Goal: Task Accomplishment & Management: Use online tool/utility

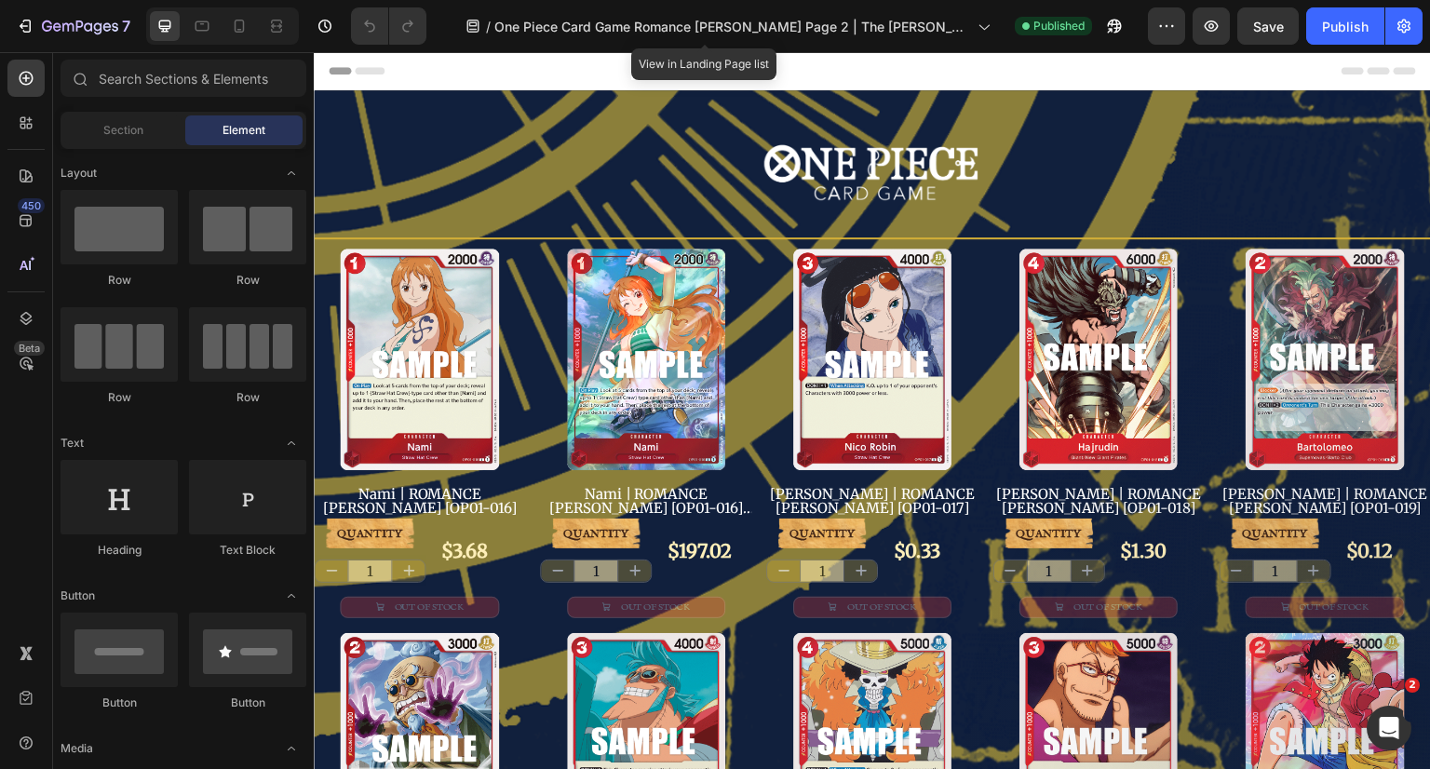
click at [892, 25] on span "One Piece Card Game Romance [PERSON_NAME] Page 2 | The [PERSON_NAME] Store" at bounding box center [732, 27] width 476 height 20
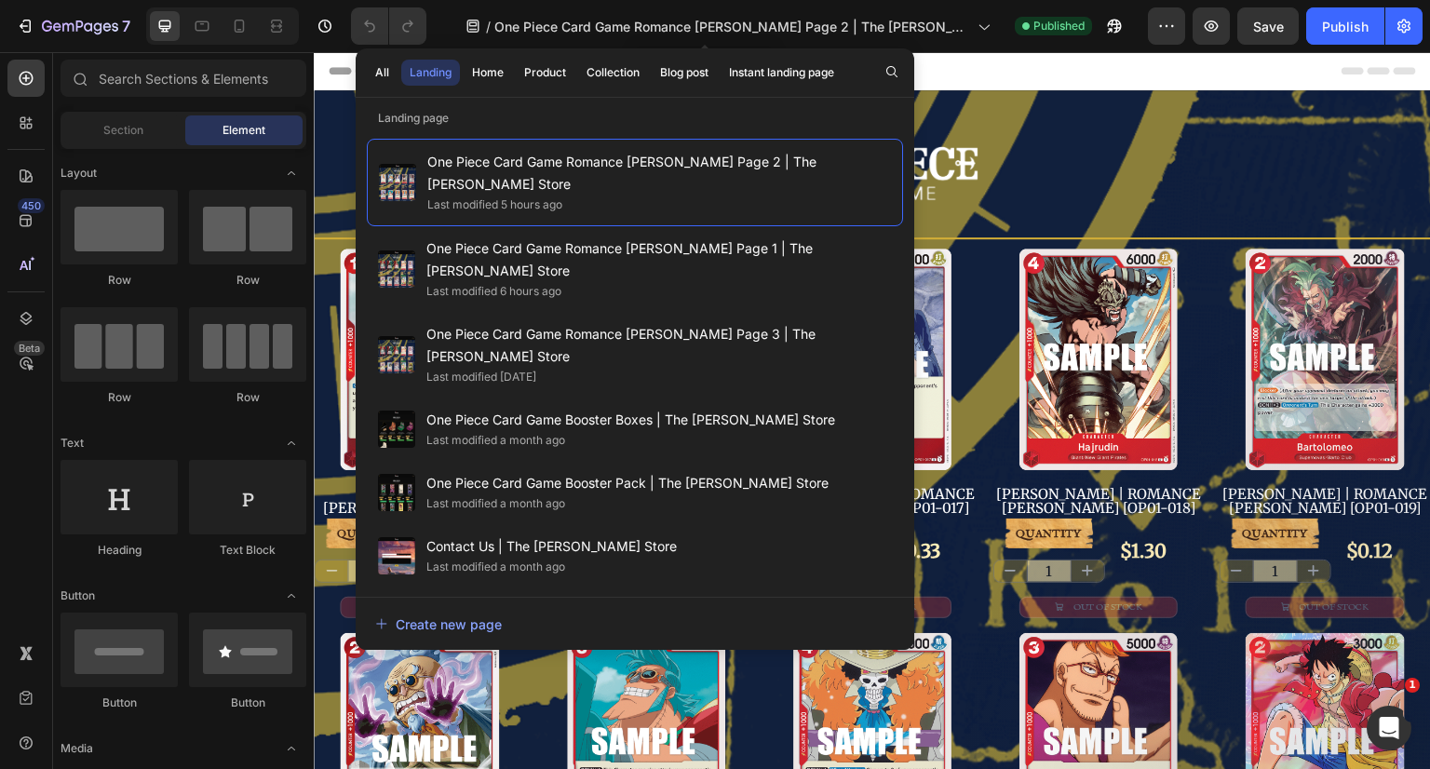
click at [909, 21] on span "One Piece Card Game Romance [PERSON_NAME] Page 2 | The [PERSON_NAME] Store" at bounding box center [732, 27] width 476 height 20
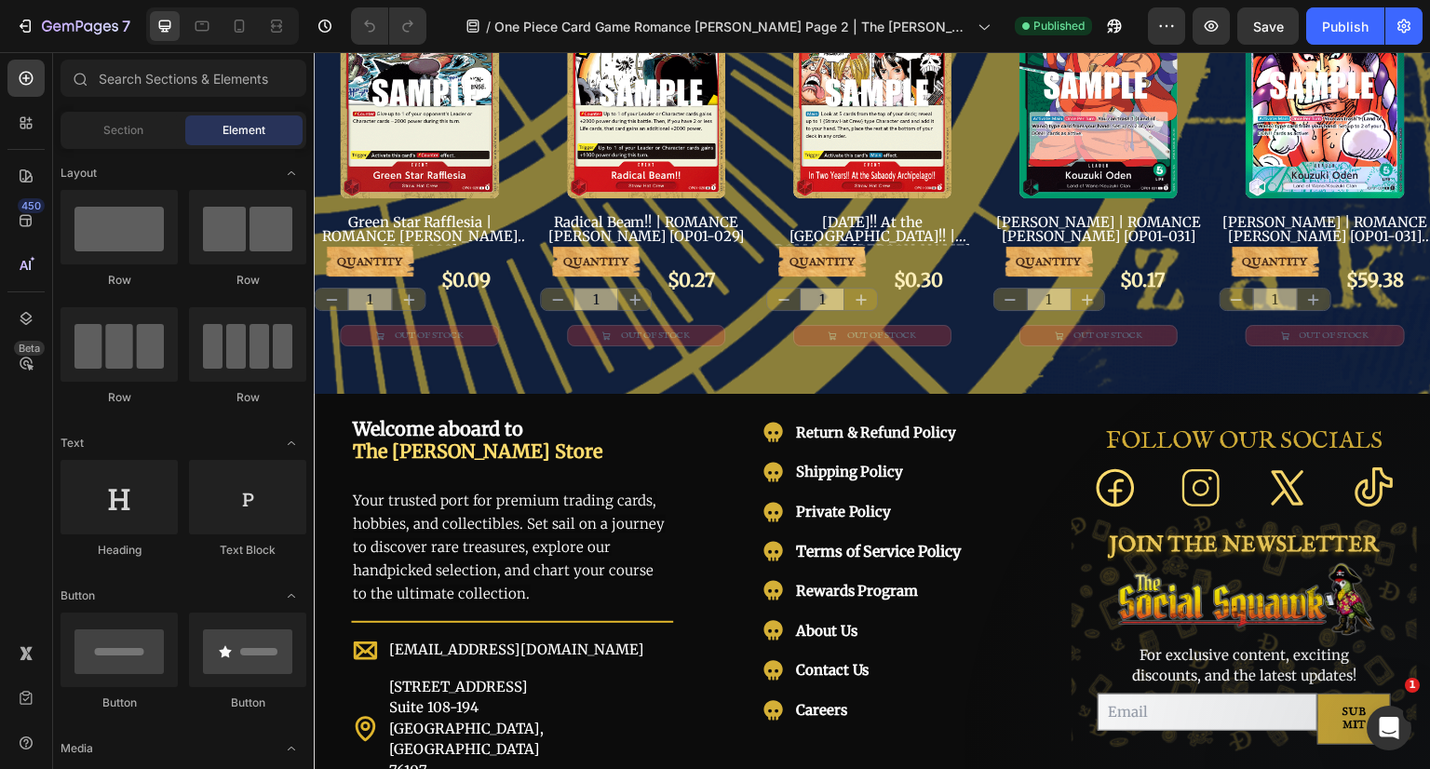
scroll to position [1425, 0]
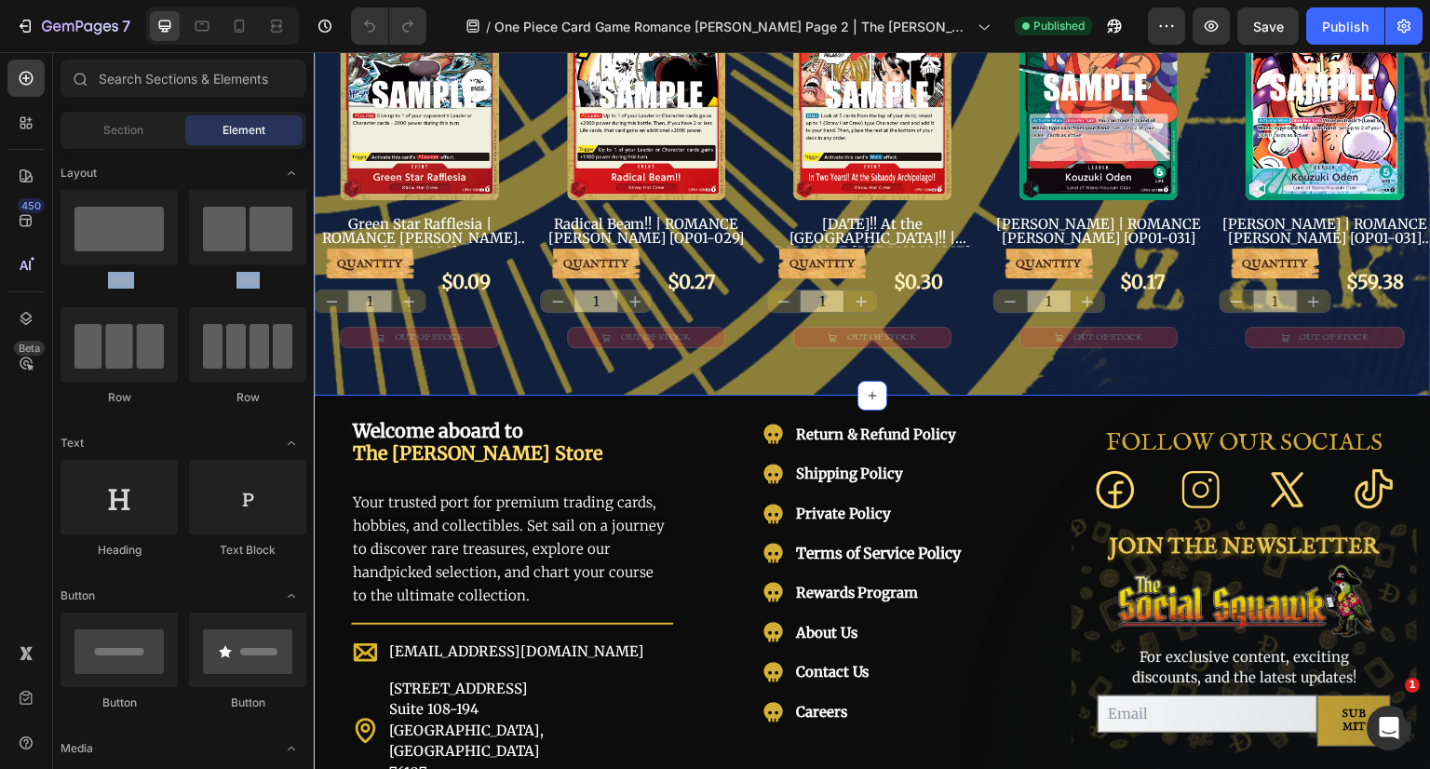
drag, startPoint x: 411, startPoint y: 279, endPoint x: 764, endPoint y: 352, distance: 360.3
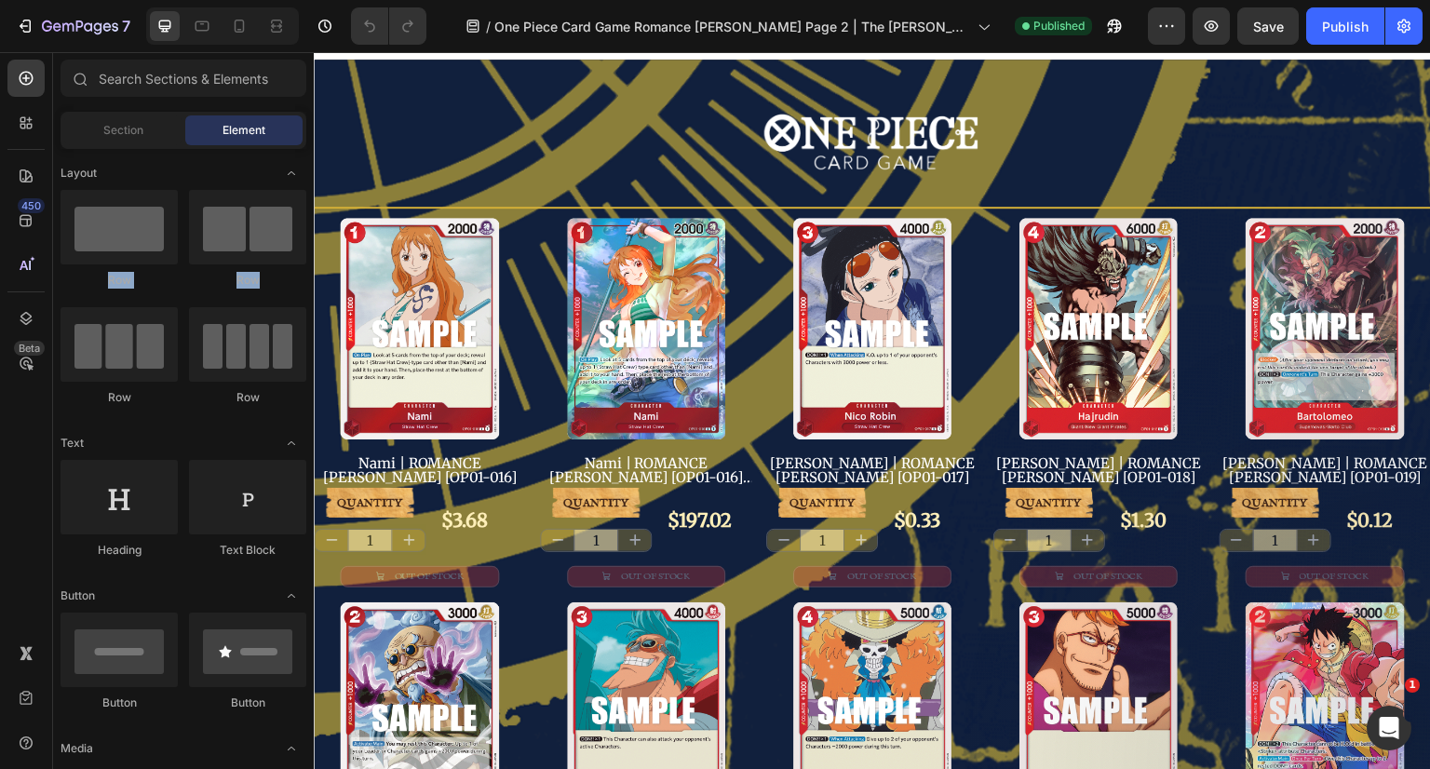
scroll to position [0, 0]
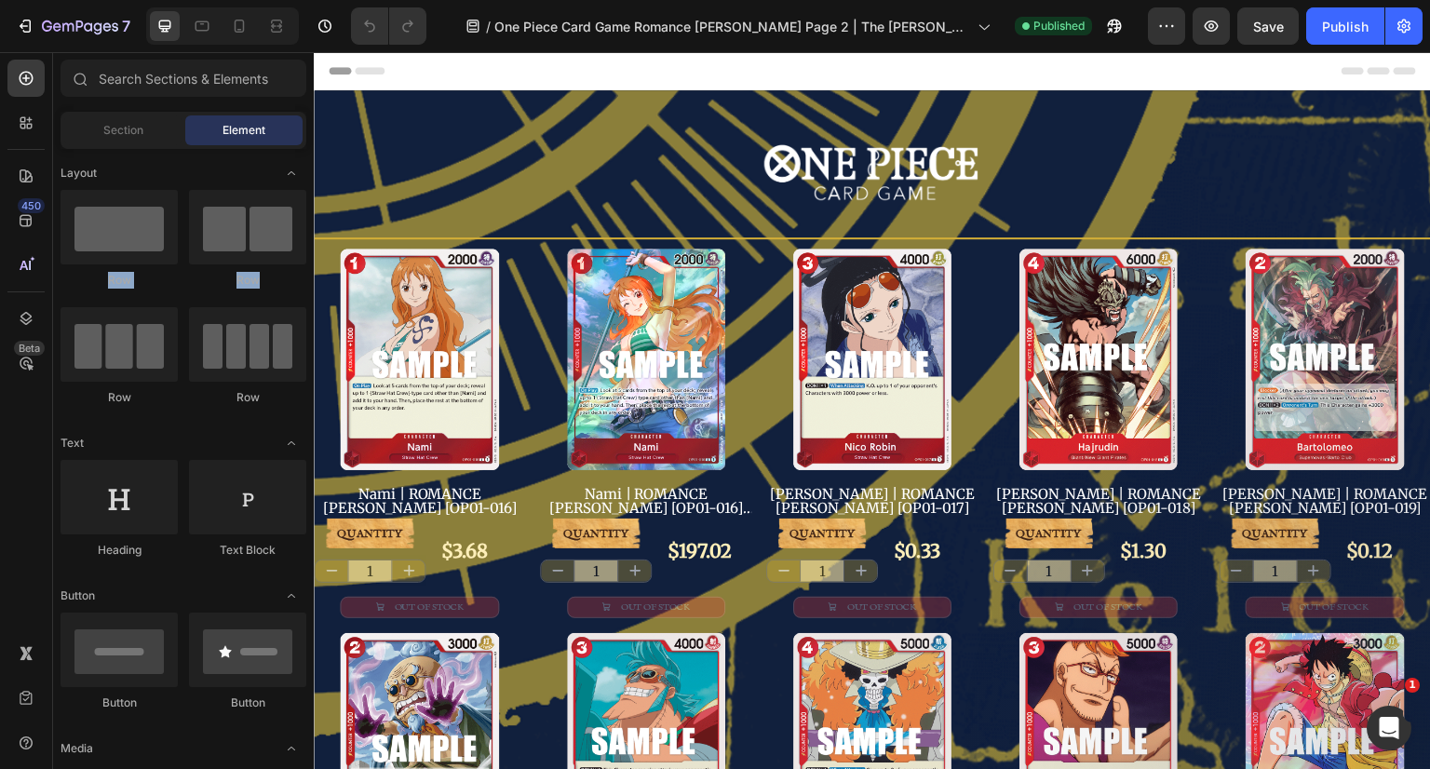
drag, startPoint x: 1419, startPoint y: 494, endPoint x: 1621, endPoint y: 90, distance: 451.9
click at [909, 31] on span "One Piece Card Game Romance [PERSON_NAME] Page 2 | The [PERSON_NAME] Store" at bounding box center [732, 27] width 476 height 20
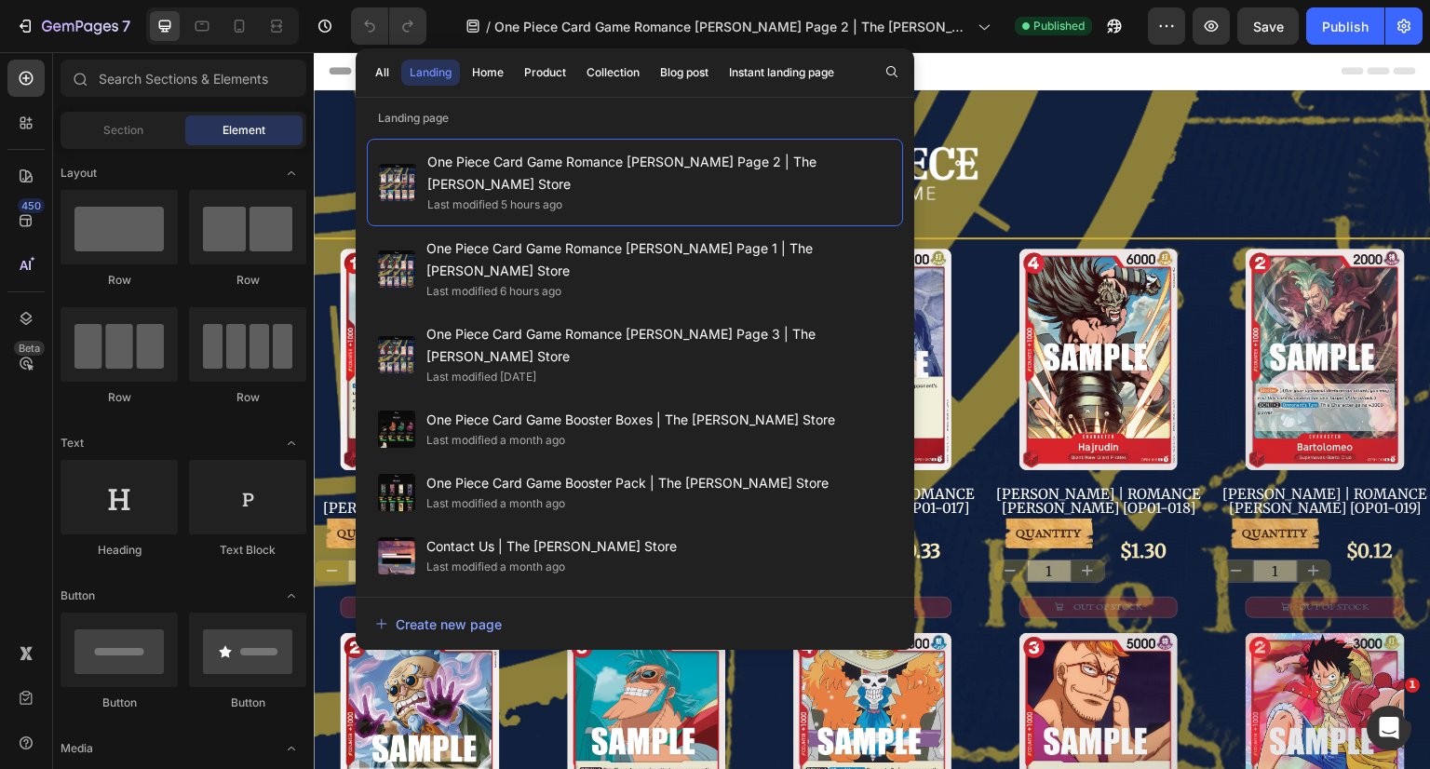
click at [719, 323] on span "One Piece Card Game Romance [PERSON_NAME] Page 3 | The [PERSON_NAME] Store" at bounding box center [660, 345] width 466 height 45
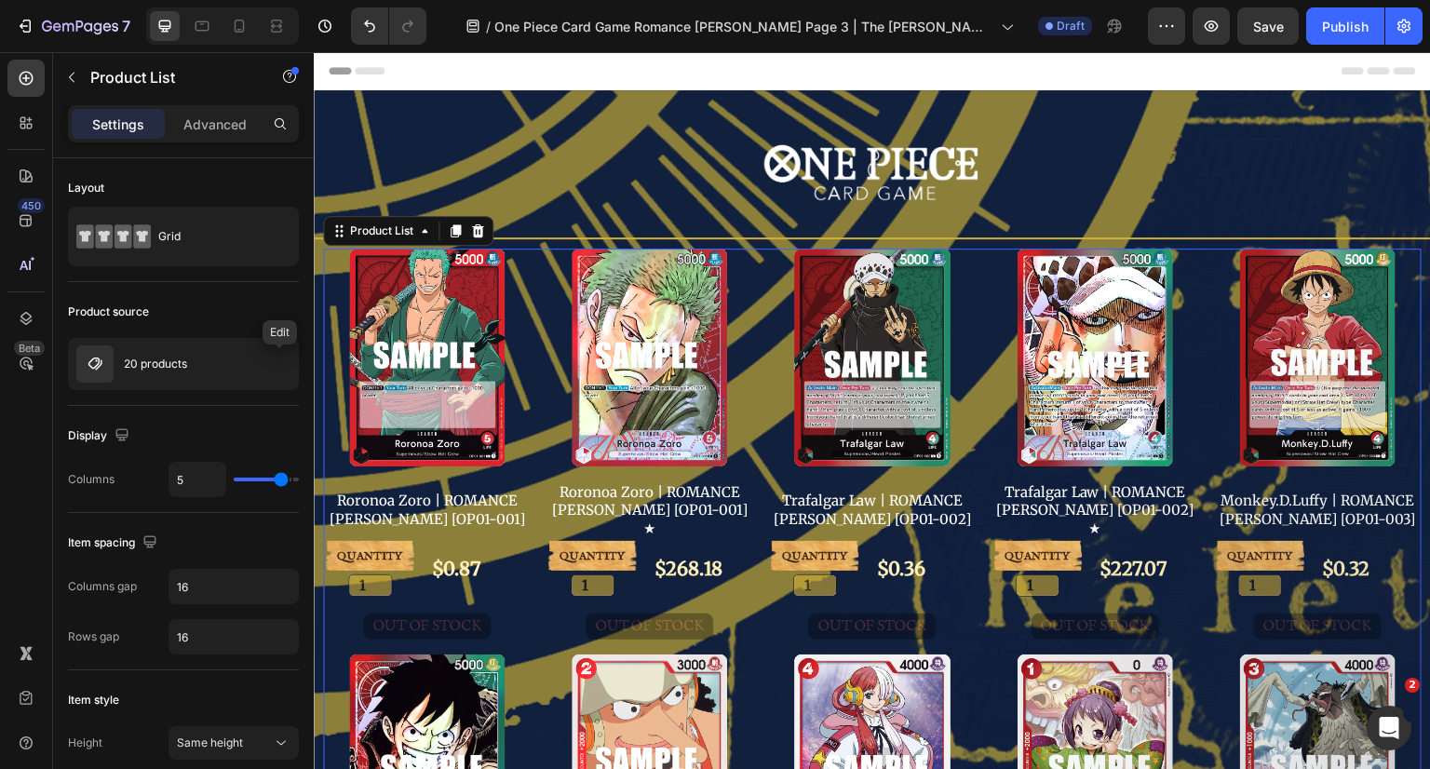
click at [0, 0] on icon "button" at bounding box center [0, 0] width 0 height 0
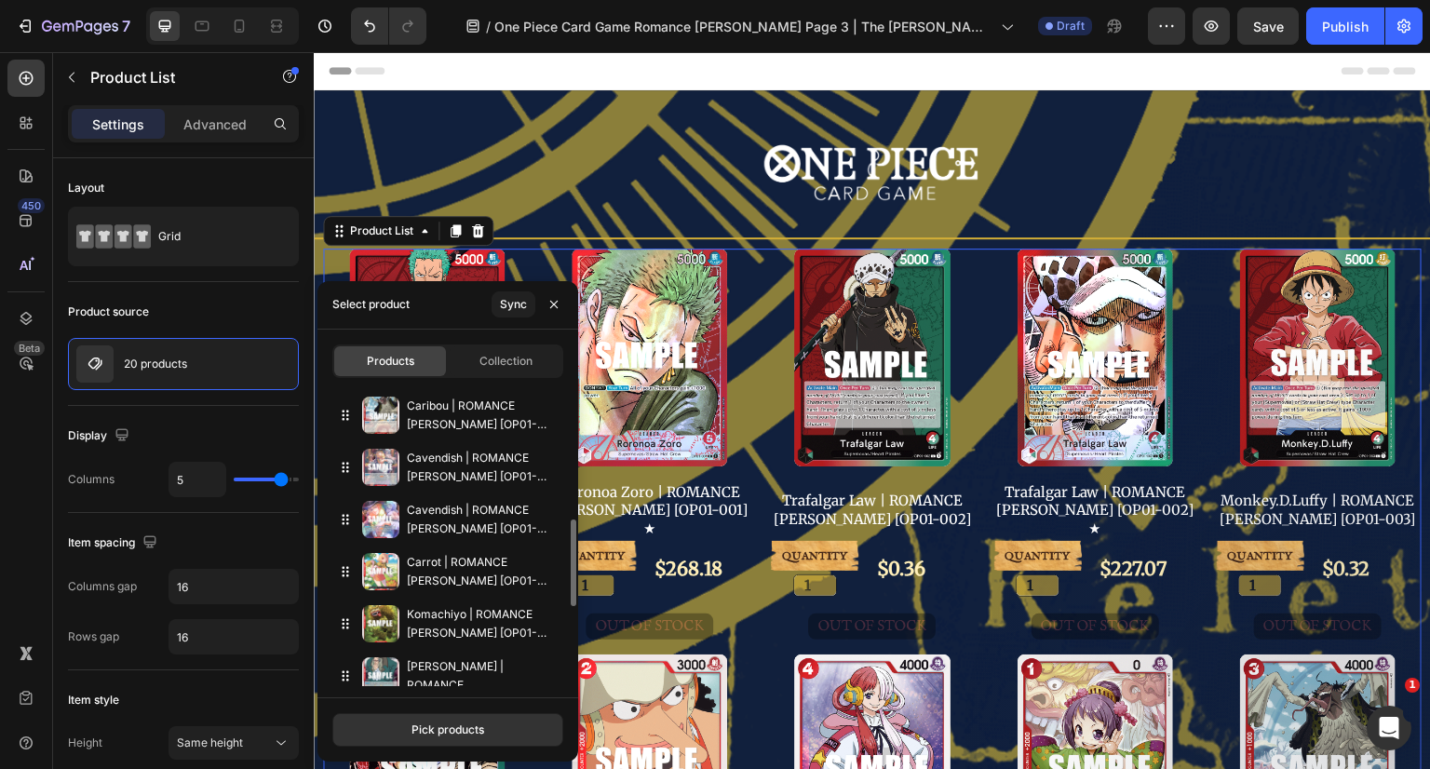
scroll to position [741, 0]
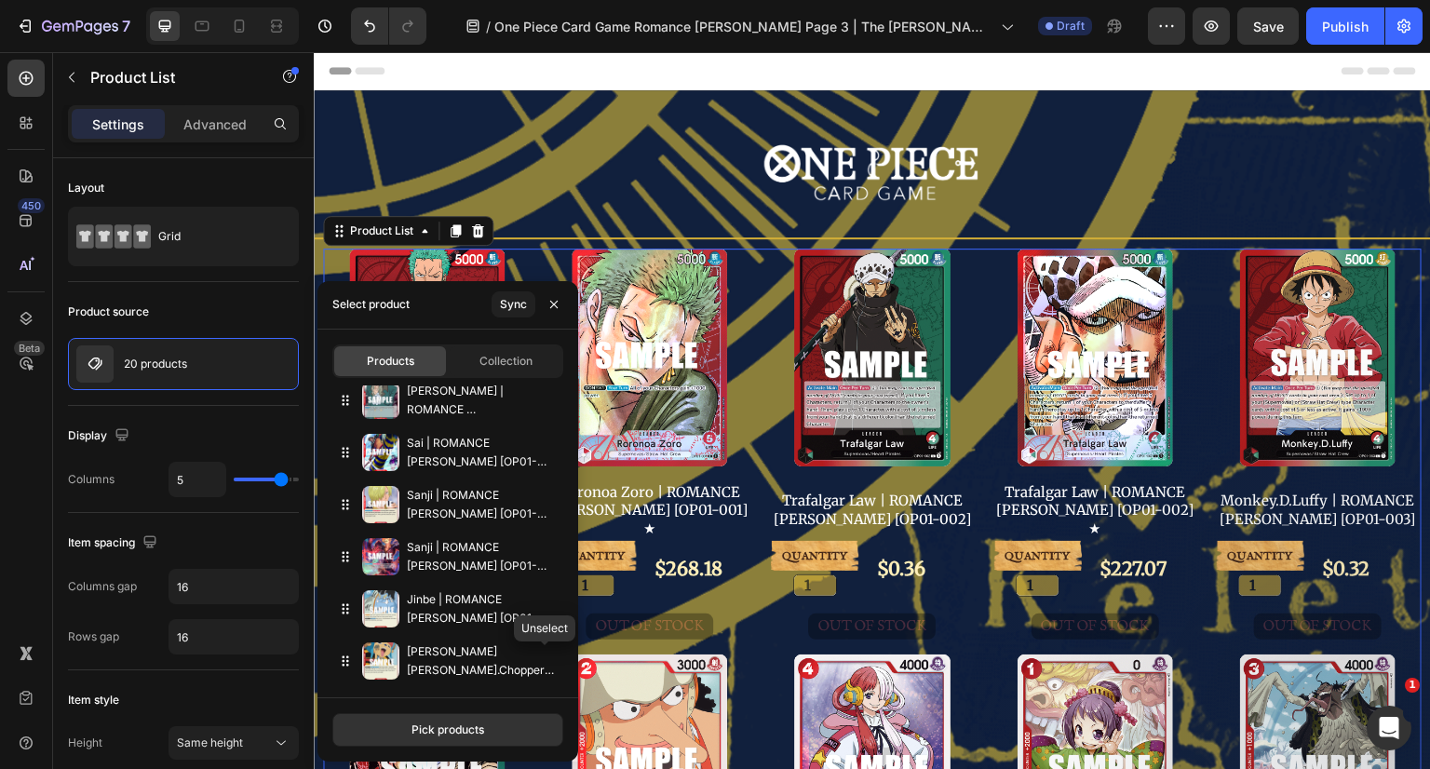
click at [0, 0] on icon "button" at bounding box center [0, 0] width 0 height 0
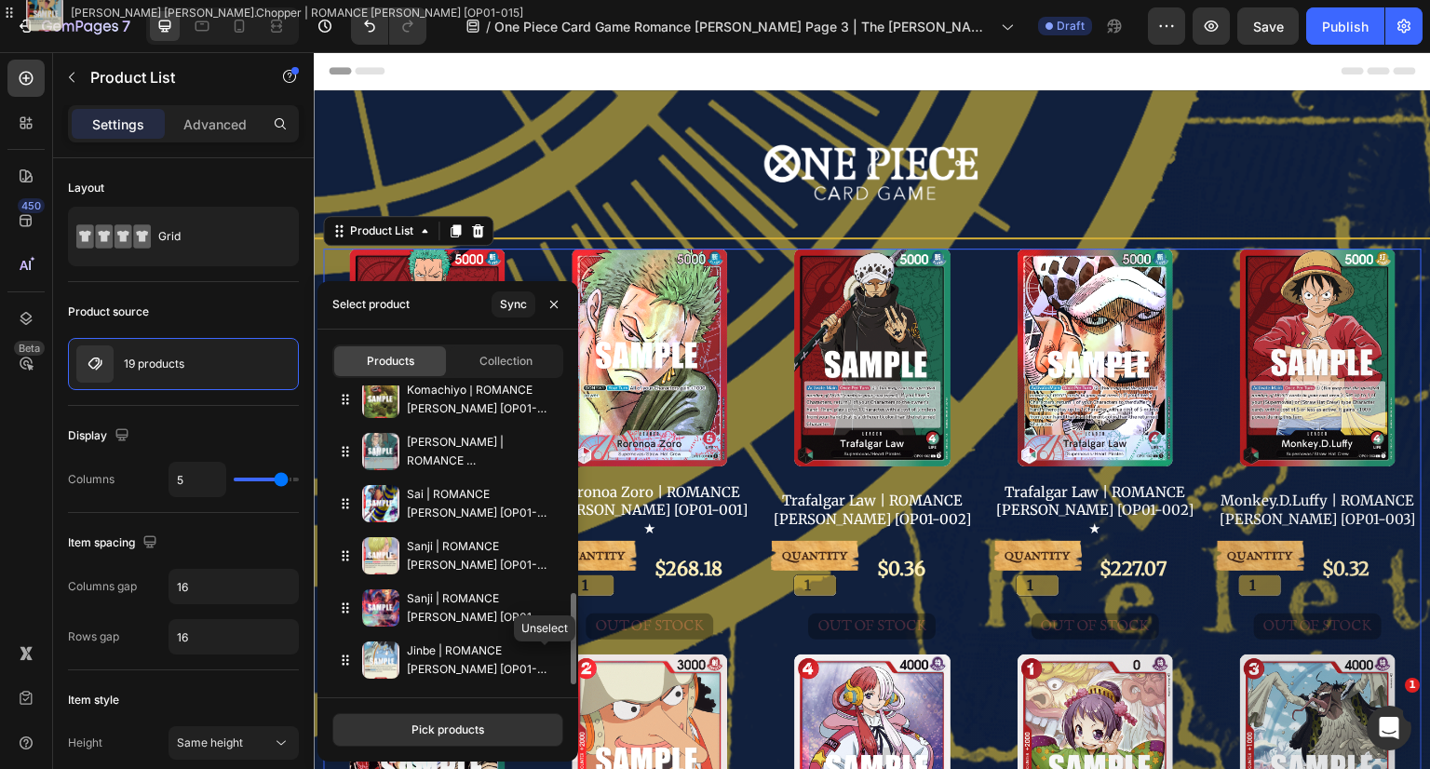
scroll to position [689, 0]
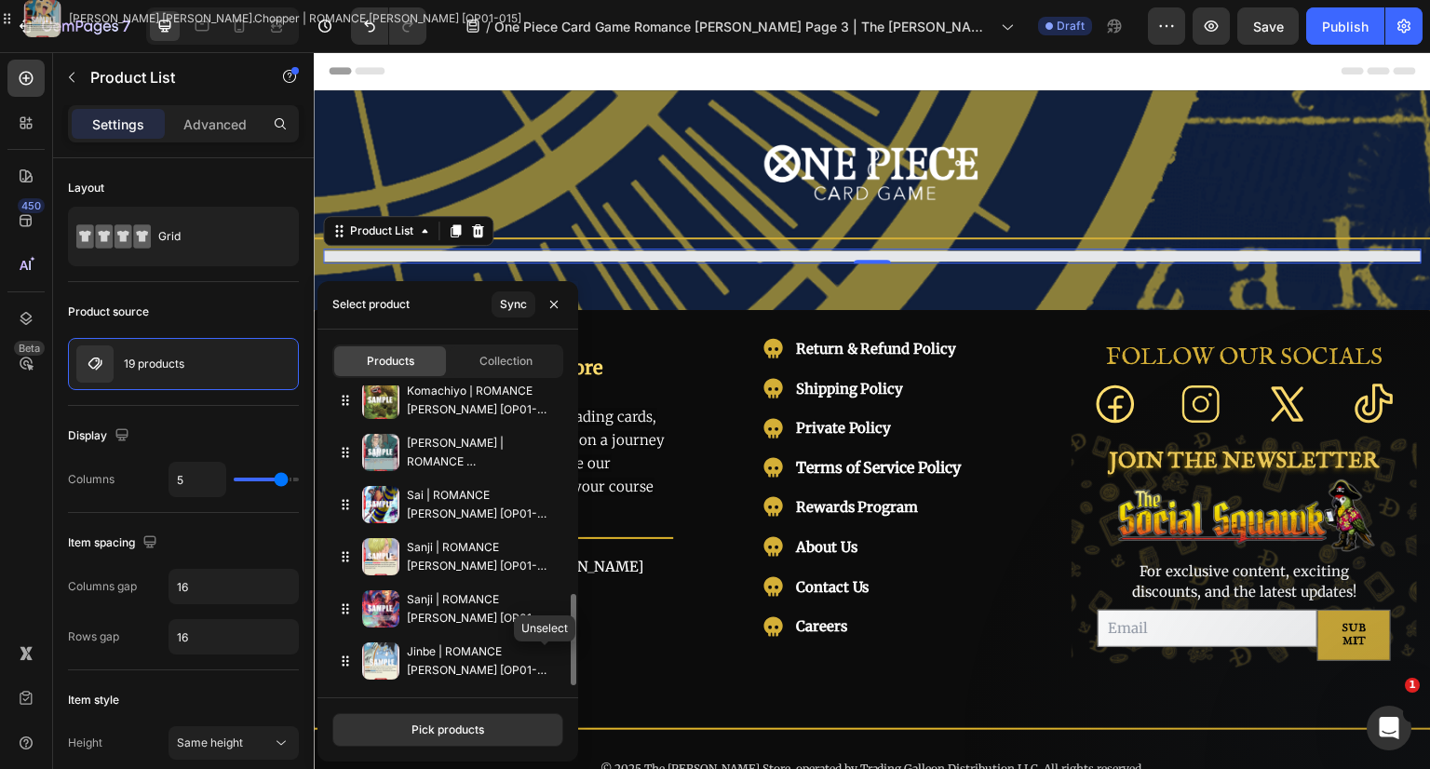
click at [0, 0] on icon "button" at bounding box center [0, 0] width 0 height 0
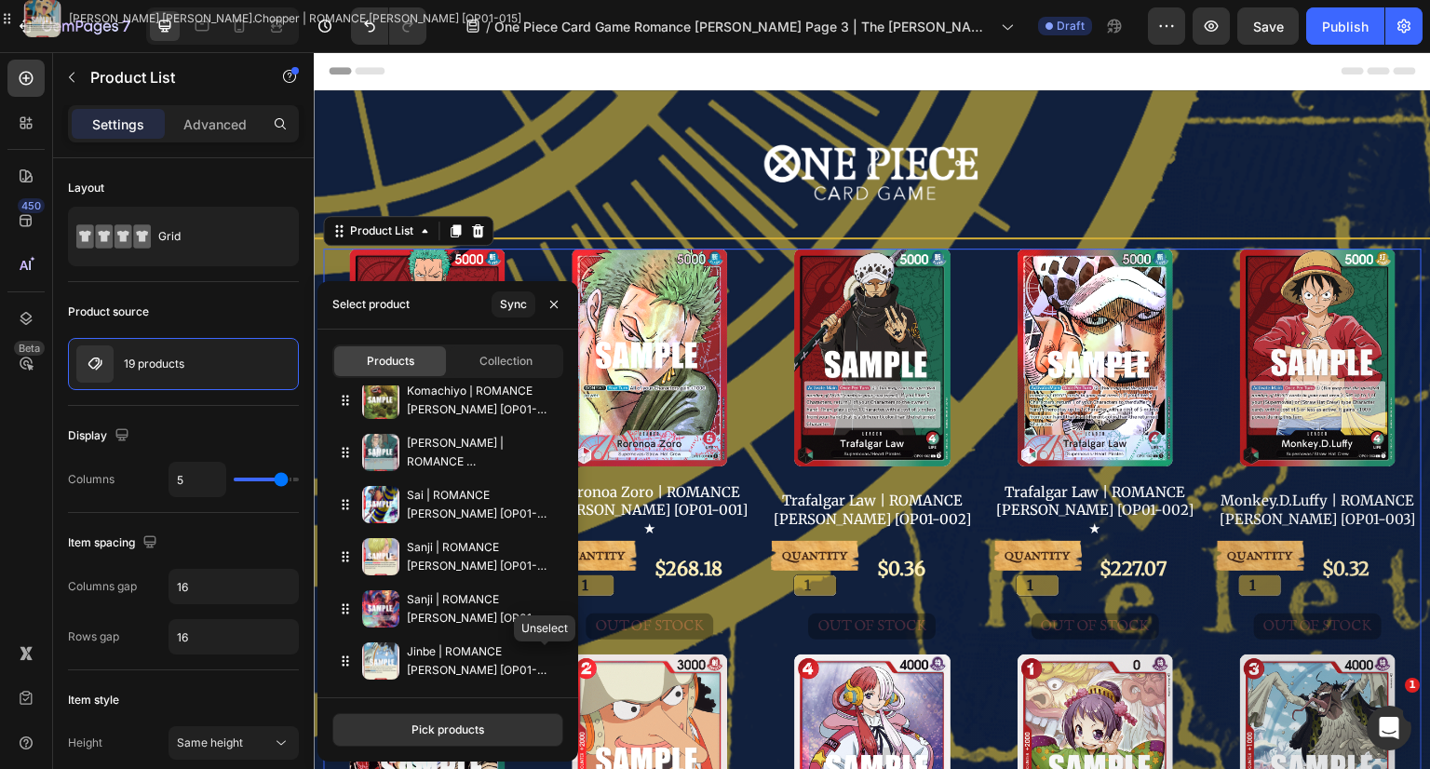
click at [0, 0] on icon "button" at bounding box center [0, 0] width 0 height 0
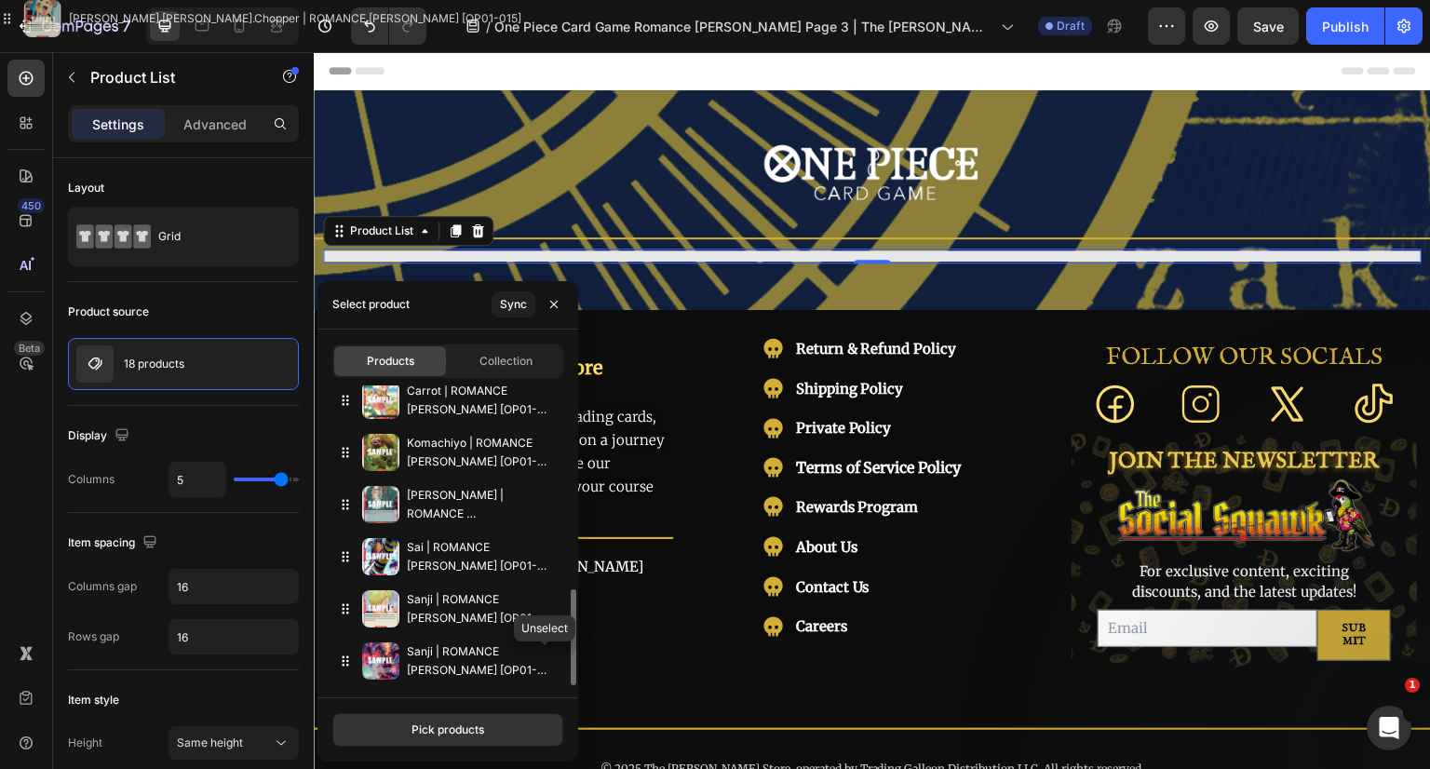
click at [0, 0] on icon "button" at bounding box center [0, 0] width 0 height 0
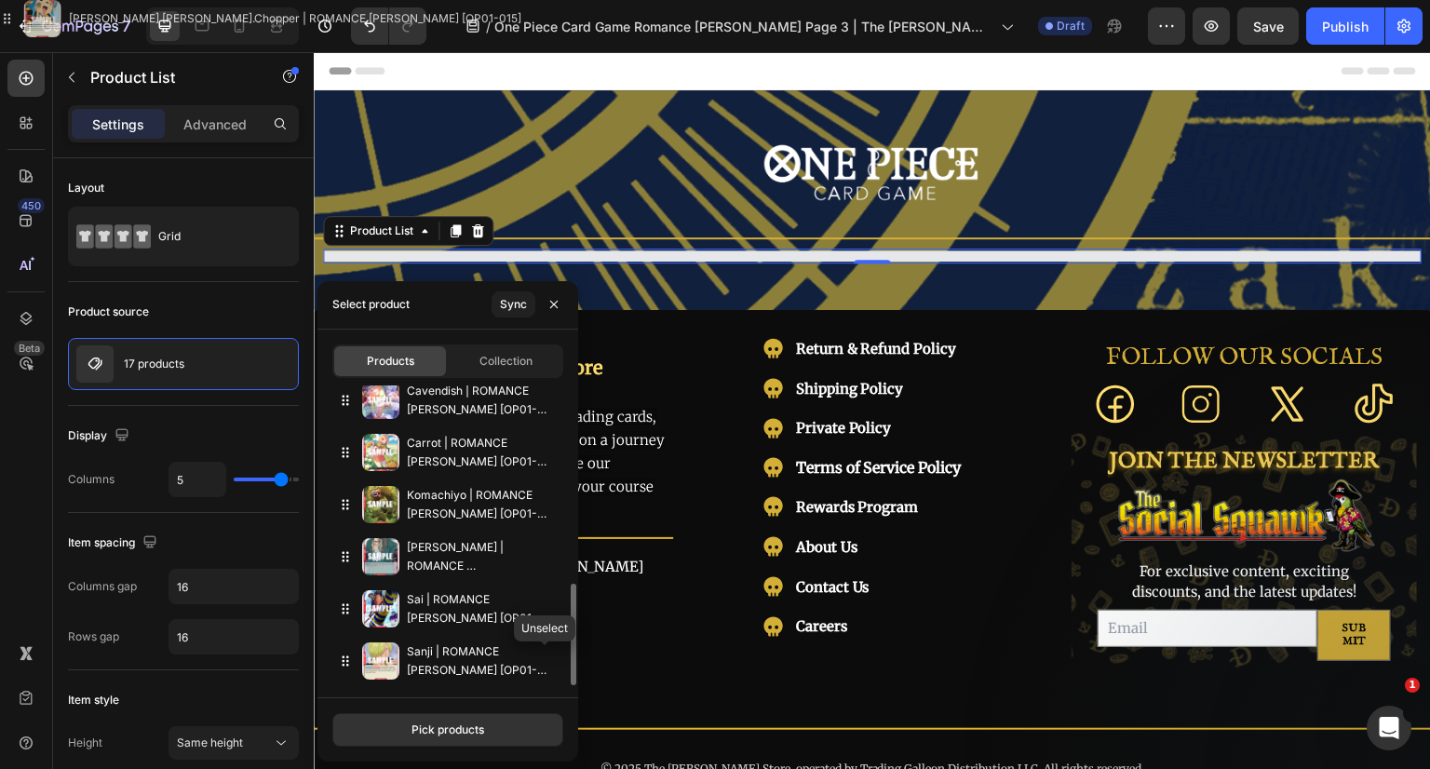
click at [0, 0] on icon "button" at bounding box center [0, 0] width 0 height 0
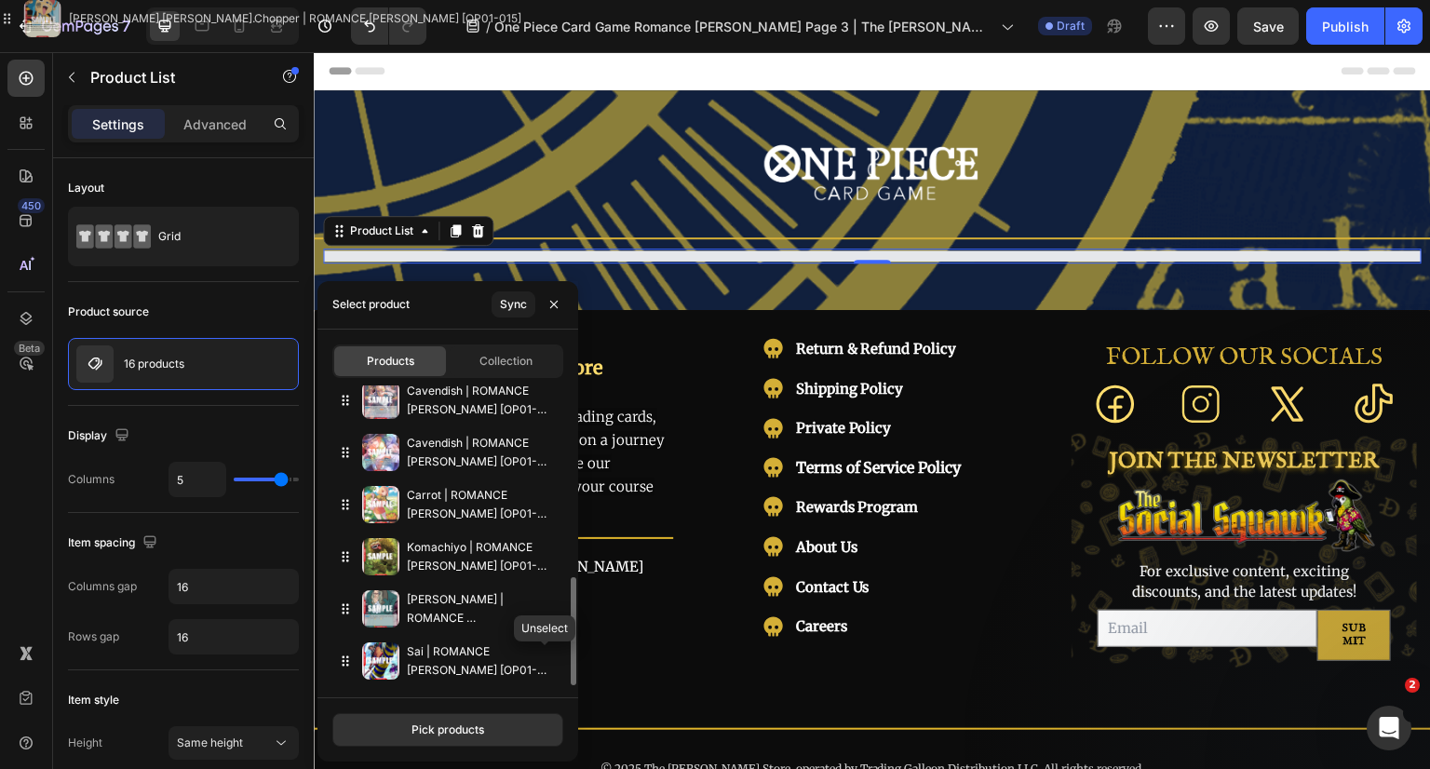
click at [0, 0] on icon "button" at bounding box center [0, 0] width 0 height 0
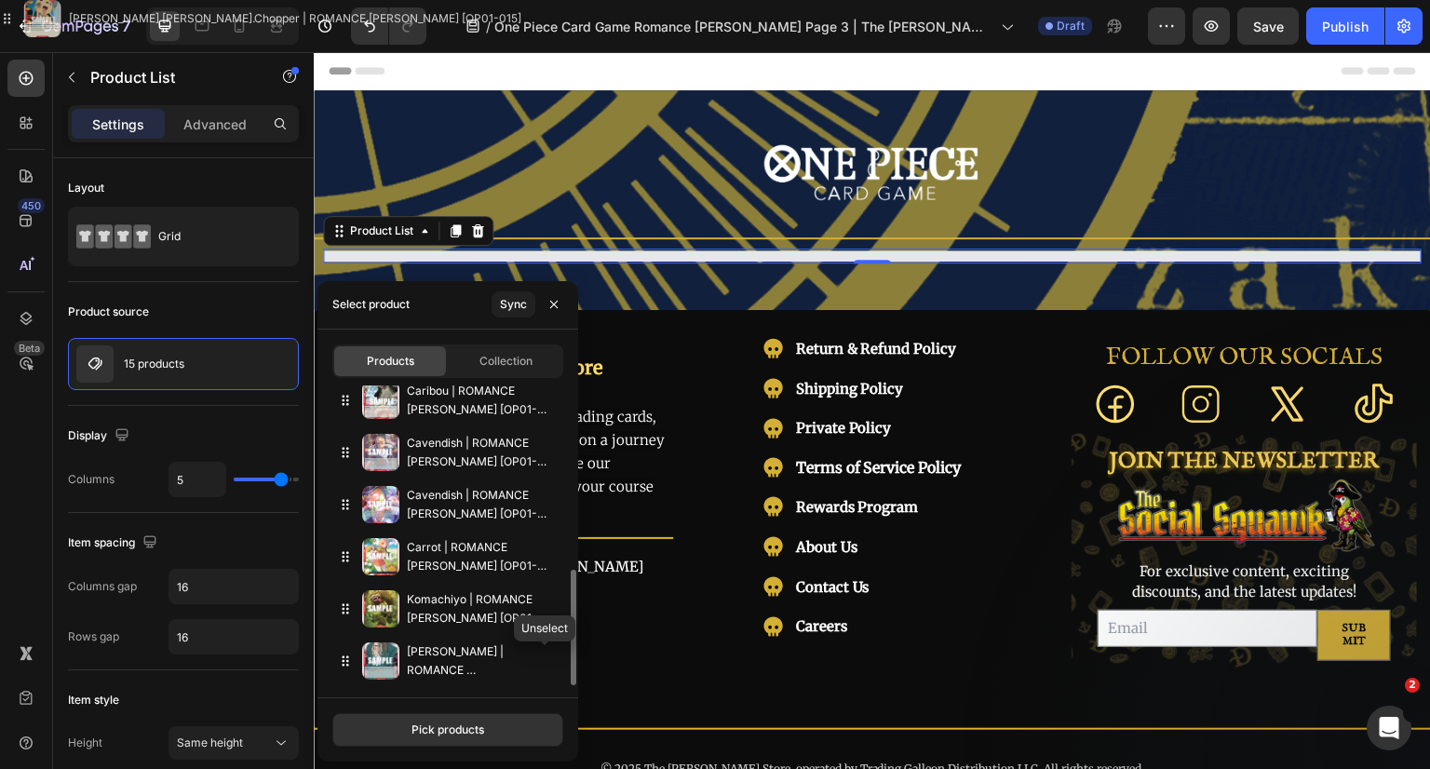
click at [0, 0] on icon "button" at bounding box center [0, 0] width 0 height 0
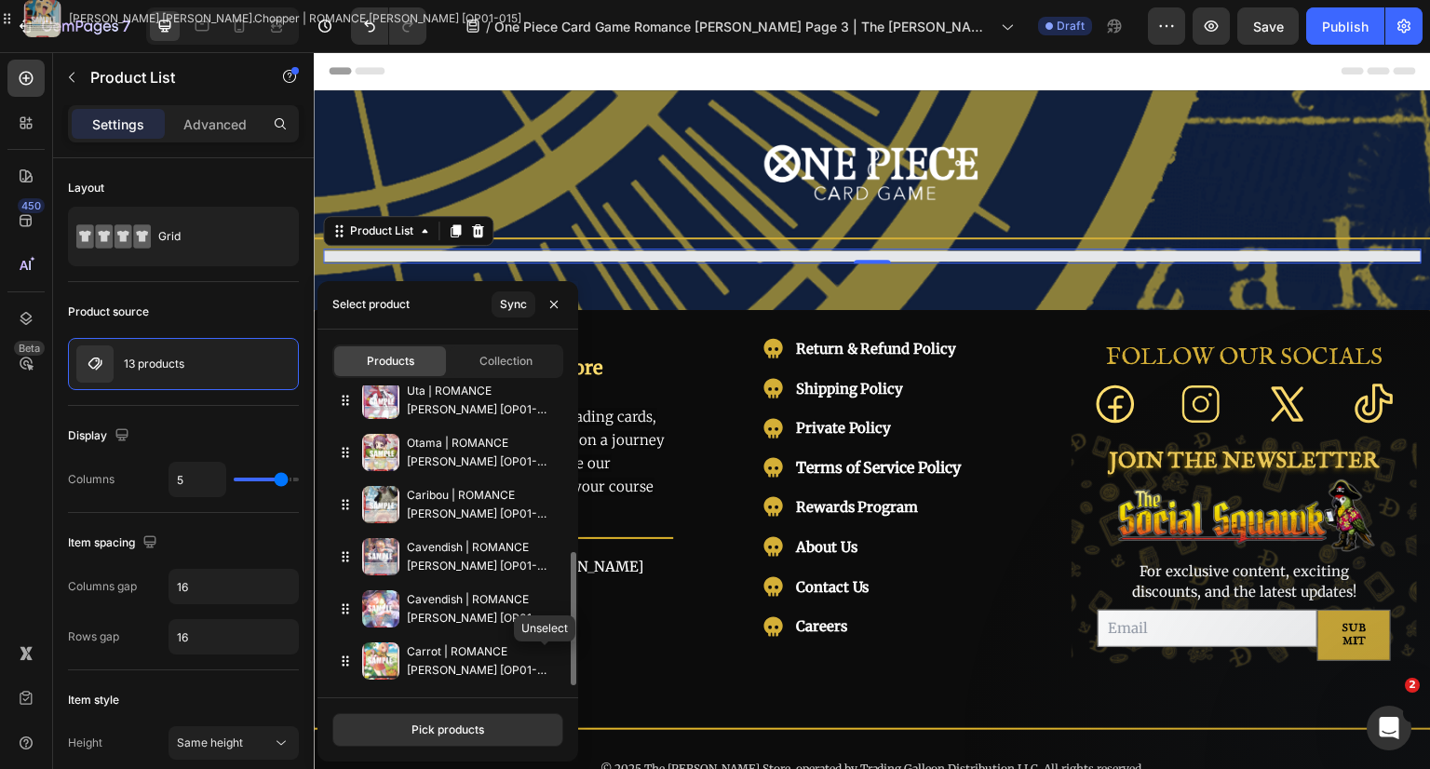
click at [0, 0] on icon "button" at bounding box center [0, 0] width 0 height 0
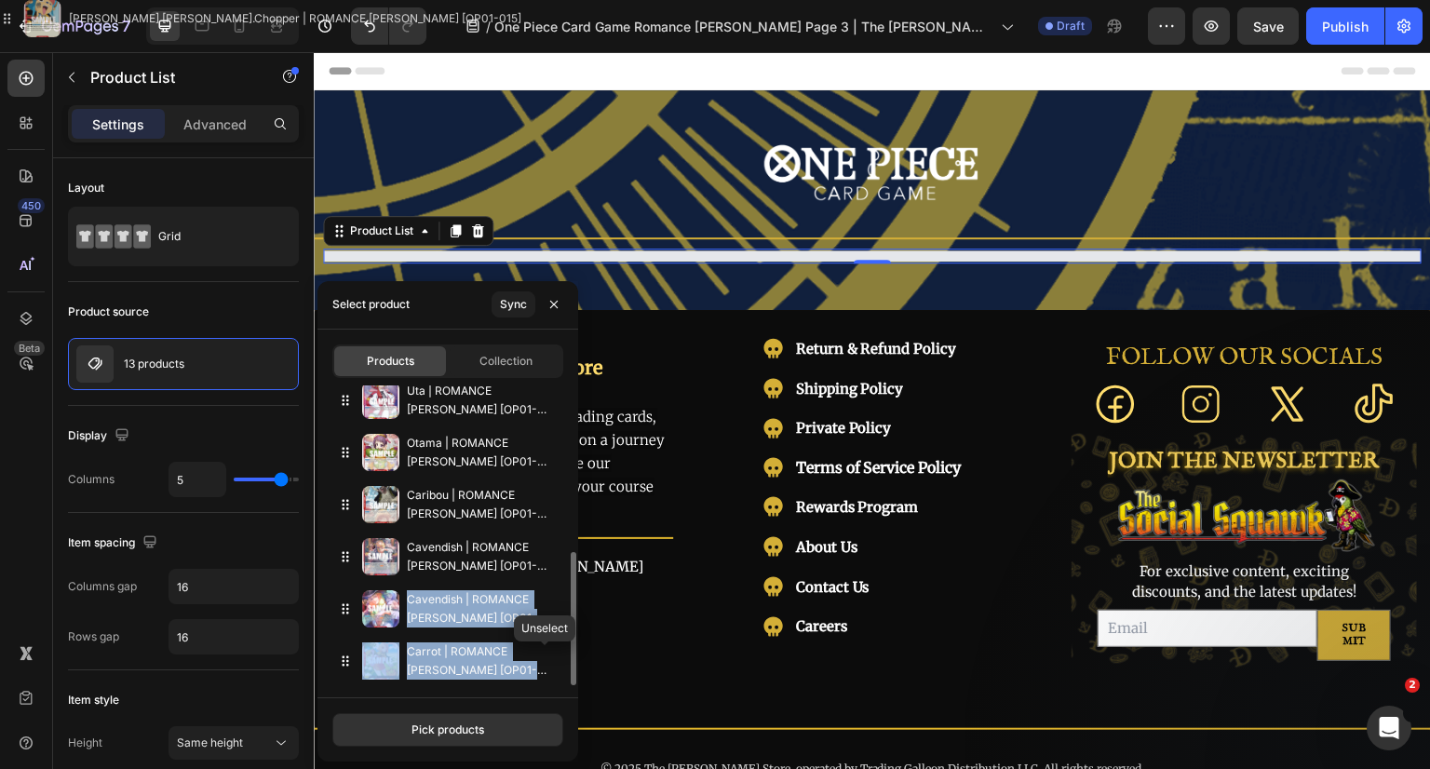
click at [544, 635] on div "Cavendish | ROMANCE [PERSON_NAME] [OP01-008] ■" at bounding box center [447, 609] width 231 height 52
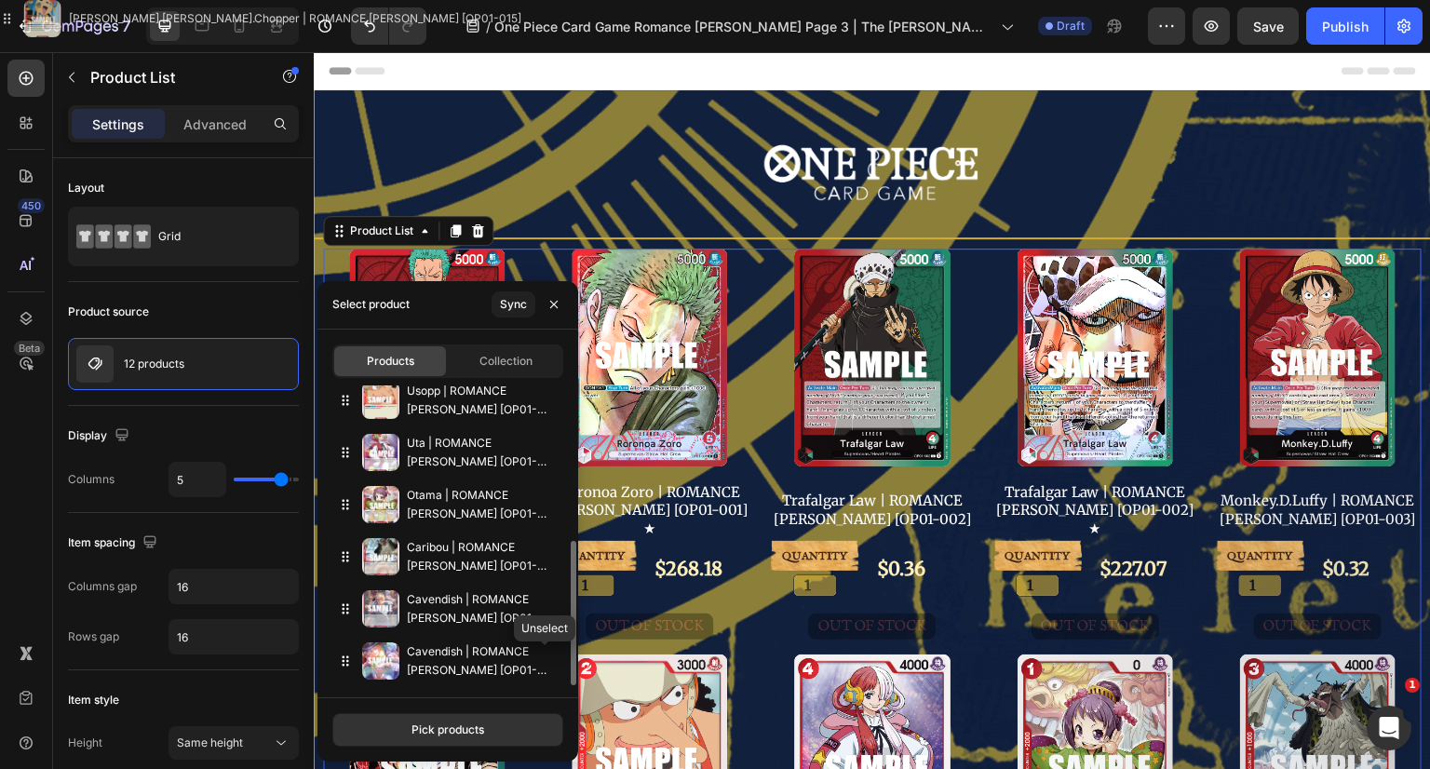
click at [0, 0] on icon "button" at bounding box center [0, 0] width 0 height 0
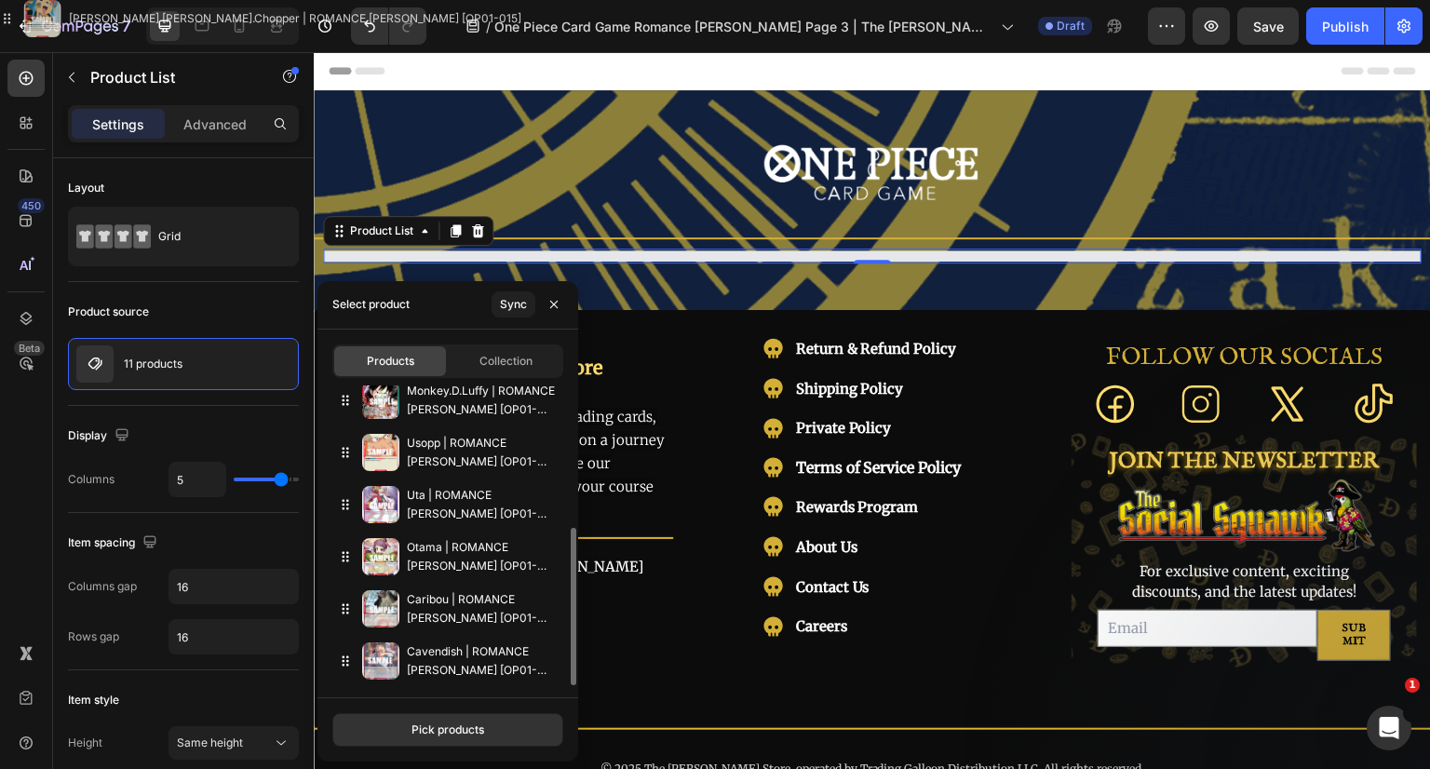
click at [0, 0] on icon "button" at bounding box center [0, 0] width 0 height 0
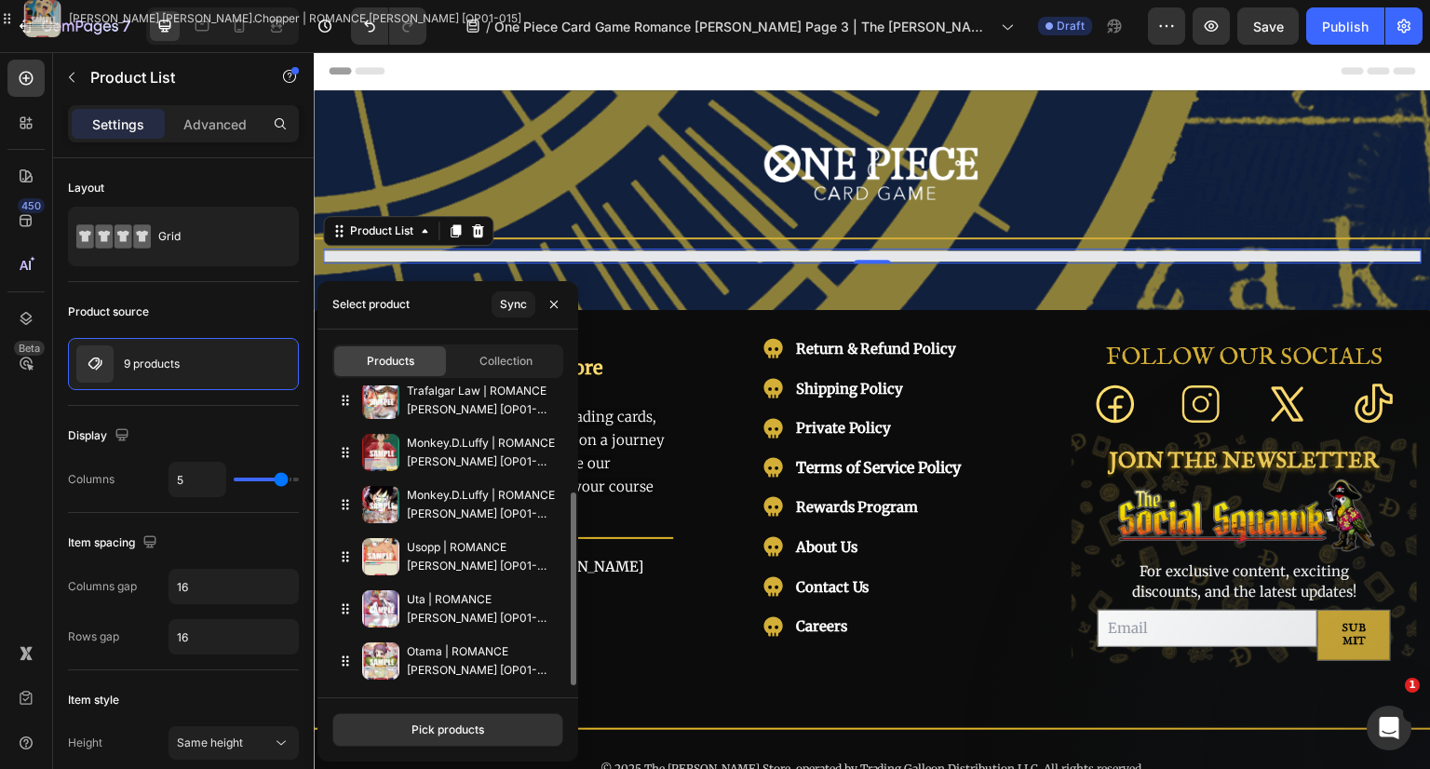
click at [0, 0] on icon "button" at bounding box center [0, 0] width 0 height 0
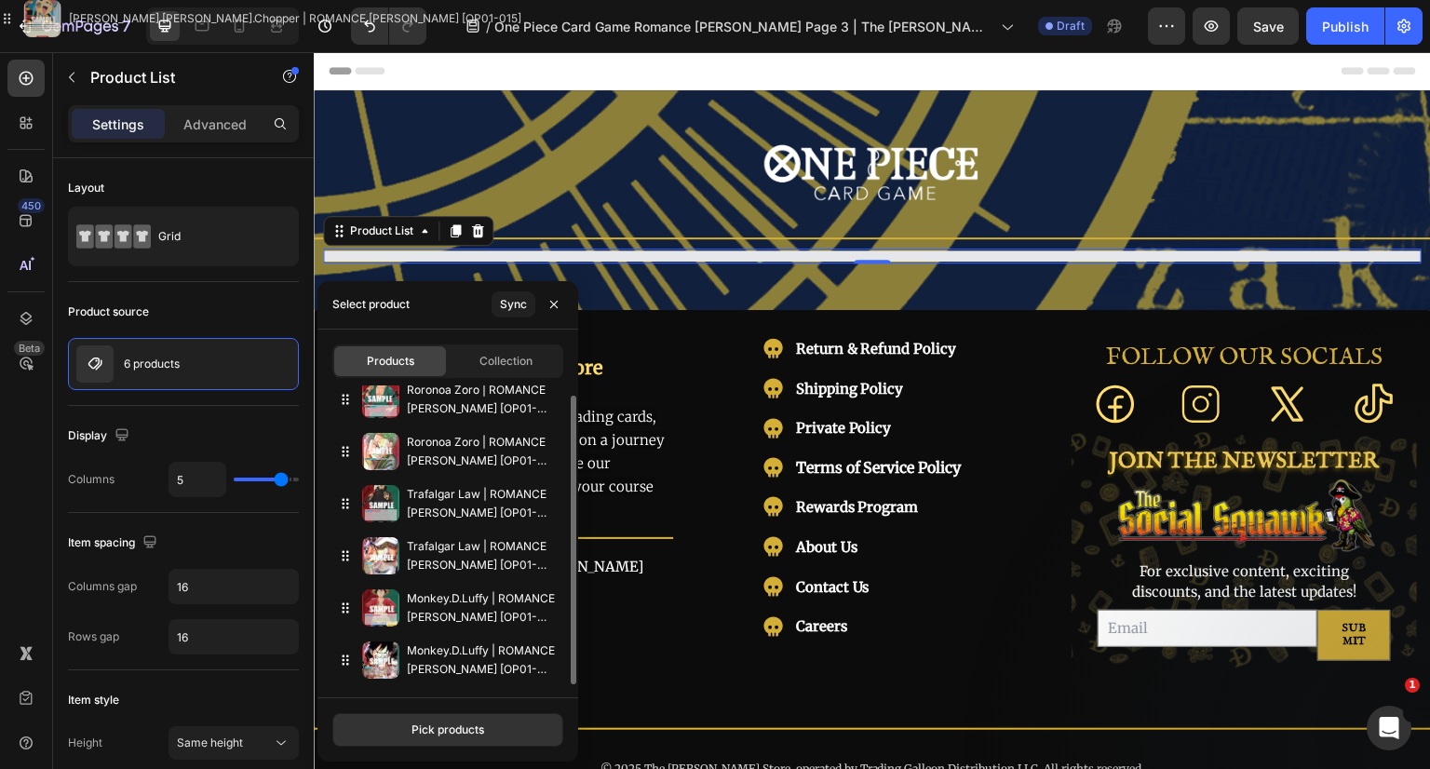
scroll to position [11, 0]
click at [0, 0] on icon "button" at bounding box center [0, 0] width 0 height 0
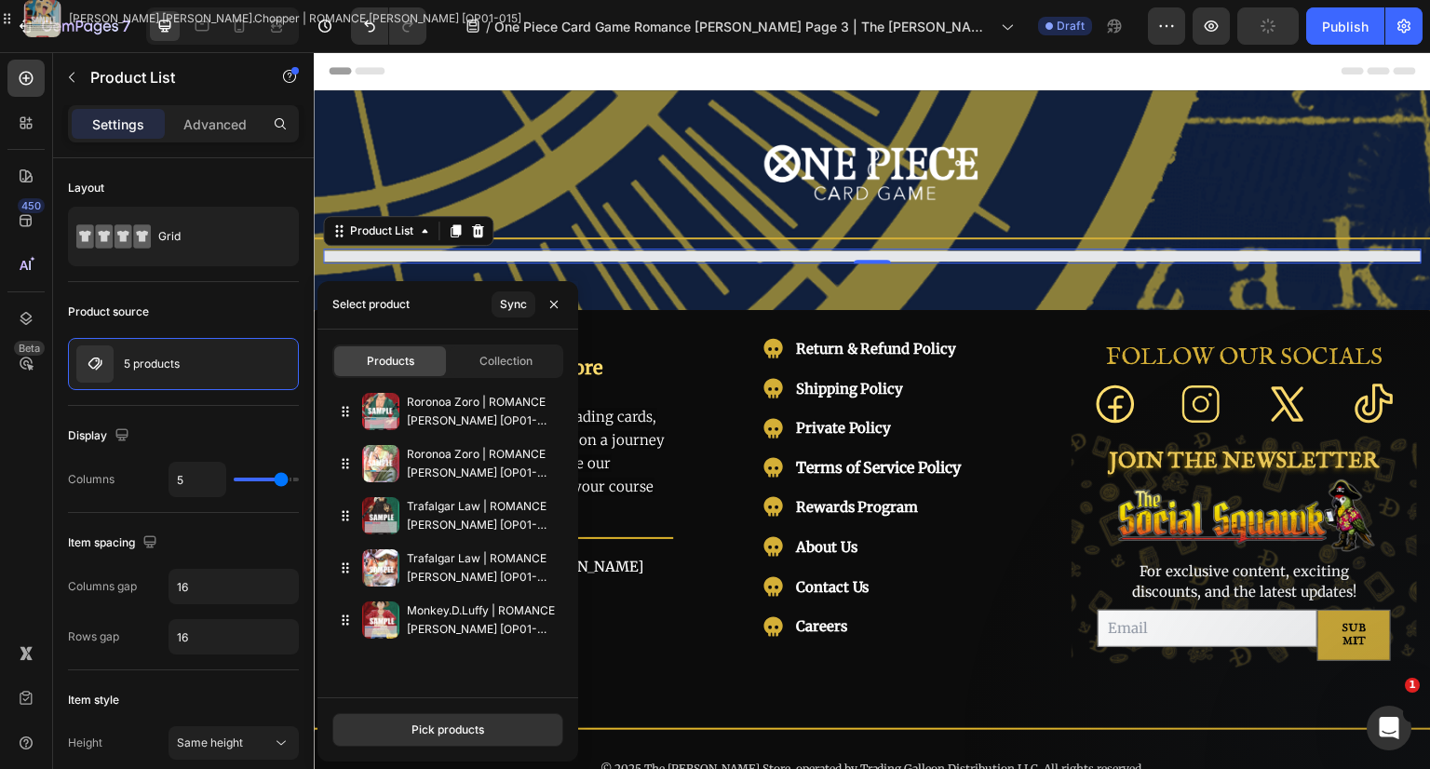
scroll to position [0, 0]
click at [544, 657] on div "Roronoa Zoro | ROMANCE DAWN [OP01-001] Roronoa Zoro | ROMANCE DAWN [OP01-001] ★…" at bounding box center [448, 536] width 261 height 301
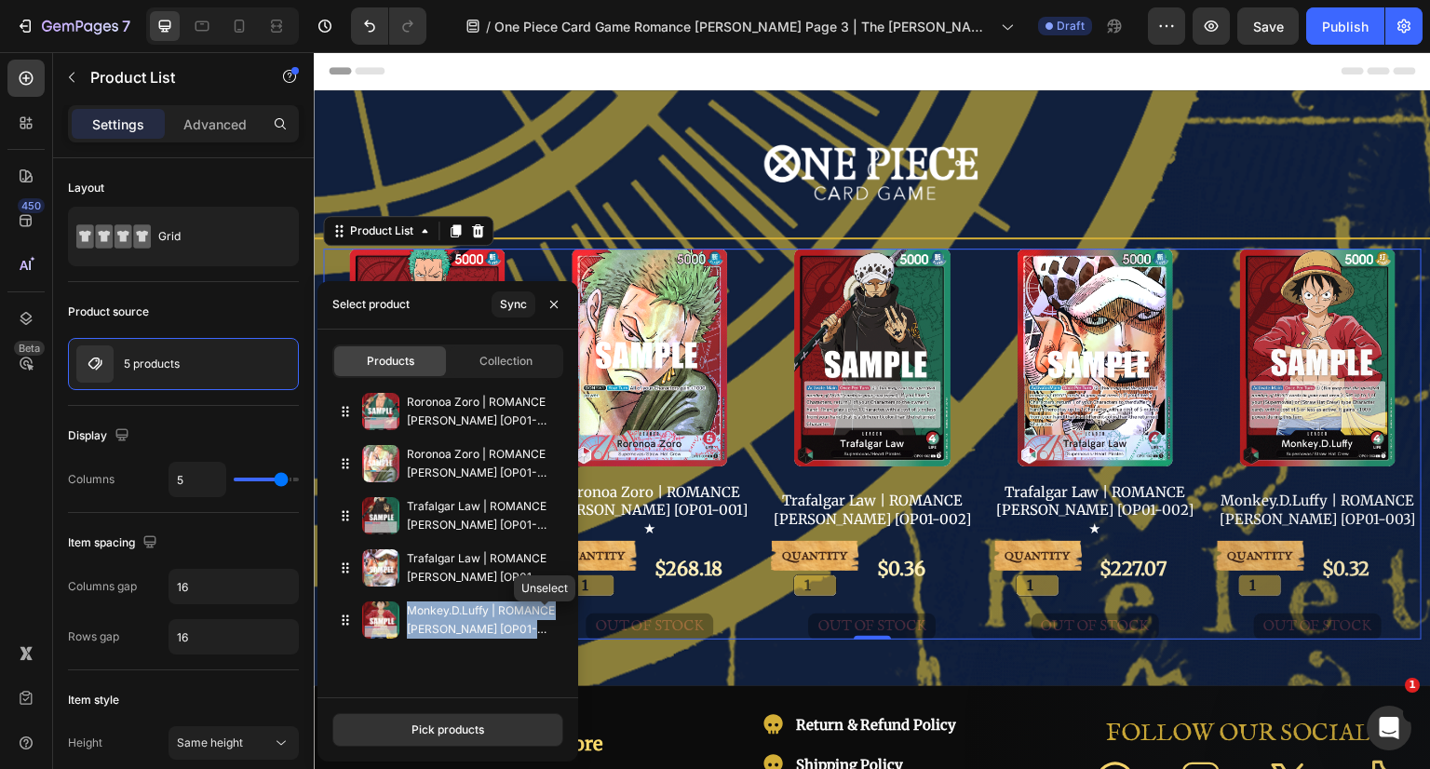
click at [0, 0] on icon "button" at bounding box center [0, 0] width 0 height 0
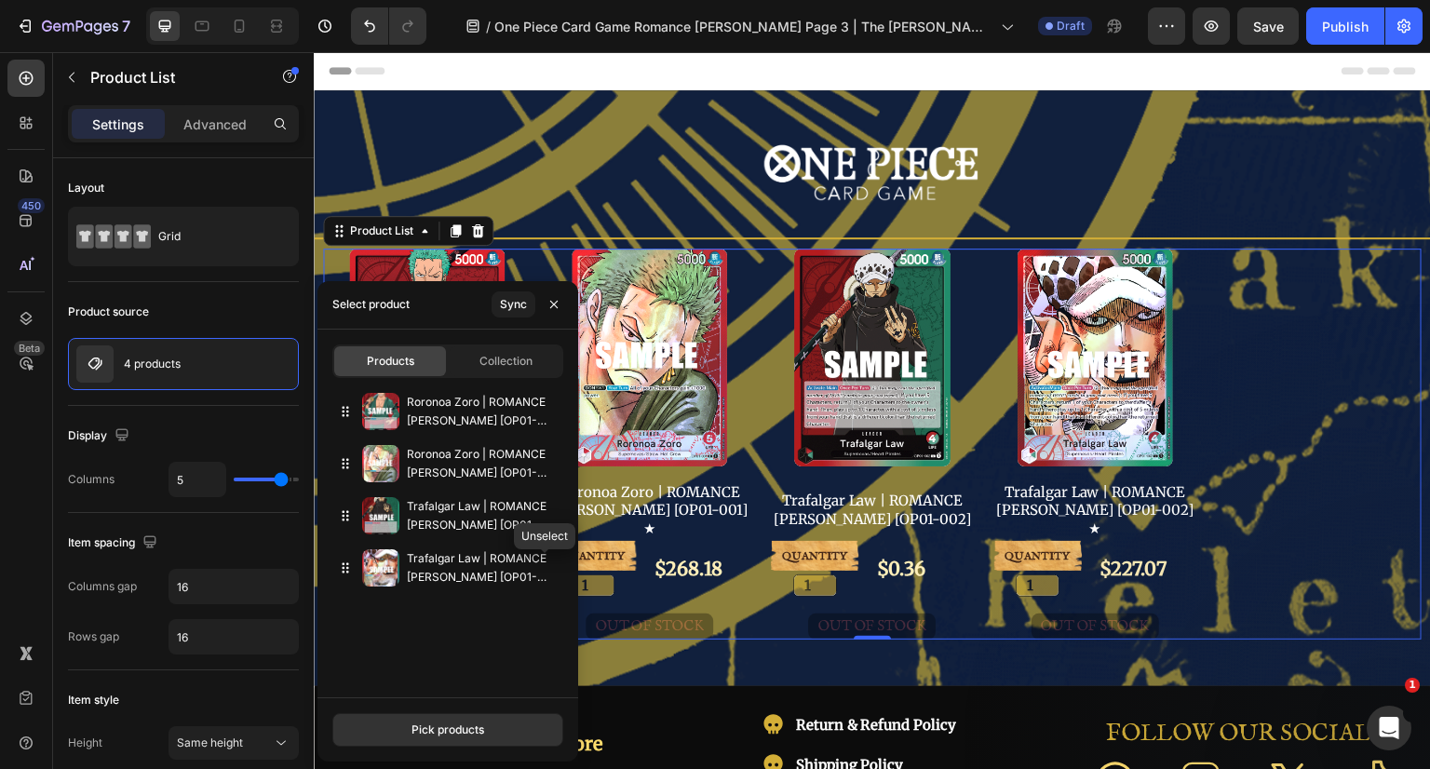
click at [0, 0] on icon "button" at bounding box center [0, 0] width 0 height 0
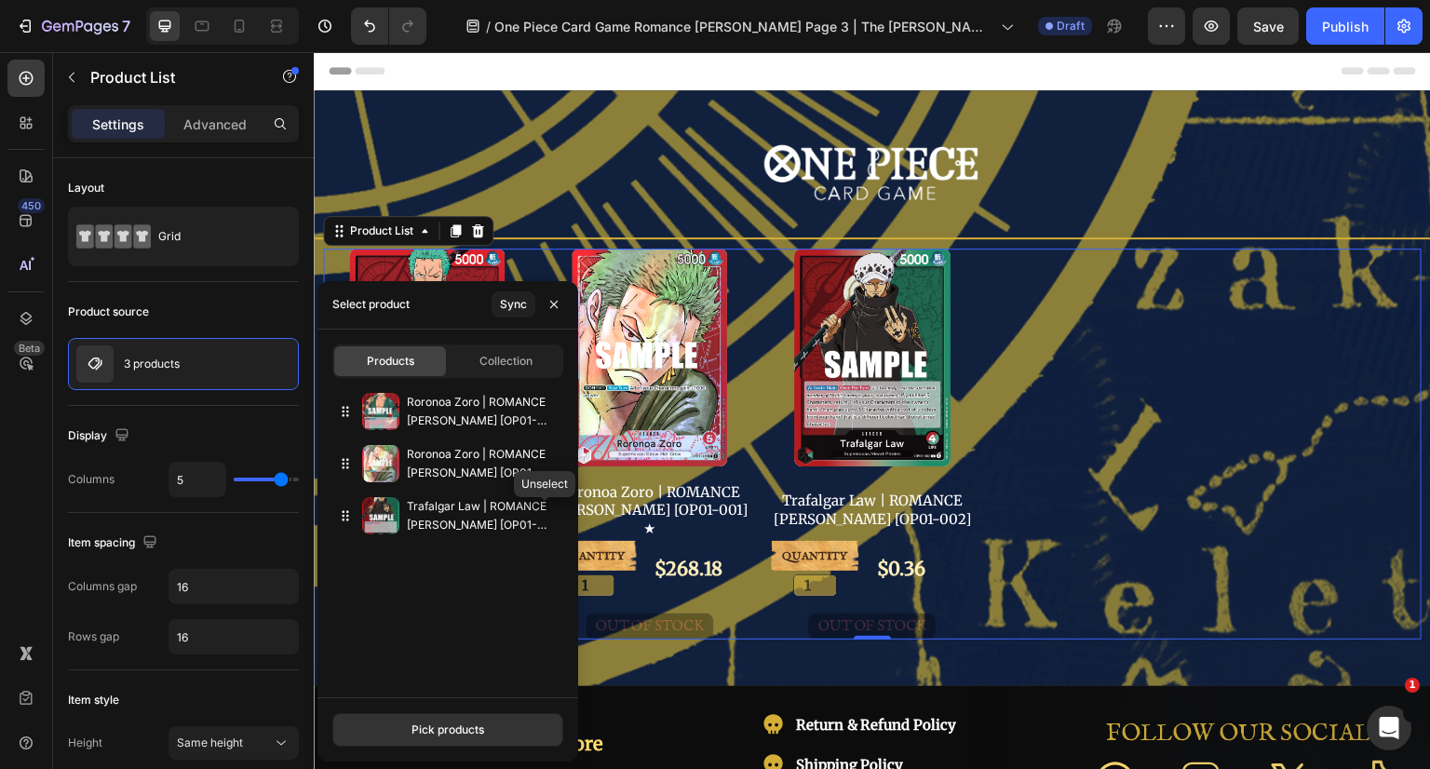
click at [0, 0] on icon "button" at bounding box center [0, 0] width 0 height 0
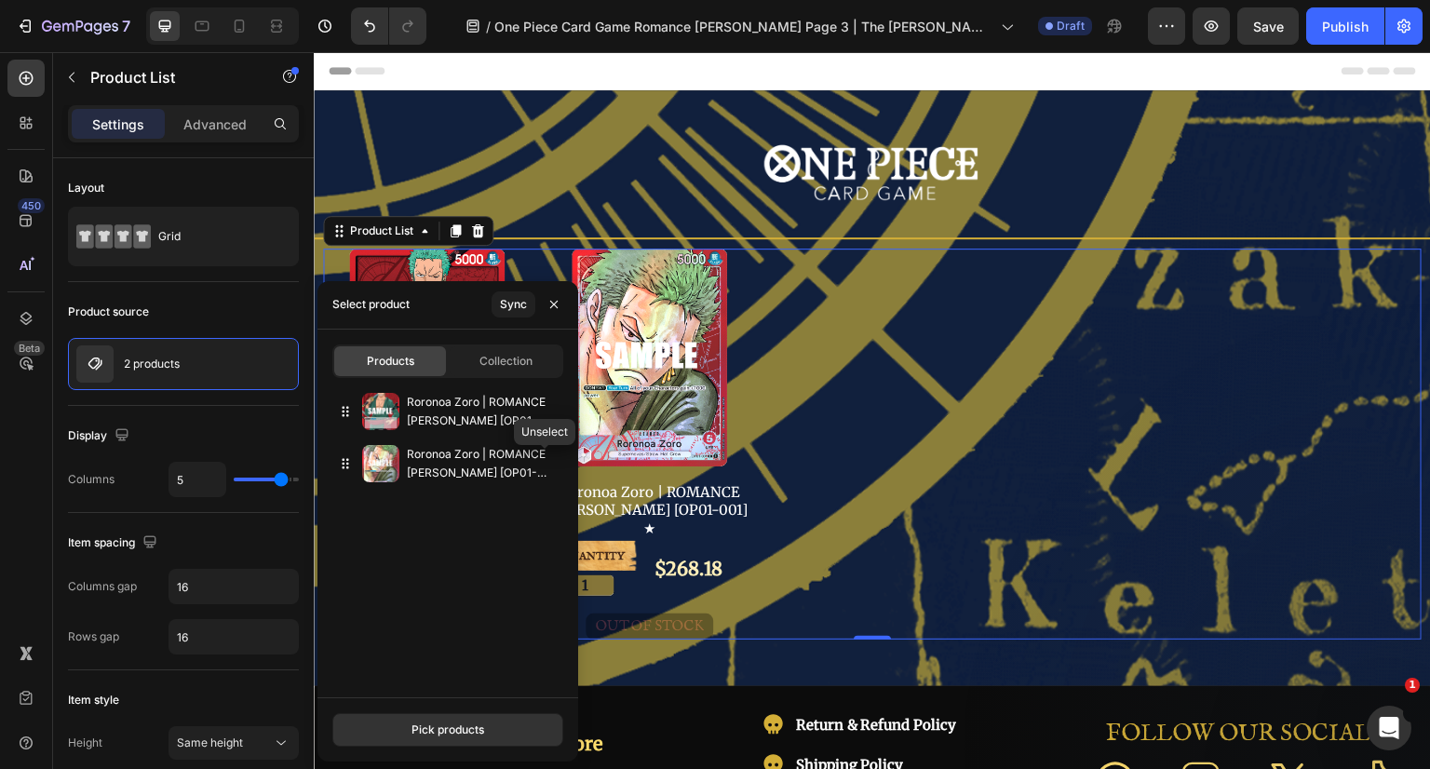
click at [0, 0] on icon "button" at bounding box center [0, 0] width 0 height 0
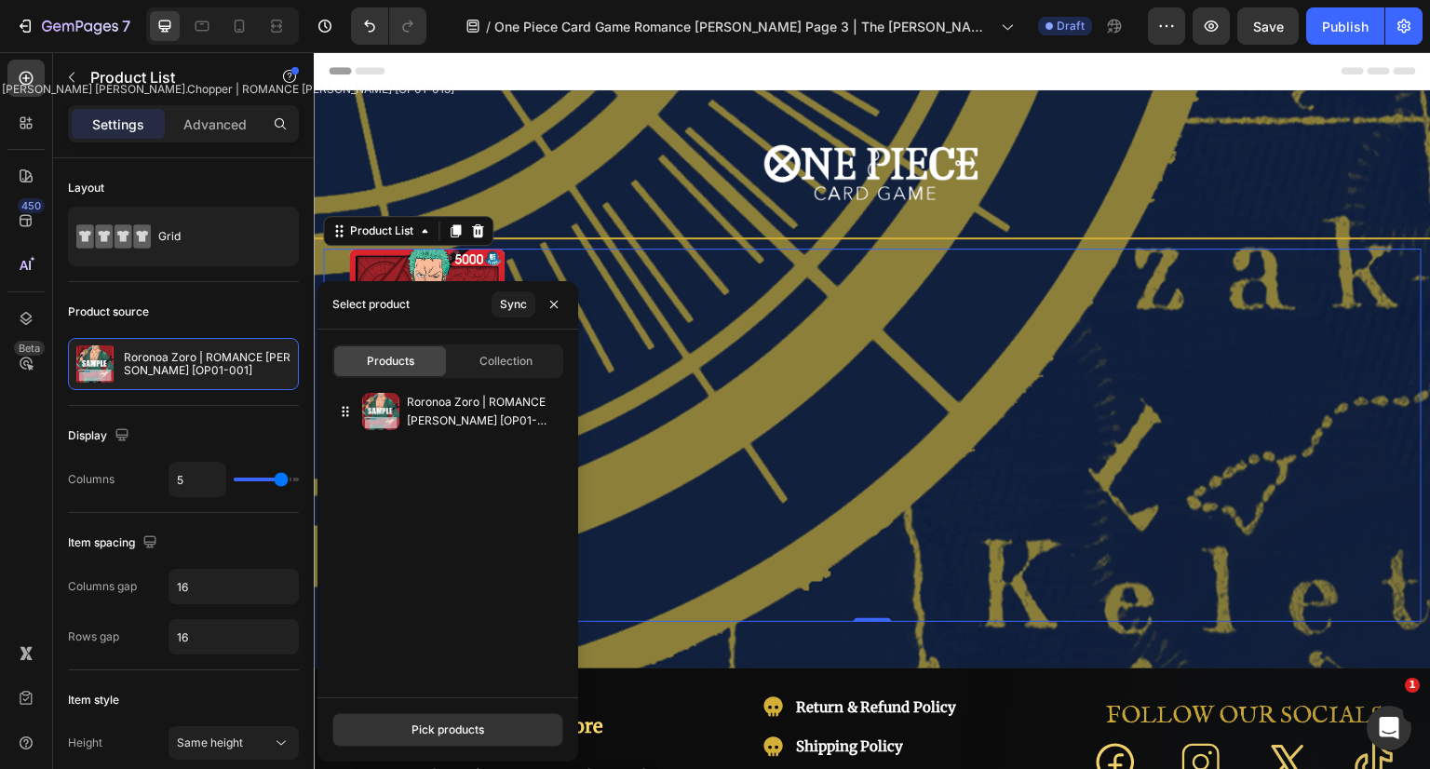
click at [477, 727] on div "Pick products" at bounding box center [448, 730] width 73 height 17
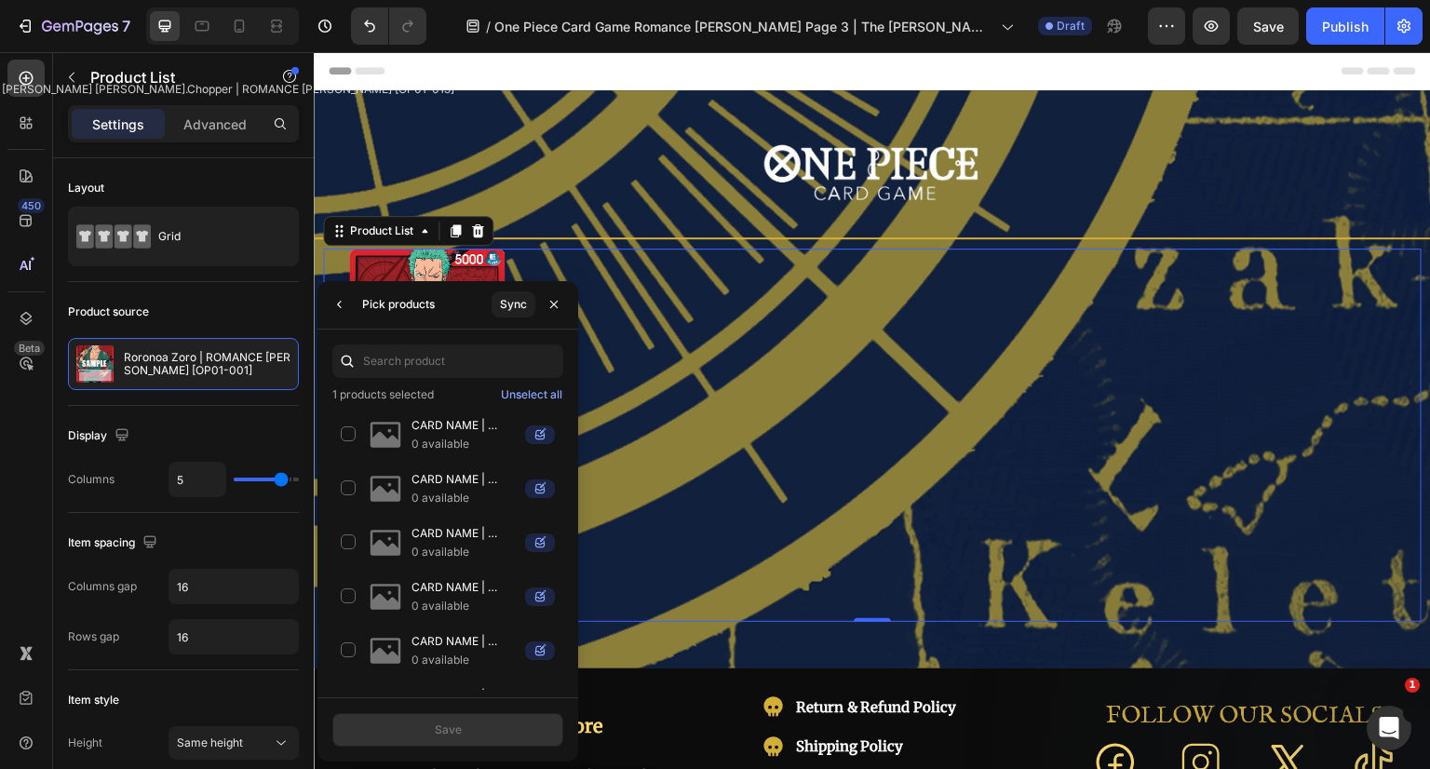
click at [454, 362] on input "text" at bounding box center [447, 362] width 231 height 34
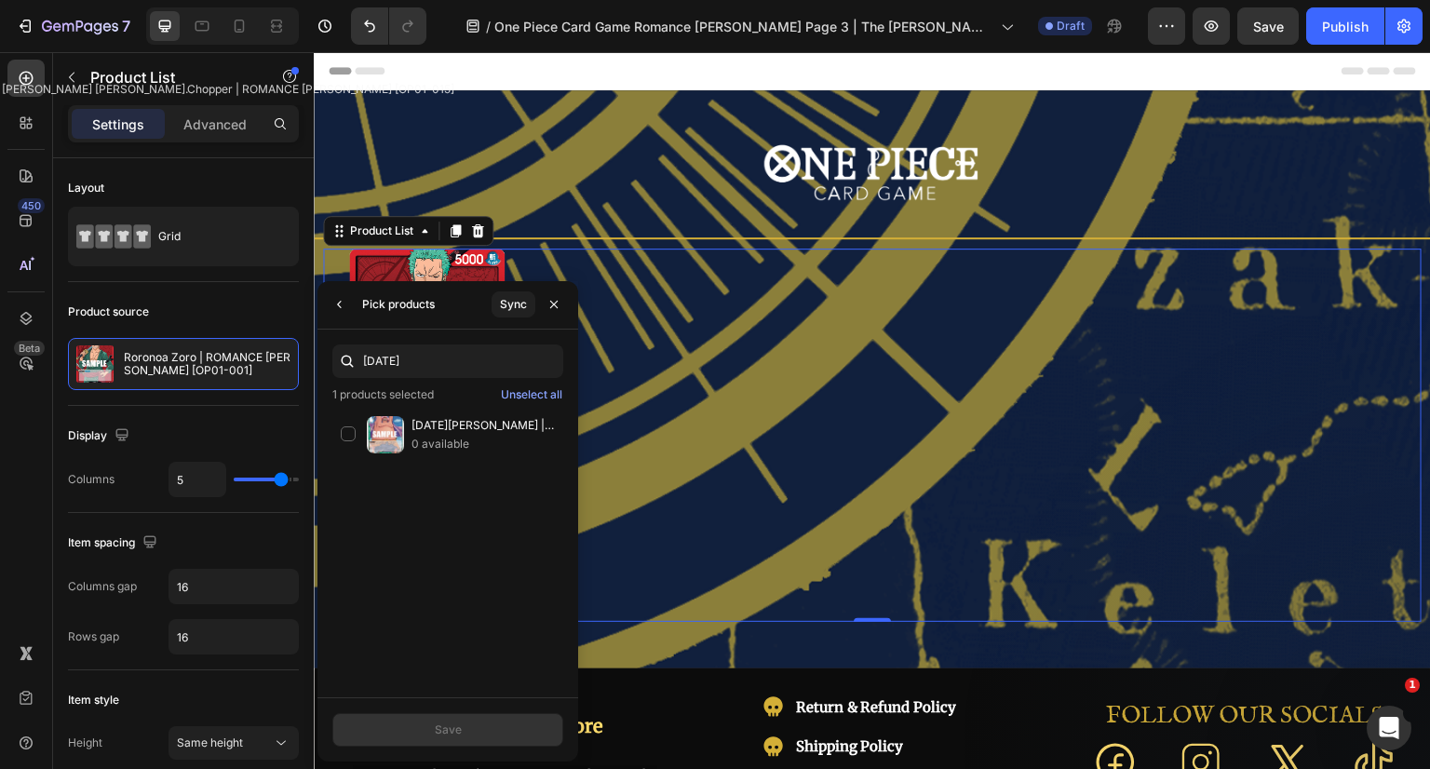
type input "ashura"
click at [347, 433] on div "Ashura Doji | ROMANCE DAWN [OP01-032] 0 available" at bounding box center [447, 435] width 231 height 54
click at [339, 308] on icon "button" at bounding box center [339, 304] width 15 height 15
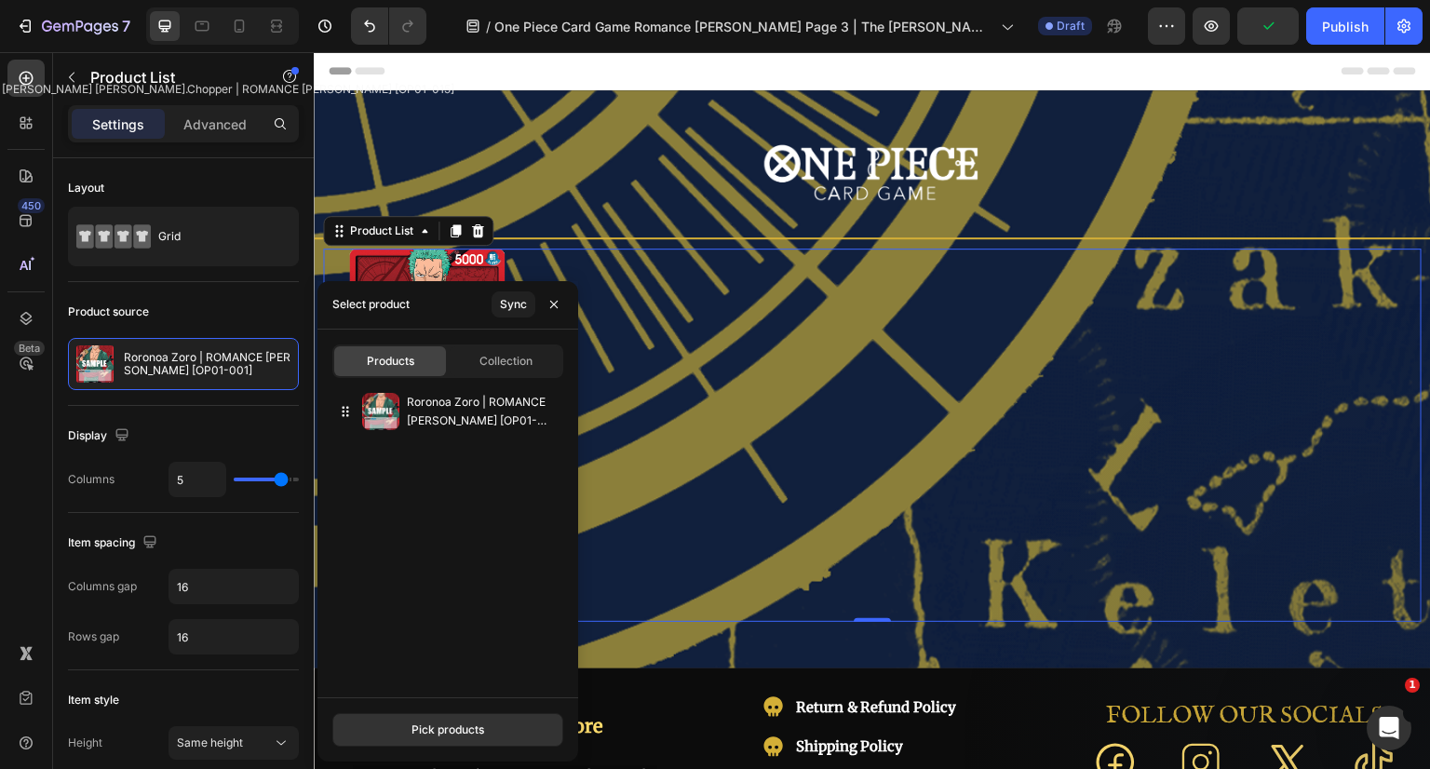
click at [471, 738] on div "Pick products" at bounding box center [448, 730] width 73 height 17
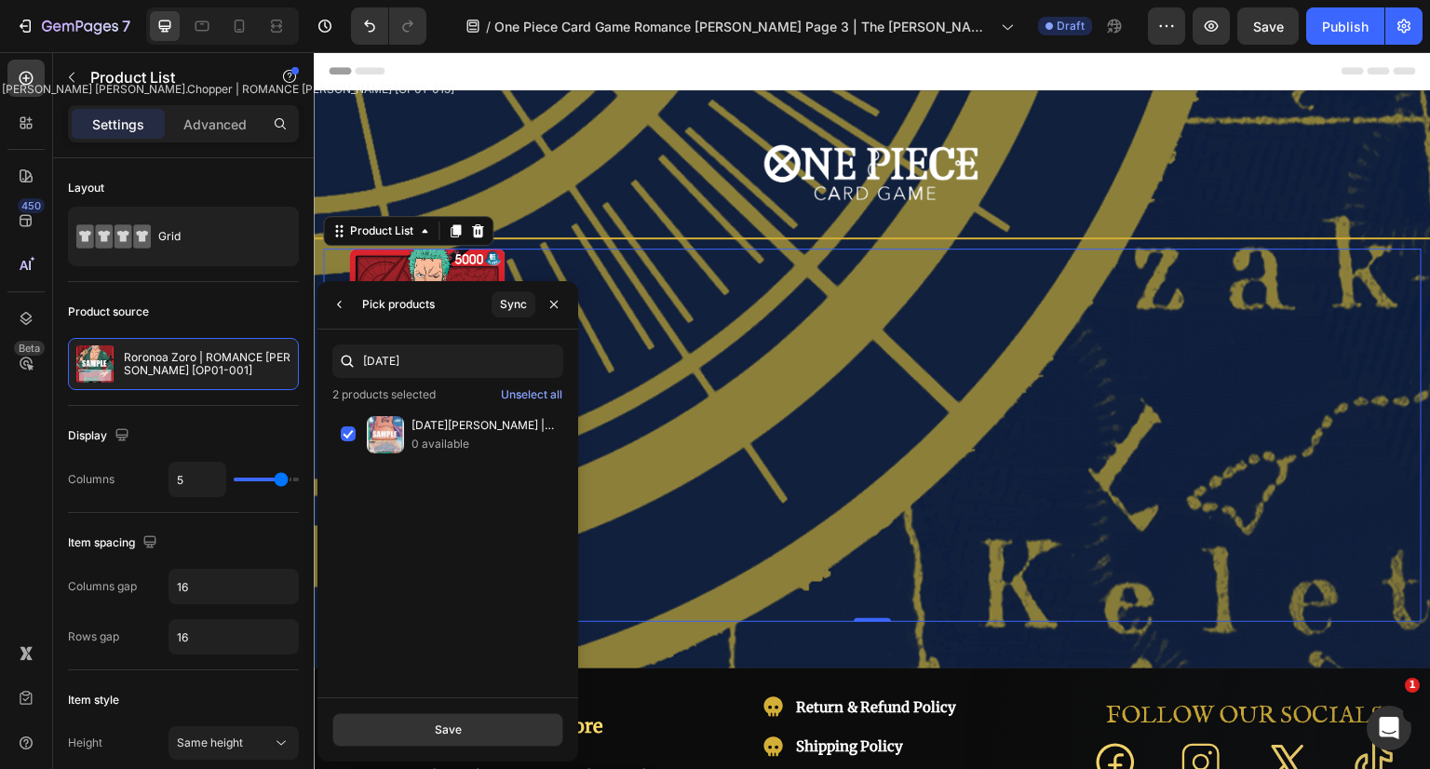
type input "ashura"
click at [470, 720] on button "Save" at bounding box center [447, 730] width 231 height 34
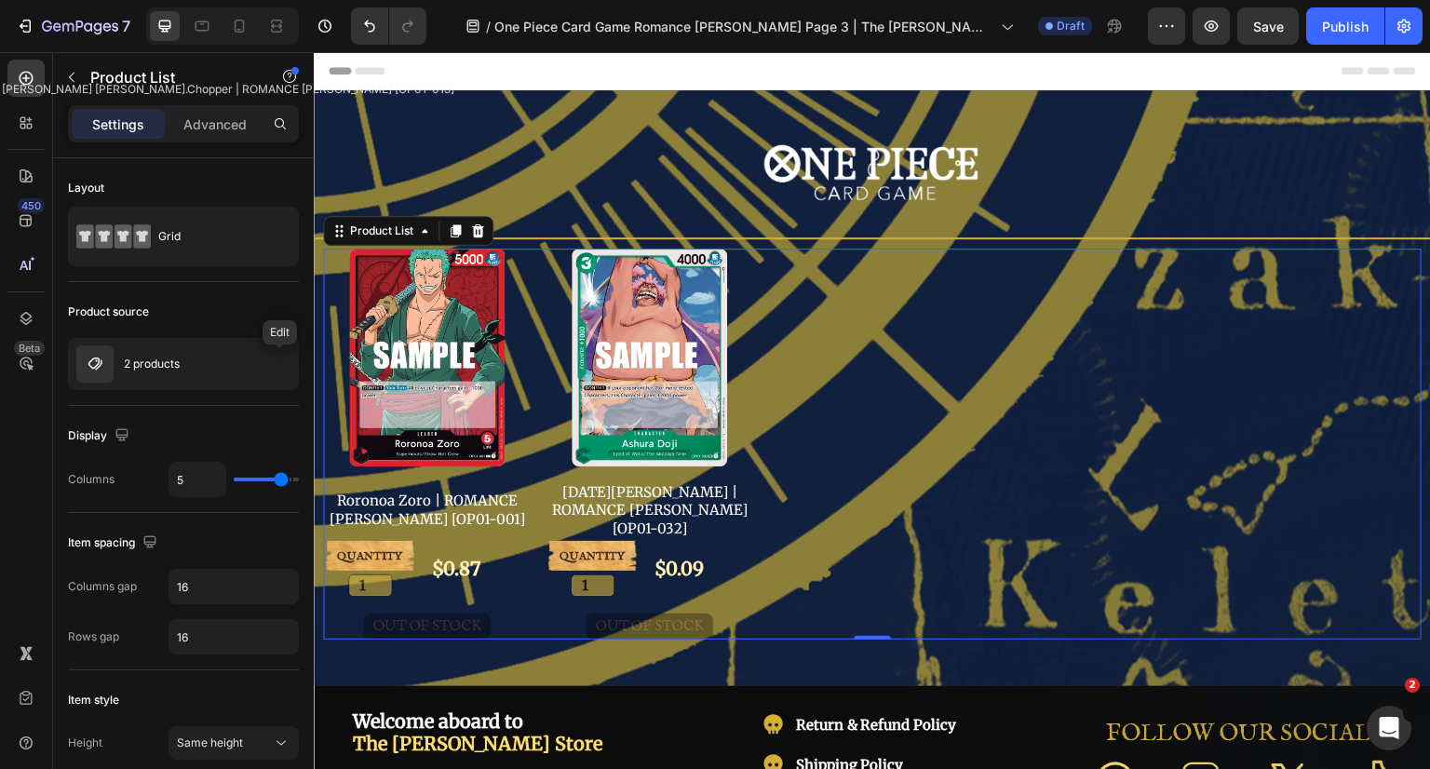
drag, startPoint x: 278, startPoint y: 360, endPoint x: 66, endPoint y: 332, distance: 213.4
click at [0, 0] on icon "button" at bounding box center [0, 0] width 0 height 0
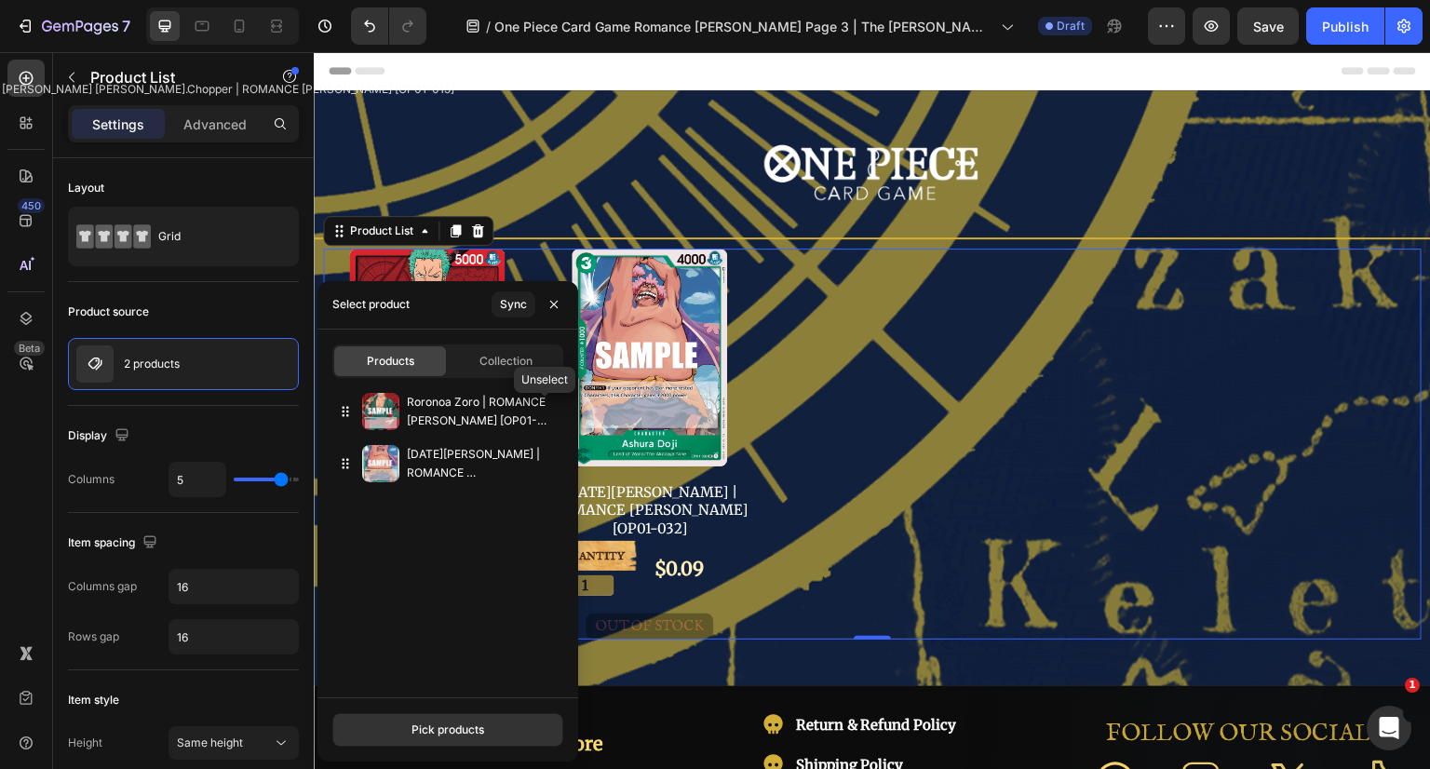
click at [0, 0] on icon "button" at bounding box center [0, 0] width 0 height 0
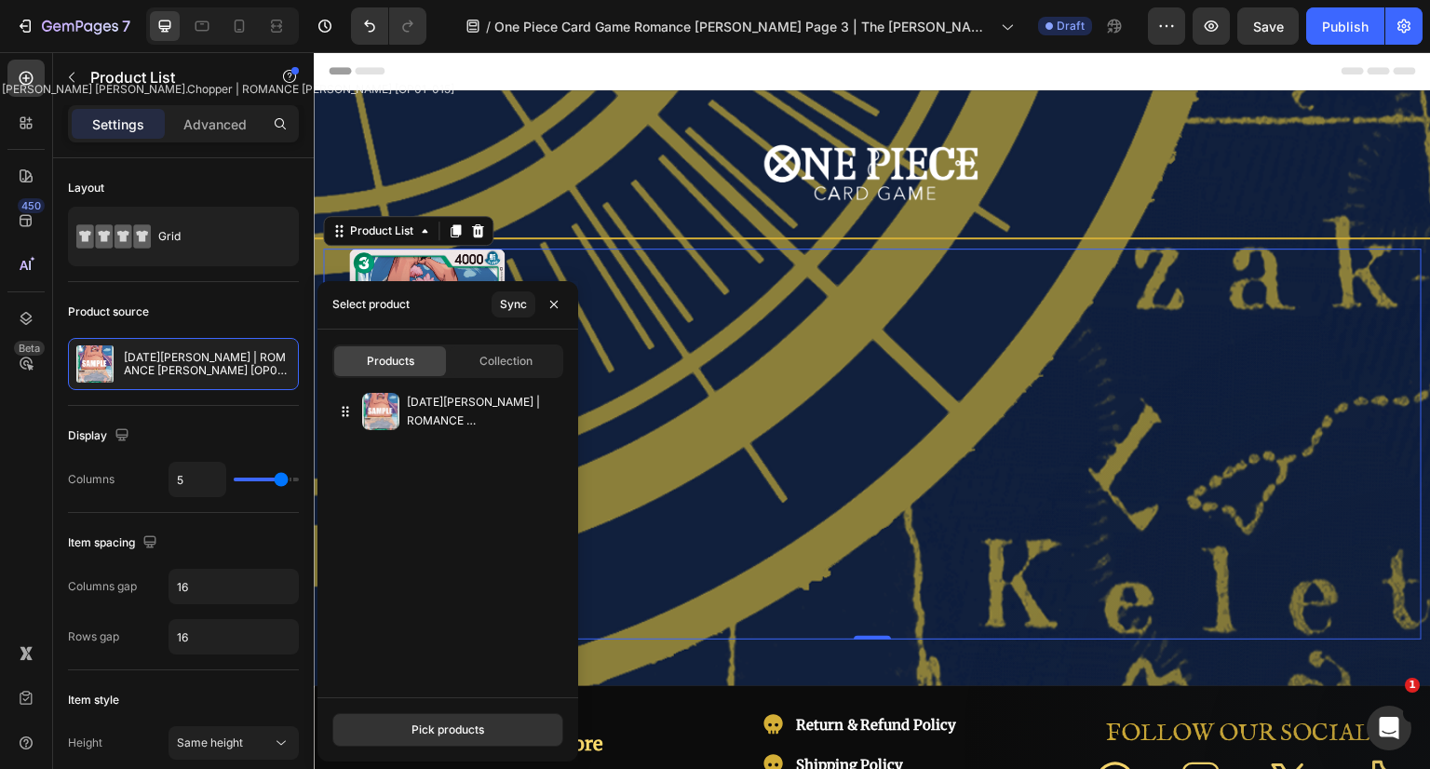
click at [715, 387] on div "Product Images Ashura Doji | ROMANCE DAWN [OP01-032] Product Title QUANTITY Tex…" at bounding box center [872, 444] width 1099 height 391
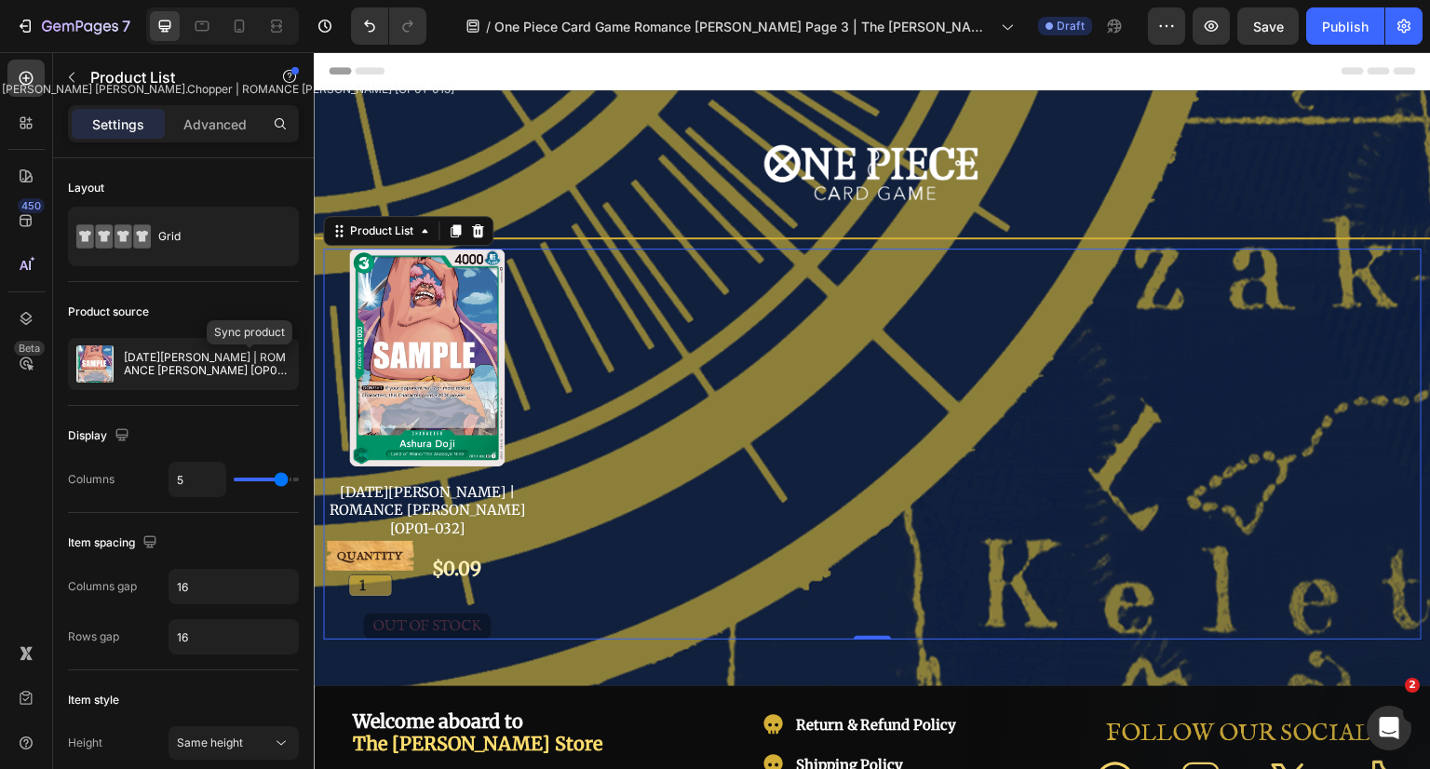
click at [0, 0] on button "button" at bounding box center [0, 0] width 0 height 0
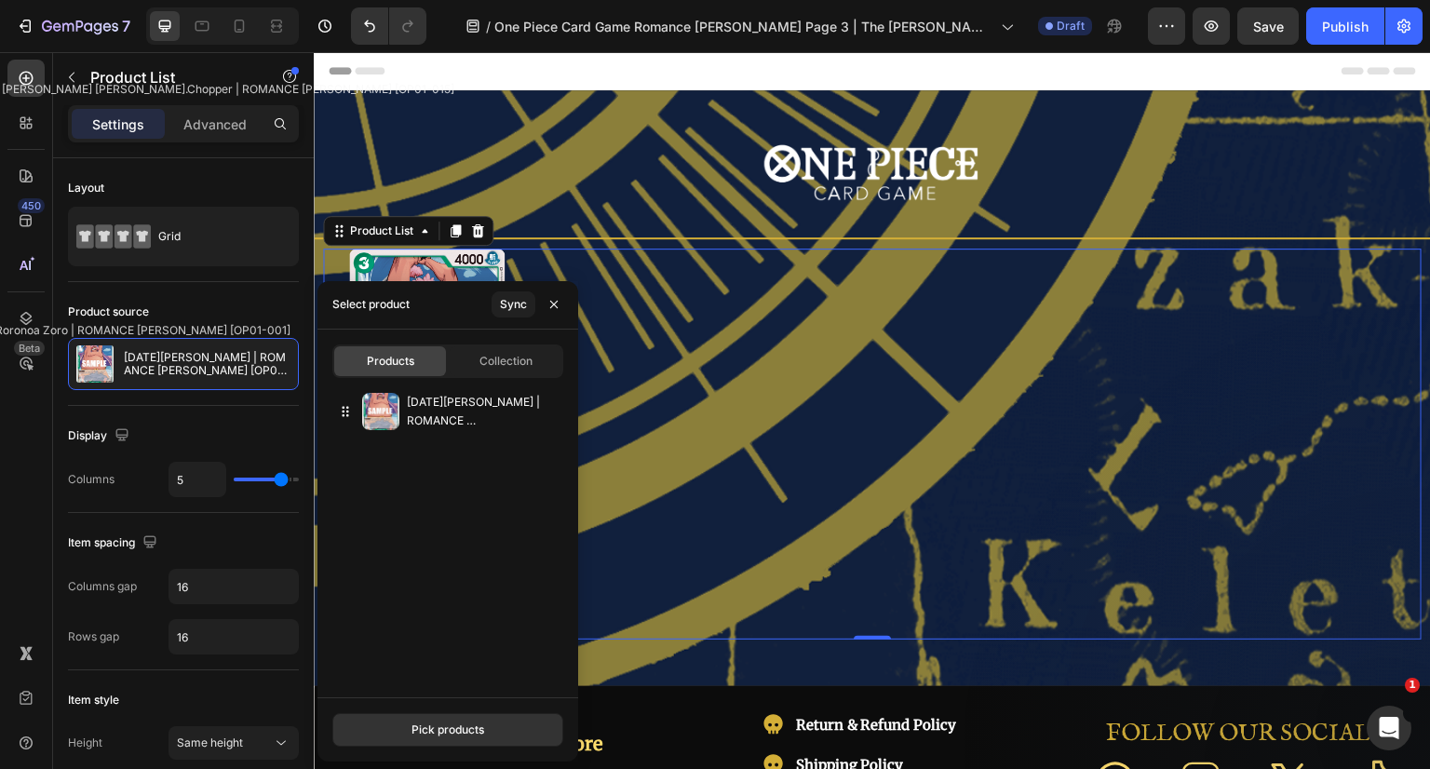
click at [467, 718] on button "Pick products" at bounding box center [447, 730] width 231 height 34
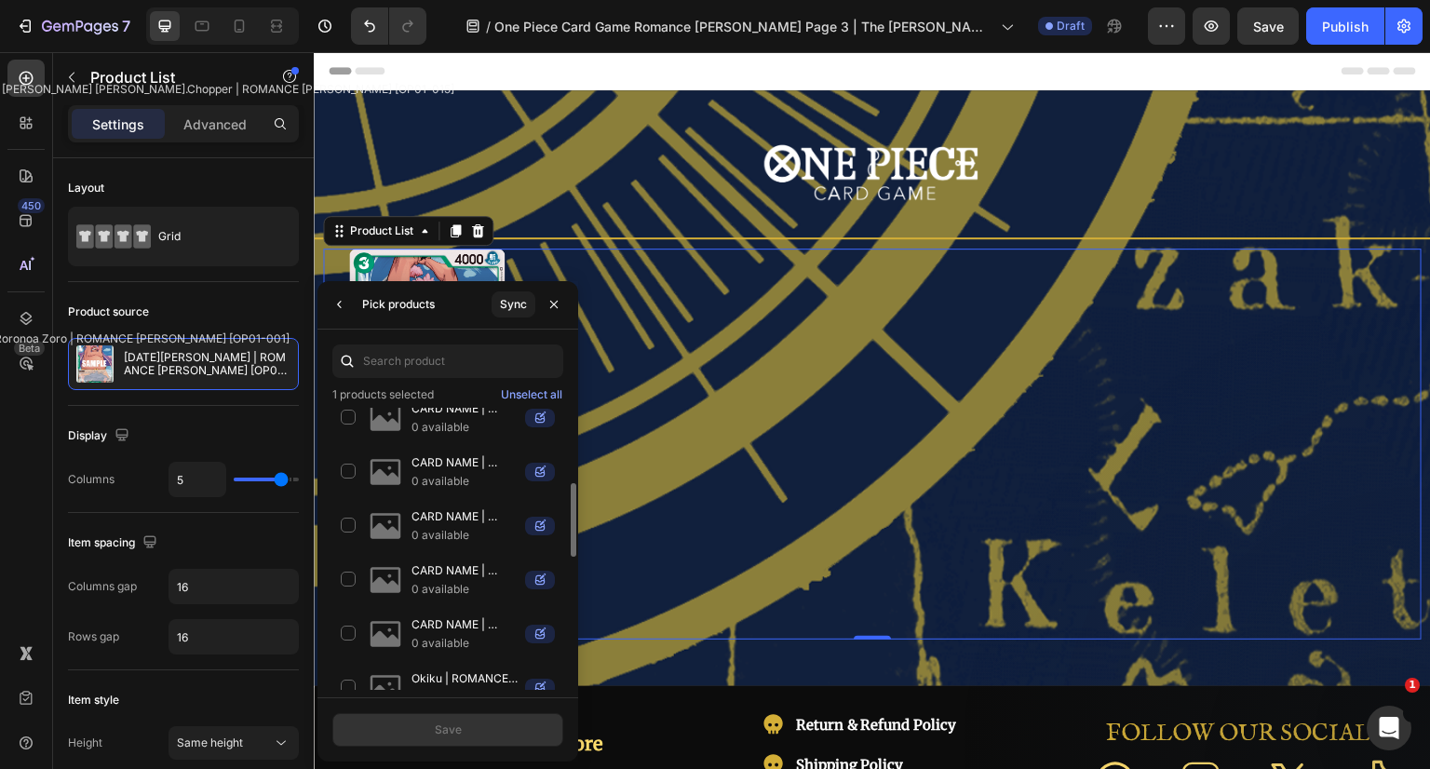
scroll to position [566, 0]
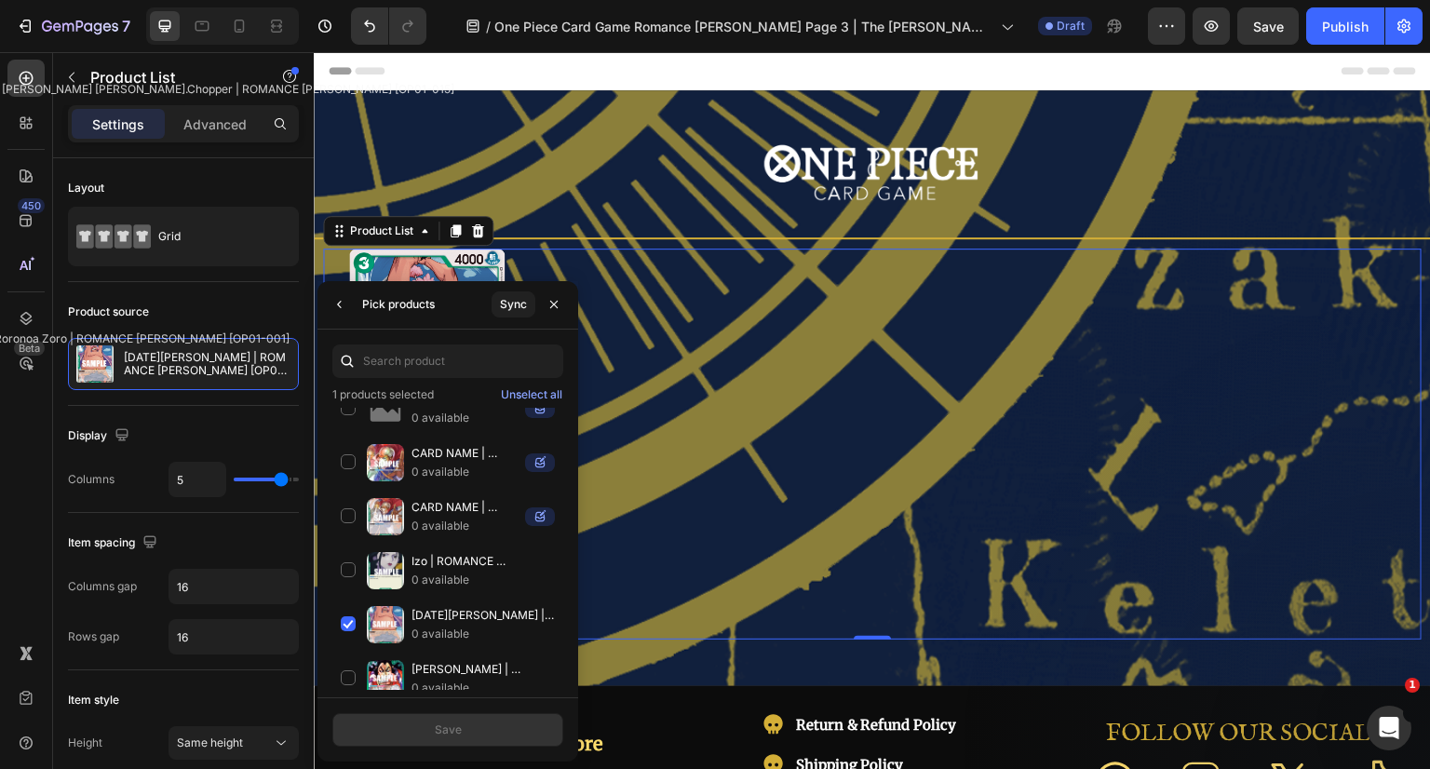
click at [347, 563] on div "Izo | ROMANCE DAWN [OP01-033] 0 available" at bounding box center [447, 571] width 231 height 54
click at [355, 508] on div "CARD NAME | ROMANCE DAWN [OP01-000] 0 available" at bounding box center [447, 517] width 231 height 54
click at [350, 460] on div "CARD NAME | ROMANCE DAWN [OP01-000] 0 available" at bounding box center [447, 463] width 231 height 54
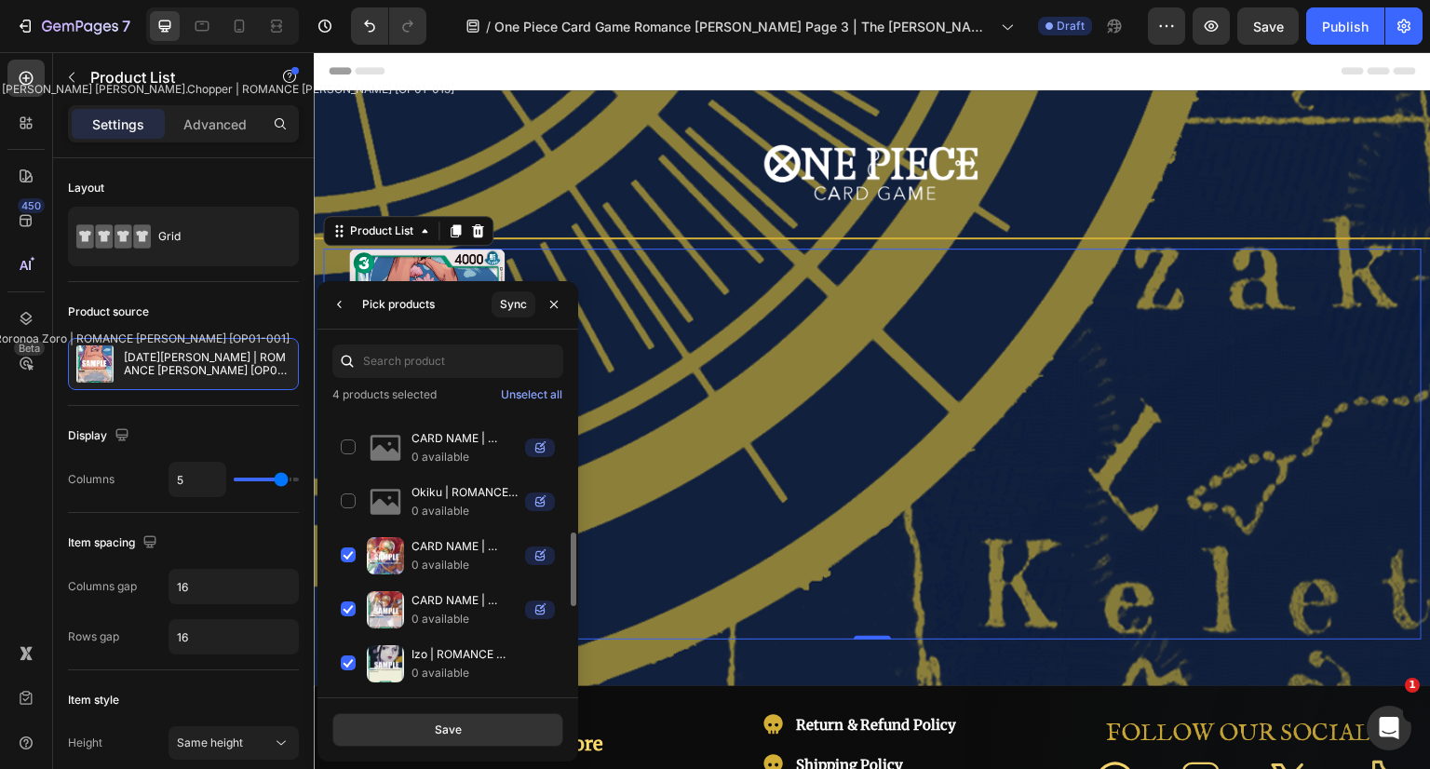
drag, startPoint x: 459, startPoint y: 728, endPoint x: 160, endPoint y: 673, distance: 303.9
click at [459, 728] on div "Save" at bounding box center [448, 730] width 27 height 17
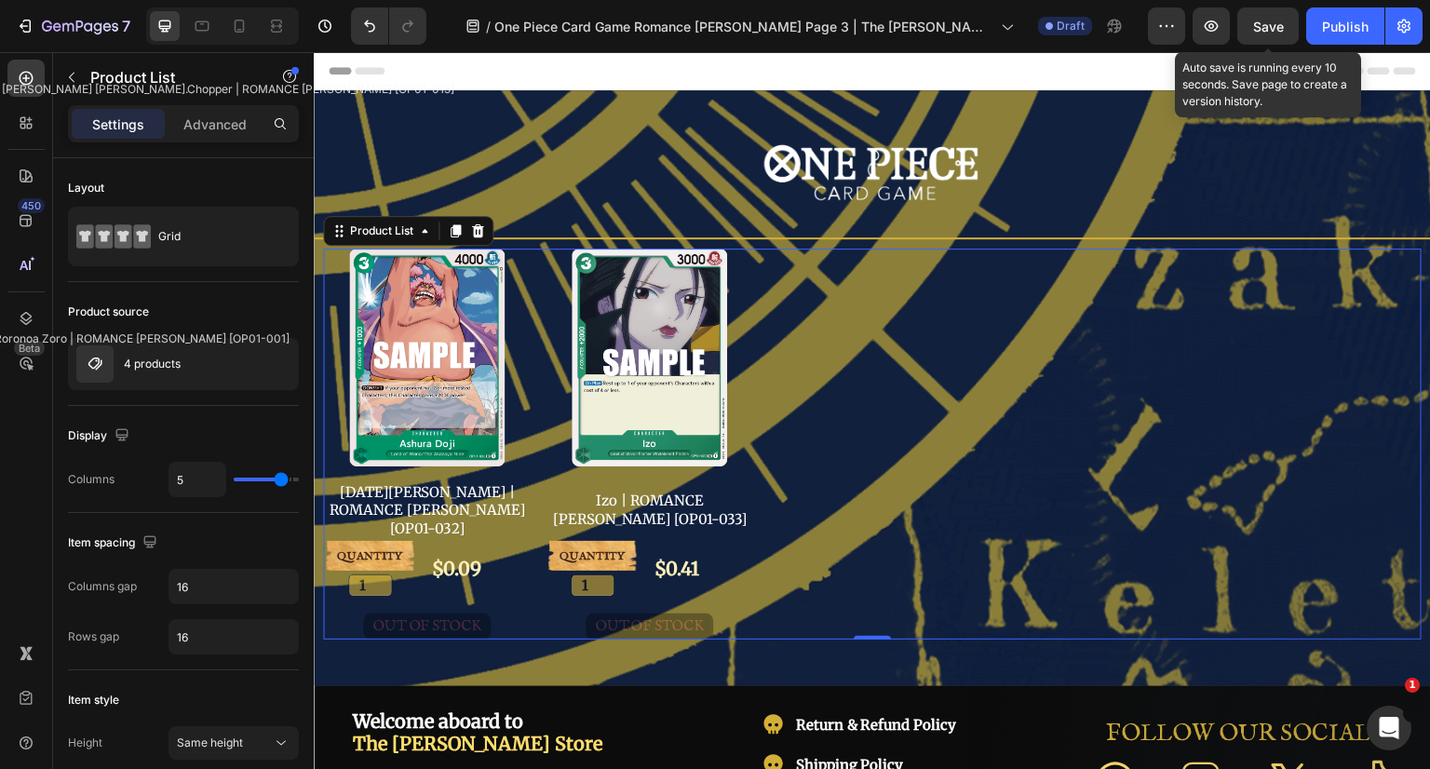
click at [1275, 19] on span "Save" at bounding box center [1268, 27] width 31 height 16
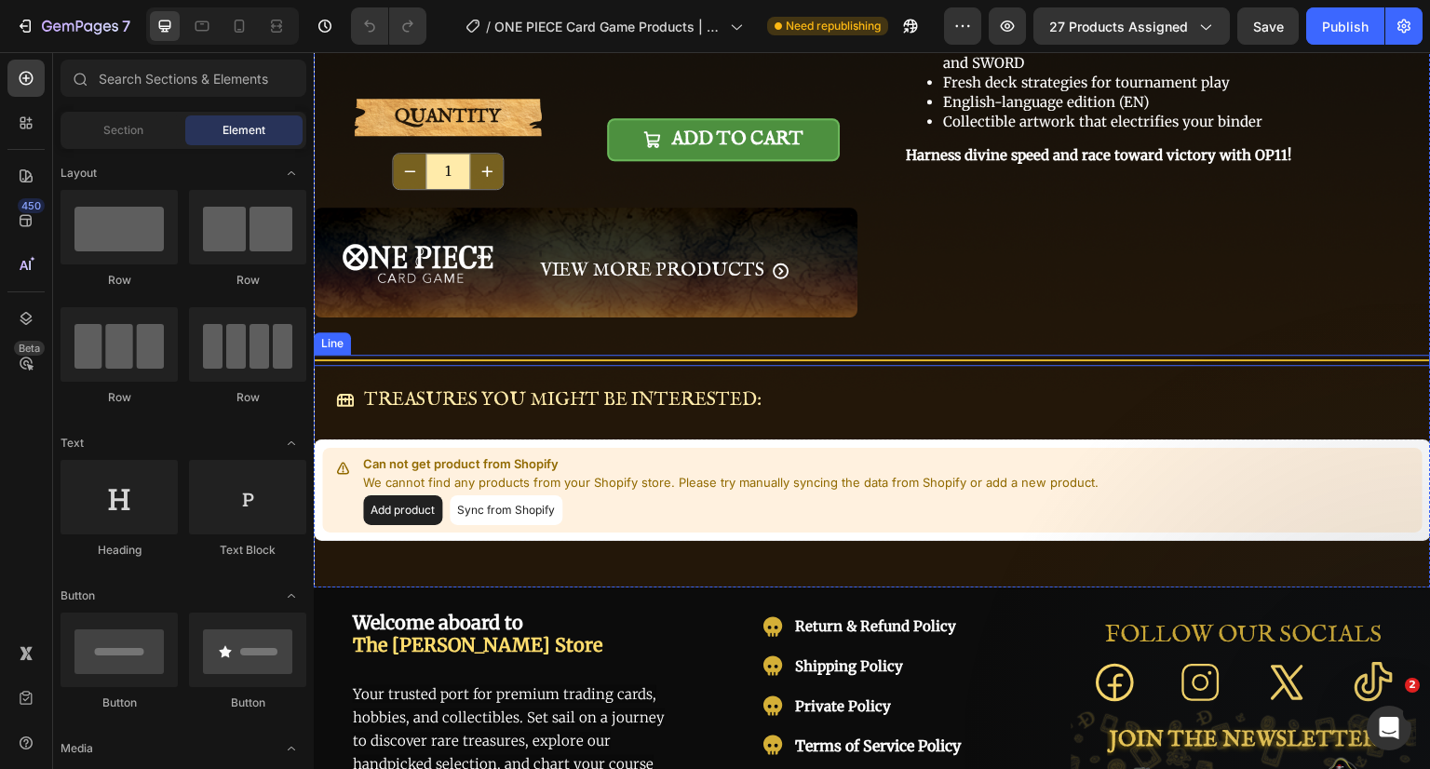
scroll to position [745, 0]
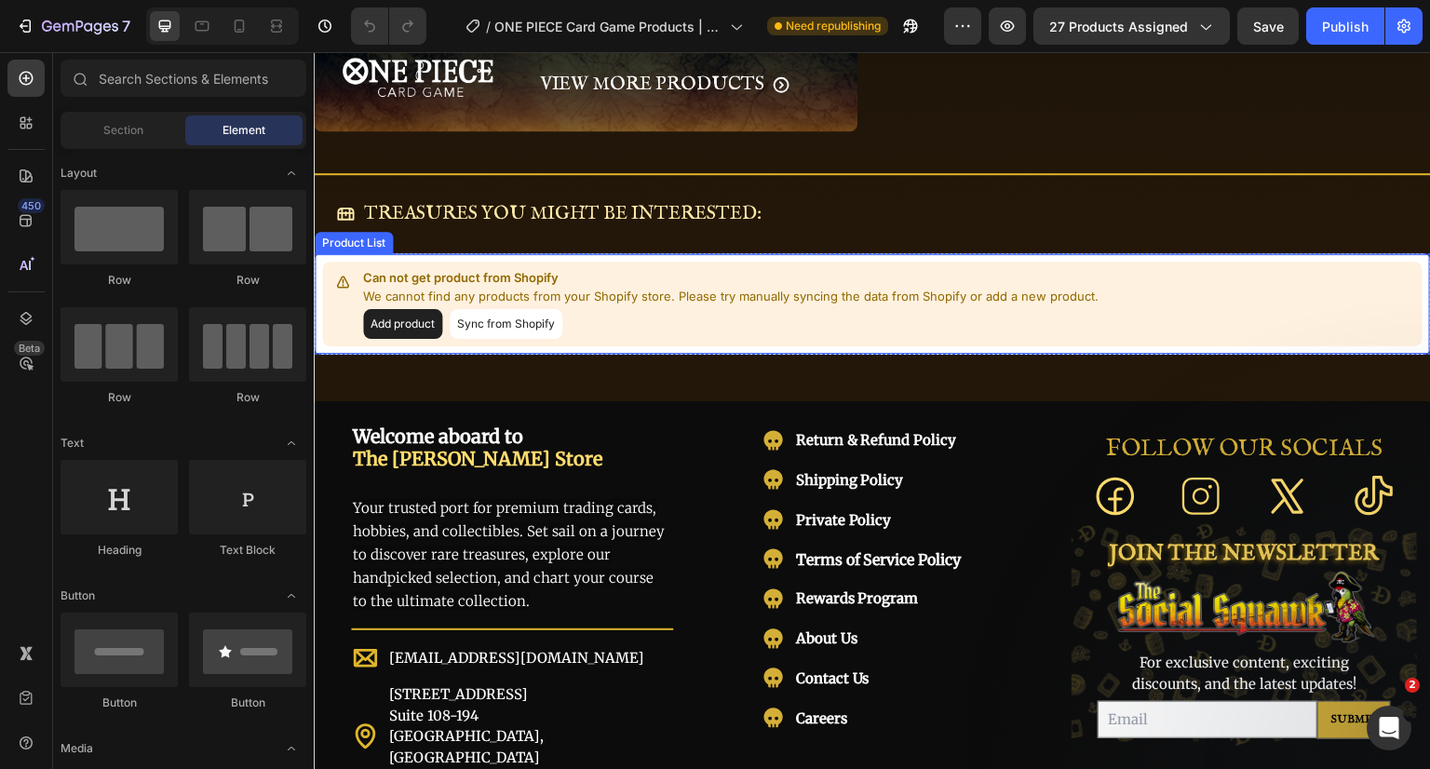
click at [527, 330] on button "Sync from Shopify" at bounding box center [506, 324] width 113 height 30
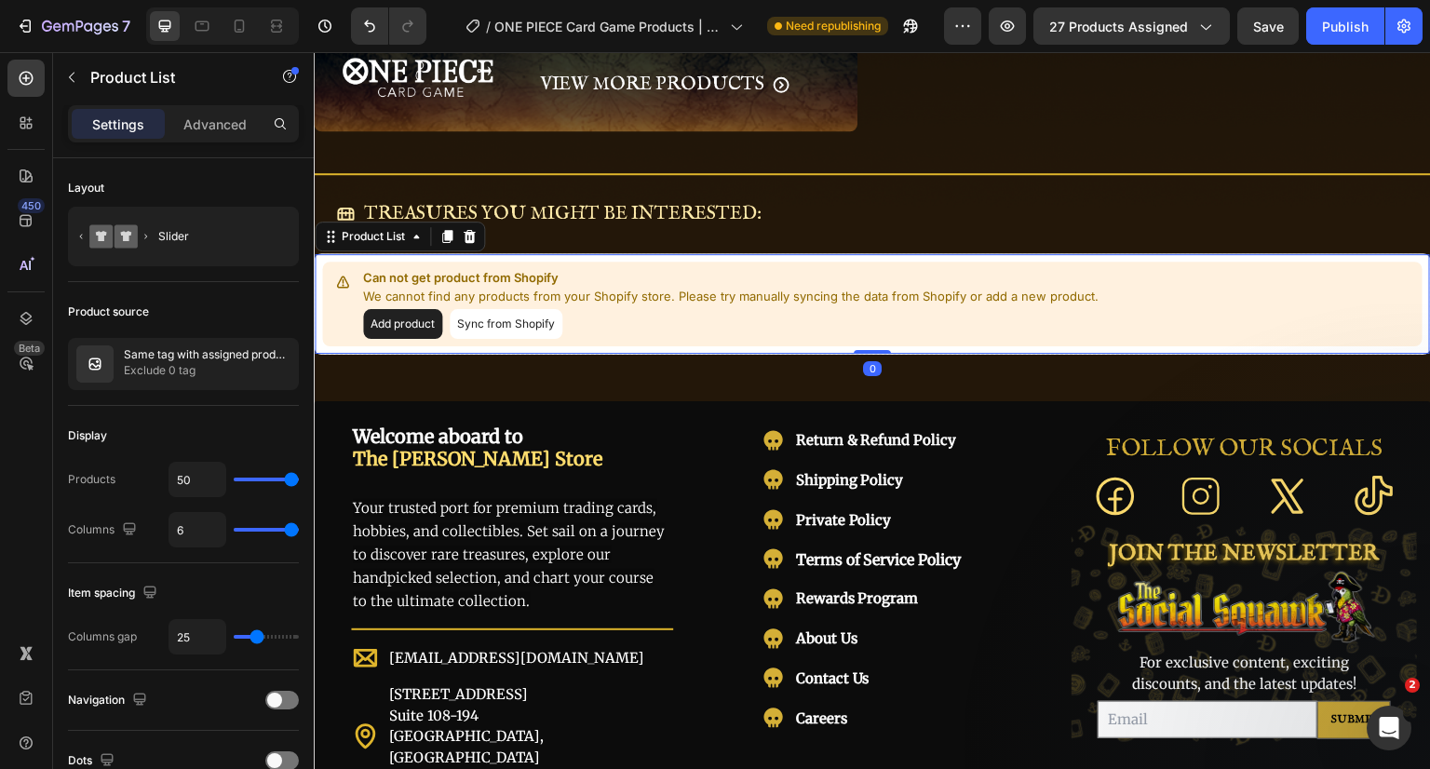
click at [536, 319] on button "Sync from Shopify" at bounding box center [506, 324] width 113 height 30
click at [467, 318] on button "Sync from Shopify" at bounding box center [506, 324] width 113 height 30
click at [0, 0] on button "button" at bounding box center [0, 0] width 0 height 0
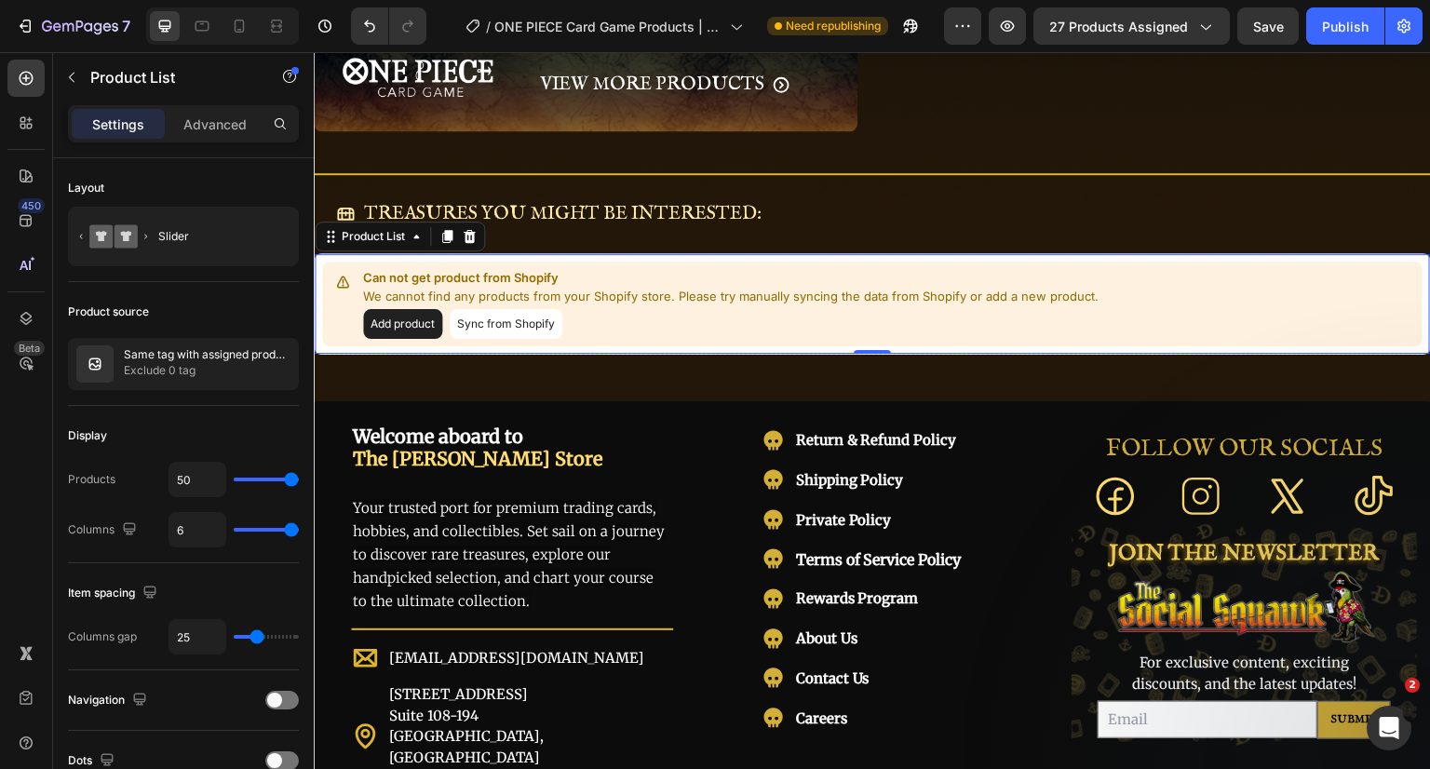
click at [166, 370] on p "Exclude 0 tag" at bounding box center [207, 370] width 167 height 19
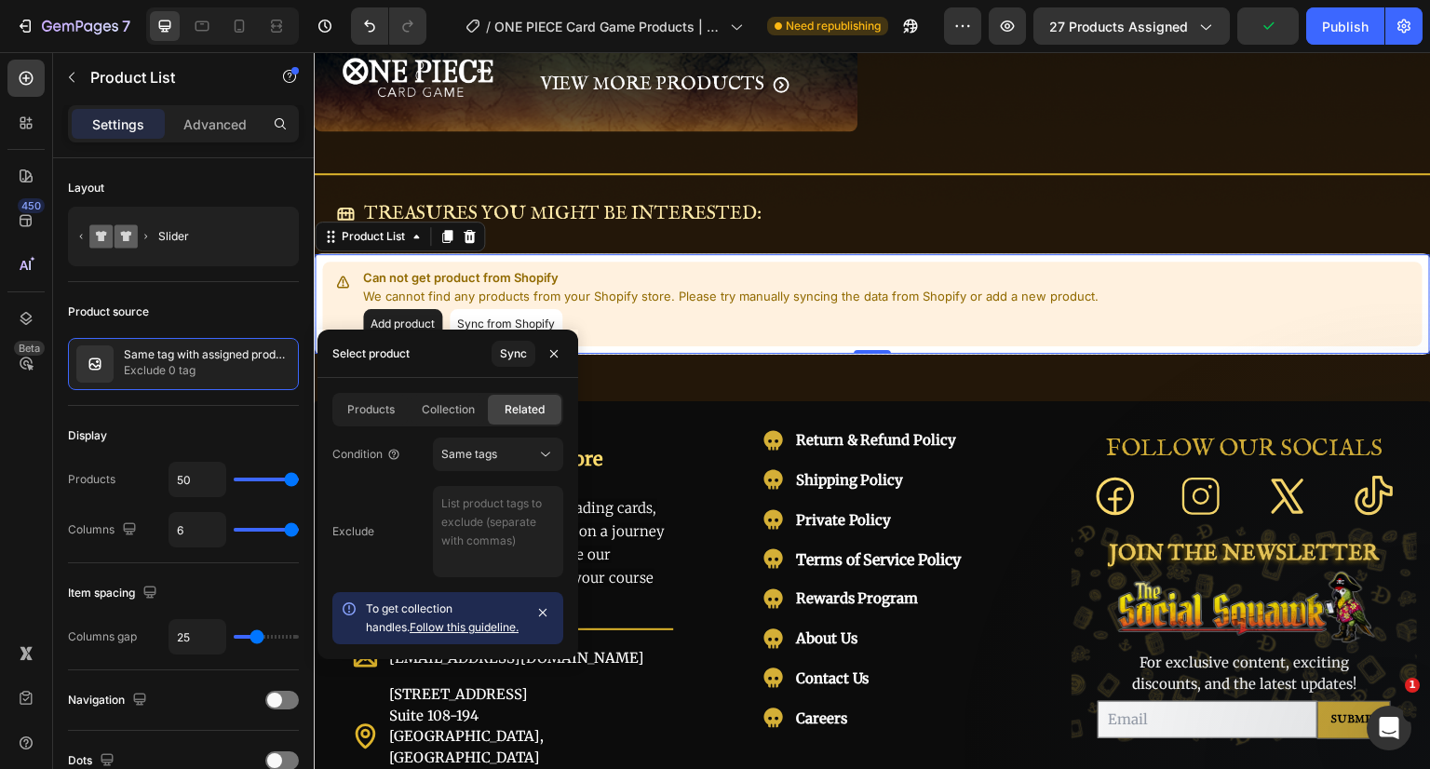
click at [535, 459] on div "Same tags" at bounding box center [488, 454] width 95 height 17
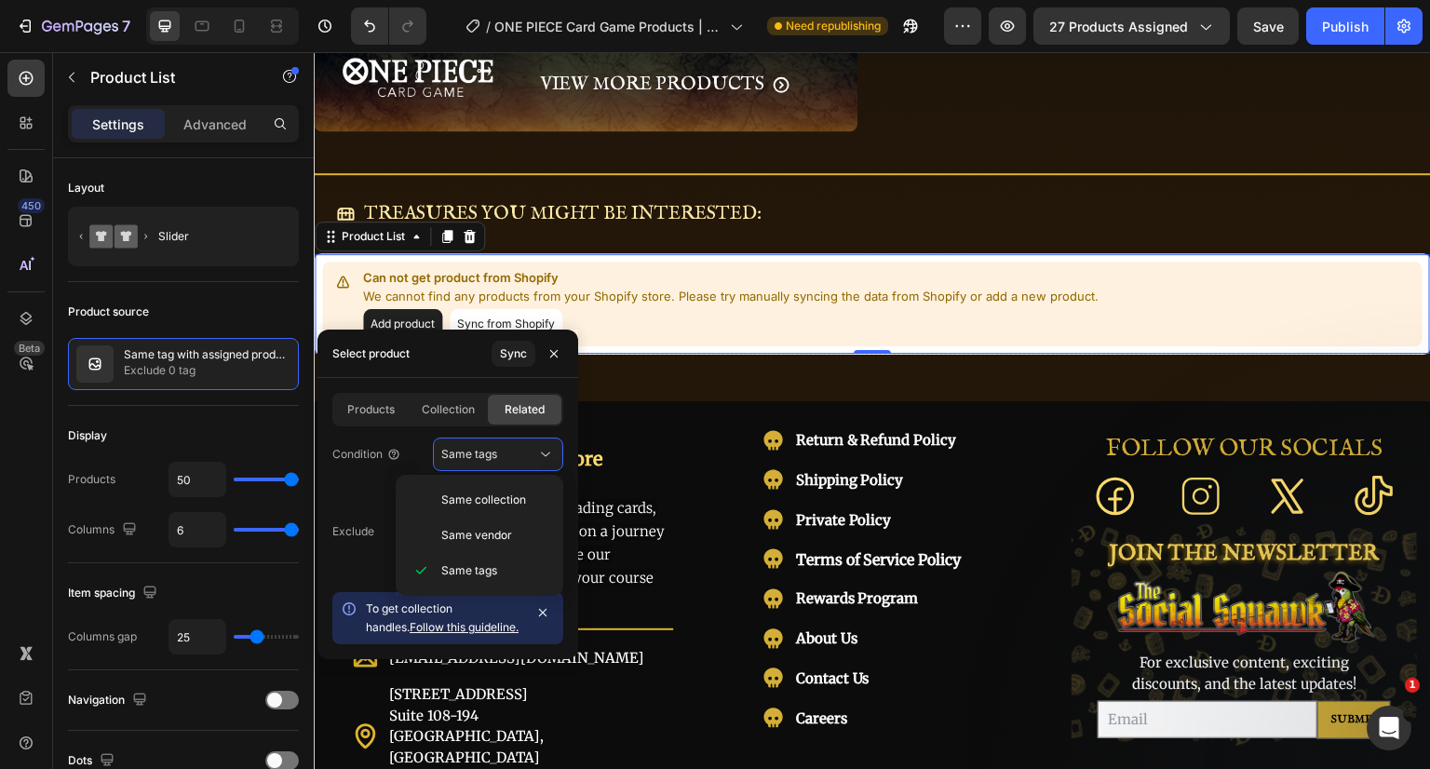
click at [546, 452] on icon at bounding box center [545, 454] width 19 height 19
click at [510, 495] on span "Same collection" at bounding box center [483, 500] width 85 height 17
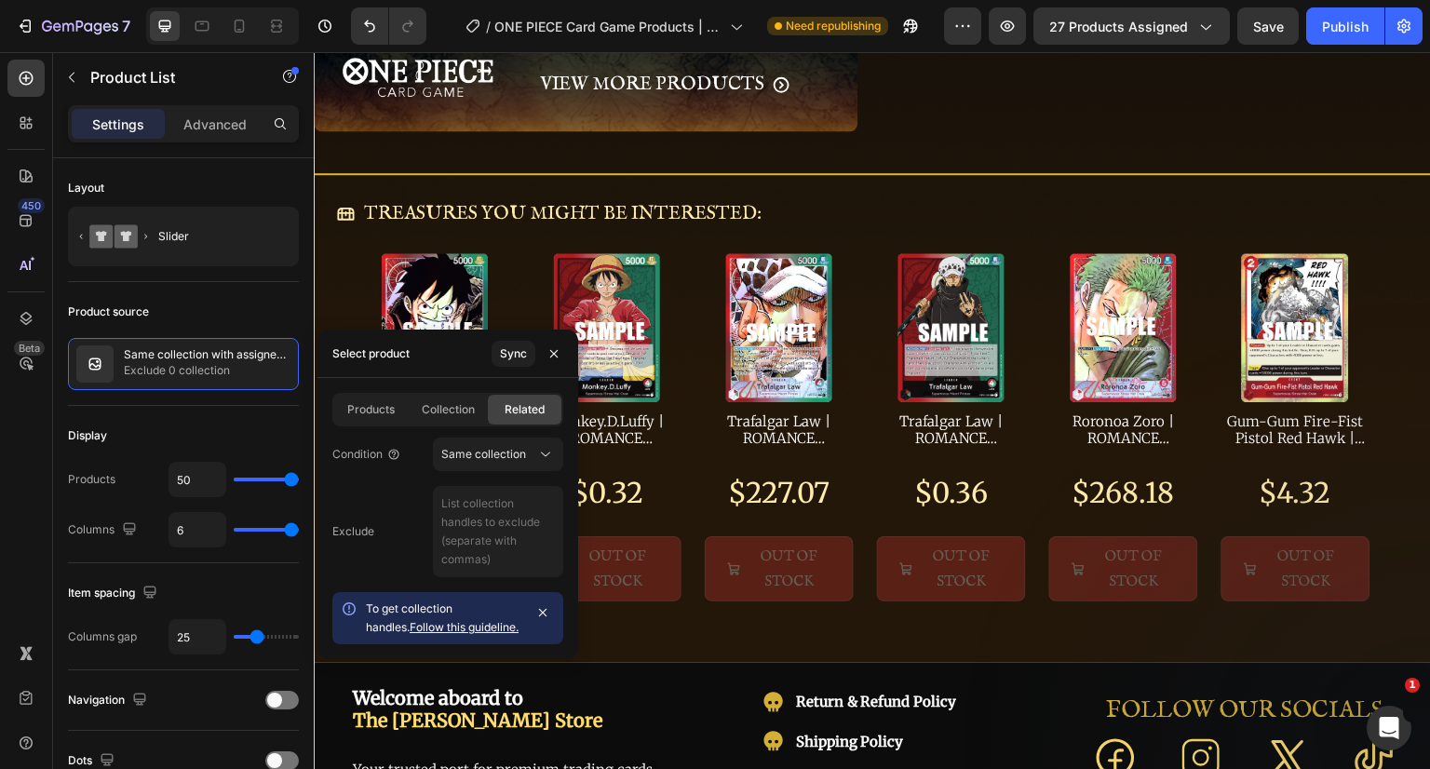
click at [539, 450] on icon at bounding box center [545, 454] width 19 height 19
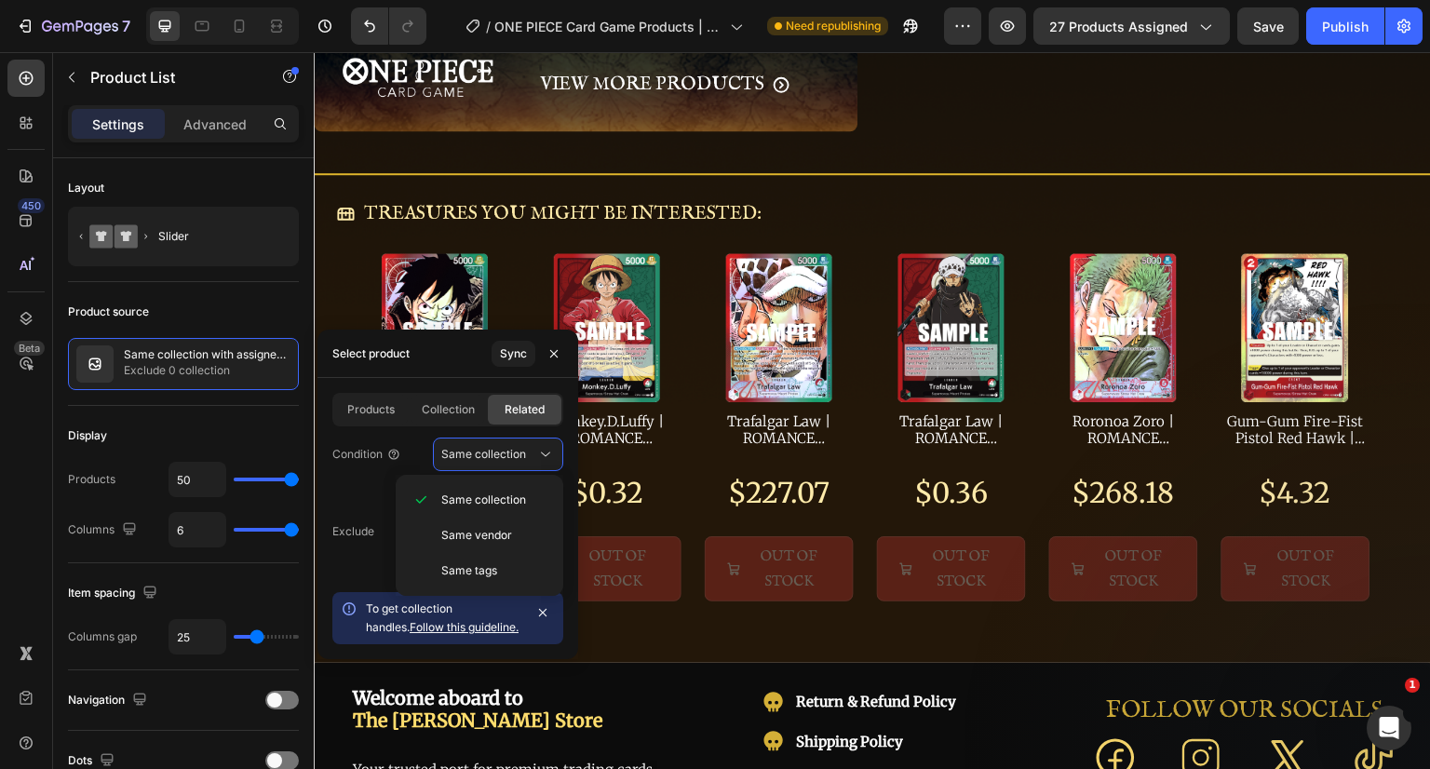
click at [561, 351] on icon "button" at bounding box center [554, 353] width 15 height 15
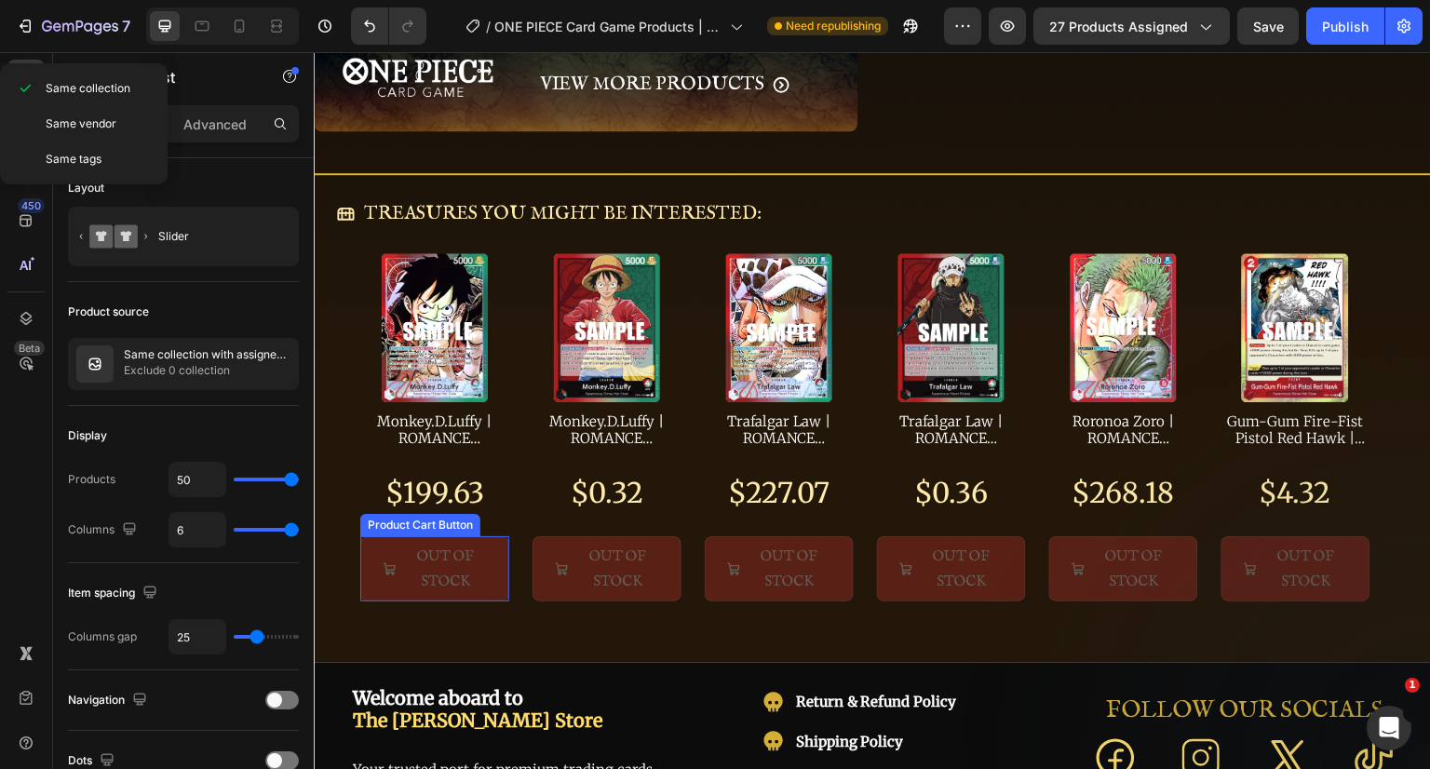
click at [498, 554] on button "OUT OF STOCK" at bounding box center [434, 568] width 149 height 65
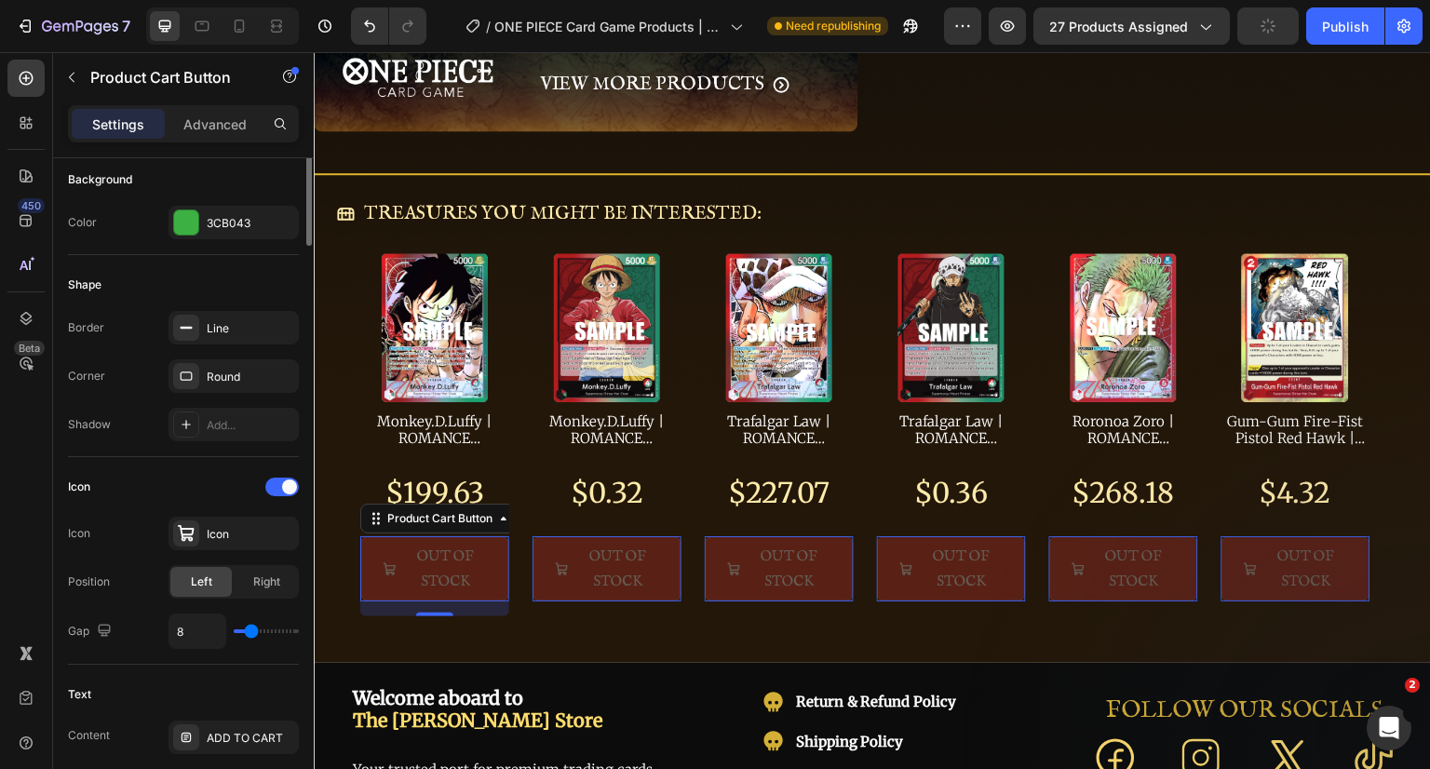
scroll to position [186, 0]
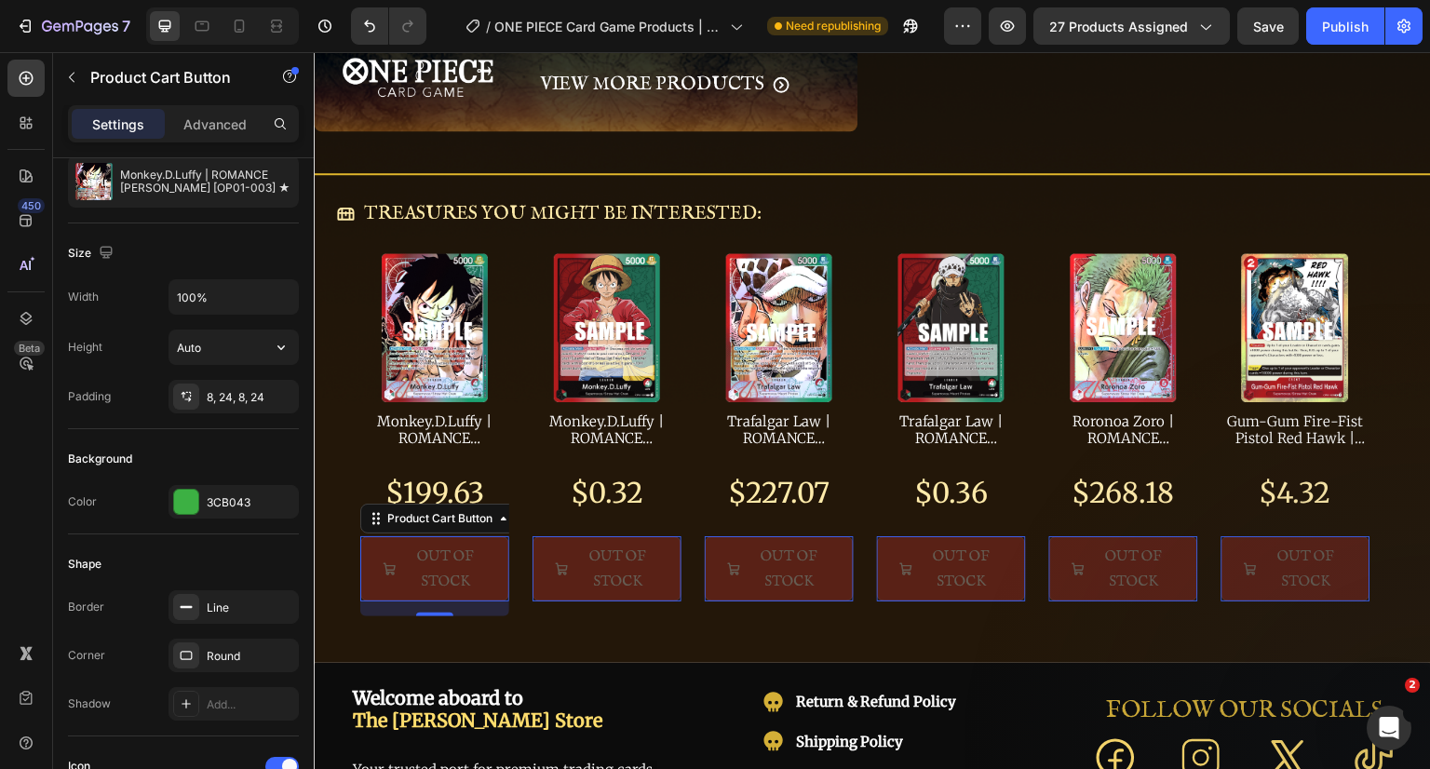
click at [289, 338] on icon "button" at bounding box center [281, 347] width 19 height 19
click at [250, 392] on div "8, 24, 8, 24" at bounding box center [251, 397] width 88 height 17
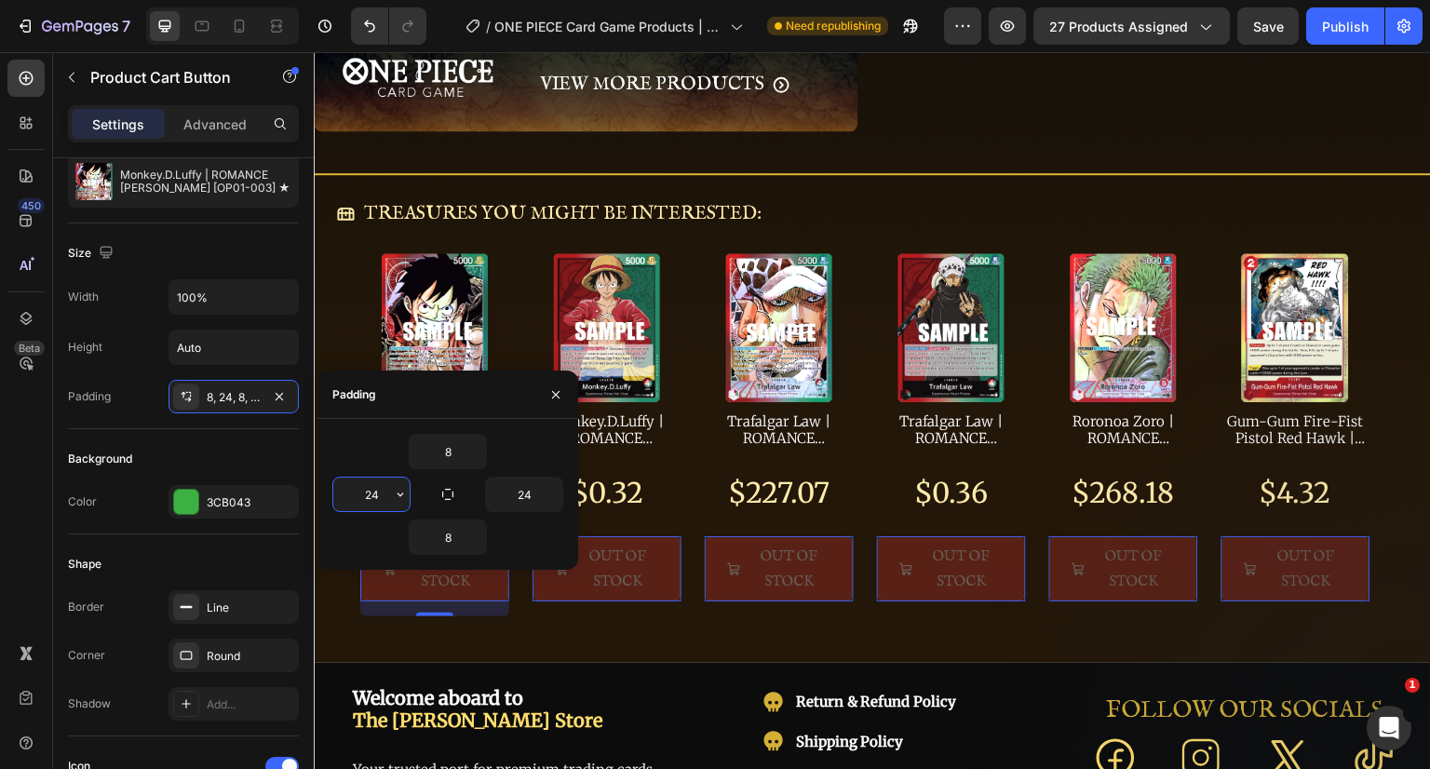
click at [369, 493] on input "24" at bounding box center [371, 495] width 76 height 34
type input "10"
click at [527, 485] on input "24" at bounding box center [524, 495] width 76 height 34
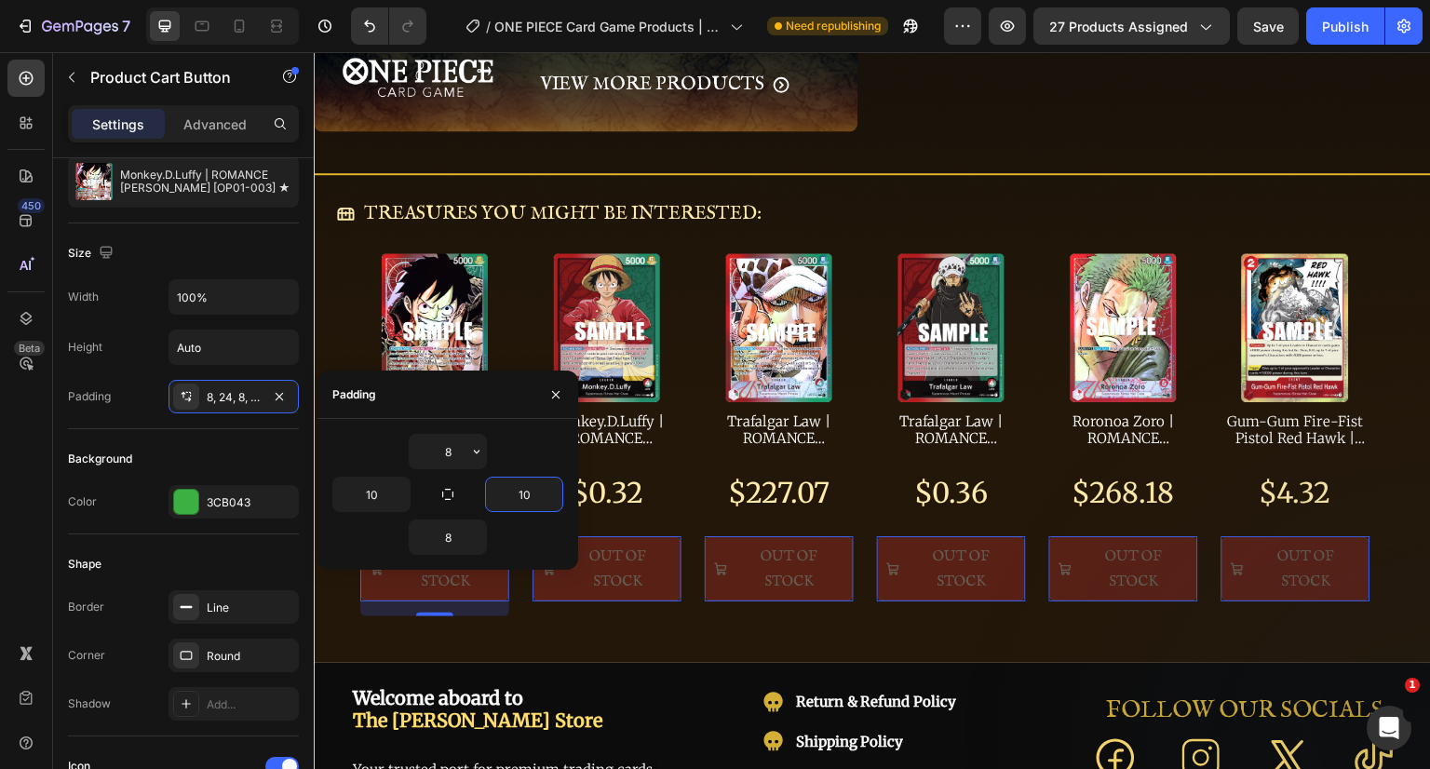
type input "10"
click at [442, 451] on input "8" at bounding box center [448, 452] width 76 height 34
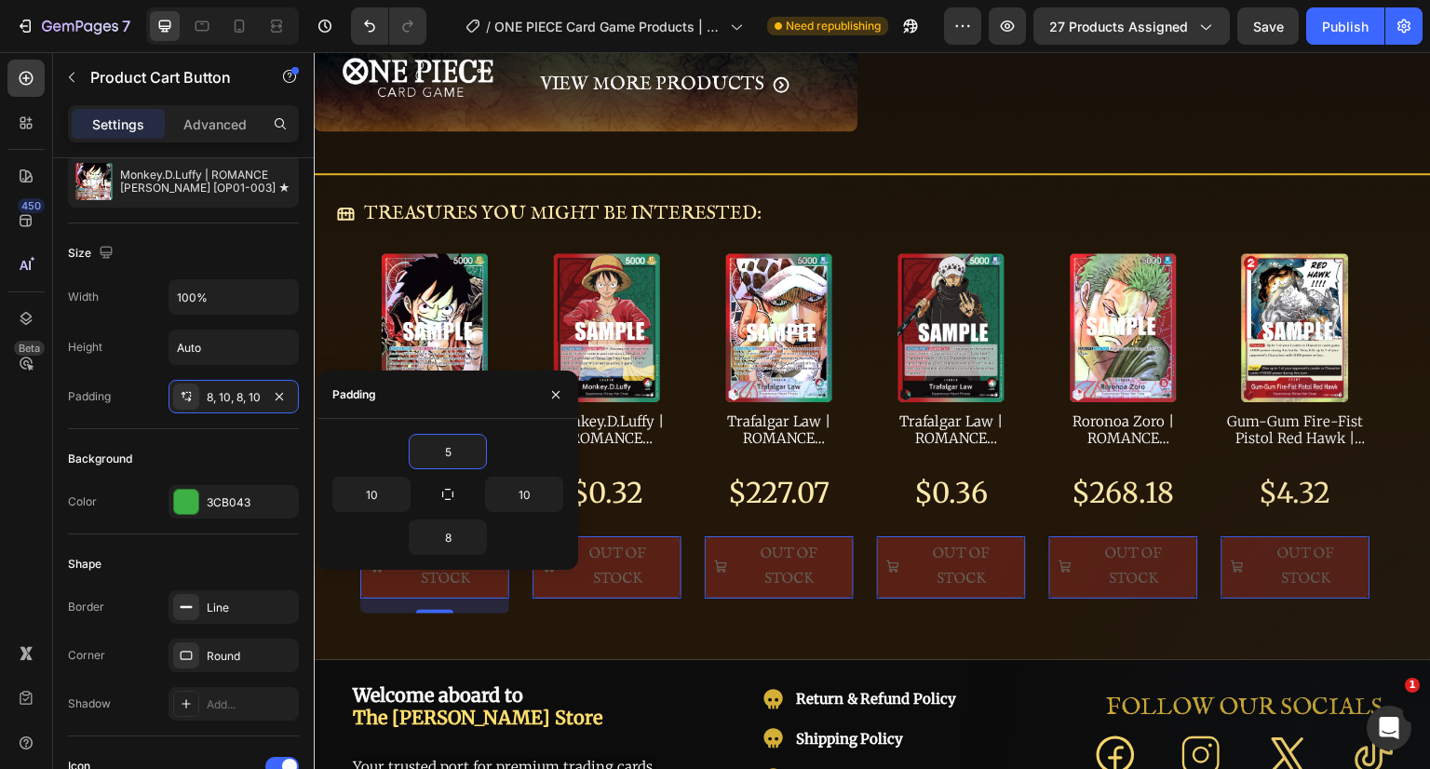
type input "5"
click at [454, 516] on div "5 10 10 8" at bounding box center [447, 494] width 231 height 121
click at [447, 530] on input "8" at bounding box center [448, 538] width 76 height 34
type input "5"
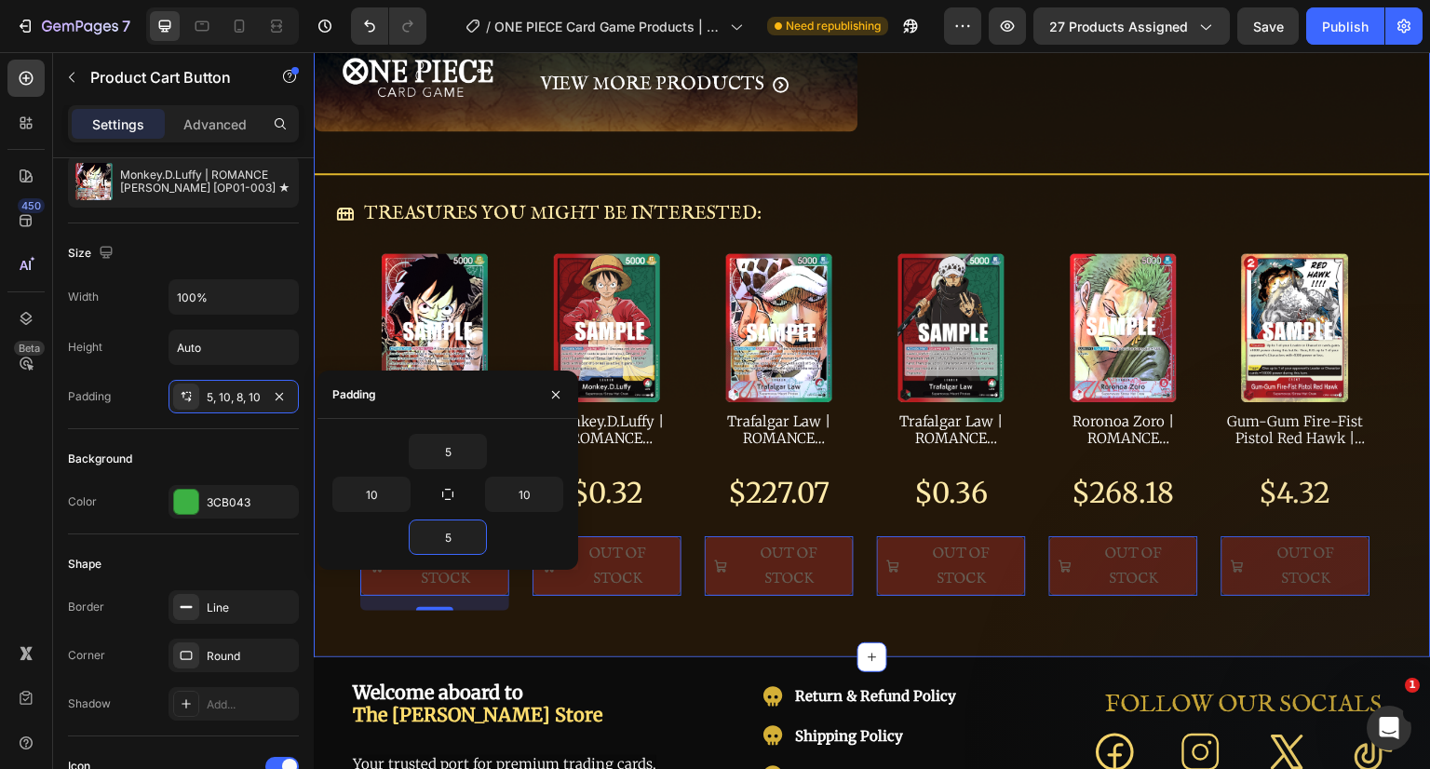
click at [653, 591] on div "Home ONE PIECE Card Game | A FIST OF DIVINE SPEED [OP11] Booster Box Breadcrumb…" at bounding box center [872, 1] width 1117 height 1312
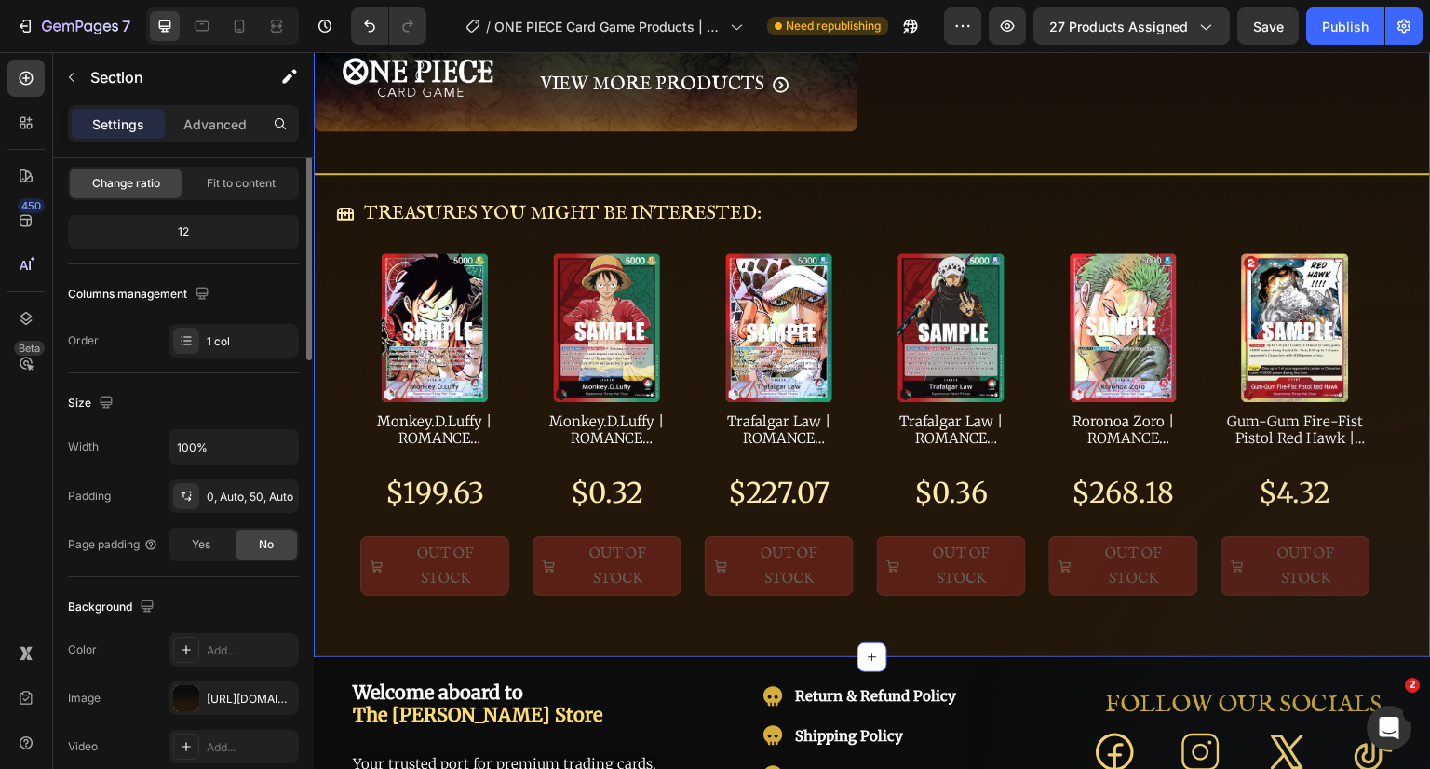
scroll to position [0, 0]
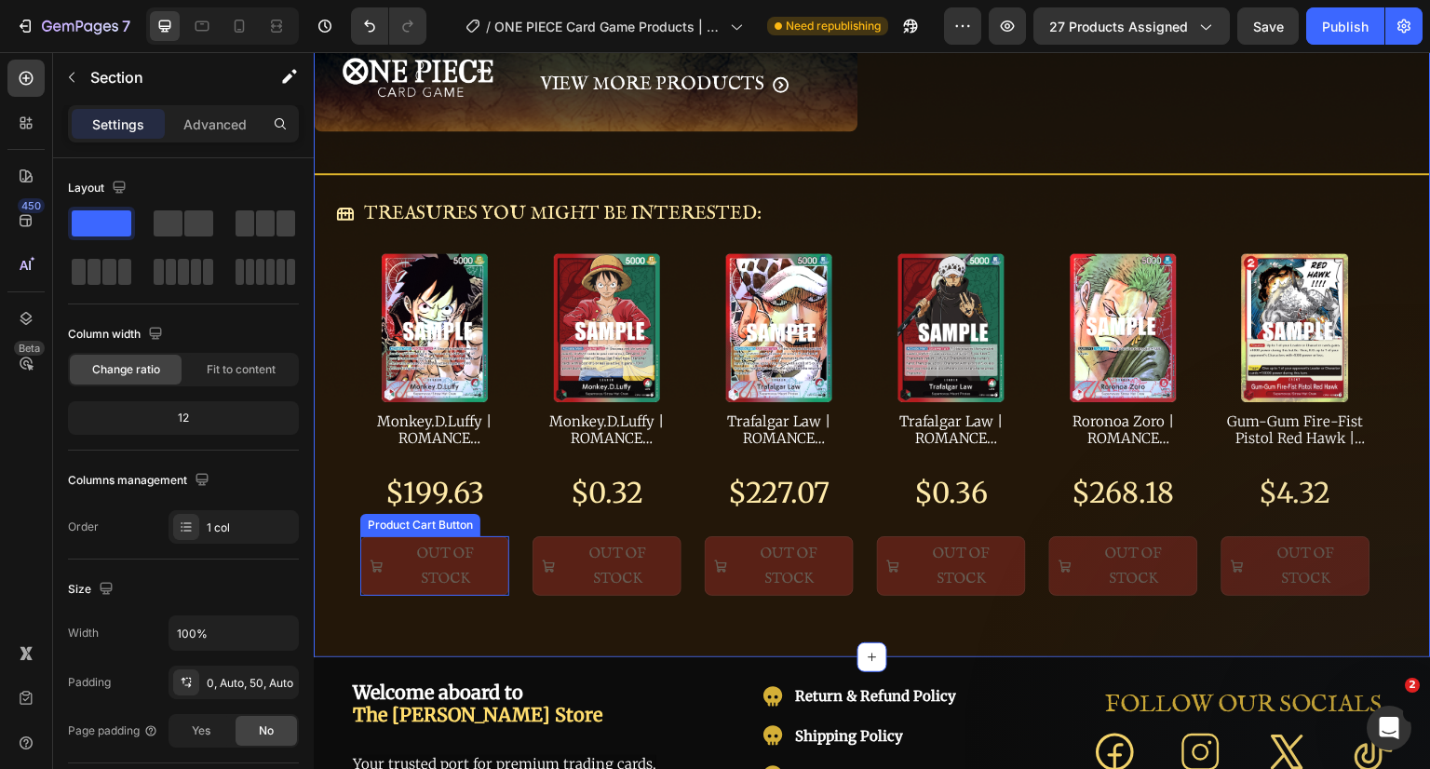
click at [488, 537] on button "OUT OF STOCK" at bounding box center [434, 566] width 149 height 60
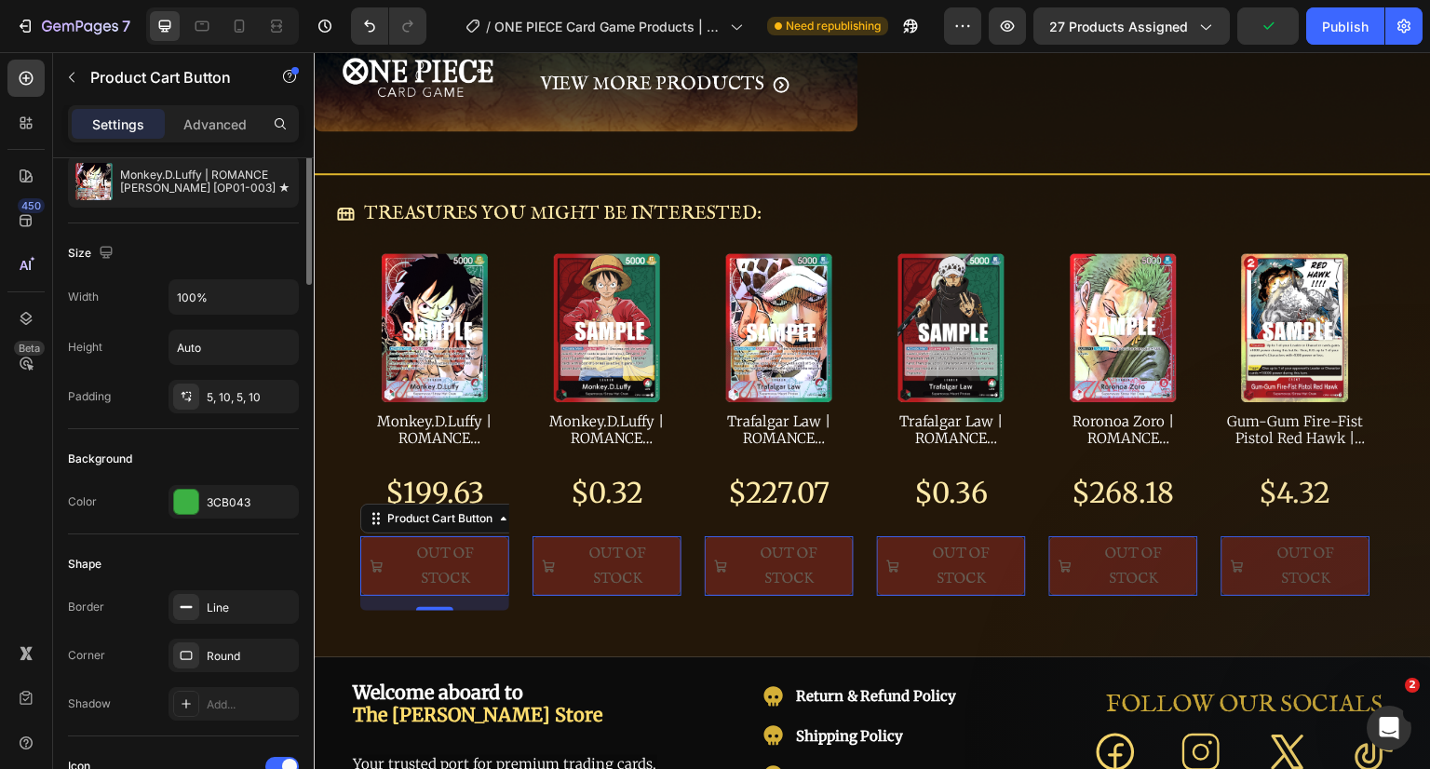
scroll to position [93, 0]
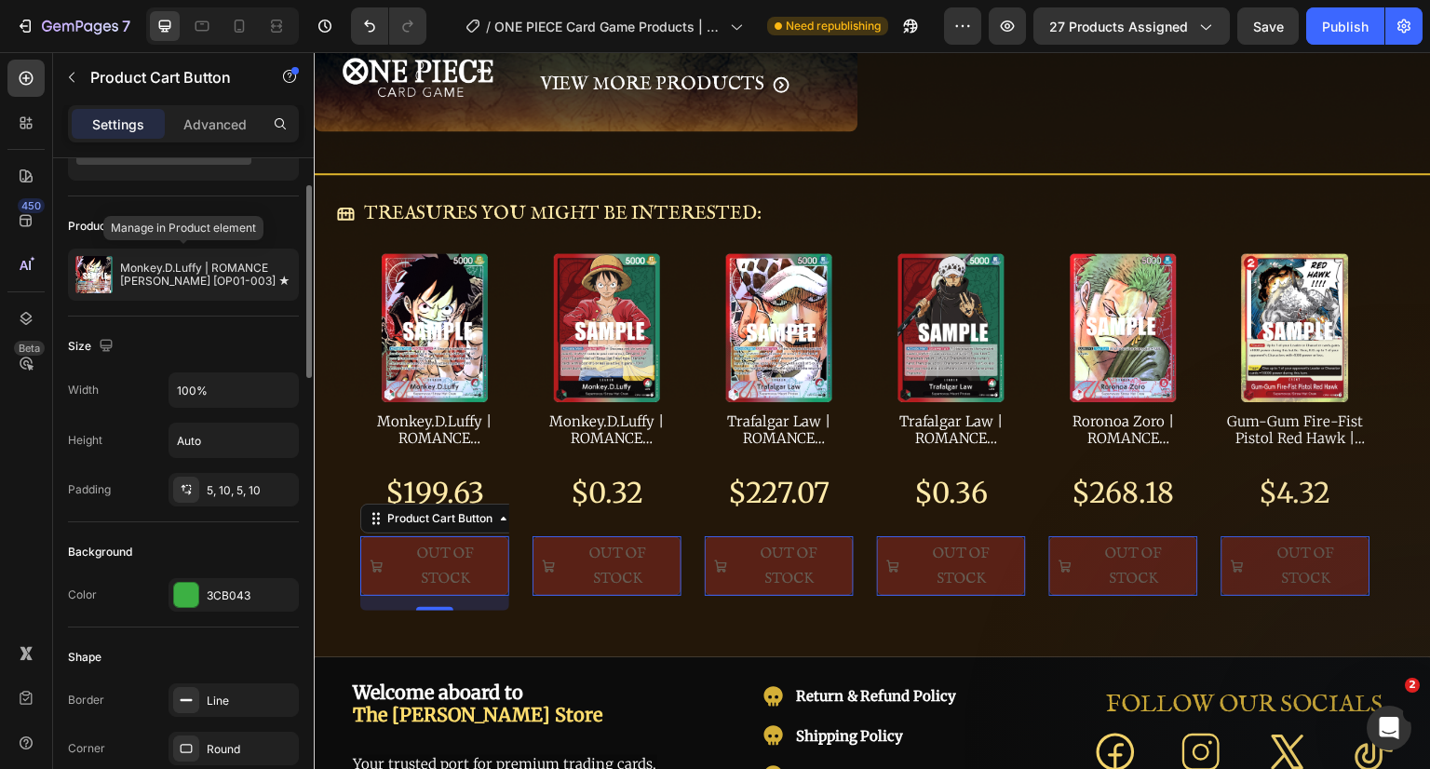
click at [202, 280] on p "Monkey.D.Luffy | ROMANCE [PERSON_NAME] [OP01-003] ★" at bounding box center [205, 275] width 171 height 26
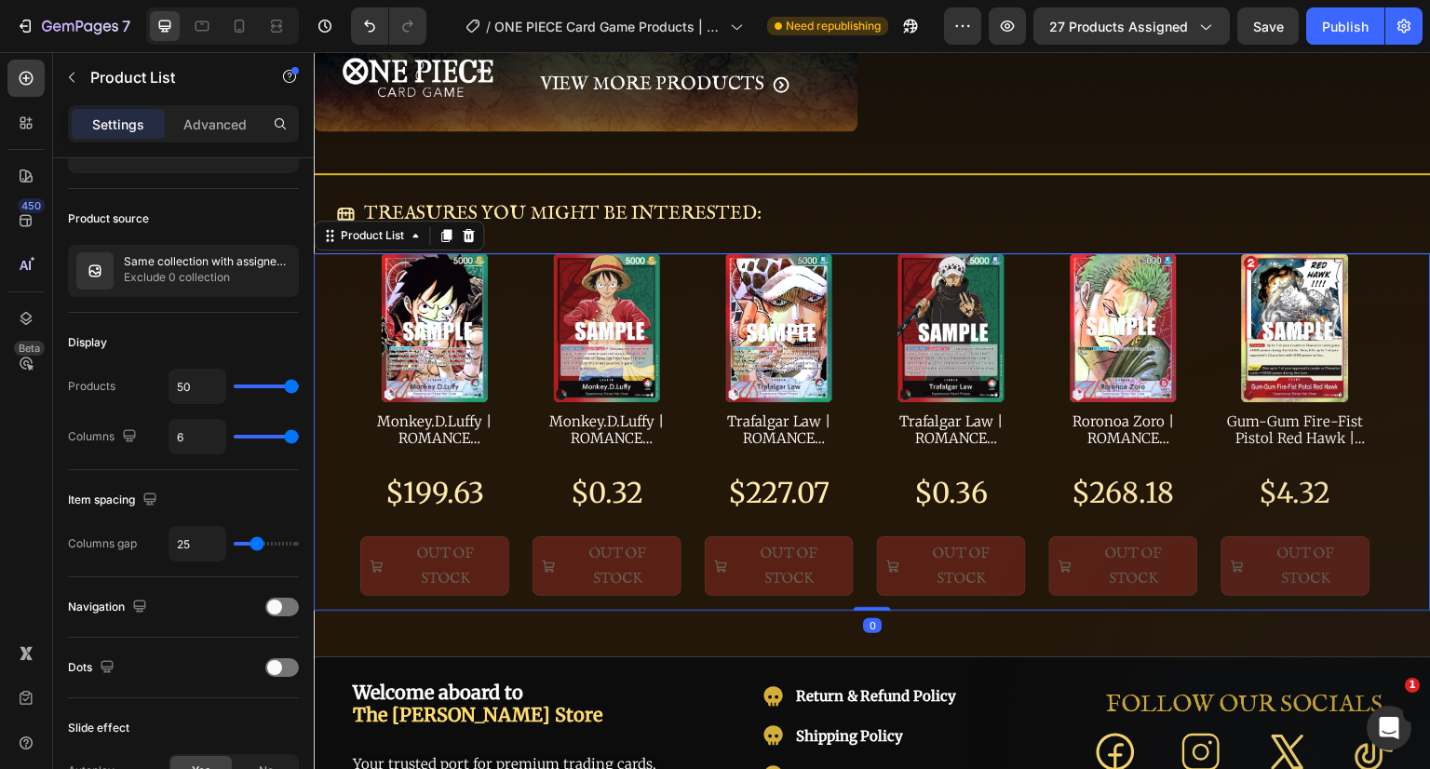
scroll to position [0, 0]
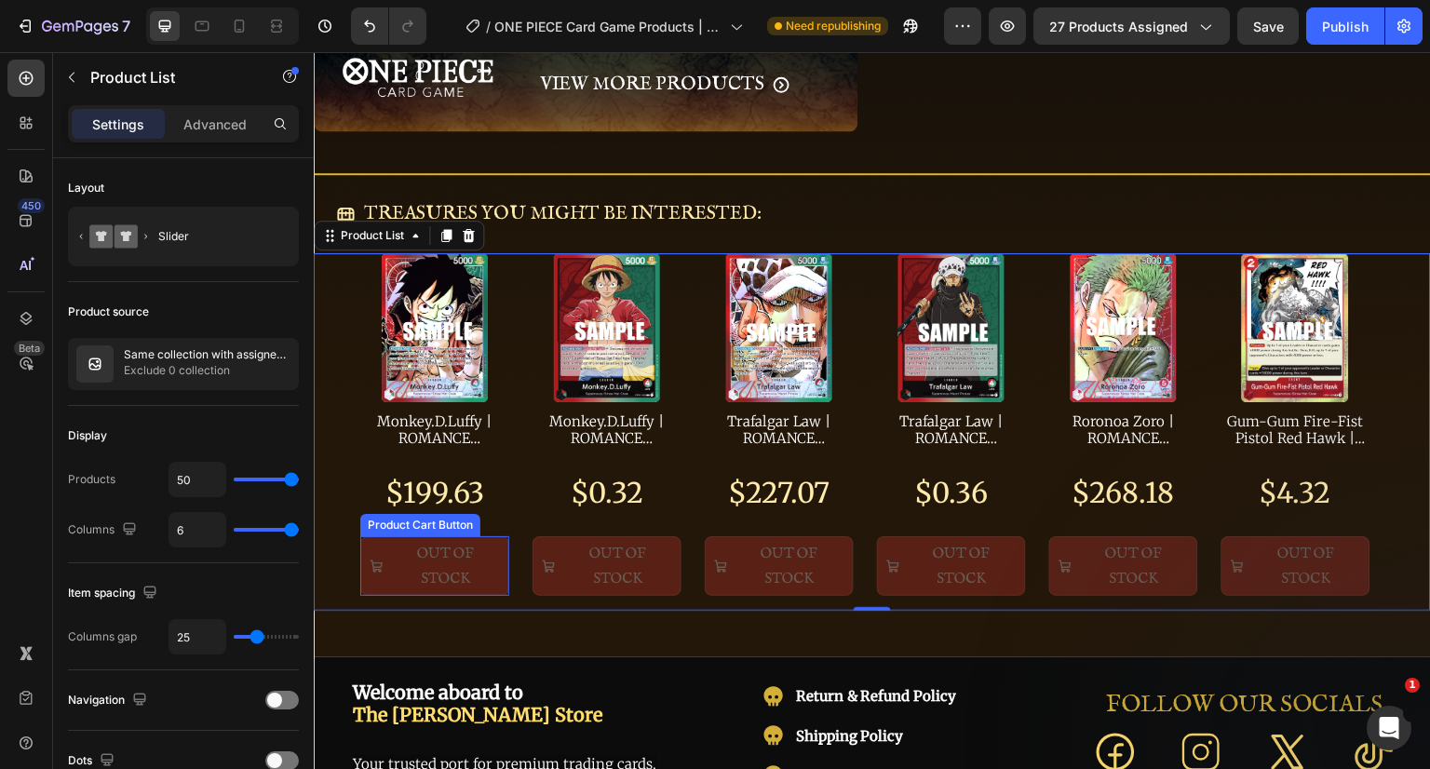
click at [507, 558] on button "OUT OF STOCK" at bounding box center [434, 566] width 149 height 60
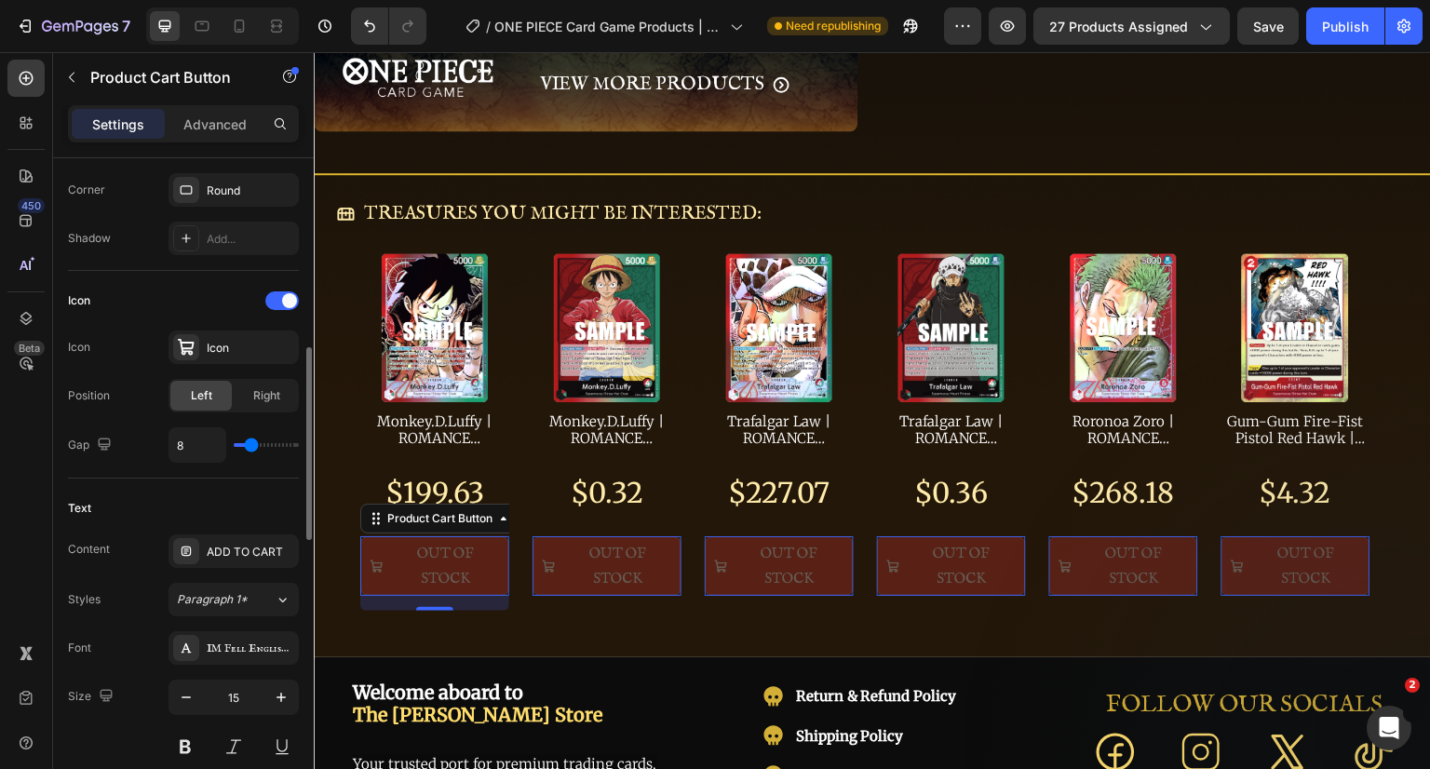
scroll to position [838, 0]
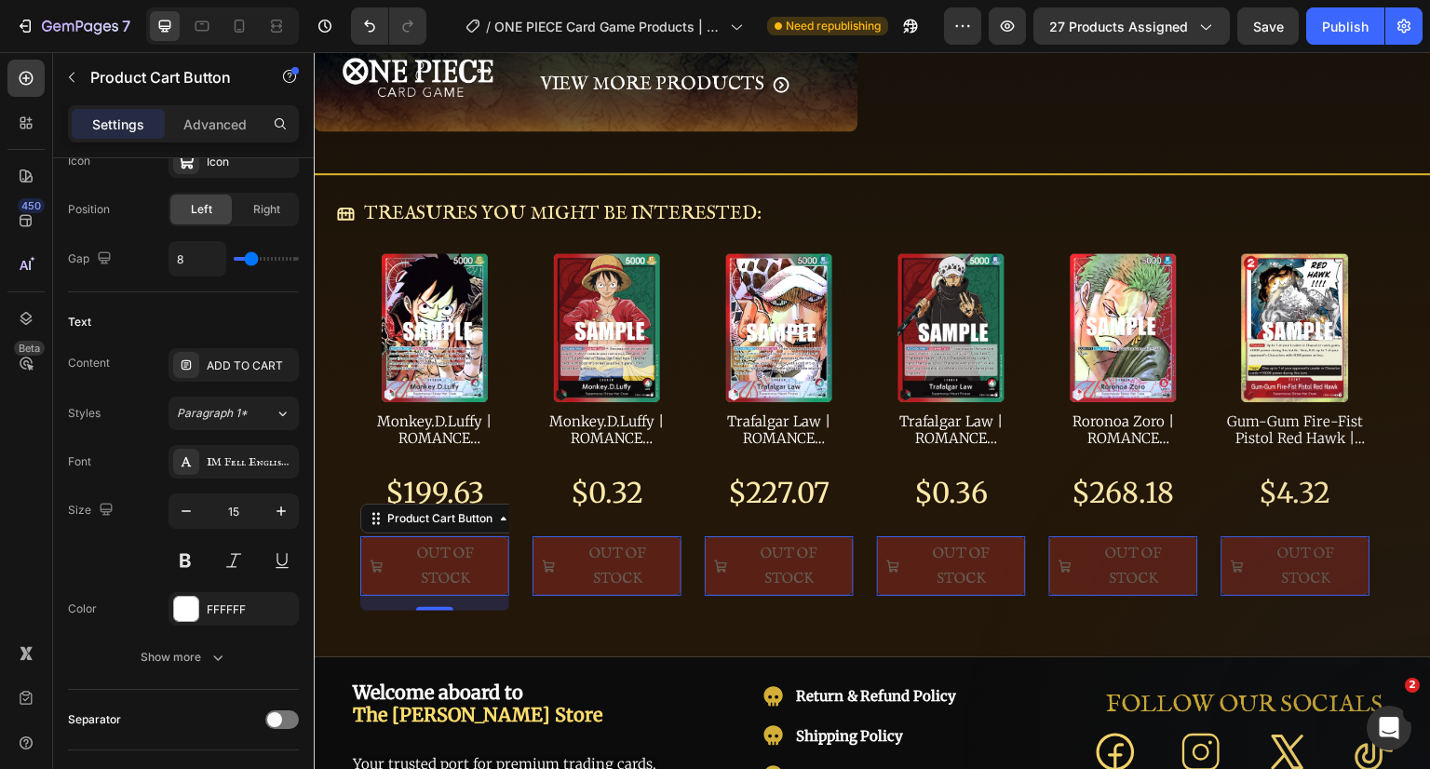
click at [180, 505] on icon "button" at bounding box center [186, 511] width 19 height 19
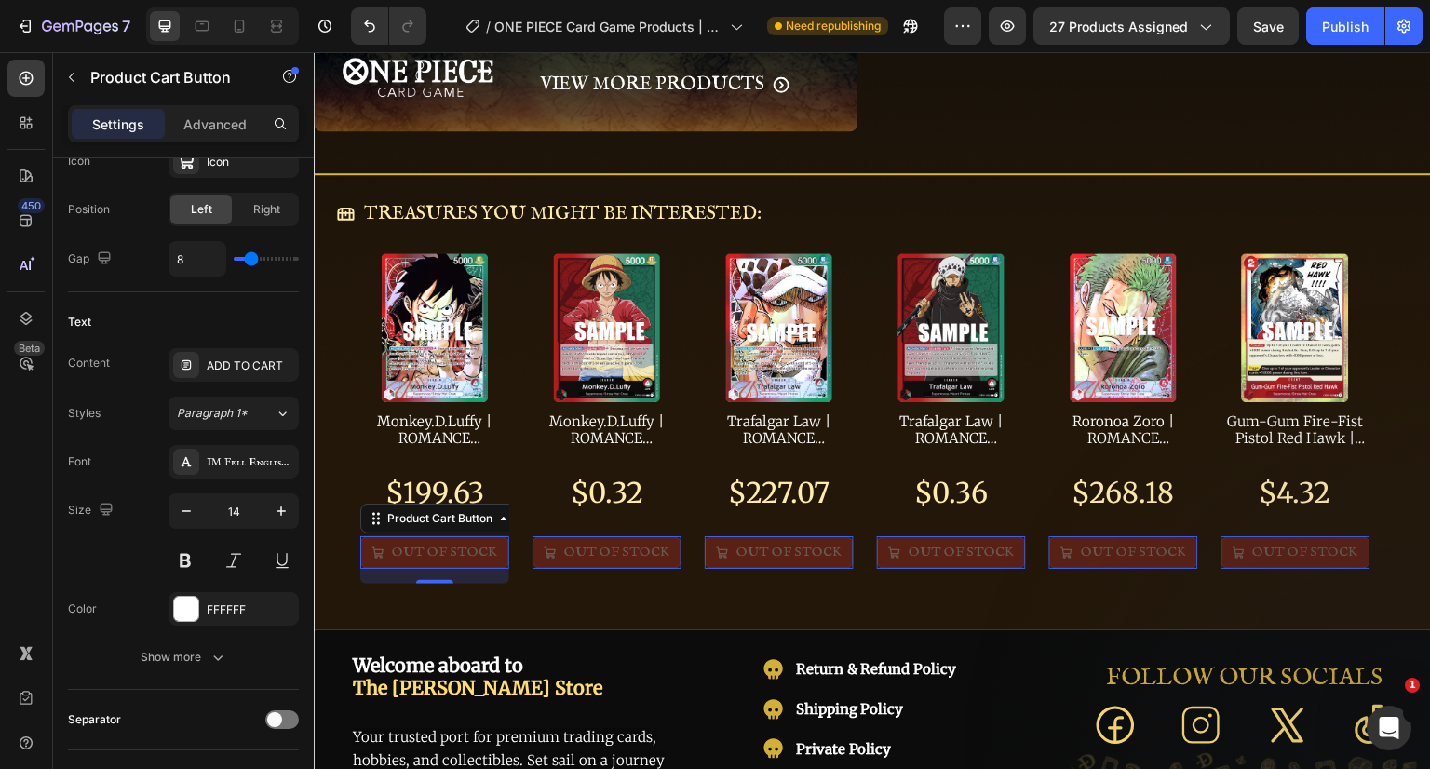
click at [180, 505] on icon "button" at bounding box center [186, 511] width 19 height 19
type input "13"
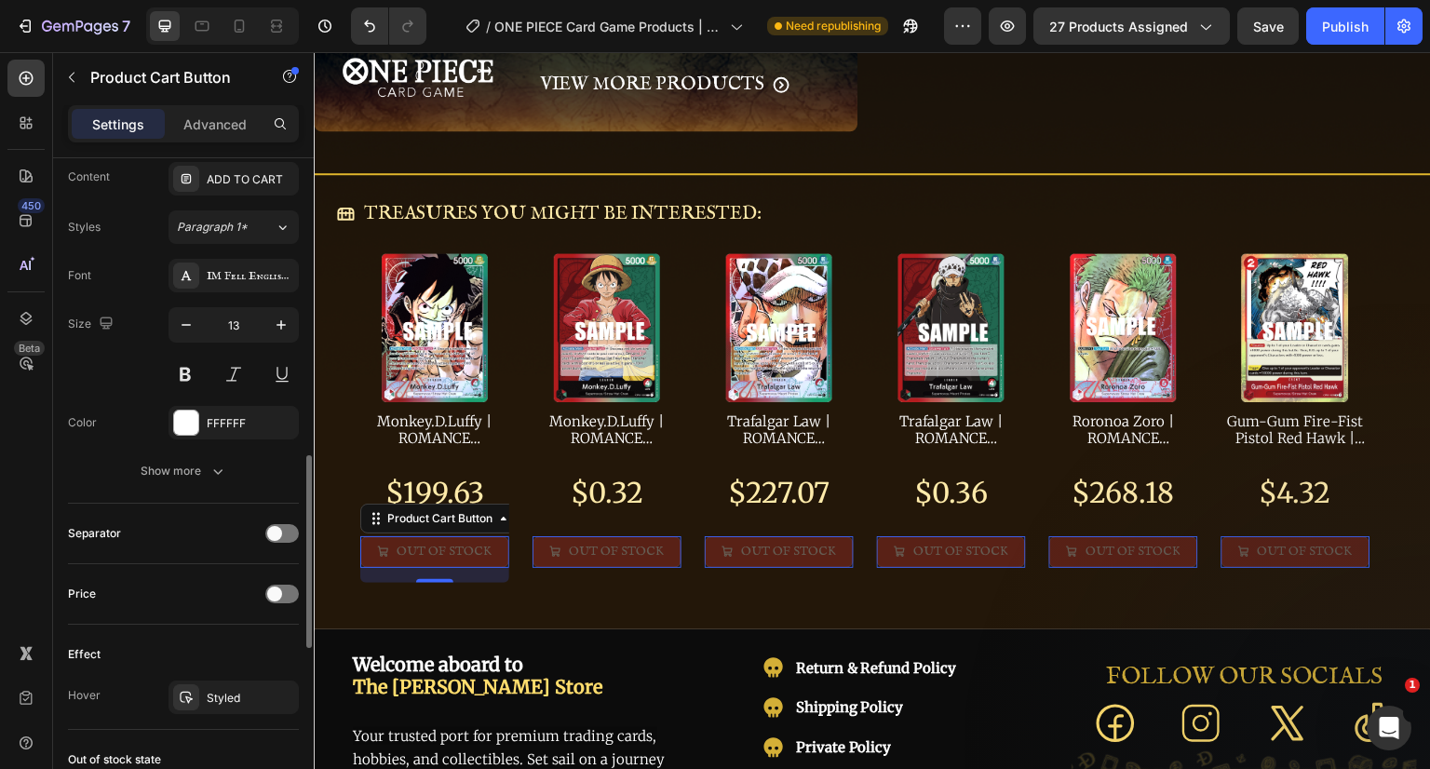
click at [205, 477] on div "Show more" at bounding box center [184, 471] width 87 height 19
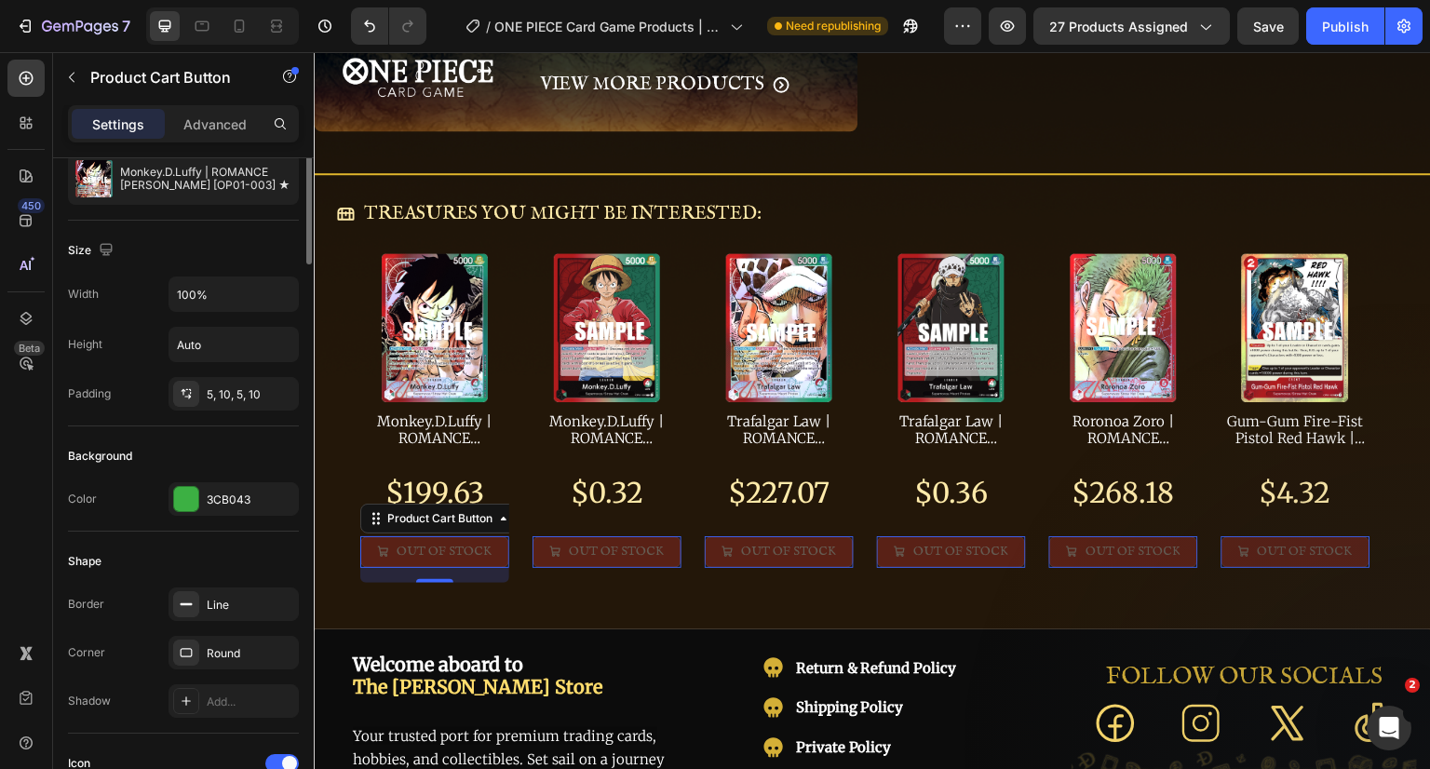
scroll to position [0, 0]
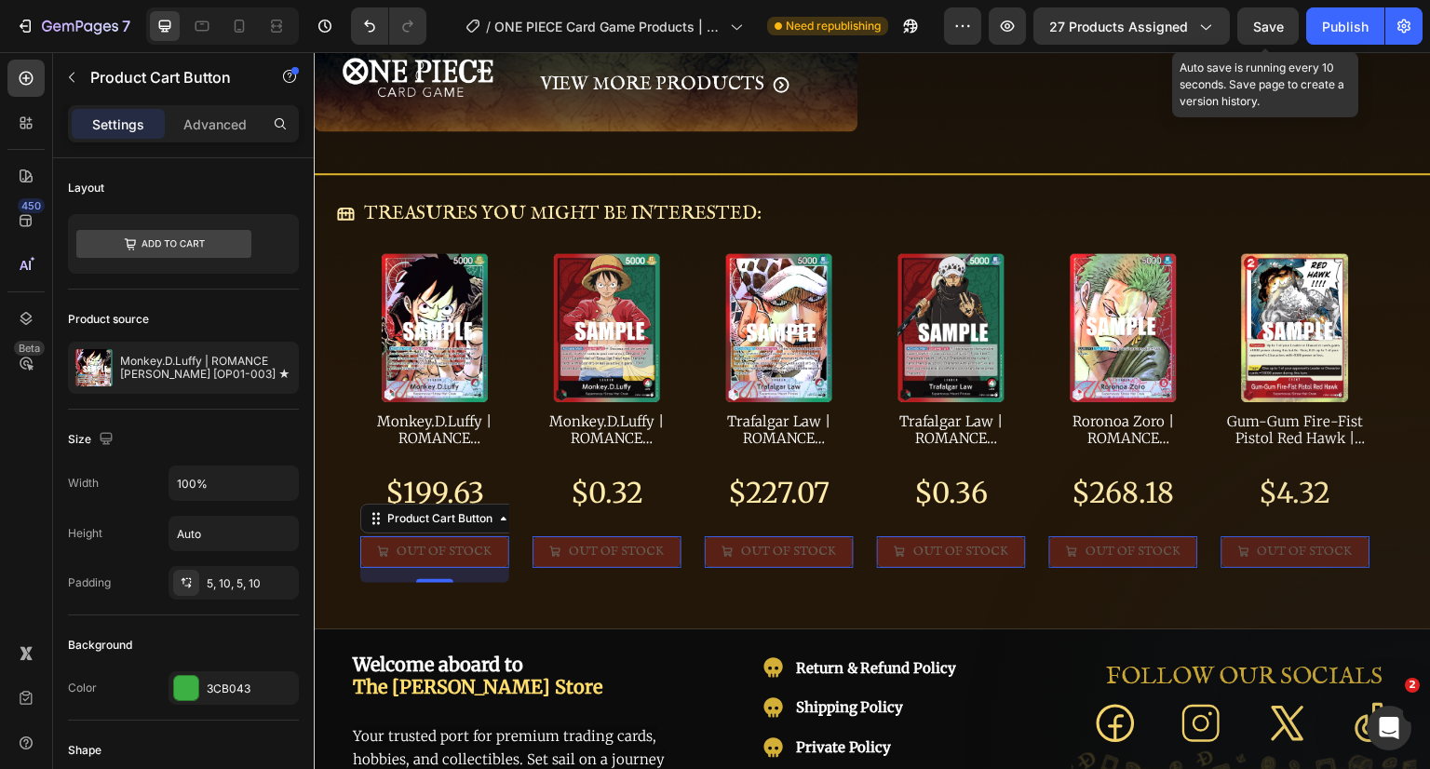
click at [1278, 25] on span "Save" at bounding box center [1268, 27] width 31 height 16
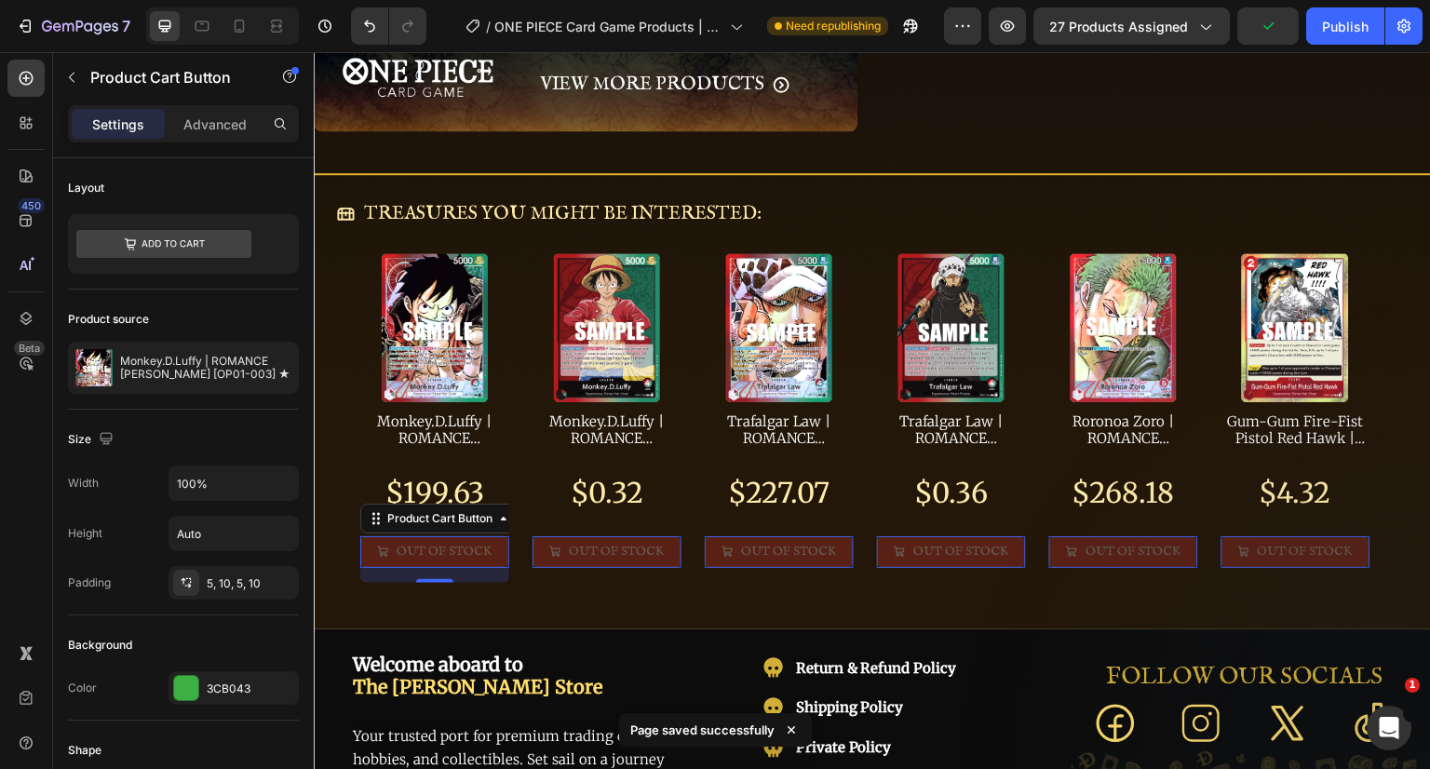
click at [1352, 21] on div "Publish" at bounding box center [1345, 27] width 47 height 20
click at [460, 432] on h2 "Monkey.D.Luffy | ROMANCE [PERSON_NAME] [OP01-003] ★" at bounding box center [434, 430] width 149 height 37
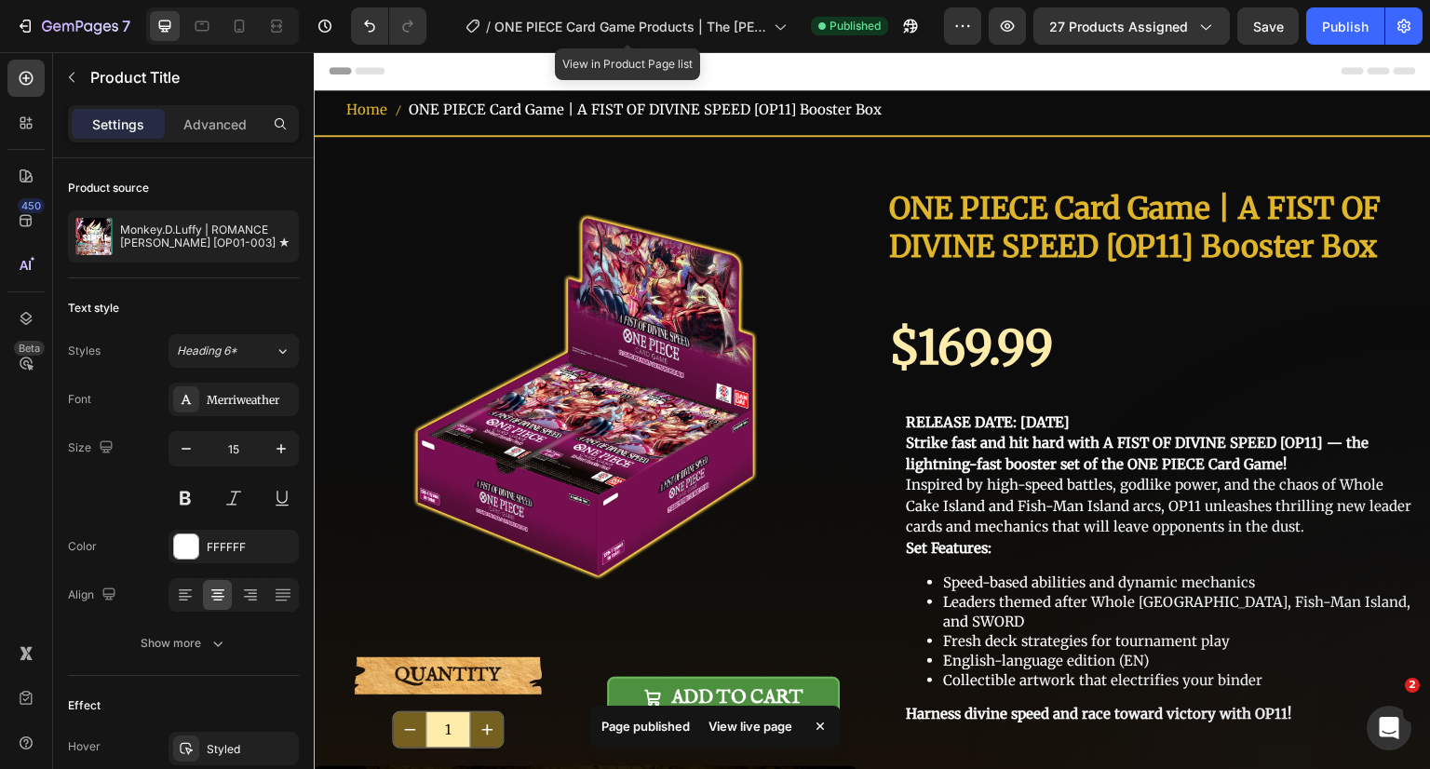
click at [684, 27] on span "ONE PIECE Card Game Products | The Jolly Roger Store" at bounding box center [630, 27] width 272 height 20
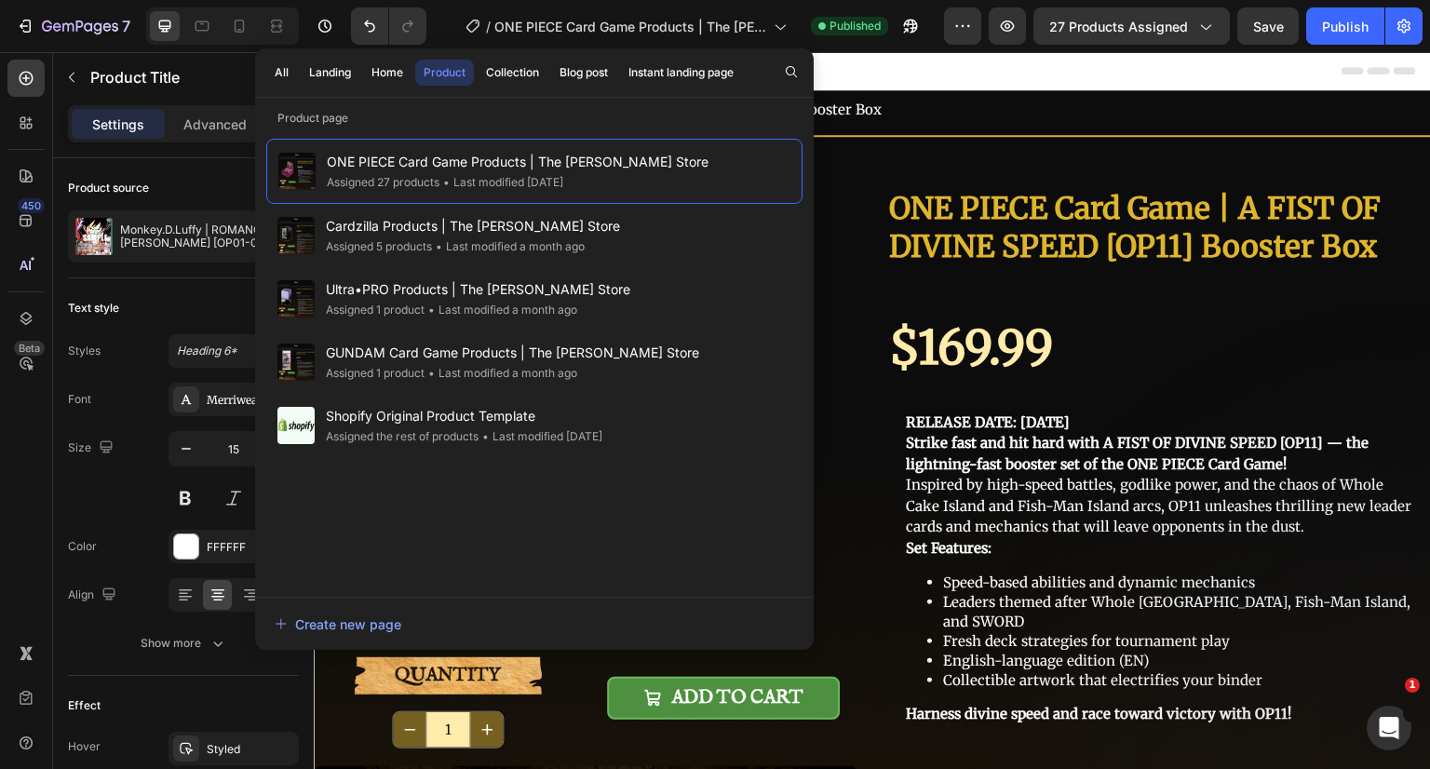
click at [329, 75] on div "Landing" at bounding box center [330, 72] width 42 height 17
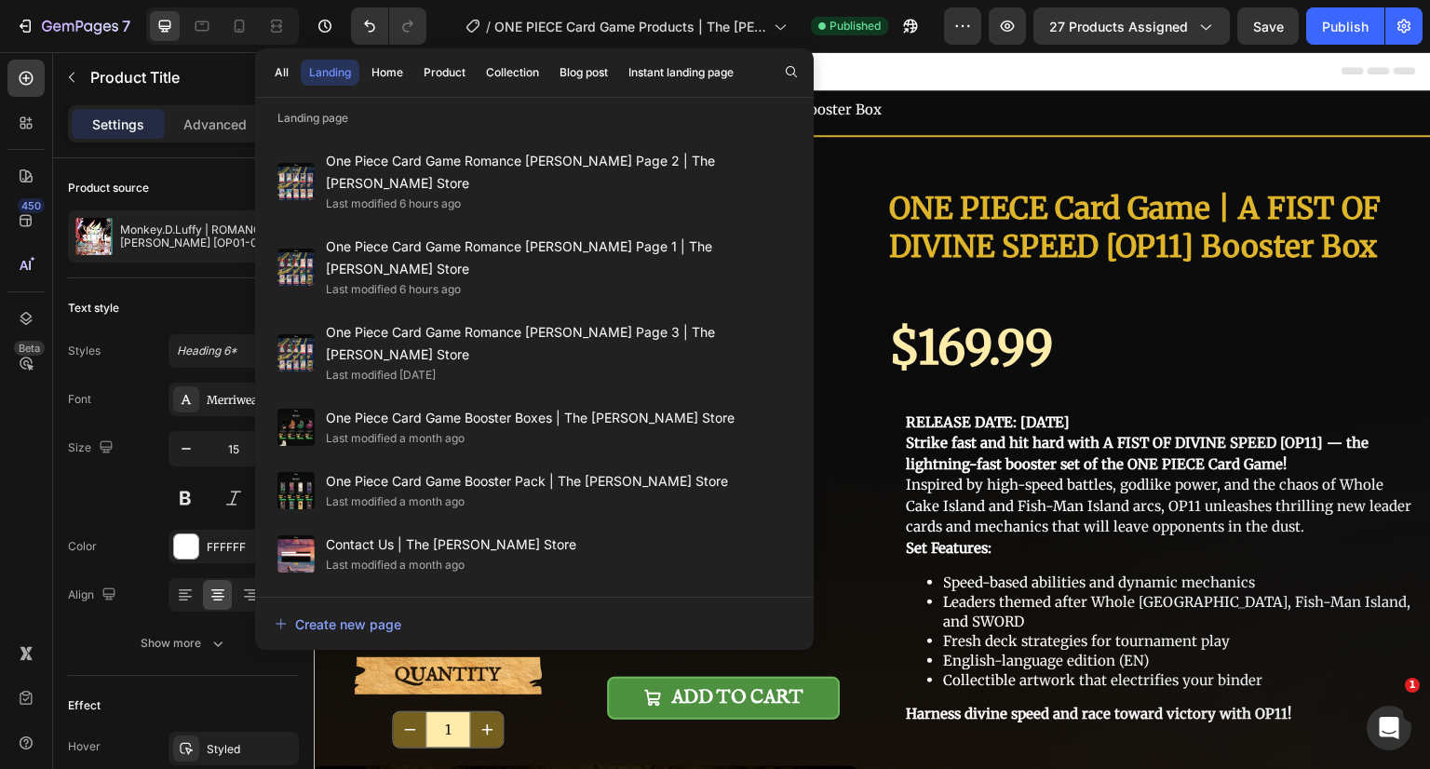
click at [622, 164] on span "One Piece Card Game Romance [PERSON_NAME] Page 2 | The [PERSON_NAME] Store" at bounding box center [559, 172] width 466 height 45
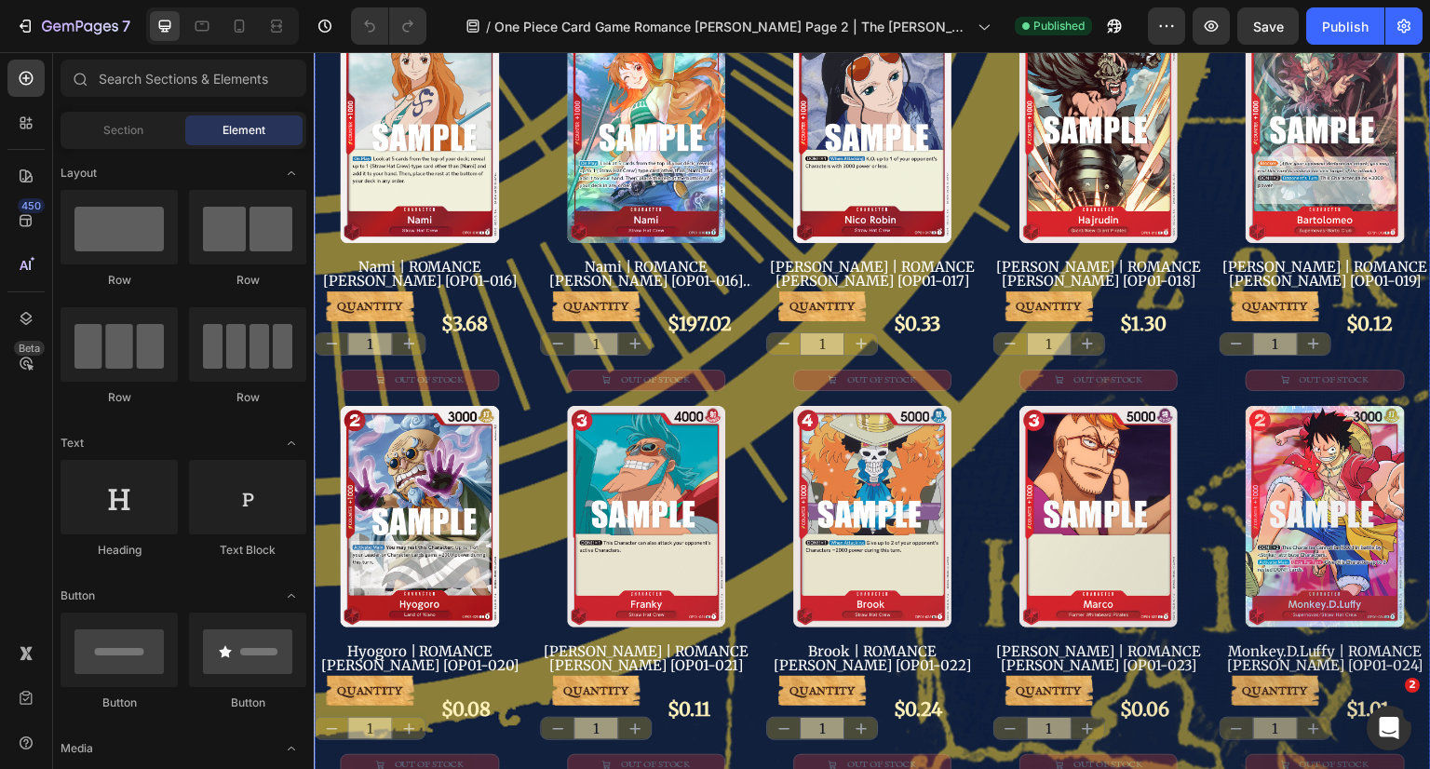
scroll to position [372, 0]
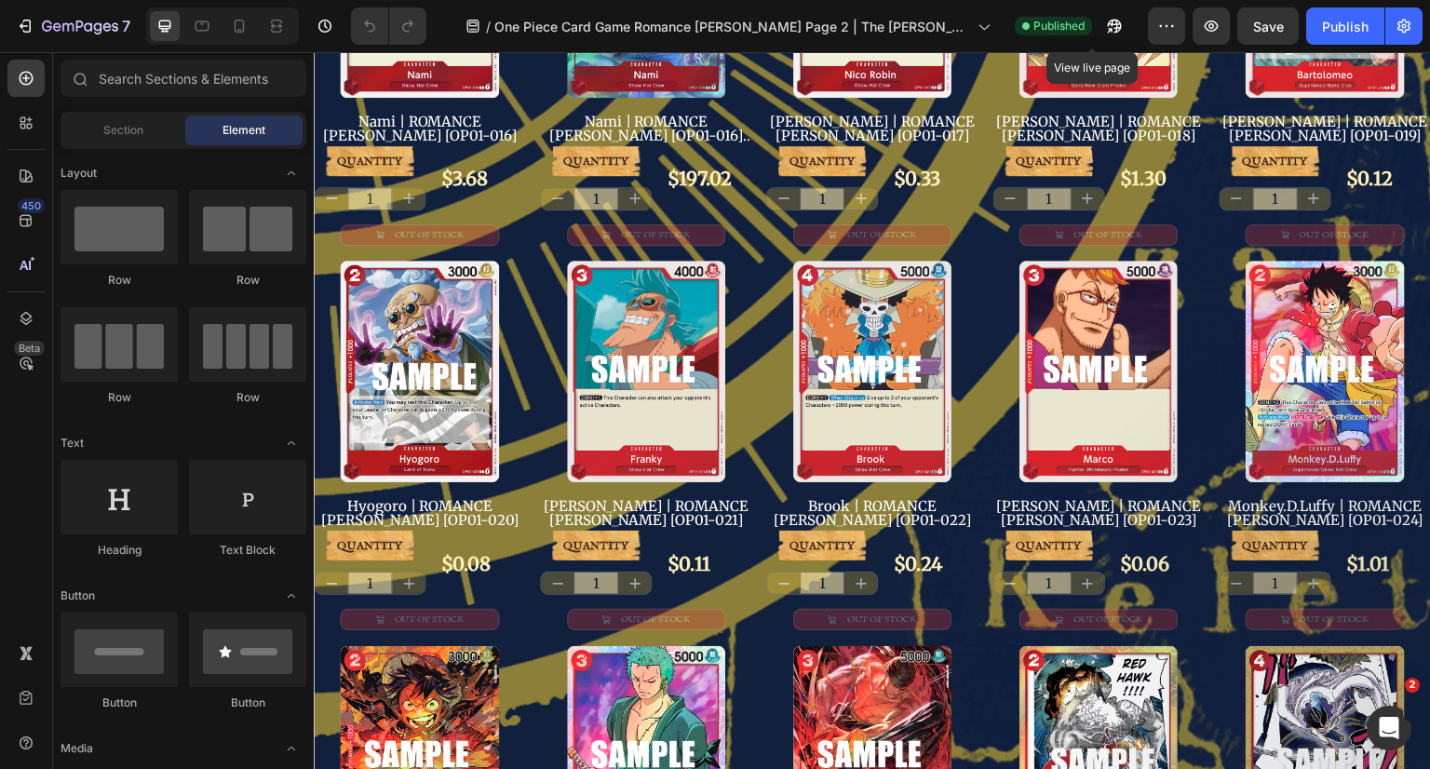
click at [1108, 24] on icon "button" at bounding box center [1115, 27] width 14 height 14
click at [978, 332] on div "Product Images Nami | ROMANCE DAWN [OP01-016] Product Title QUANTITY Text Block…" at bounding box center [872, 638] width 1117 height 1525
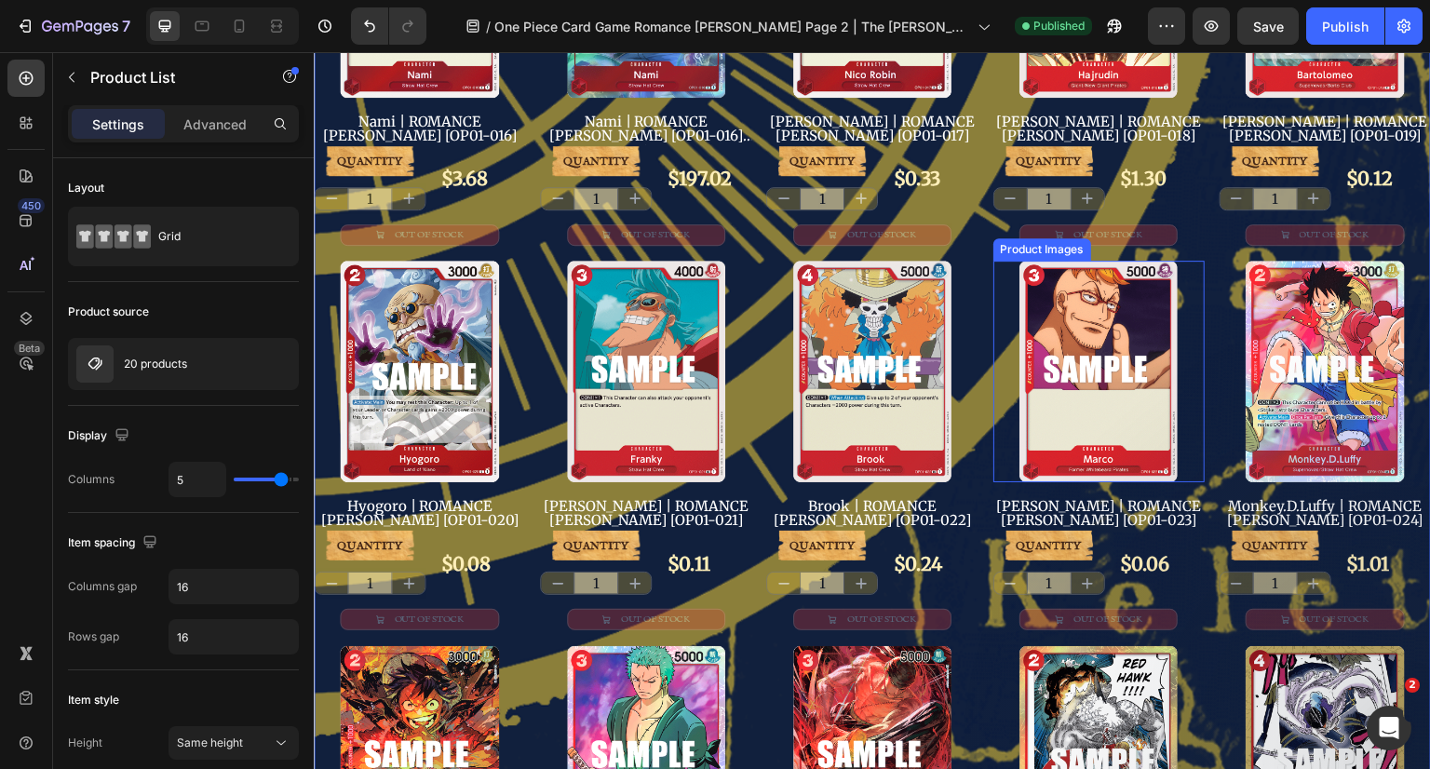
click at [1063, 327] on img at bounding box center [1099, 372] width 158 height 222
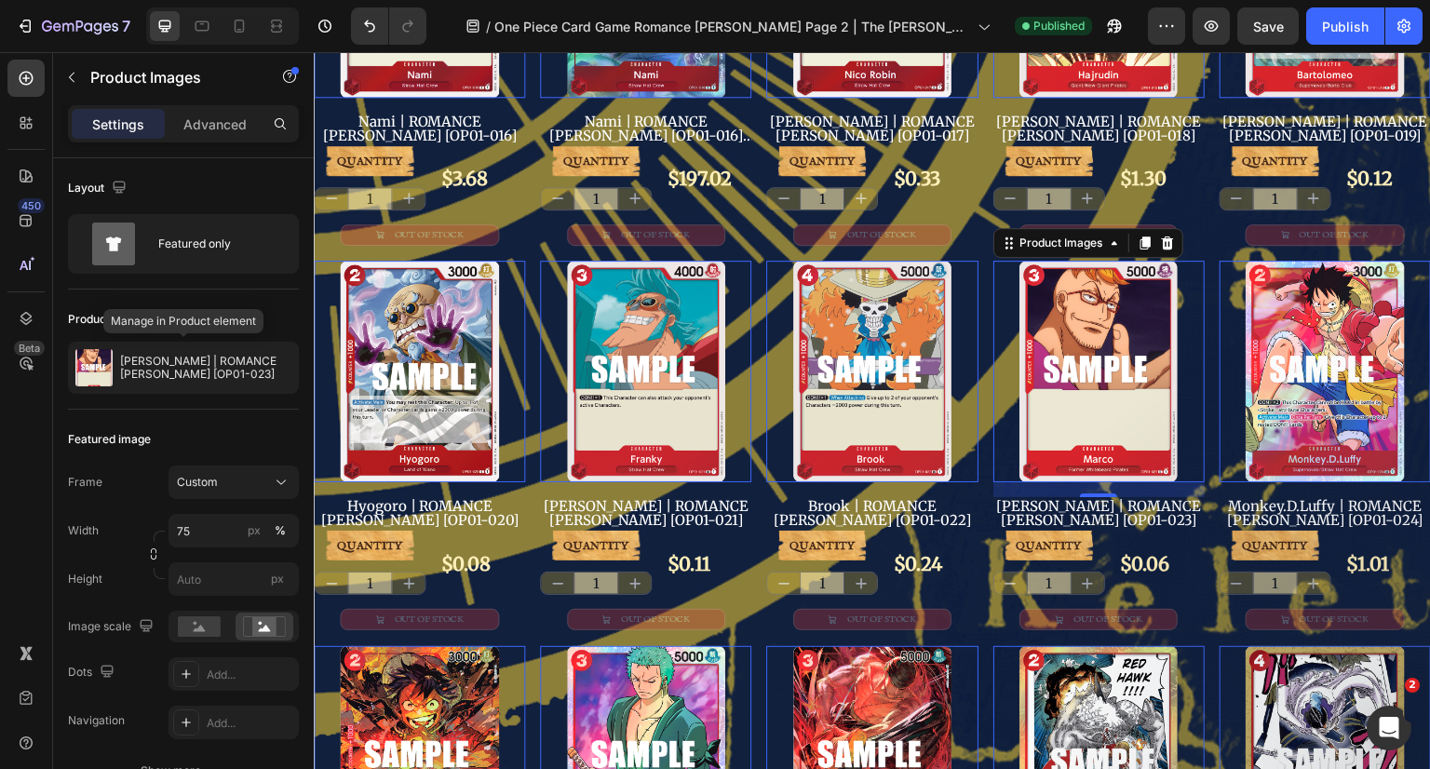
click at [211, 367] on p "[PERSON_NAME] | ROMANCE [PERSON_NAME] [OP01-023]" at bounding box center [205, 368] width 171 height 26
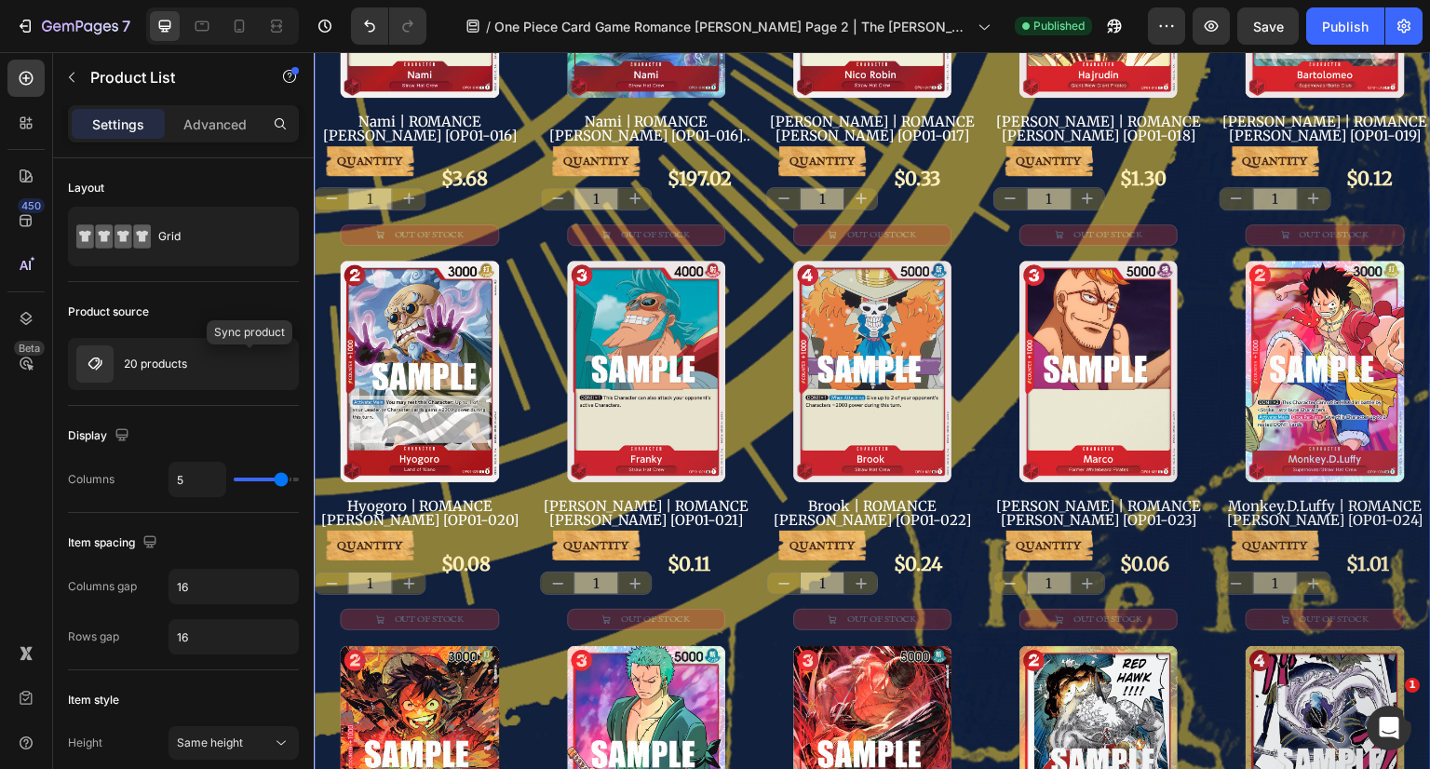
click at [0, 0] on icon "button" at bounding box center [0, 0] width 0 height 0
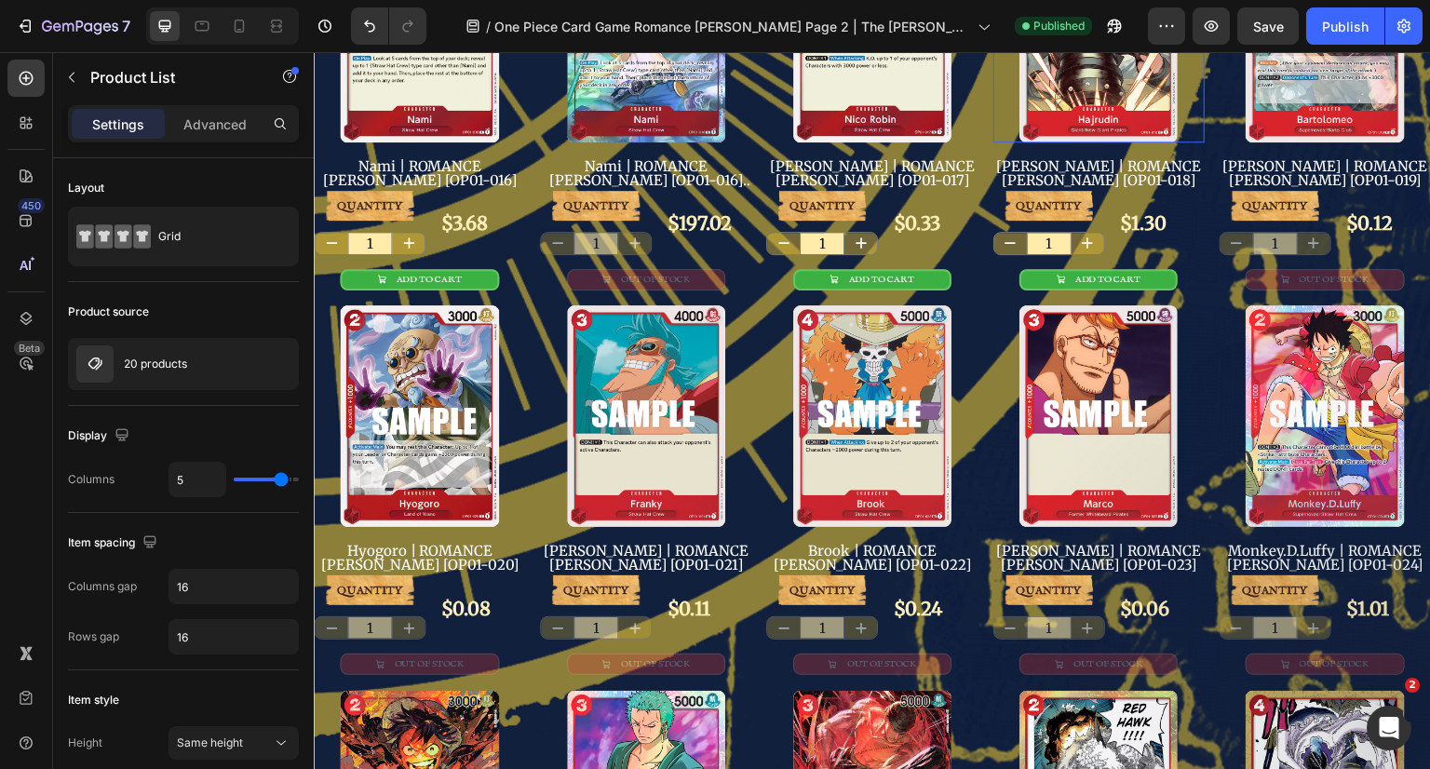
scroll to position [0, 0]
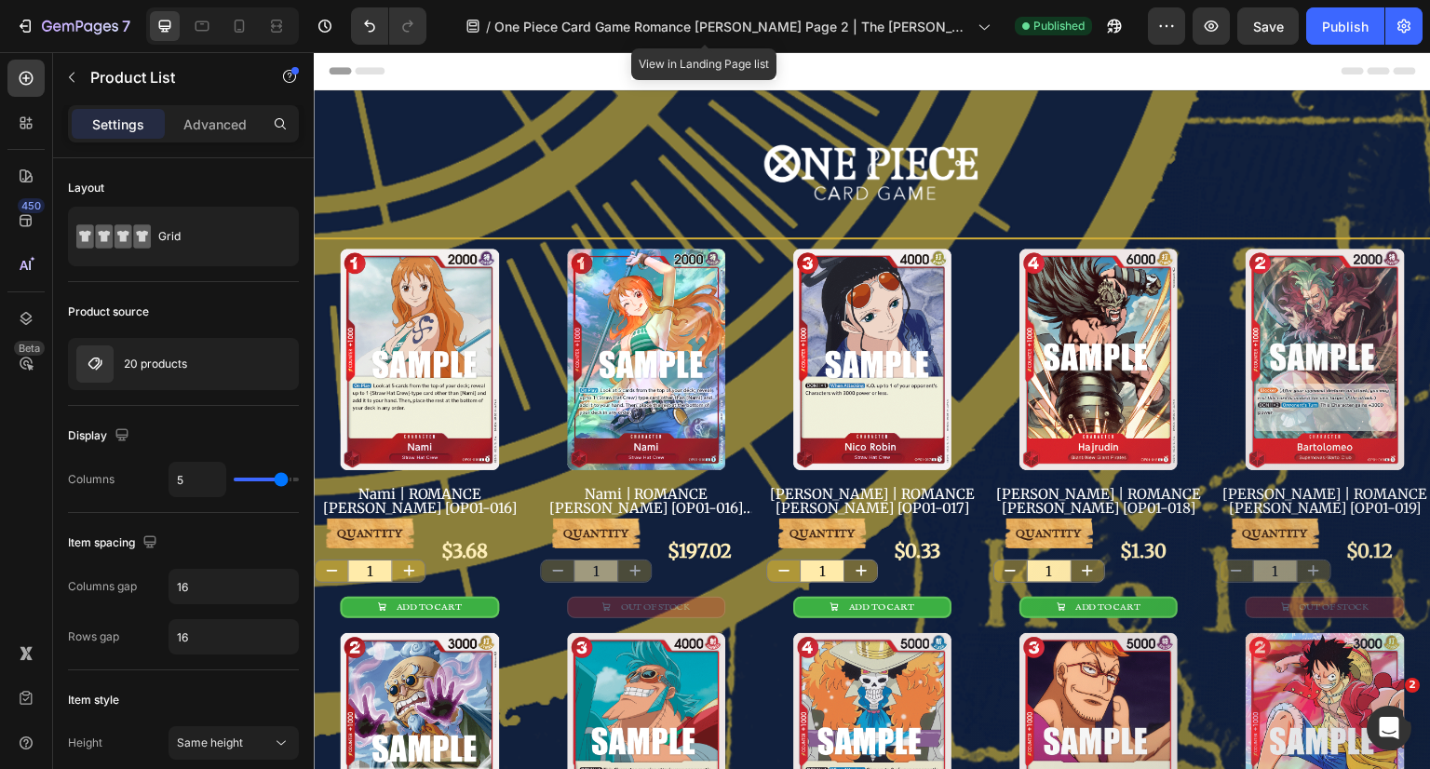
click at [825, 31] on span "One Piece Card Game Romance [PERSON_NAME] Page 2 | The [PERSON_NAME] Store" at bounding box center [732, 27] width 476 height 20
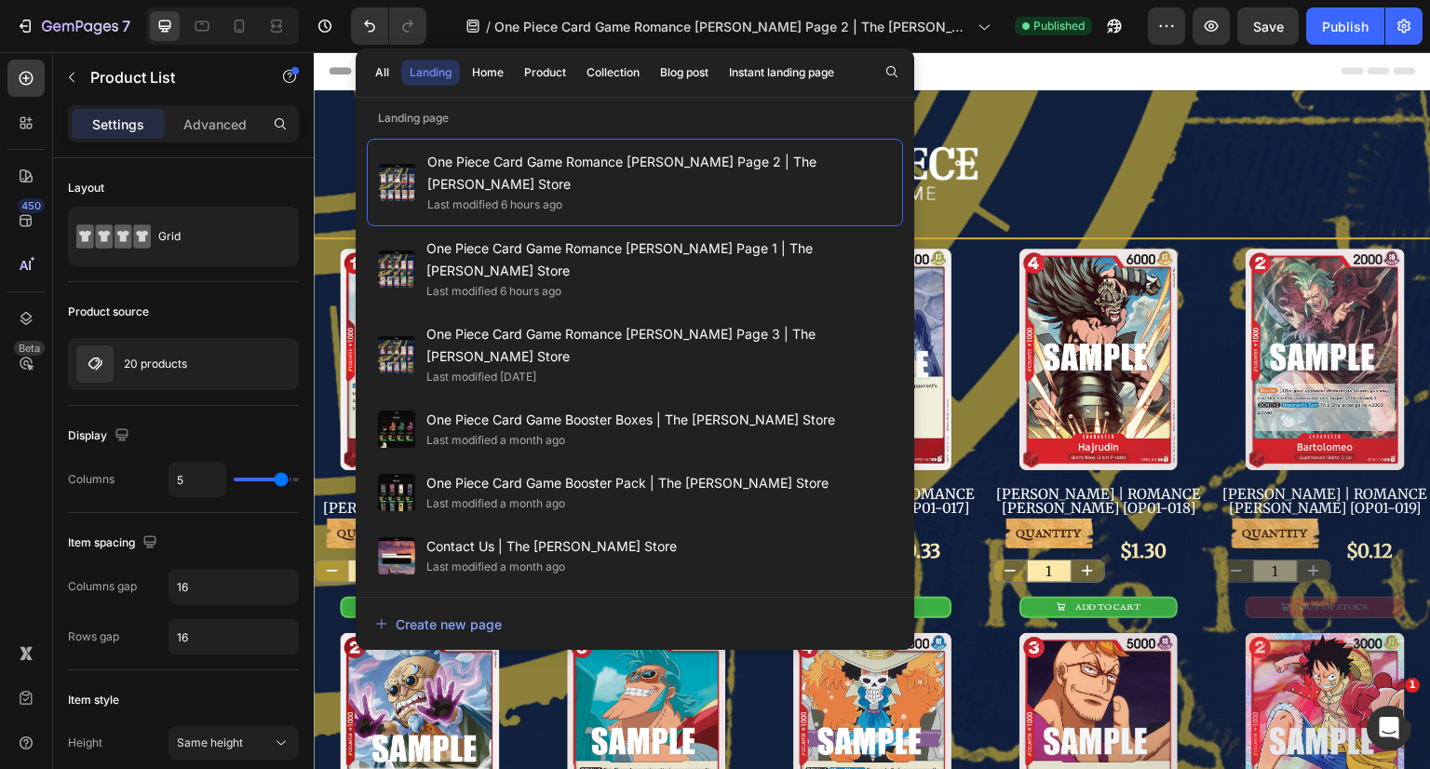
click at [718, 368] on div "Last modified [DATE]" at bounding box center [660, 377] width 466 height 19
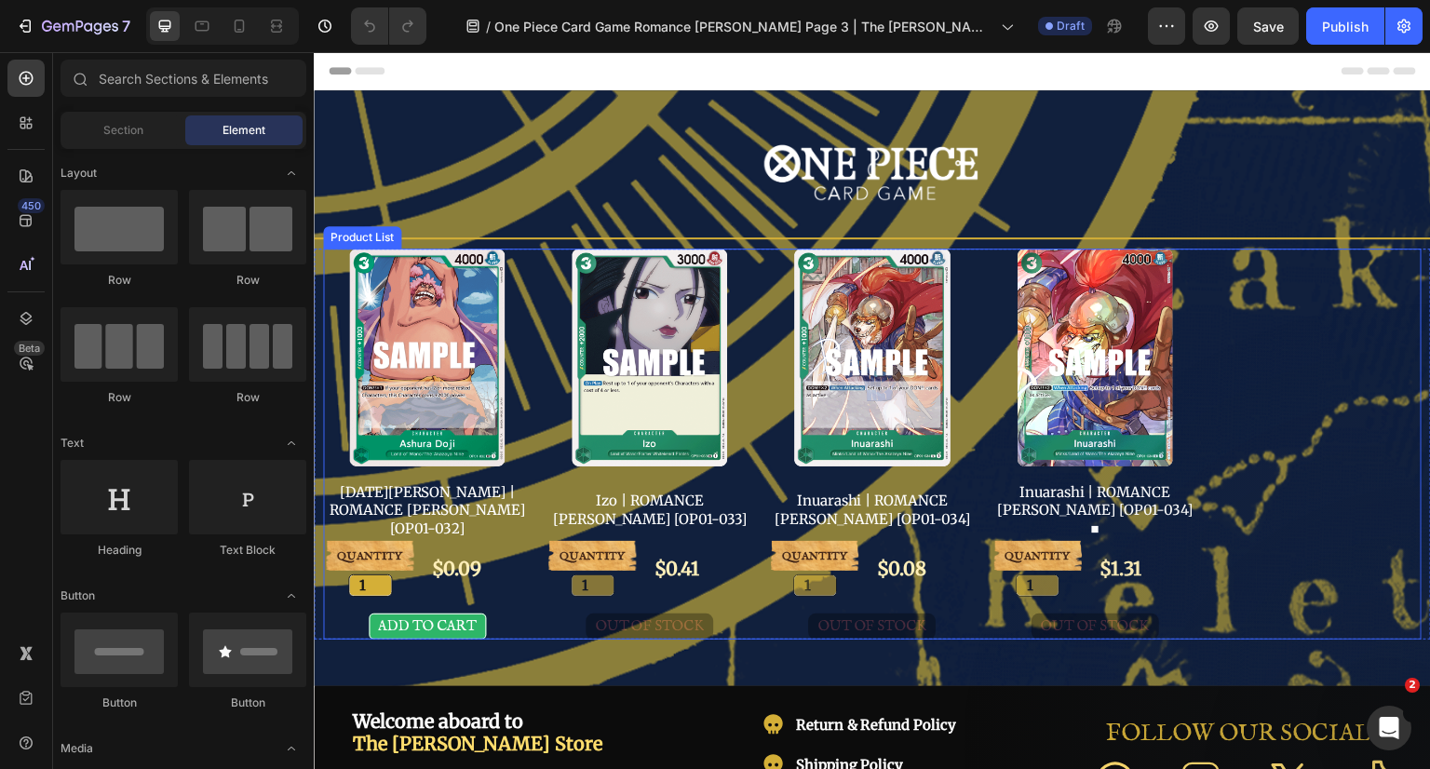
click at [1238, 361] on div "Product Images [DATE] Doji | ROMANCE [PERSON_NAME] [OP01-032] Product Title QUA…" at bounding box center [872, 444] width 1099 height 391
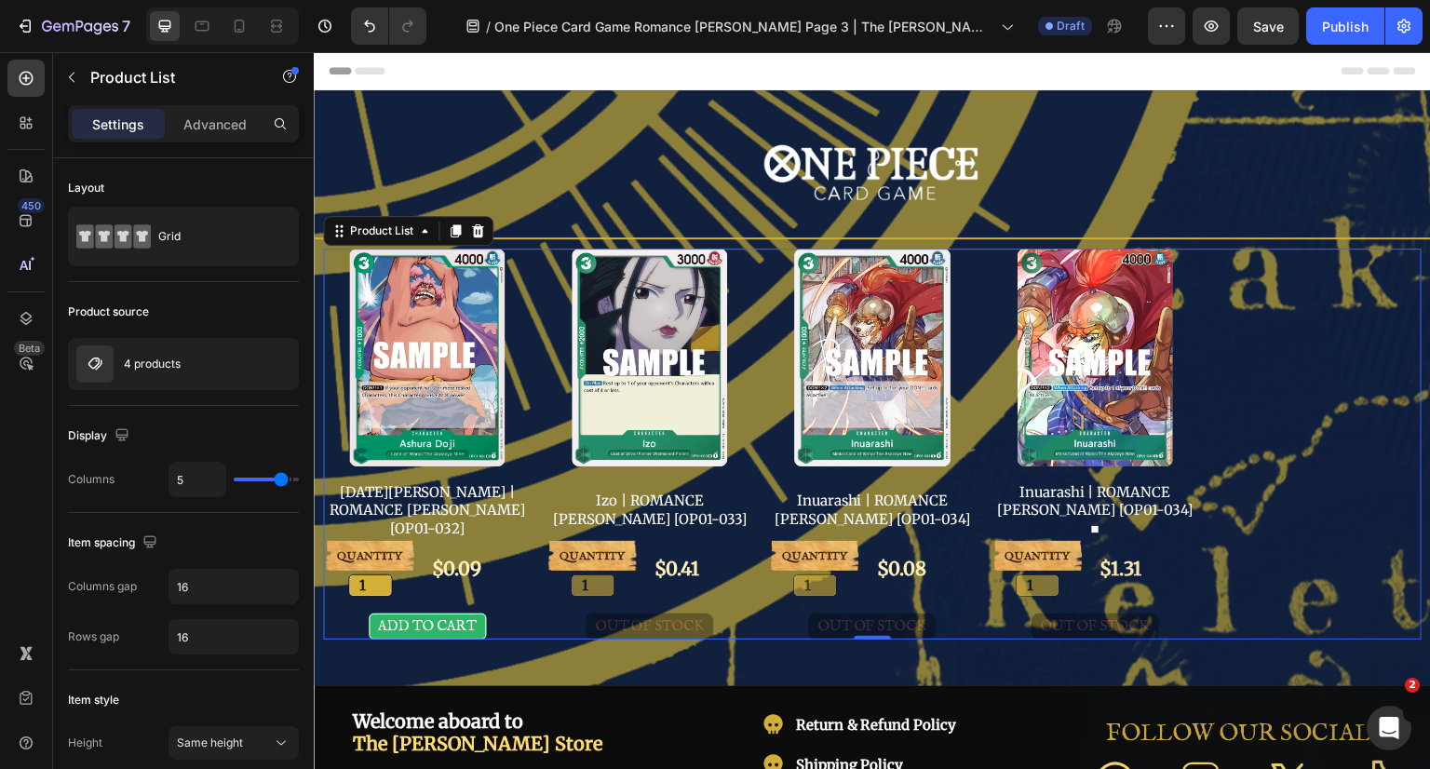
click at [0, 0] on icon "button" at bounding box center [0, 0] width 0 height 0
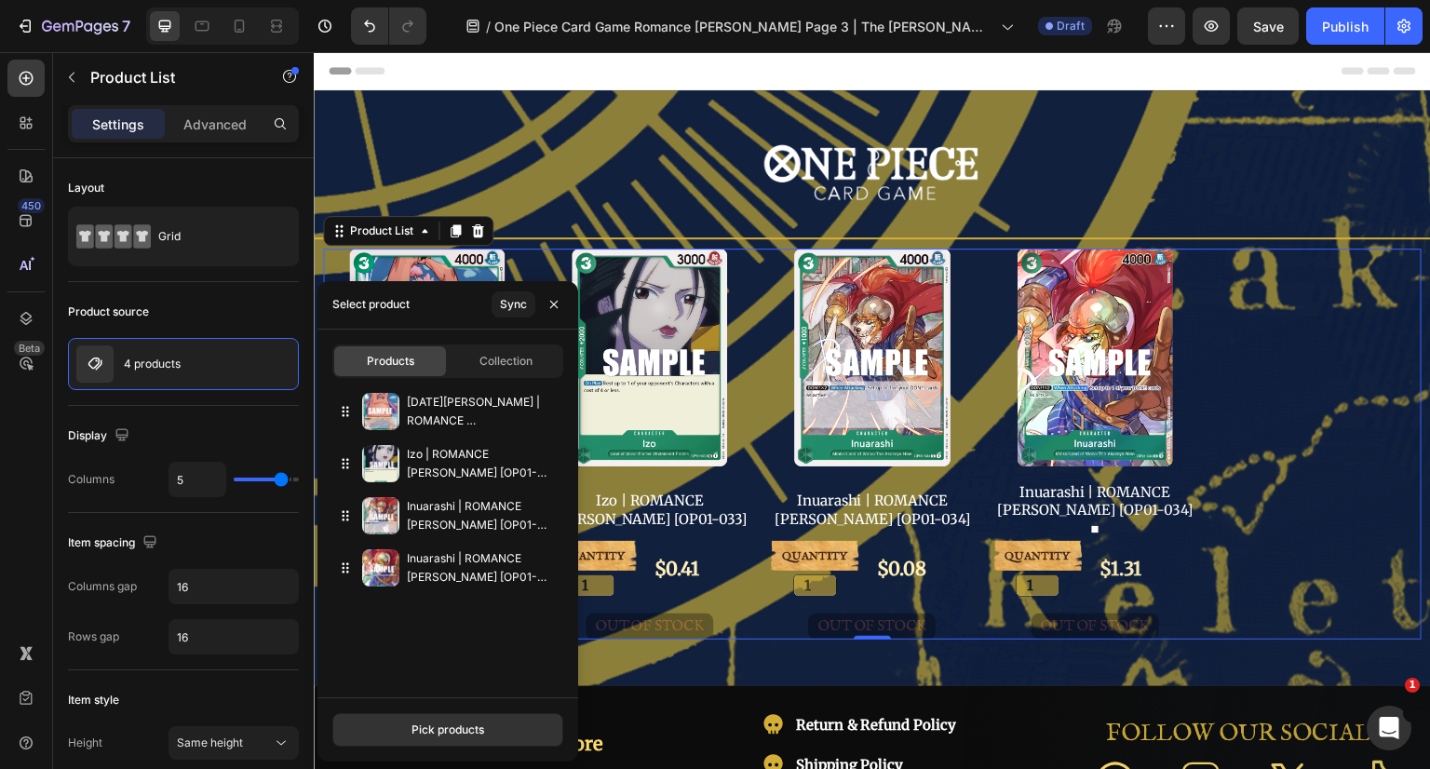
click at [454, 733] on div "Pick products" at bounding box center [448, 730] width 73 height 17
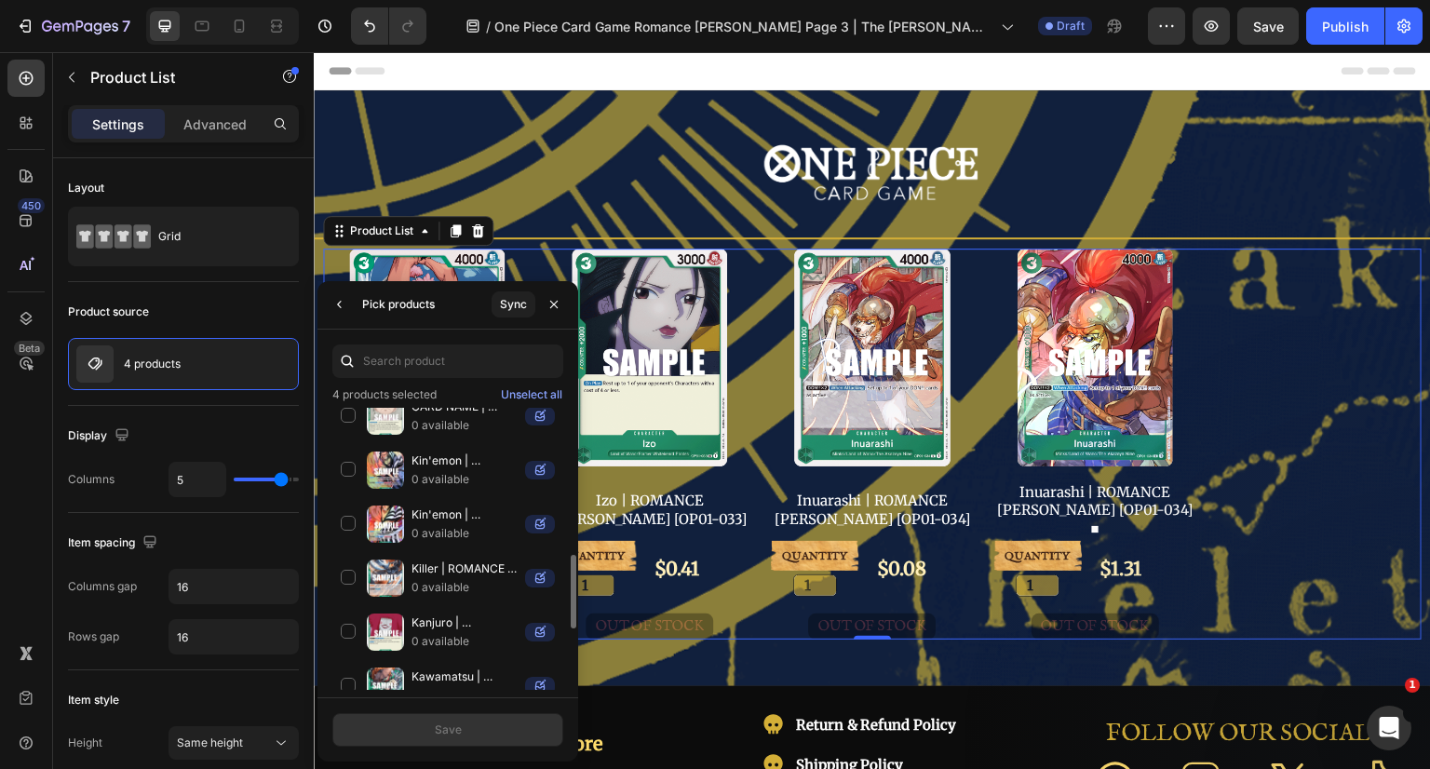
scroll to position [745, 0]
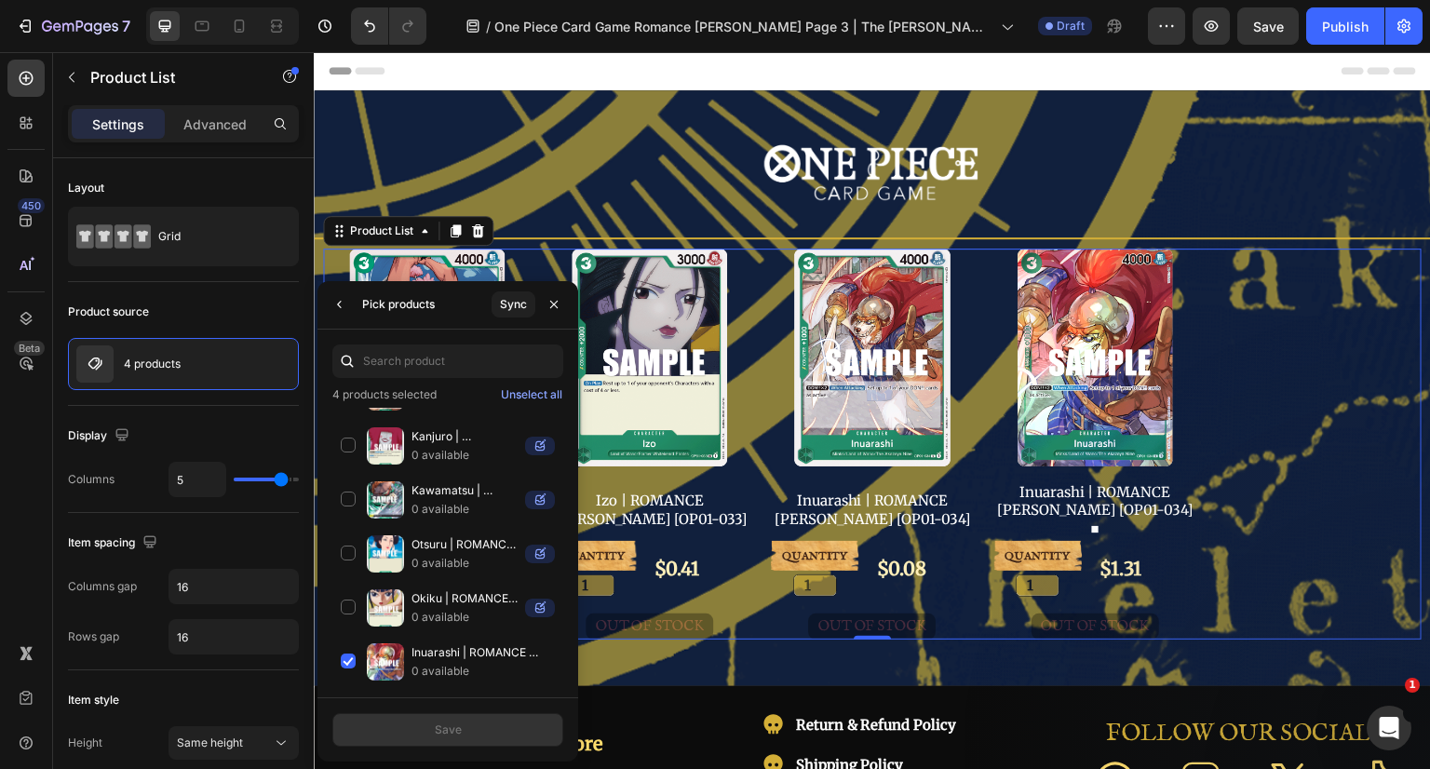
click at [346, 597] on div "Okiku | ROMANCE DAWN [OP01-035] 0 available" at bounding box center [447, 608] width 231 height 54
click at [354, 549] on div "Otsuru | ROMANCE DAWN [OP01-000] 0 available" at bounding box center [447, 554] width 231 height 54
click at [351, 497] on div "Kawamatsu | ROMANCE DAWN [OP01-000] 0 available" at bounding box center [447, 500] width 231 height 54
click at [350, 441] on div "Kanjuro | ROMANCE DAWN [OP01-000] 0 available" at bounding box center [447, 446] width 231 height 54
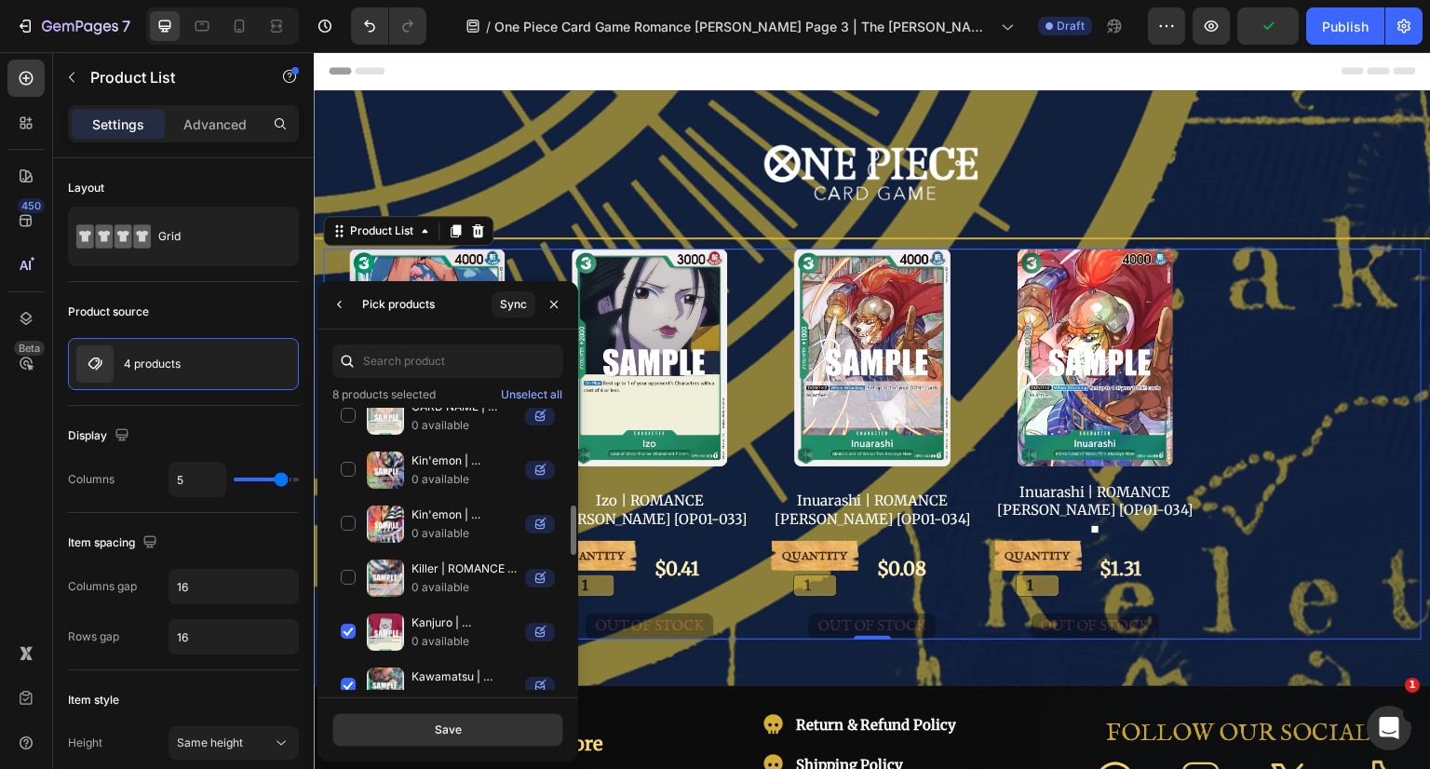
click at [353, 568] on div "Killer | ROMANCE DAWN [OP01-000] 0 available" at bounding box center [447, 578] width 231 height 54
click at [353, 515] on div "Kin'emon | ROMANCE DAWN [OP01-000] 0 available" at bounding box center [447, 524] width 231 height 54
click at [350, 473] on div "Kin'emon | ROMANCE DAWN [OP01-000] ★ 0 available" at bounding box center [447, 470] width 231 height 54
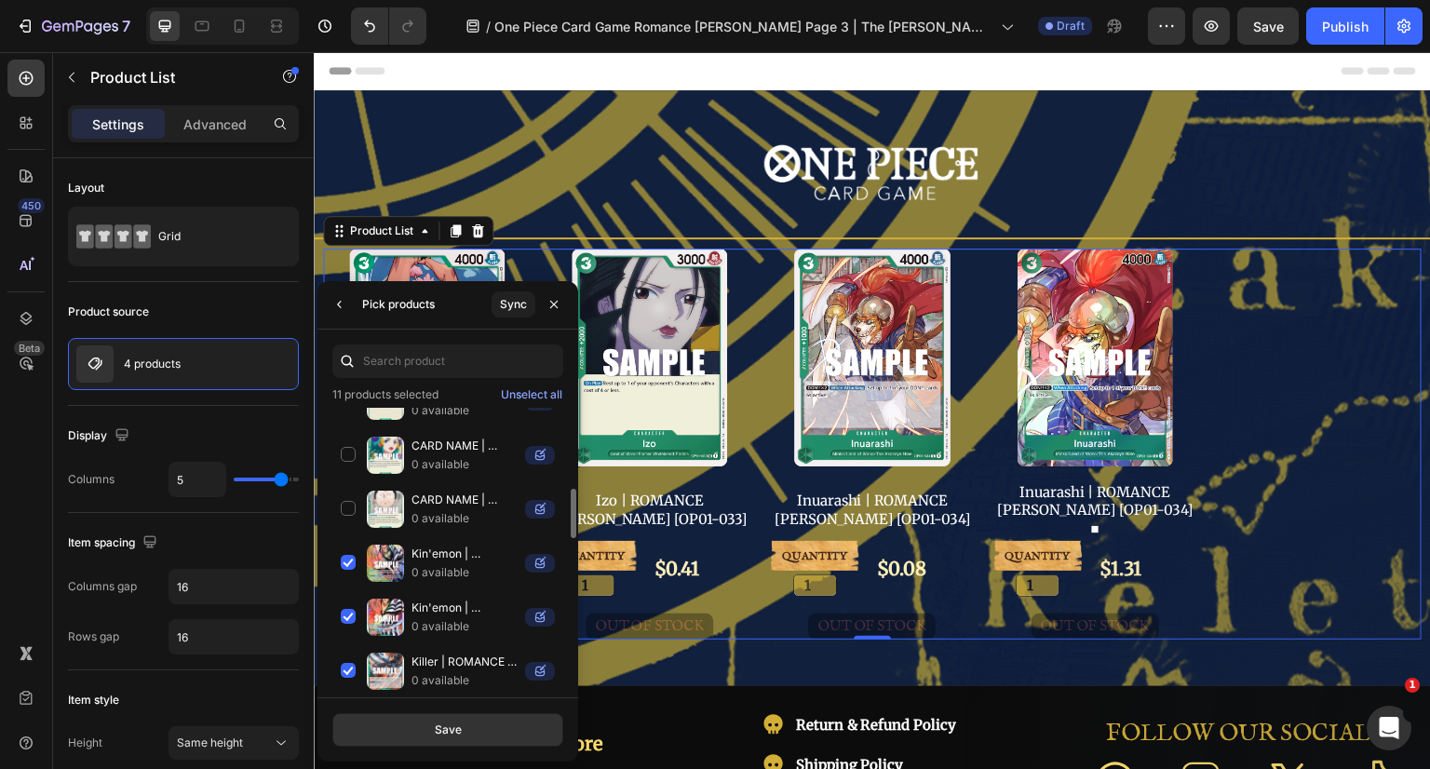
click at [354, 508] on div "CARD NAME | ROMANCE DAWN [OP01-000] 0 available" at bounding box center [447, 509] width 231 height 54
click at [350, 463] on div "CARD NAME | ROMANCE DAWN [OP01-000] 0 available" at bounding box center [447, 455] width 231 height 54
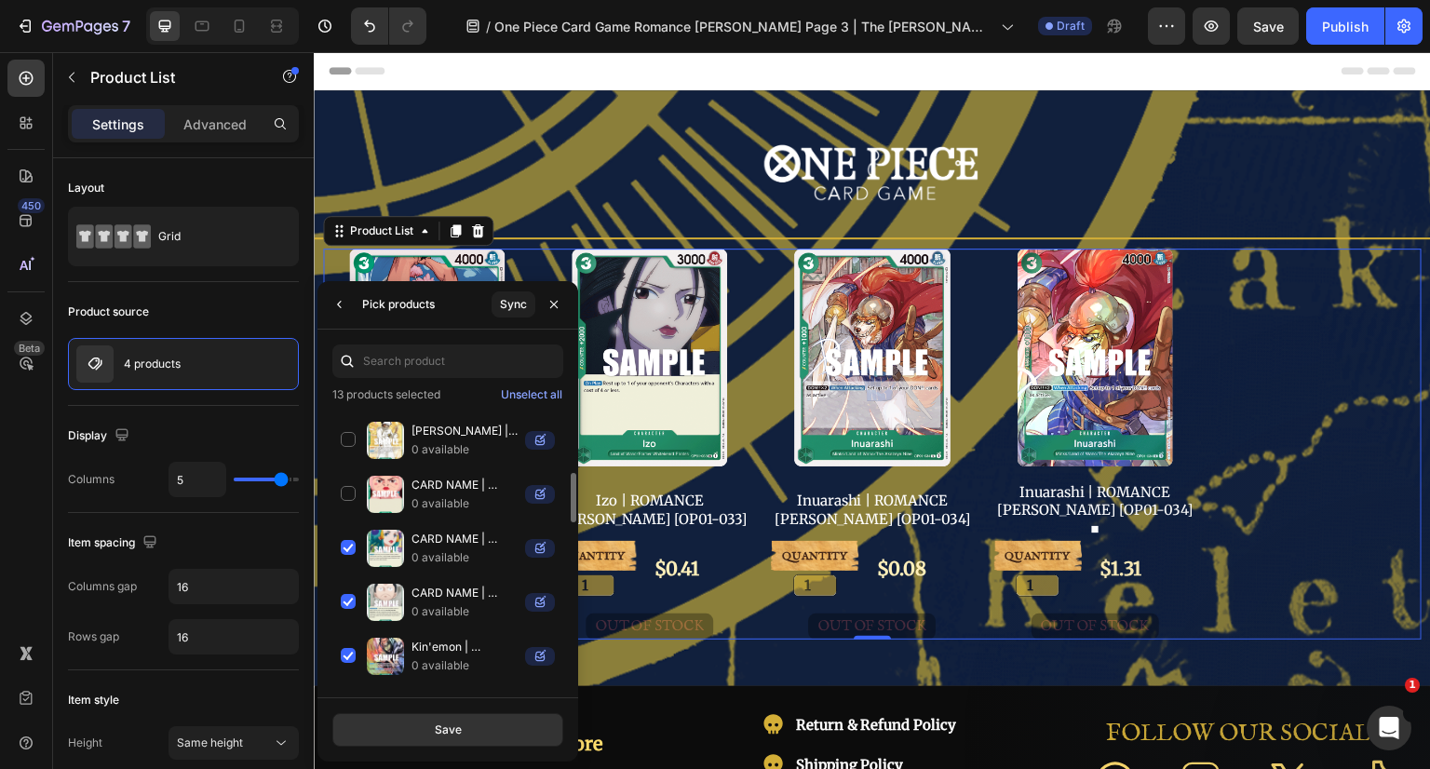
click at [341, 489] on div "CARD NAME | ROMANCE DAWN [OP01-000] 0 available" at bounding box center [447, 494] width 231 height 54
click at [349, 440] on div "Shachi | ROMANCE DAWN [OP01-000] 0 available" at bounding box center [447, 440] width 231 height 54
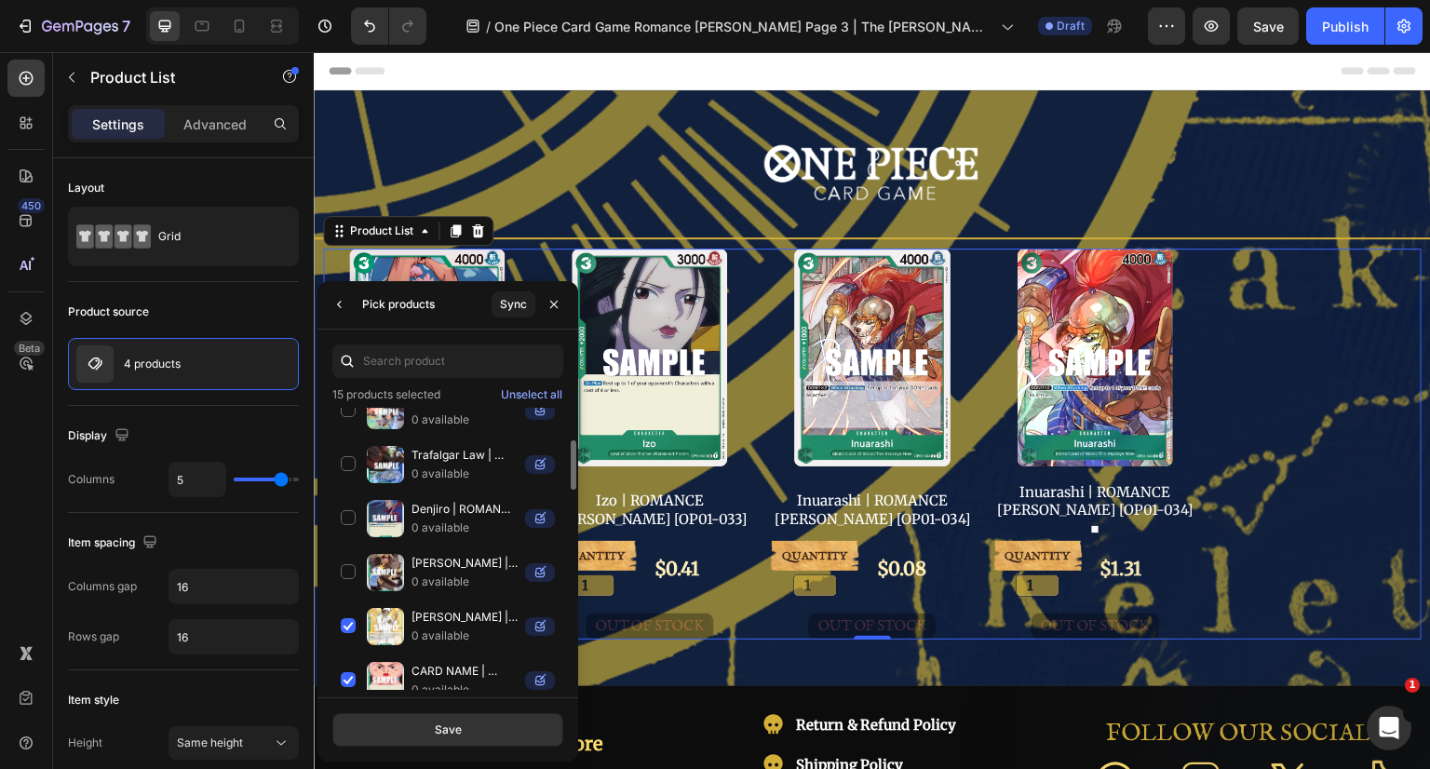
click at [352, 560] on div "Jean Bart | ROMANCE DAWN [OP01-000] 0 available" at bounding box center [447, 573] width 231 height 54
click at [351, 513] on div "Denjiro | ROMANCE DAWN [OP01-000] 0 available" at bounding box center [447, 519] width 231 height 54
click at [349, 473] on div "Trafalgar Law | ROMANCE DAWN [OP01-000] 0 available" at bounding box center [447, 465] width 231 height 54
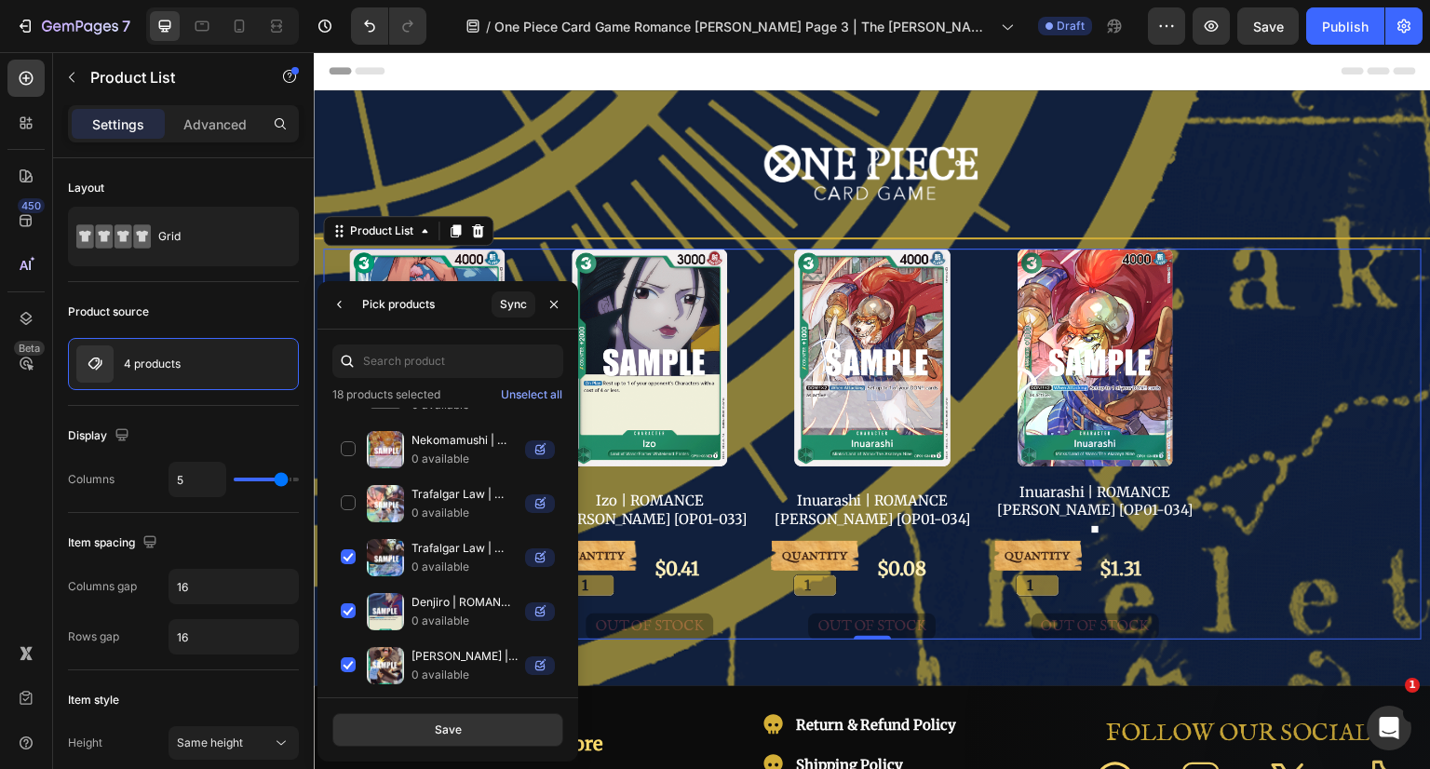
click at [349, 496] on div "Trafalgar Law | ROMANCE DAWN [OP01-000] ★ 0 available" at bounding box center [447, 504] width 231 height 54
click at [354, 451] on div "Nekomamushi | ROMANCE DAWN [OP01-000] 0 available" at bounding box center [447, 450] width 231 height 54
click at [438, 732] on div "Save" at bounding box center [448, 730] width 27 height 17
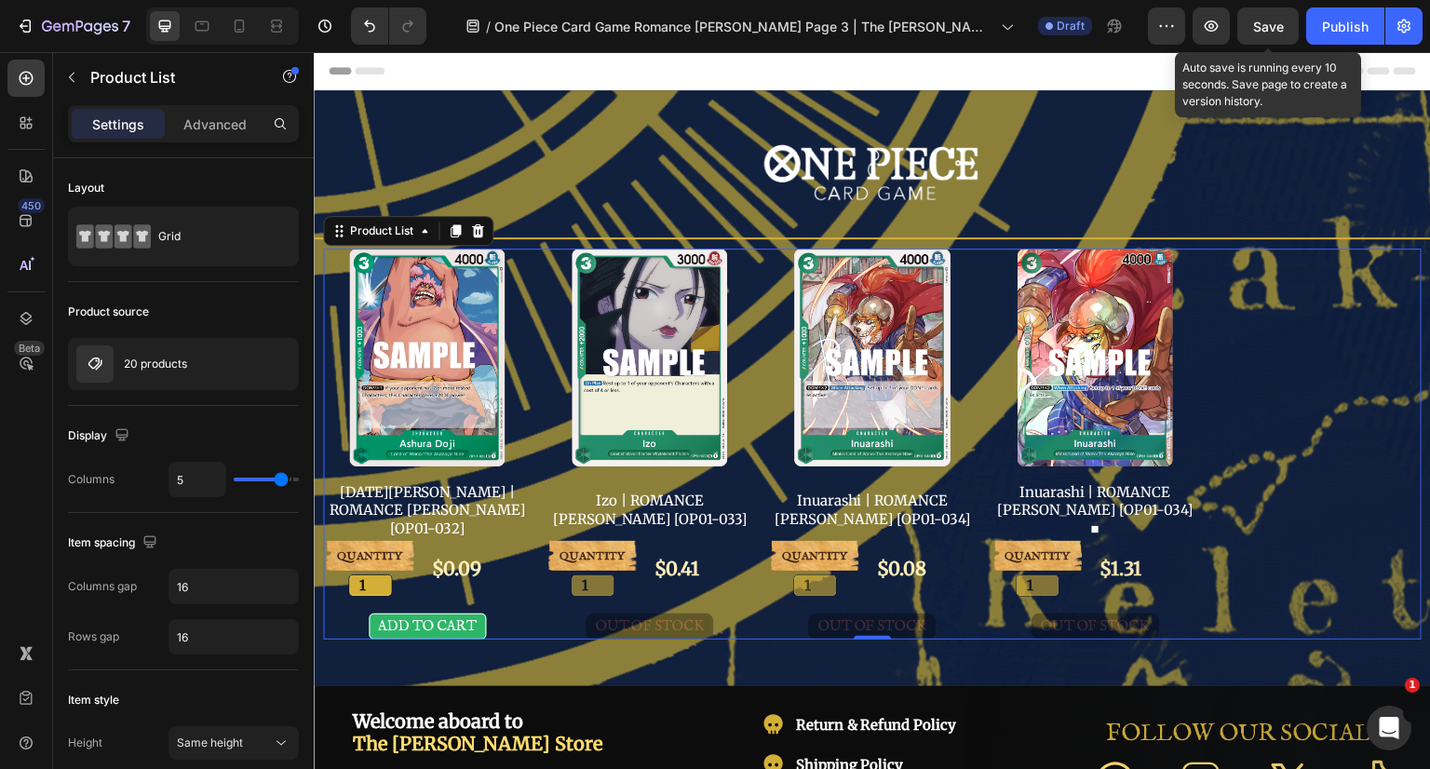
click at [1256, 27] on span "Save" at bounding box center [1268, 27] width 31 height 16
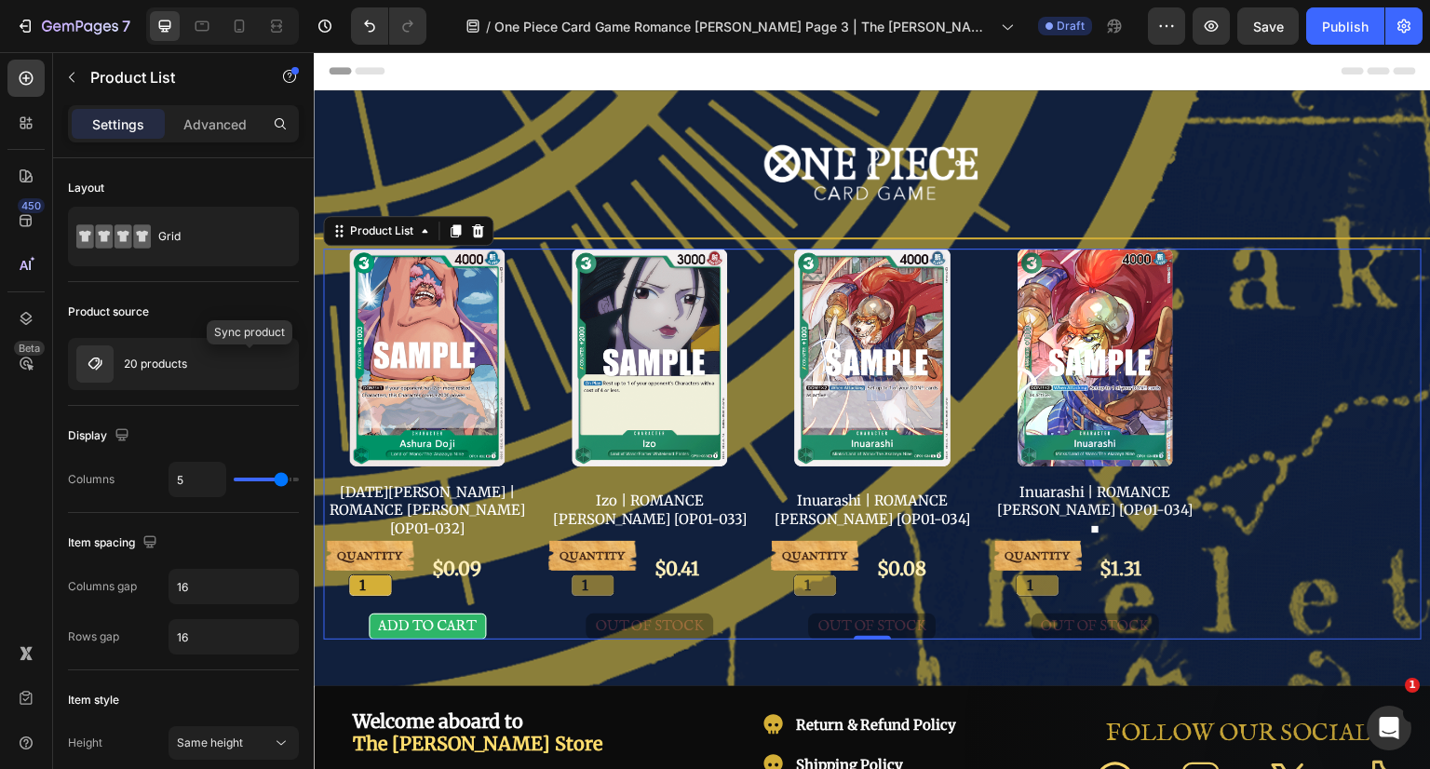
click at [0, 0] on icon "button" at bounding box center [0, 0] width 0 height 0
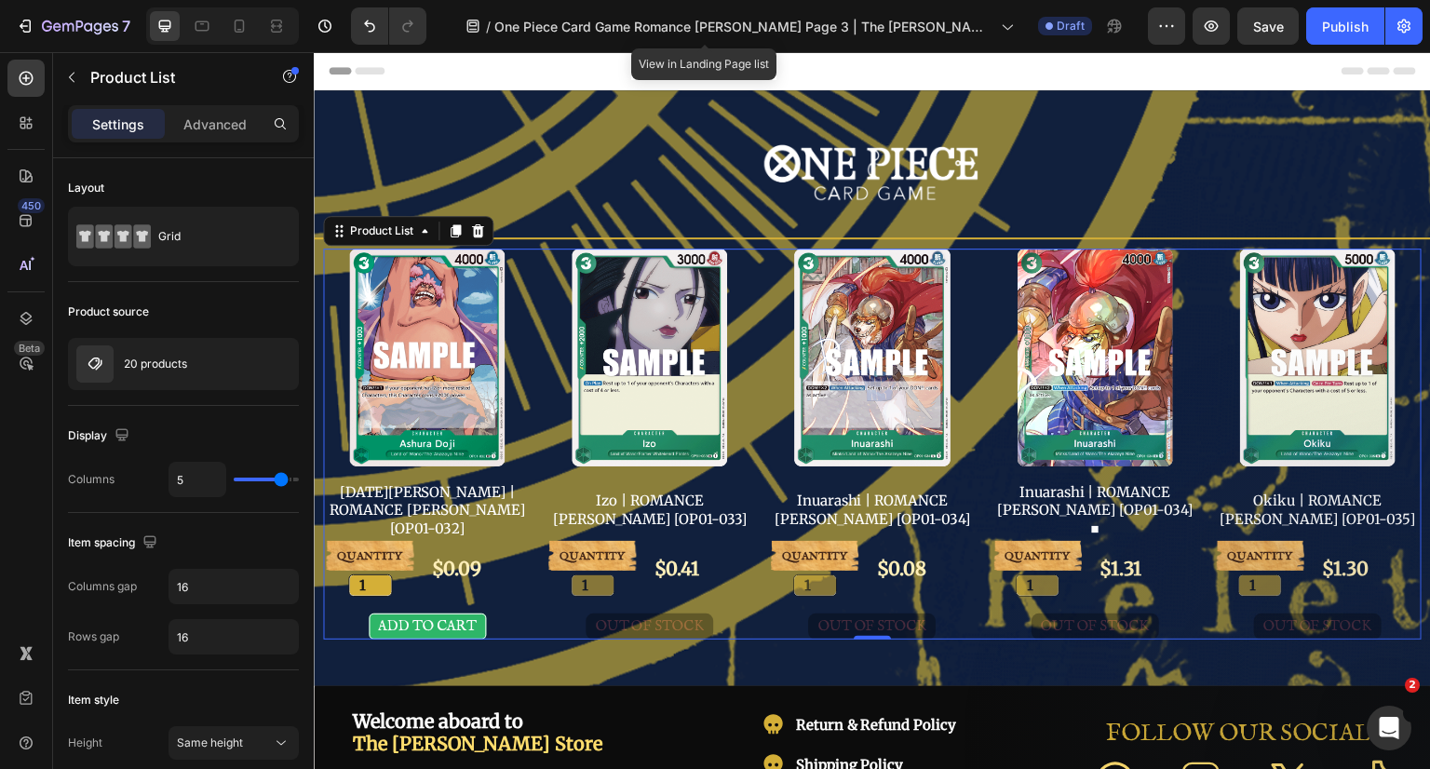
click at [997, 32] on icon at bounding box center [1006, 26] width 19 height 19
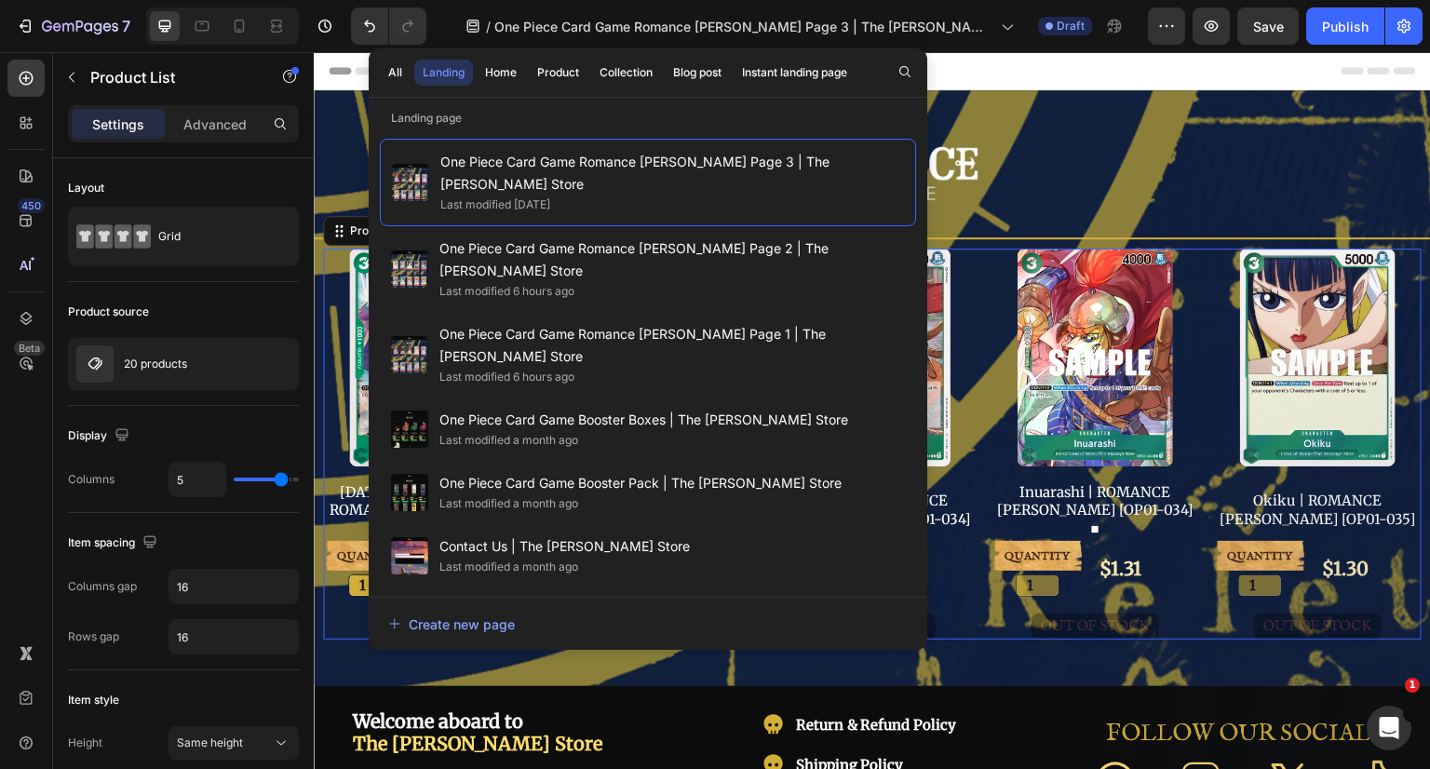
click at [690, 323] on span "One Piece Card Game Romance [PERSON_NAME] Page 1 | The [PERSON_NAME] Store" at bounding box center [673, 345] width 466 height 45
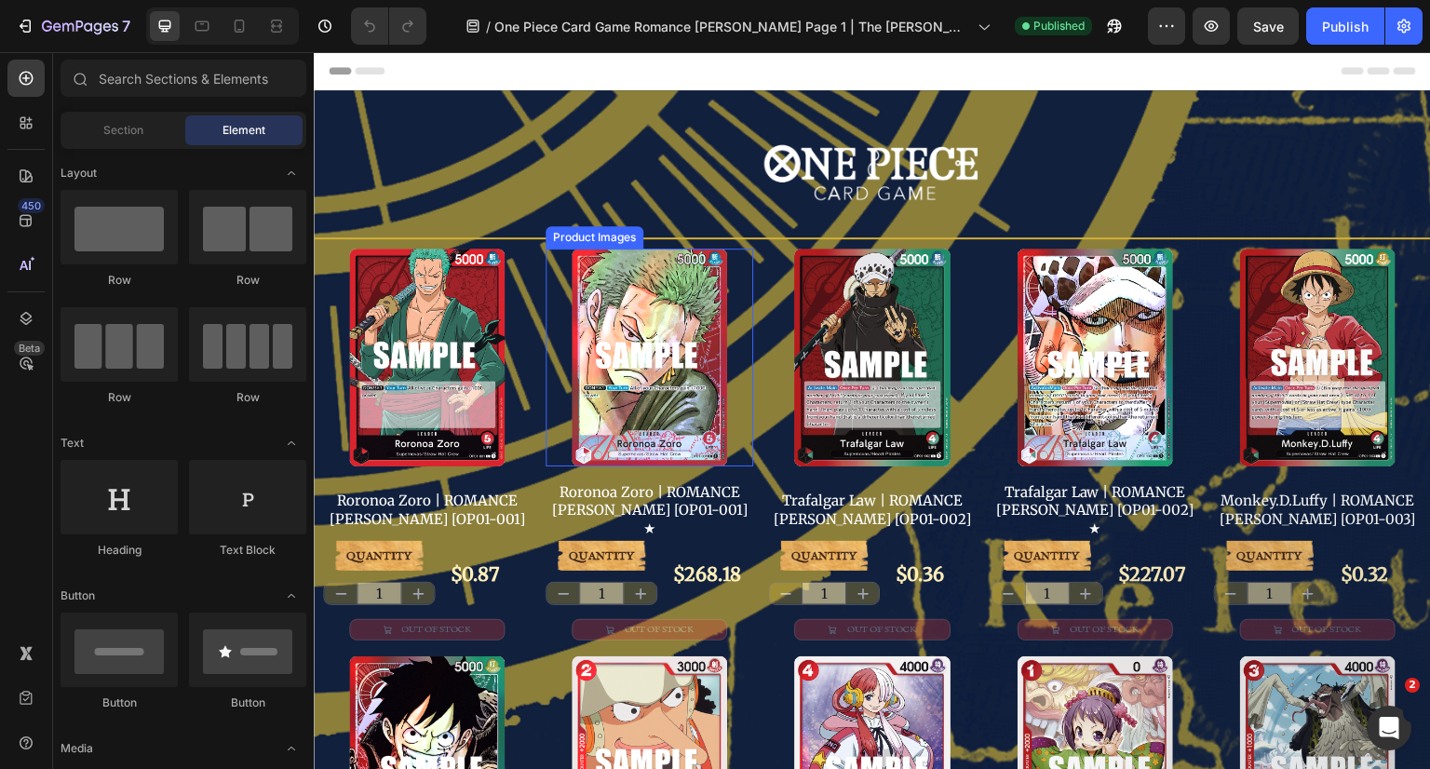
click at [690, 323] on img at bounding box center [650, 358] width 156 height 218
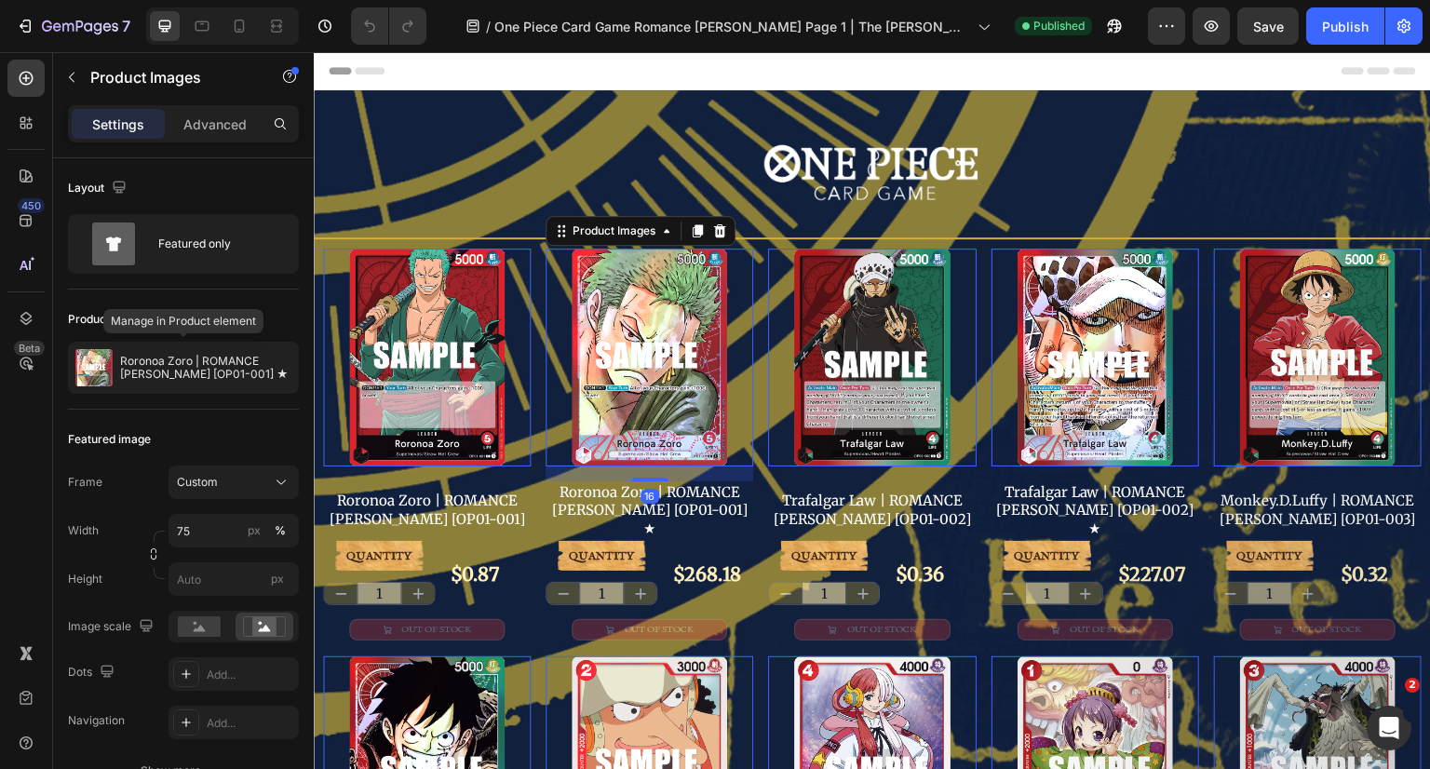
click at [194, 361] on p "Roronoa Zoro | ROMANCE [PERSON_NAME] [OP01-001] ★" at bounding box center [205, 368] width 171 height 26
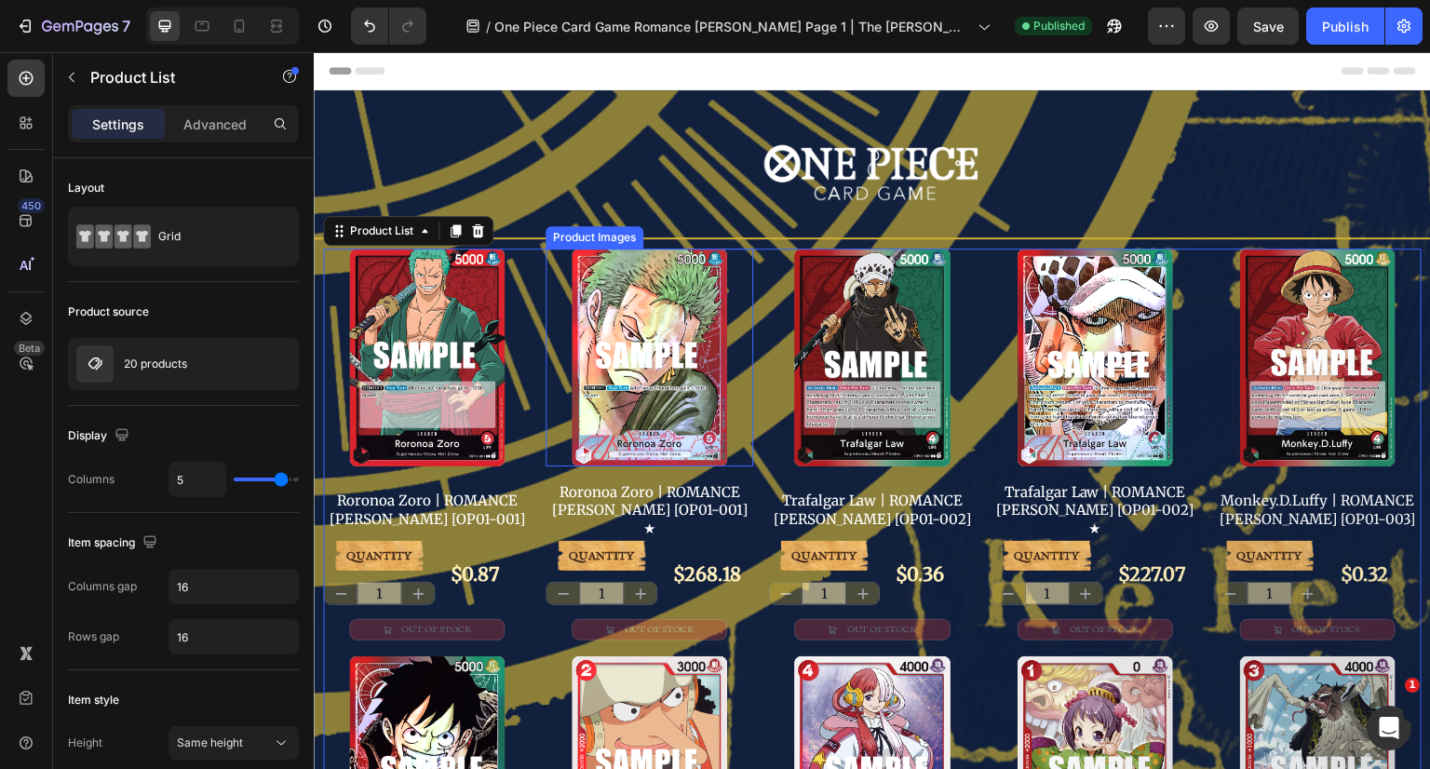
click at [733, 299] on div at bounding box center [650, 358] width 208 height 218
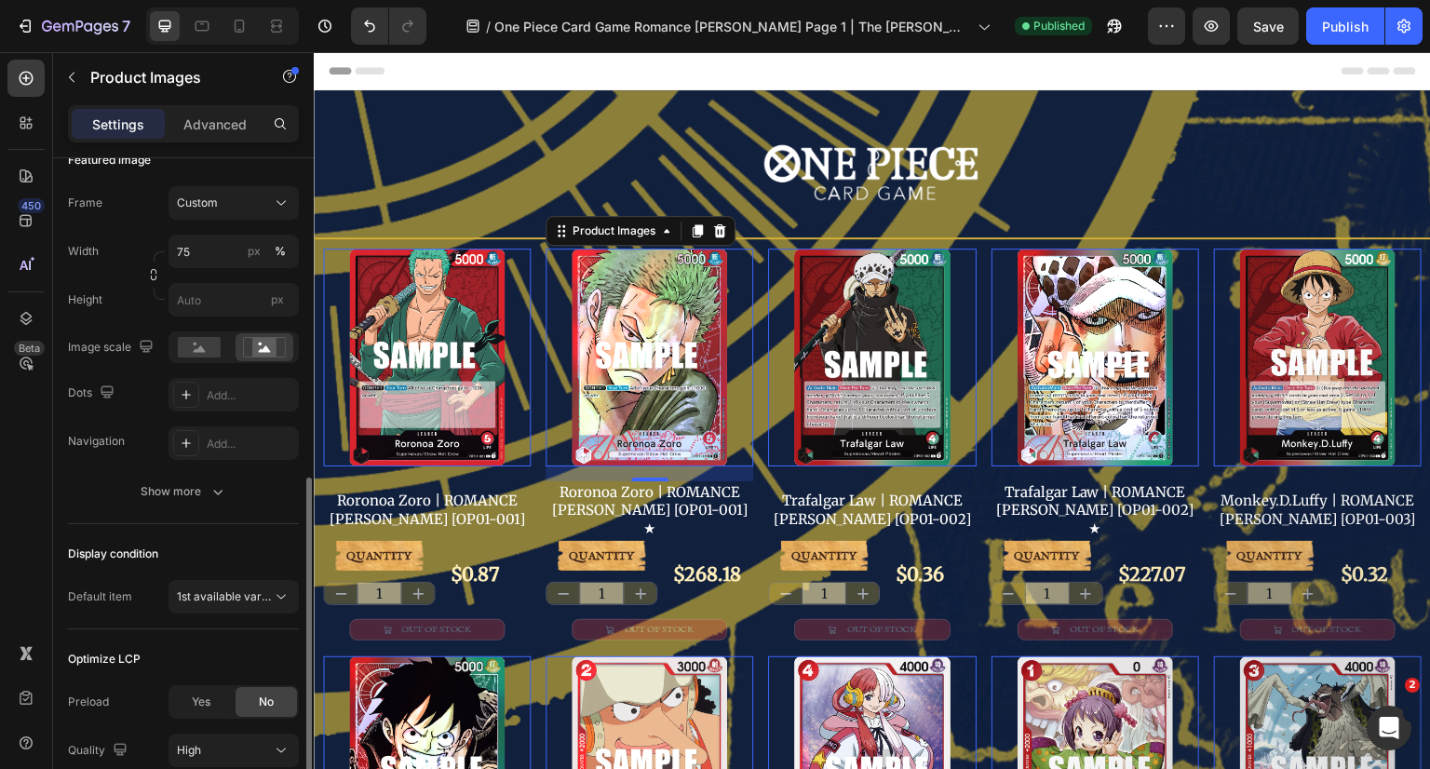
scroll to position [430, 0]
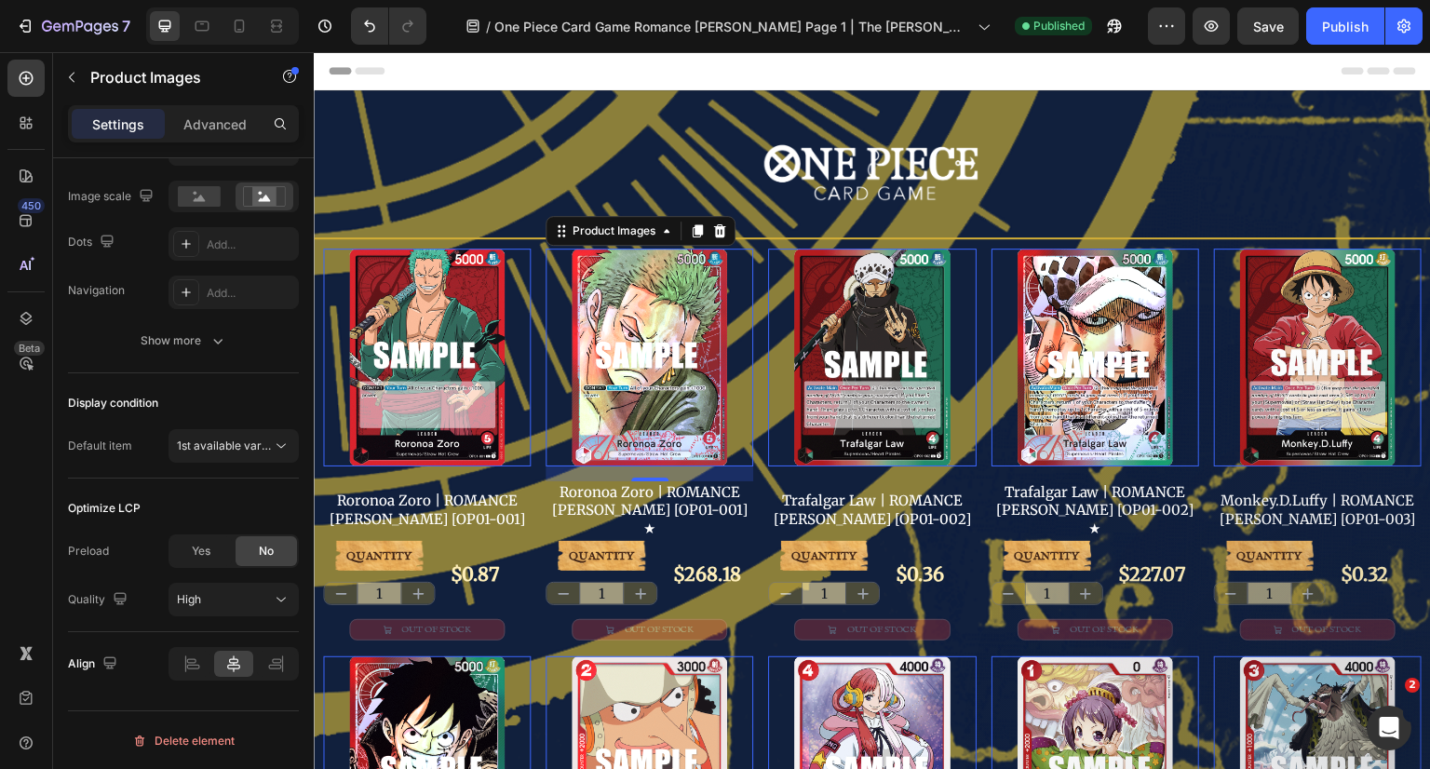
click at [205, 551] on span "Yes" at bounding box center [201, 551] width 19 height 17
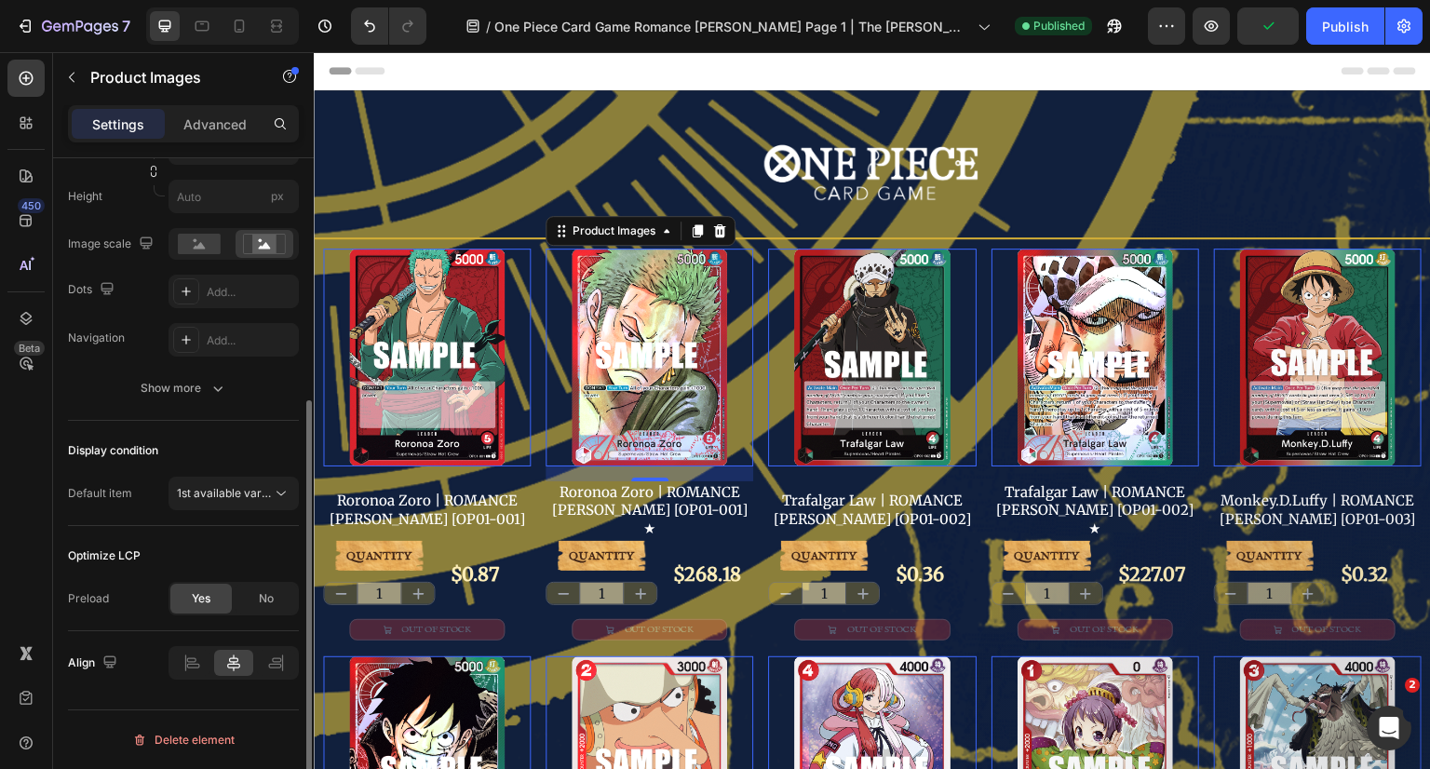
scroll to position [382, 0]
click at [264, 600] on span "No" at bounding box center [266, 599] width 15 height 17
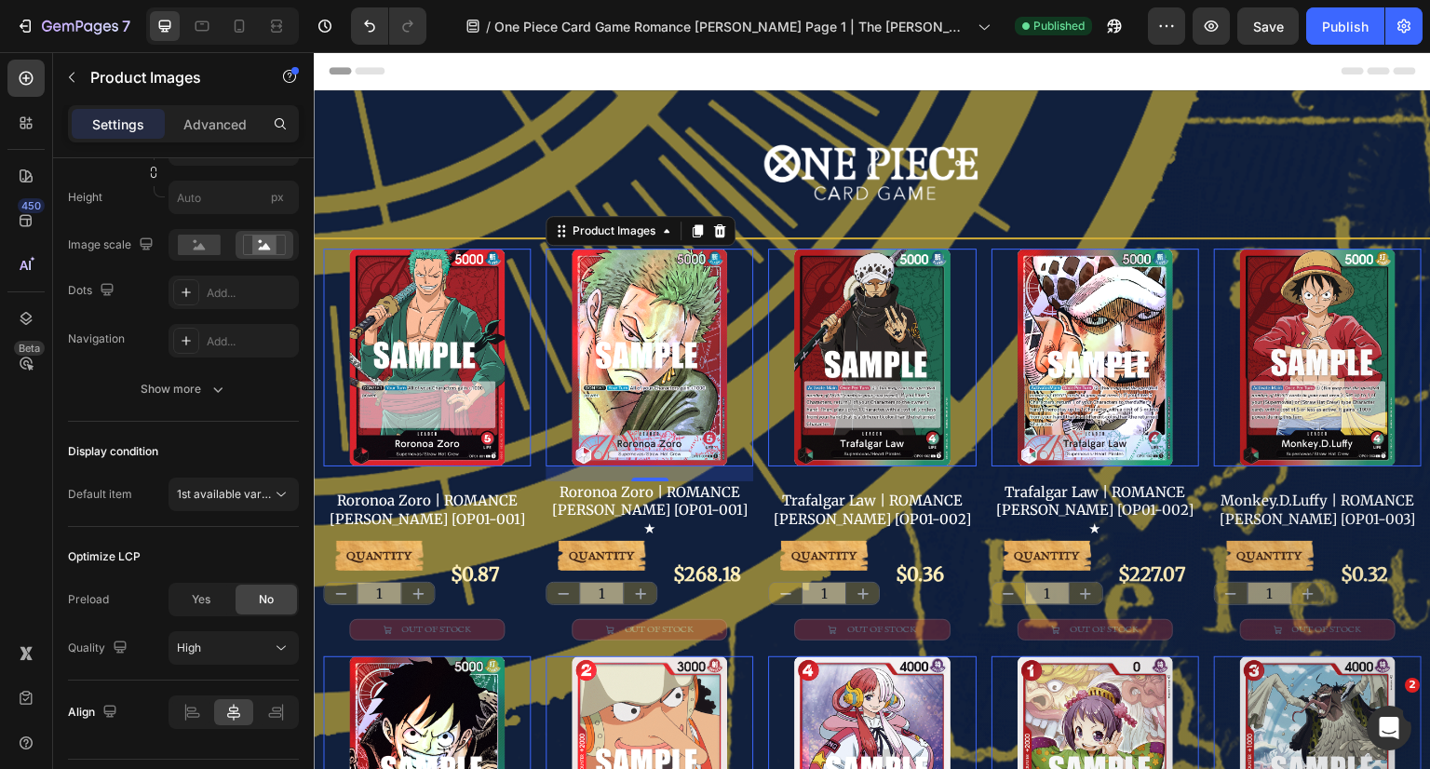
click at [198, 599] on span "Yes" at bounding box center [201, 599] width 19 height 17
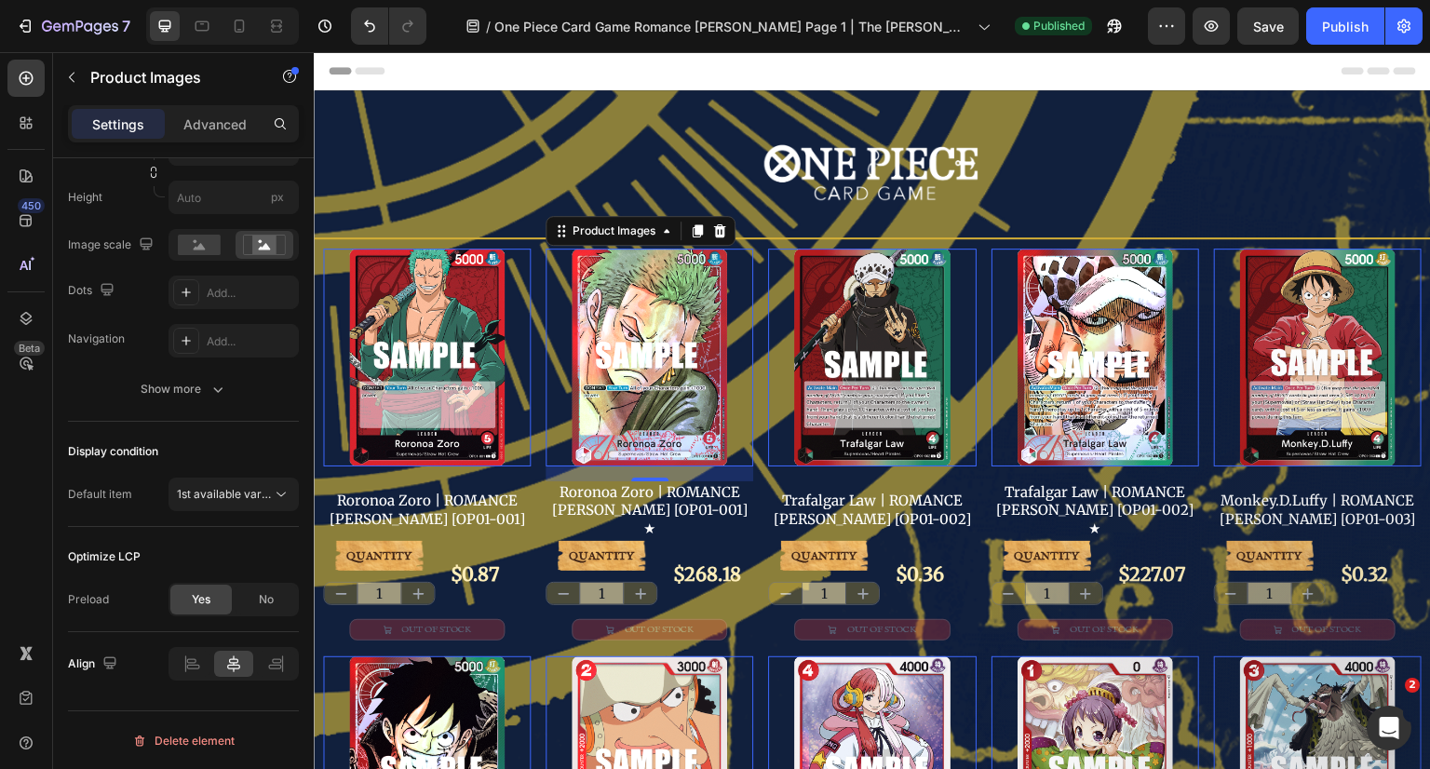
click at [494, 351] on img at bounding box center [427, 358] width 156 height 218
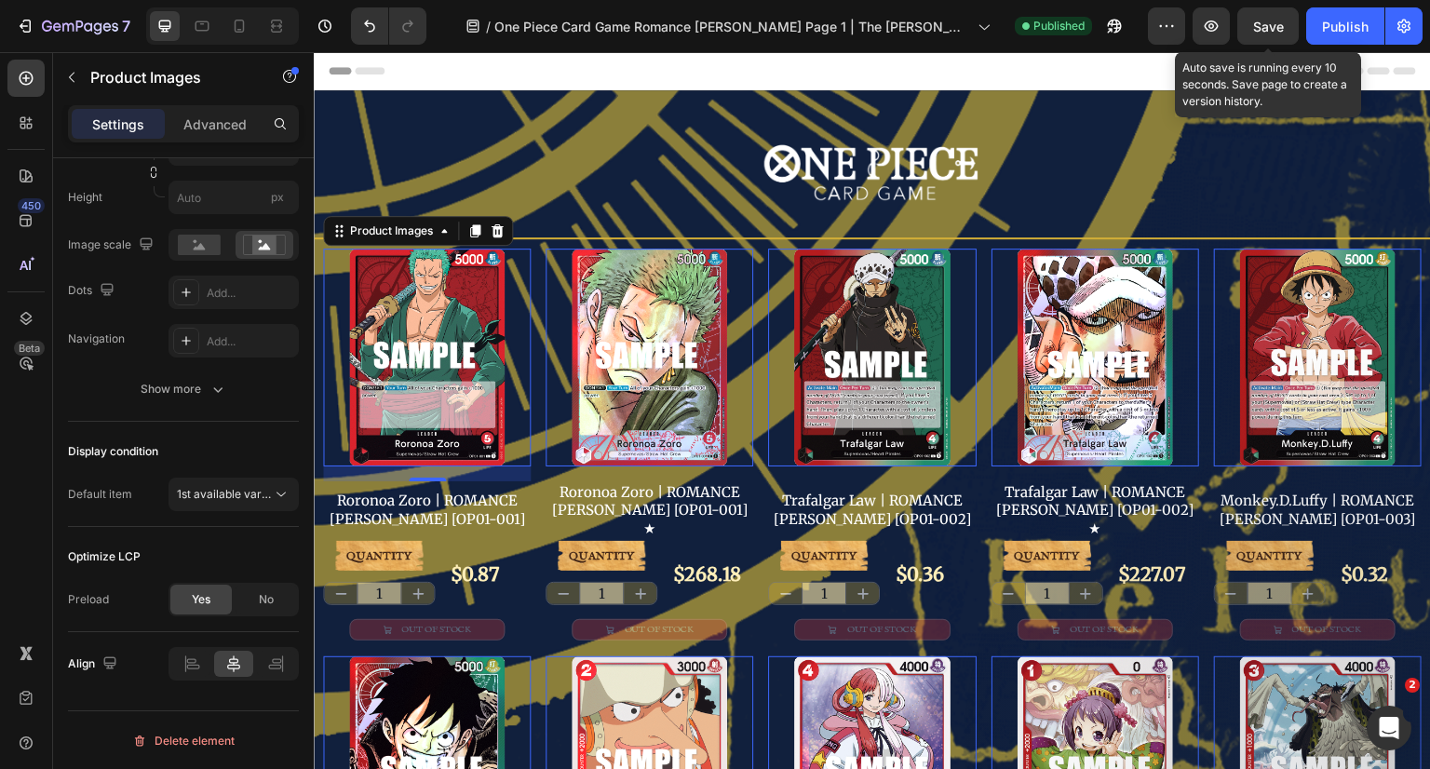
click at [1270, 17] on div "Save" at bounding box center [1268, 27] width 31 height 20
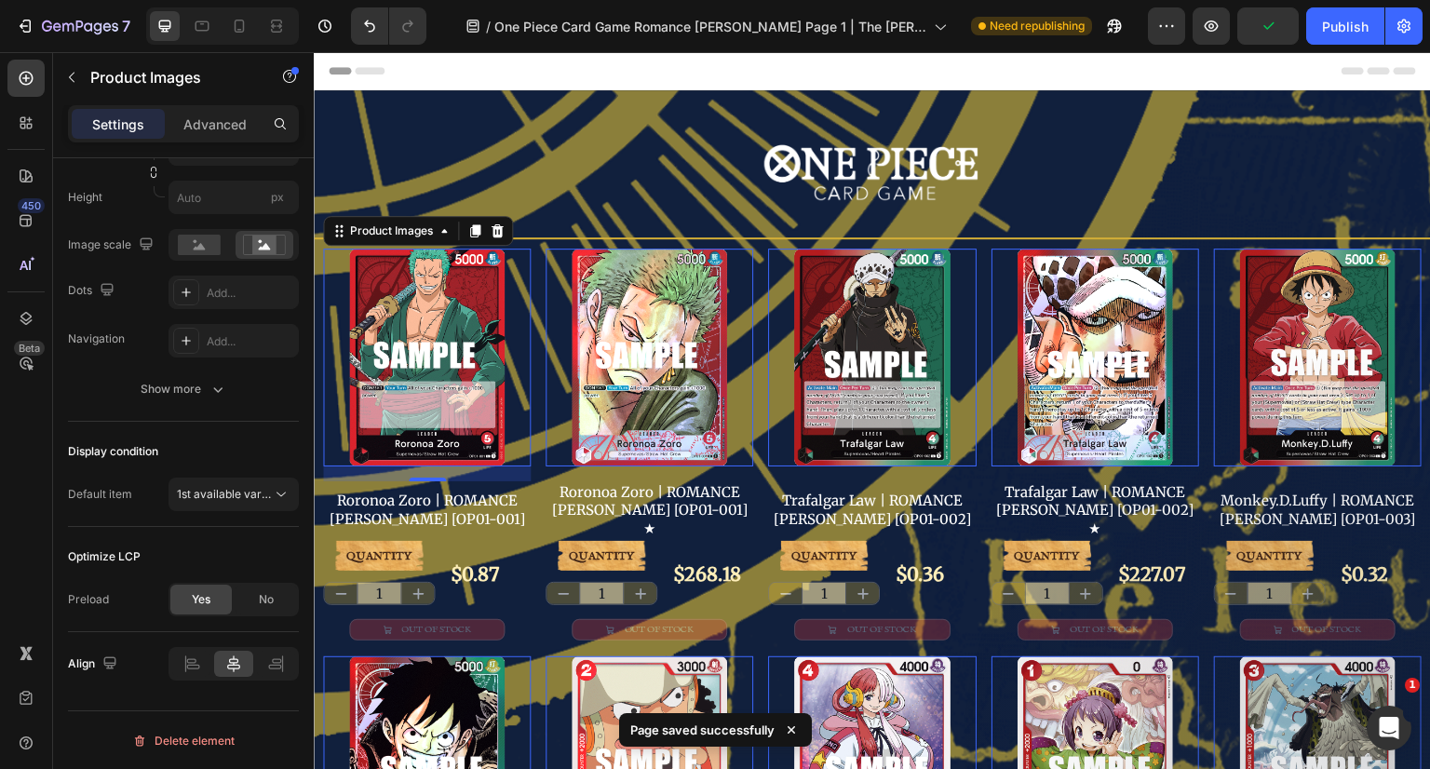
click at [1326, 20] on div "Publish" at bounding box center [1345, 27] width 47 height 20
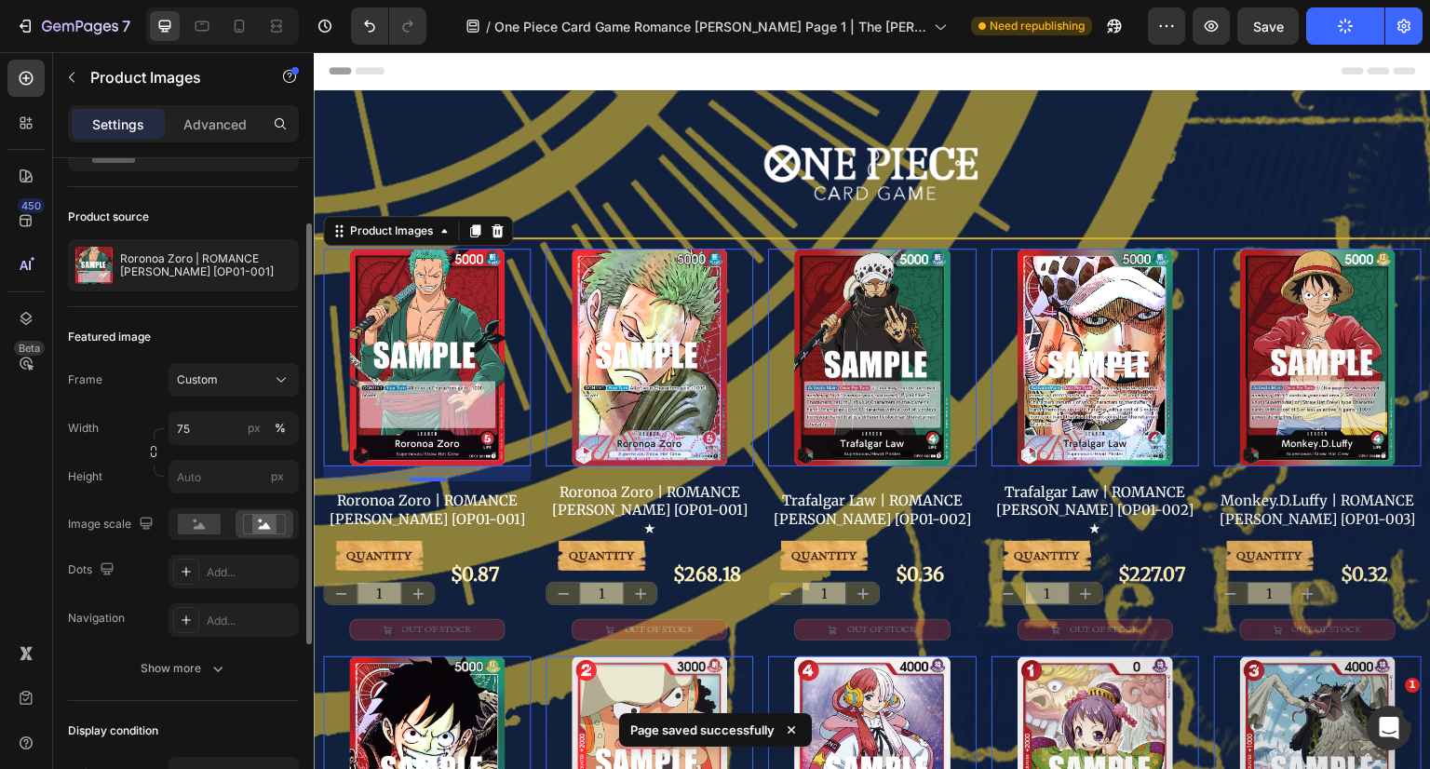
scroll to position [0, 0]
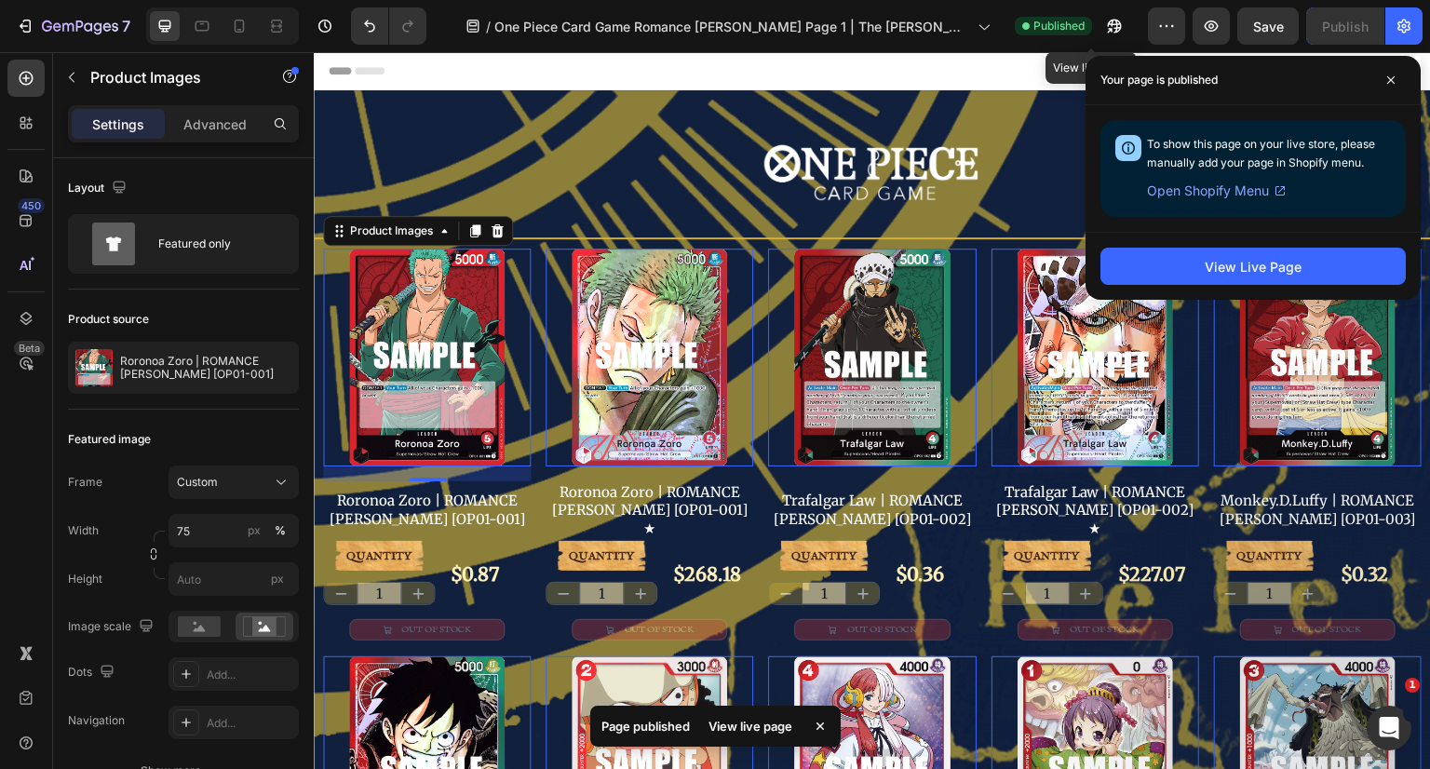
click at [1105, 29] on icon "button" at bounding box center [1114, 26] width 19 height 19
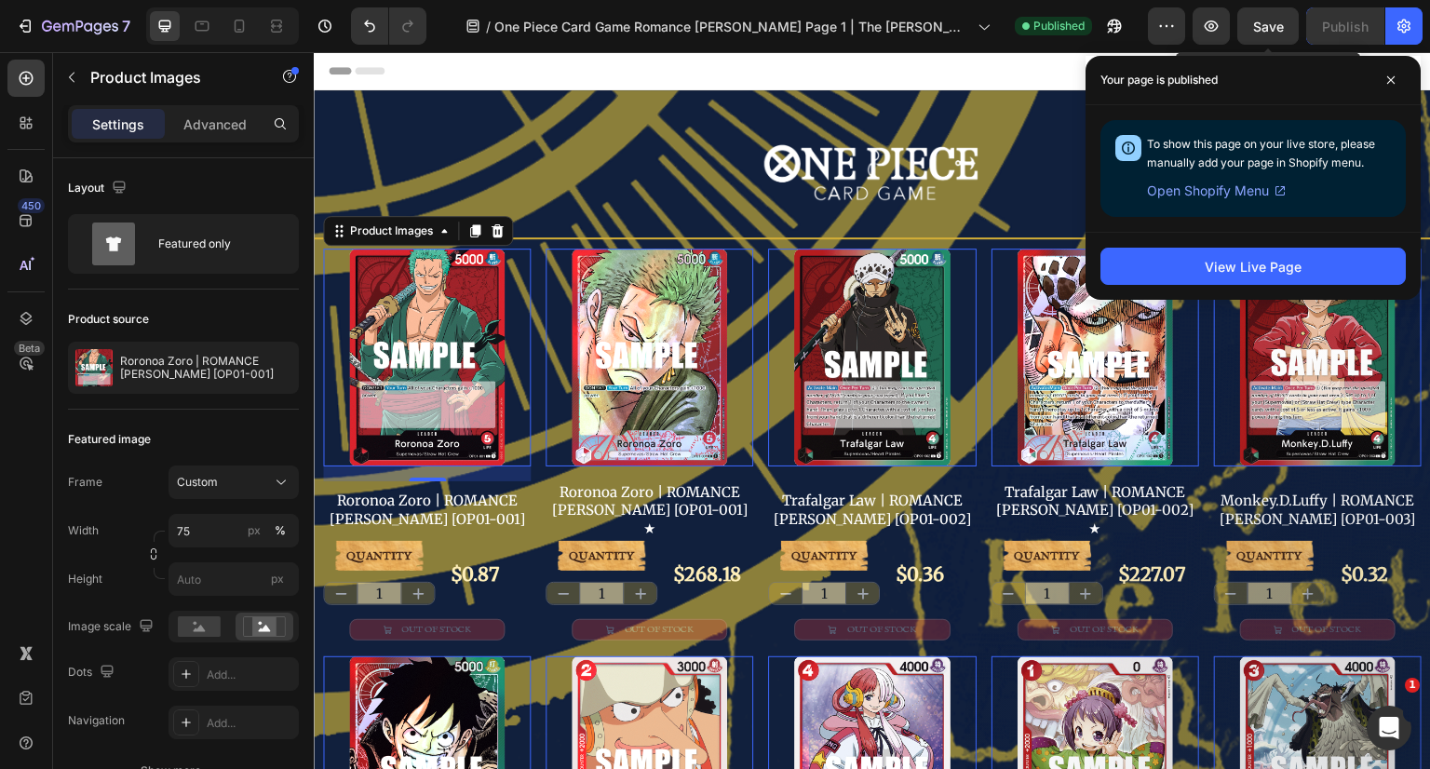
click at [1285, 25] on button "Save" at bounding box center [1268, 25] width 61 height 37
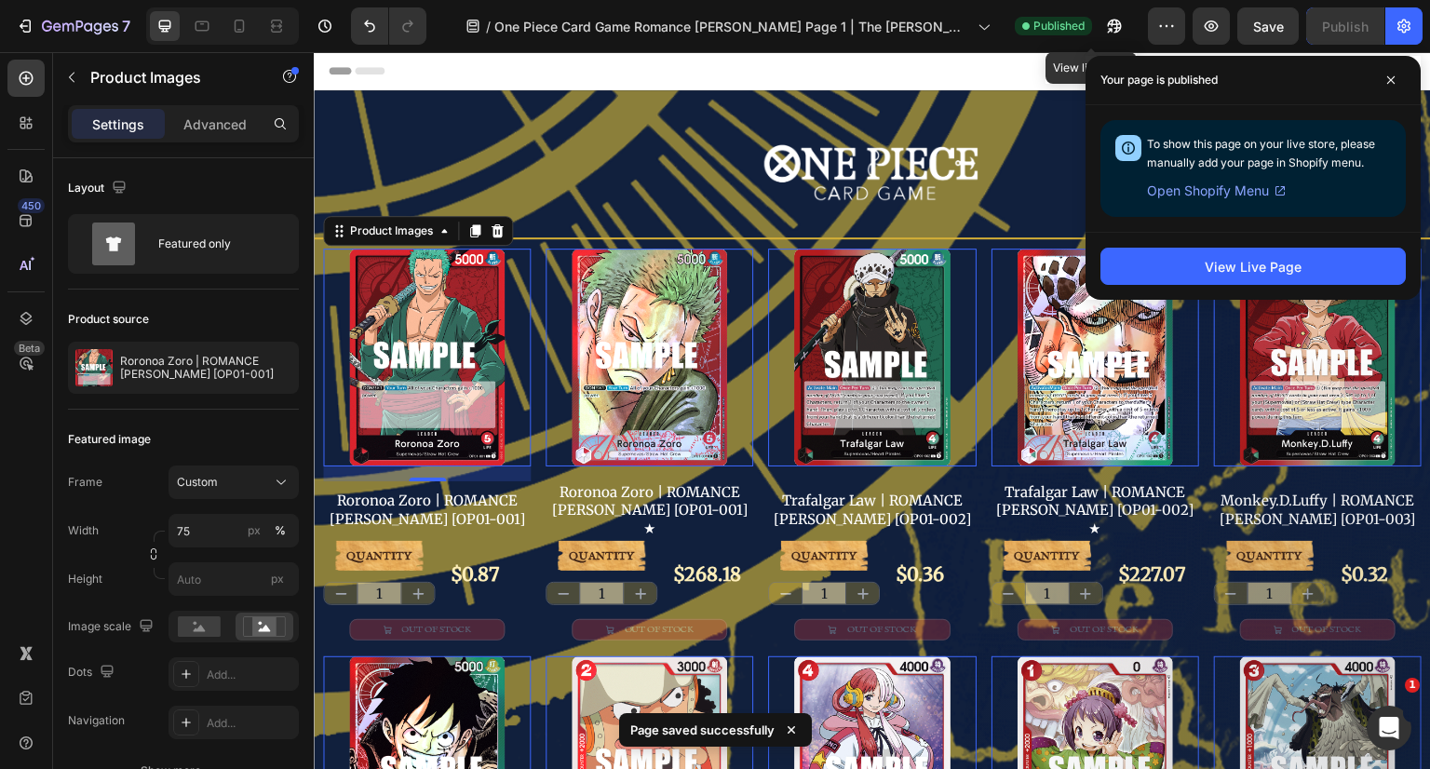
click at [1105, 29] on icon "button" at bounding box center [1114, 26] width 19 height 19
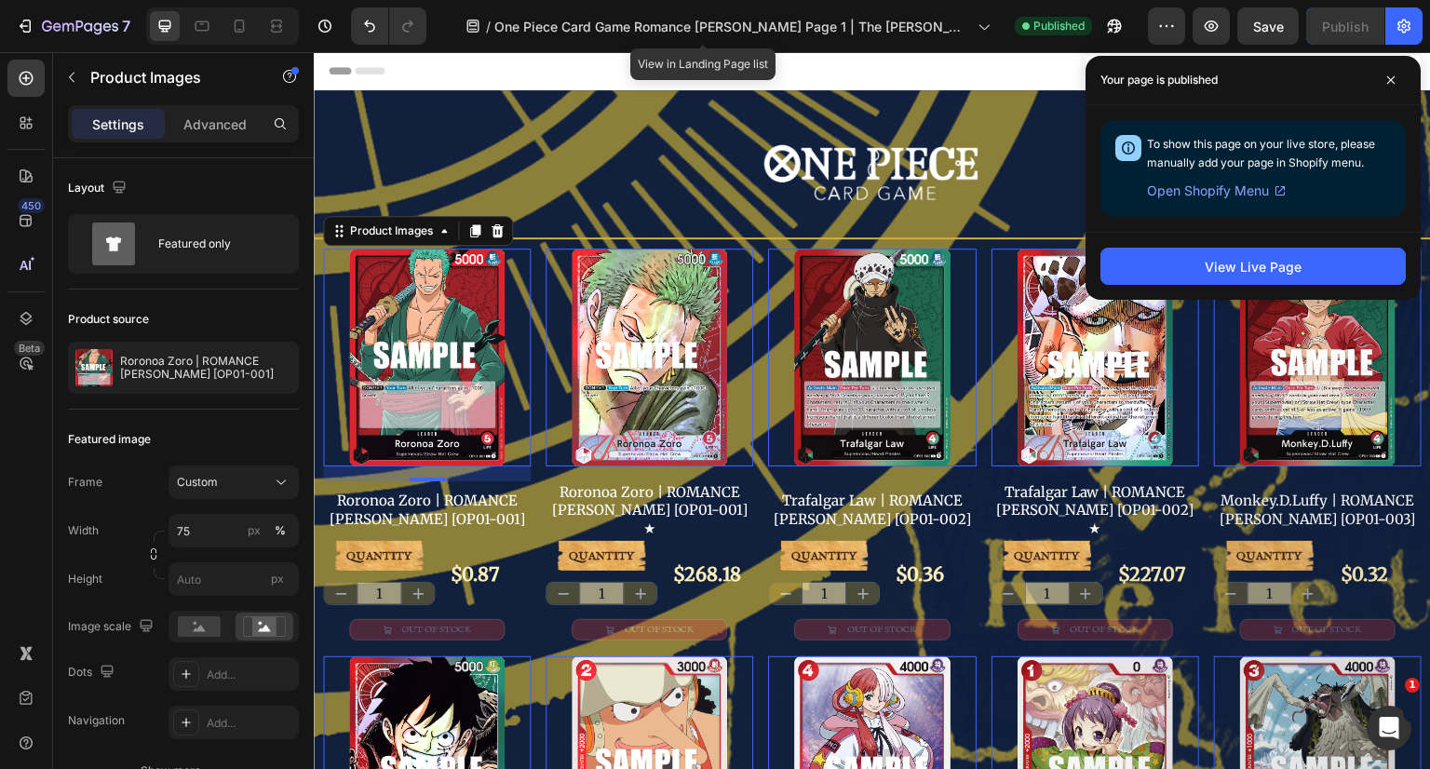
click at [820, 32] on span "One Piece Card Game Romance [PERSON_NAME] Page 1 | The [PERSON_NAME] Store" at bounding box center [732, 27] width 476 height 20
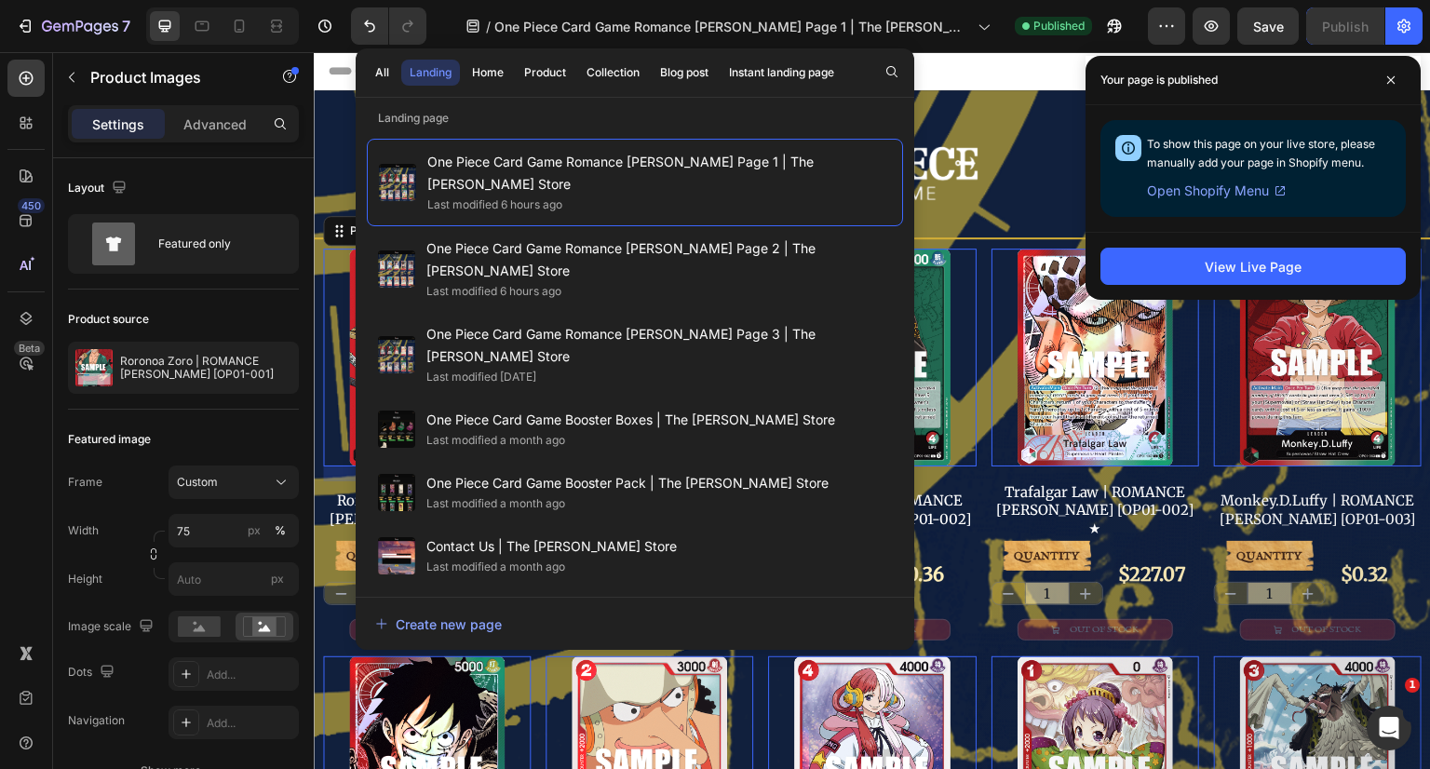
click at [536, 70] on div "Product" at bounding box center [545, 72] width 42 height 17
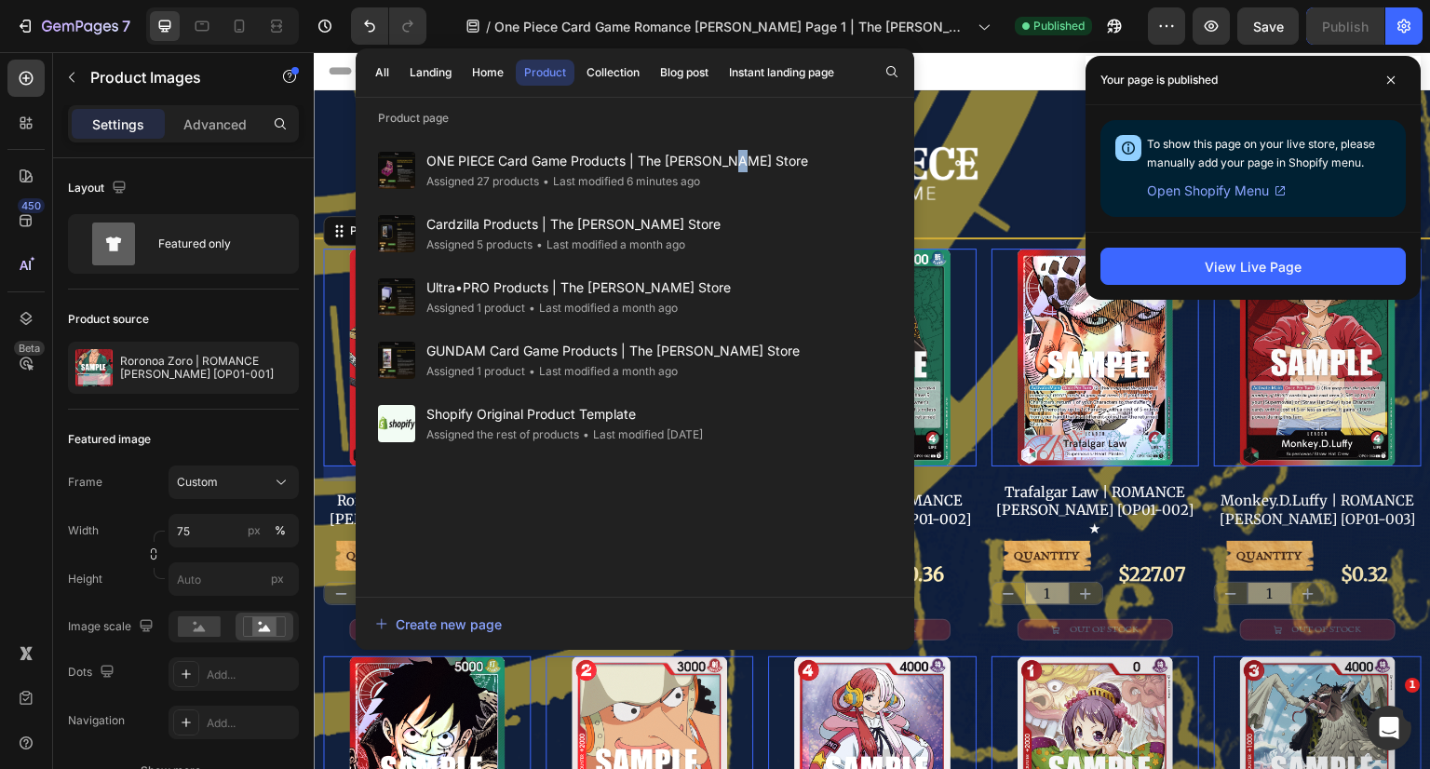
click at [726, 161] on span "ONE PIECE Card Game Products | The [PERSON_NAME] Store" at bounding box center [618, 161] width 382 height 22
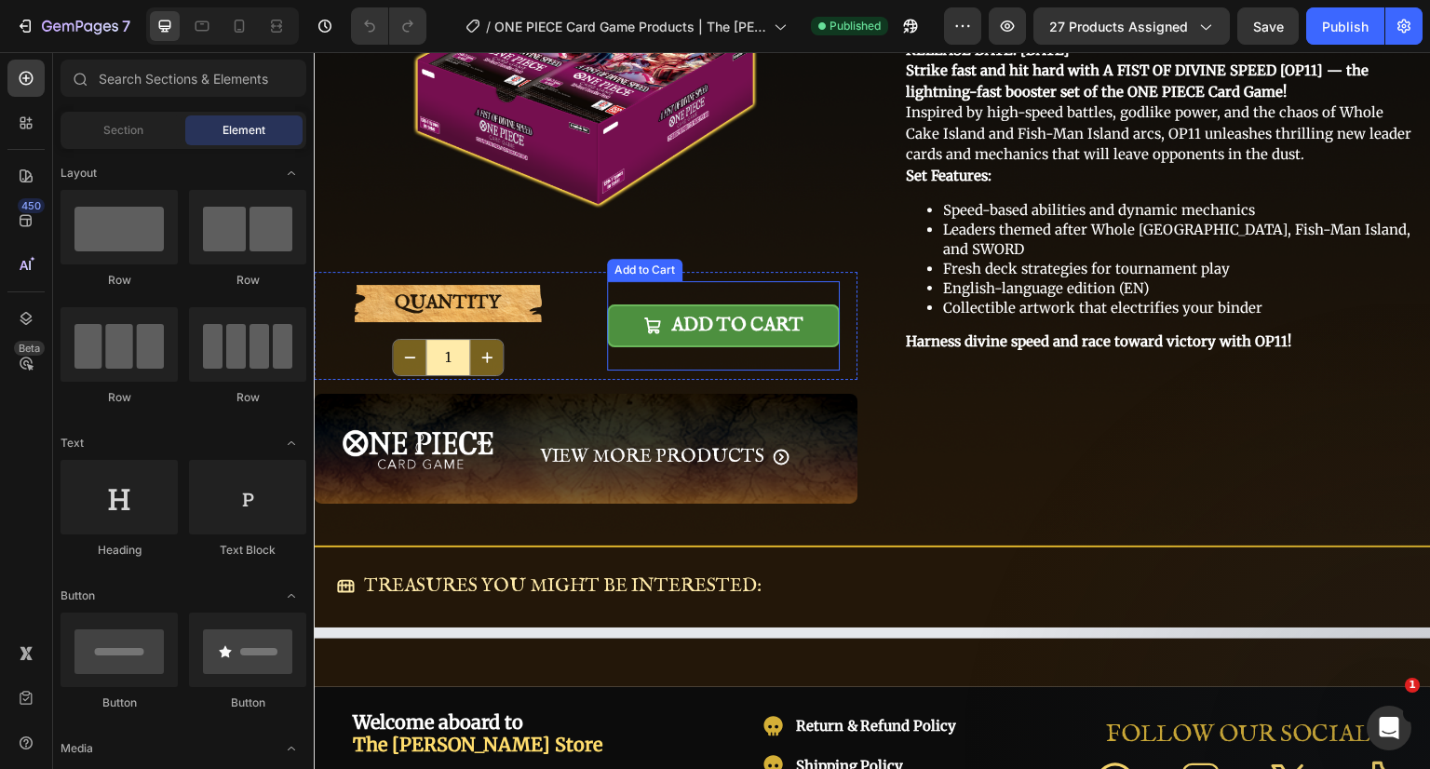
scroll to position [745, 0]
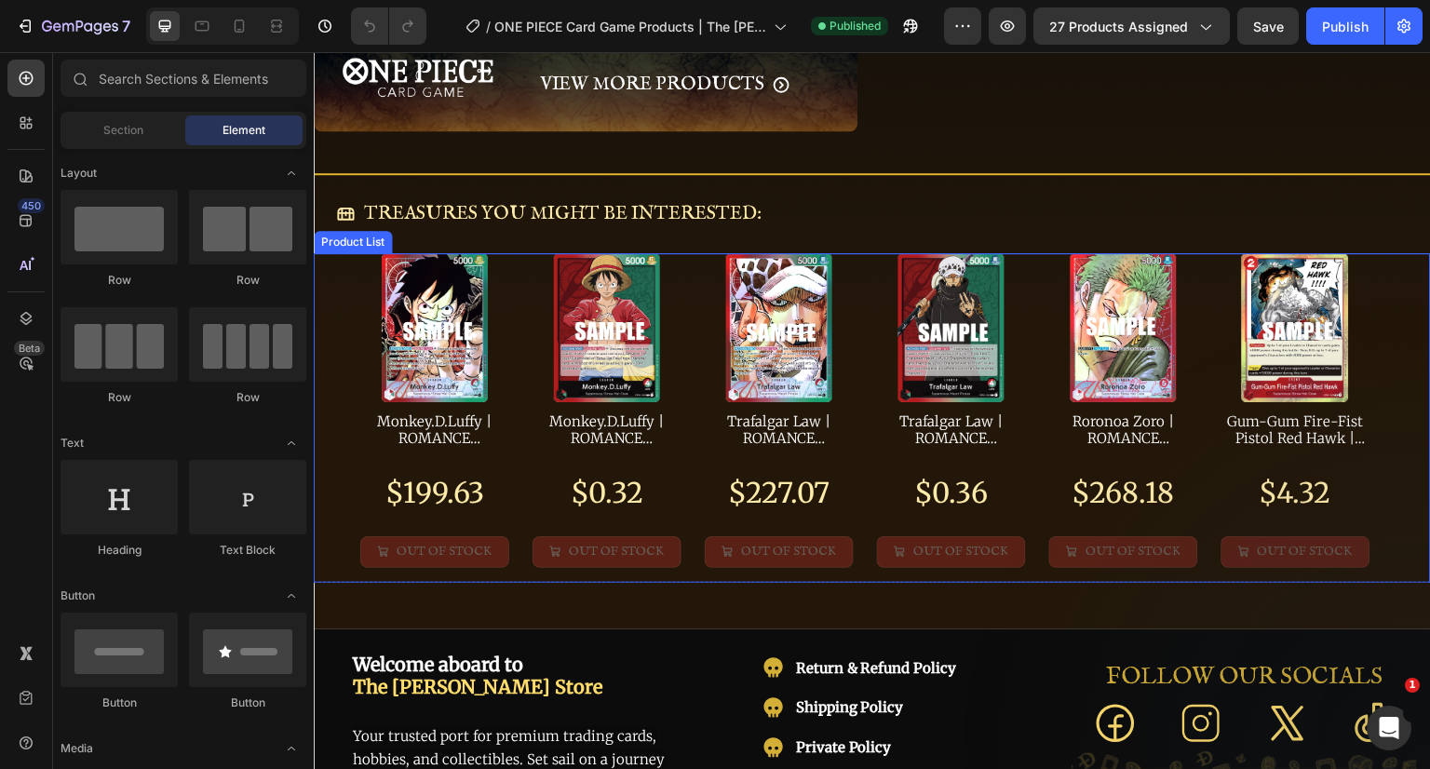
click at [1211, 321] on div "Product Images Monkey.D.Luffy | ROMANCE [PERSON_NAME] [OP01-003] ★ Product Titl…" at bounding box center [872, 417] width 1024 height 329
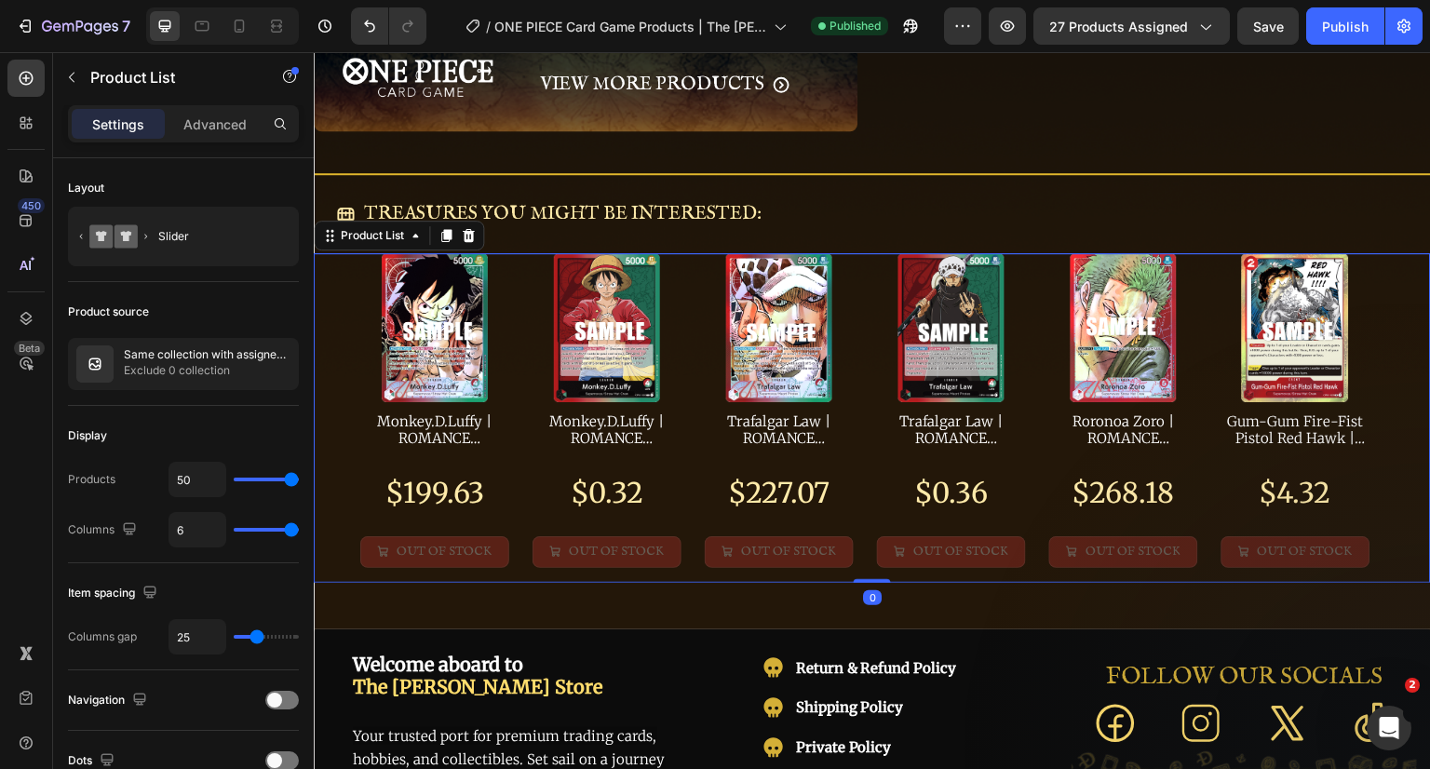
click at [167, 366] on p "Exclude 0 collection" at bounding box center [207, 370] width 167 height 19
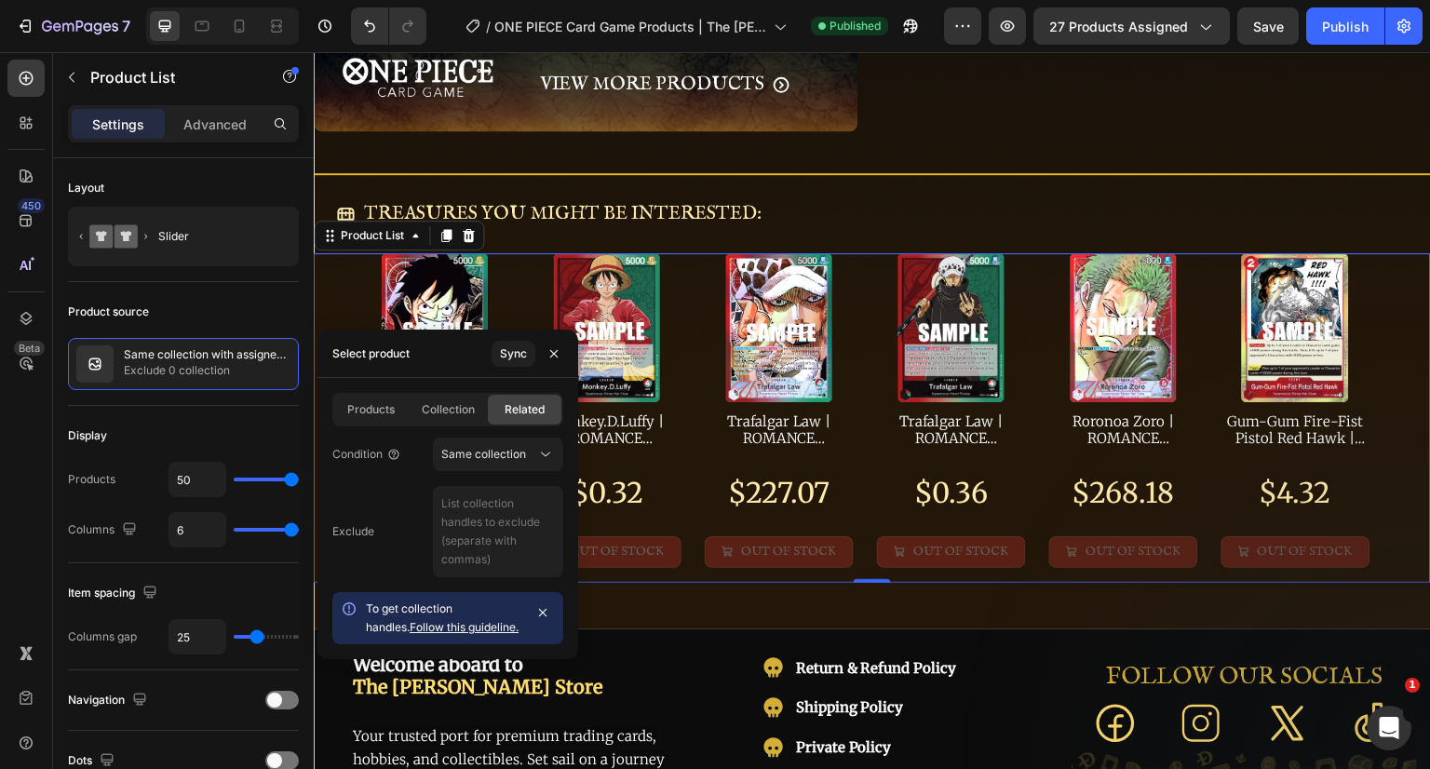
click at [458, 410] on span "Collection" at bounding box center [448, 409] width 53 height 17
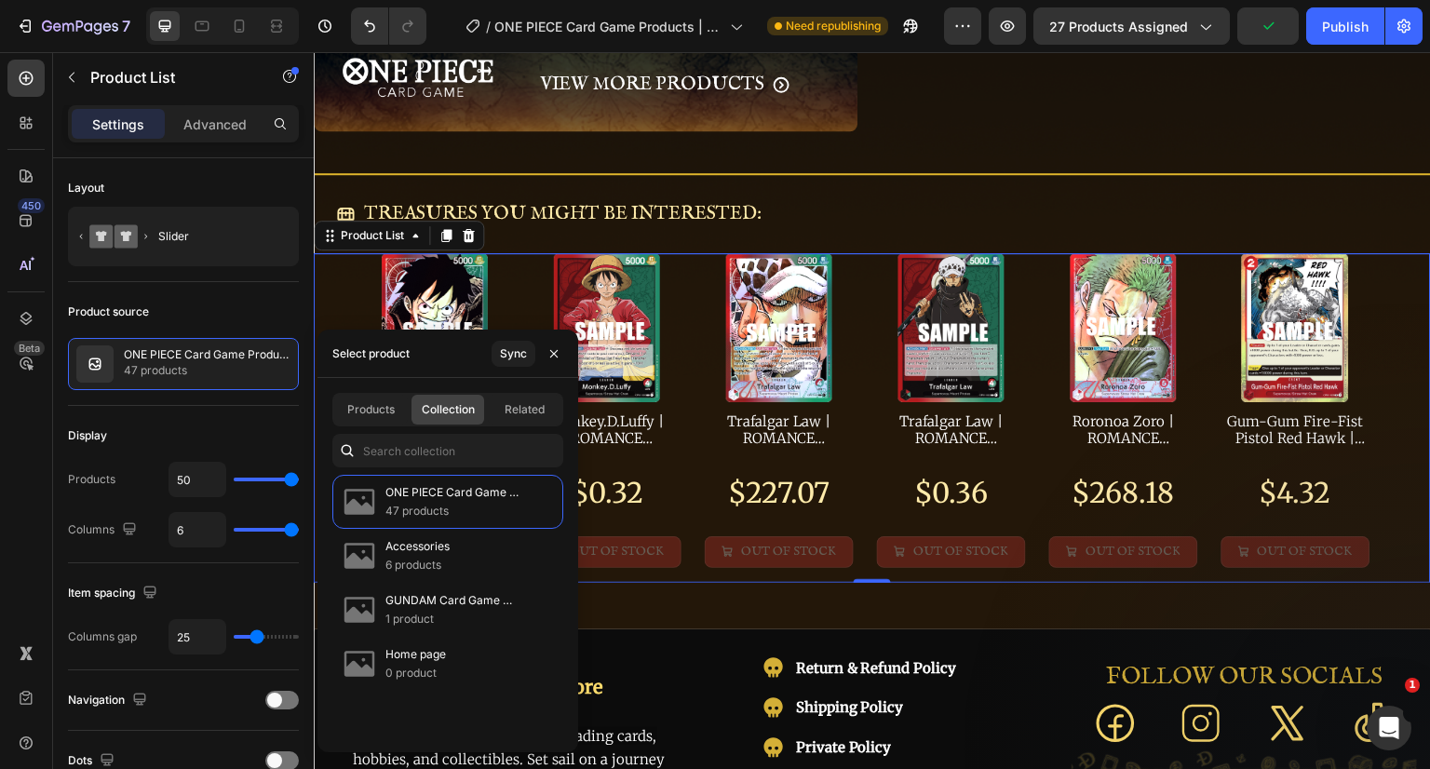
click at [466, 496] on p "ONE PIECE Card Game Products" at bounding box center [467, 492] width 162 height 19
click at [351, 403] on span "Products" at bounding box center [370, 409] width 47 height 17
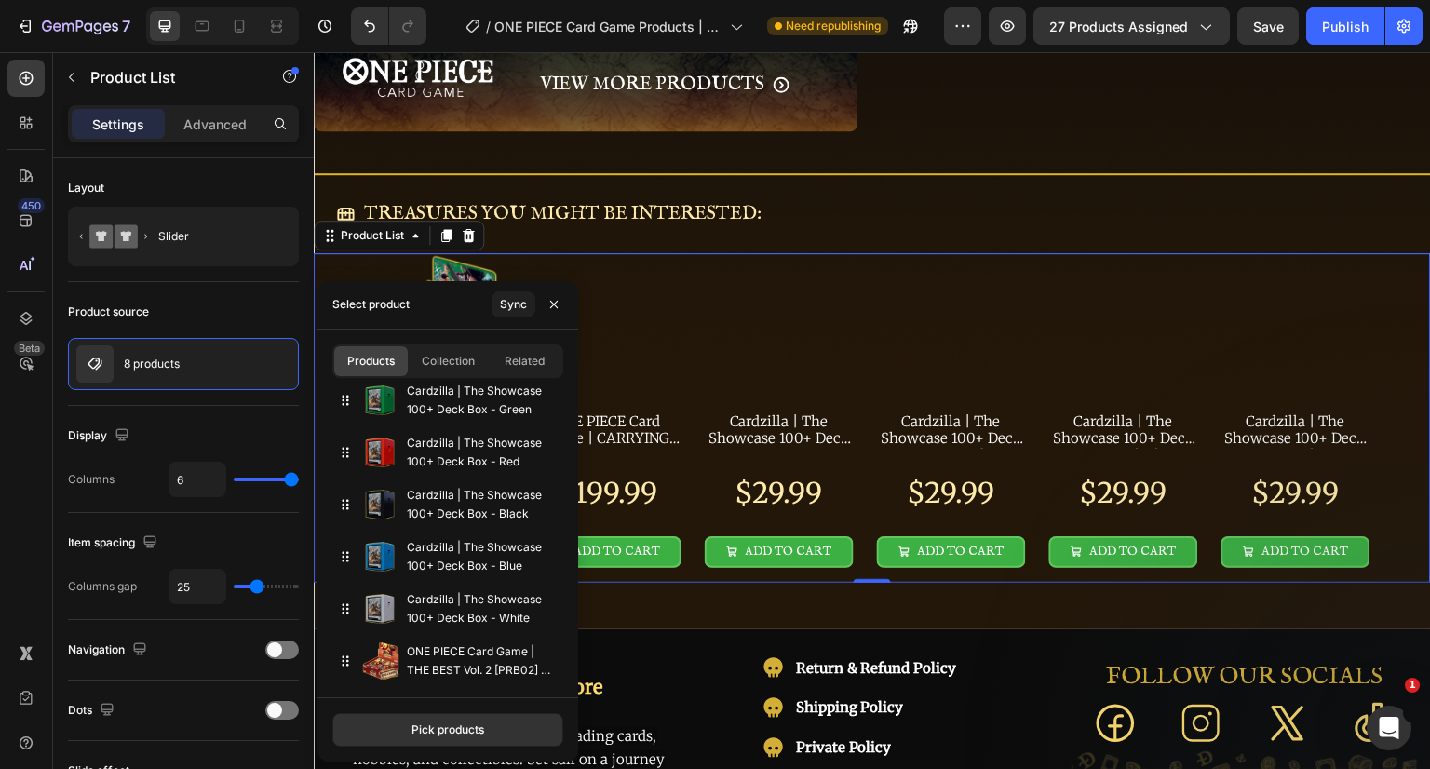
scroll to position [0, 0]
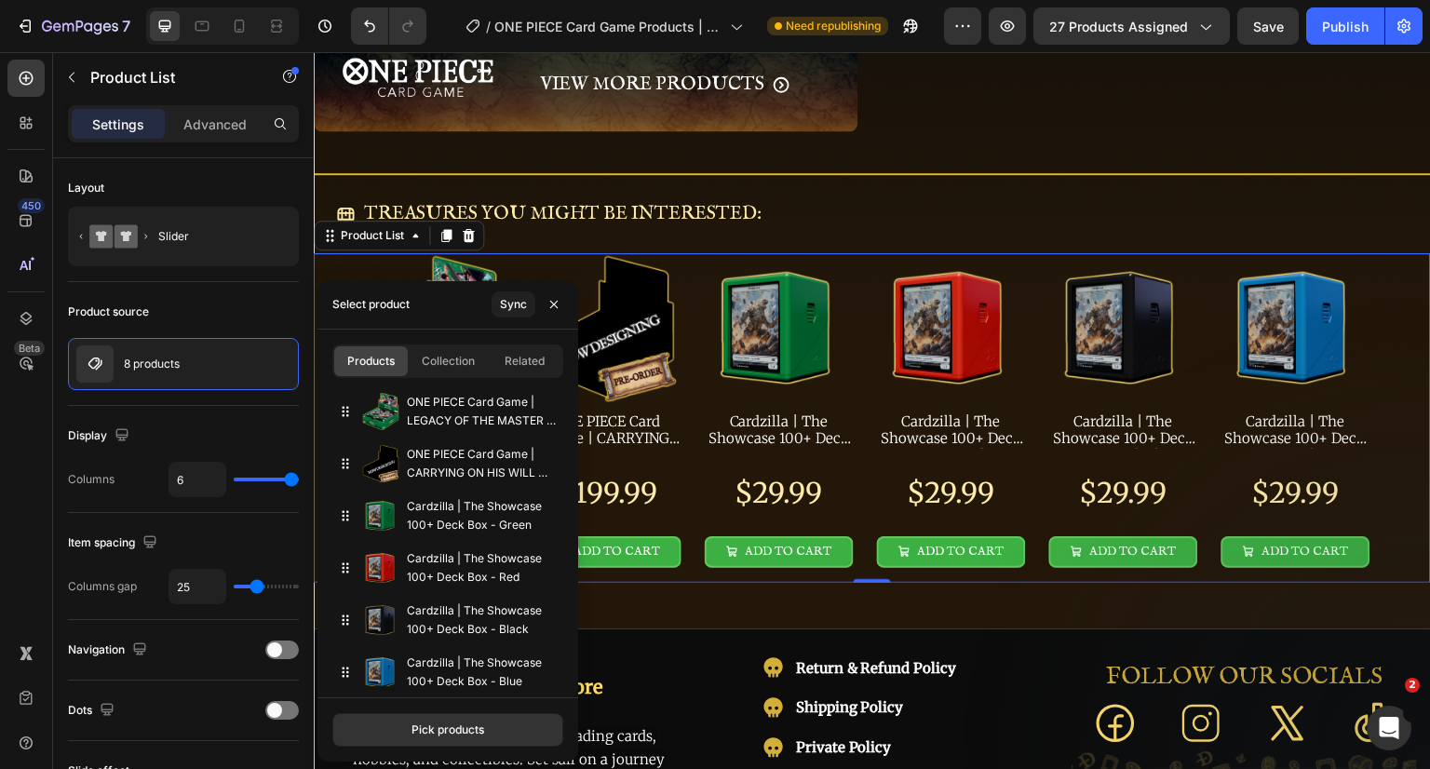
click at [516, 300] on div "Sync" at bounding box center [513, 304] width 27 height 17
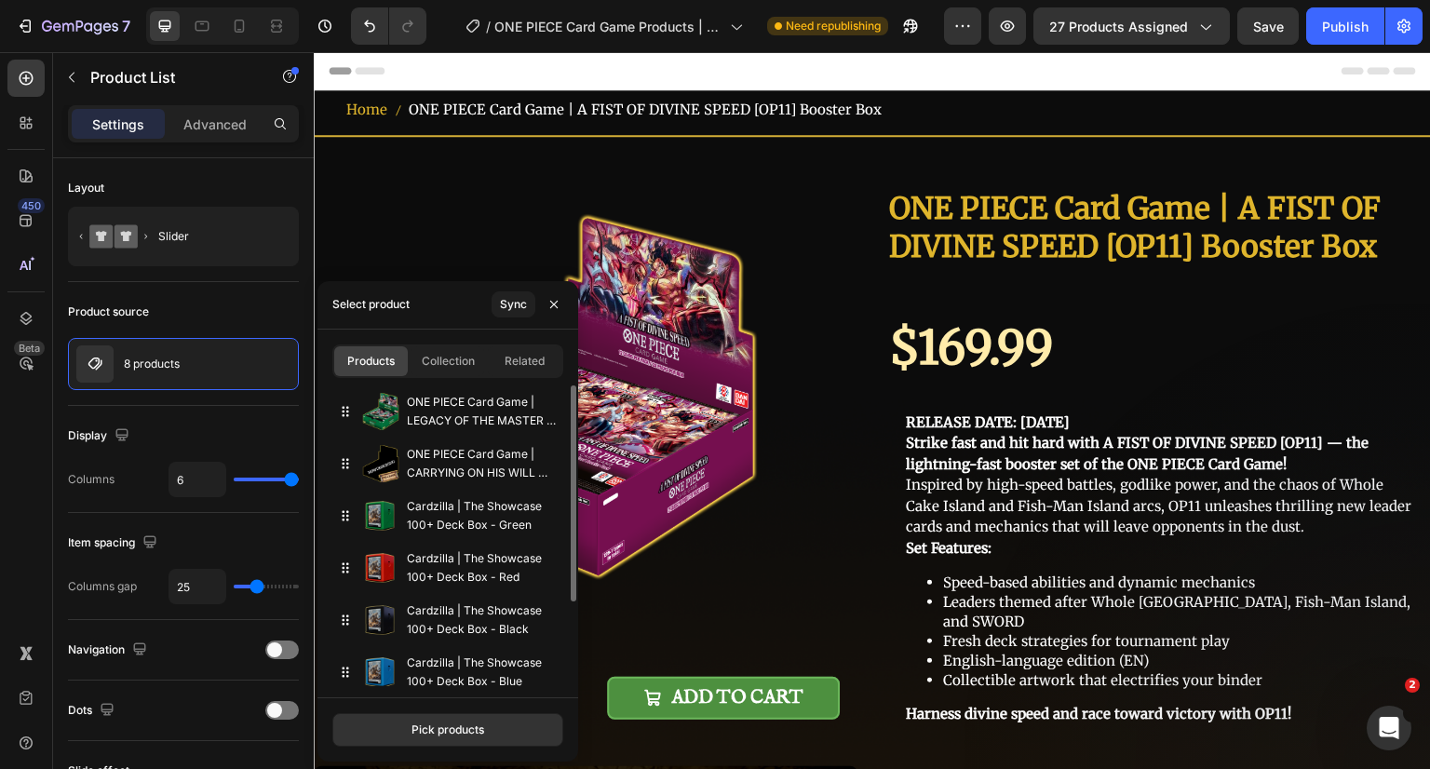
click at [461, 727] on div "Pick products" at bounding box center [448, 730] width 73 height 17
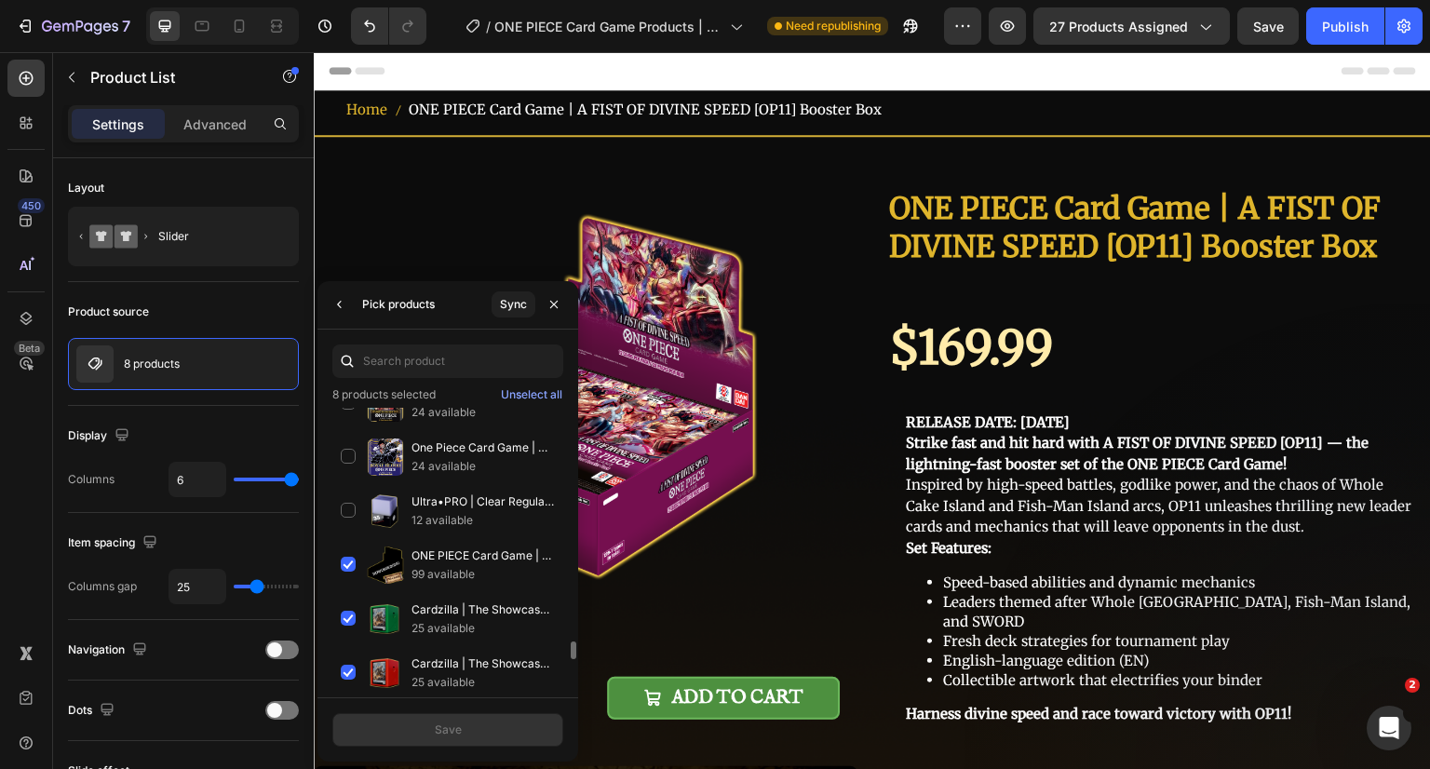
scroll to position [3185, 0]
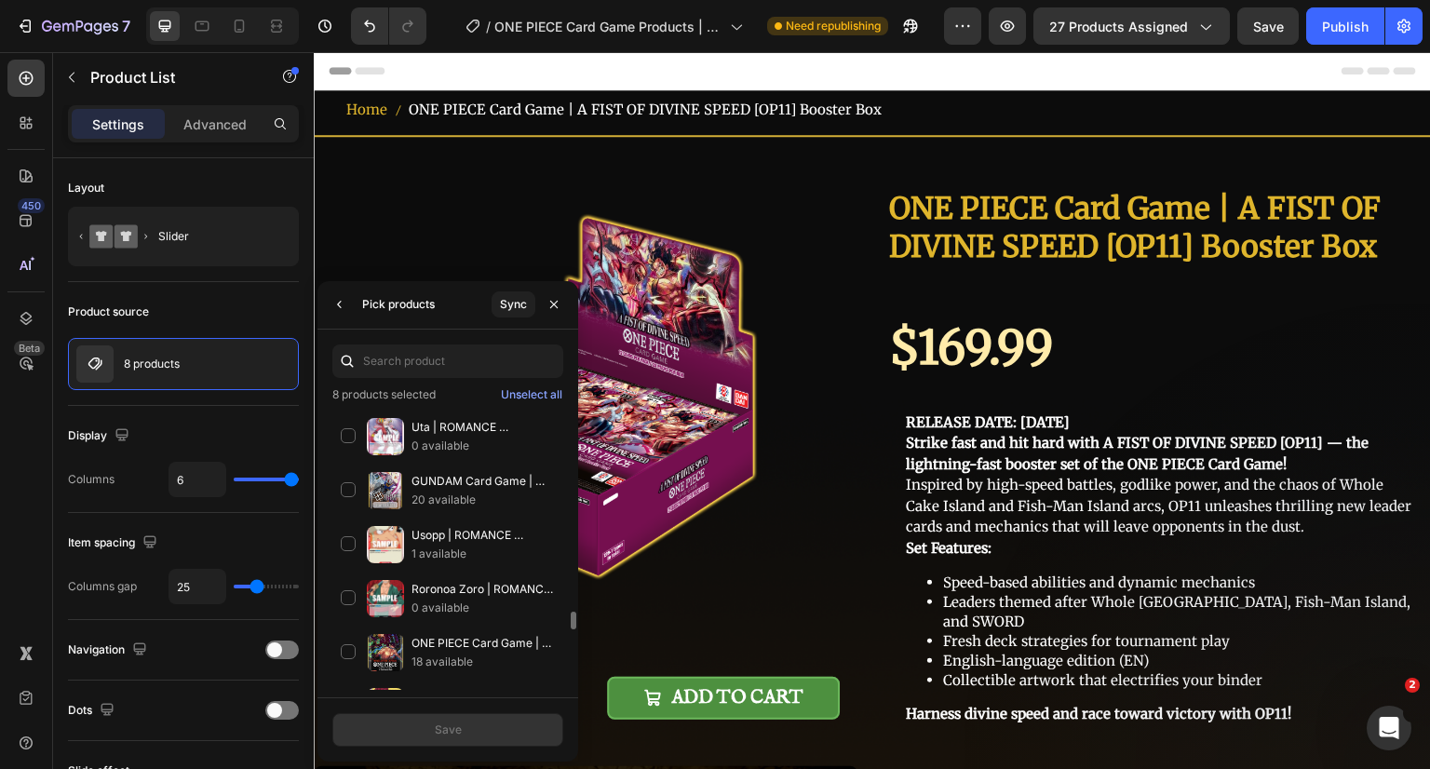
click at [336, 308] on icon "button" at bounding box center [339, 304] width 15 height 15
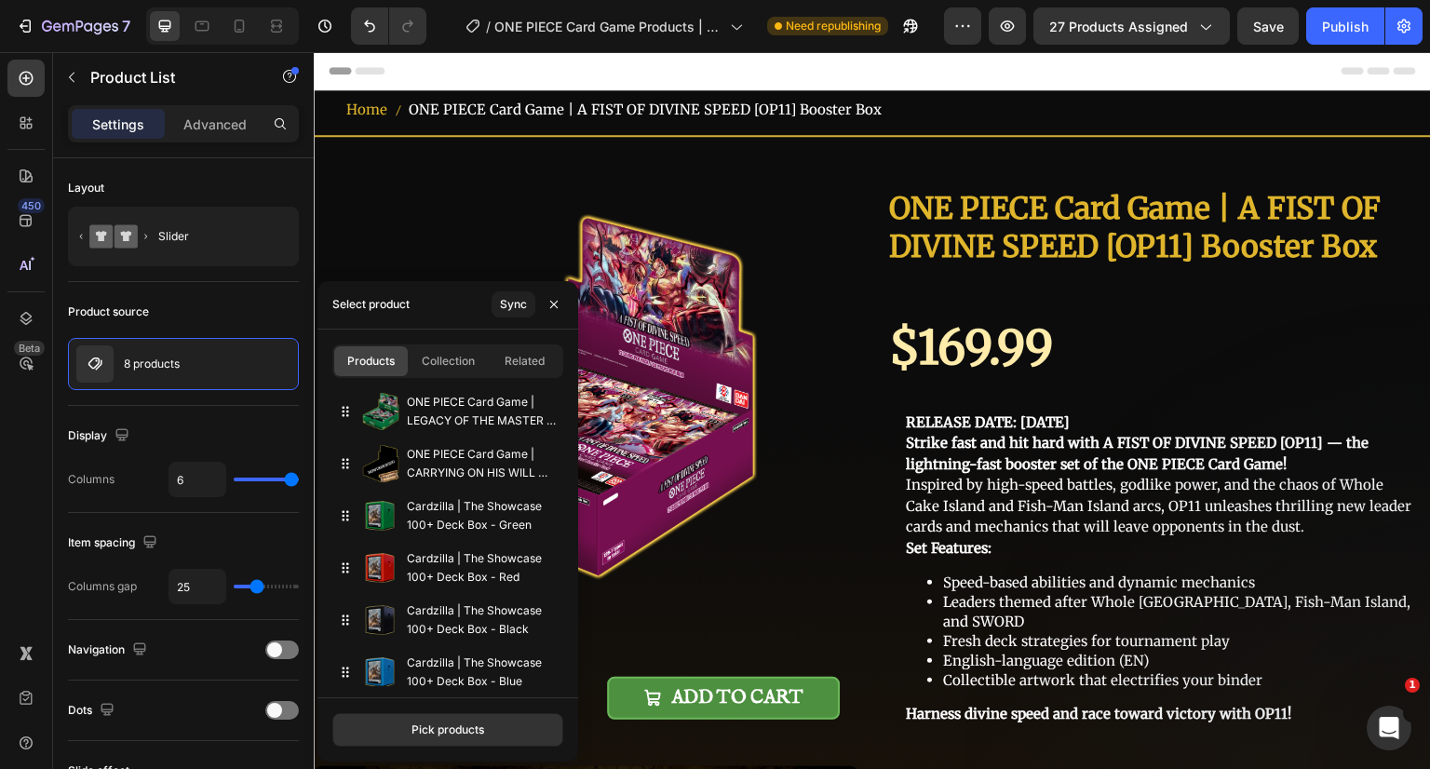
click at [479, 740] on button "Pick products" at bounding box center [447, 730] width 231 height 34
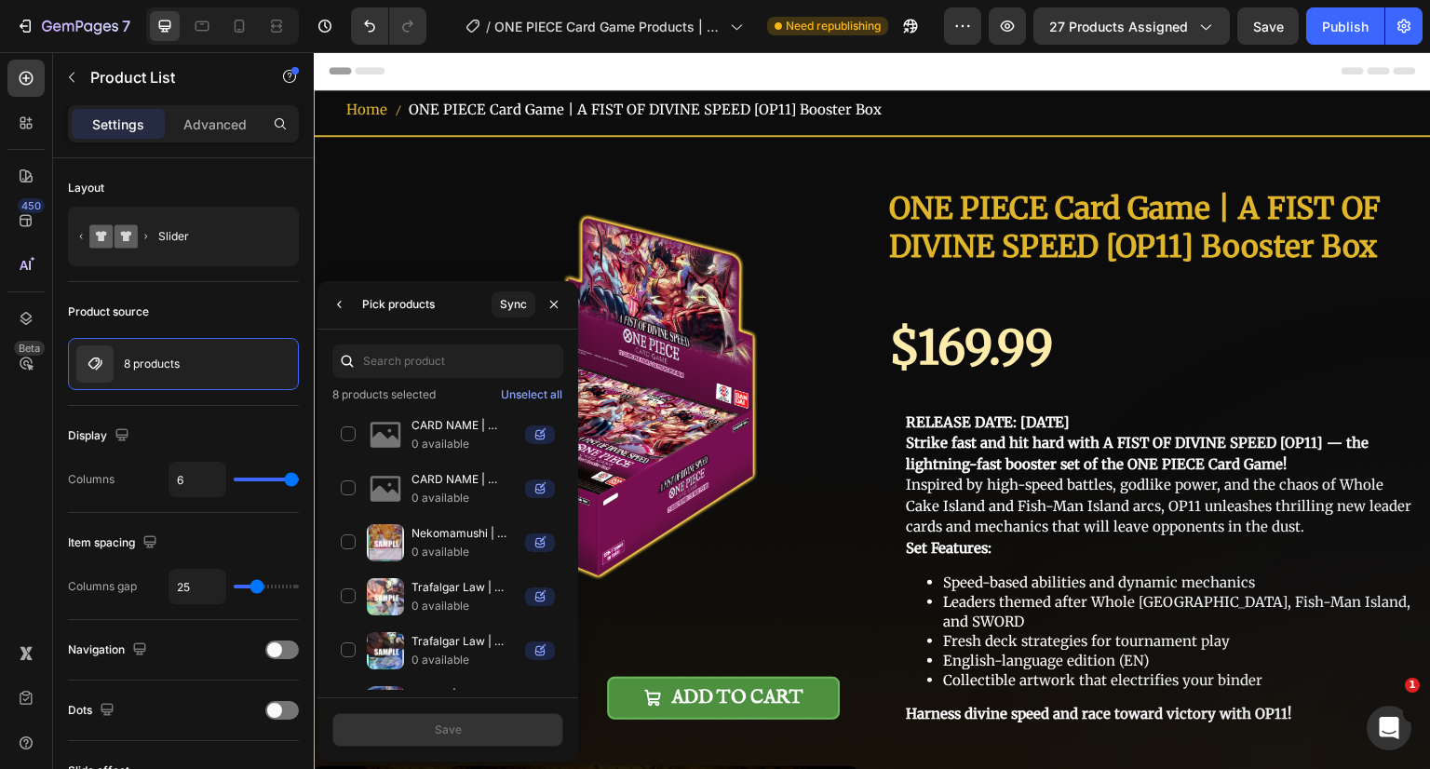
click at [530, 393] on div "Unselect all" at bounding box center [531, 394] width 61 height 17
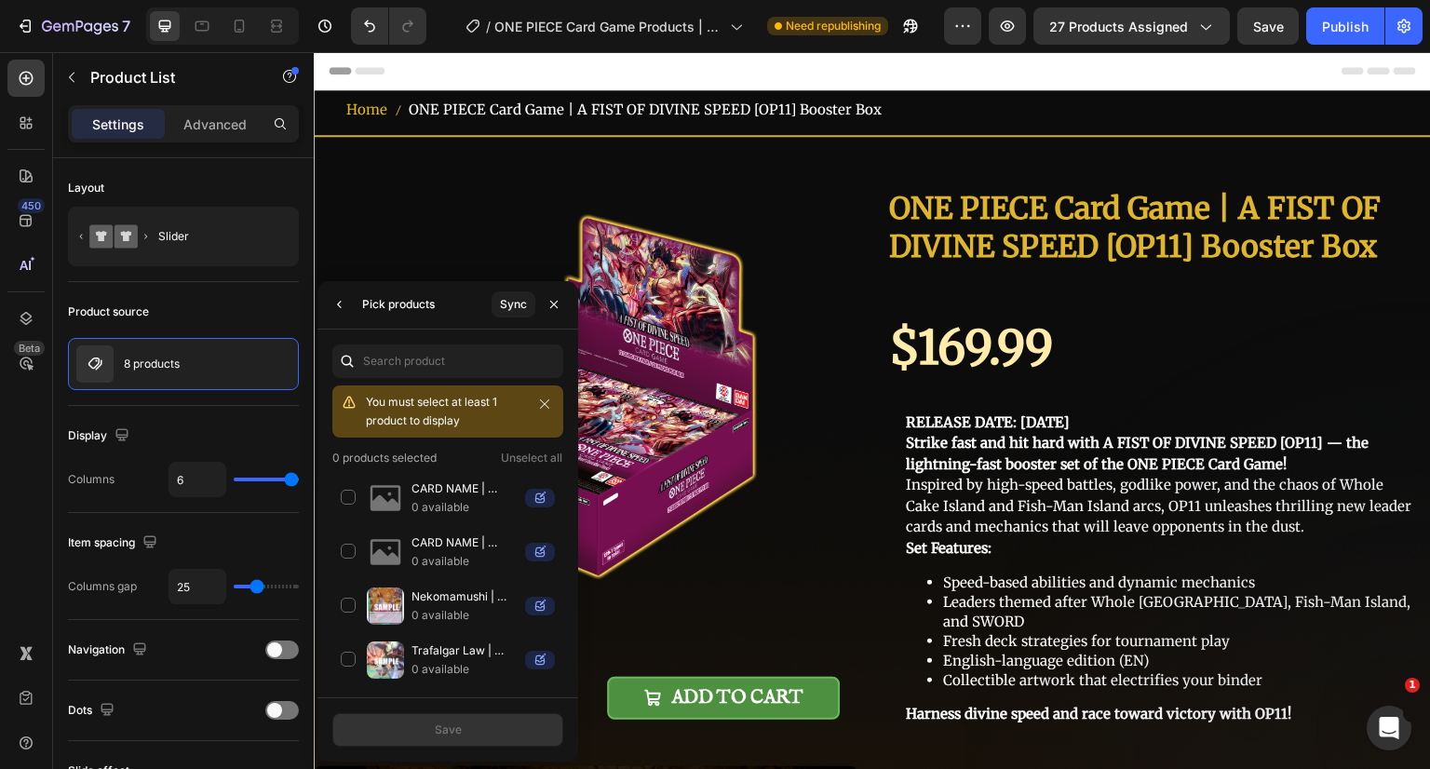
click at [546, 396] on button "button" at bounding box center [545, 404] width 22 height 22
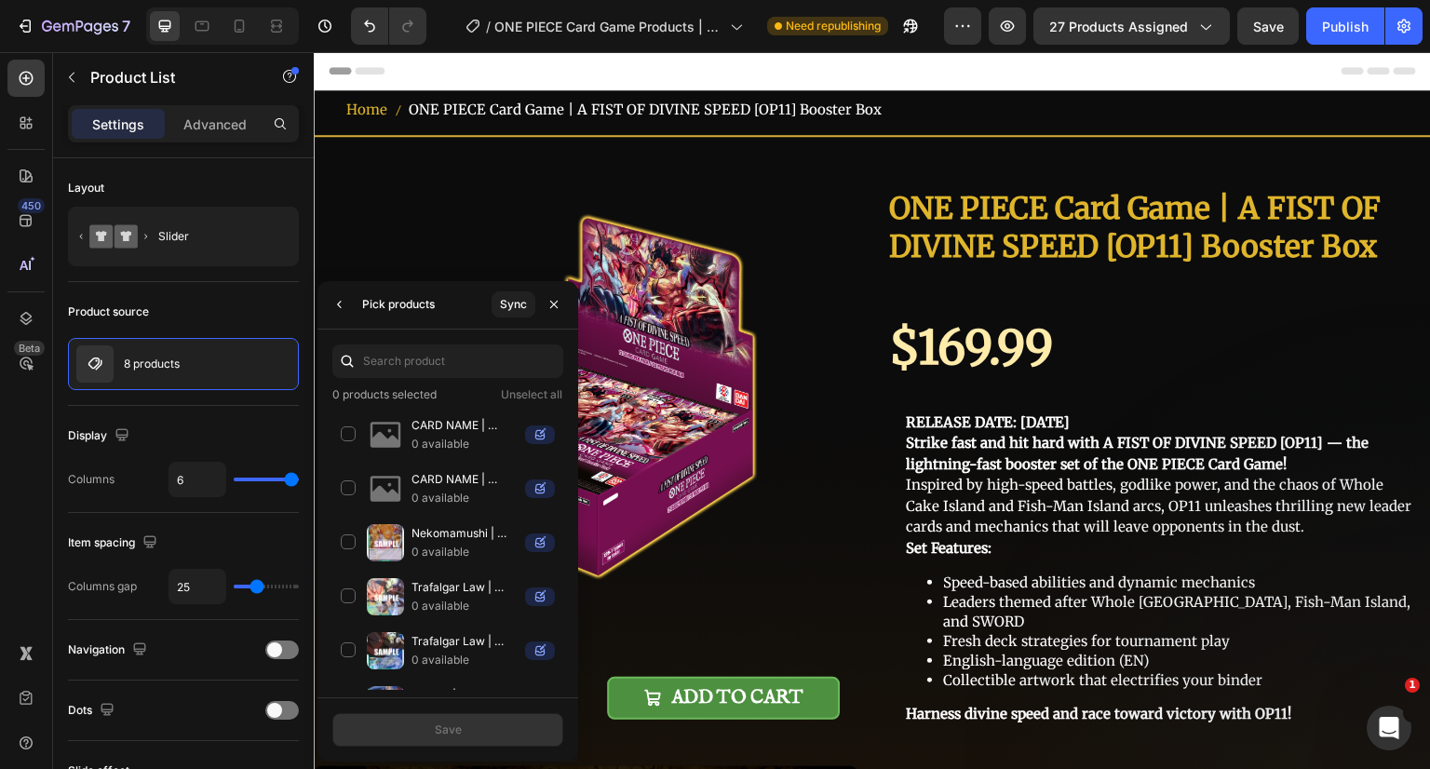
click at [346, 316] on button "button" at bounding box center [340, 305] width 30 height 30
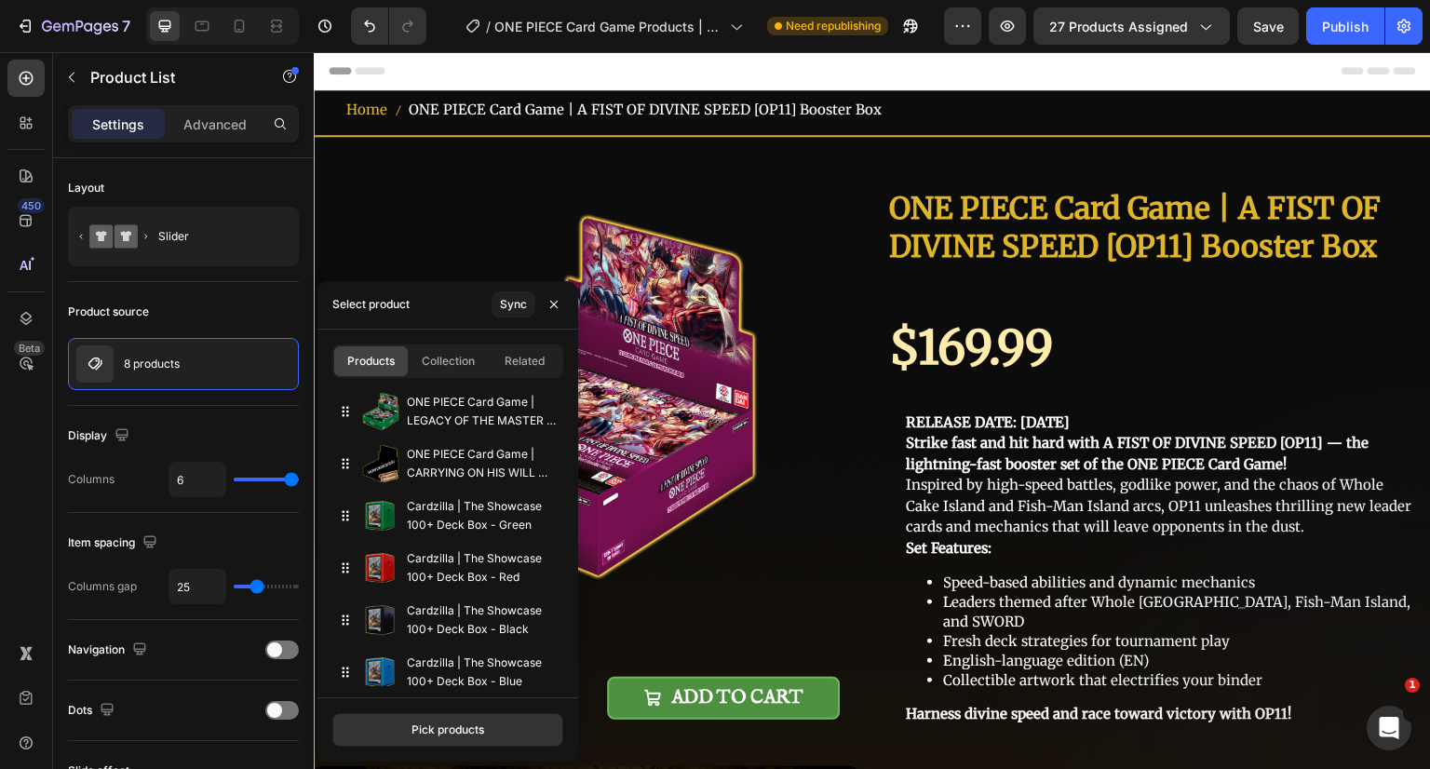
click at [527, 353] on span "Related" at bounding box center [525, 361] width 40 height 17
type input "50"
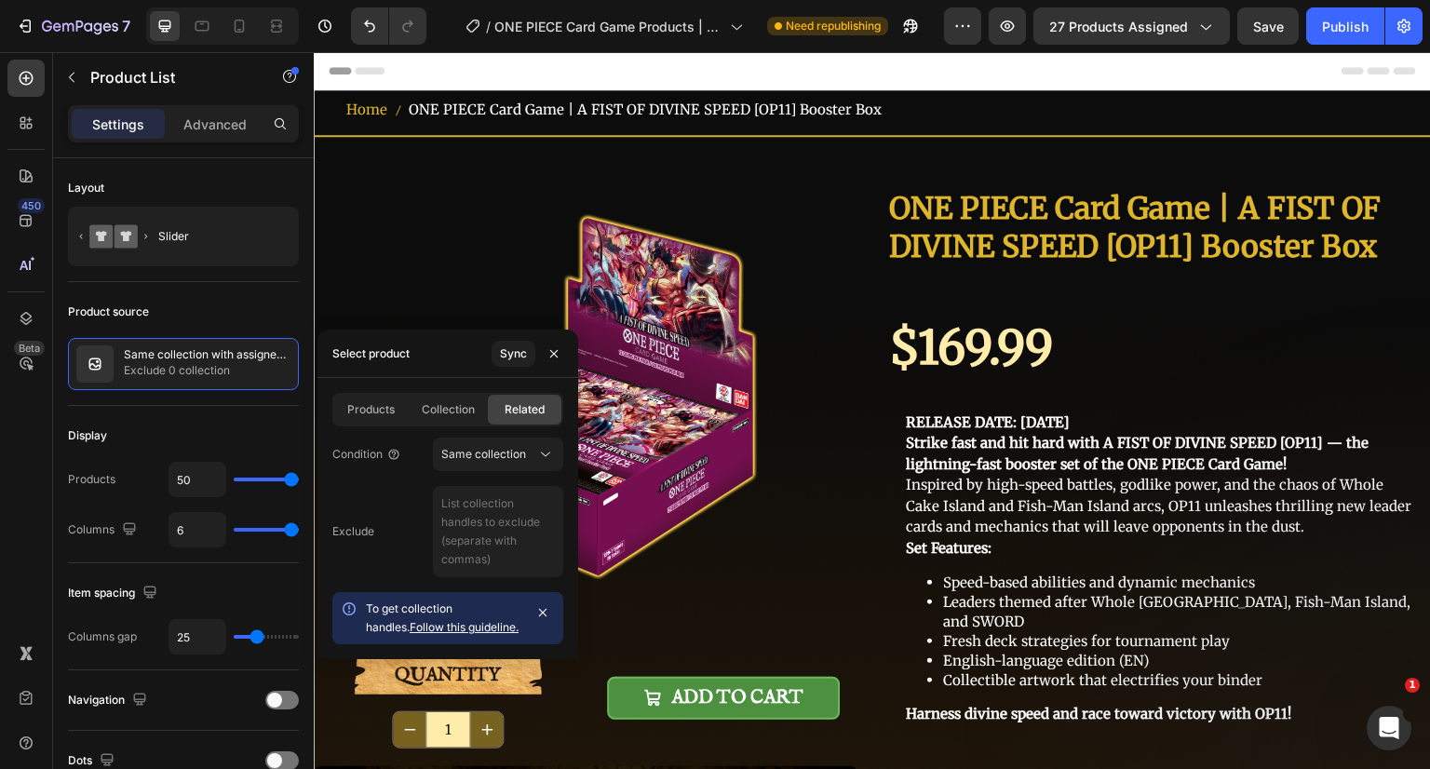
click at [520, 453] on span "Same collection" at bounding box center [483, 454] width 85 height 14
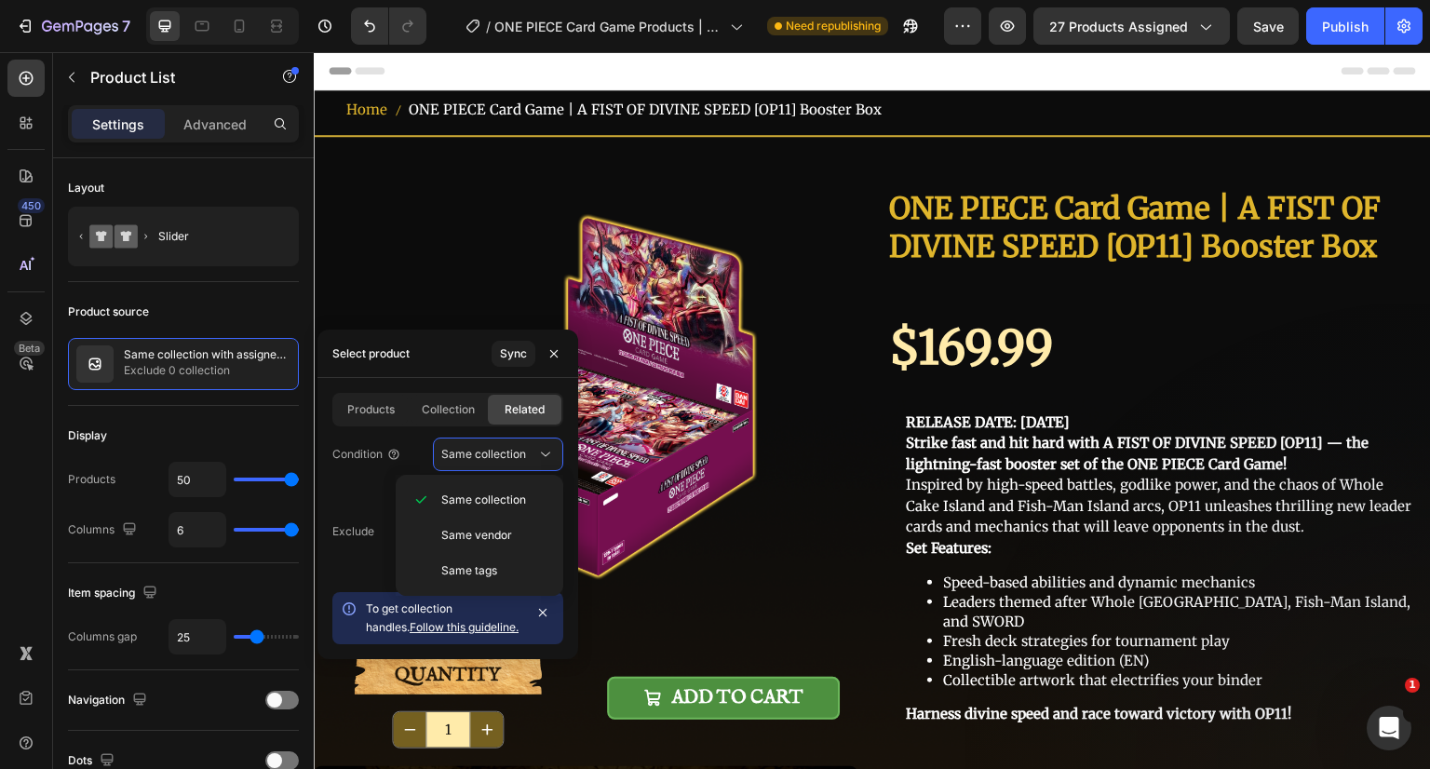
click at [527, 448] on div "Same collection" at bounding box center [488, 454] width 95 height 17
click at [518, 545] on textarea at bounding box center [498, 531] width 130 height 91
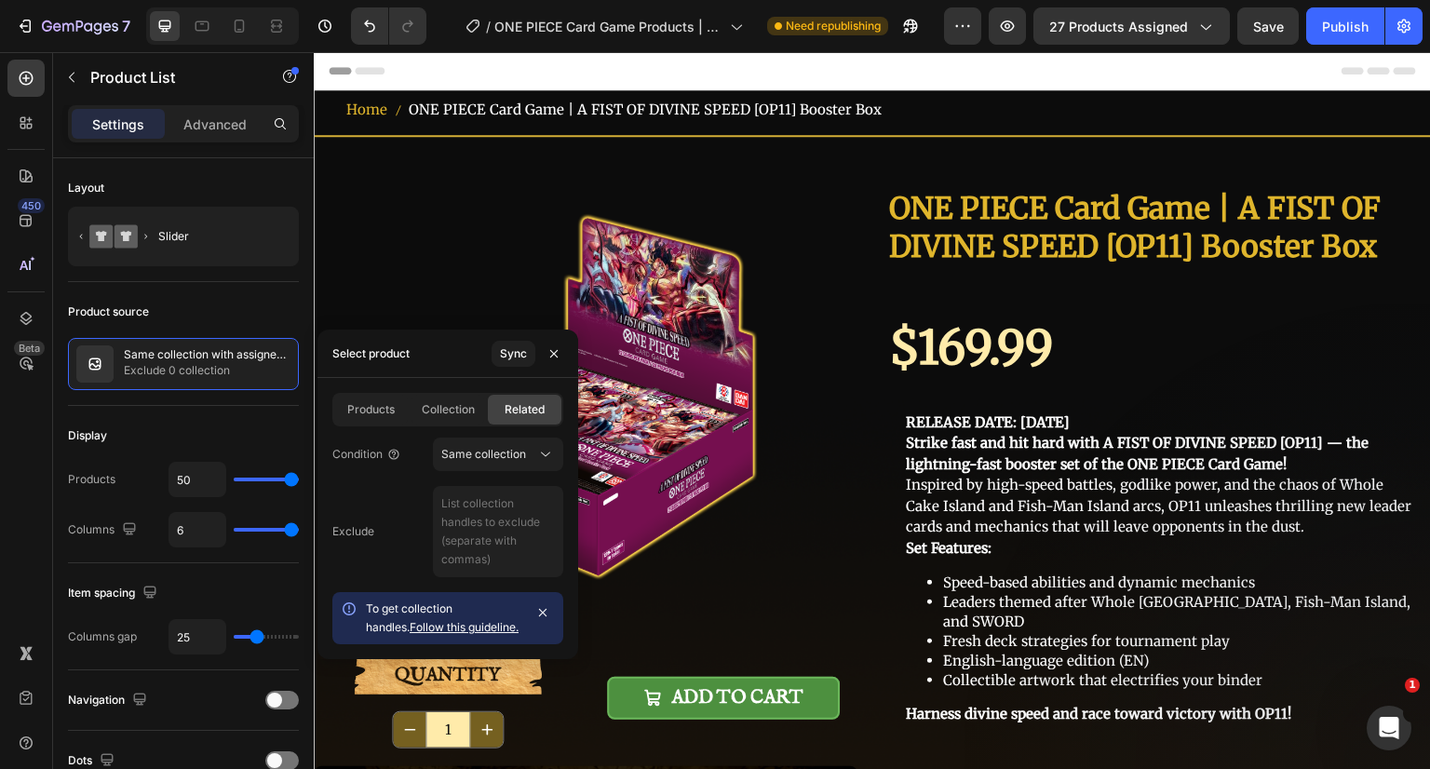
drag, startPoint x: 458, startPoint y: 406, endPoint x: 468, endPoint y: 406, distance: 10.2
click at [458, 406] on span "Collection" at bounding box center [448, 409] width 53 height 17
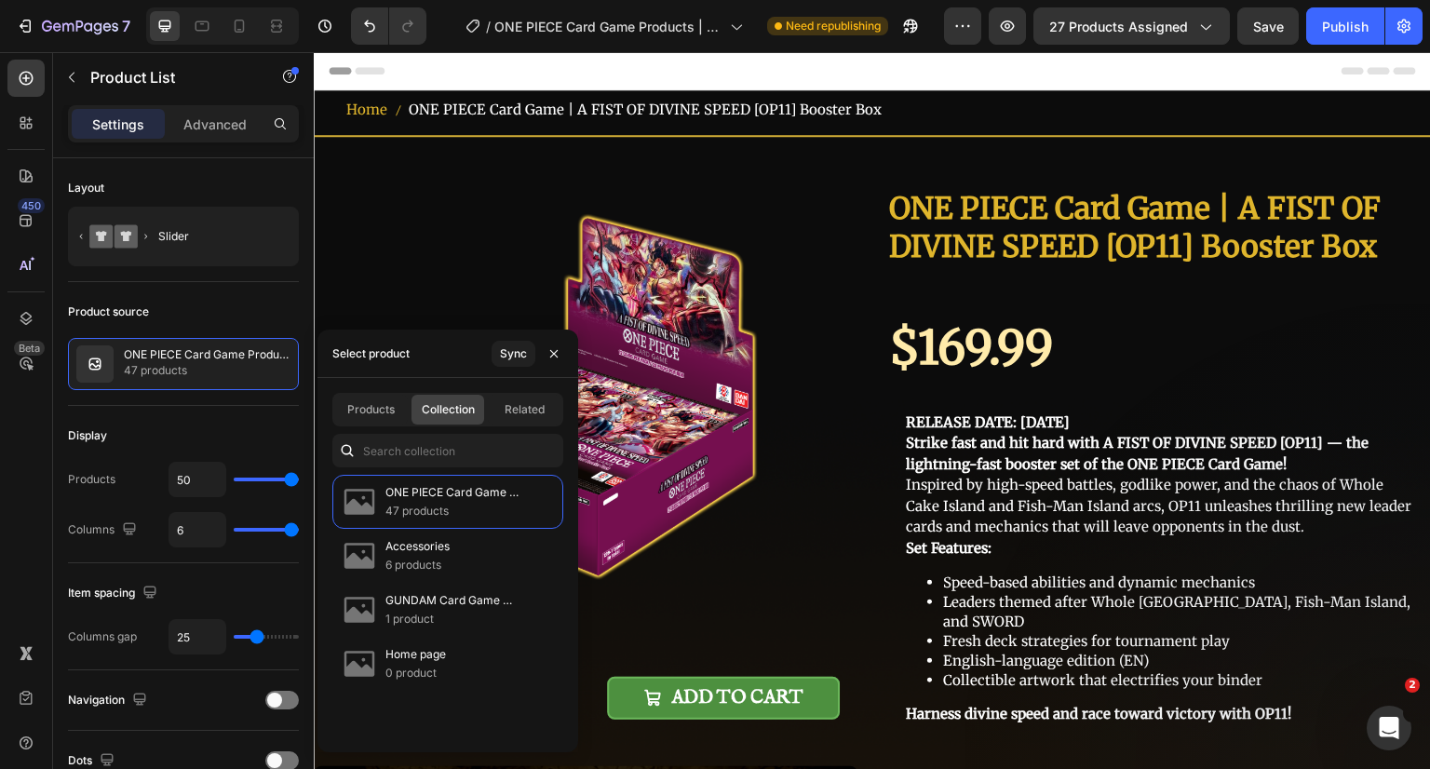
click at [469, 513] on p "47 products" at bounding box center [467, 511] width 162 height 19
click at [528, 412] on span "Related" at bounding box center [525, 409] width 40 height 17
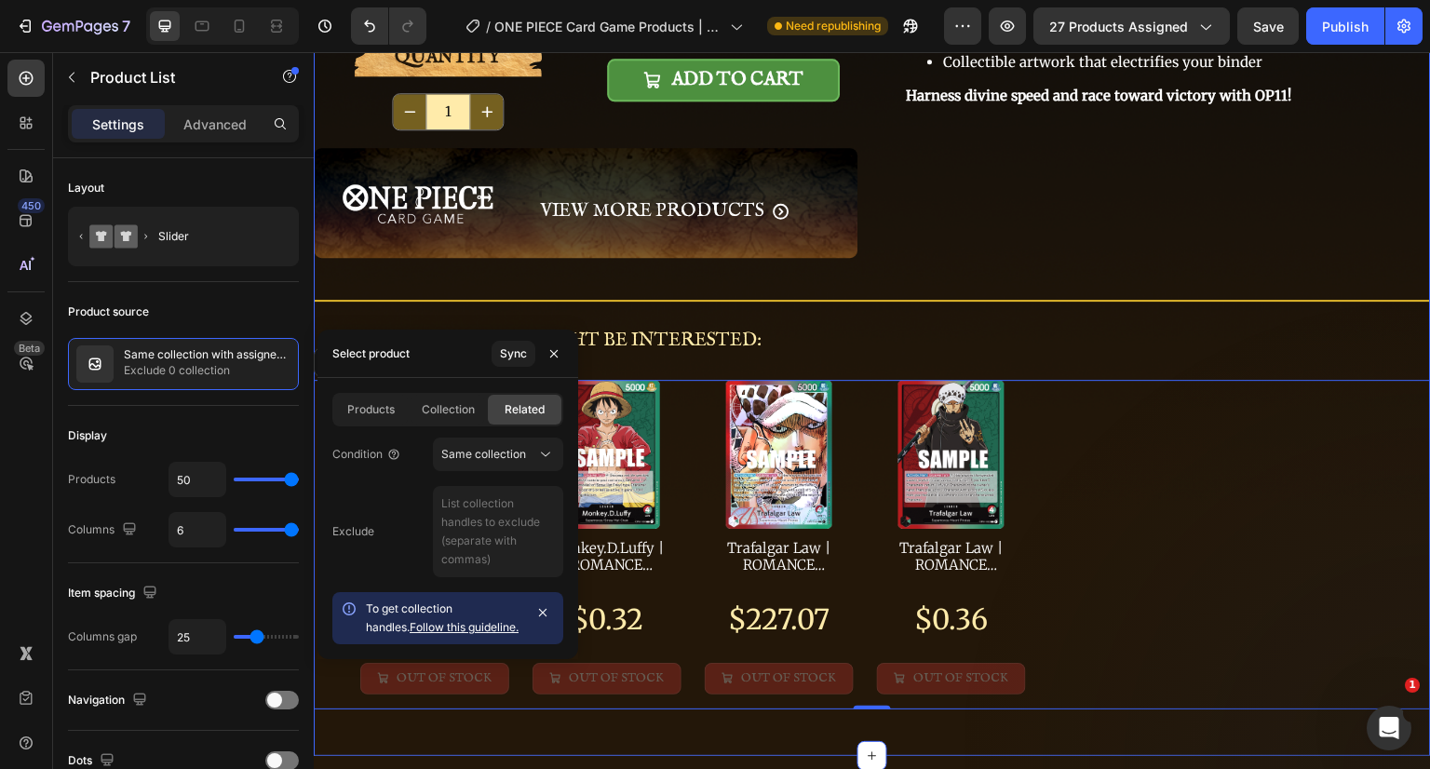
scroll to position [652, 0]
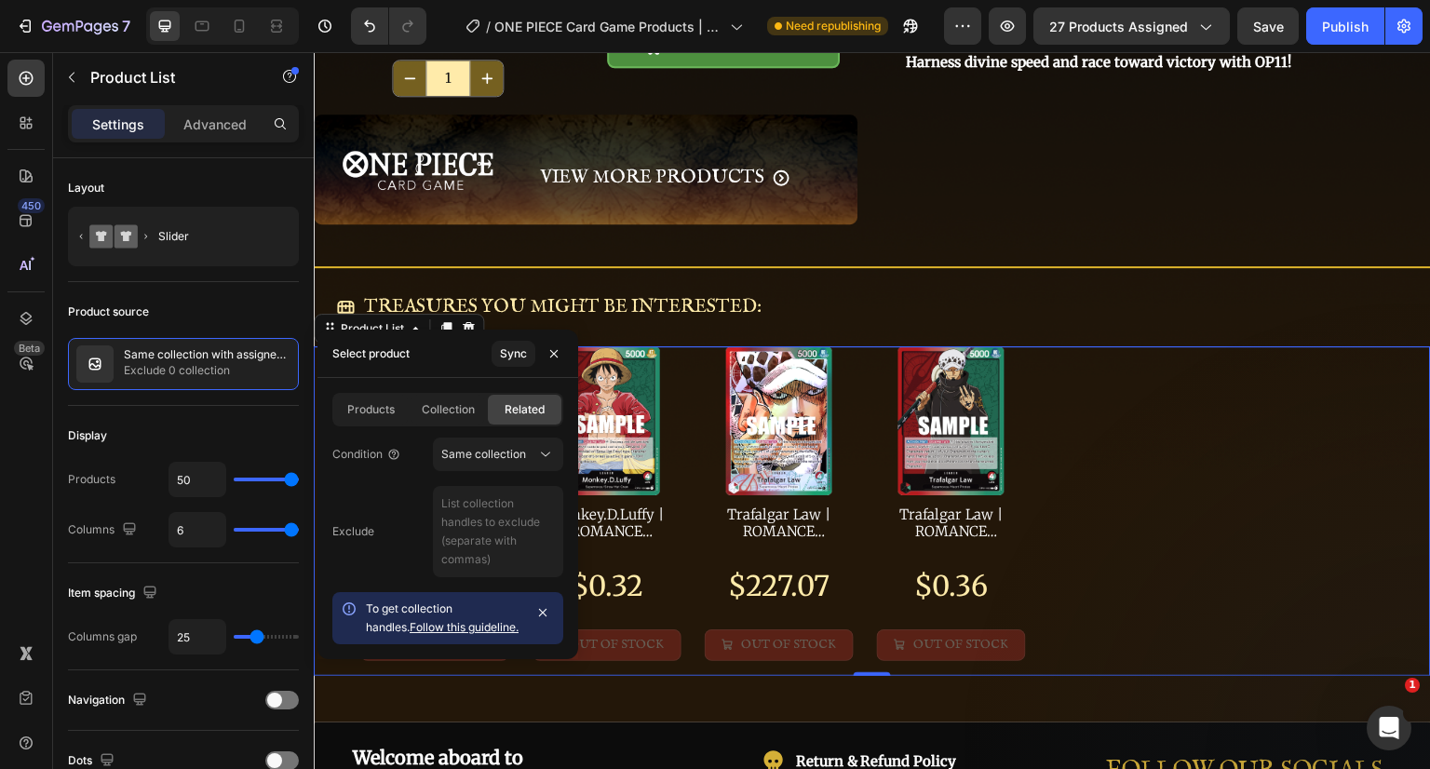
click at [561, 349] on icon "button" at bounding box center [554, 353] width 15 height 15
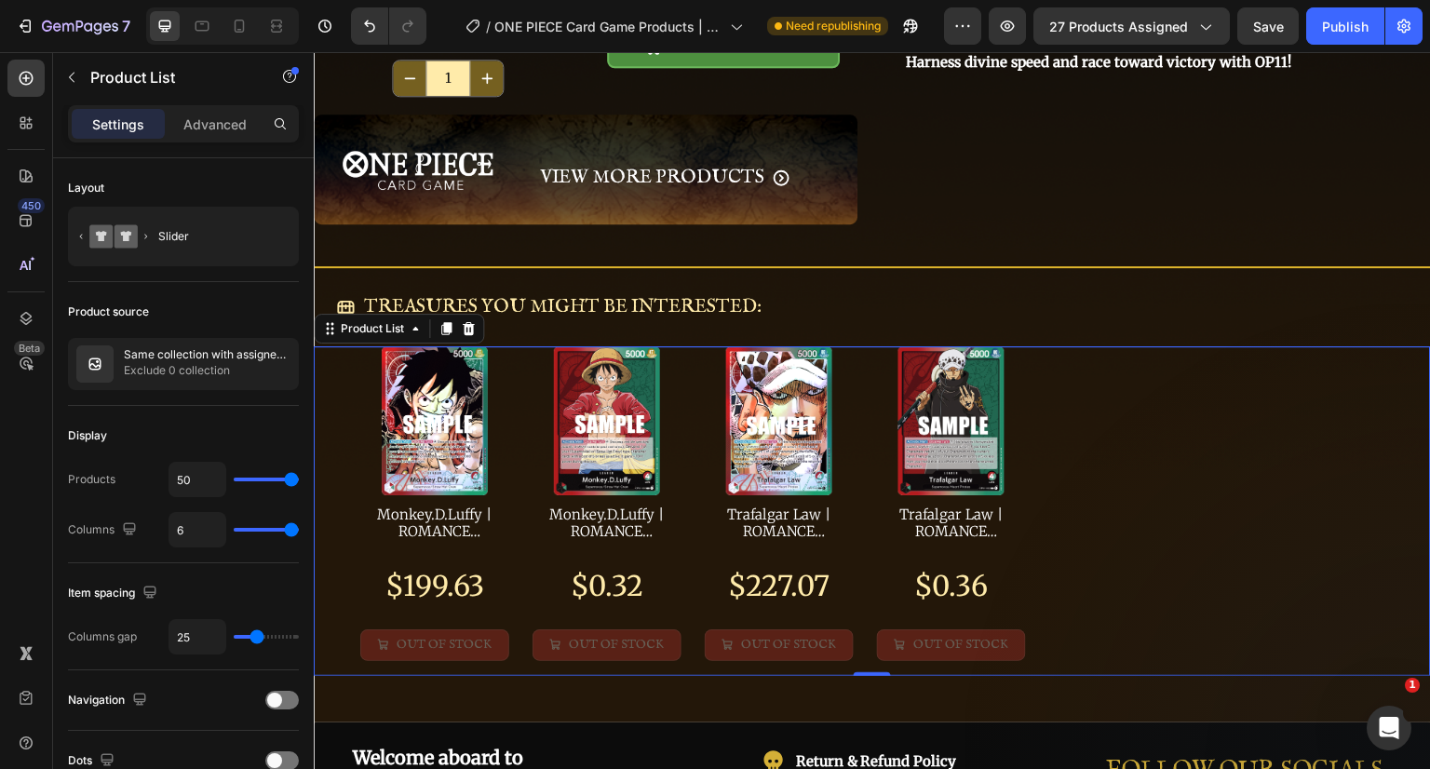
click at [1343, 28] on div "Publish" at bounding box center [1345, 27] width 47 height 20
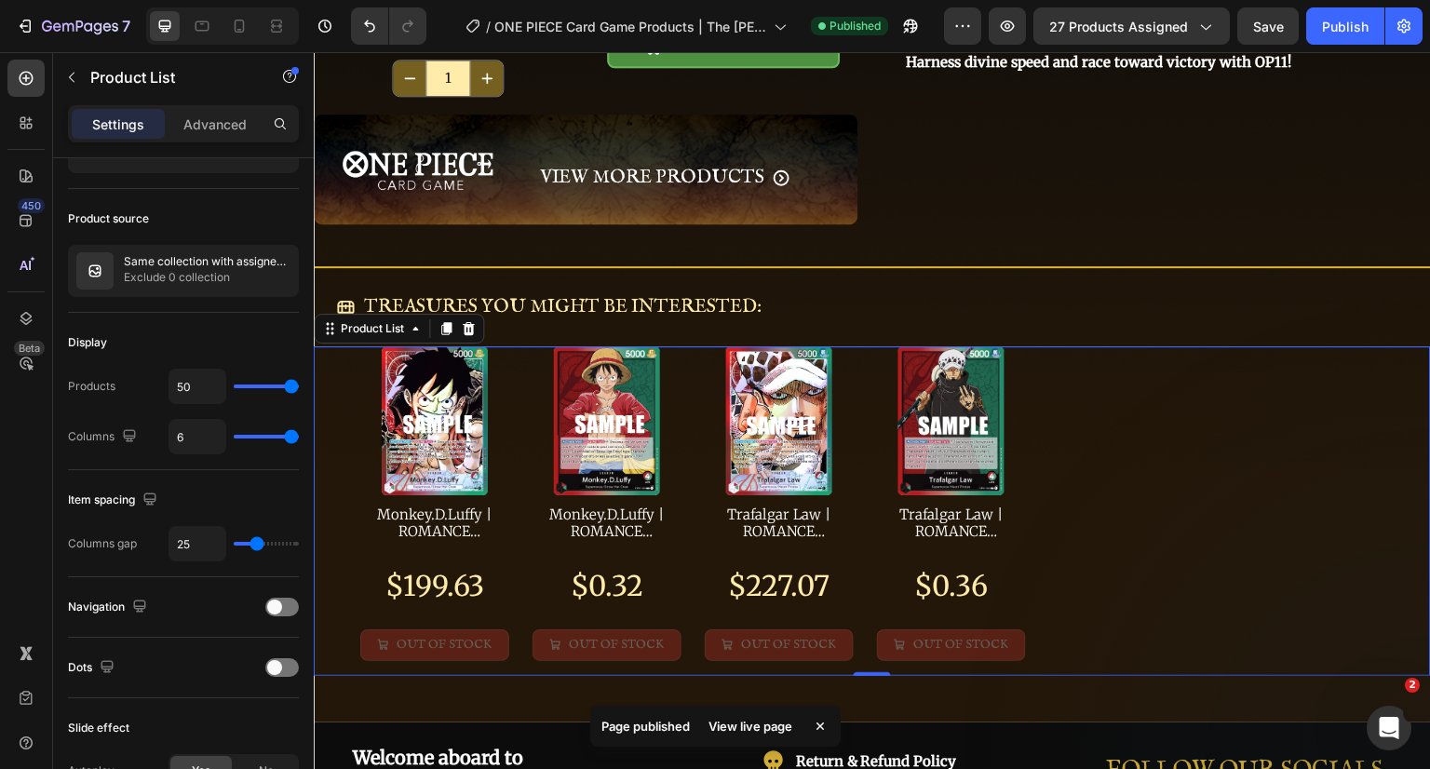
scroll to position [279, 0]
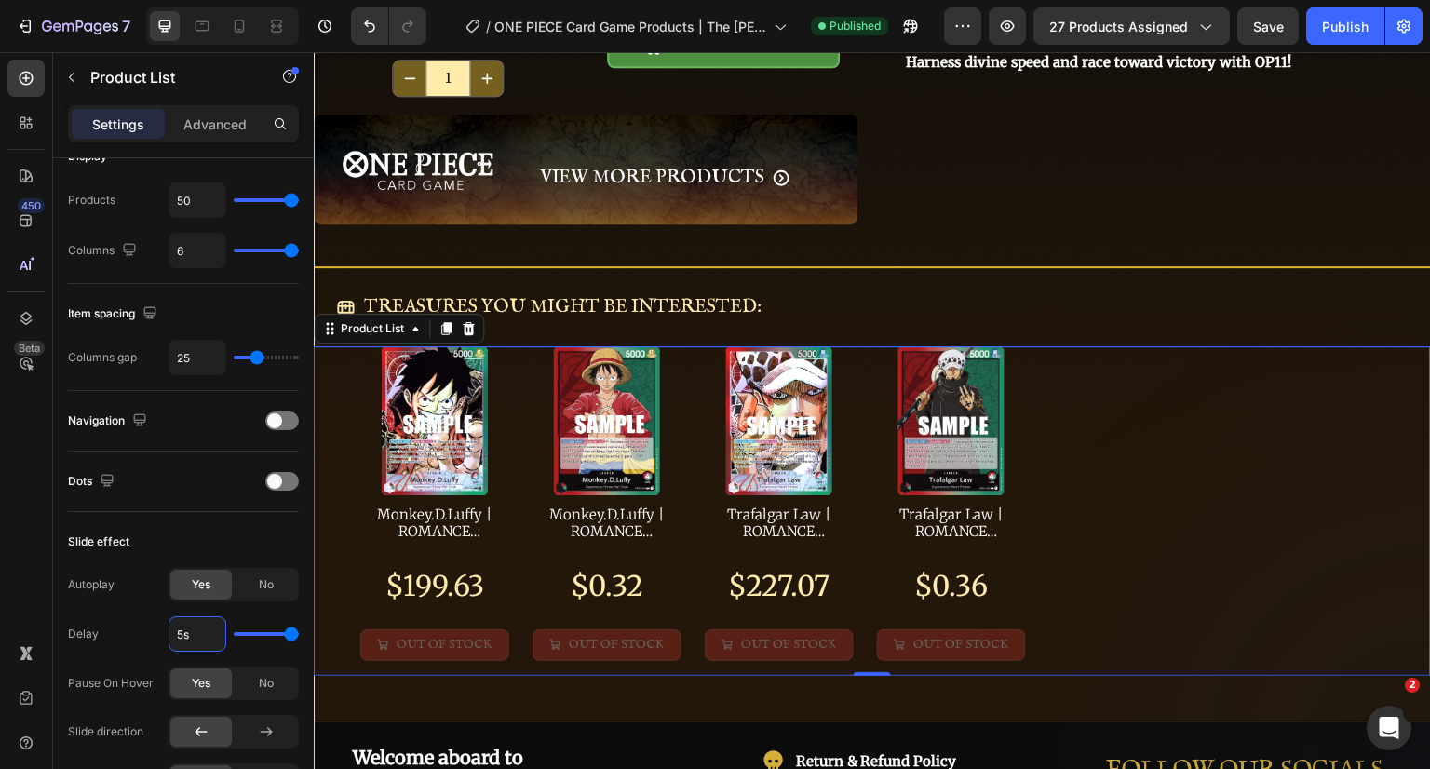
drag, startPoint x: 190, startPoint y: 630, endPoint x: 109, endPoint y: 631, distance: 81.0
click at [109, 631] on div "Delay 5s" at bounding box center [183, 633] width 231 height 35
click at [190, 630] on input "5s" at bounding box center [197, 634] width 56 height 34
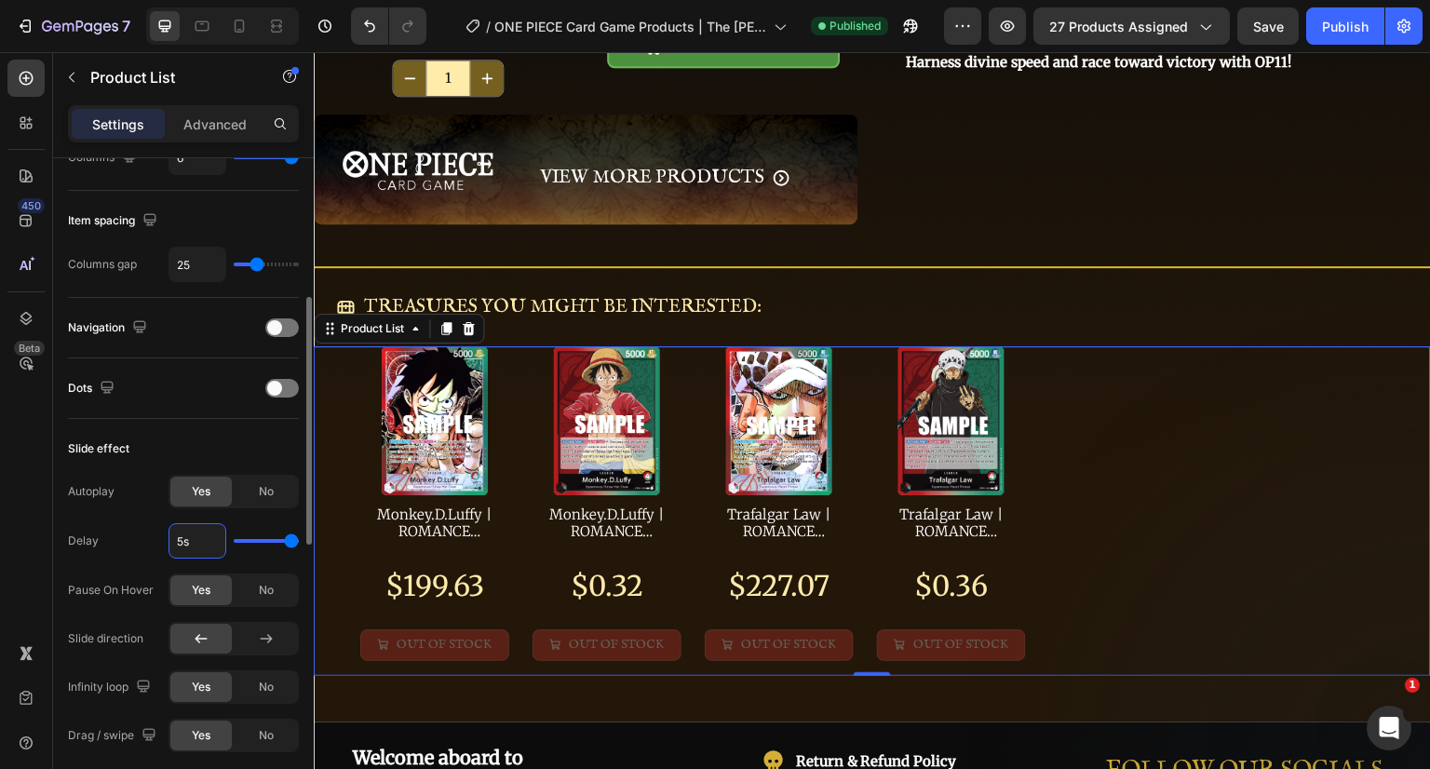
scroll to position [466, 0]
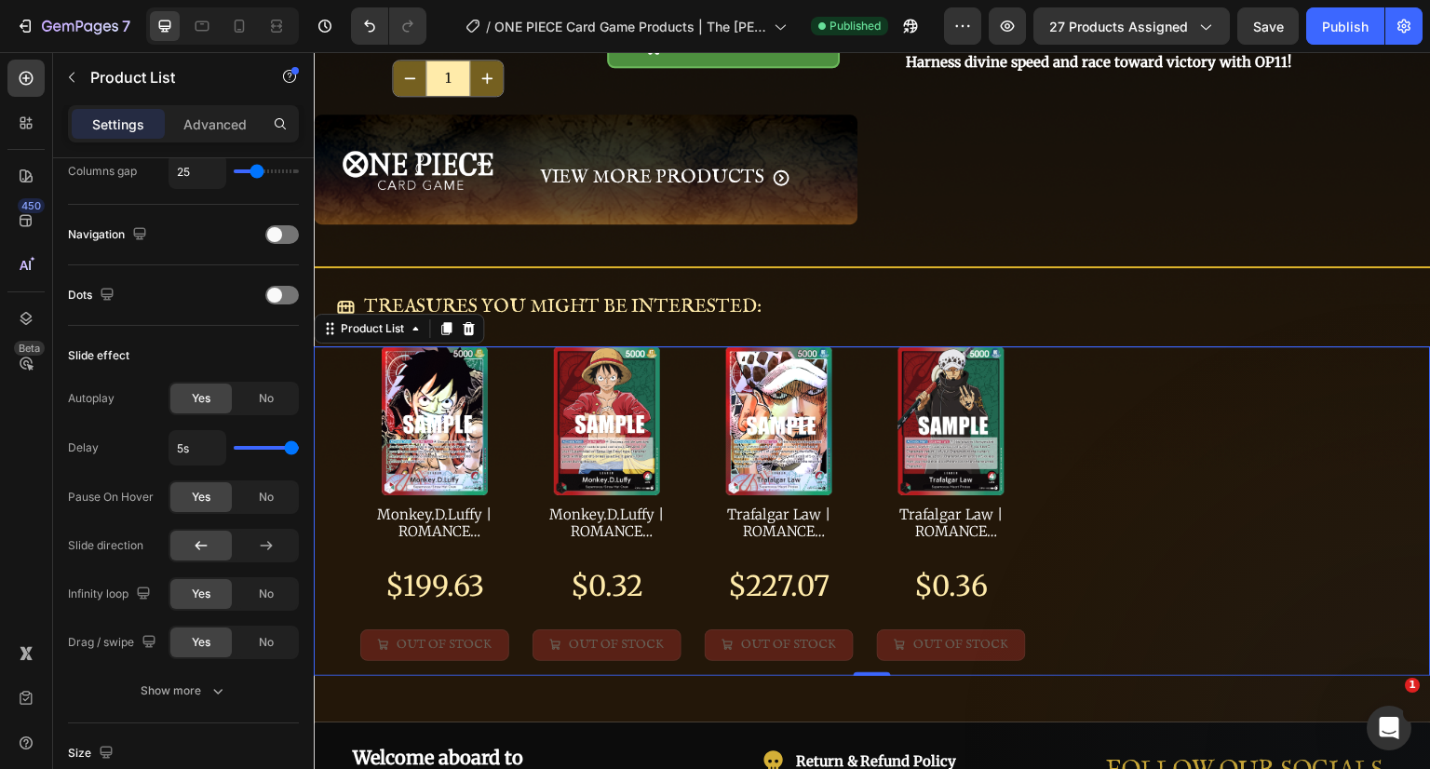
click at [219, 691] on icon "button" at bounding box center [218, 691] width 19 height 19
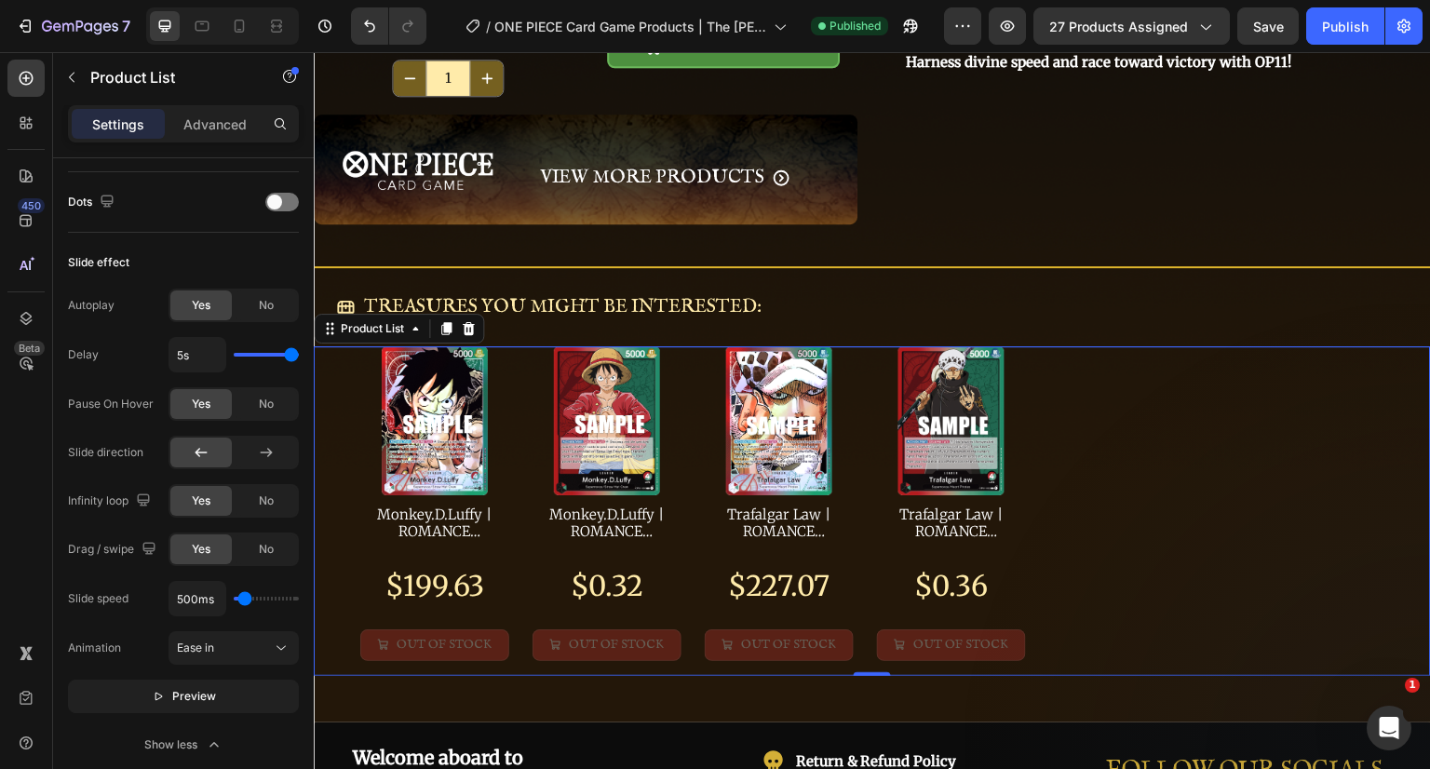
click at [210, 688] on span "Preview" at bounding box center [194, 696] width 44 height 19
click at [904, 32] on button "button" at bounding box center [910, 25] width 37 height 37
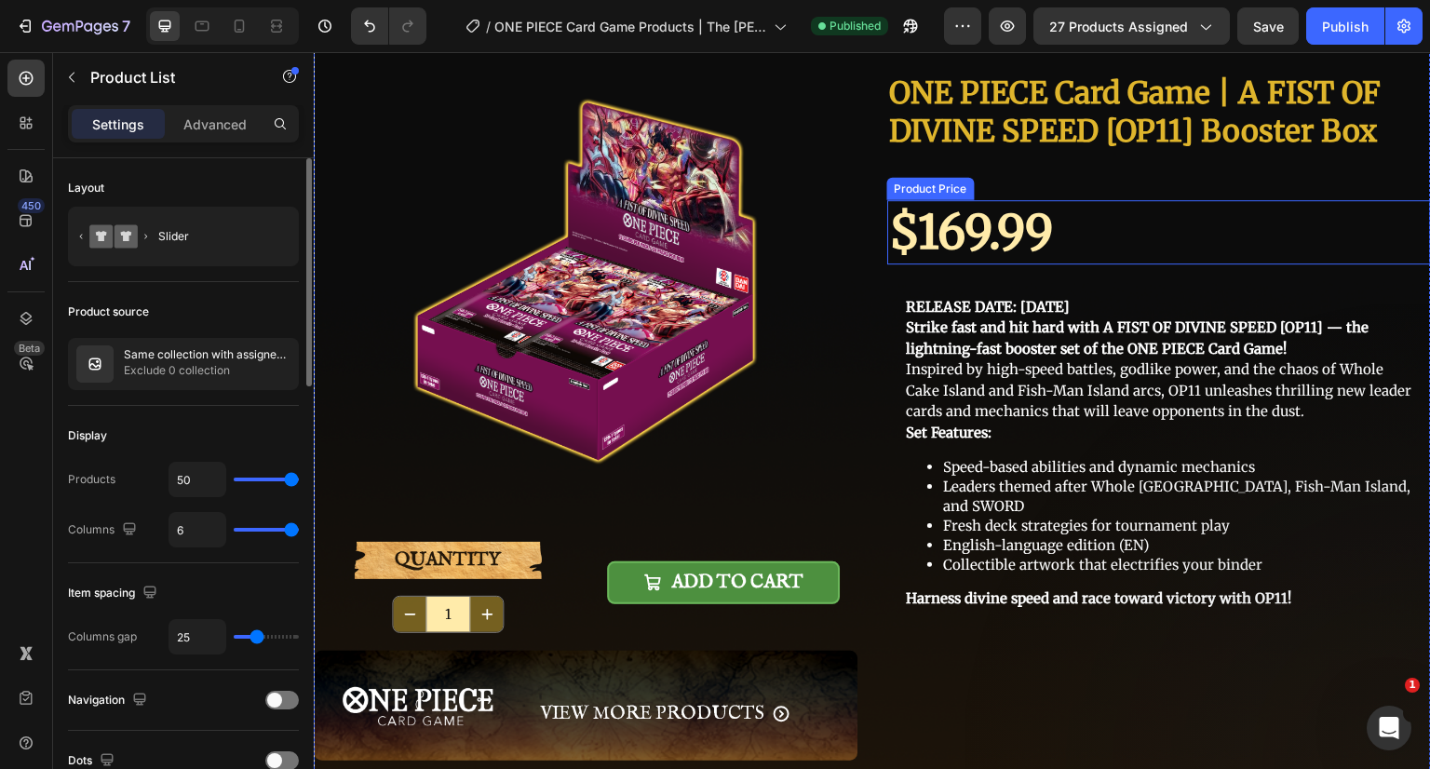
scroll to position [0, 0]
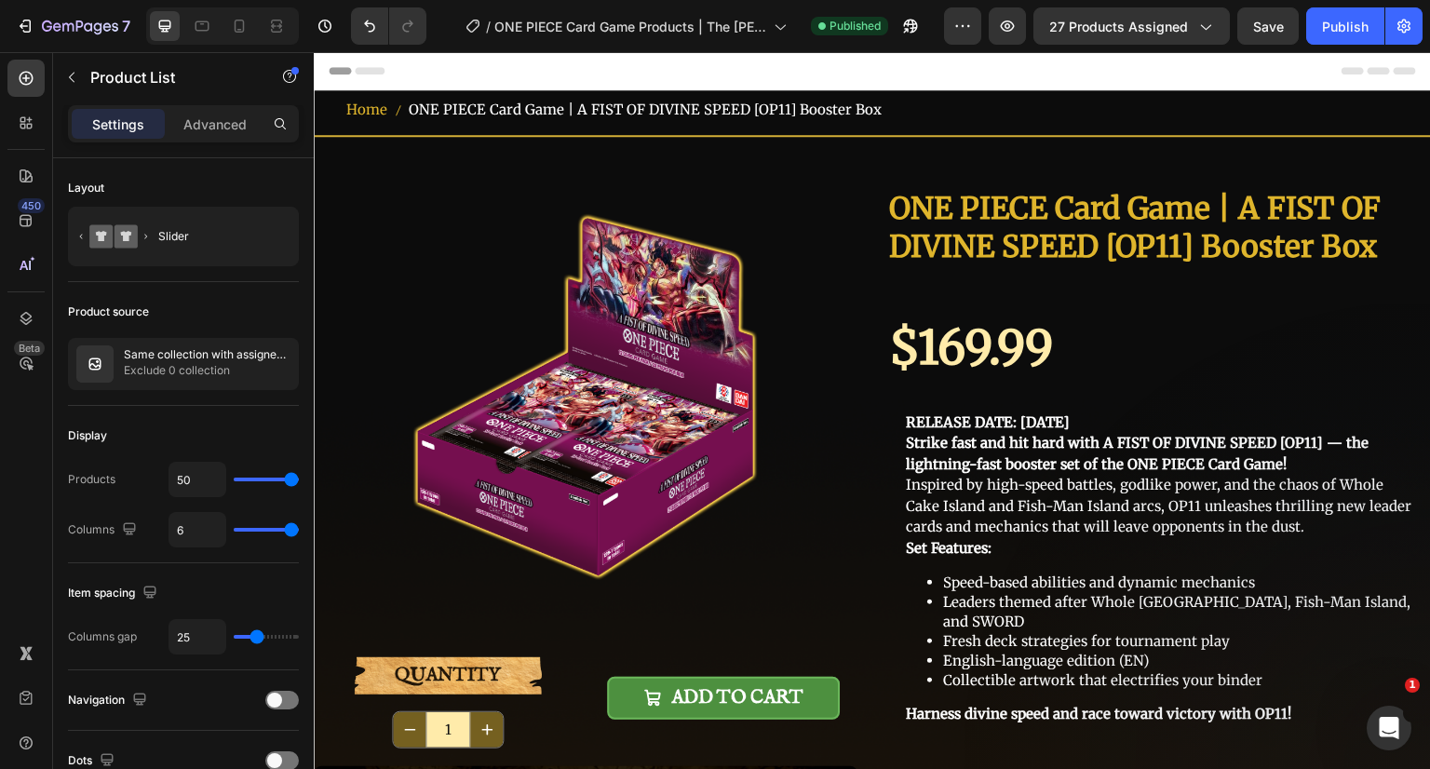
click at [1115, 20] on span "27 products assigned" at bounding box center [1119, 27] width 139 height 20
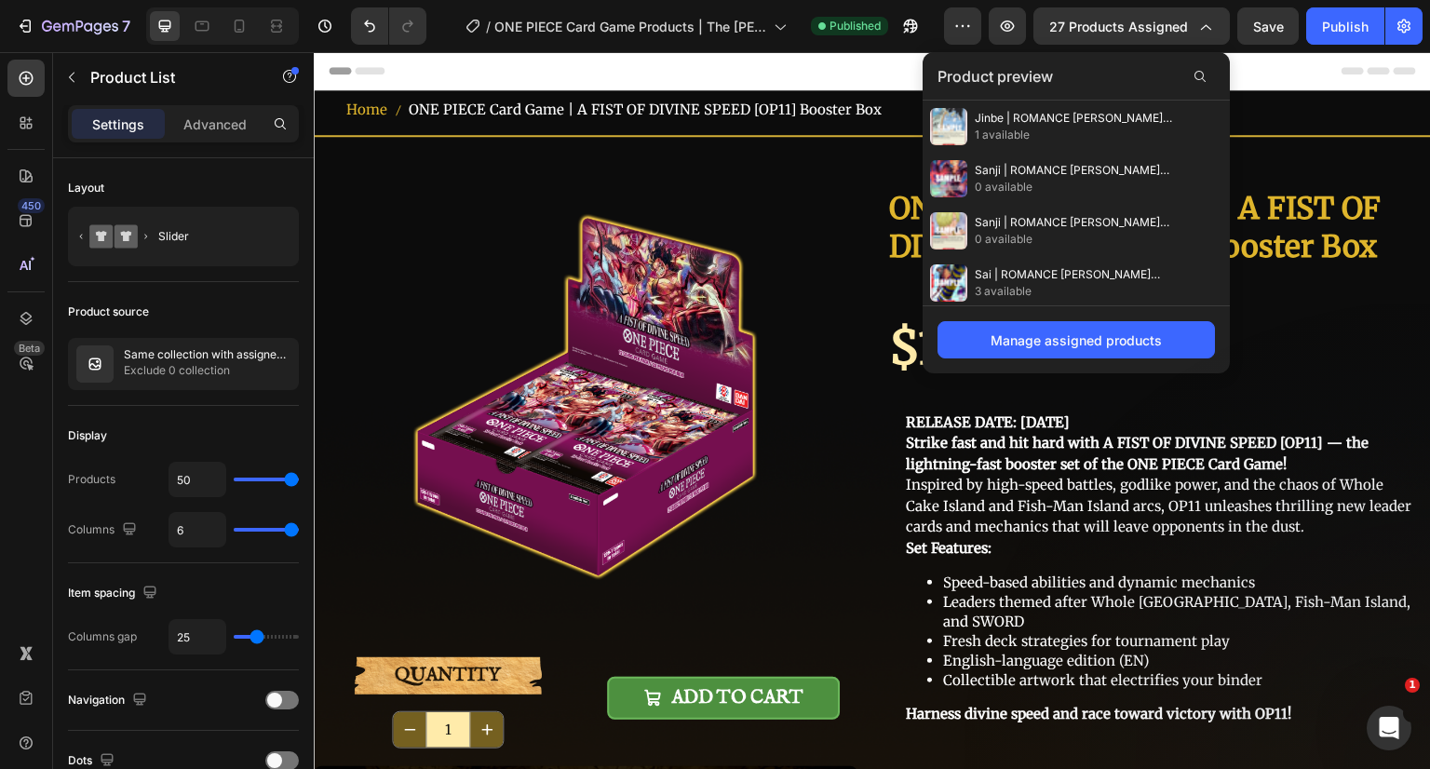
click at [1073, 331] on div "Manage assigned products" at bounding box center [1076, 341] width 171 height 20
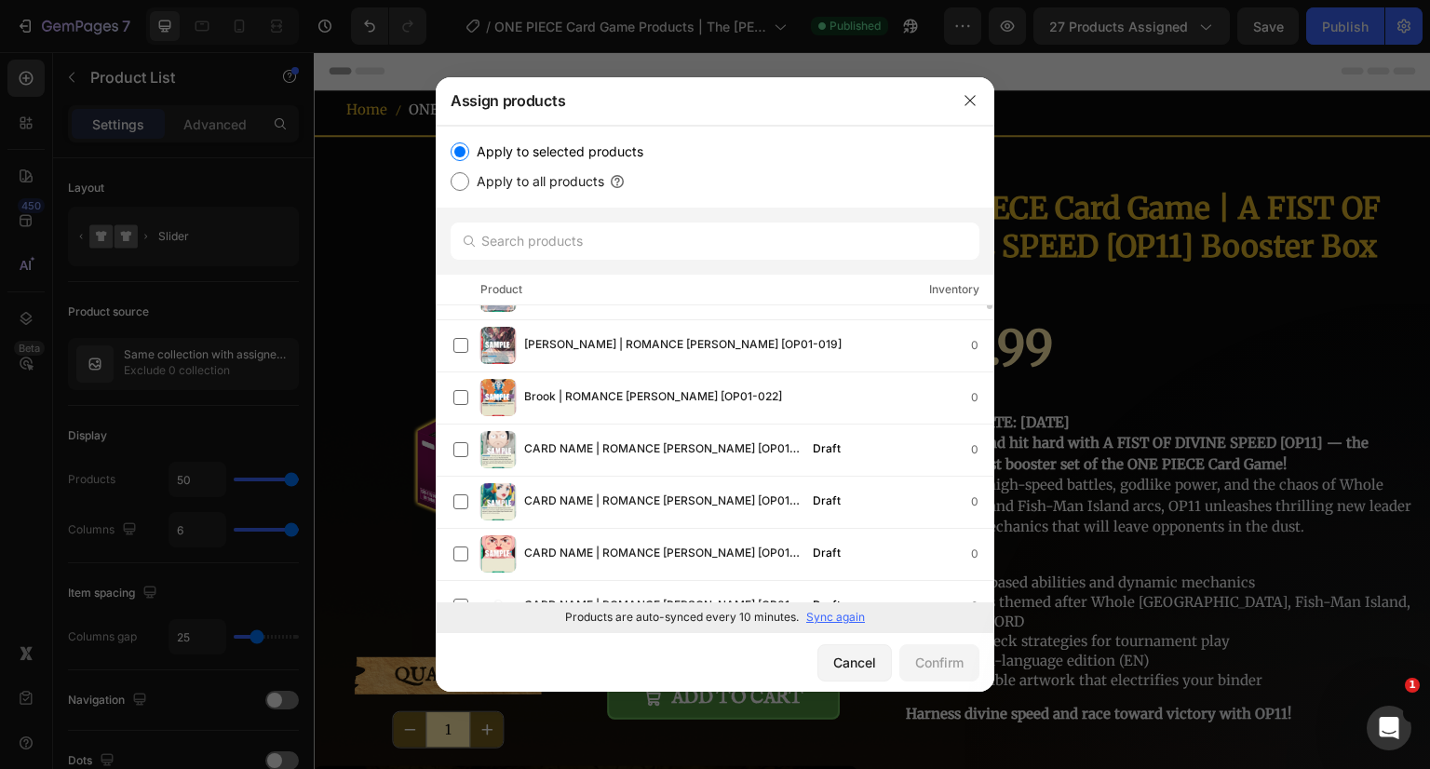
scroll to position [745, 0]
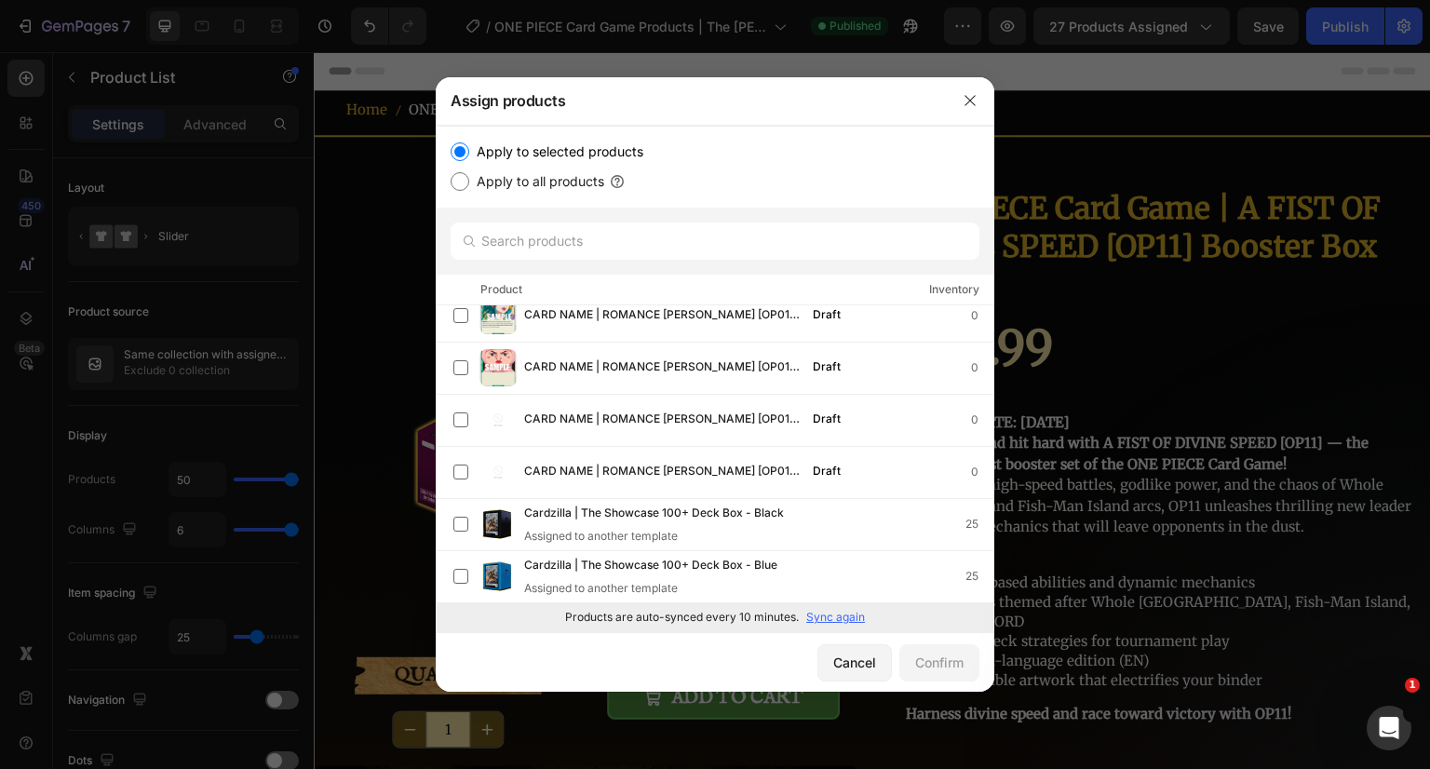
click at [824, 618] on p "Sync again" at bounding box center [835, 617] width 59 height 17
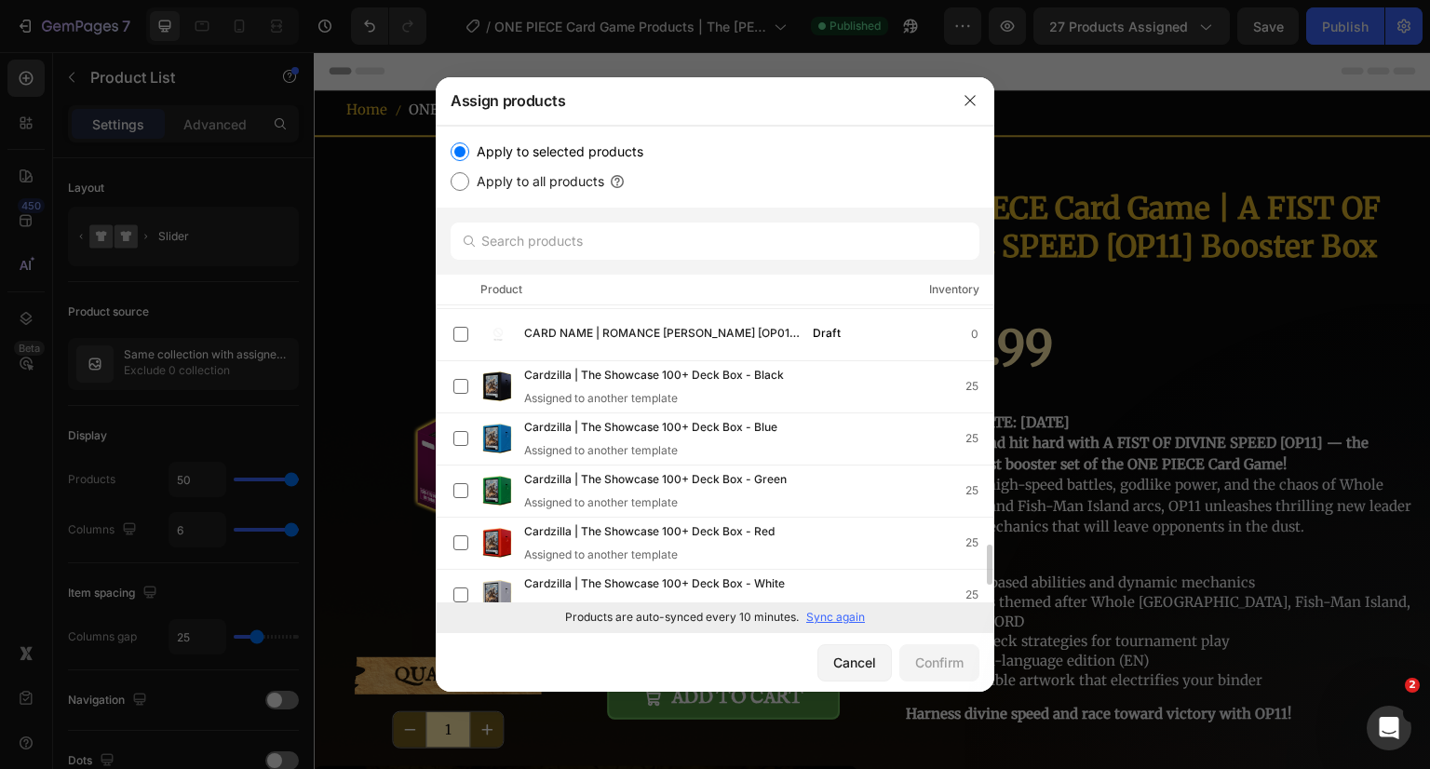
scroll to position [1583, 0]
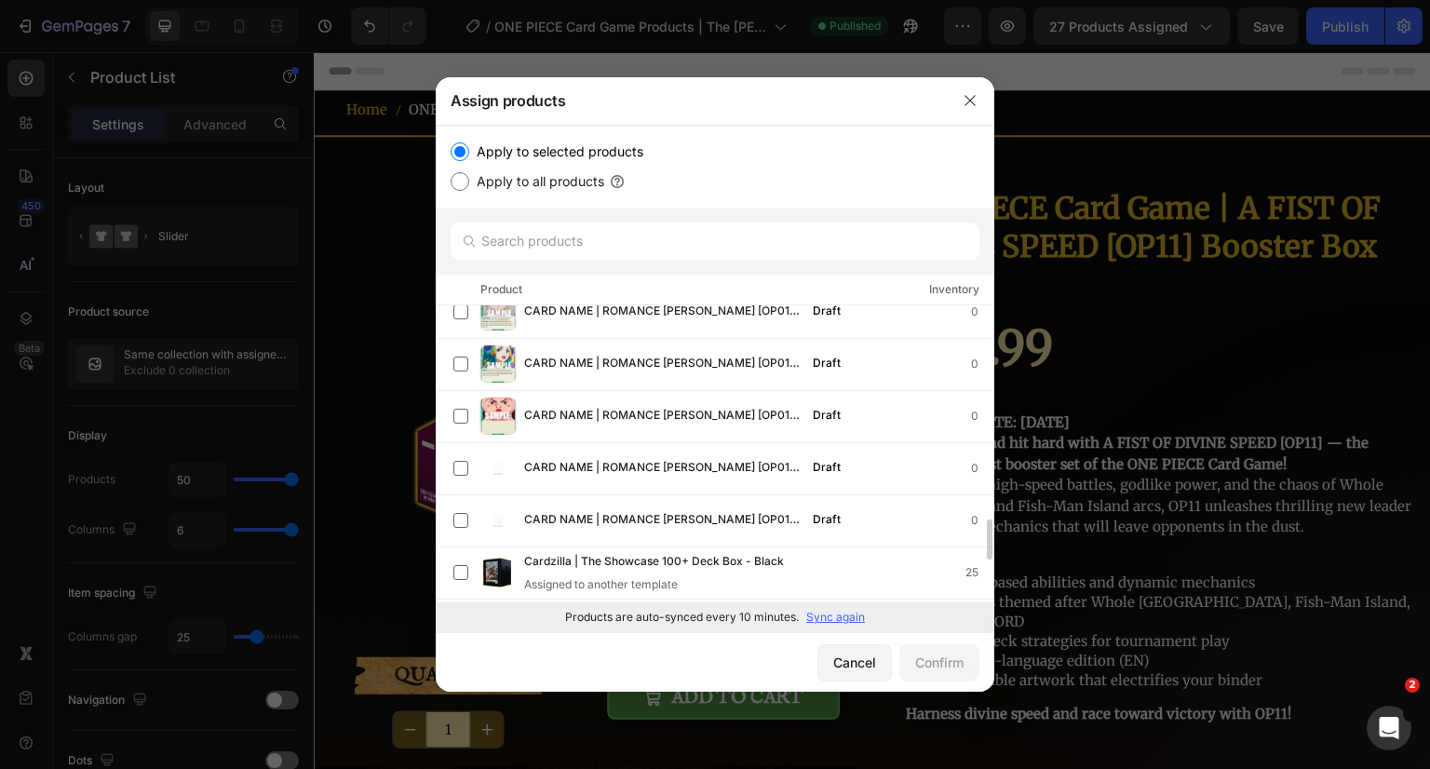
click at [458, 414] on label at bounding box center [461, 416] width 15 height 15
click at [458, 366] on label at bounding box center [461, 364] width 15 height 15
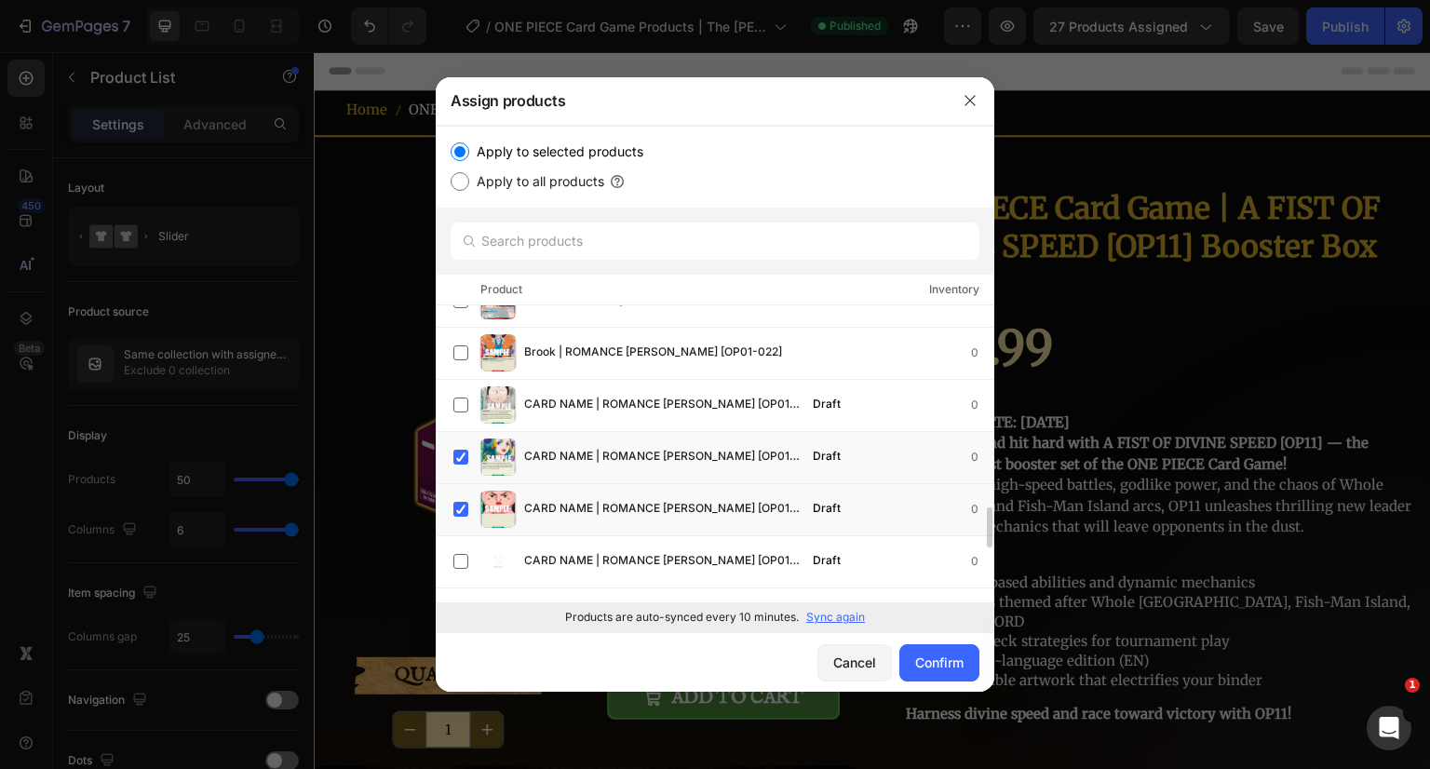
click at [465, 400] on label at bounding box center [461, 405] width 15 height 15
click at [459, 351] on label at bounding box center [461, 352] width 15 height 15
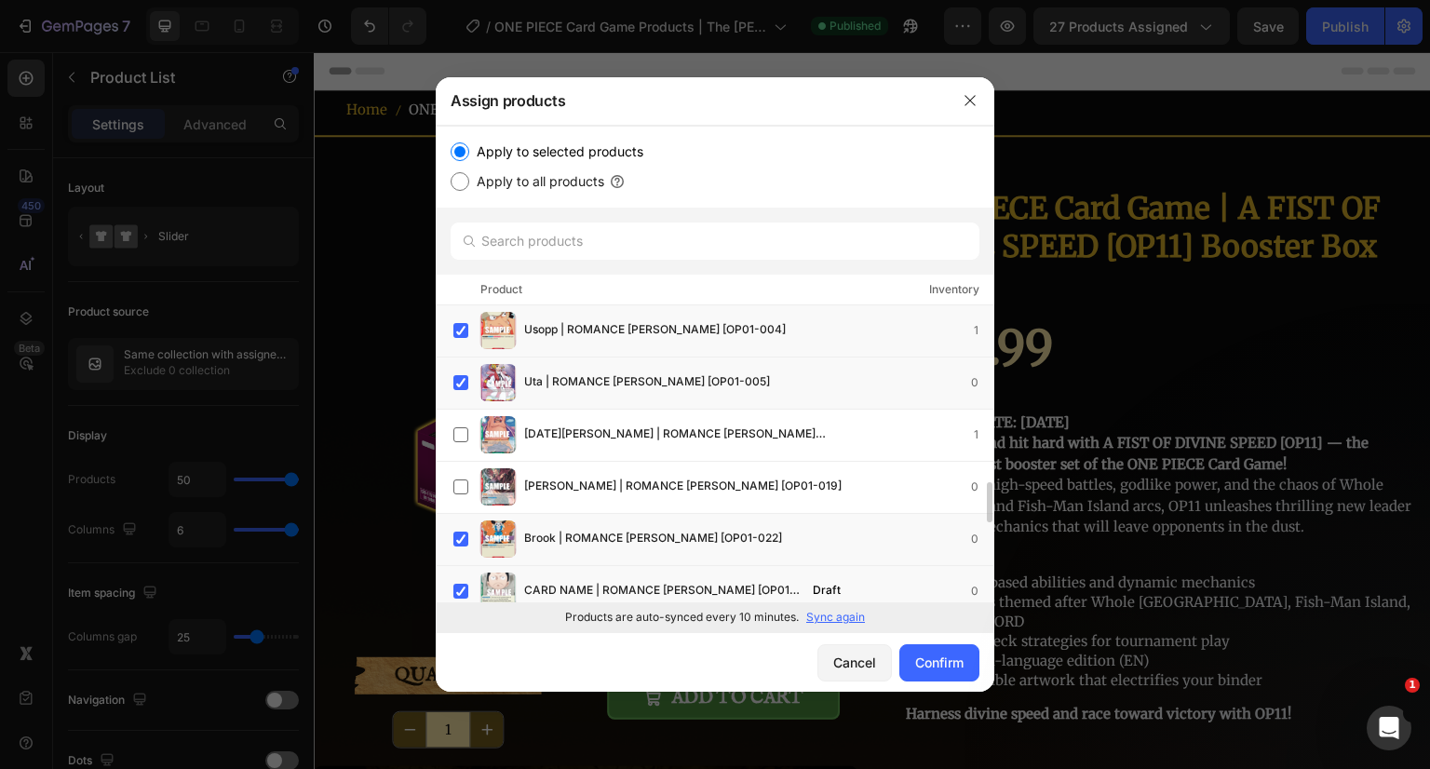
click at [458, 488] on label at bounding box center [461, 487] width 15 height 15
click at [467, 427] on label at bounding box center [461, 434] width 15 height 15
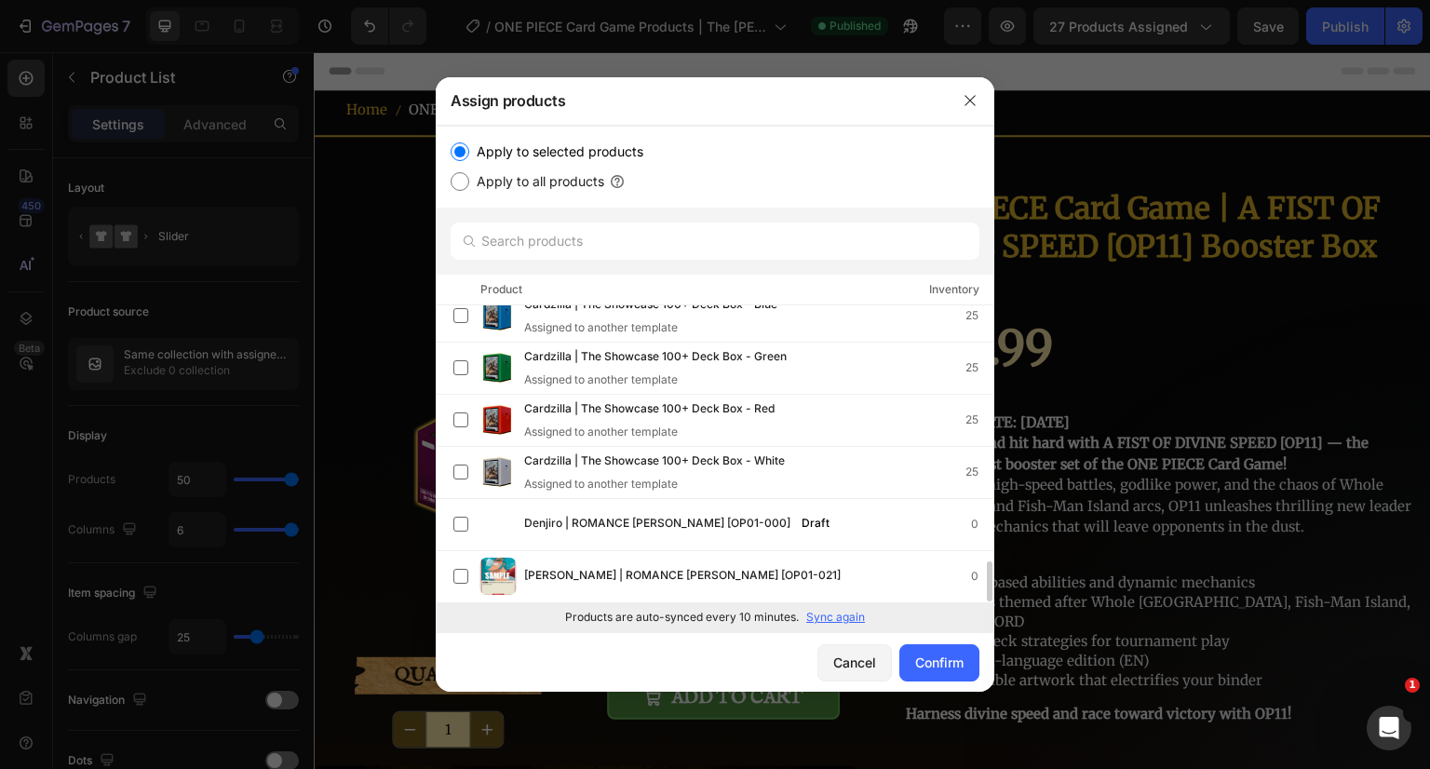
scroll to position [1892, 0]
click at [459, 524] on label at bounding box center [461, 524] width 15 height 15
click at [458, 578] on label at bounding box center [461, 576] width 15 height 15
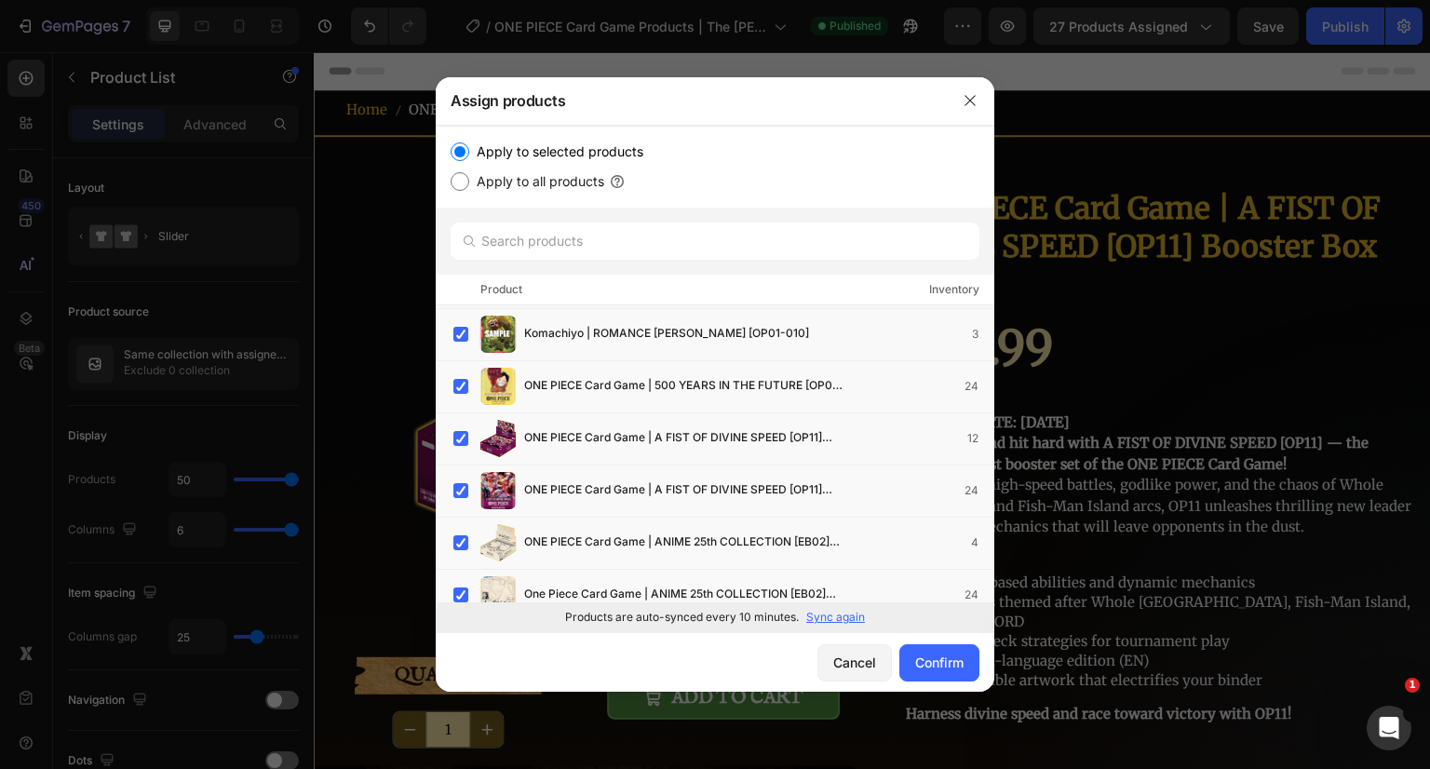
scroll to position [0, 0]
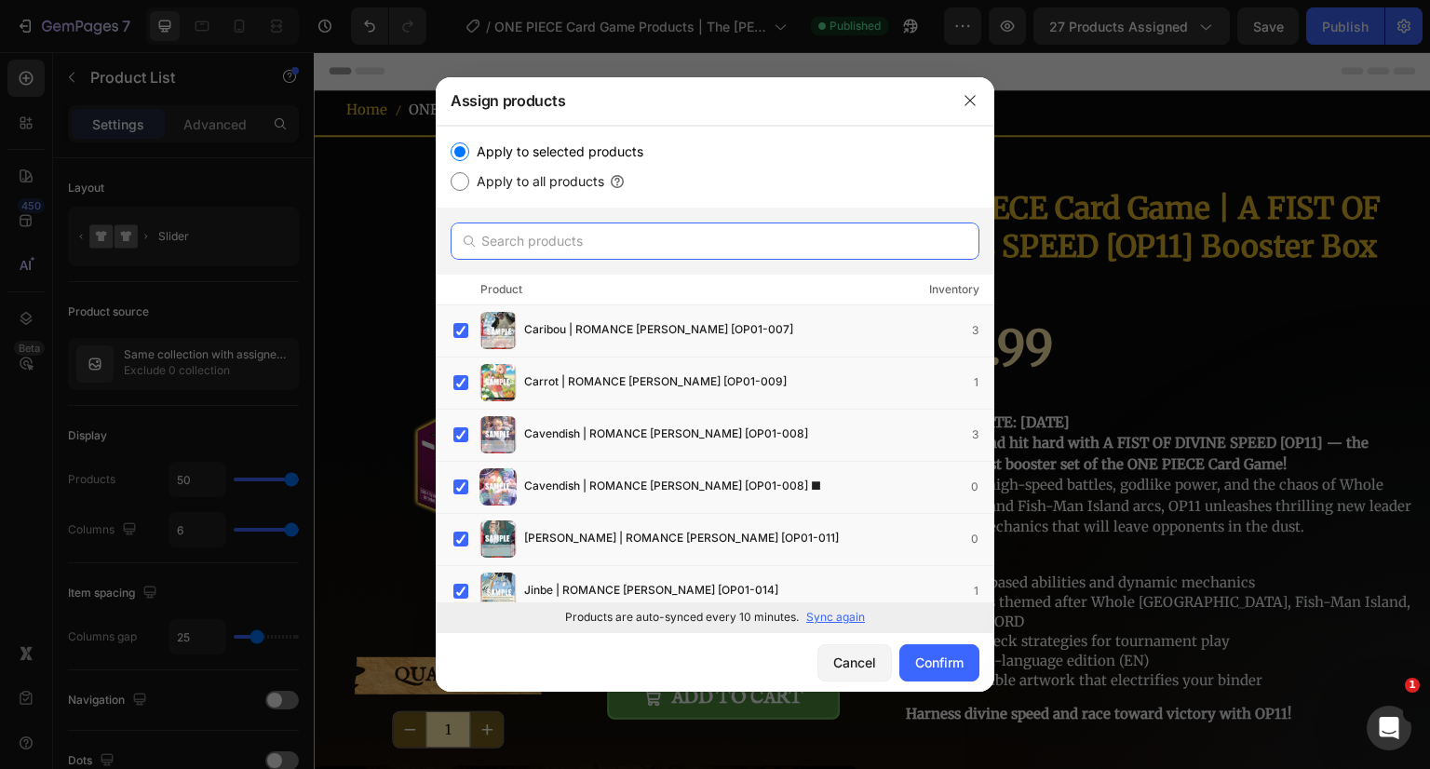
click at [523, 230] on input "text" at bounding box center [715, 241] width 529 height 37
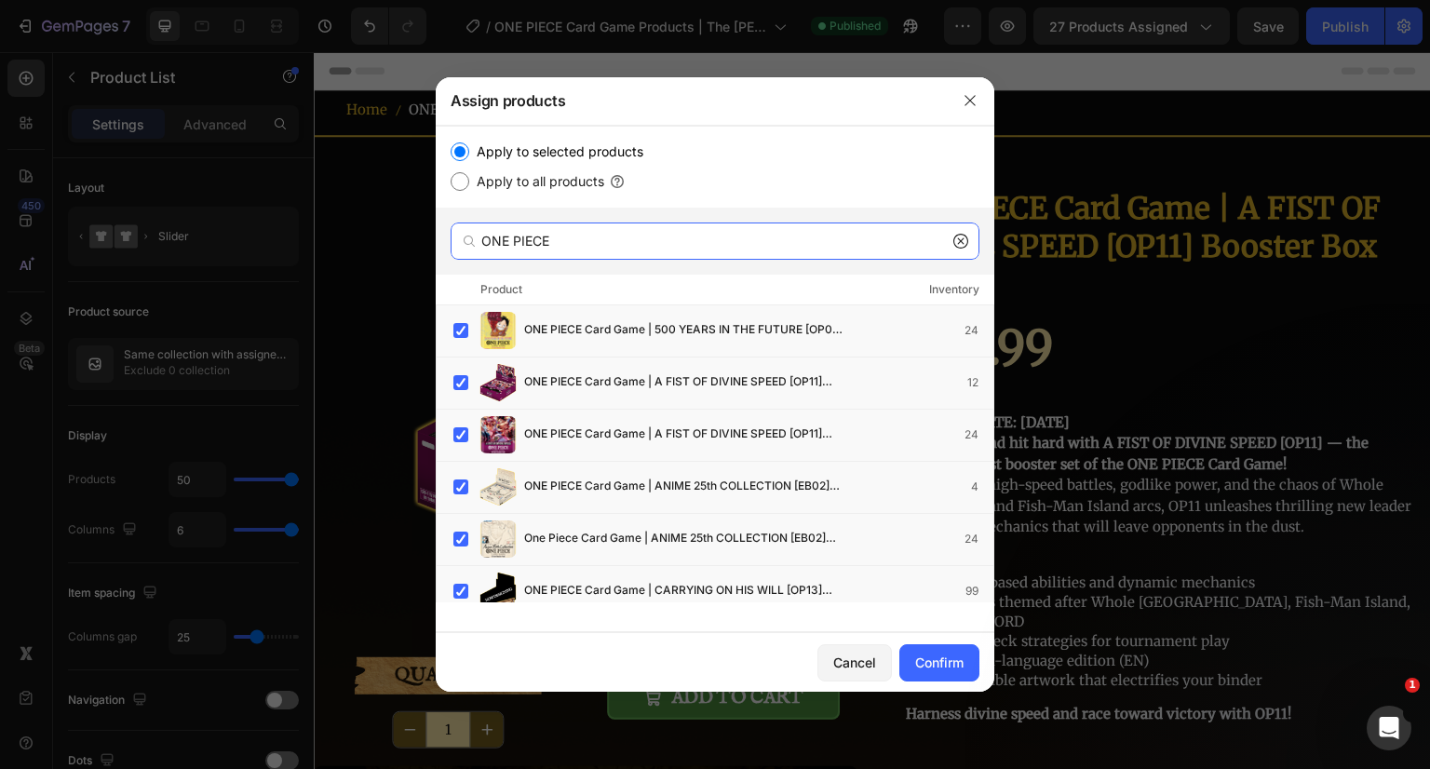
scroll to position [261, 0]
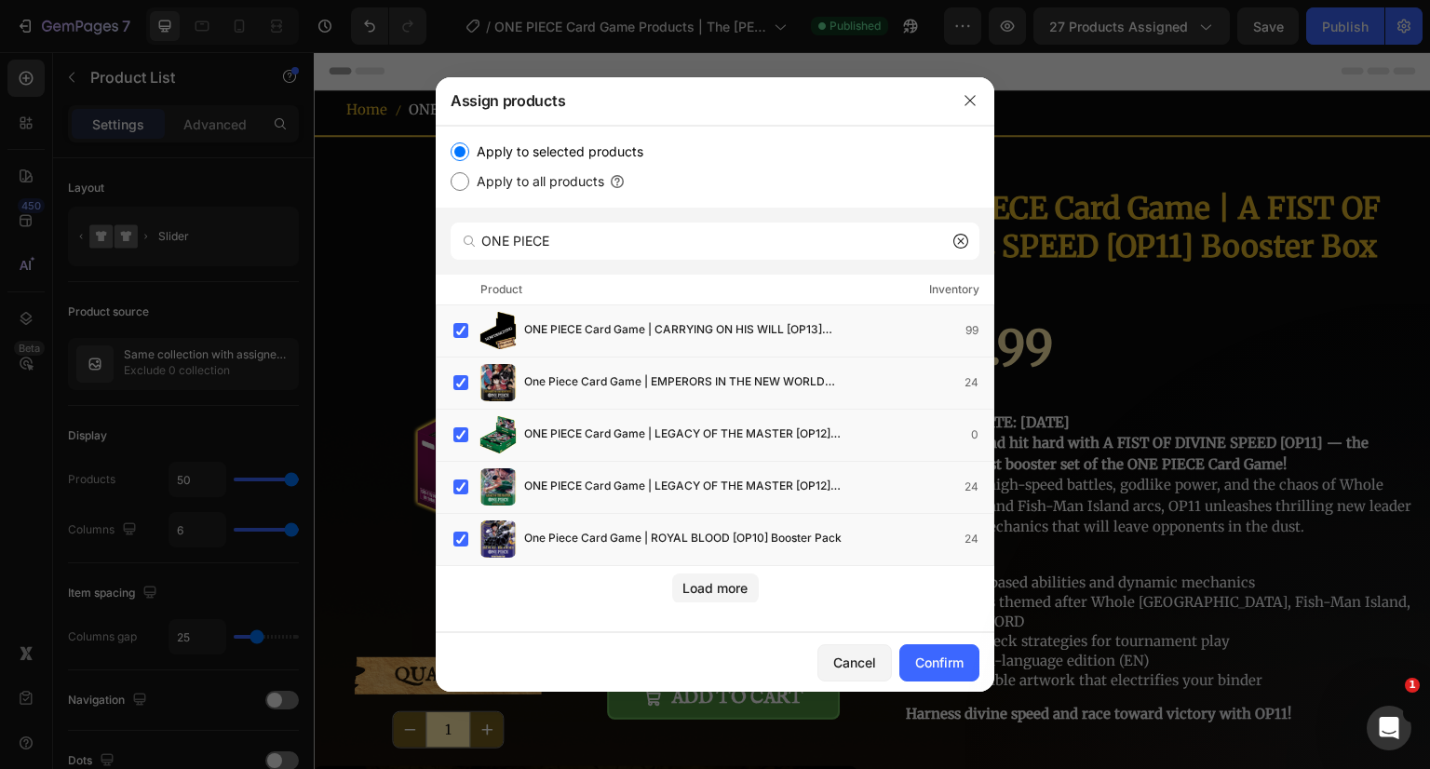
click at [739, 578] on div "Load more" at bounding box center [715, 588] width 65 height 20
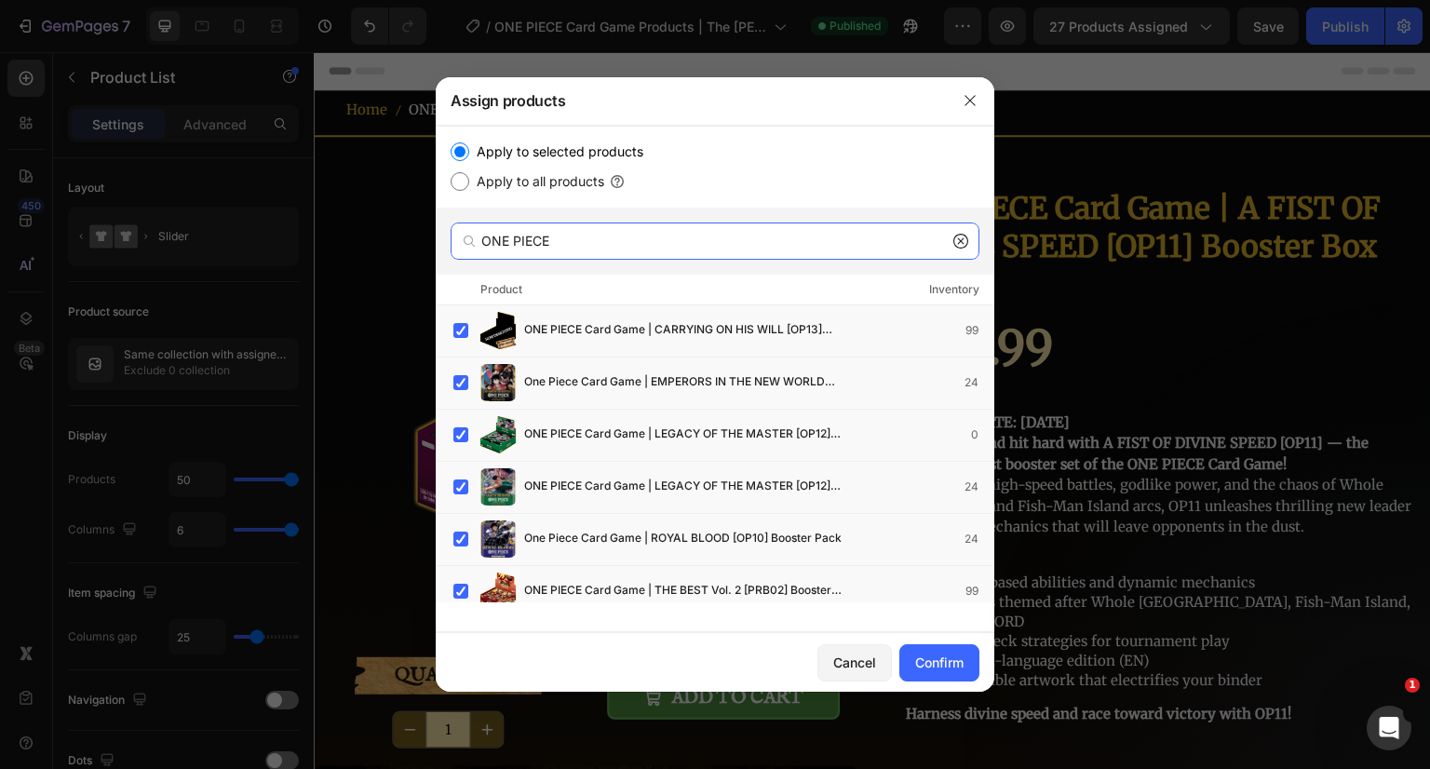
drag, startPoint x: 566, startPoint y: 241, endPoint x: 309, endPoint y: 250, distance: 257.2
click at [309, 250] on div "Assign products Apply to selected products Apply to all products ONE PIECE Prod…" at bounding box center [715, 384] width 1430 height 769
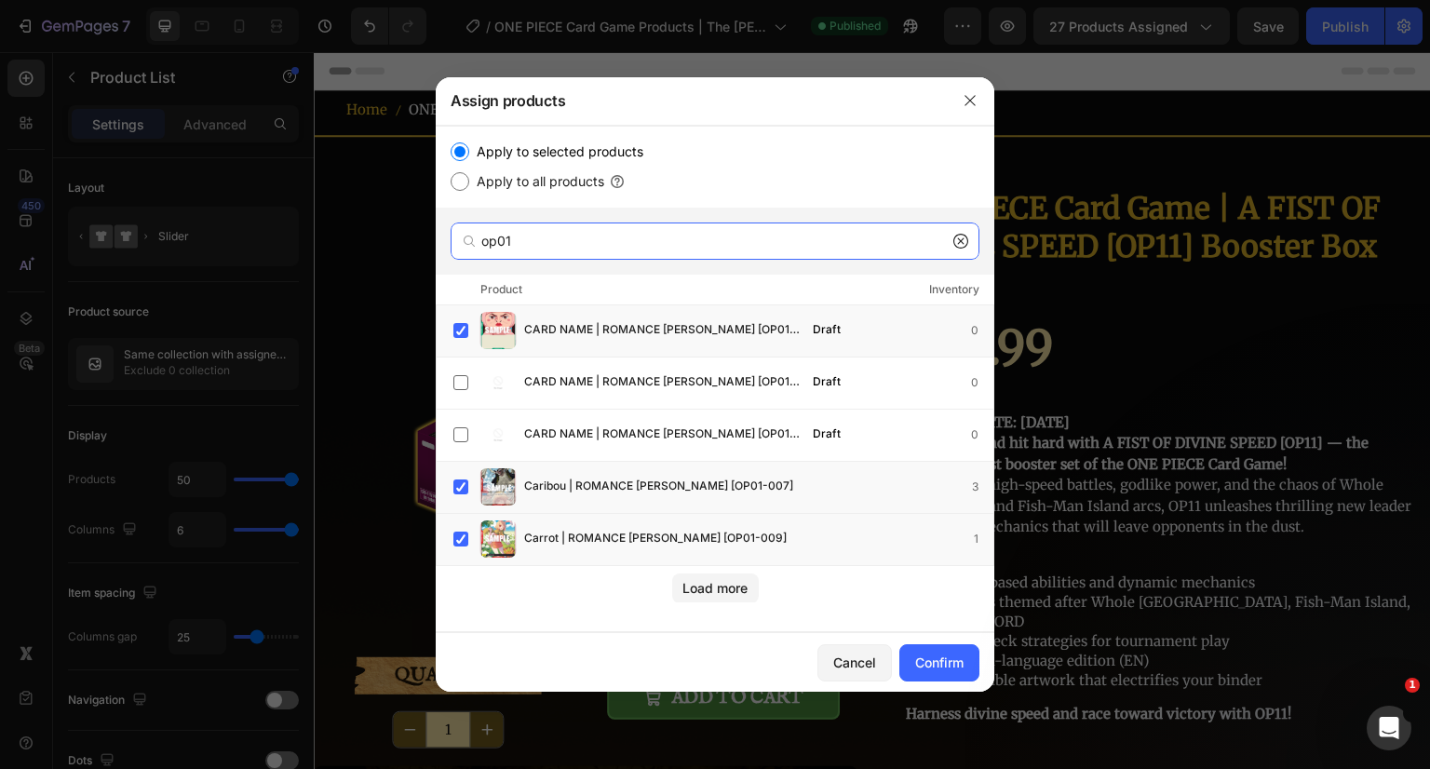
type input "op01"
click at [728, 586] on div "Load more" at bounding box center [715, 588] width 65 height 20
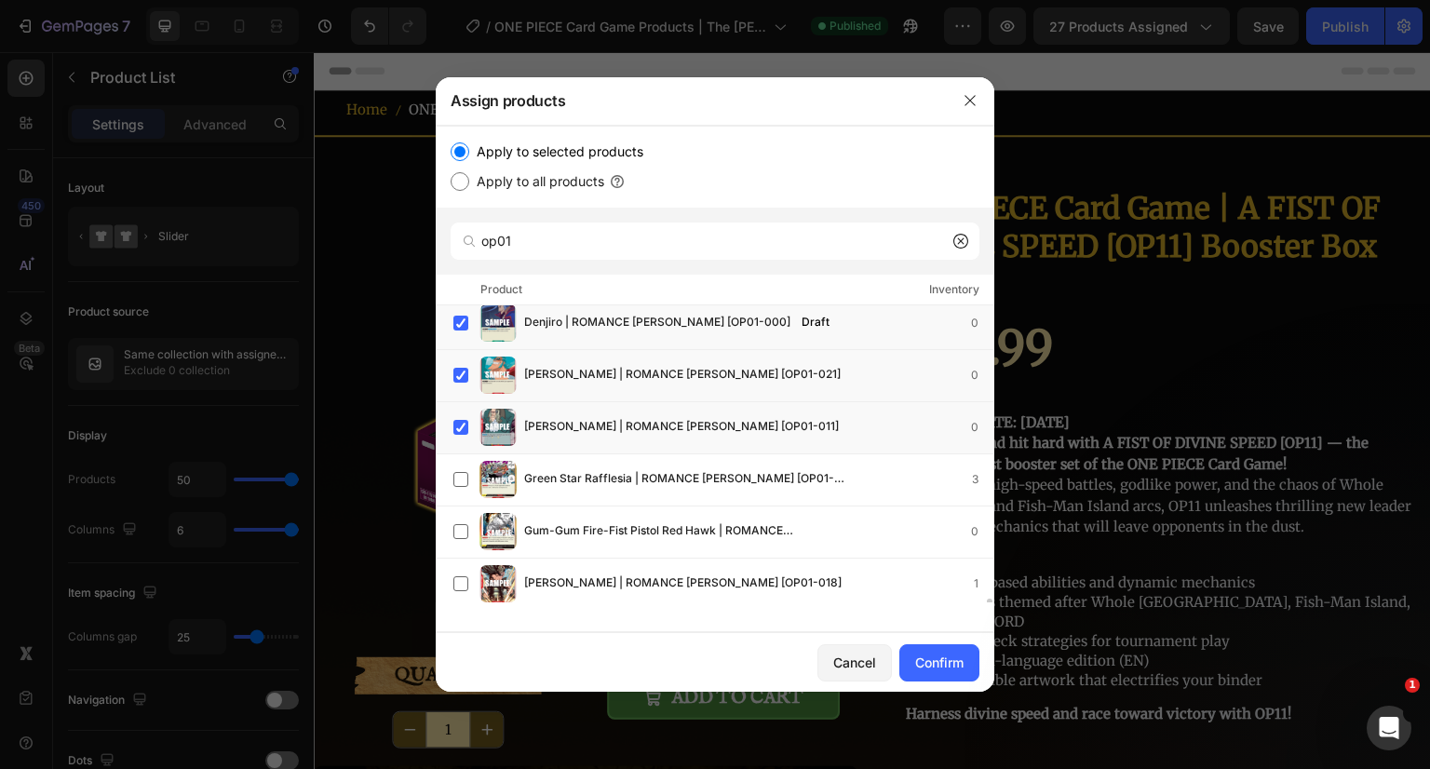
scroll to position [726, 0]
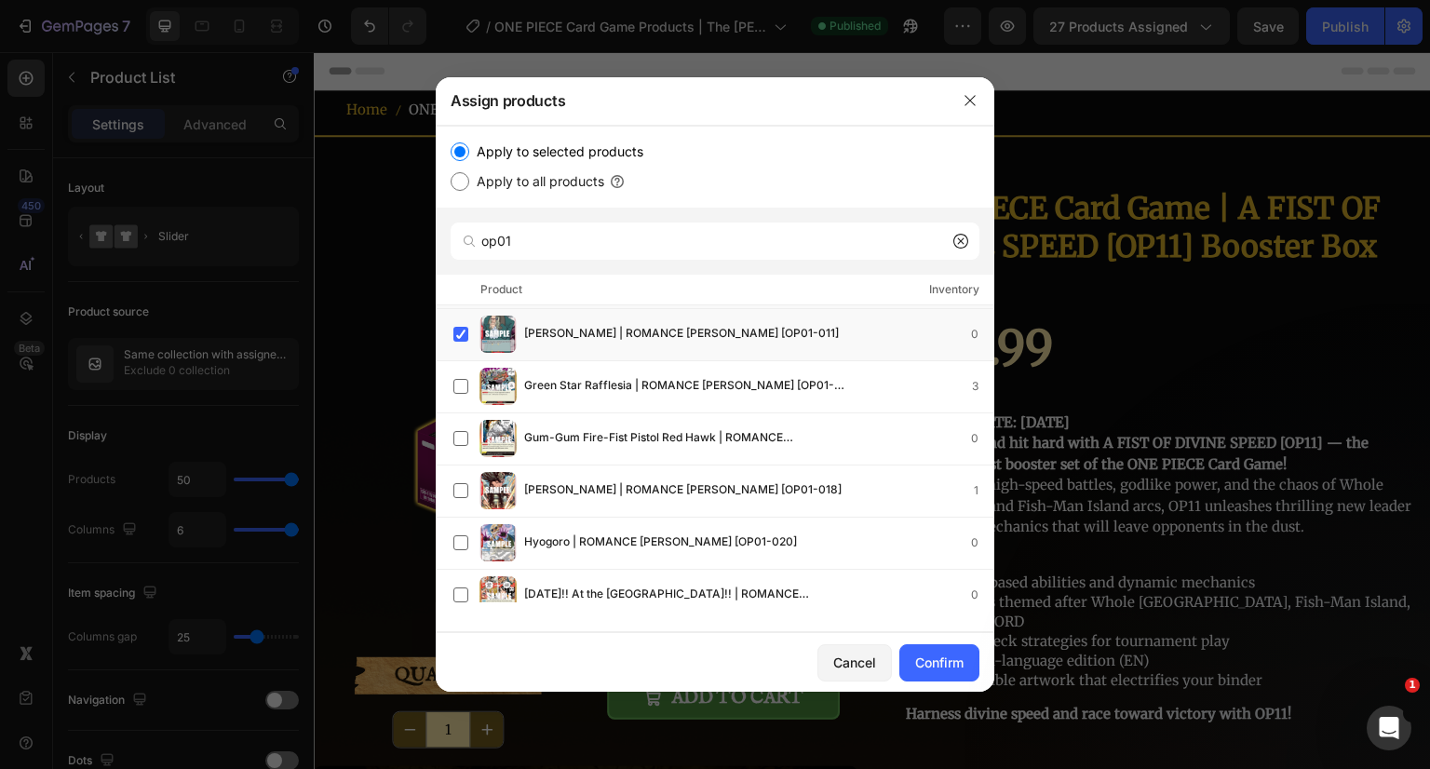
drag, startPoint x: 459, startPoint y: 385, endPoint x: 461, endPoint y: 399, distance: 14.1
click at [459, 385] on label at bounding box center [461, 386] width 15 height 15
click at [462, 442] on label at bounding box center [461, 438] width 15 height 15
click at [458, 483] on label at bounding box center [461, 490] width 15 height 15
click at [463, 542] on label at bounding box center [461, 542] width 15 height 15
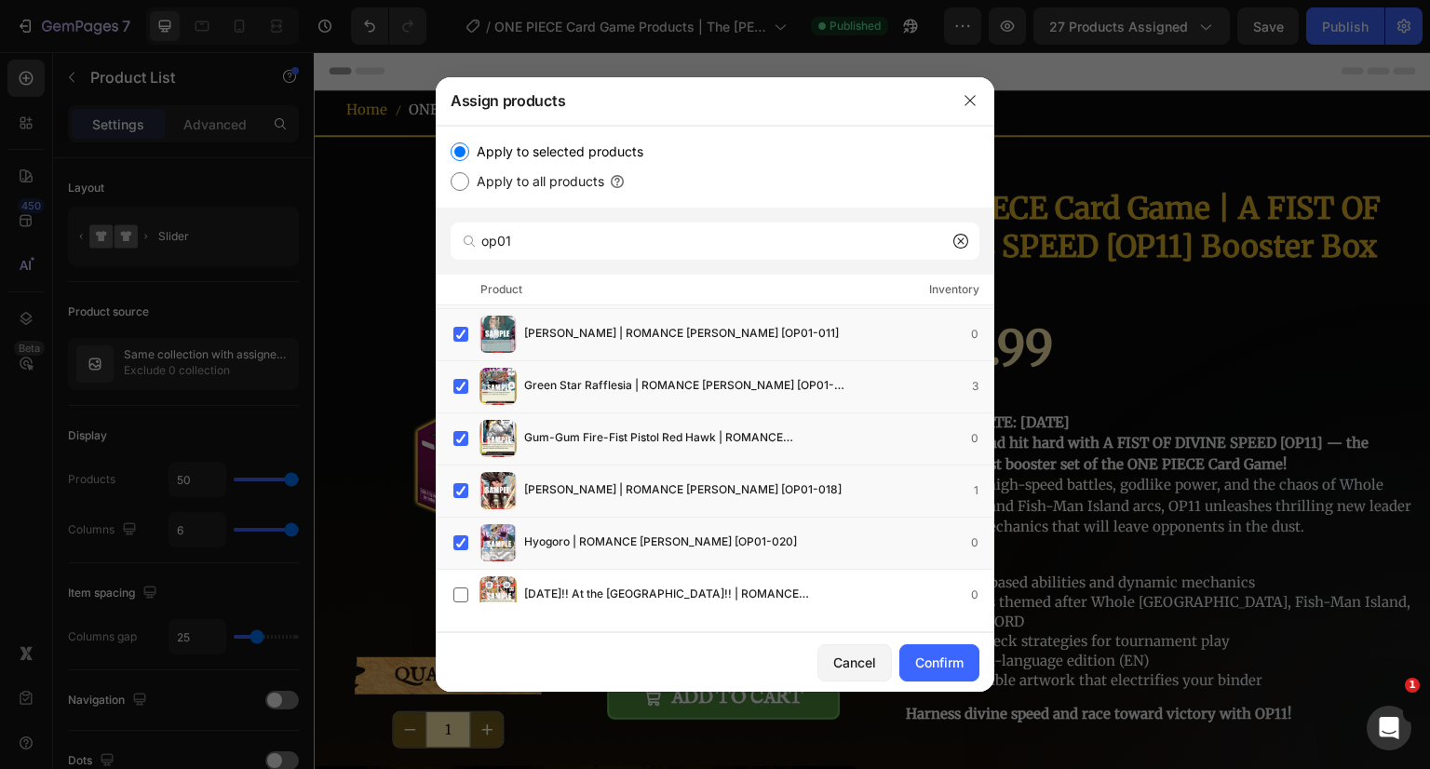
scroll to position [782, 0]
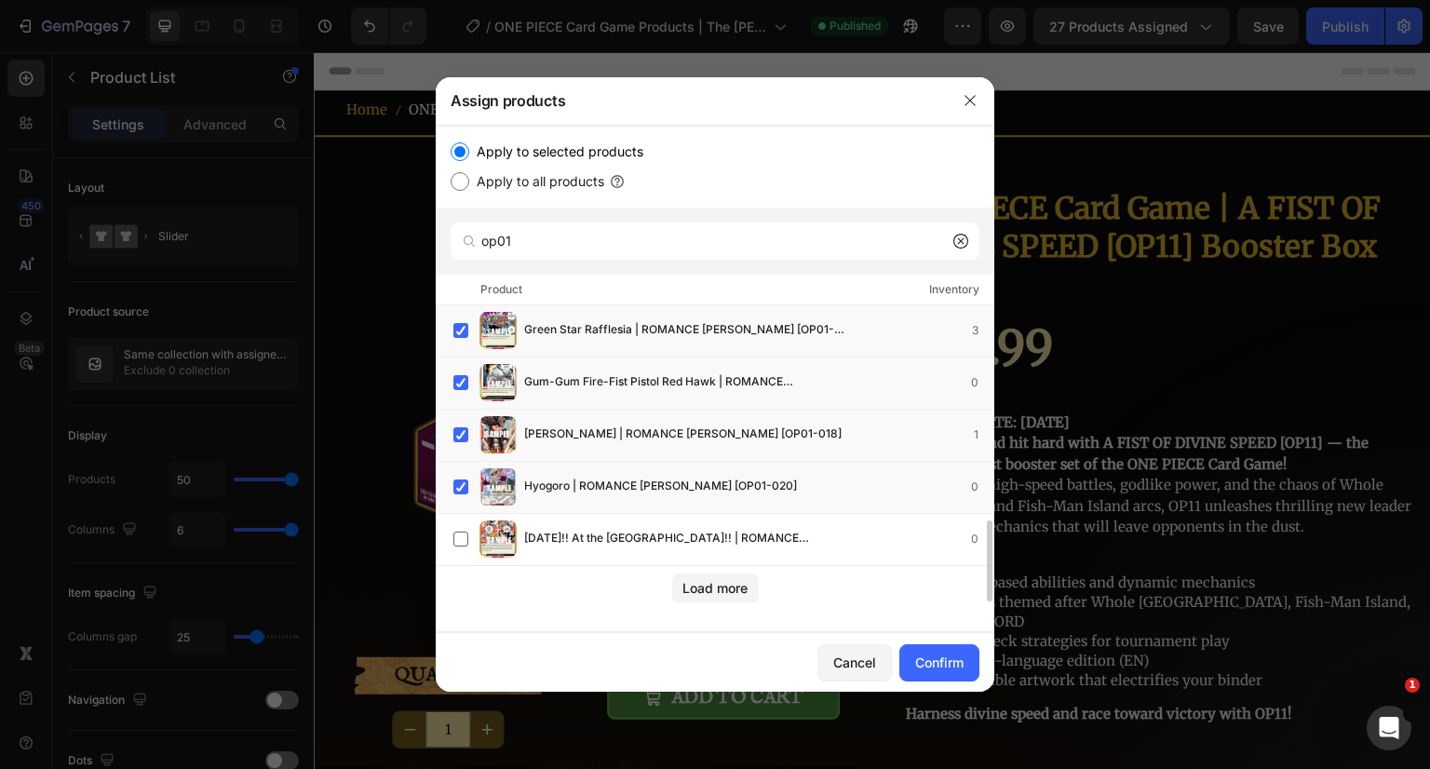
click at [461, 534] on label at bounding box center [461, 539] width 15 height 15
click at [717, 579] on div "Load more" at bounding box center [715, 588] width 65 height 20
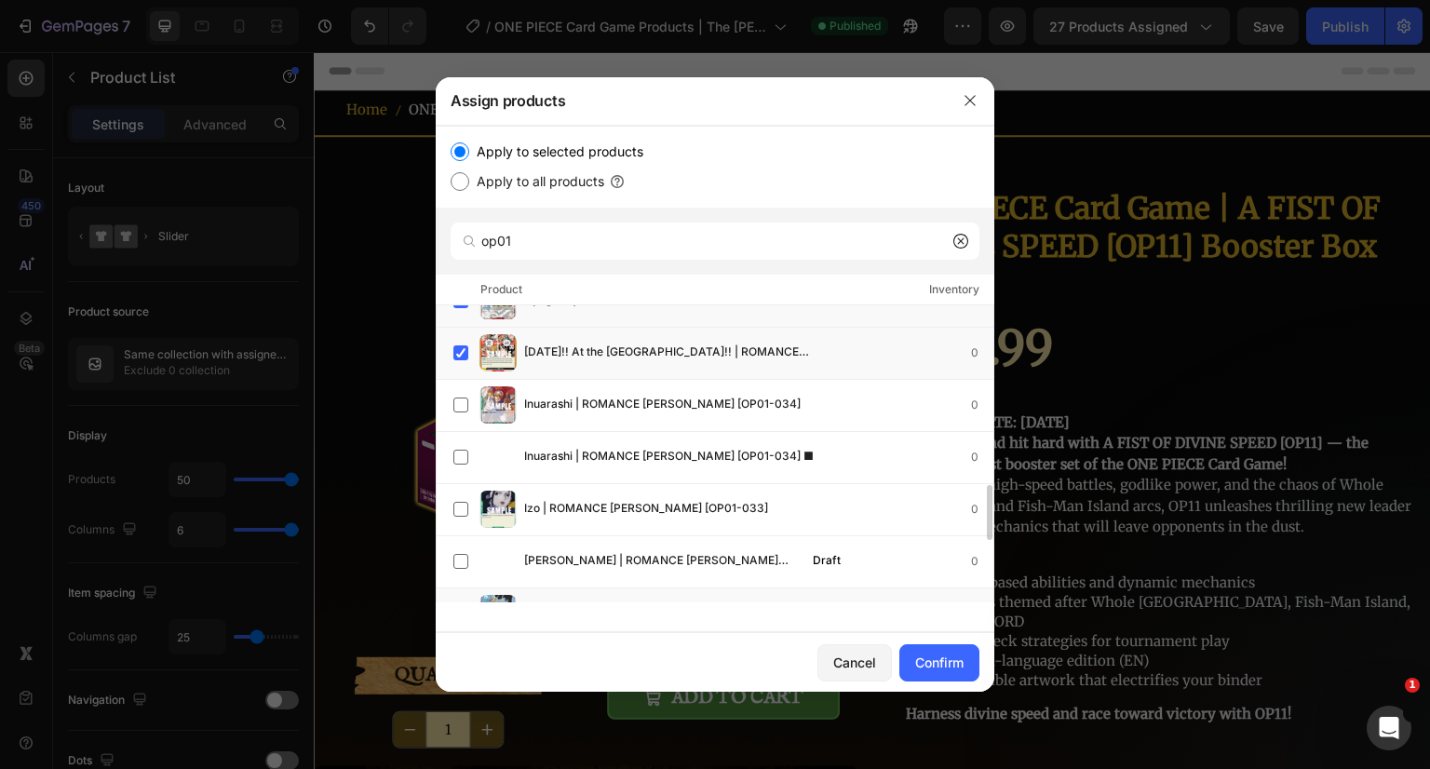
click at [459, 405] on label at bounding box center [461, 405] width 15 height 15
click at [460, 454] on label at bounding box center [461, 457] width 15 height 15
click at [461, 507] on label at bounding box center [461, 509] width 15 height 15
click at [463, 554] on label at bounding box center [461, 561] width 15 height 15
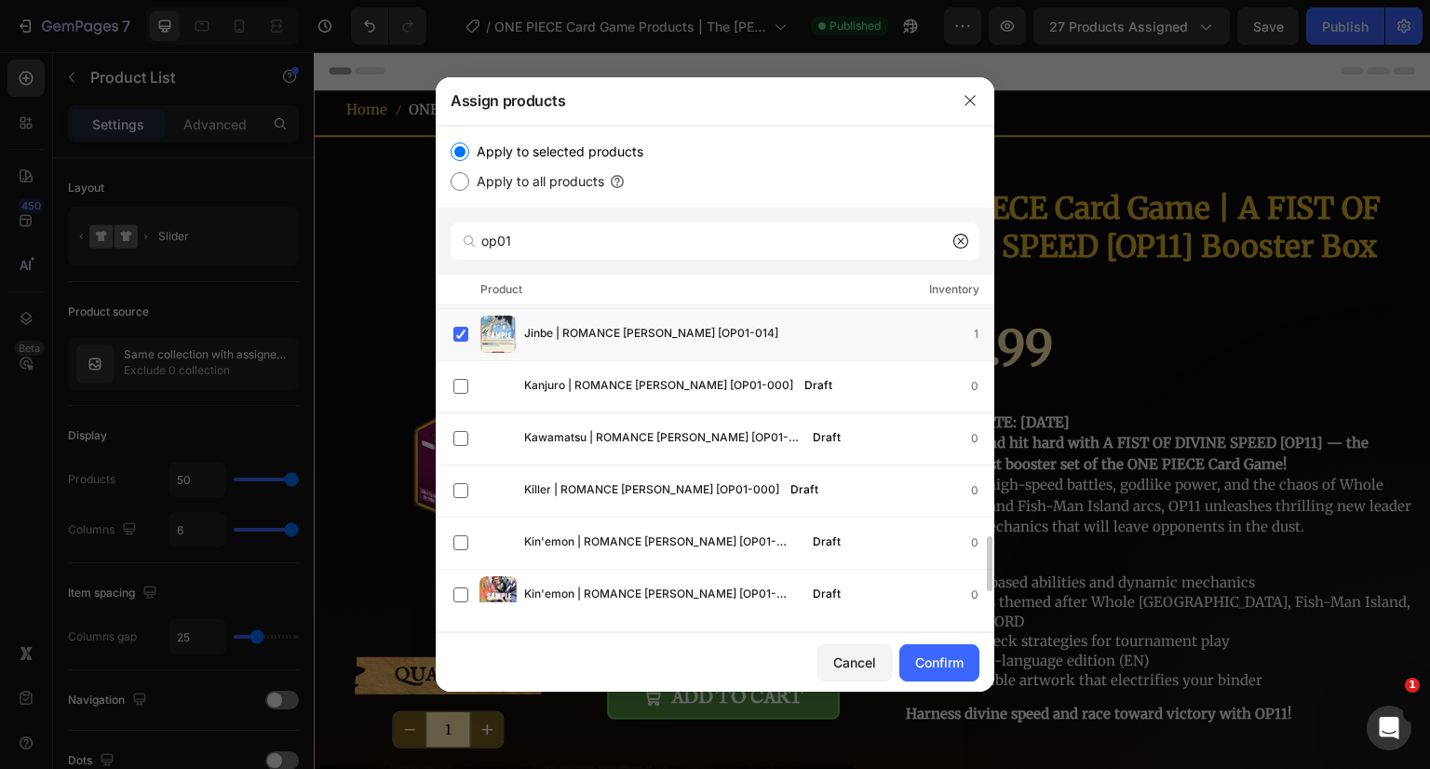
click at [458, 385] on label at bounding box center [461, 386] width 15 height 15
click at [464, 432] on label at bounding box center [461, 438] width 15 height 15
click at [458, 493] on label at bounding box center [461, 490] width 15 height 15
click at [461, 536] on label at bounding box center [461, 542] width 15 height 15
click at [463, 588] on label at bounding box center [461, 595] width 15 height 15
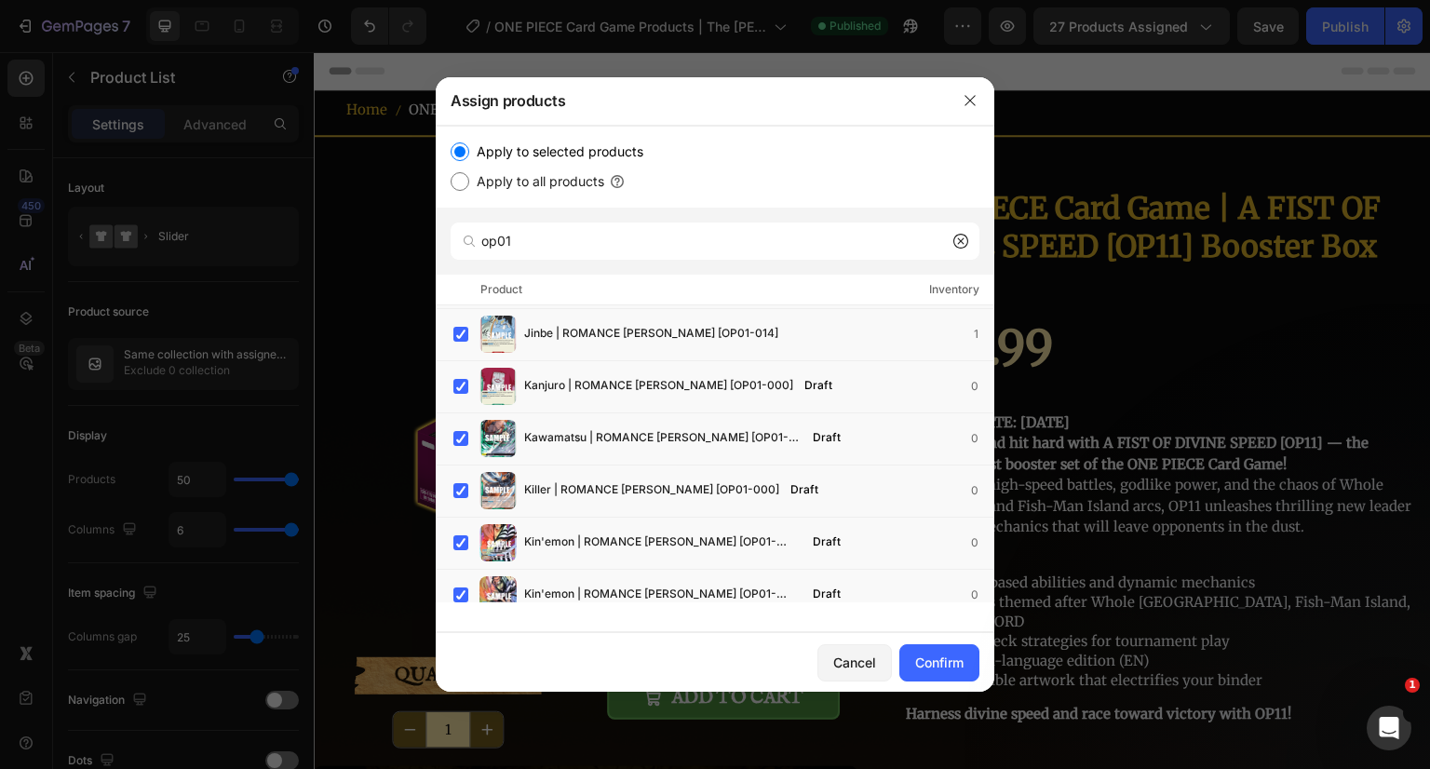
scroll to position [1304, 0]
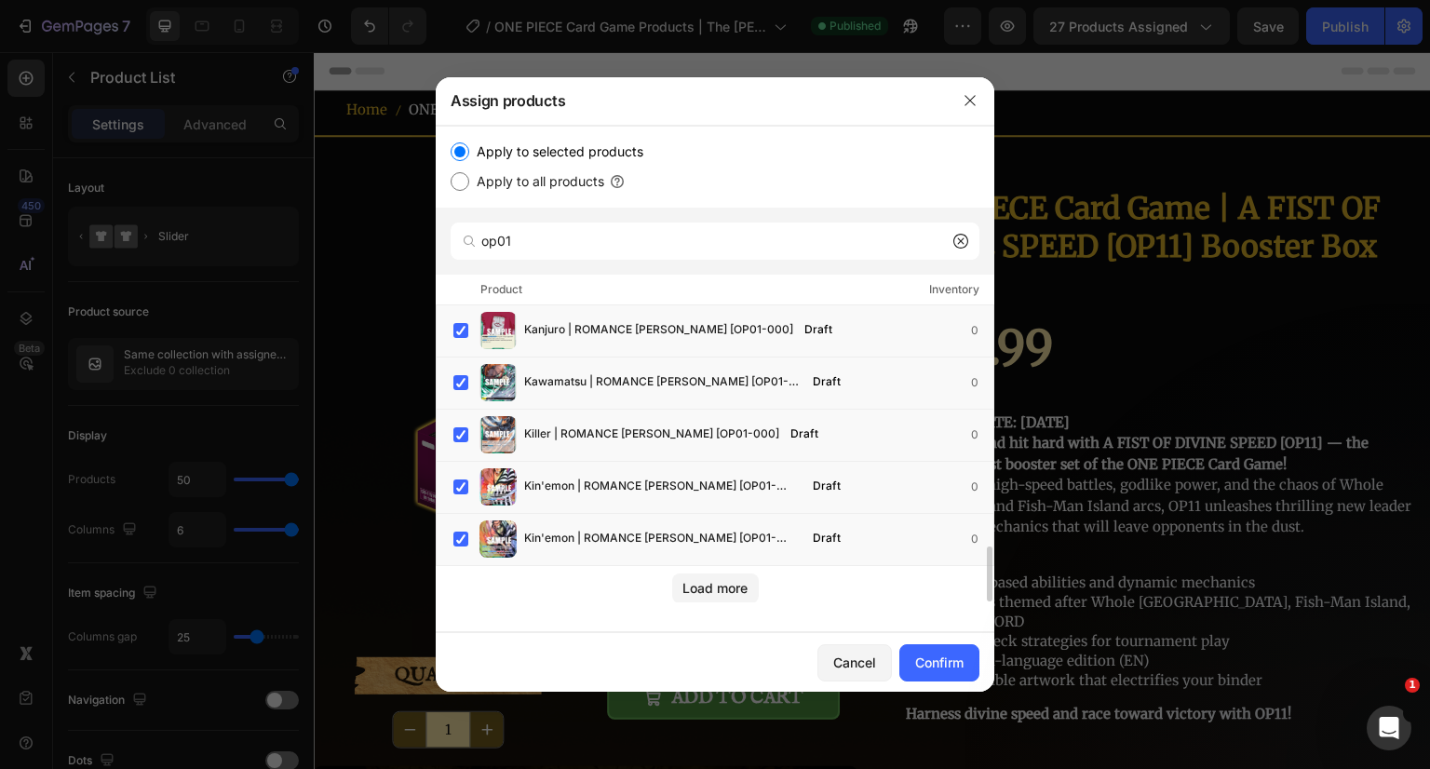
click at [712, 581] on div "Load more" at bounding box center [715, 588] width 65 height 20
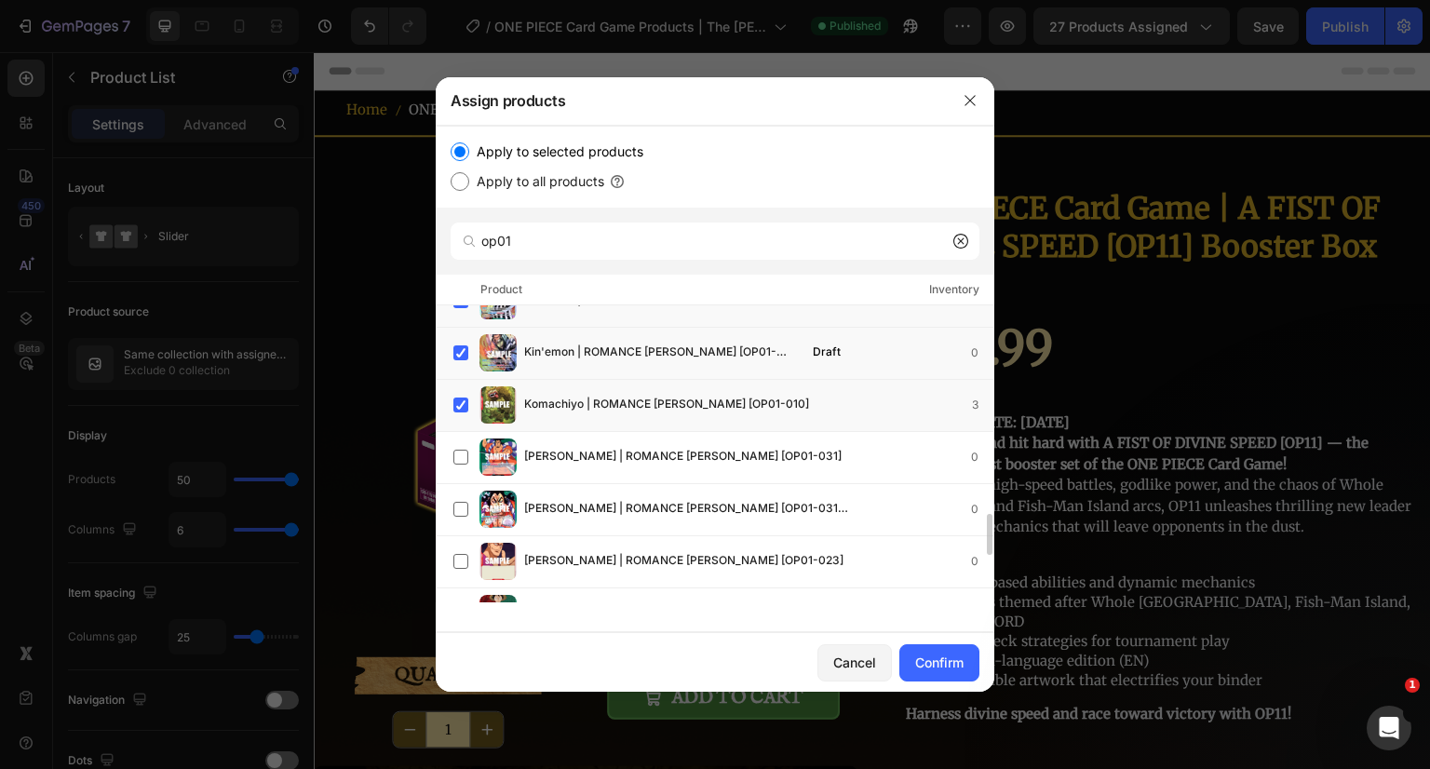
click at [462, 459] on label at bounding box center [461, 457] width 15 height 15
click at [461, 509] on label at bounding box center [461, 509] width 15 height 15
drag, startPoint x: 466, startPoint y: 556, endPoint x: 475, endPoint y: 558, distance: 9.5
click at [466, 560] on label at bounding box center [461, 561] width 15 height 15
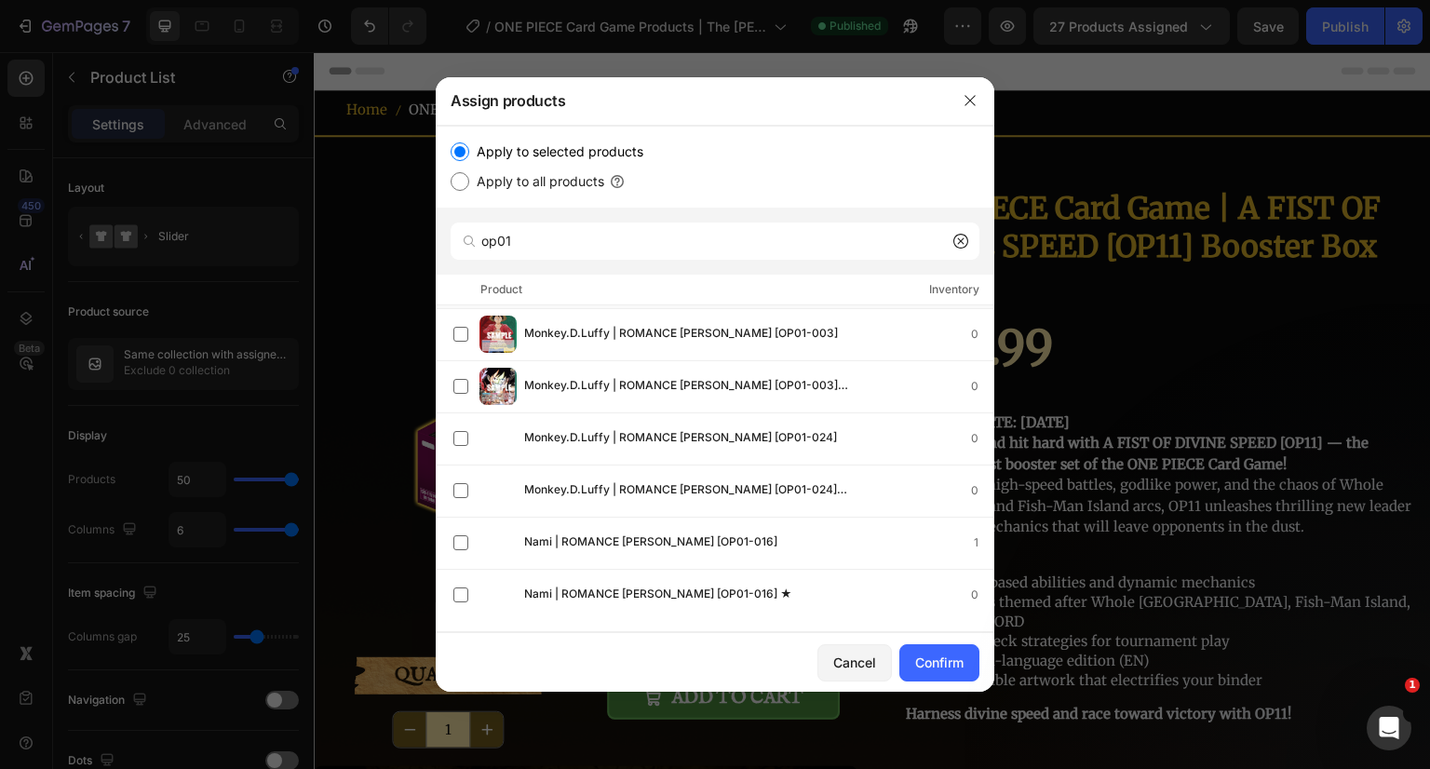
click at [466, 329] on label at bounding box center [461, 334] width 15 height 15
click at [461, 382] on label at bounding box center [461, 386] width 15 height 15
click at [459, 440] on label at bounding box center [461, 438] width 15 height 15
click at [467, 498] on label at bounding box center [461, 490] width 15 height 15
click at [461, 535] on label at bounding box center [461, 542] width 15 height 15
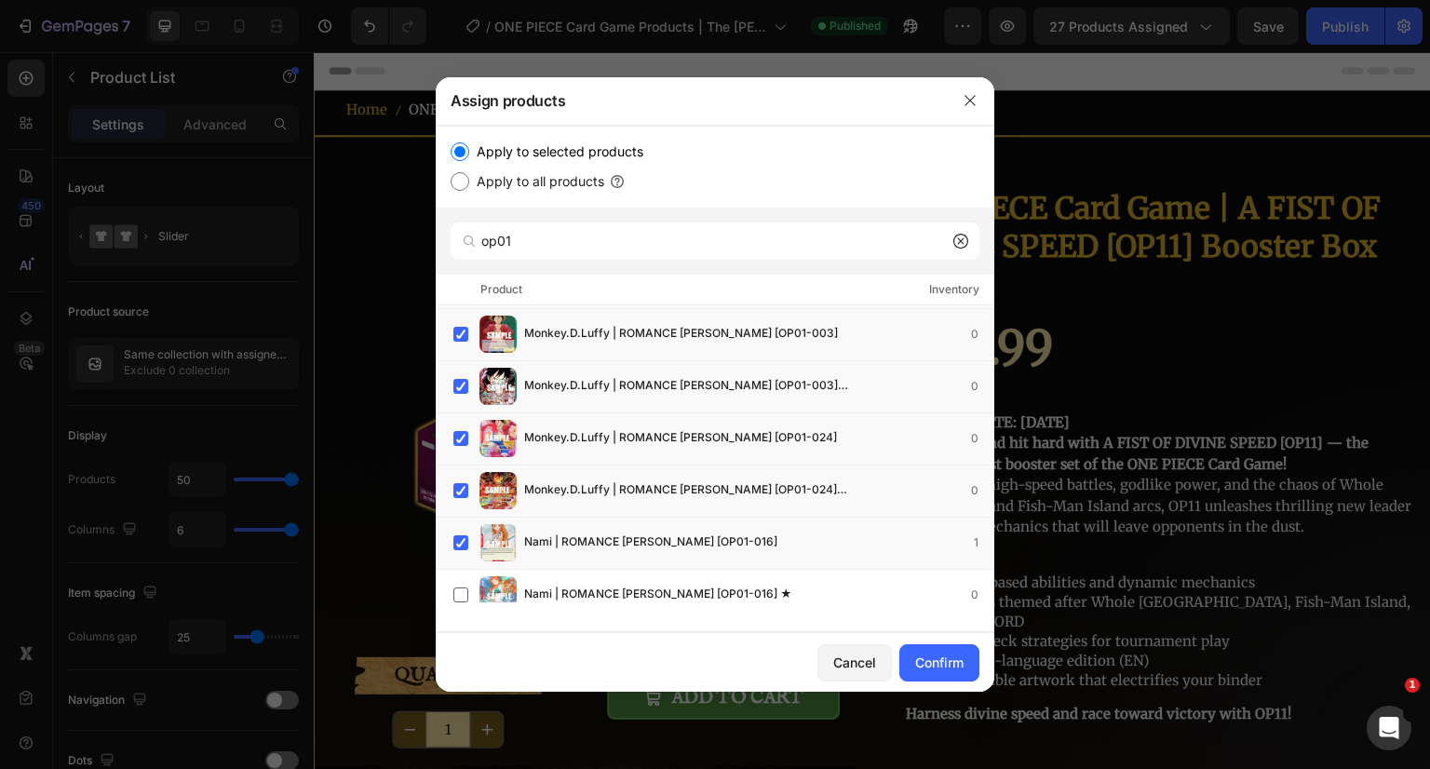
click at [458, 588] on label at bounding box center [461, 595] width 15 height 15
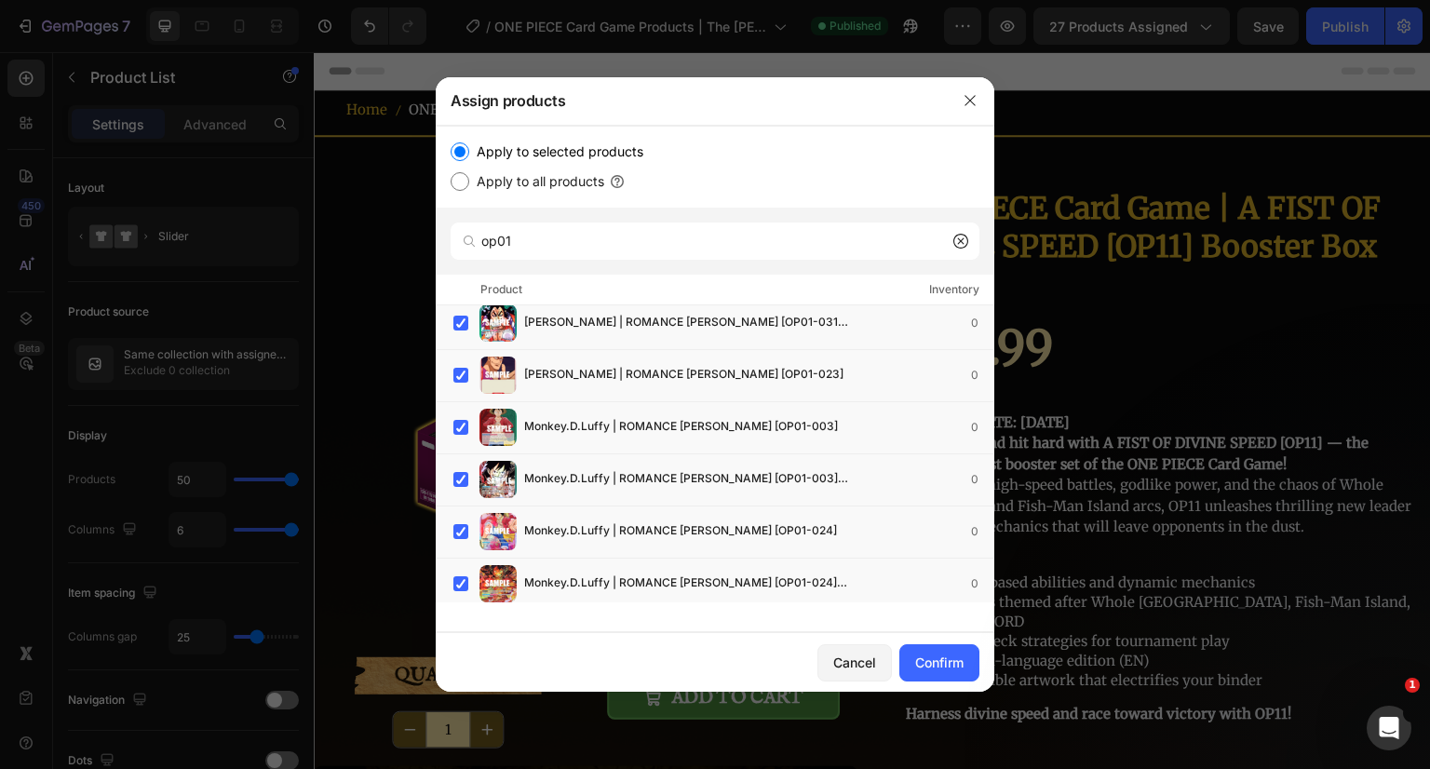
scroll to position [1825, 0]
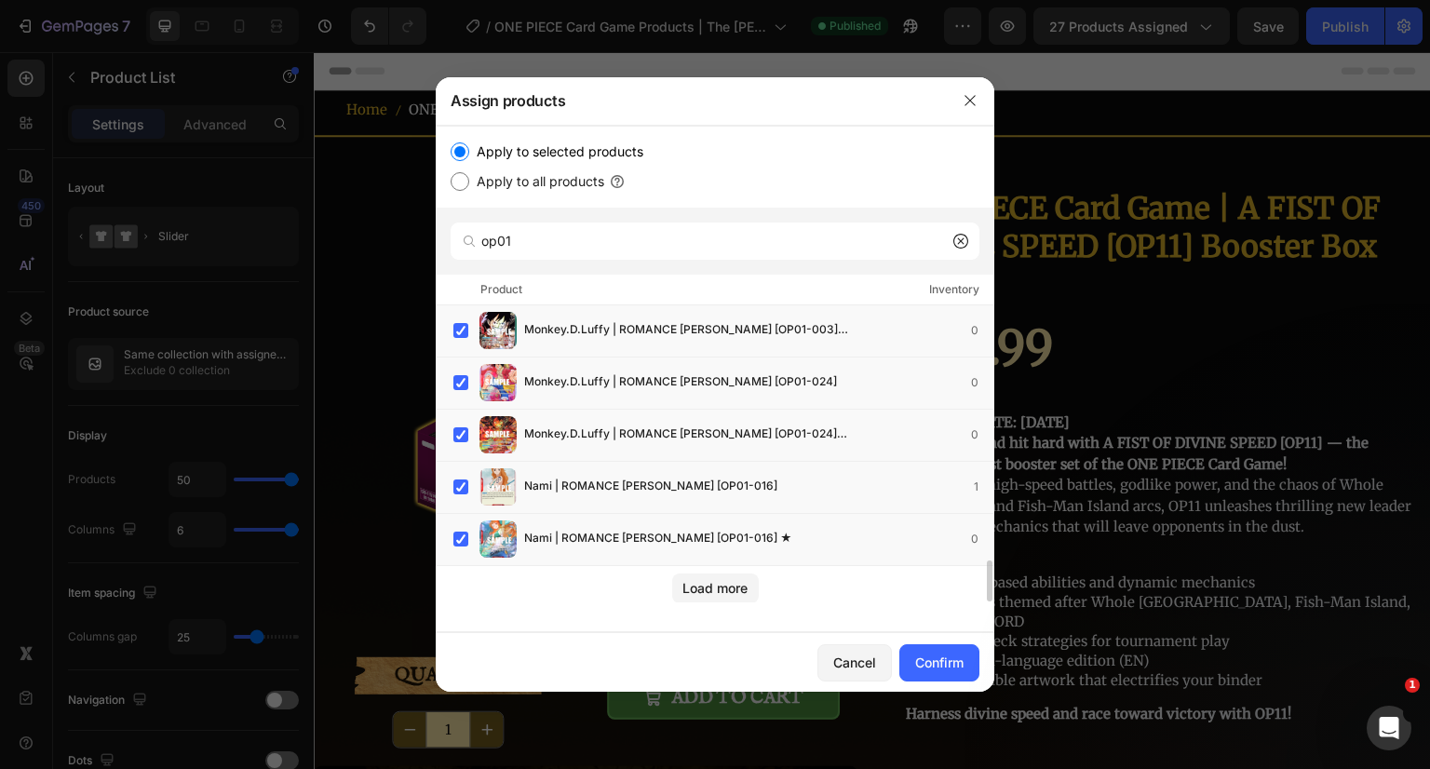
click at [704, 582] on div "Load more" at bounding box center [715, 588] width 65 height 20
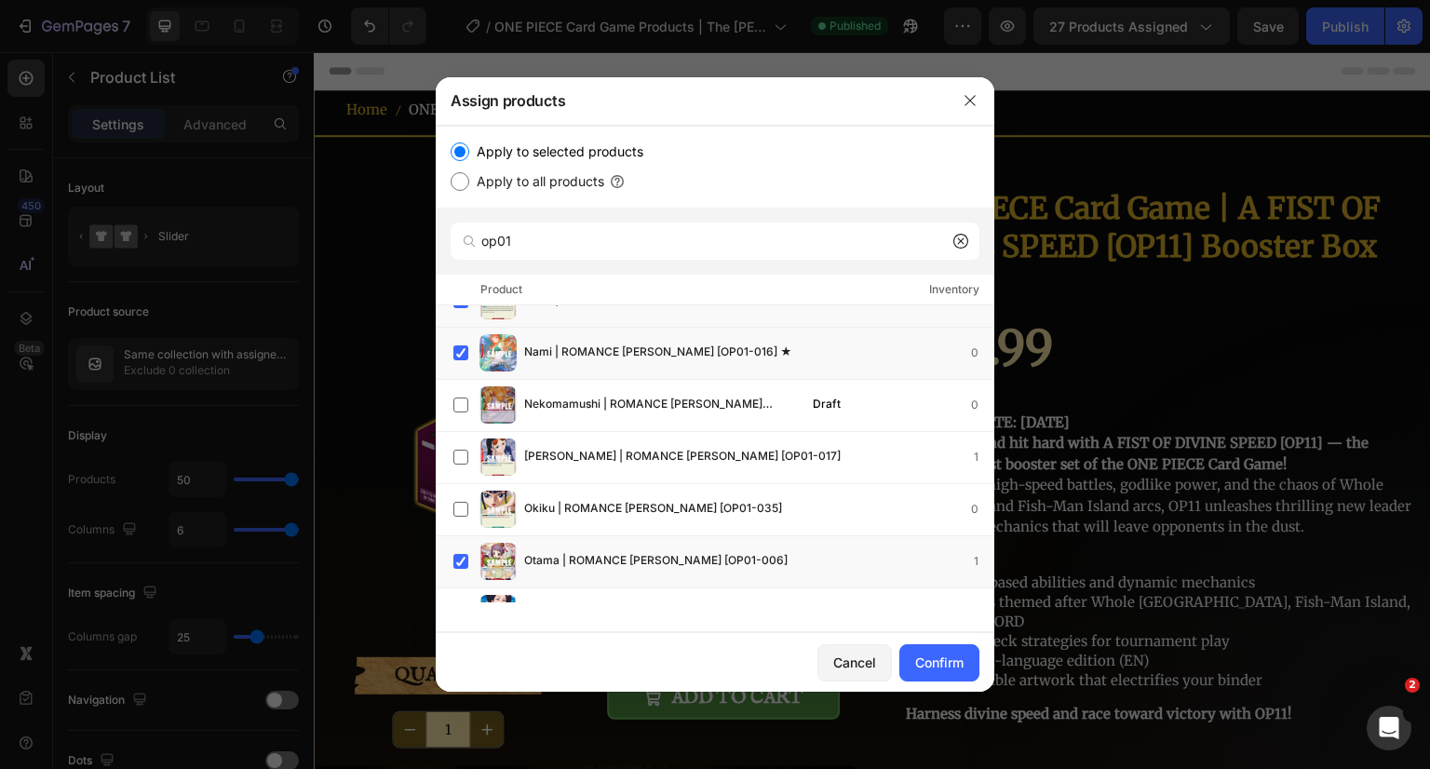
click at [461, 403] on label at bounding box center [461, 405] width 15 height 15
click at [462, 452] on label at bounding box center [461, 457] width 15 height 15
click at [463, 502] on label at bounding box center [461, 509] width 15 height 15
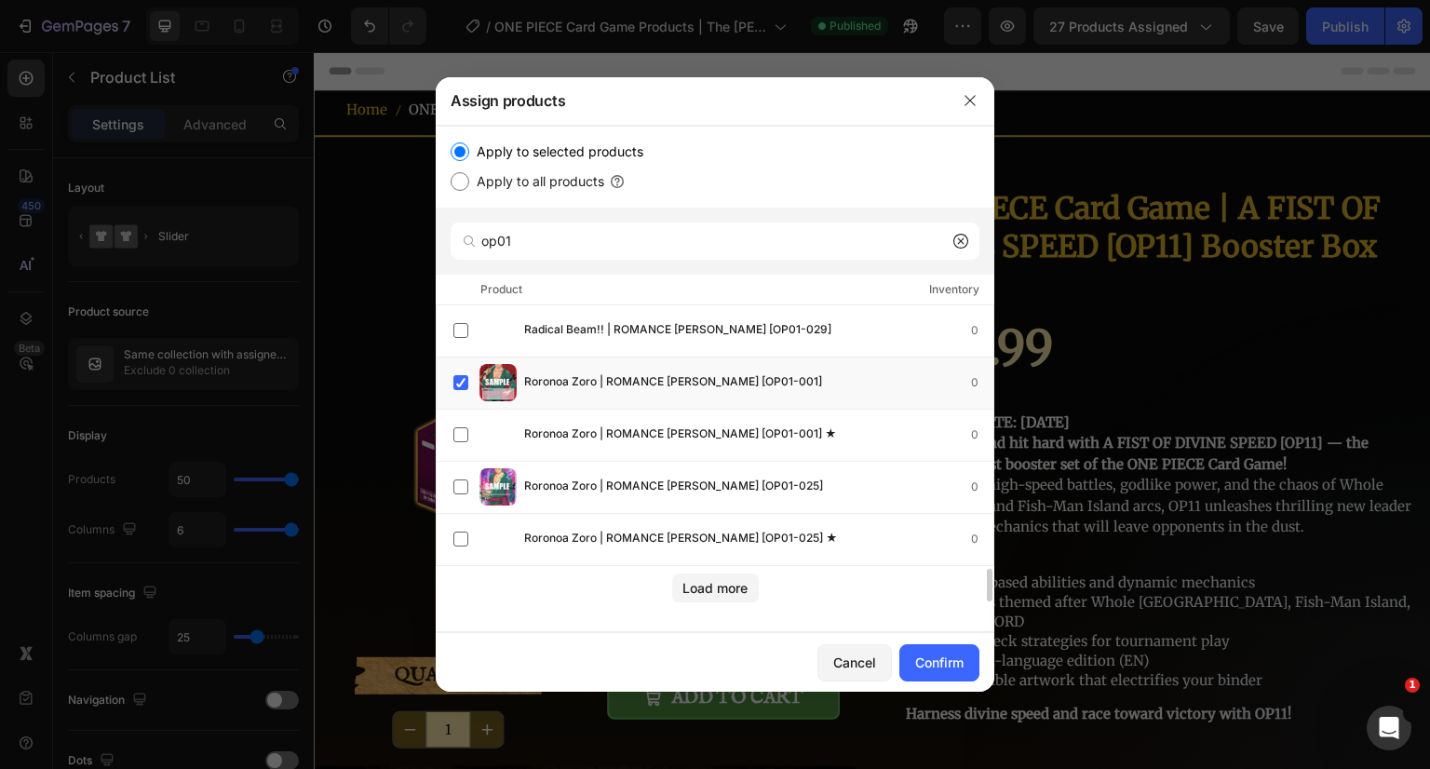
click at [458, 437] on label at bounding box center [461, 434] width 15 height 15
click at [459, 492] on label at bounding box center [461, 487] width 15 height 15
click at [461, 533] on label at bounding box center [461, 539] width 15 height 15
click at [697, 585] on div "Load more" at bounding box center [715, 588] width 65 height 20
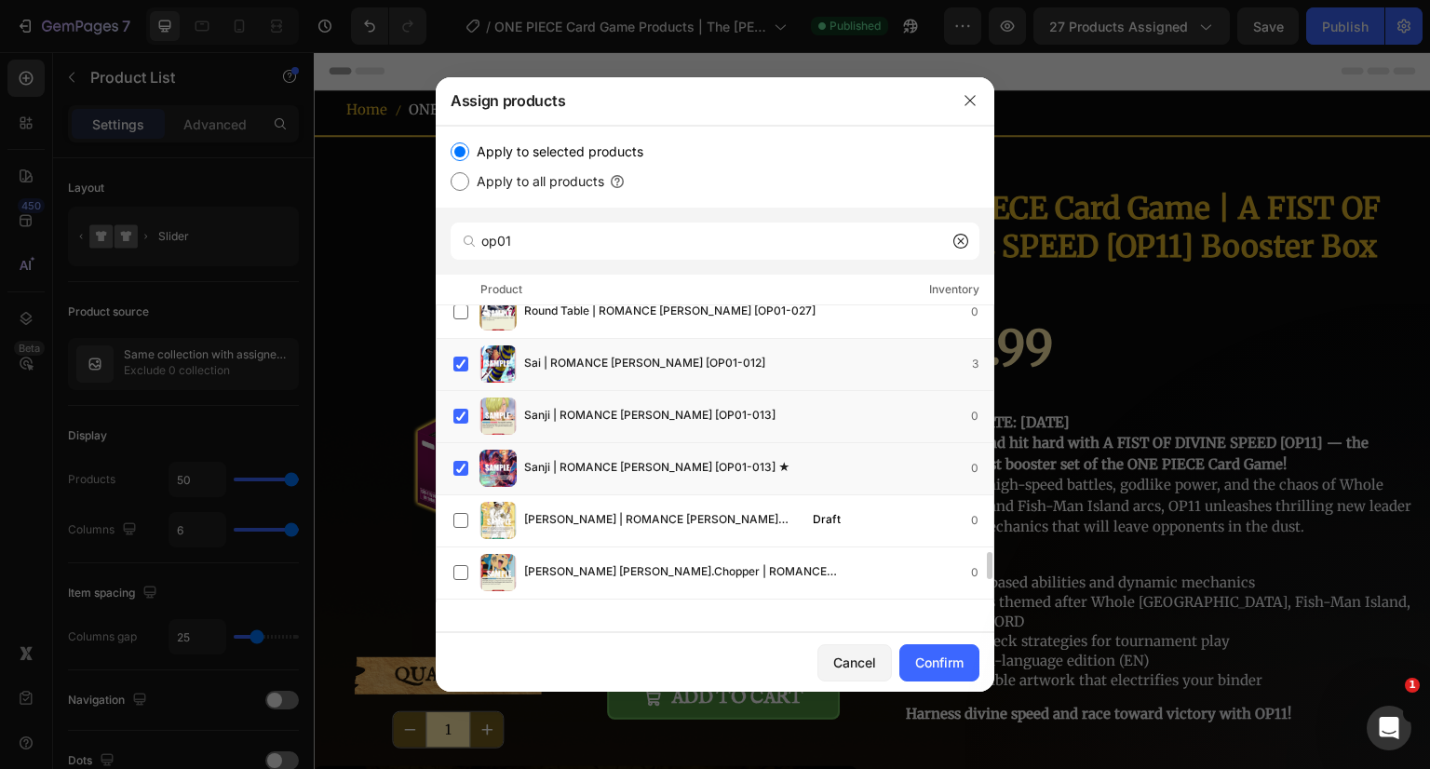
scroll to position [2719, 0]
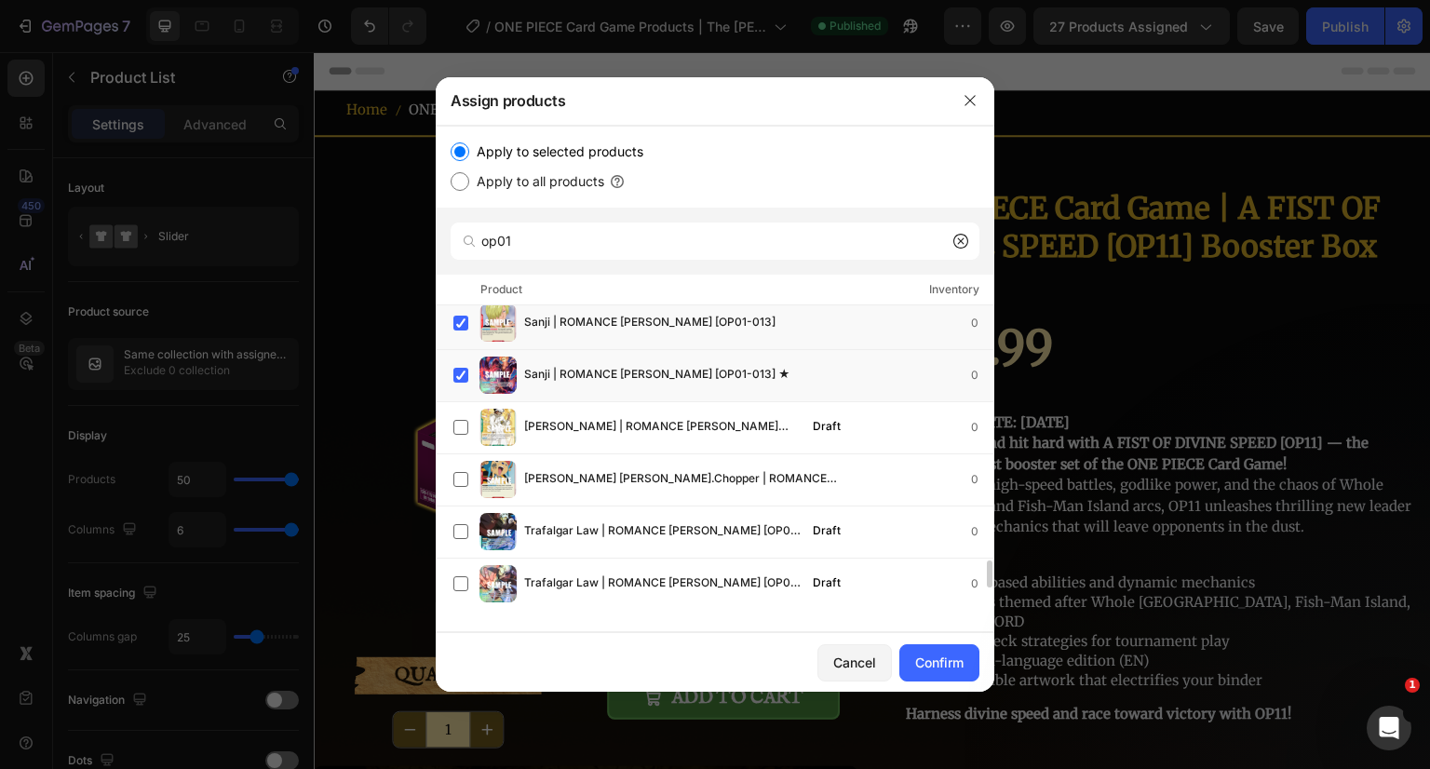
click at [459, 428] on label at bounding box center [461, 427] width 15 height 15
click at [462, 476] on label at bounding box center [461, 479] width 15 height 15
click at [464, 529] on label at bounding box center [461, 531] width 15 height 15
click at [463, 576] on label at bounding box center [461, 583] width 15 height 15
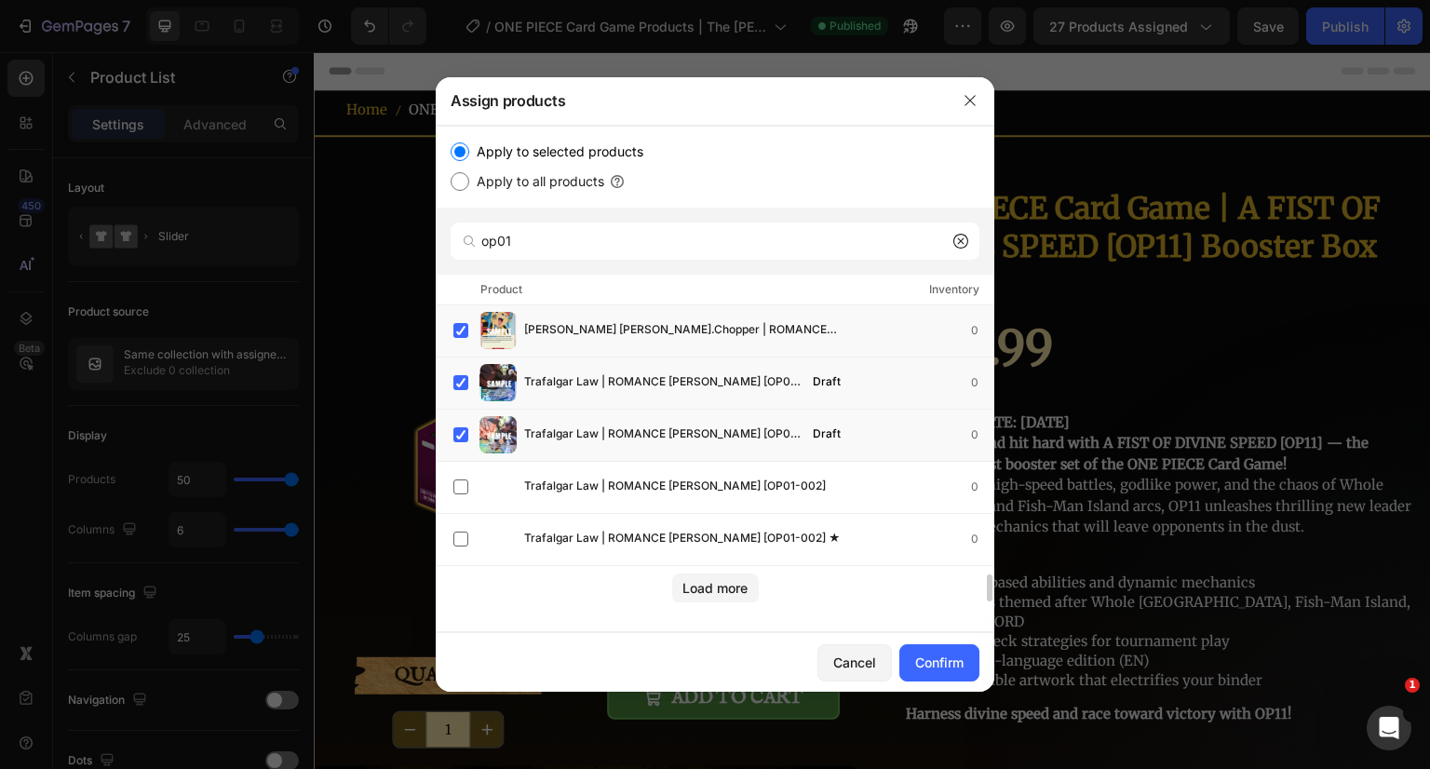
click at [461, 494] on label at bounding box center [461, 487] width 15 height 15
click at [462, 534] on label at bounding box center [461, 539] width 15 height 15
click at [701, 582] on div "Load more" at bounding box center [715, 588] width 65 height 20
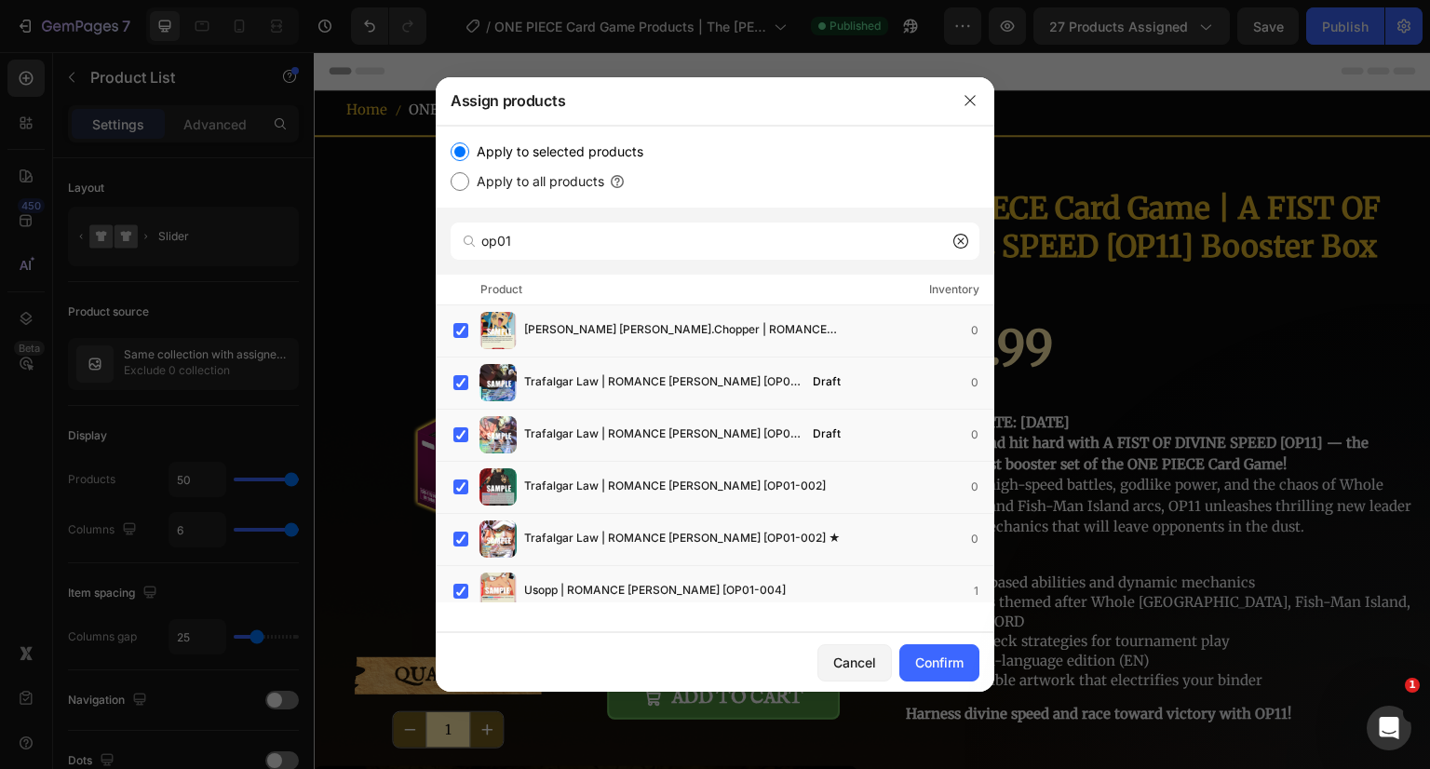
scroll to position [2973, 0]
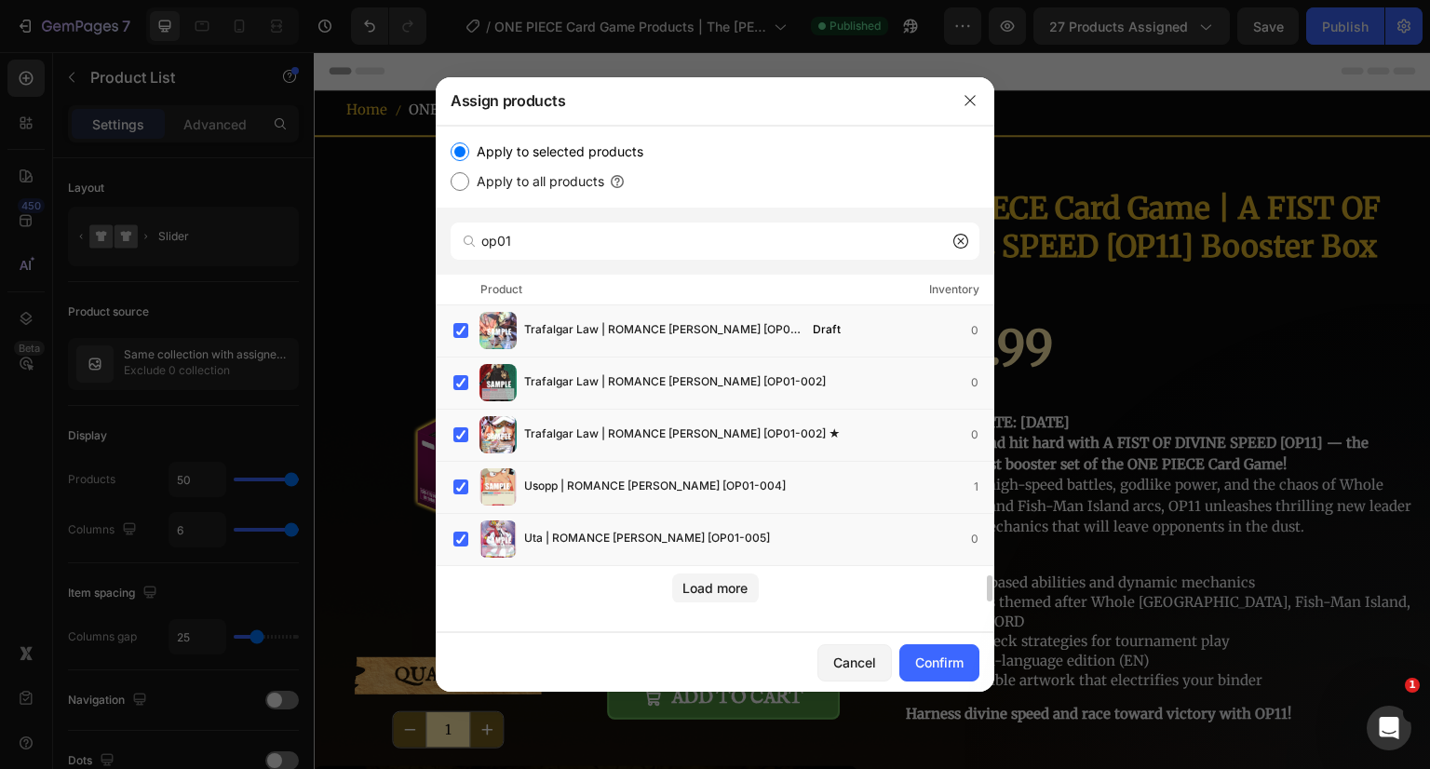
click at [699, 579] on div "Load more" at bounding box center [715, 588] width 65 height 20
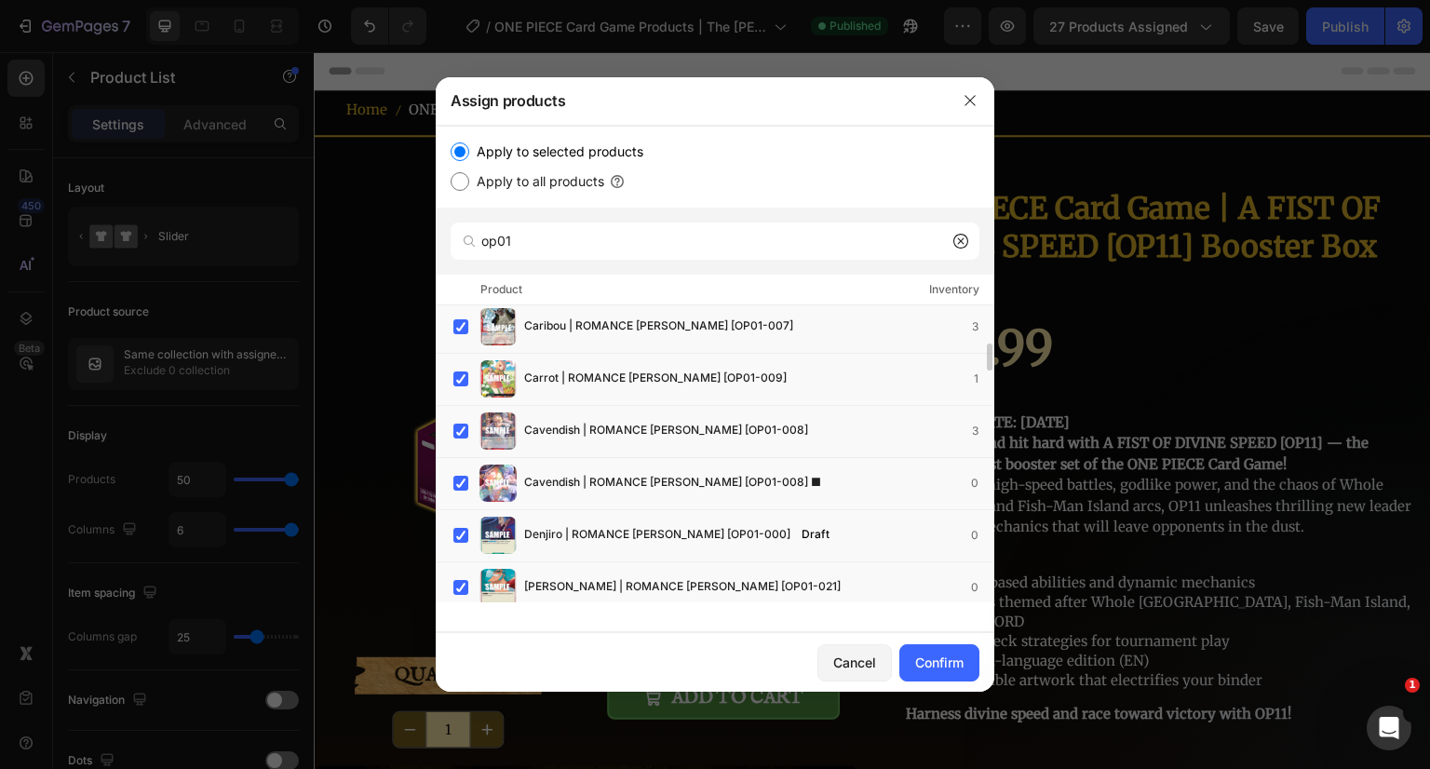
scroll to position [0, 0]
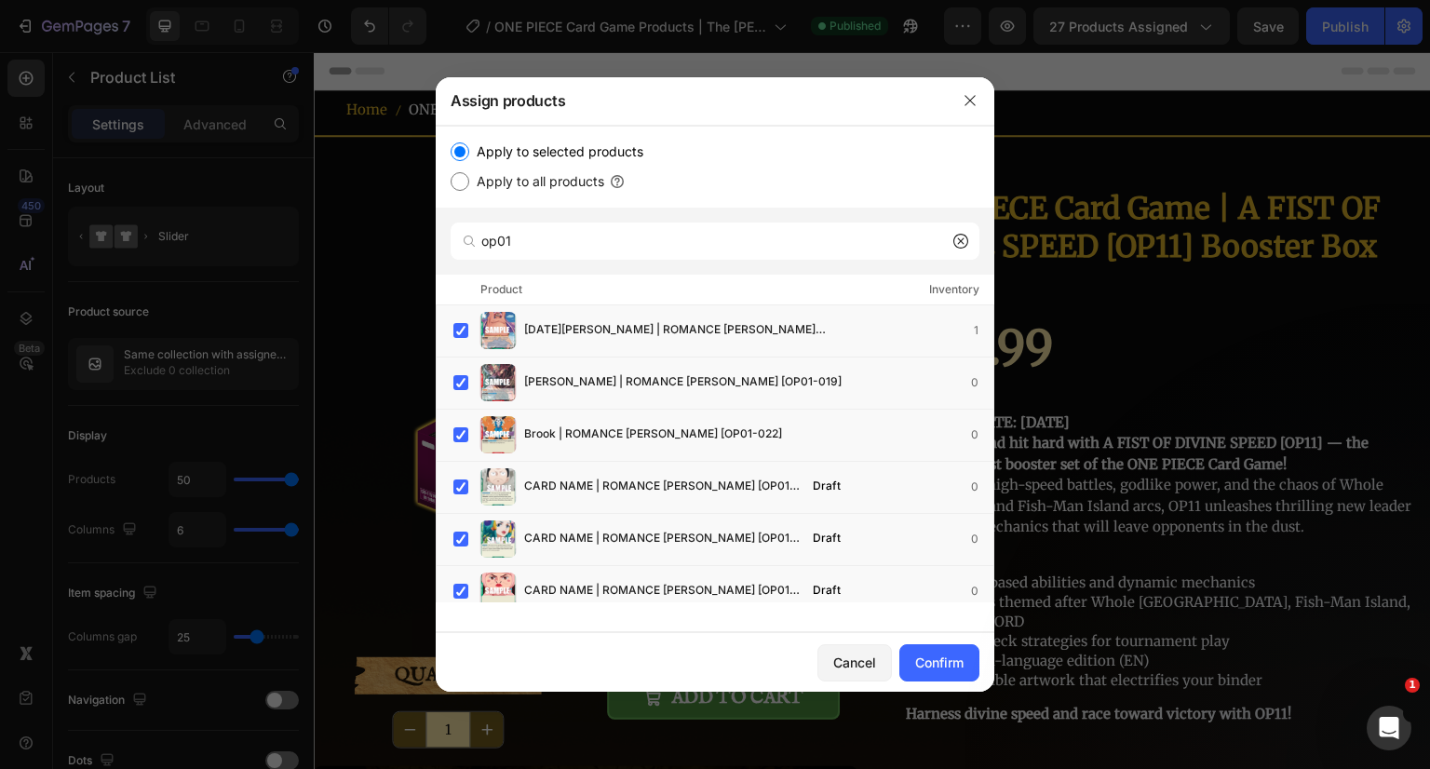
click at [939, 654] on div "Confirm" at bounding box center [939, 663] width 48 height 20
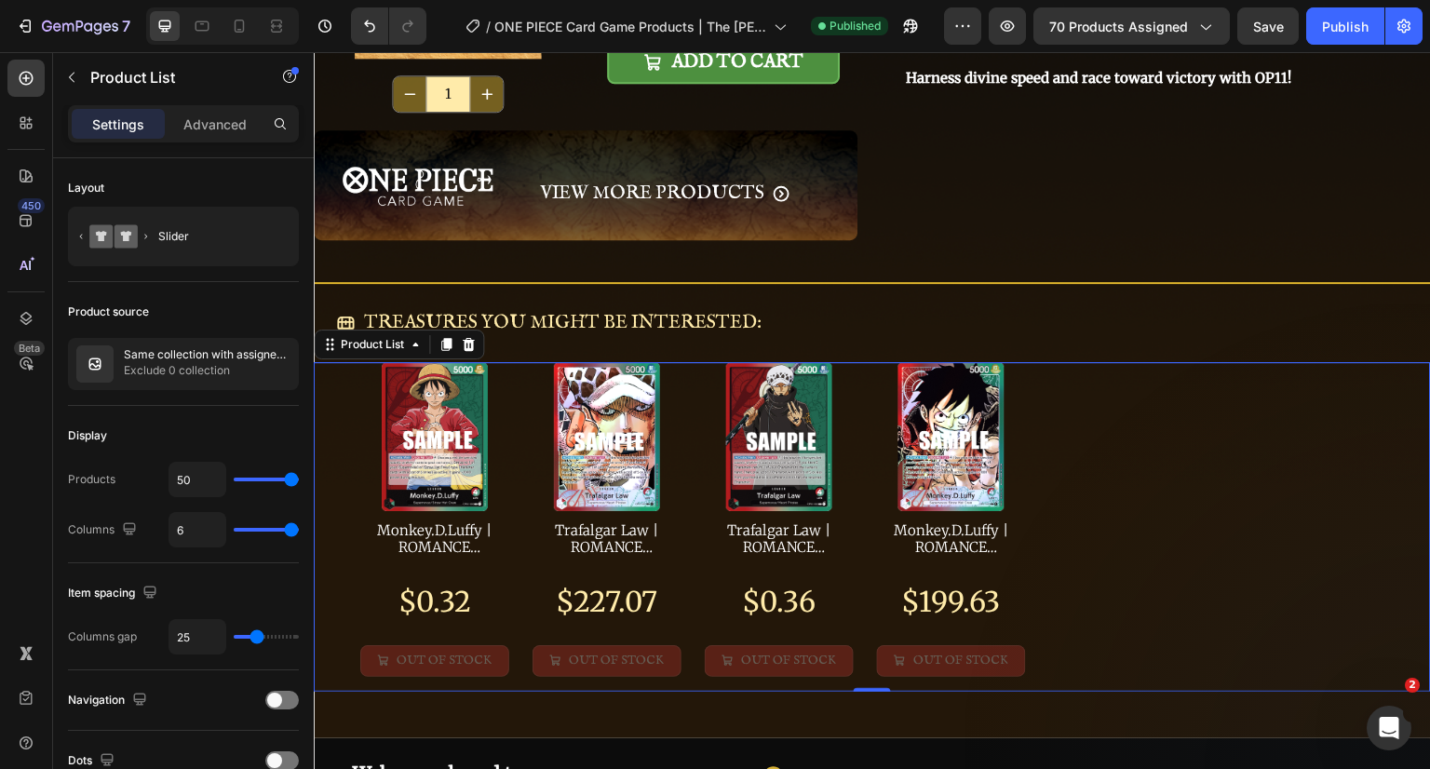
scroll to position [745, 0]
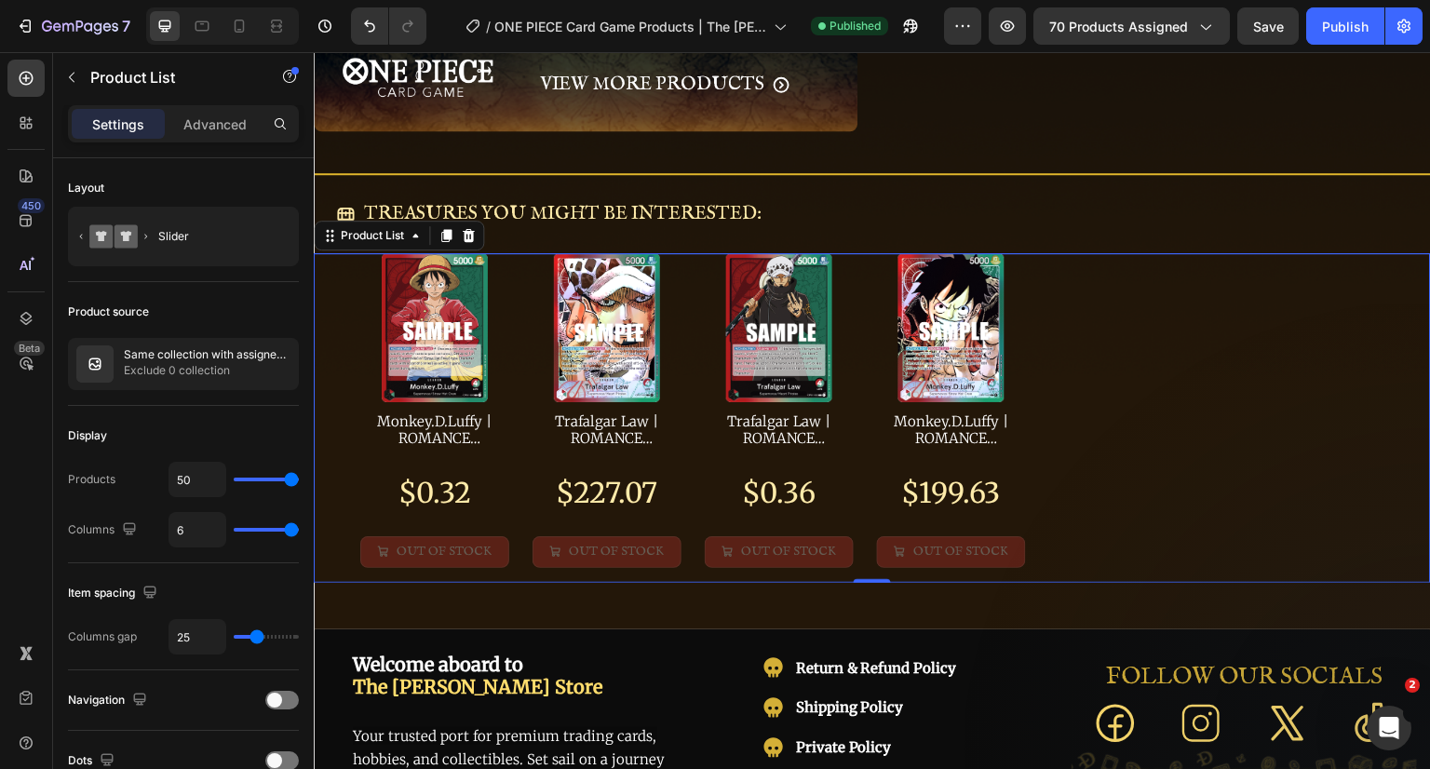
click at [1085, 339] on div "Product Images Monkey.D.Luffy | ROMANCE DAWN [OP01-003] ★ Product Title $199.63…" at bounding box center [872, 417] width 1024 height 329
click at [0, 0] on icon "button" at bounding box center [0, 0] width 0 height 0
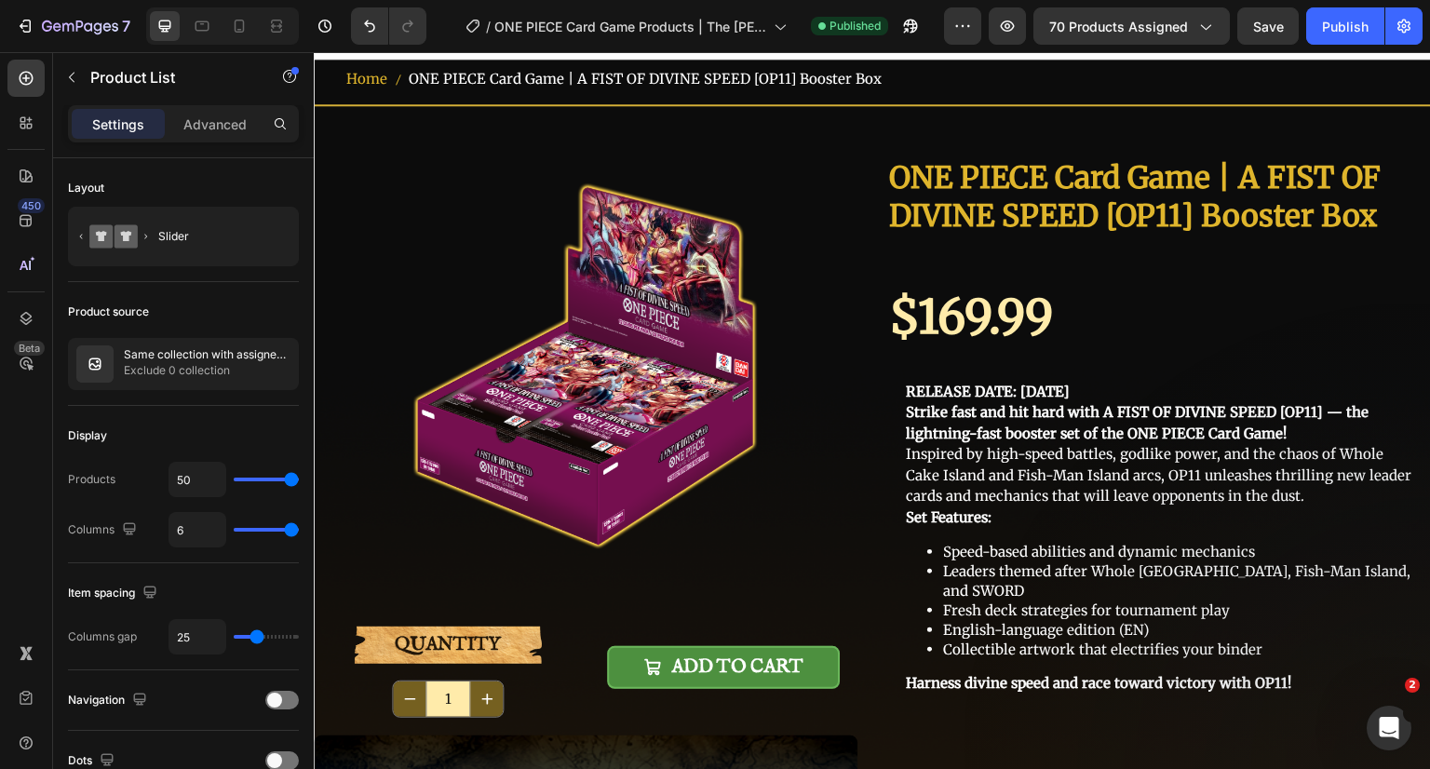
scroll to position [0, 0]
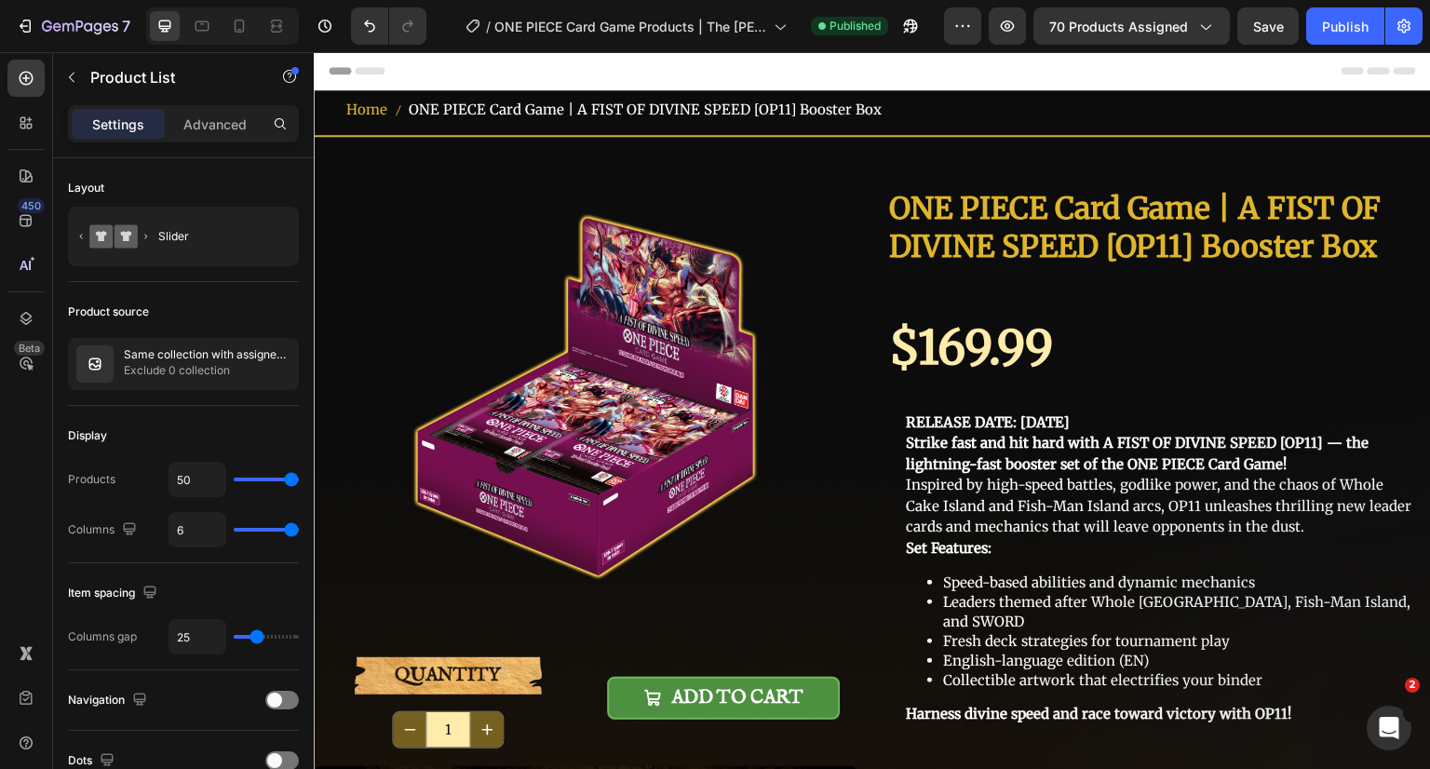
click at [1201, 34] on icon "button" at bounding box center [1205, 26] width 19 height 19
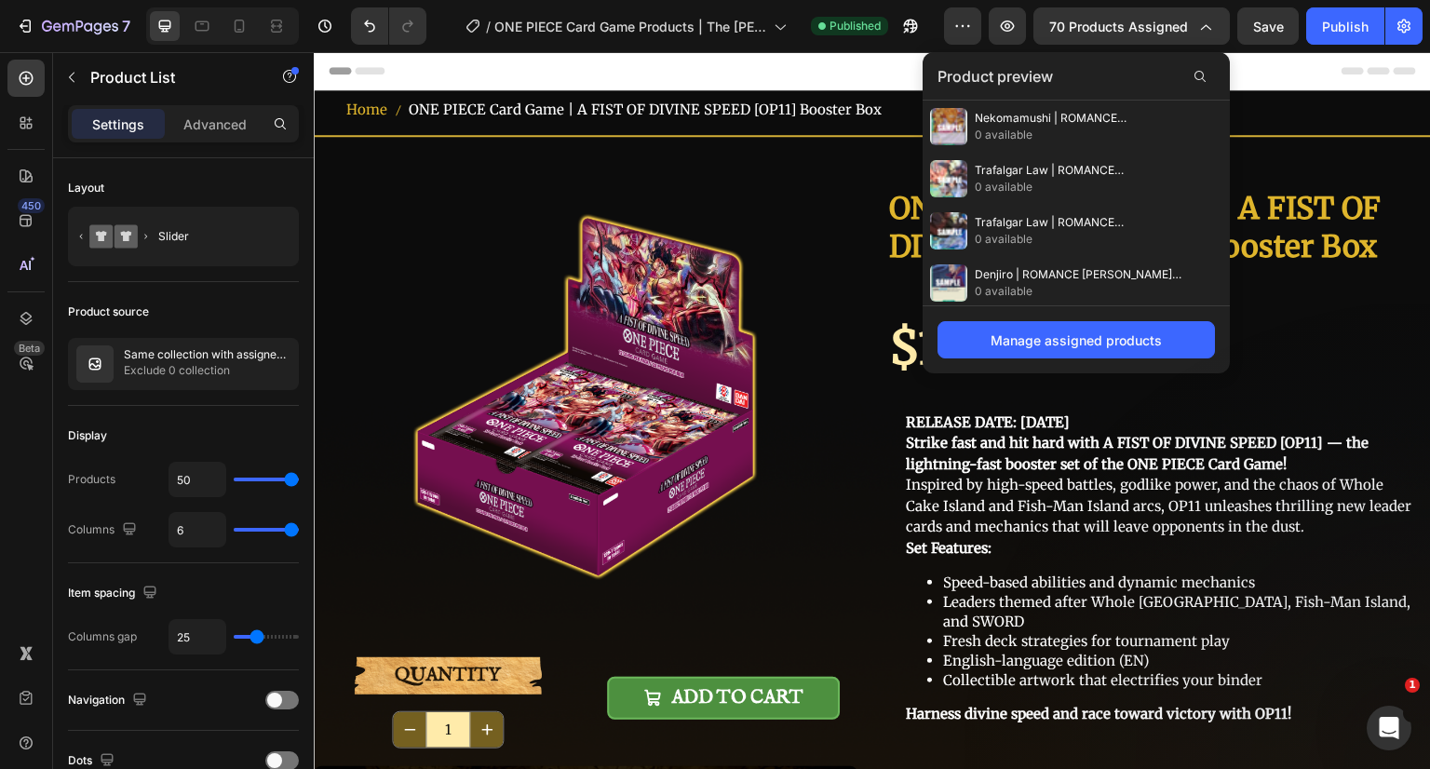
click at [1087, 347] on div "Manage assigned products" at bounding box center [1076, 341] width 171 height 20
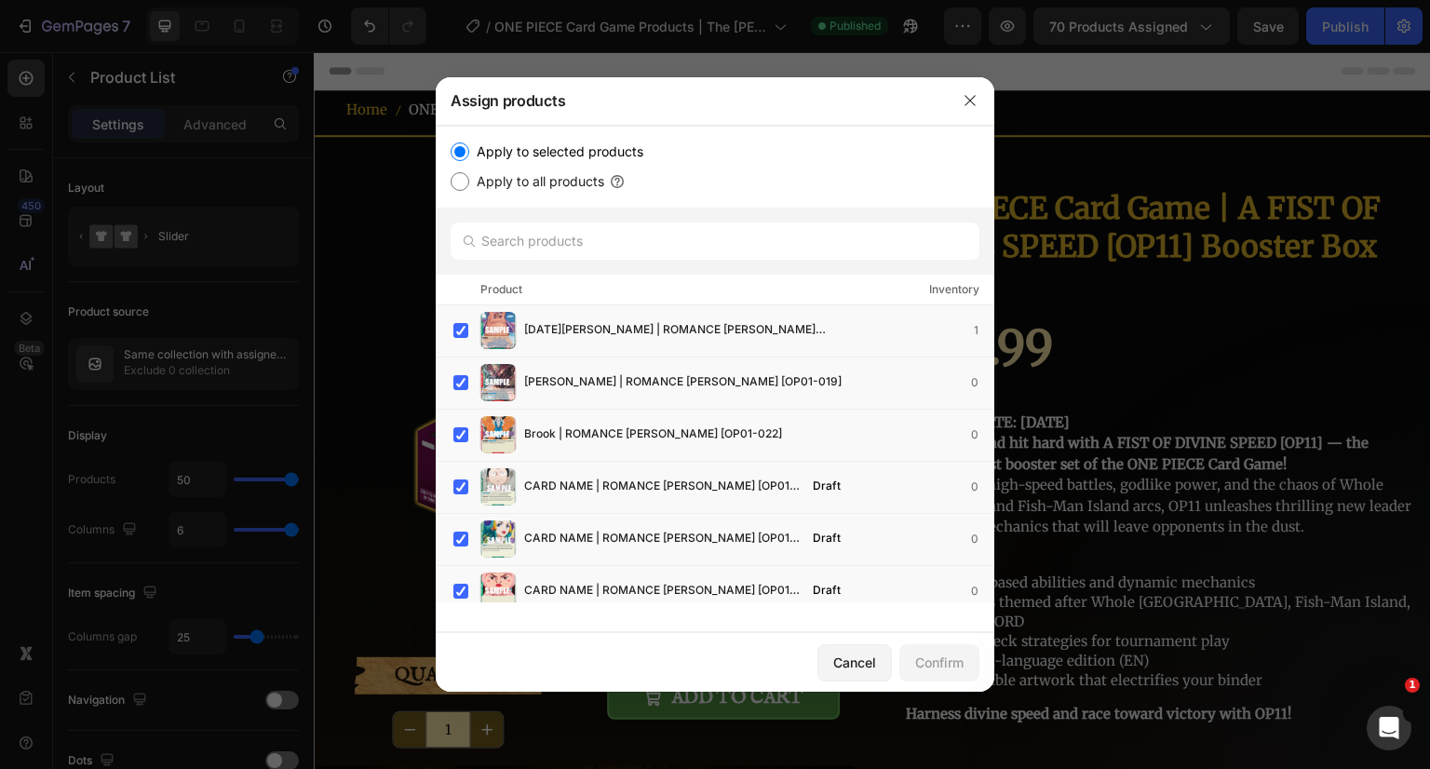
click at [459, 180] on input "Apply to all products" at bounding box center [460, 181] width 19 height 19
radio input "true"
click at [928, 664] on div "Confirm" at bounding box center [939, 663] width 48 height 20
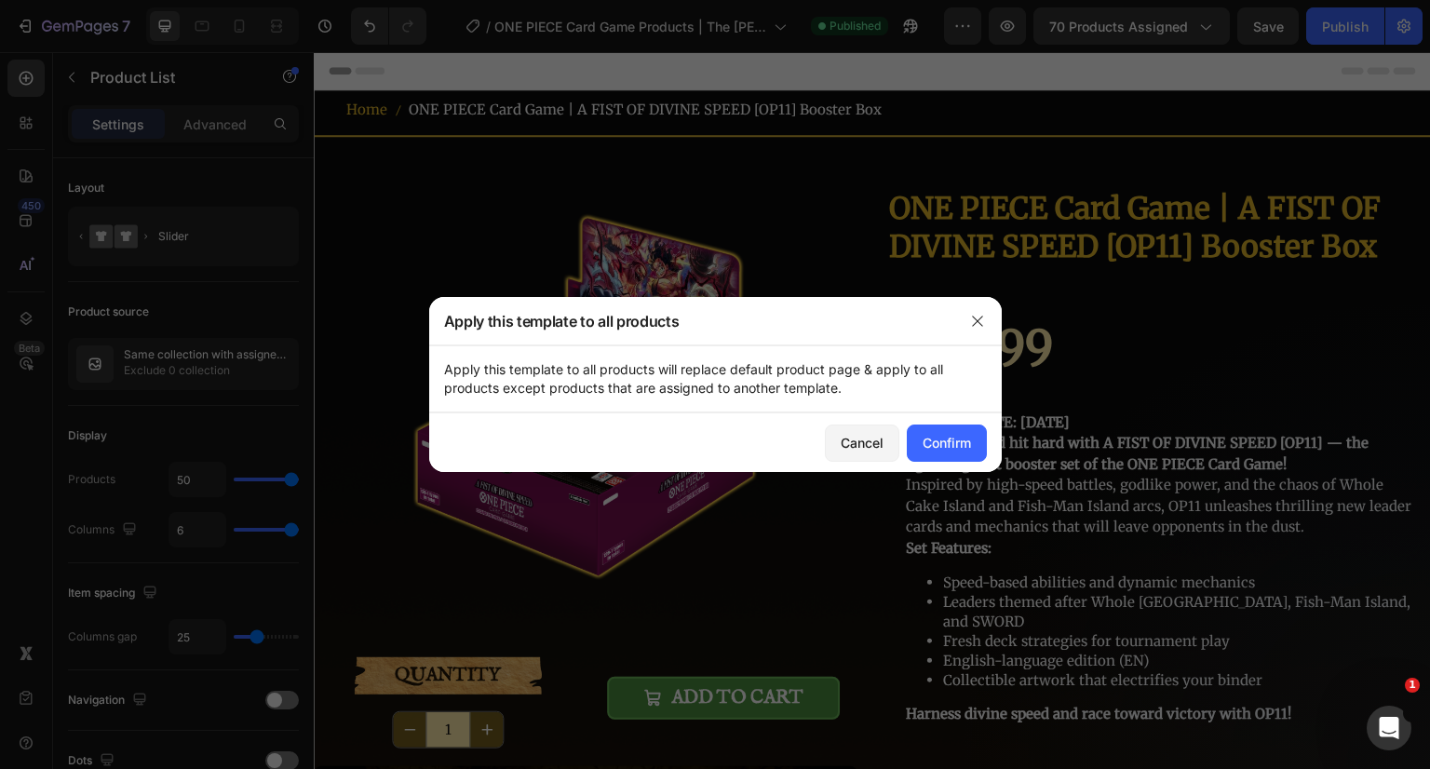
click at [875, 442] on div "Cancel" at bounding box center [862, 443] width 43 height 20
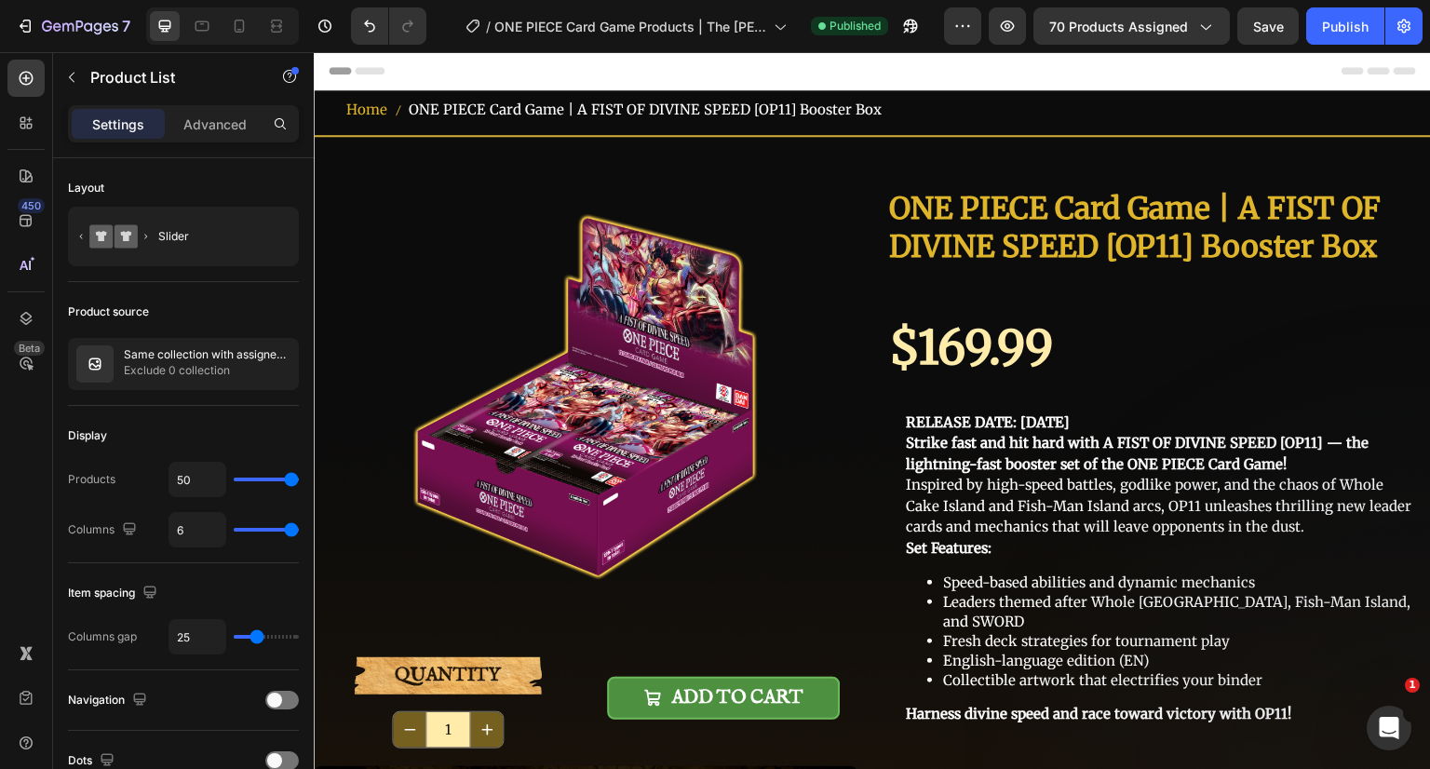
click at [1089, 31] on span "70 products assigned" at bounding box center [1119, 27] width 139 height 20
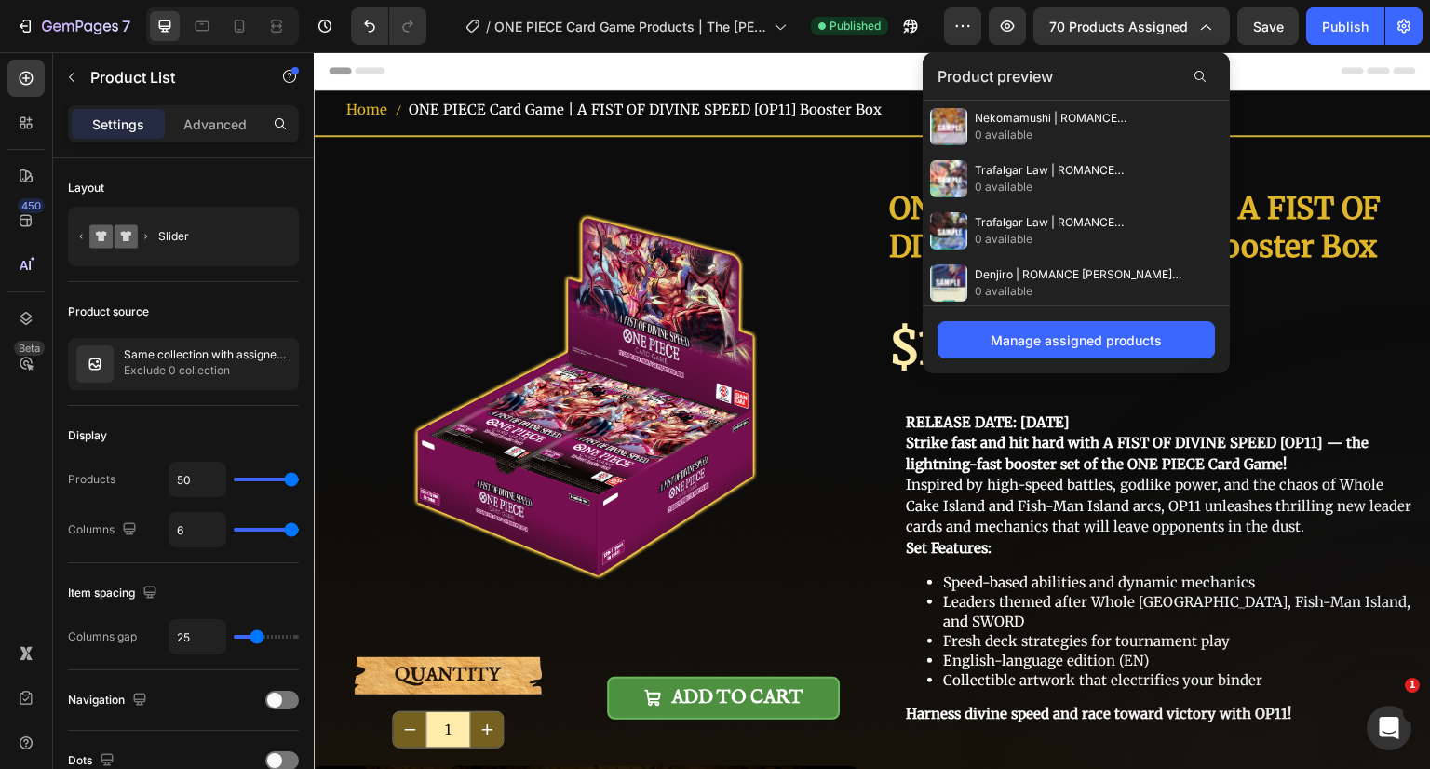
click at [1043, 326] on button "Manage assigned products" at bounding box center [1077, 339] width 278 height 37
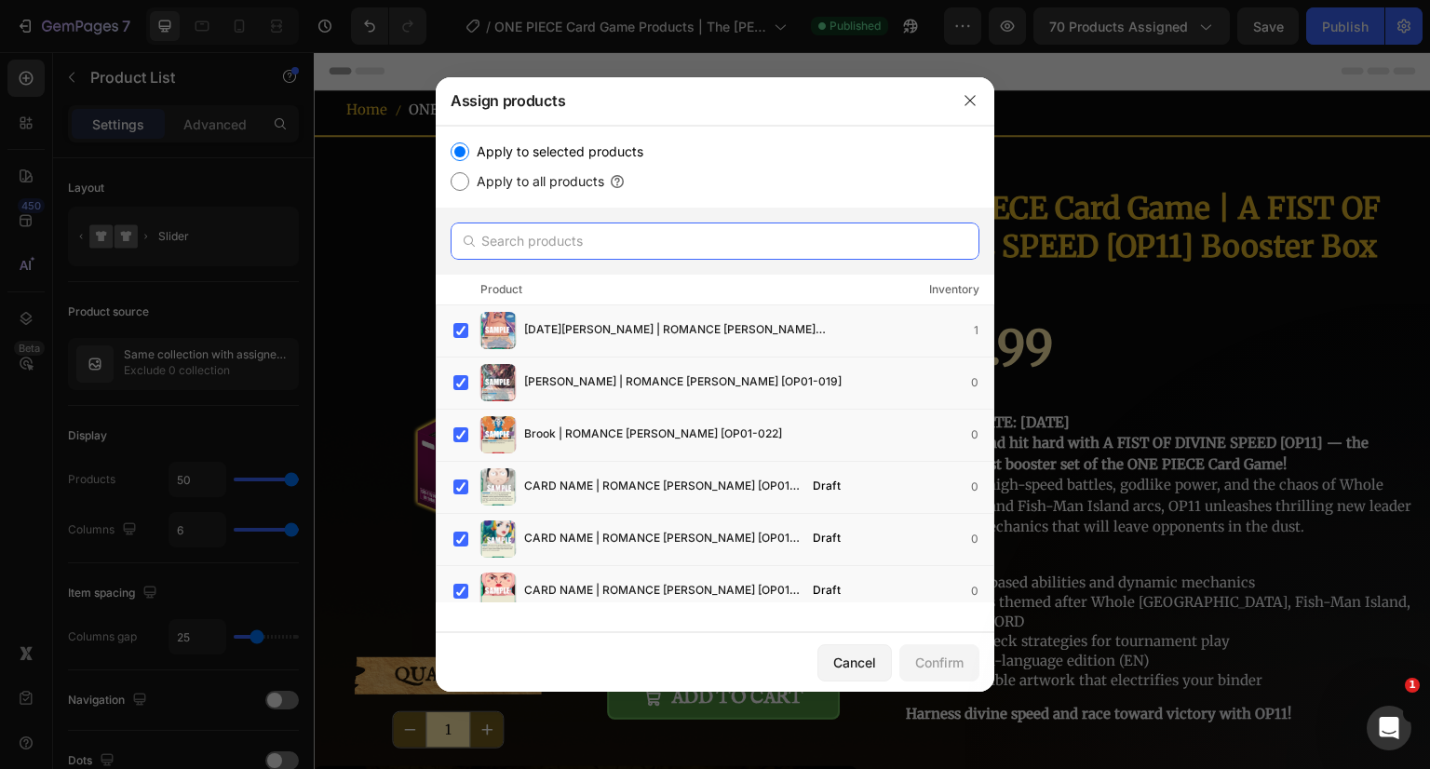
click at [540, 235] on input "text" at bounding box center [715, 241] width 529 height 37
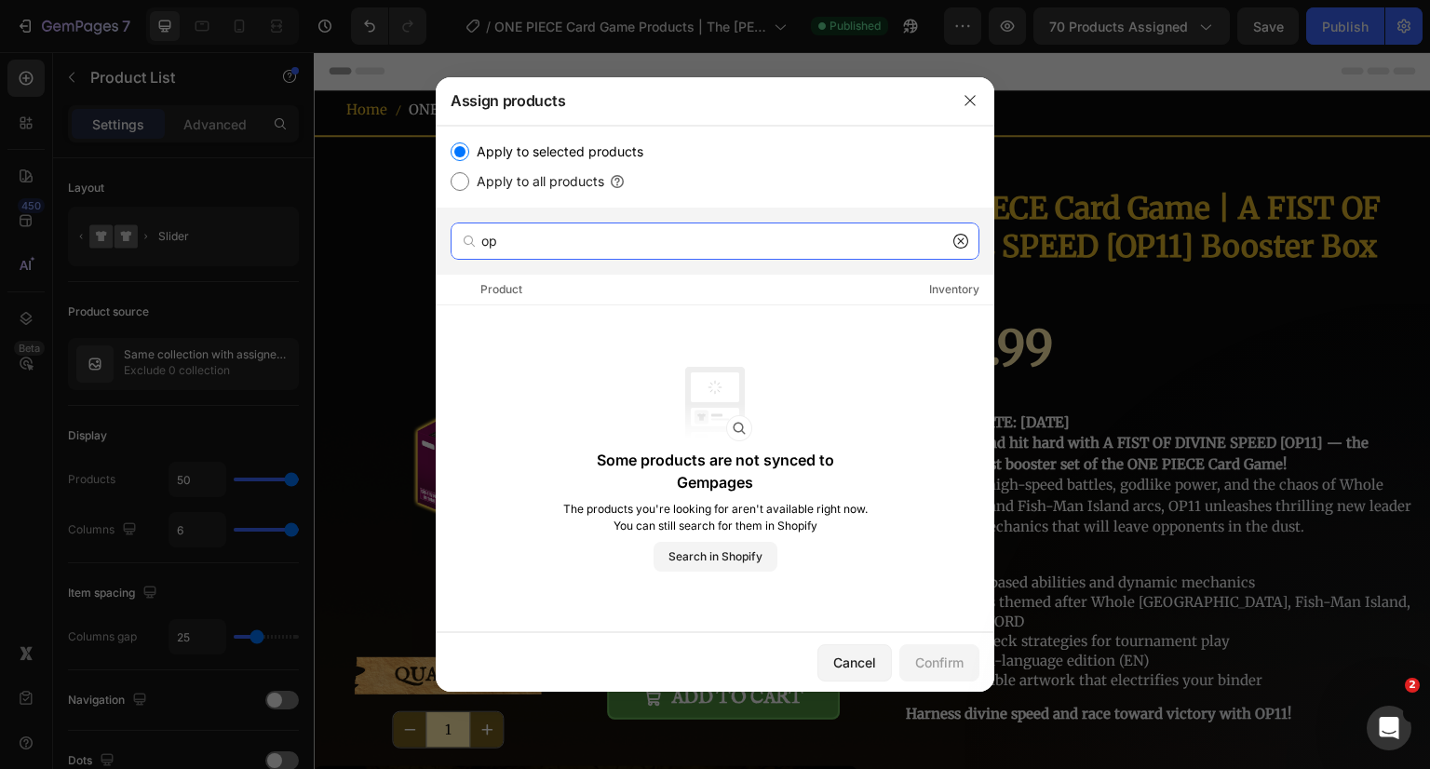
type input "o"
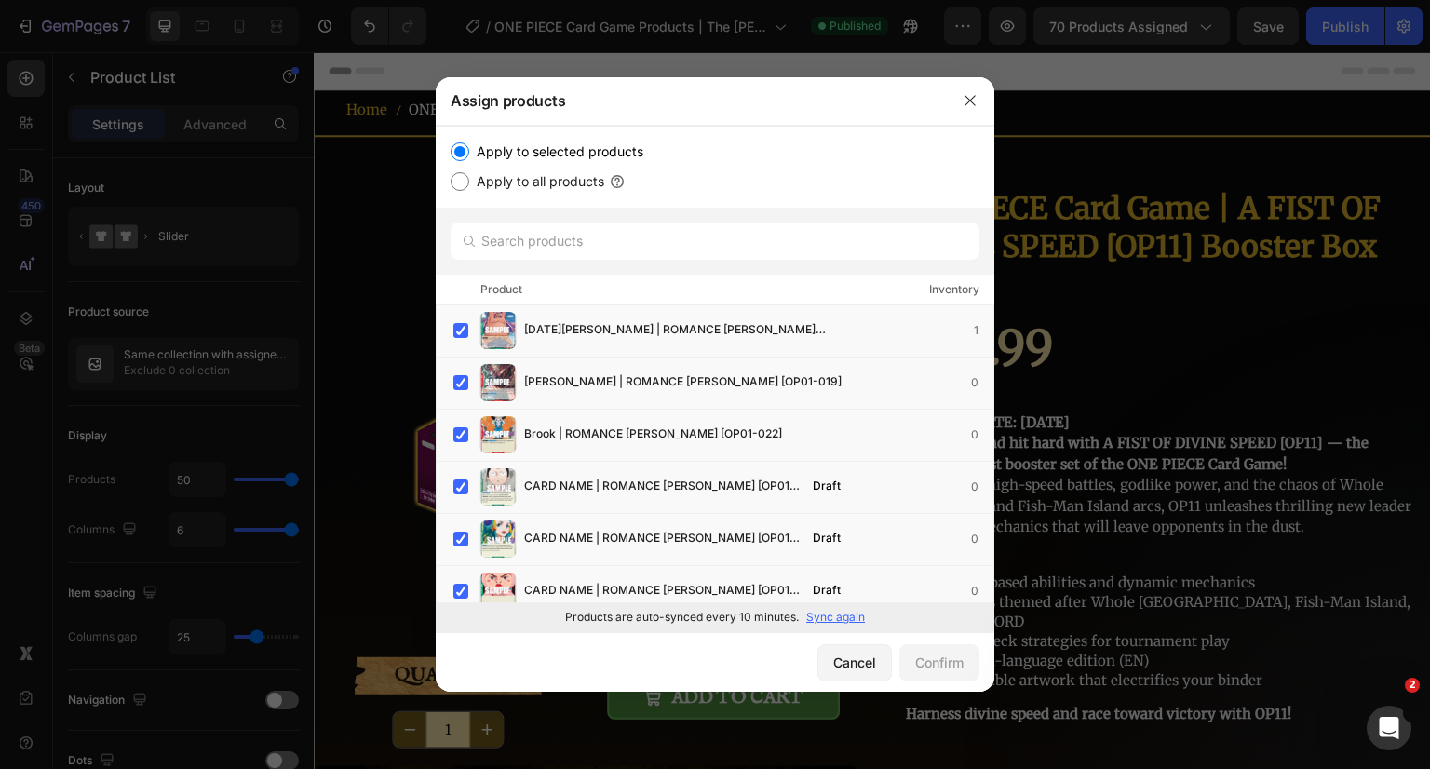
click at [834, 657] on div "Cancel" at bounding box center [854, 663] width 43 height 20
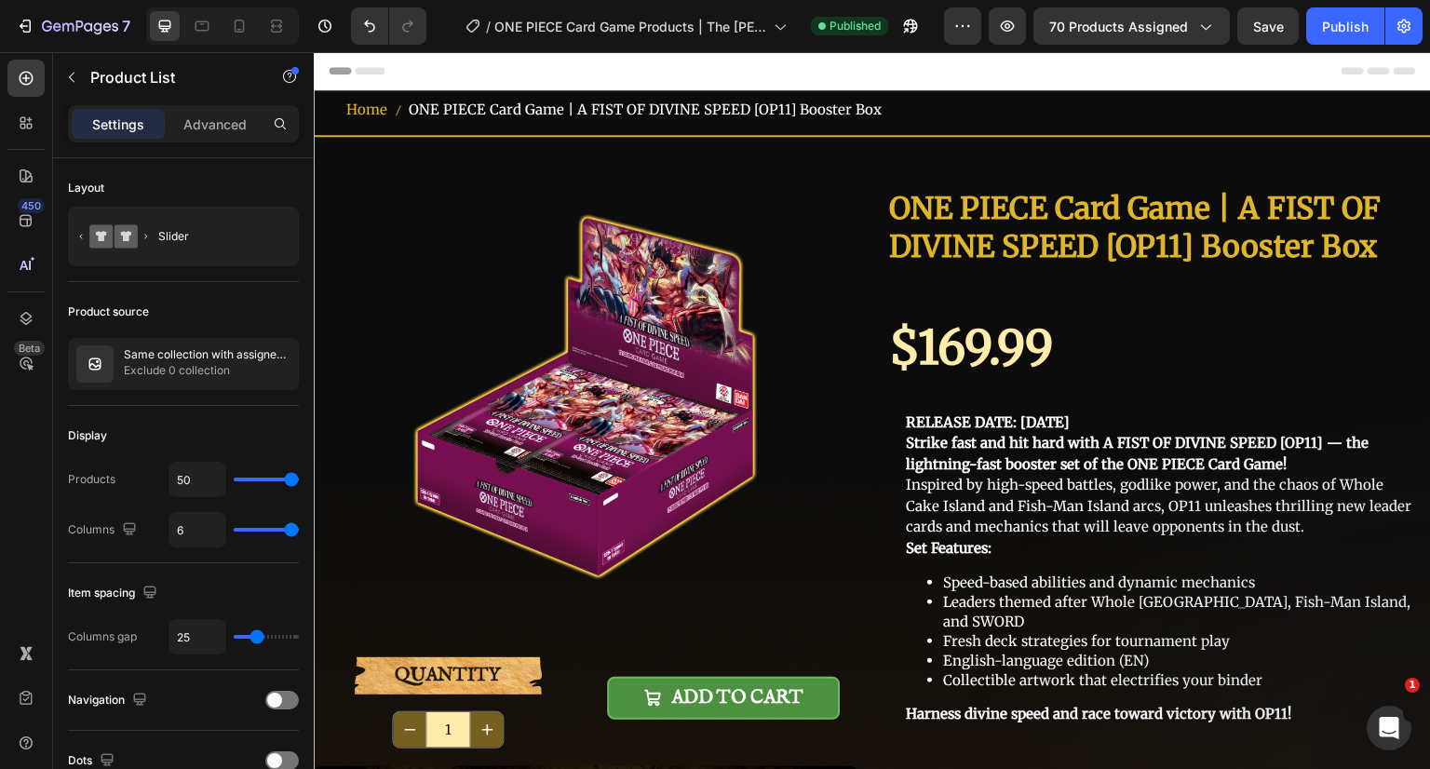
click at [1344, 34] on div "Publish" at bounding box center [1345, 27] width 47 height 20
click at [920, 30] on icon "button" at bounding box center [910, 26] width 19 height 19
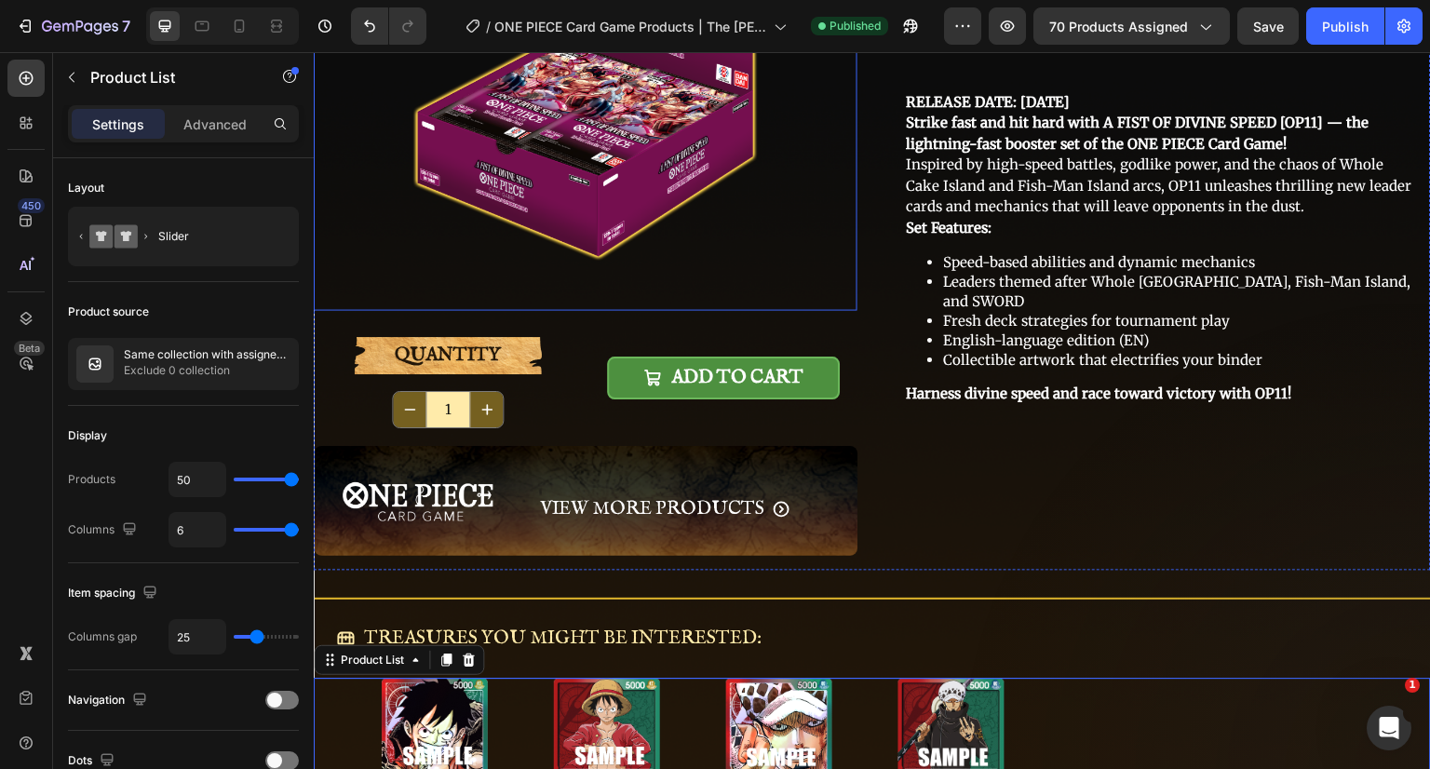
scroll to position [466, 0]
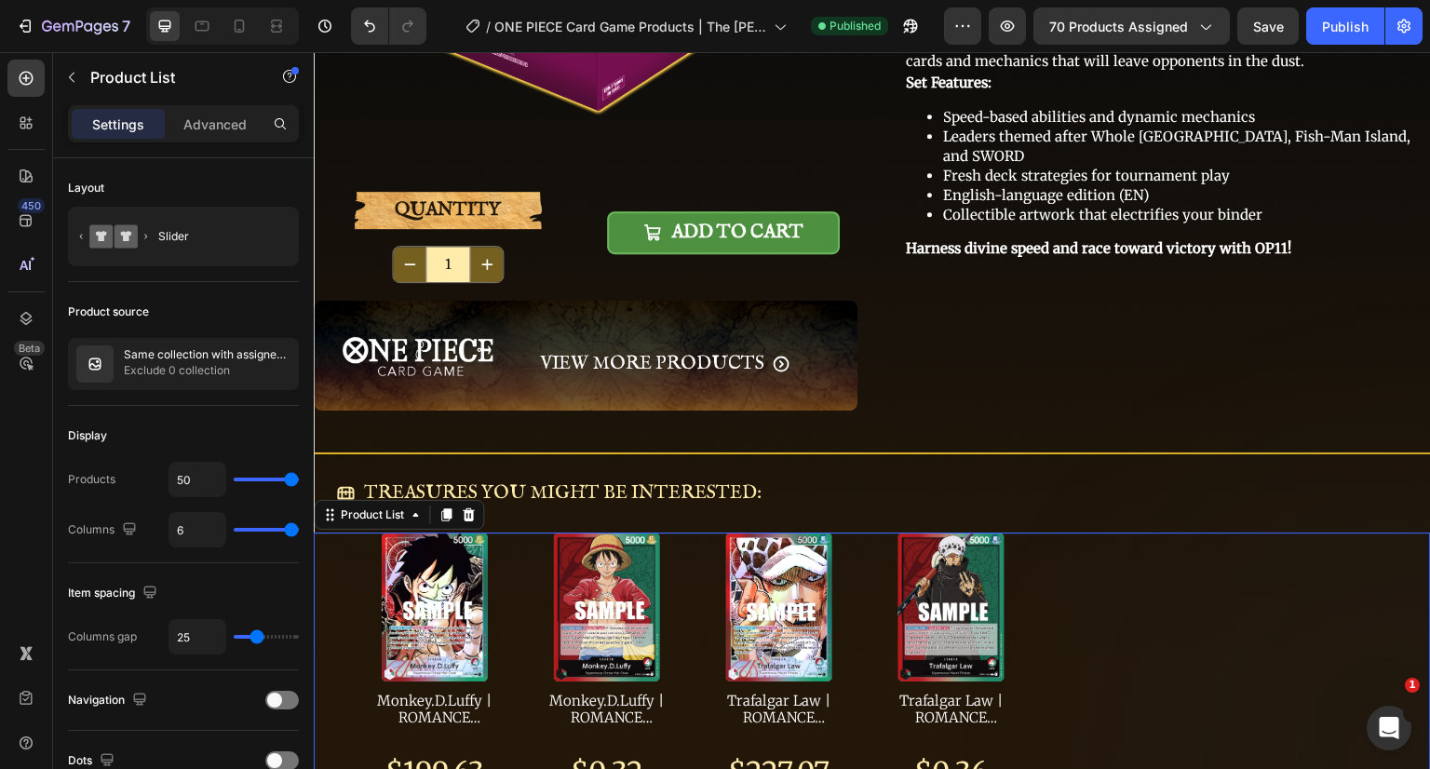
click at [1180, 614] on div "Product Images Monkey.D.Luffy | ROMANCE DAWN [OP01-003] ★ Product Title $199.63…" at bounding box center [872, 697] width 1024 height 329
click at [160, 368] on p "Exclude 0 collection" at bounding box center [207, 370] width 167 height 19
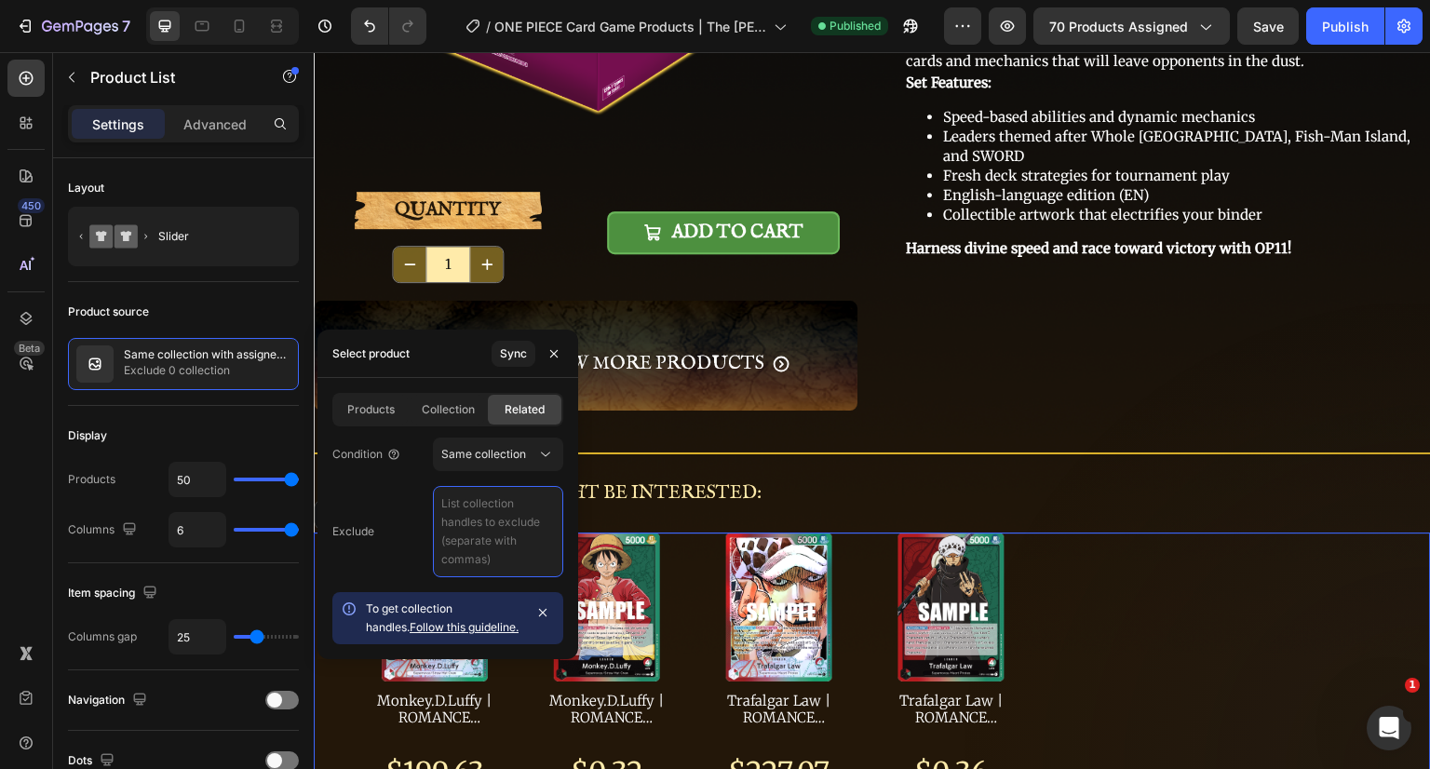
click at [477, 511] on textarea at bounding box center [498, 531] width 130 height 91
type textarea "Out of Stock"
click at [1136, 475] on div "Home ONE PIECE Card Game | A FIST OF DIVINE SPEED [OP11] Booster Box Breadcrumb…" at bounding box center [872, 244] width 1117 height 1238
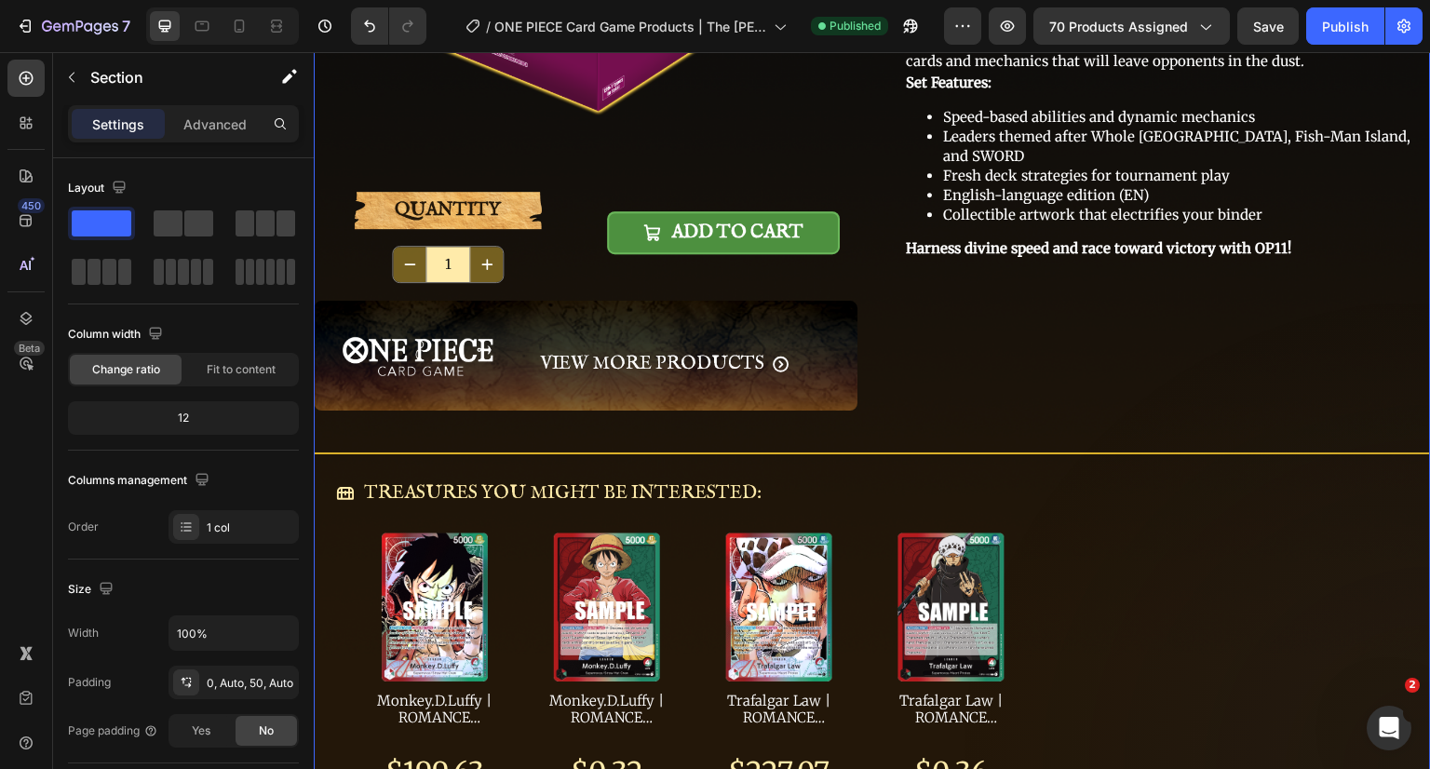
click at [1176, 610] on div "Product Images Monkey.D.Luffy | ROMANCE DAWN [OP01-003] ★ Product Title $199.63…" at bounding box center [872, 697] width 1024 height 329
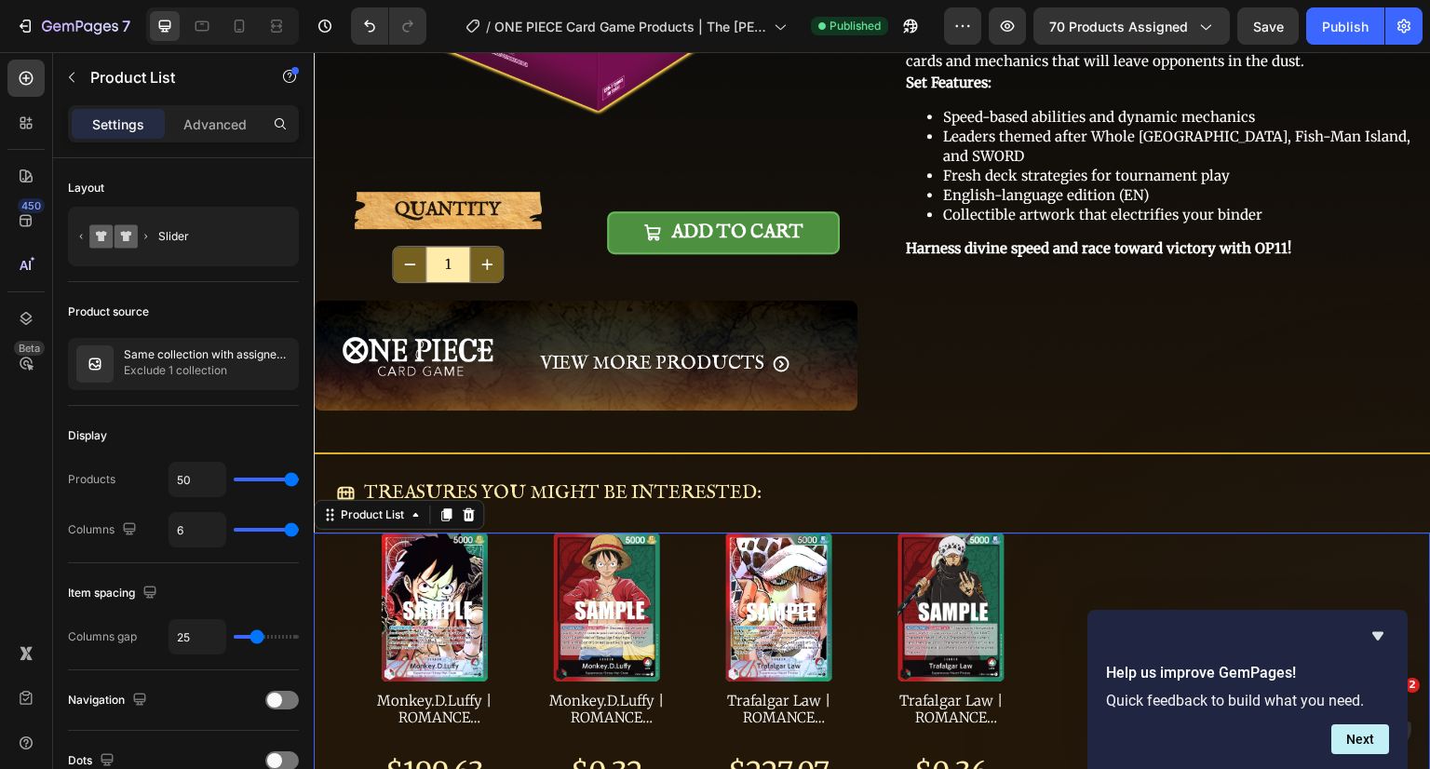
click at [178, 370] on p "Exclude 1 collection" at bounding box center [207, 370] width 167 height 19
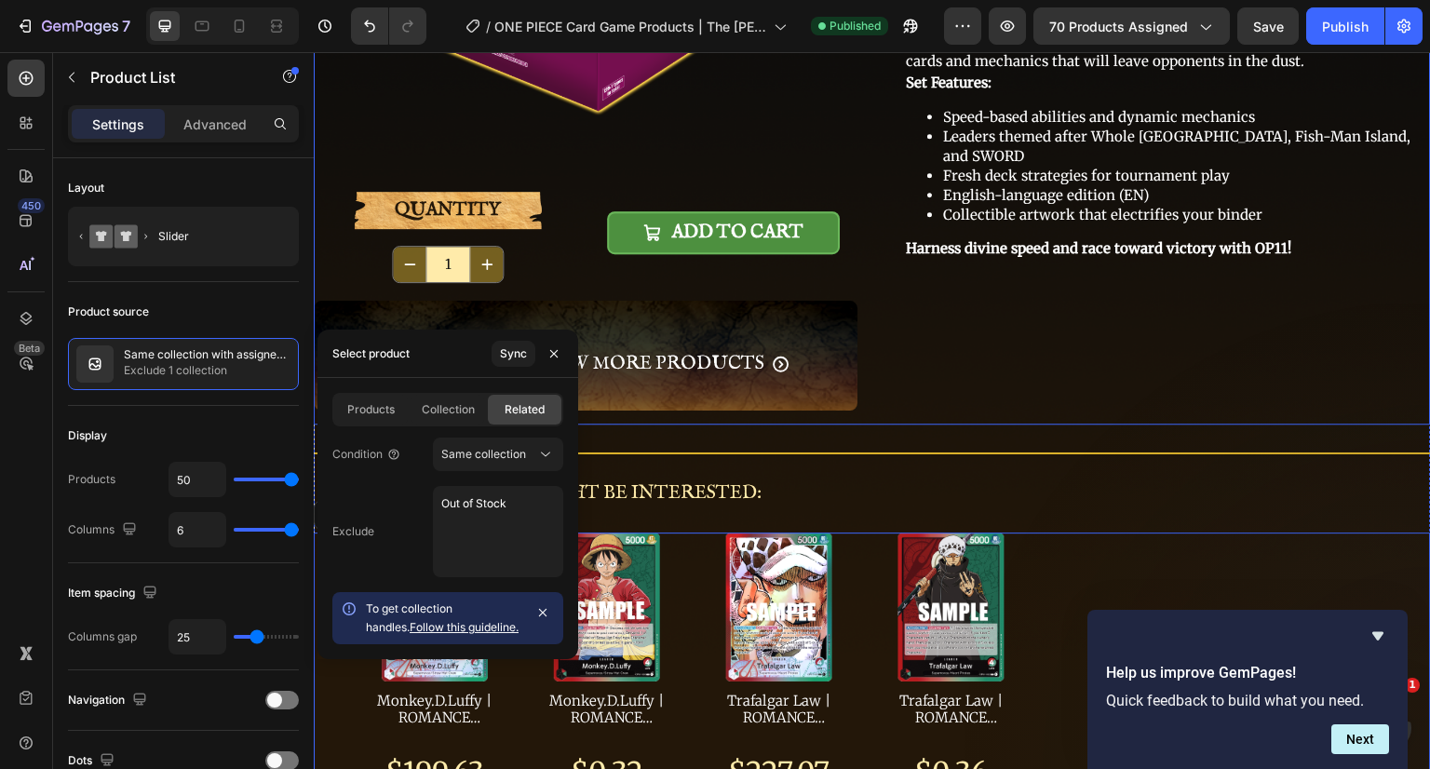
click at [1046, 386] on div "ONE PIECE Card Game | A FIST OF DIVINE SPEED [OP11] Booster Box Product Title $…" at bounding box center [1159, 62] width 544 height 726
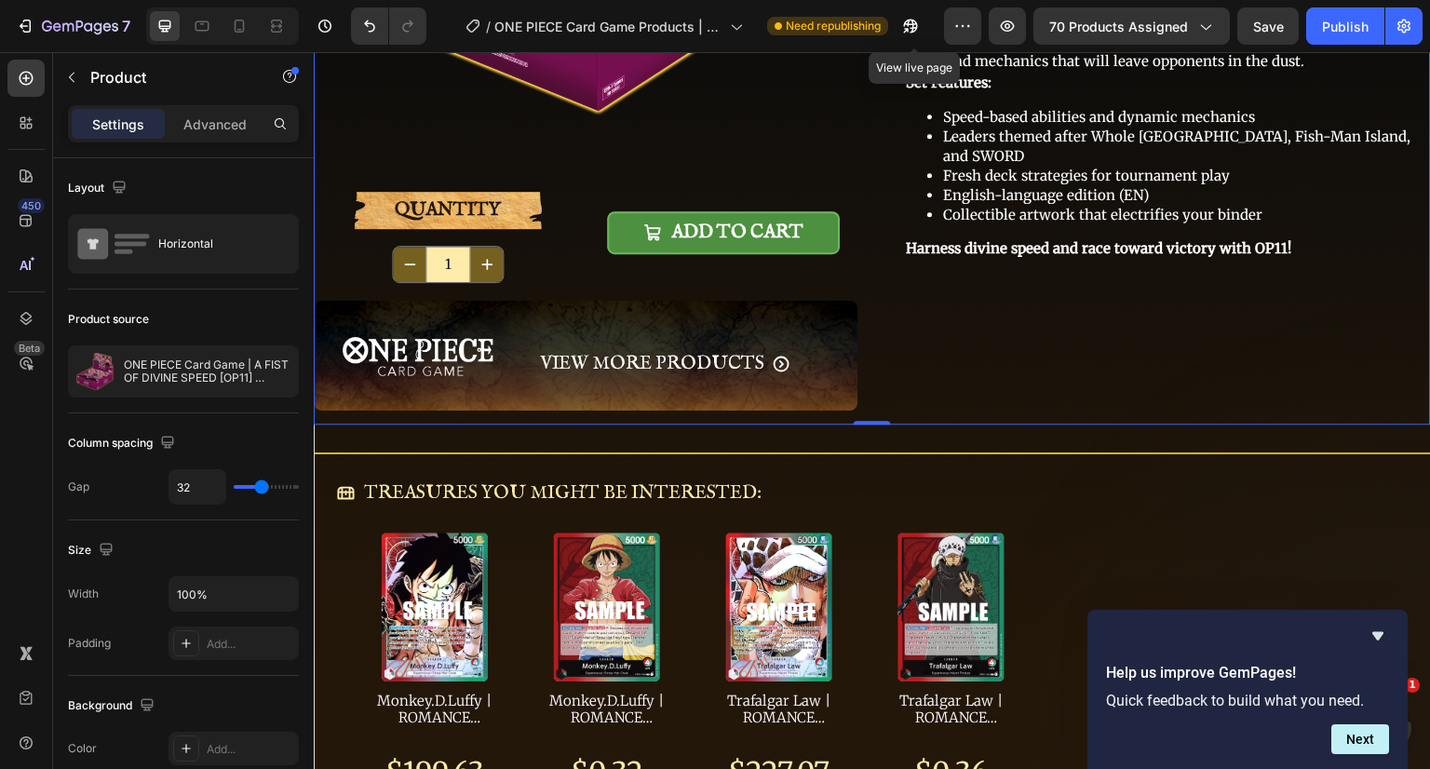
click at [918, 23] on icon "button" at bounding box center [911, 27] width 14 height 14
click at [1266, 12] on button "Save" at bounding box center [1268, 25] width 61 height 37
click at [1344, 31] on div "Publish" at bounding box center [1345, 27] width 47 height 20
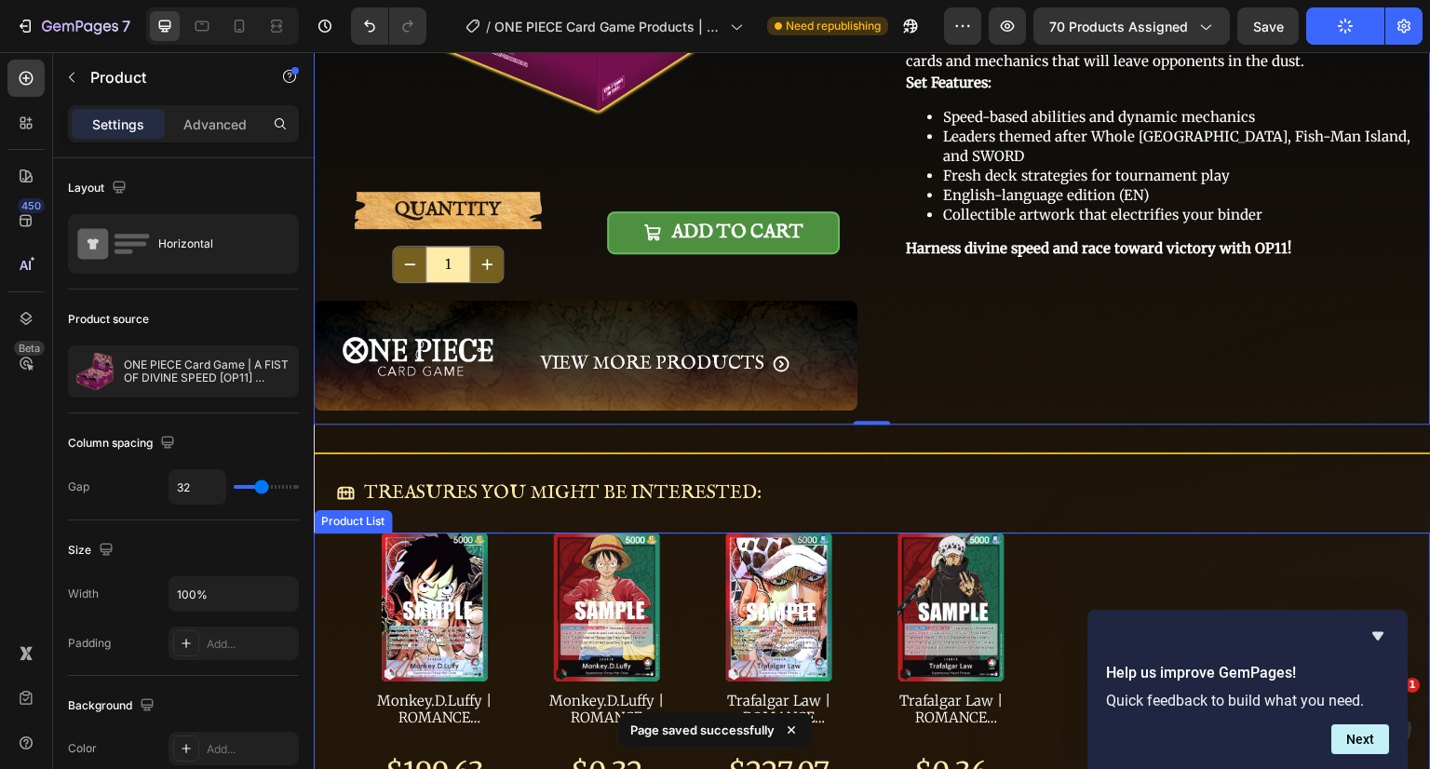
click at [1078, 577] on div "Product Images Monkey.D.Luffy | ROMANCE DAWN [OP01-003] ★ Product Title $199.63…" at bounding box center [872, 697] width 1024 height 329
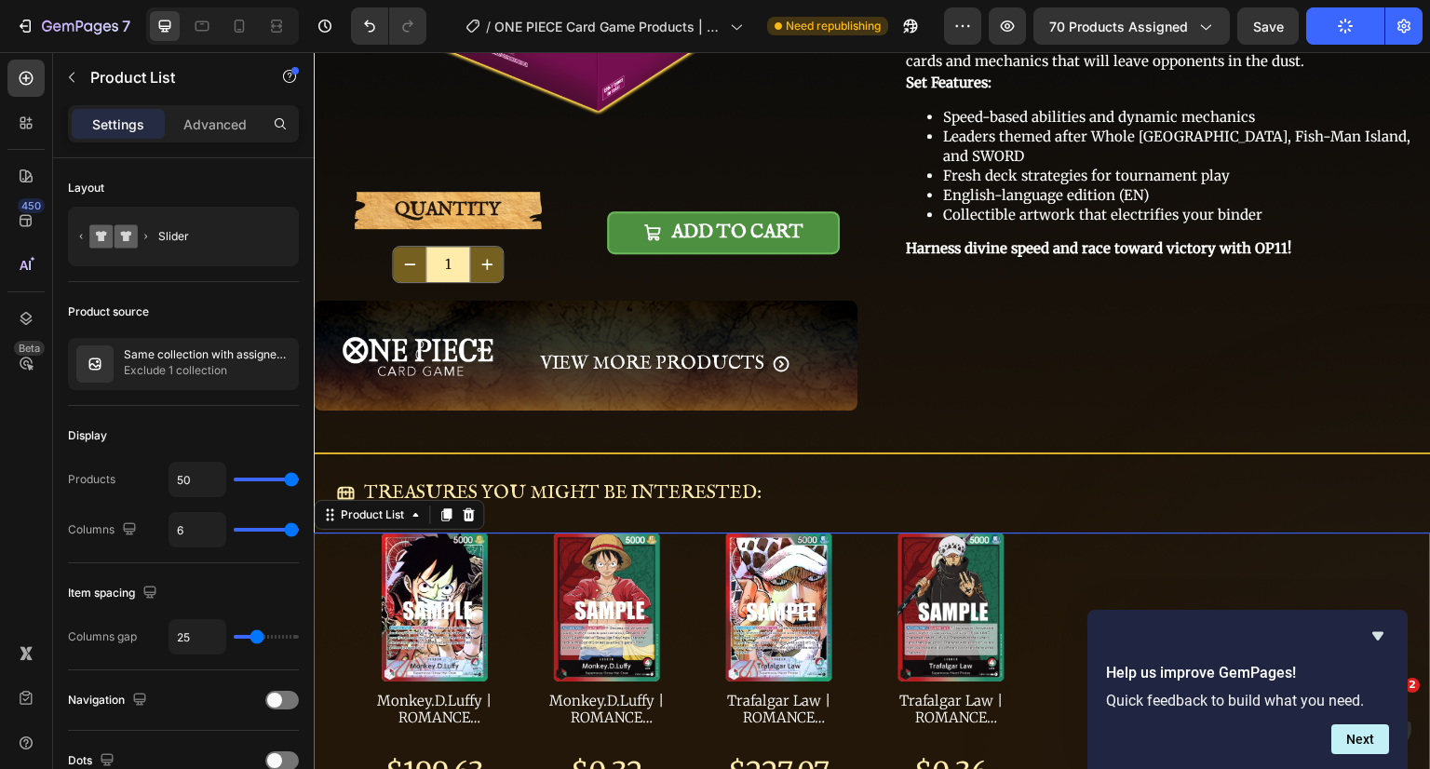
click at [186, 359] on p "Same collection with assigned product" at bounding box center [207, 354] width 167 height 13
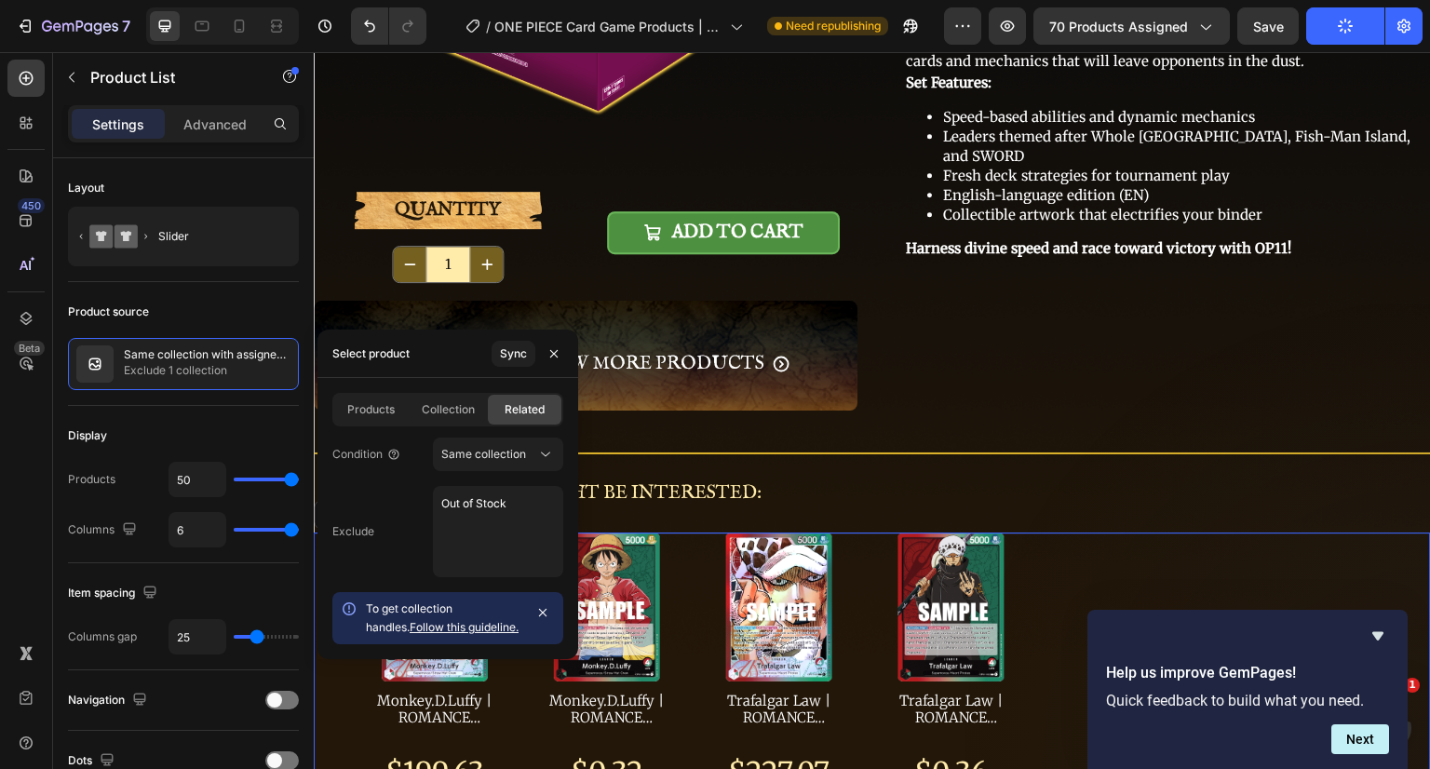
click at [356, 534] on div "Exclude" at bounding box center [353, 531] width 42 height 17
click at [547, 612] on icon "button" at bounding box center [542, 612] width 15 height 15
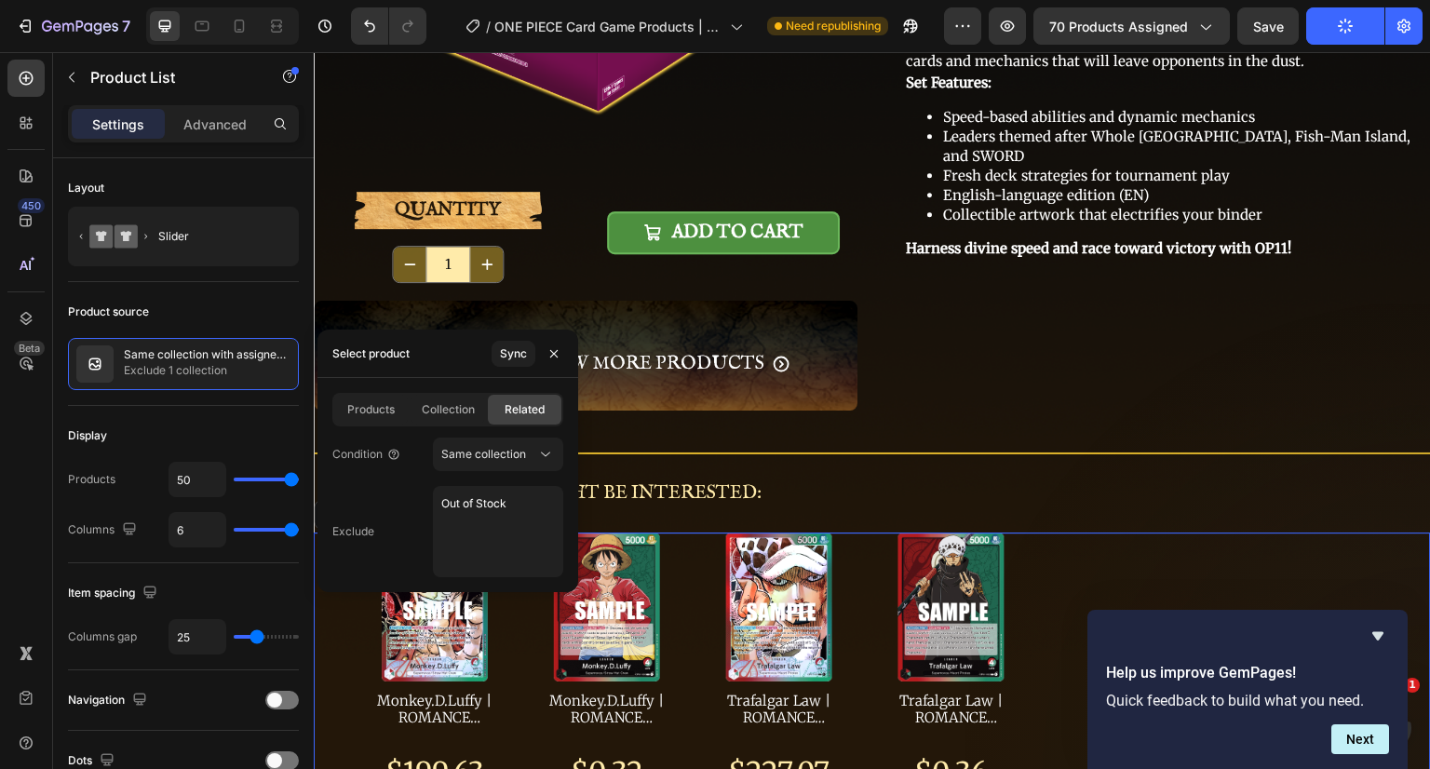
click at [387, 411] on span "Products" at bounding box center [370, 409] width 47 height 17
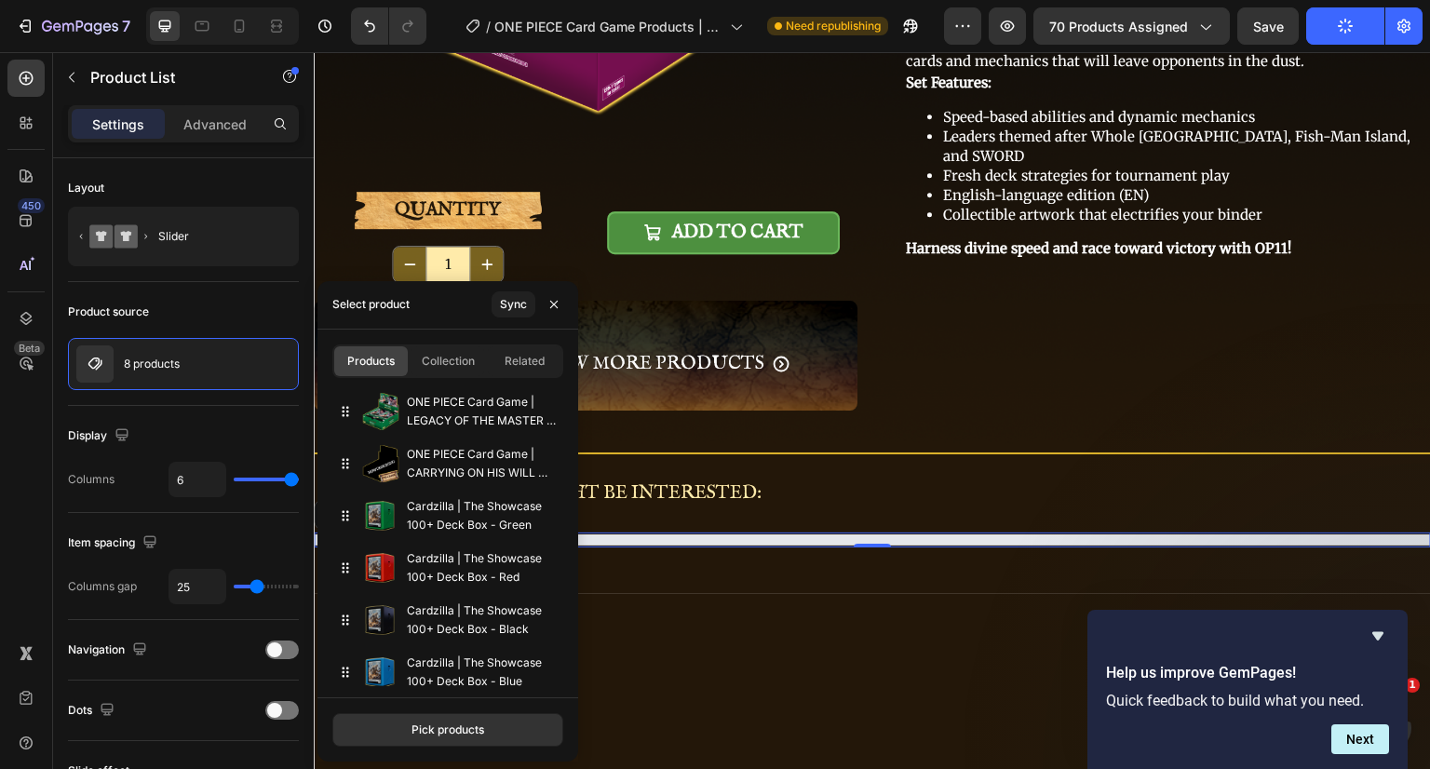
click at [454, 370] on div "Collection" at bounding box center [449, 361] width 74 height 30
click at [460, 330] on div "Select product Sync" at bounding box center [448, 305] width 261 height 48
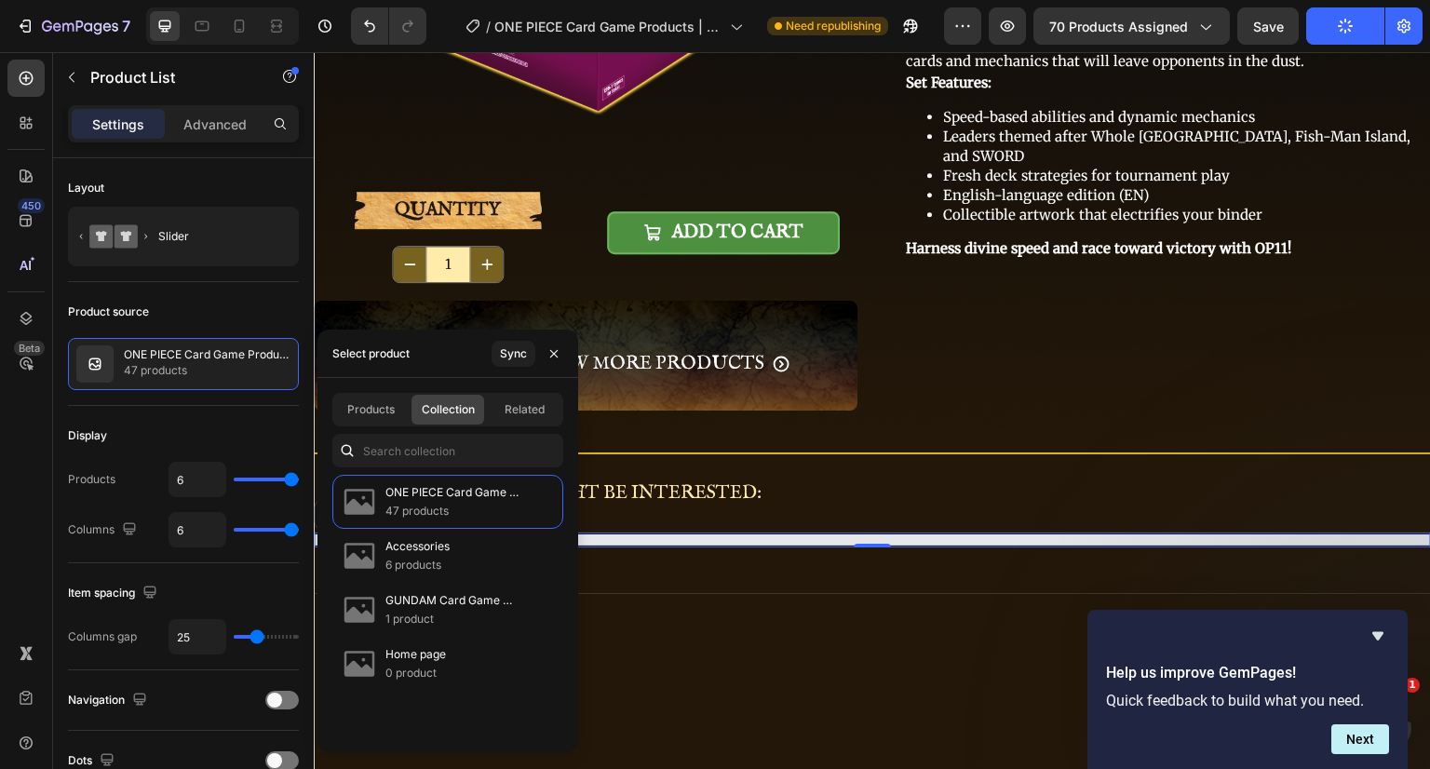
type input "50"
click at [447, 403] on span "Collection" at bounding box center [448, 409] width 53 height 17
click at [532, 411] on span "Related" at bounding box center [525, 409] width 40 height 17
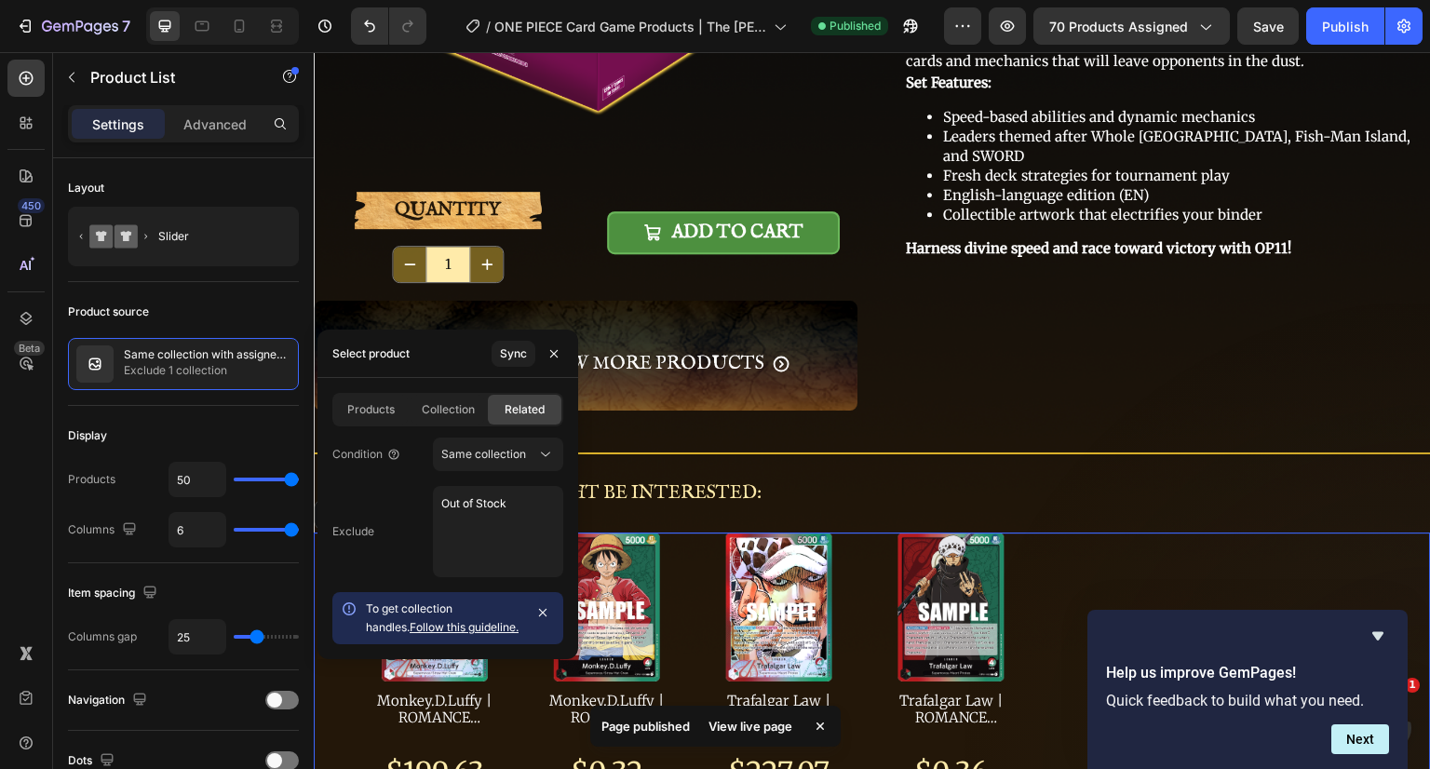
drag, startPoint x: 556, startPoint y: 359, endPoint x: 240, endPoint y: 310, distance: 319.4
click at [556, 359] on icon "button" at bounding box center [554, 353] width 15 height 15
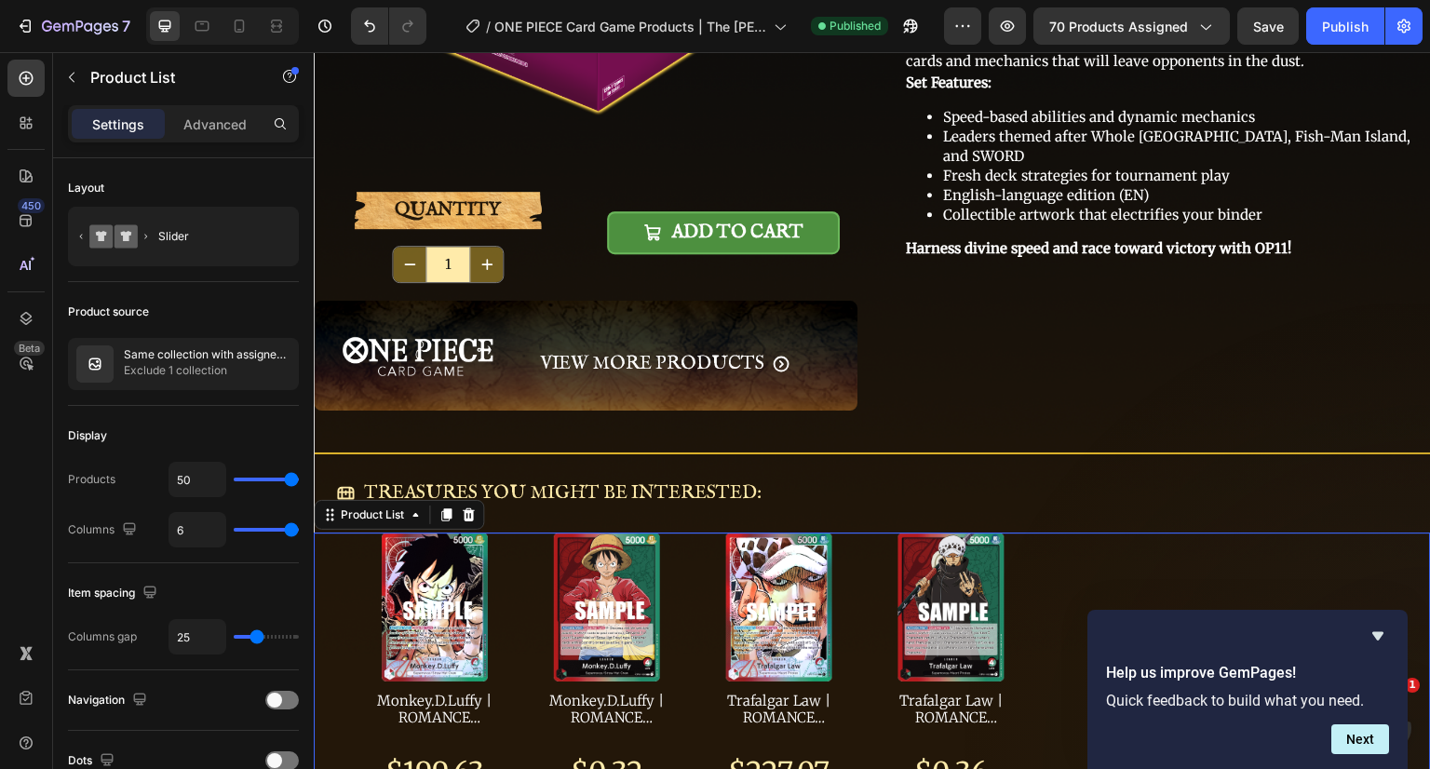
click at [0, 0] on div at bounding box center [0, 0] width 0 height 0
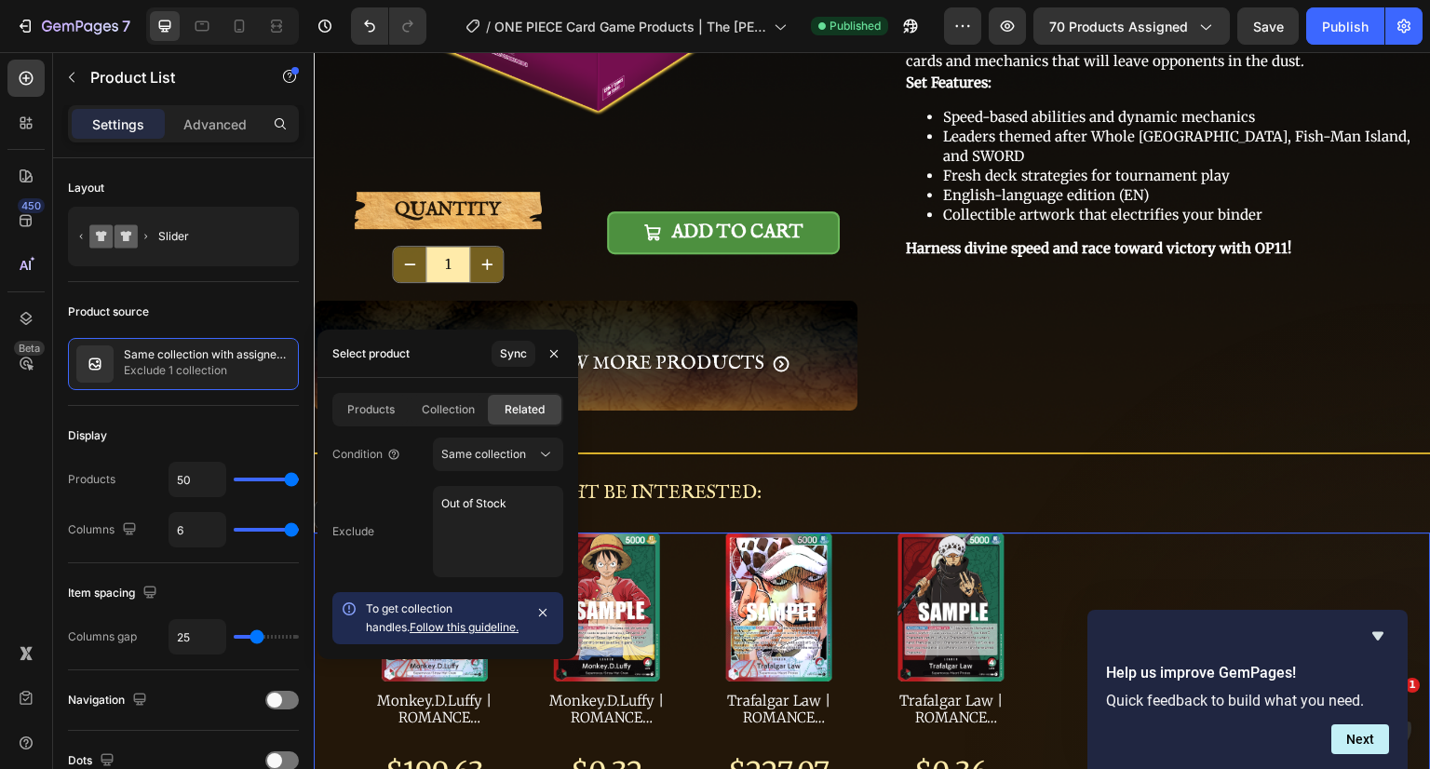
click at [507, 356] on div "Sync" at bounding box center [513, 353] width 27 height 17
click at [1352, 26] on div "Publish" at bounding box center [1345, 27] width 47 height 20
click at [918, 29] on icon "button" at bounding box center [911, 27] width 14 height 14
click at [536, 454] on icon at bounding box center [545, 454] width 19 height 19
click at [487, 565] on span "Same tags" at bounding box center [469, 570] width 56 height 17
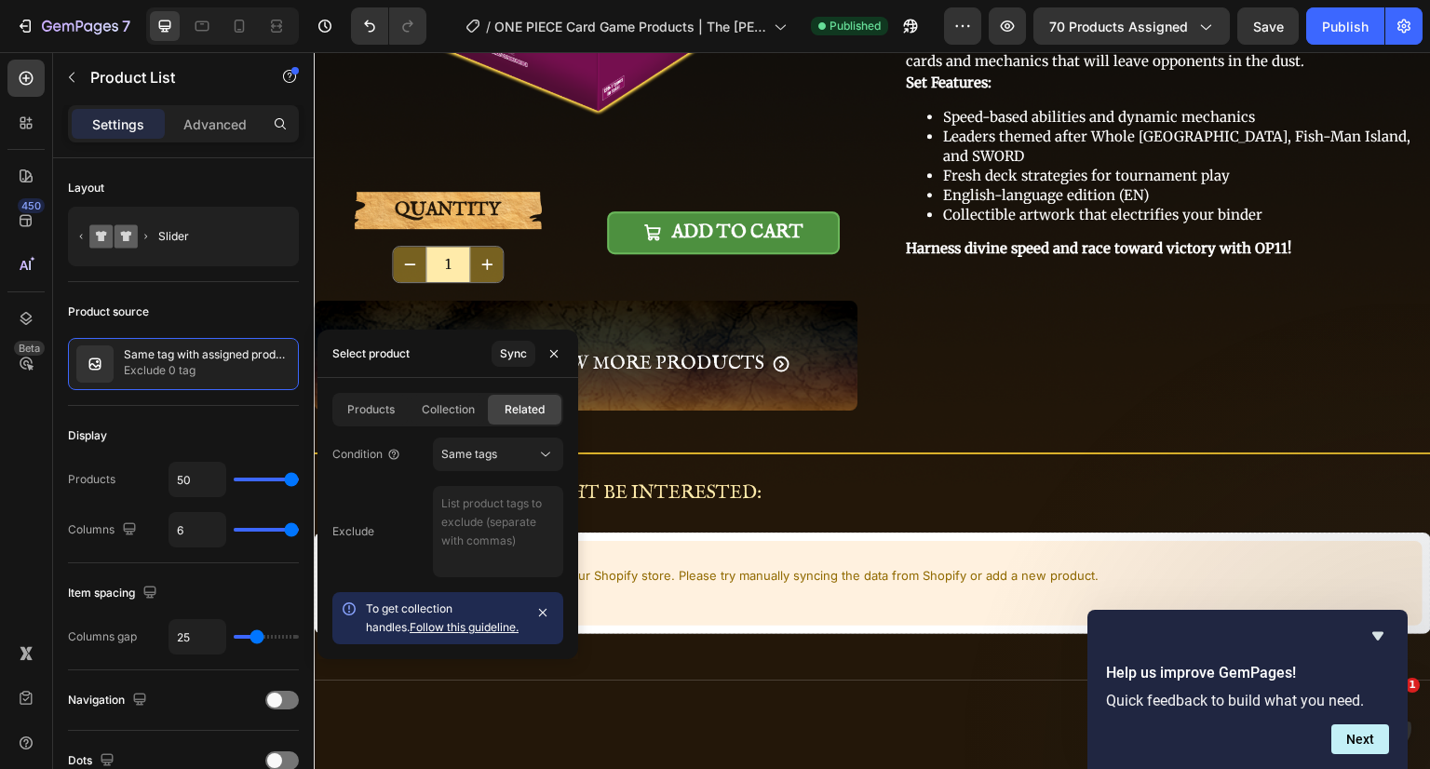
click at [536, 451] on icon at bounding box center [545, 454] width 19 height 19
click at [543, 457] on icon at bounding box center [545, 454] width 19 height 19
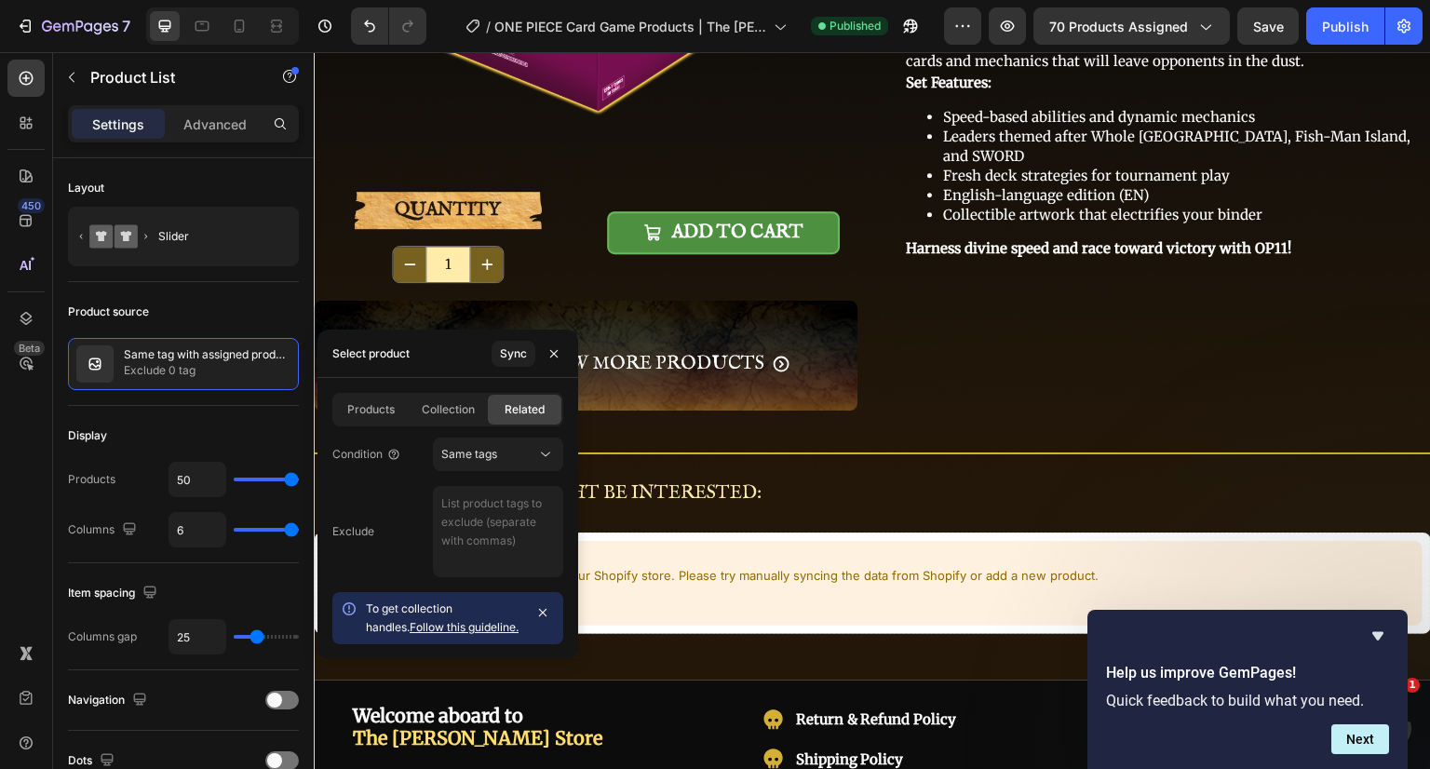
scroll to position [559, 0]
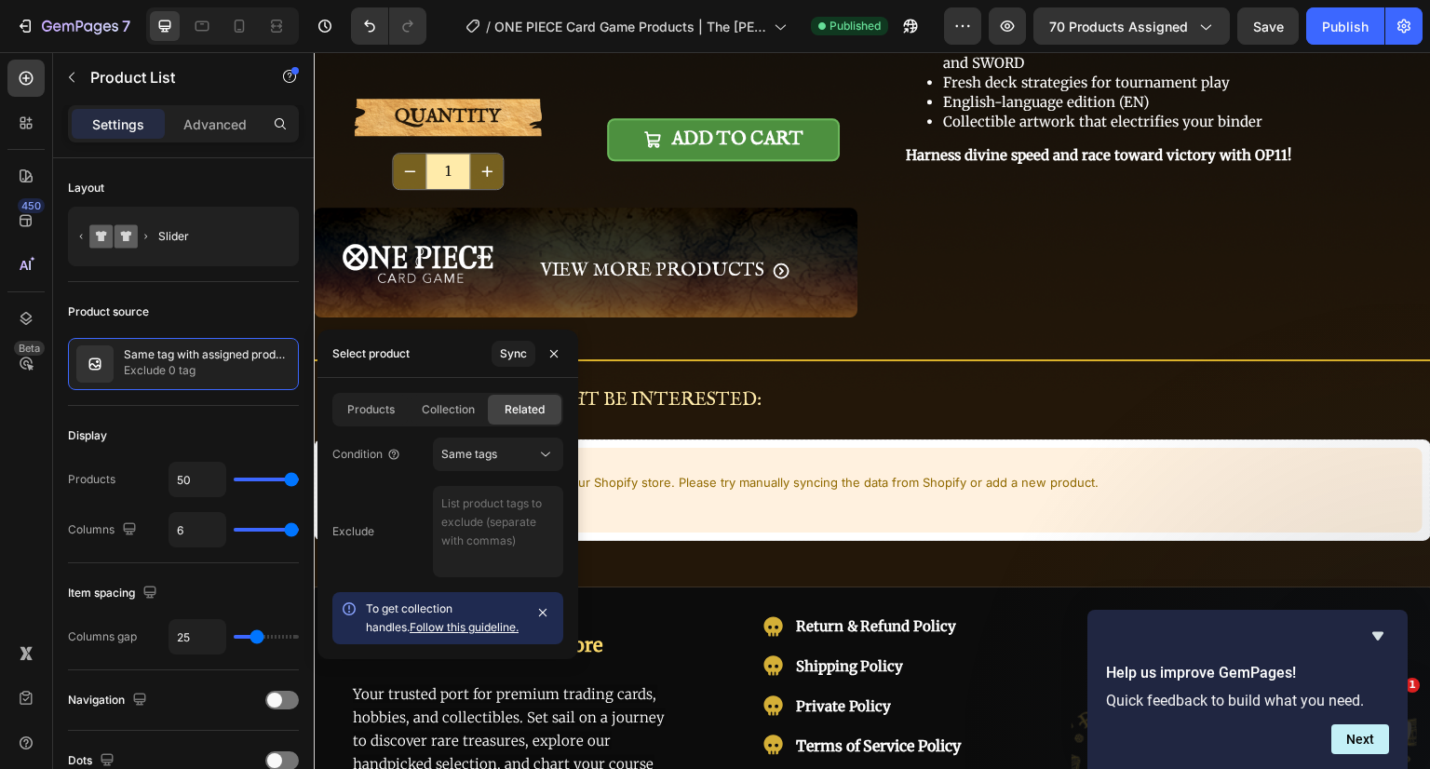
click at [540, 611] on icon "button" at bounding box center [542, 612] width 7 height 7
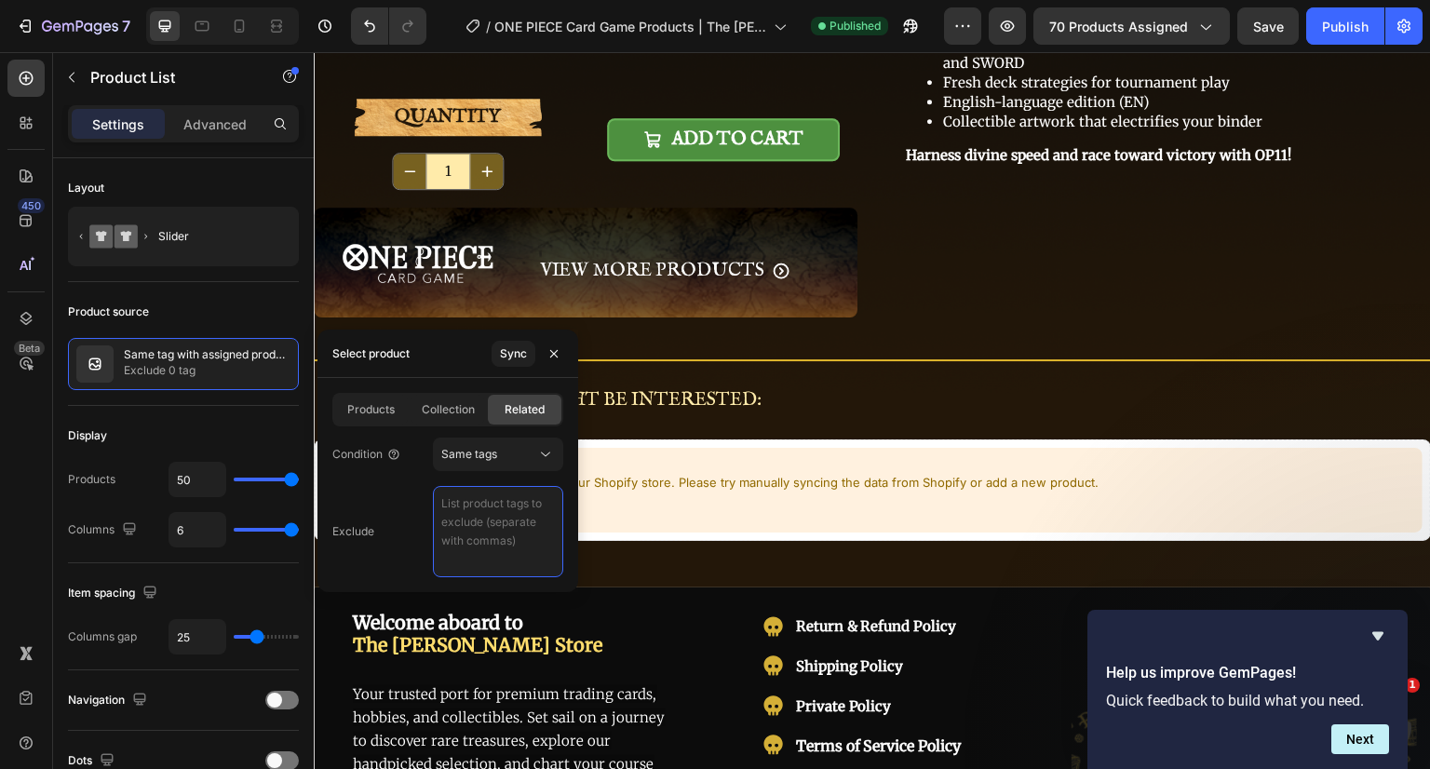
click at [486, 522] on textarea at bounding box center [498, 531] width 130 height 91
type textarea "Out of Stock"
click at [519, 350] on div "Sync" at bounding box center [513, 353] width 27 height 17
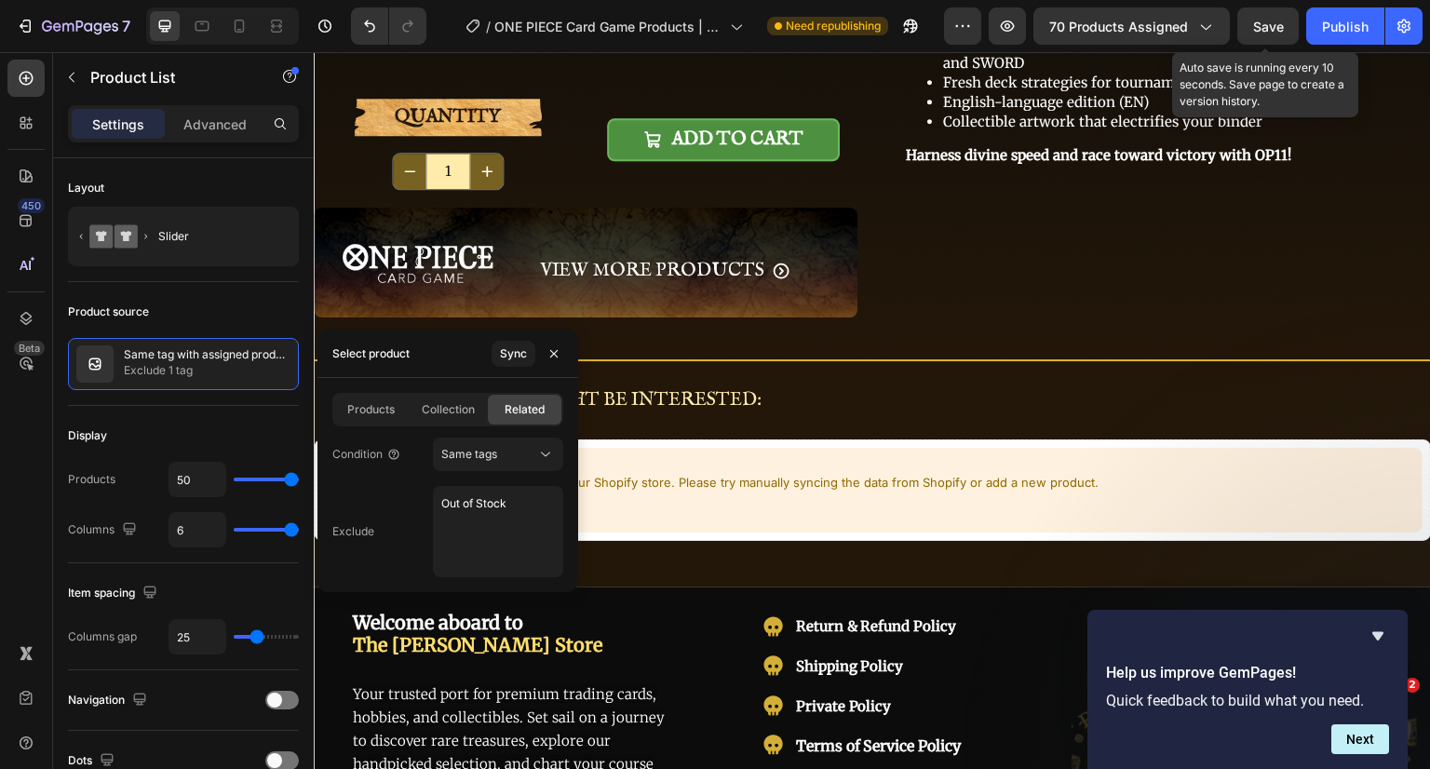
click at [1280, 20] on span "Save" at bounding box center [1268, 27] width 31 height 16
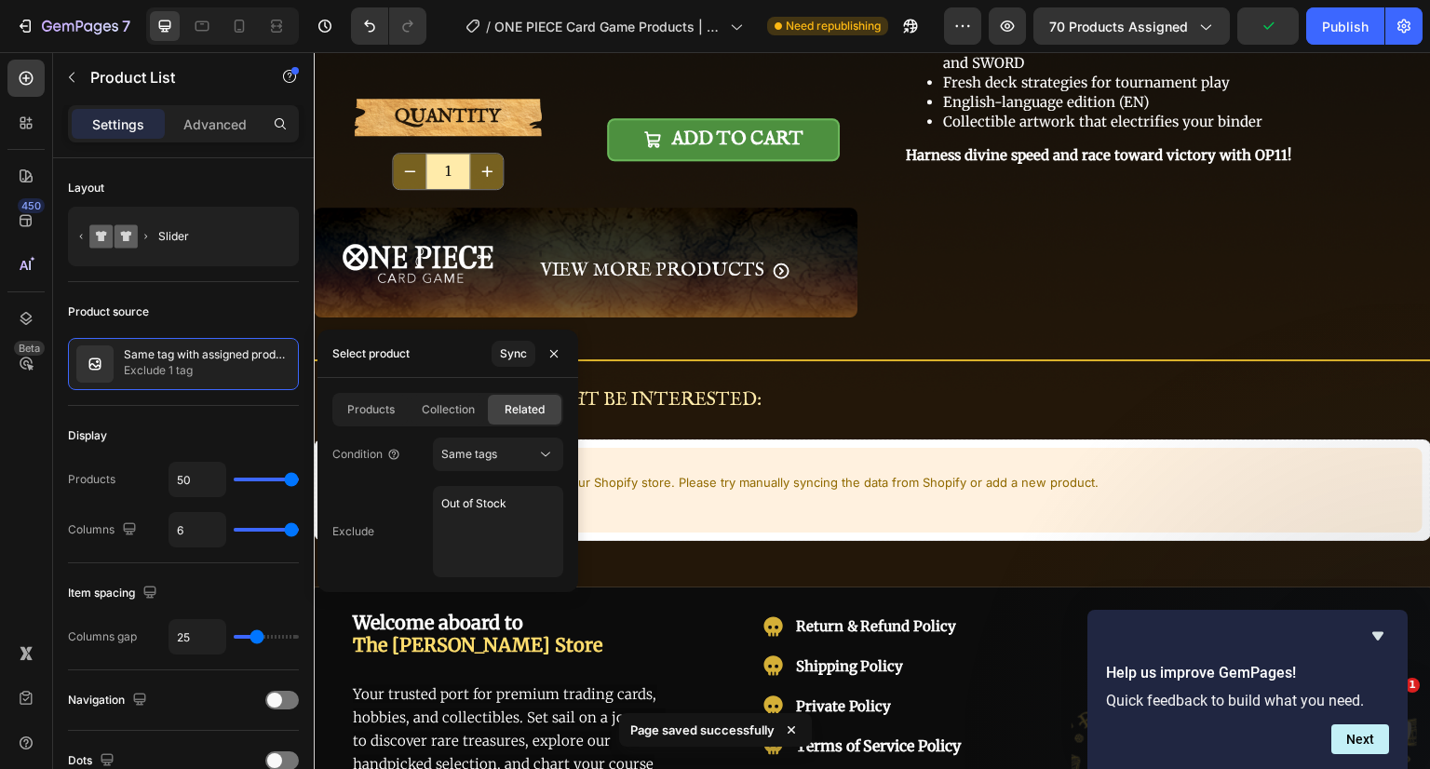
click at [1341, 18] on div "Publish" at bounding box center [1345, 27] width 47 height 20
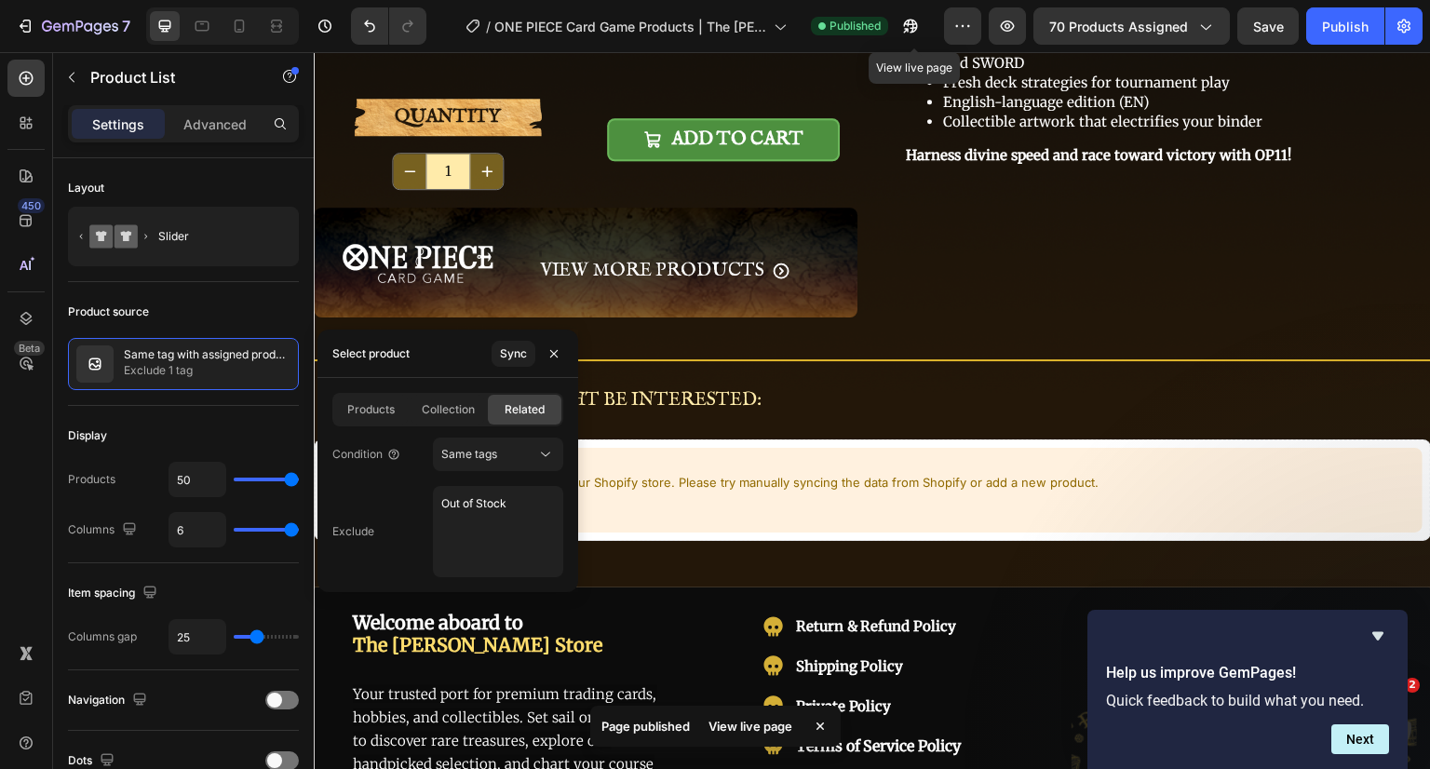
click at [918, 30] on icon "button" at bounding box center [911, 27] width 14 height 14
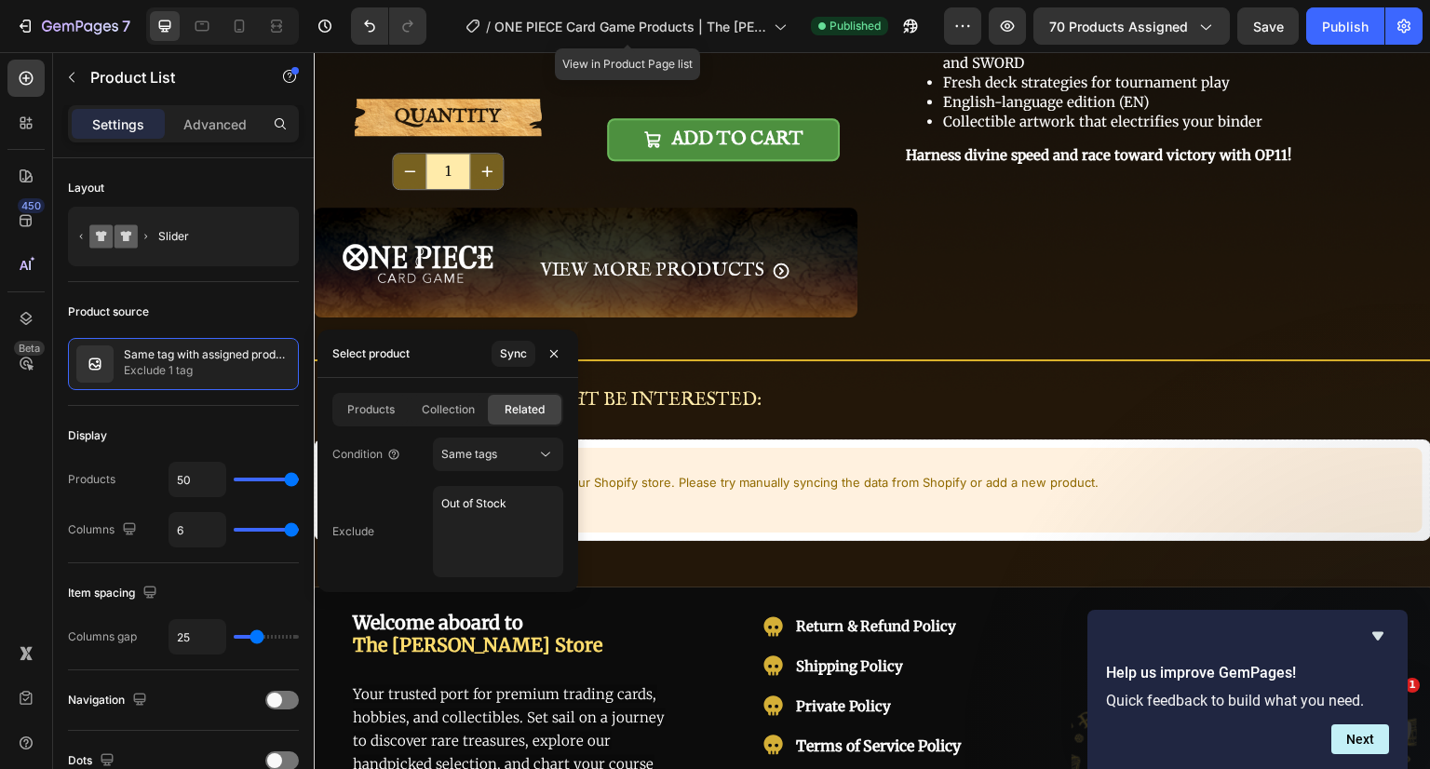
click at [722, 19] on span "ONE PIECE Card Game Products | The Jolly Roger Store" at bounding box center [630, 27] width 272 height 20
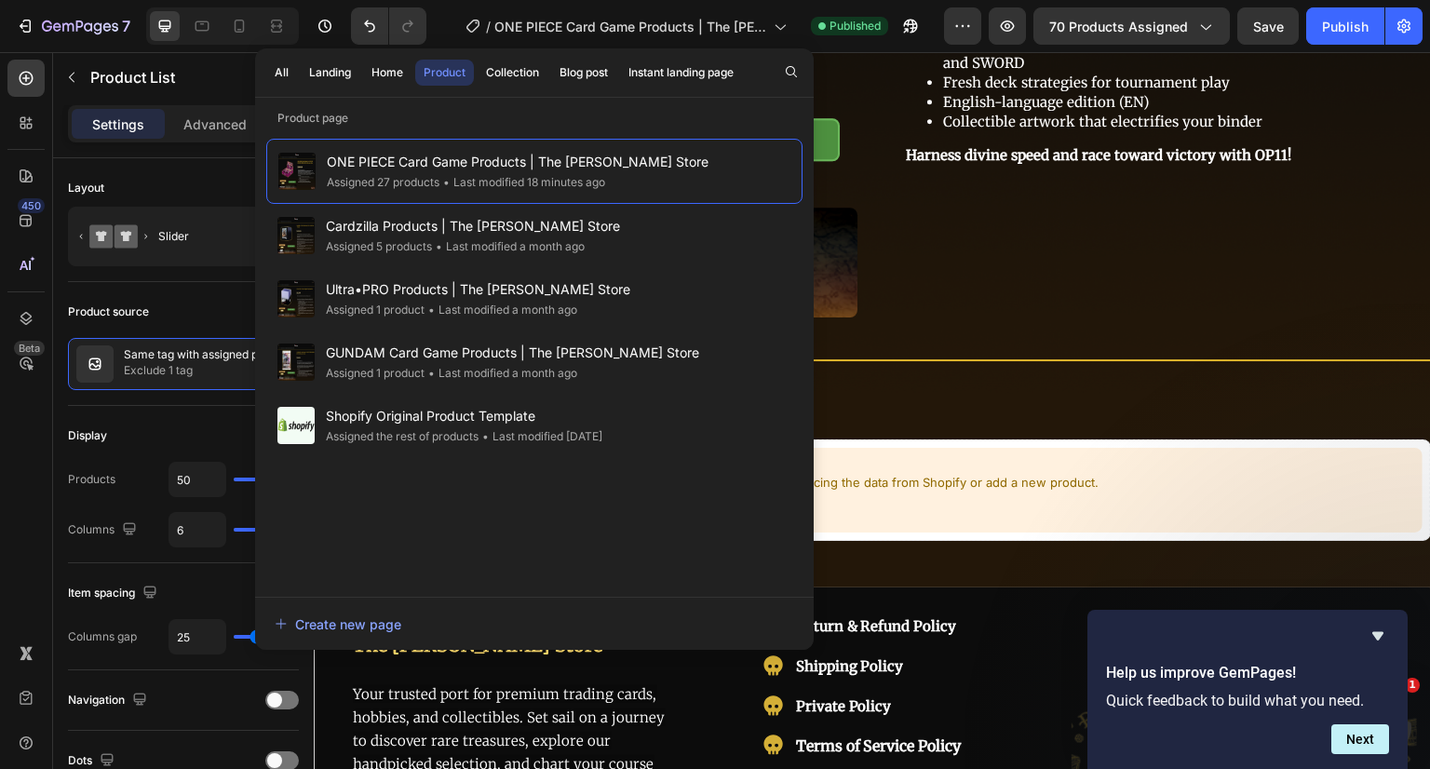
click at [346, 73] on div "Landing" at bounding box center [330, 72] width 42 height 17
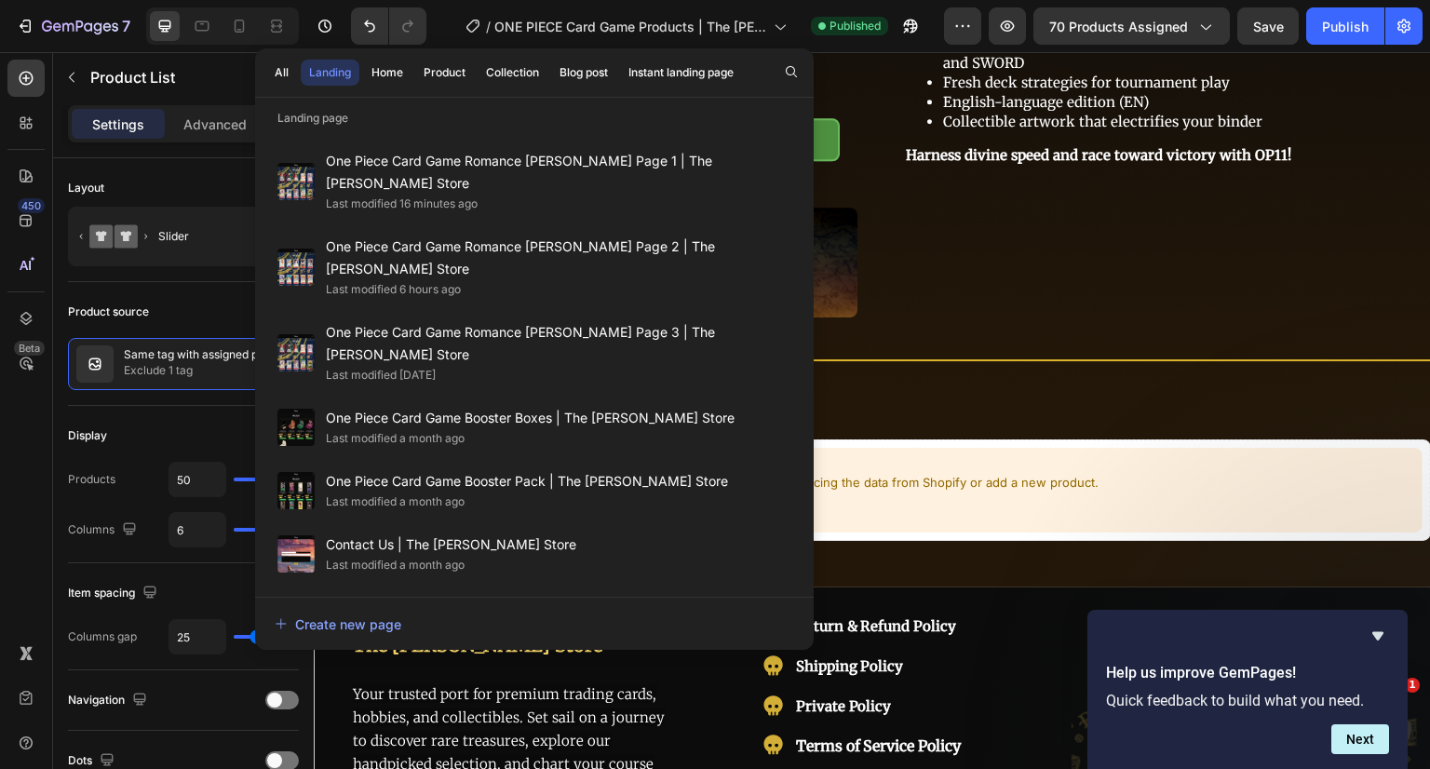
click at [592, 195] on div "Last modified 16 minutes ago" at bounding box center [559, 204] width 466 height 19
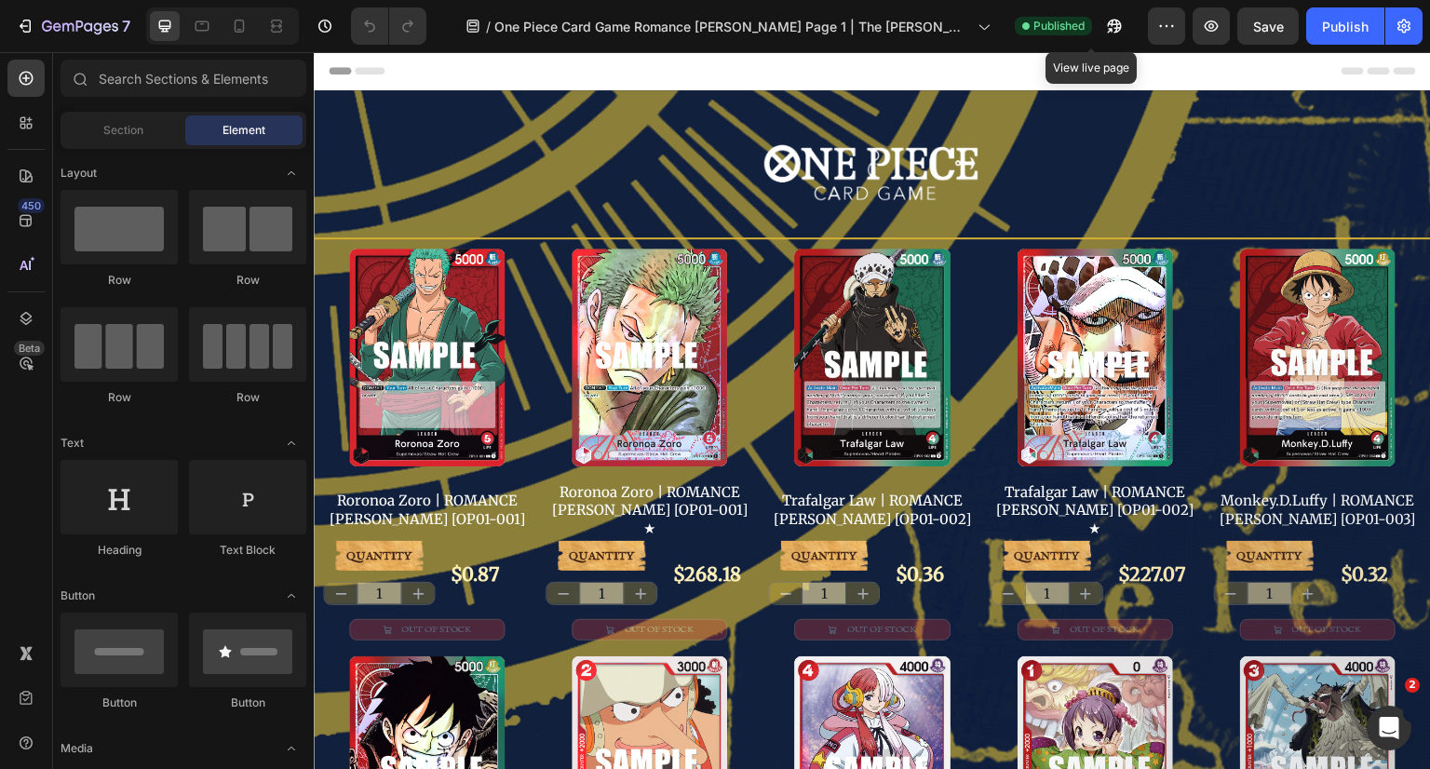
click at [1108, 23] on icon "button" at bounding box center [1115, 27] width 14 height 14
click at [1105, 30] on icon "button" at bounding box center [1114, 26] width 19 height 19
click at [803, 28] on span "One Piece Card Game Romance [PERSON_NAME] Page 1 | The [PERSON_NAME] Store" at bounding box center [732, 27] width 476 height 20
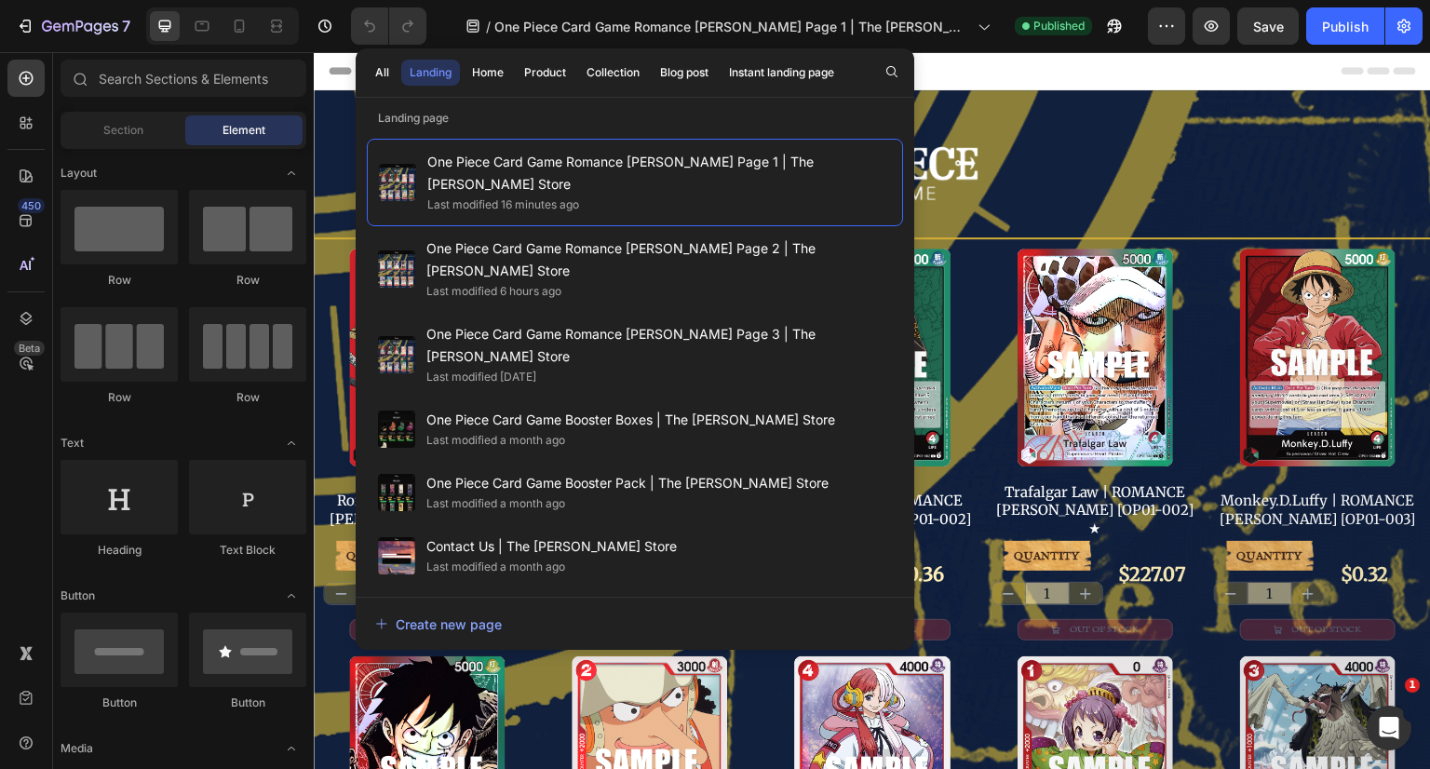
click at [703, 237] on span "One Piece Card Game Romance [PERSON_NAME] Page 2 | The [PERSON_NAME] Store" at bounding box center [660, 259] width 466 height 45
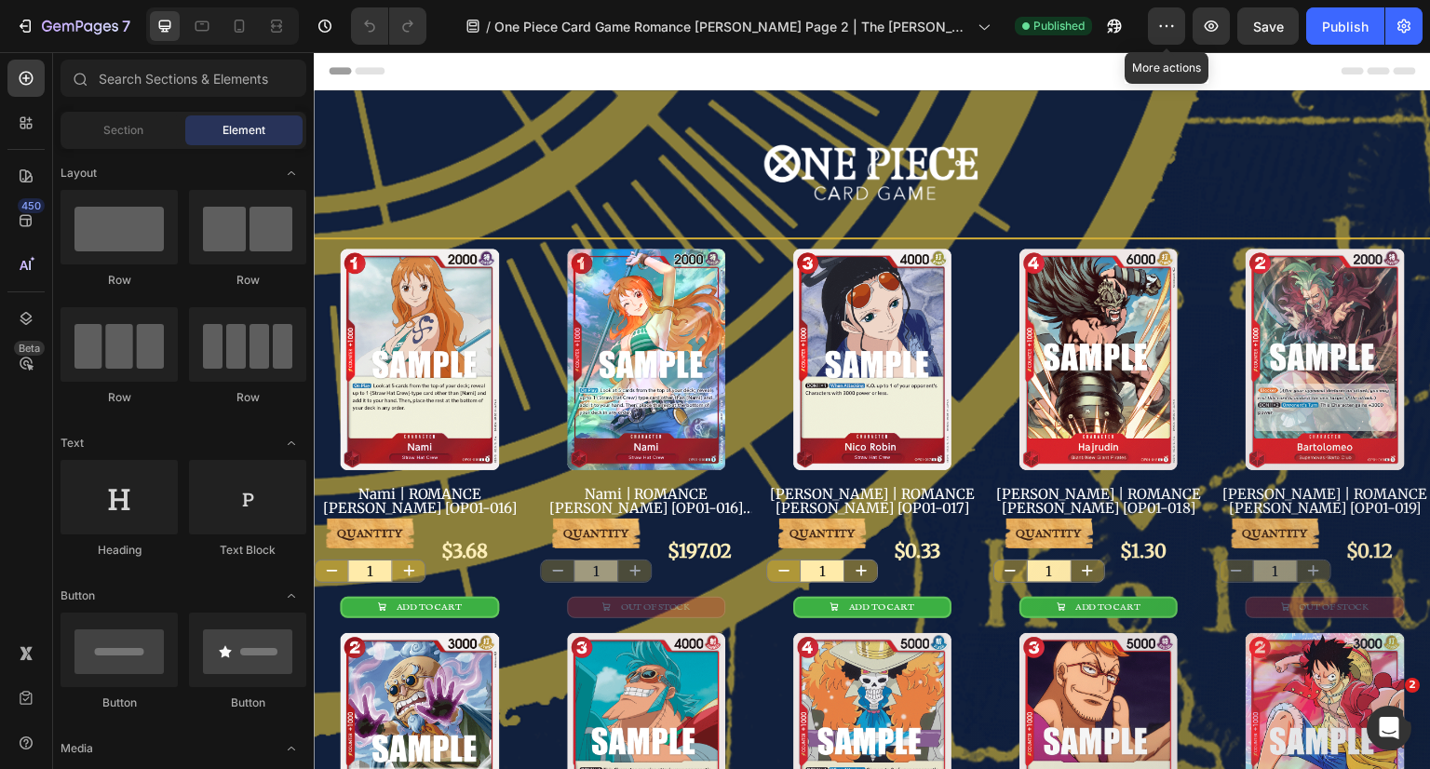
click at [1158, 18] on icon "button" at bounding box center [1167, 26] width 19 height 19
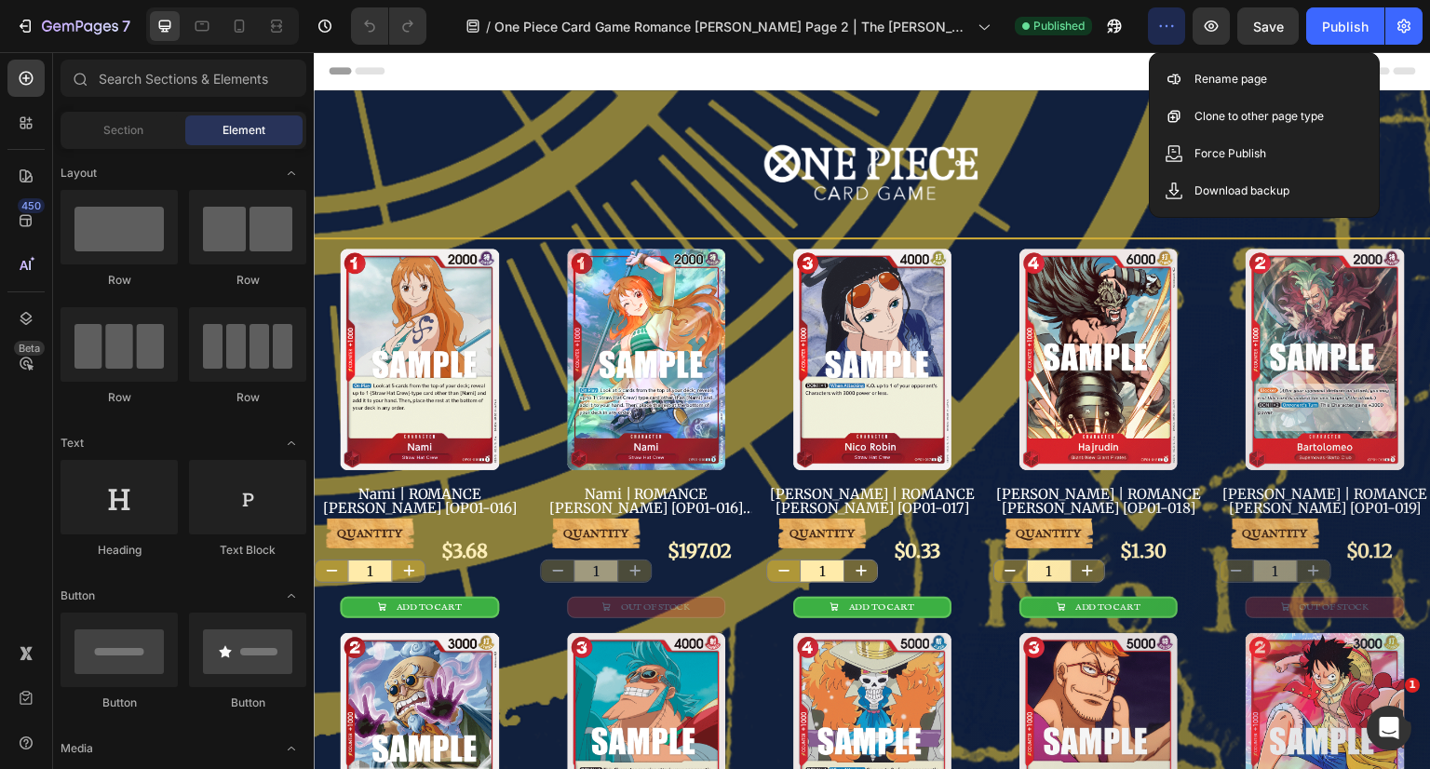
drag, startPoint x: 1177, startPoint y: 20, endPoint x: 1188, endPoint y: 20, distance: 11.2
click at [1177, 20] on button "button" at bounding box center [1166, 25] width 37 height 37
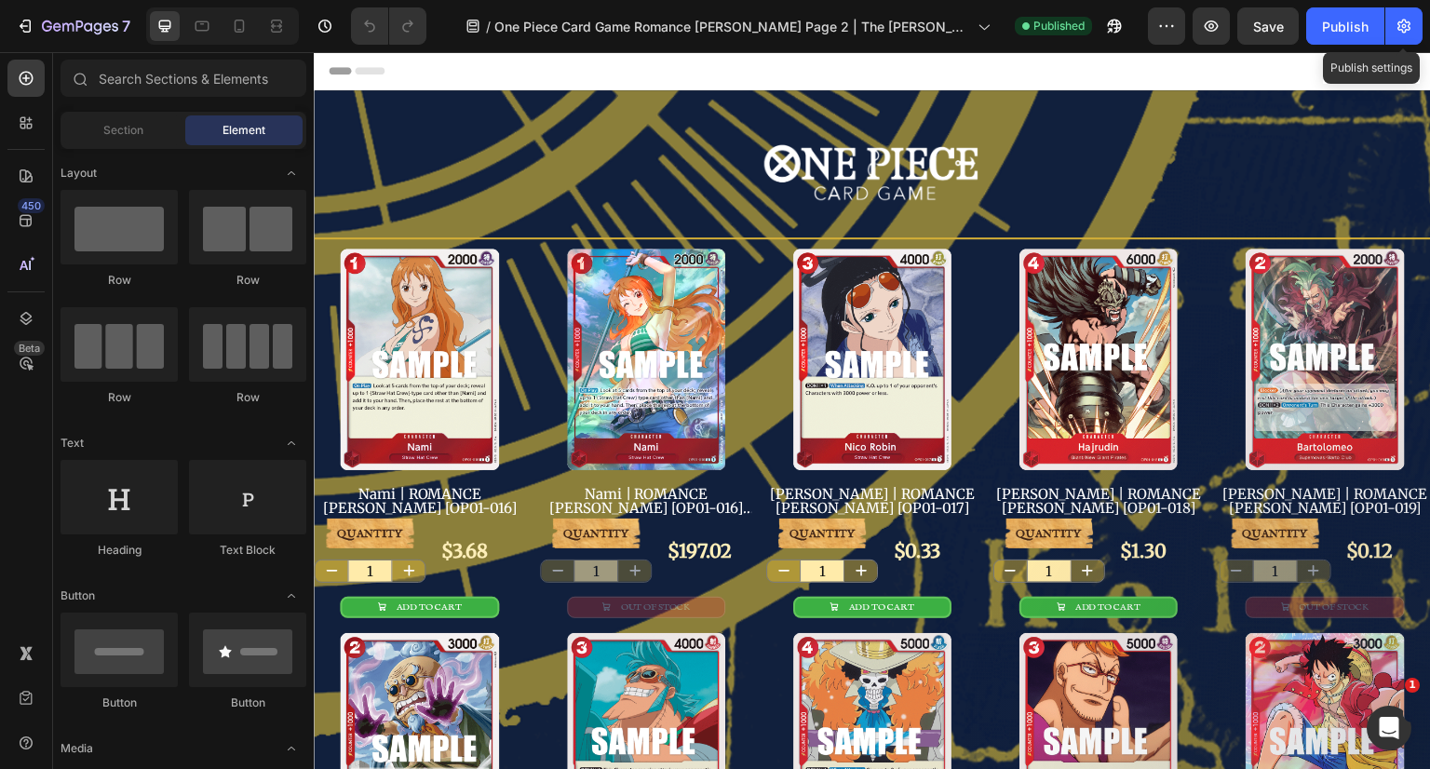
click at [1401, 20] on icon "button" at bounding box center [1404, 26] width 19 height 19
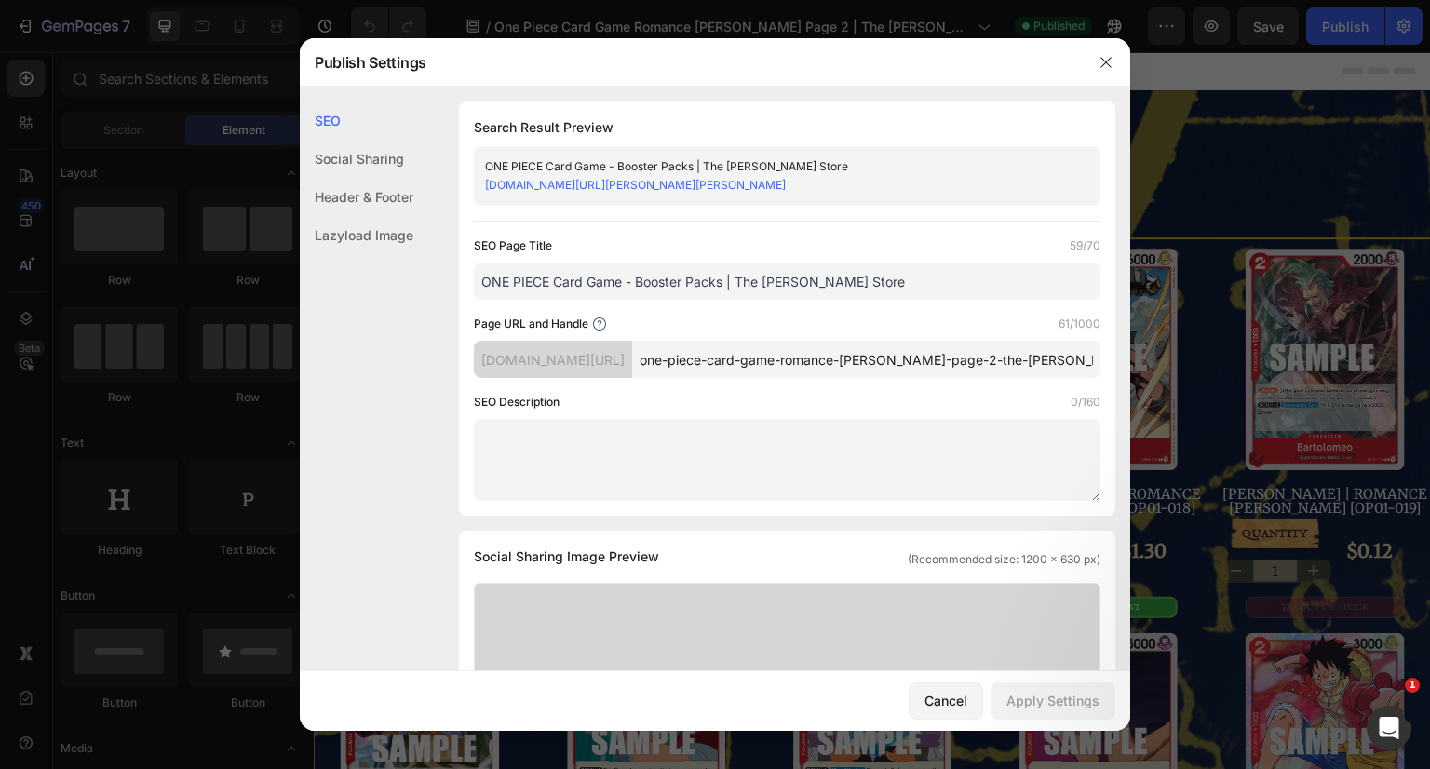
scroll to position [0, 46]
drag, startPoint x: 995, startPoint y: 356, endPoint x: 1257, endPoint y: 351, distance: 262.7
click at [1257, 351] on div "Publish Settings SEO Social Sharing Header & Footer Lazyload Image SEO Search R…" at bounding box center [715, 384] width 1430 height 769
type input "one-piece-card-game-romance-dawn-page-2"
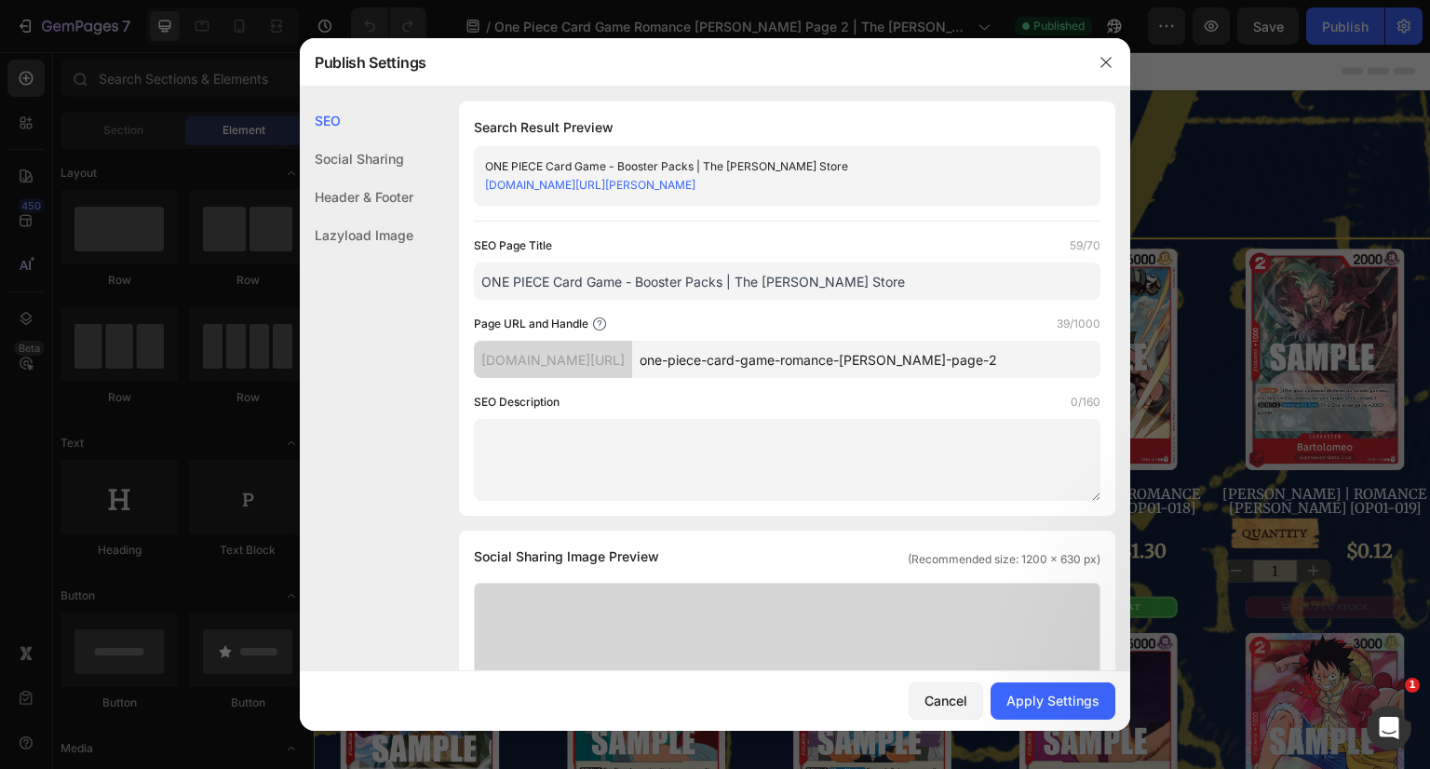
click at [1061, 697] on div "Apply Settings" at bounding box center [1053, 701] width 93 height 20
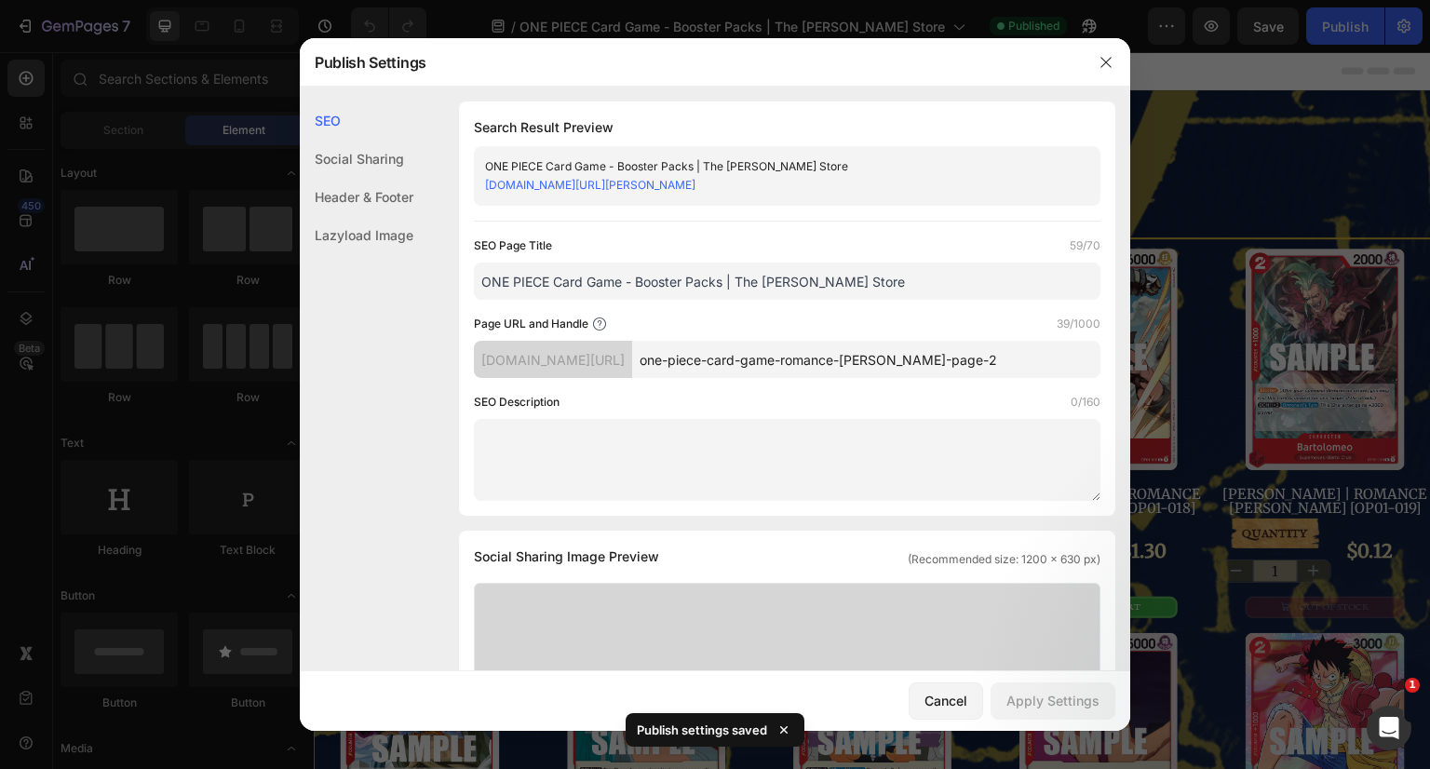
click at [637, 279] on input "ONE PIECE Card Game - Booster Packs | The Jolly Roger Store" at bounding box center [787, 281] width 627 height 37
drag, startPoint x: 637, startPoint y: 623, endPoint x: 958, endPoint y: 697, distance: 329.6
click at [958, 697] on div "Cancel" at bounding box center [946, 701] width 43 height 20
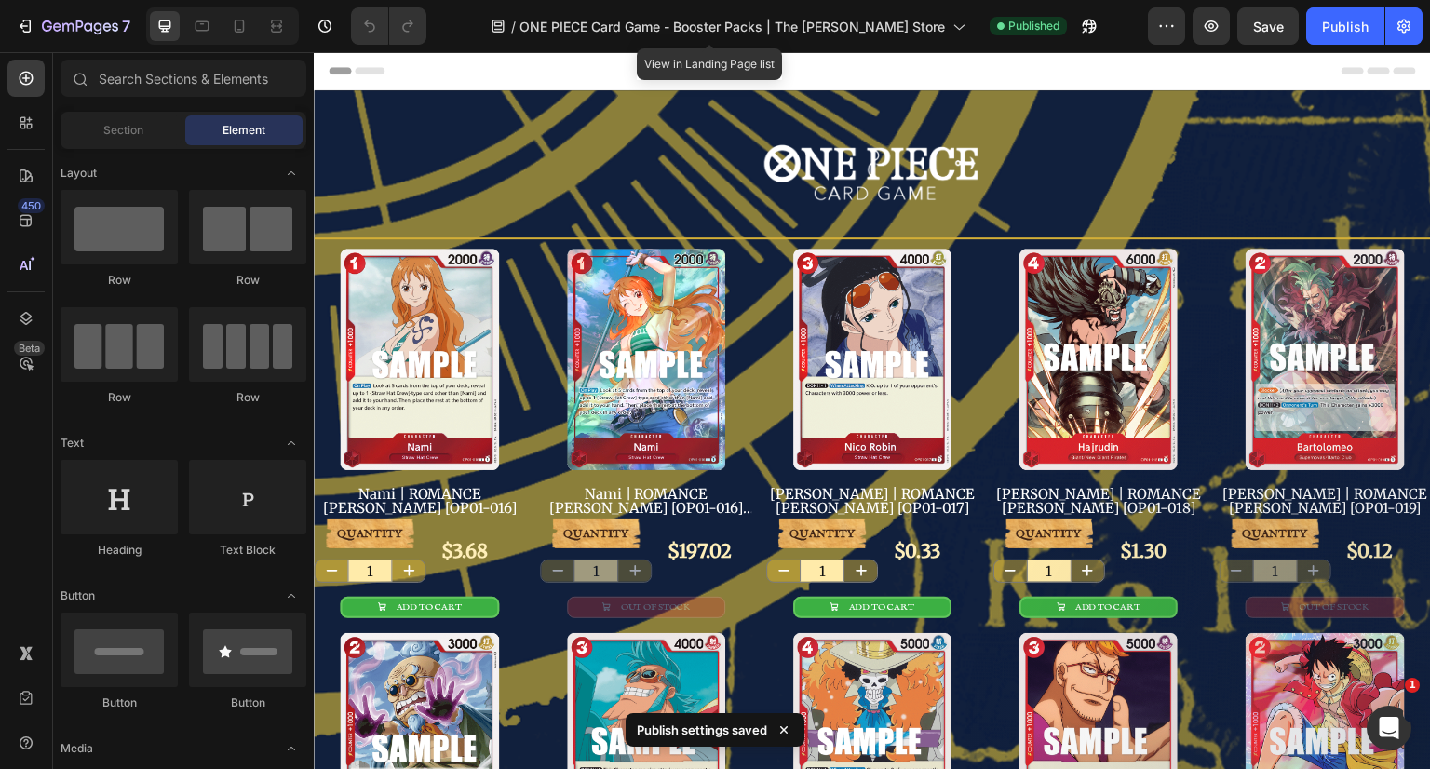
click at [692, 21] on span "ONE PIECE Card Game - Booster Packs | The Jolly Roger Store" at bounding box center [733, 27] width 426 height 20
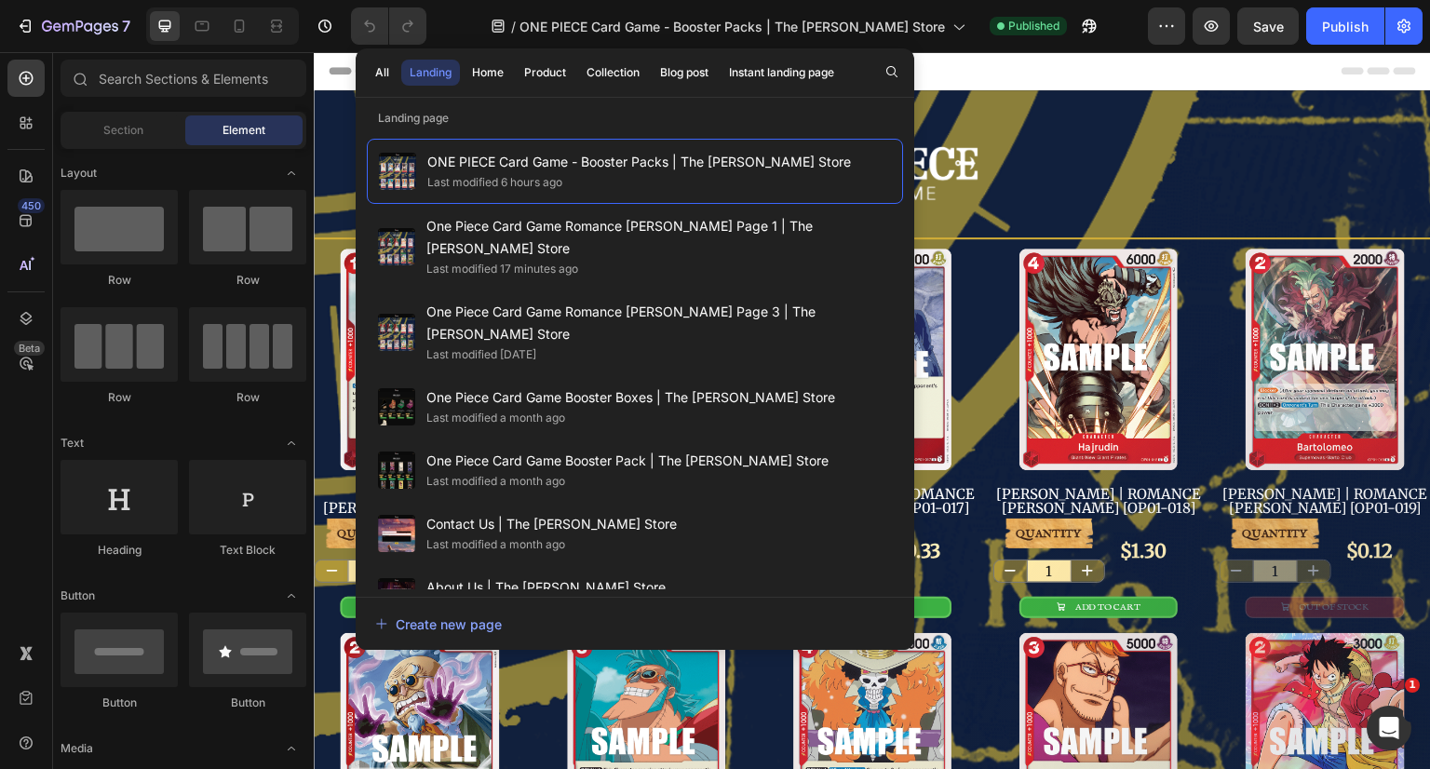
click at [751, 221] on span "One Piece Card Game Romance [PERSON_NAME] Page 1 | The [PERSON_NAME] Store" at bounding box center [660, 237] width 466 height 45
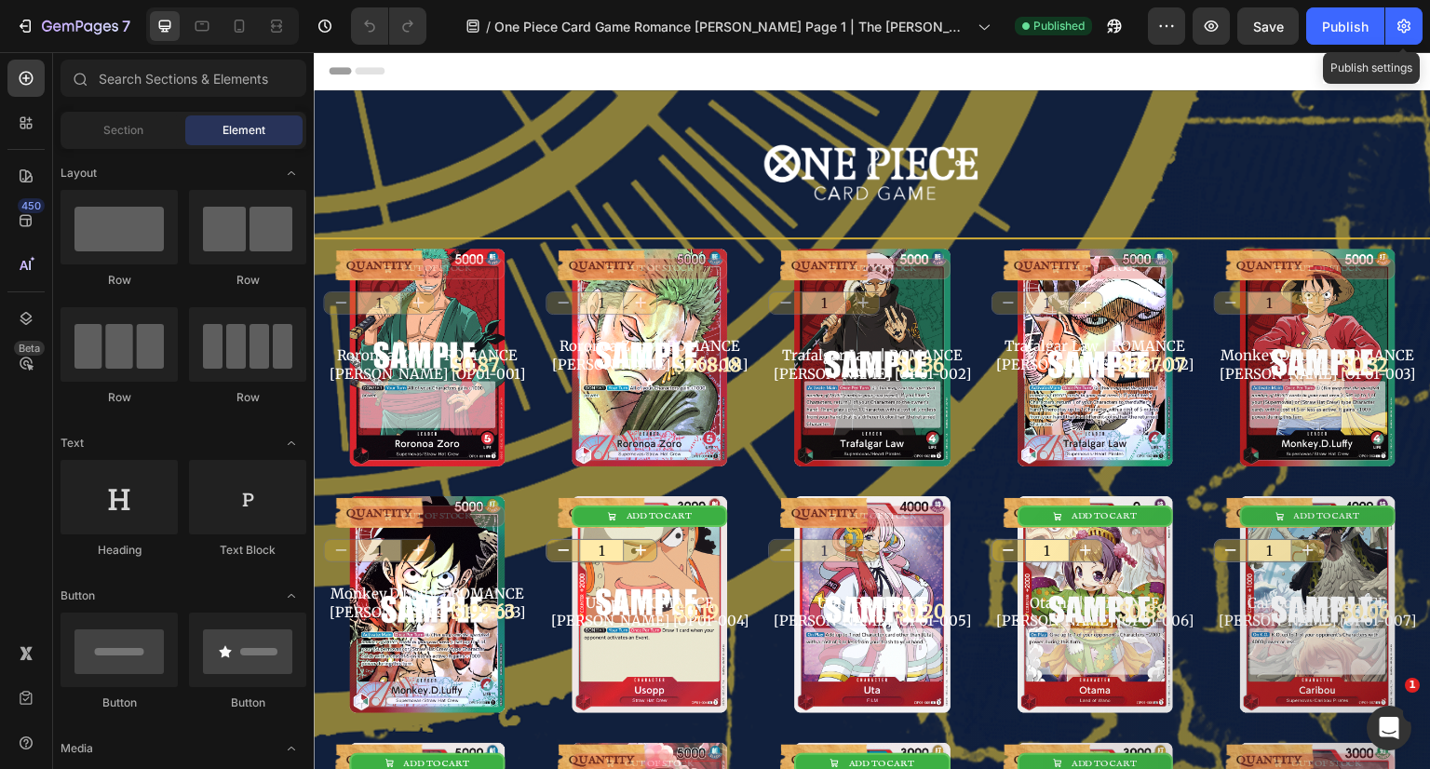
click at [1405, 18] on icon "button" at bounding box center [1404, 26] width 19 height 19
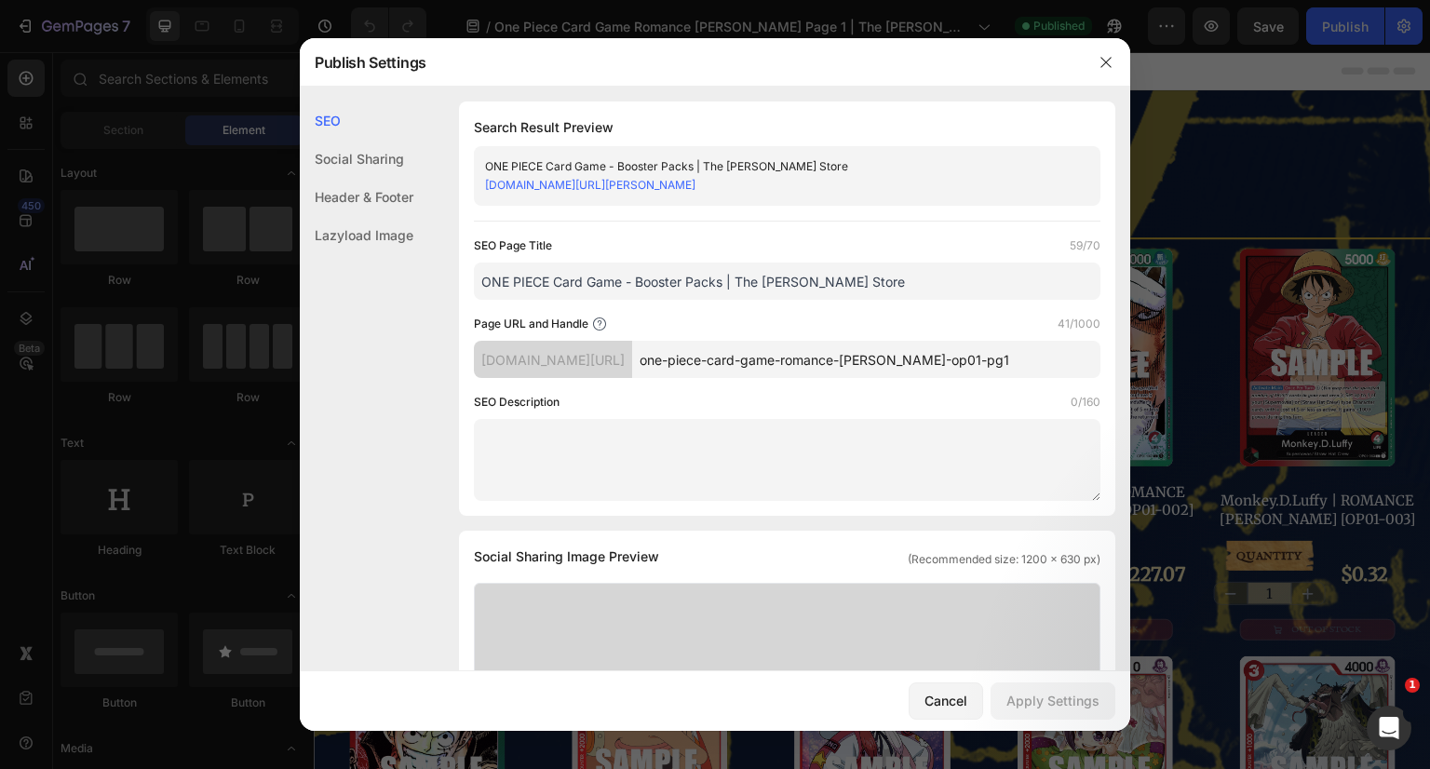
click at [802, 280] on input "ONE PIECE Card Game - Booster Packs | The Jolly Roger Store" at bounding box center [787, 281] width 627 height 37
click at [856, 355] on input "one-piece-card-game-romance-dawn-op01-pg1" at bounding box center [866, 359] width 468 height 37
click at [602, 260] on div "SEO Page Title 59/70 ONE PIECE Card Game - Booster Packs | The Jolly Roger Store" at bounding box center [787, 268] width 627 height 63
click at [602, 278] on input "ONE PIECE Card Game - Booster Packs | The Jolly Roger Store" at bounding box center [787, 281] width 627 height 37
click at [641, 280] on input "ONE PIECE Card Game - Booster Packs | The Jolly Roger Store" at bounding box center [787, 281] width 627 height 37
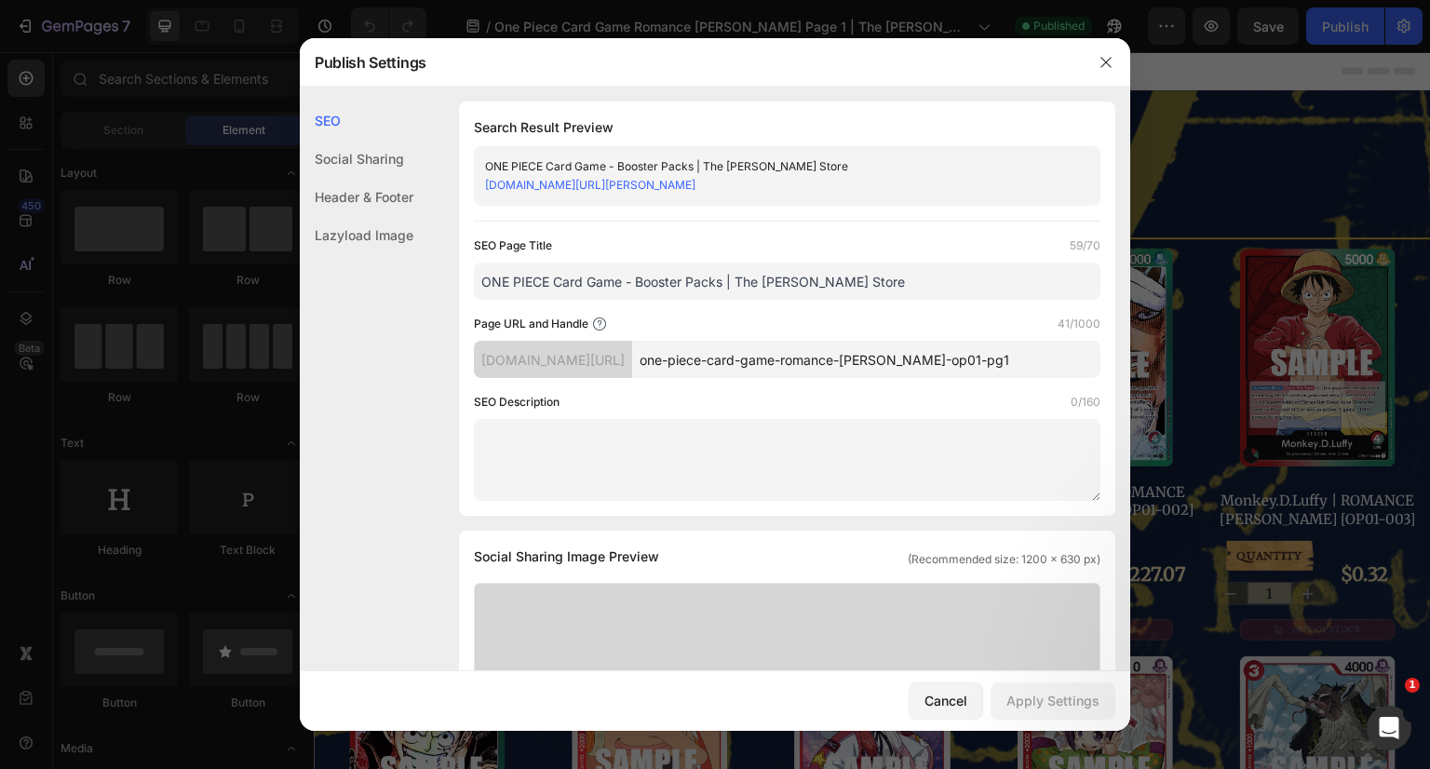
click at [641, 280] on input "ONE PIECE Card Game - Booster Packs | The Jolly Roger Store" at bounding box center [787, 281] width 627 height 37
click at [706, 277] on input "ONE PIECE Card Game - Booster Packs | The Jolly Roger Store" at bounding box center [787, 281] width 627 height 37
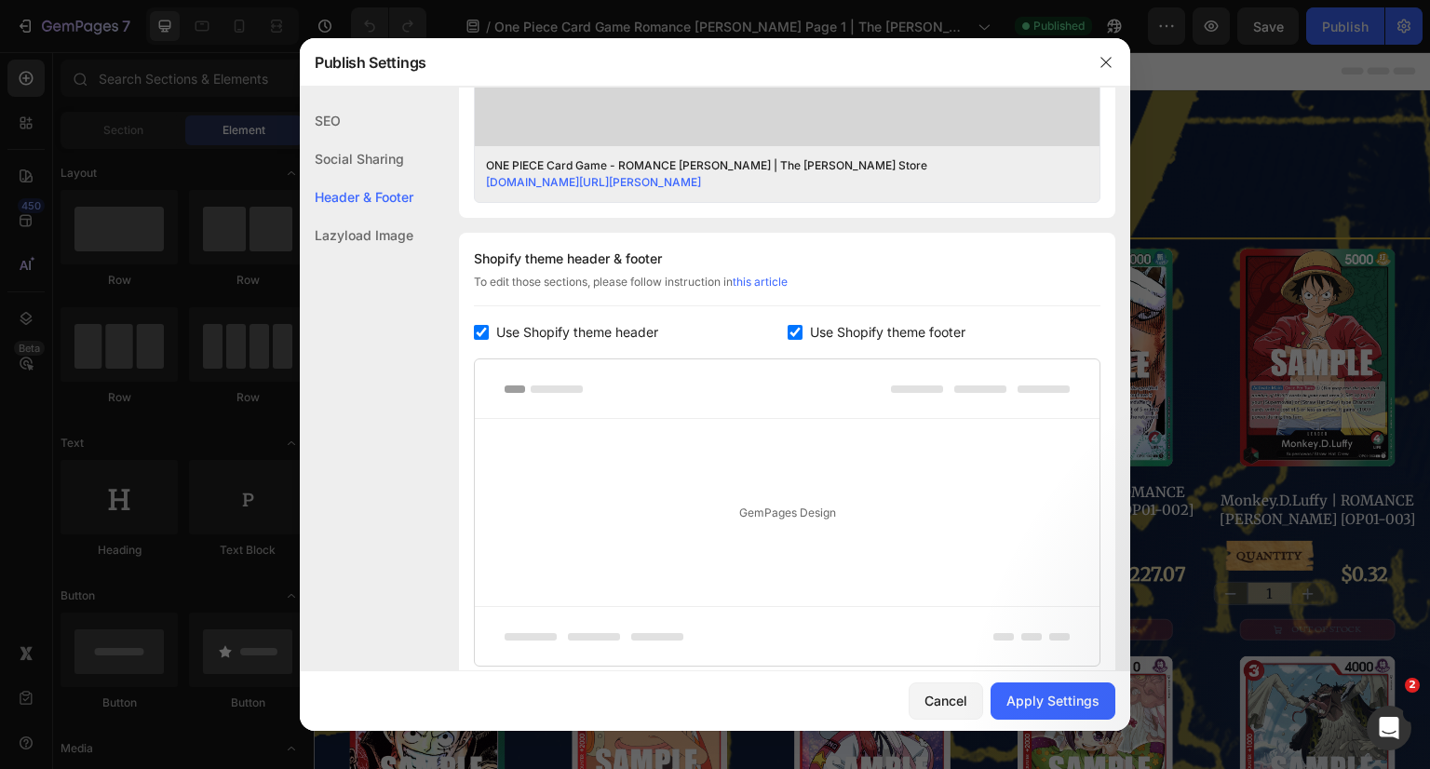
scroll to position [892, 0]
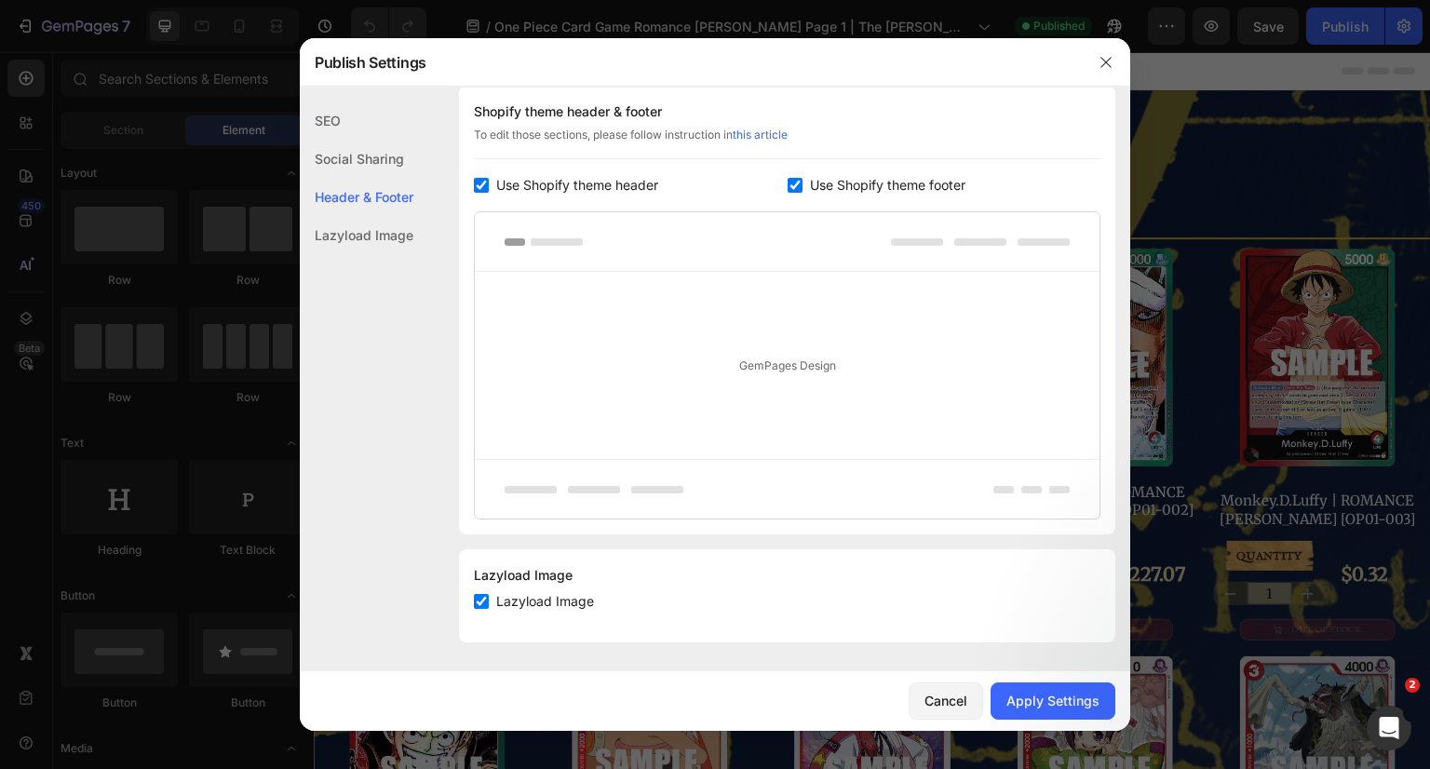
type input "ONE PIECE Card Game - ROMANCE DAWN | The Jolly Roger Store"
click at [1040, 695] on div "Apply Settings" at bounding box center [1053, 701] width 93 height 20
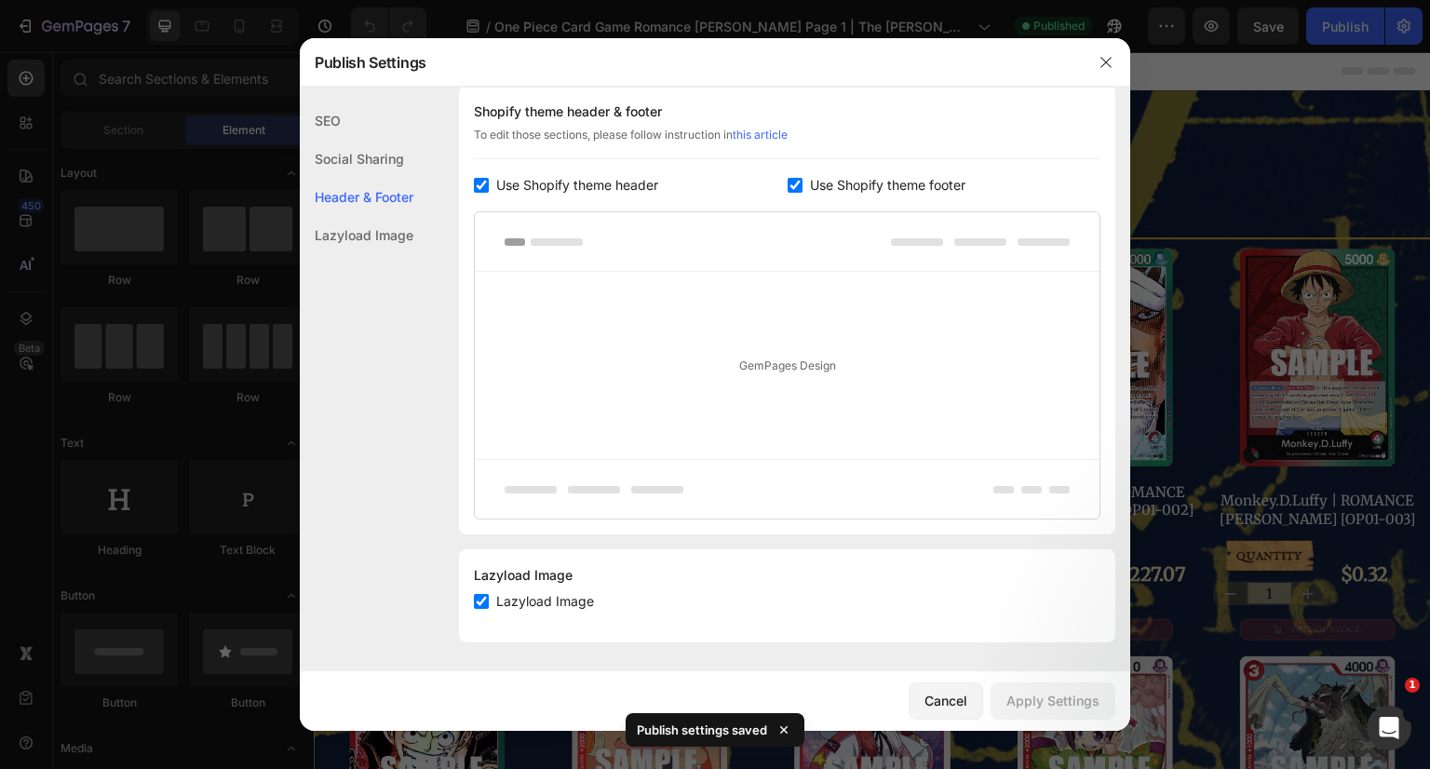
click at [1104, 52] on button "button" at bounding box center [1106, 62] width 30 height 30
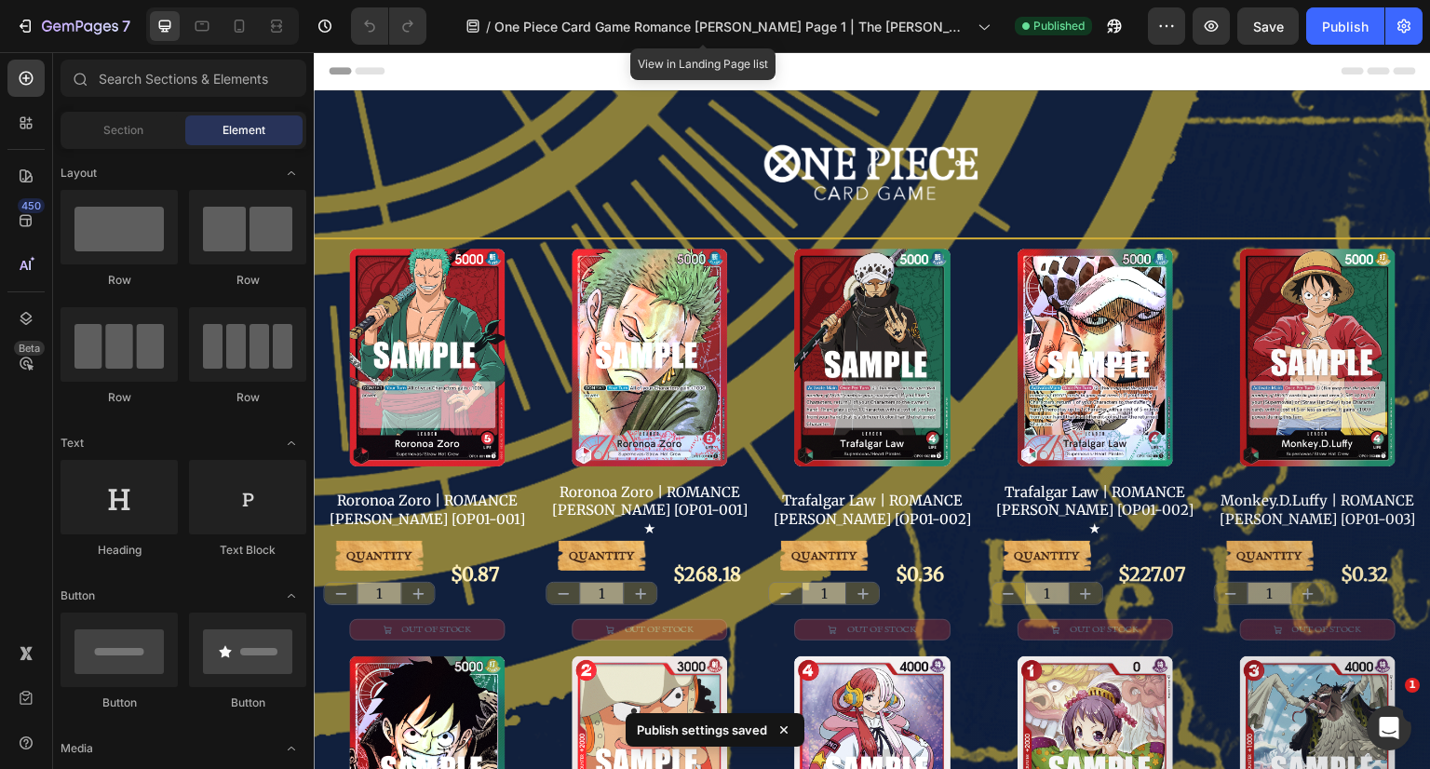
click at [910, 14] on div "/ One Piece Card Game Romance Dawn Page 1 | The Jolly Roger Store" at bounding box center [728, 25] width 544 height 37
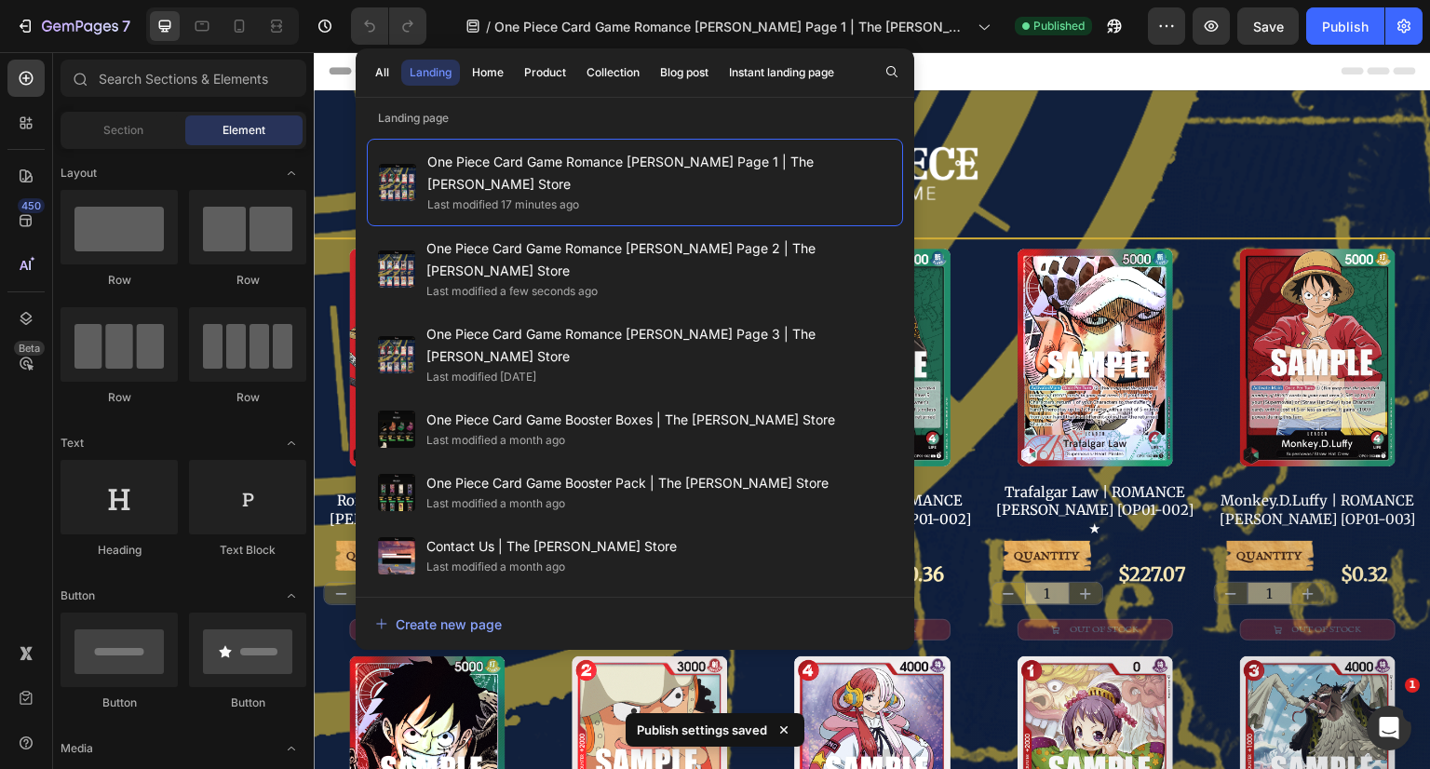
click at [719, 237] on span "One Piece Card Game Romance [PERSON_NAME] Page 2 | The [PERSON_NAME] Store" at bounding box center [660, 259] width 466 height 45
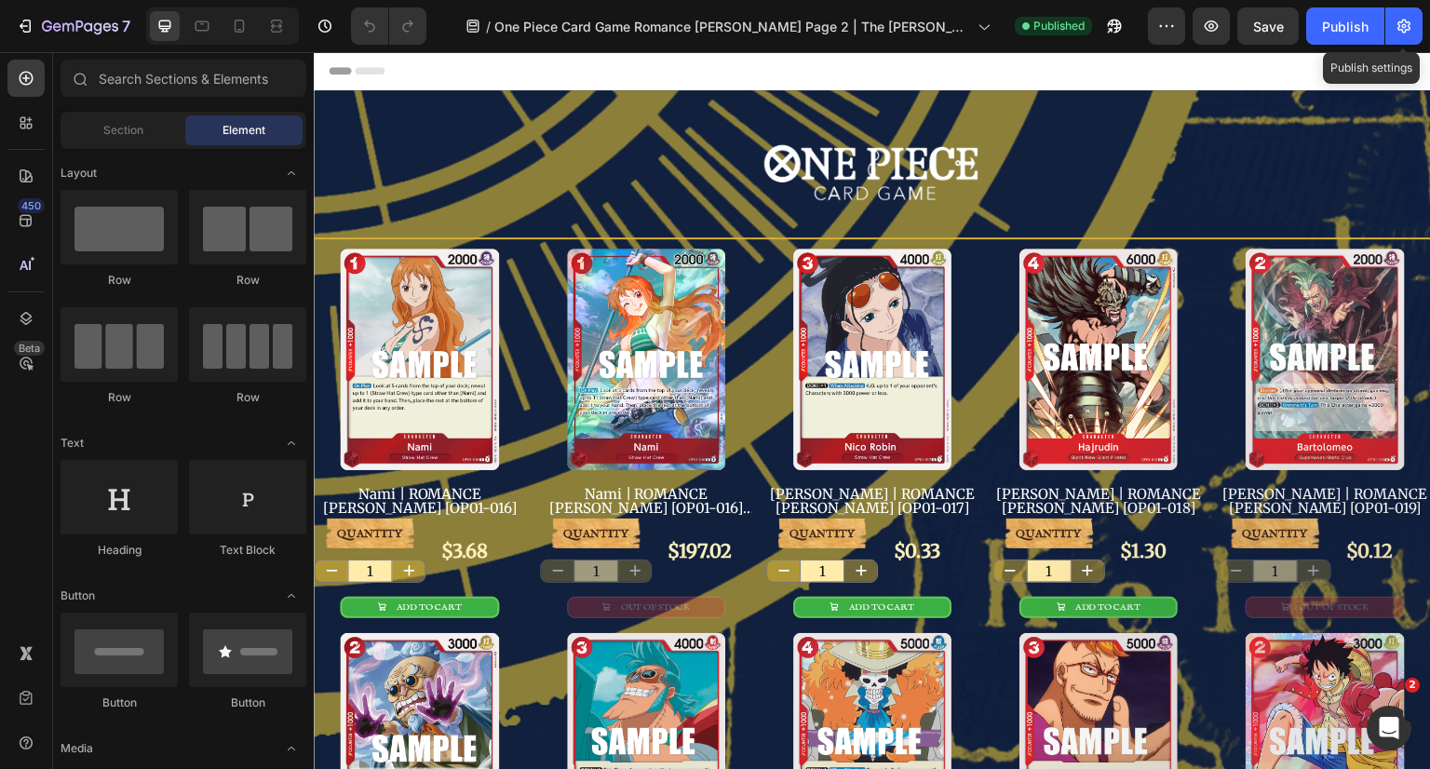
click at [1408, 22] on icon "button" at bounding box center [1404, 27] width 13 height 14
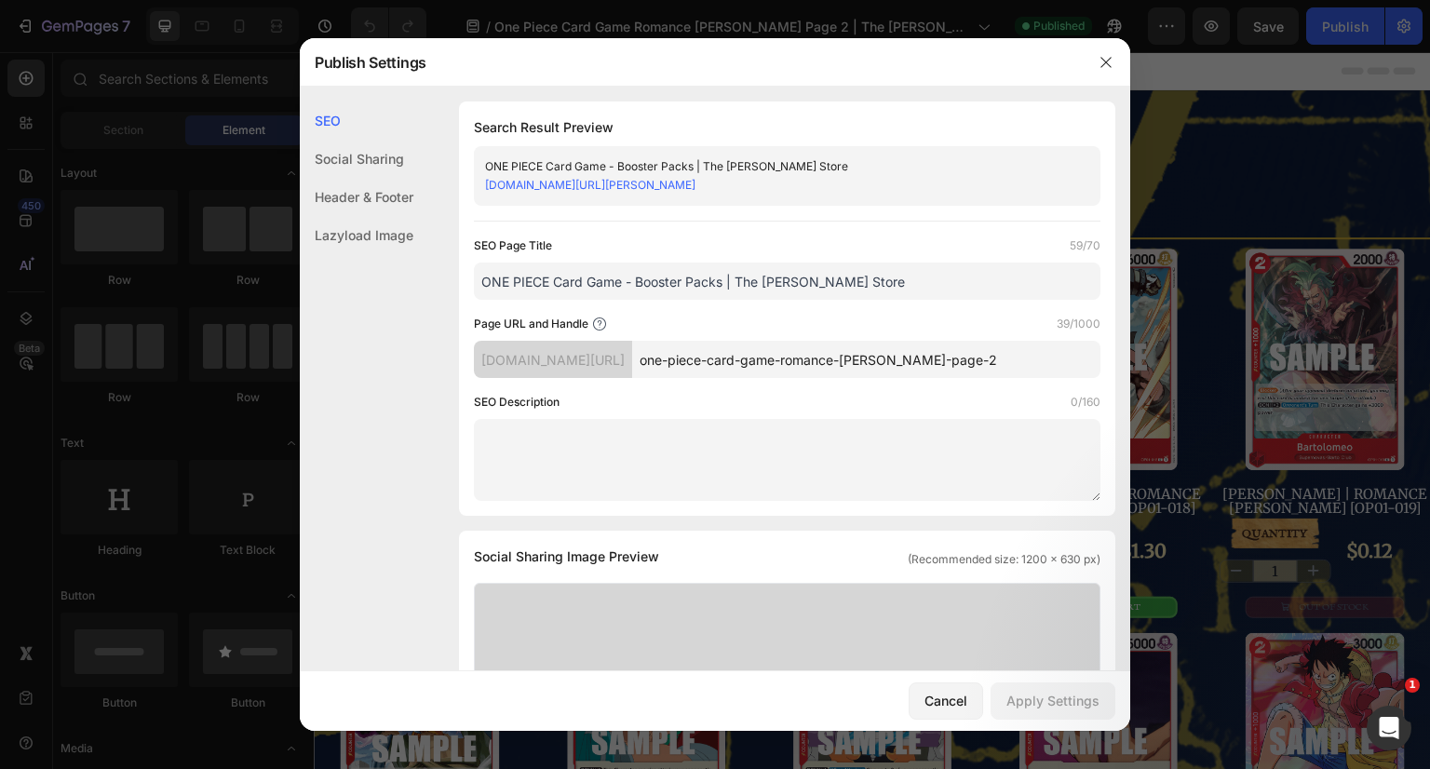
click at [776, 284] on input "ONE PIECE Card Game - Booster Packs | The [PERSON_NAME] Store" at bounding box center [787, 281] width 627 height 37
type input "ONE PIECE Card Game - ROMANCE [PERSON_NAME] | The [PERSON_NAME] Store"
click at [1035, 694] on div "Apply Settings" at bounding box center [1053, 701] width 93 height 20
click at [1102, 62] on icon "button" at bounding box center [1106, 62] width 15 height 15
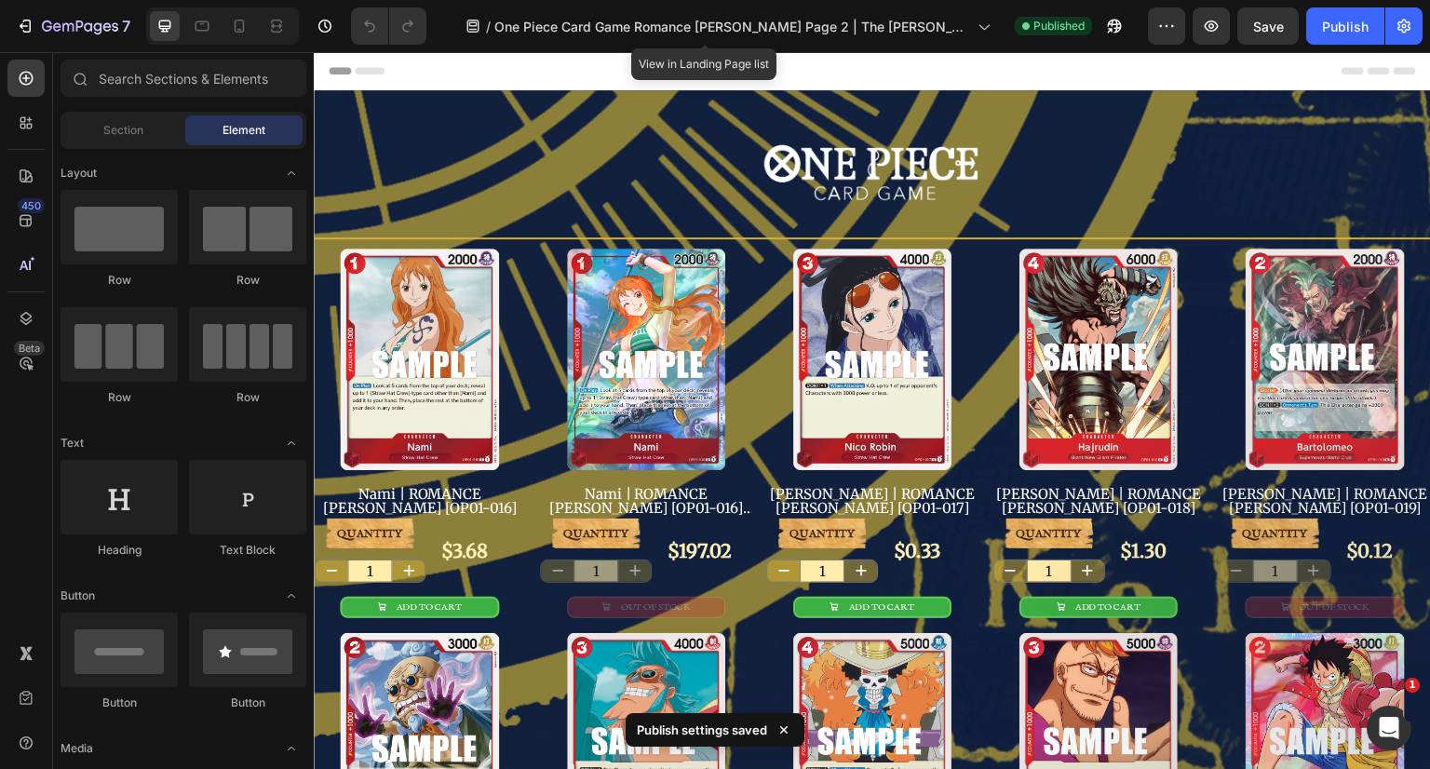
click at [876, 17] on span "One Piece Card Game Romance [PERSON_NAME] Page 2 | The [PERSON_NAME] Store" at bounding box center [732, 27] width 476 height 20
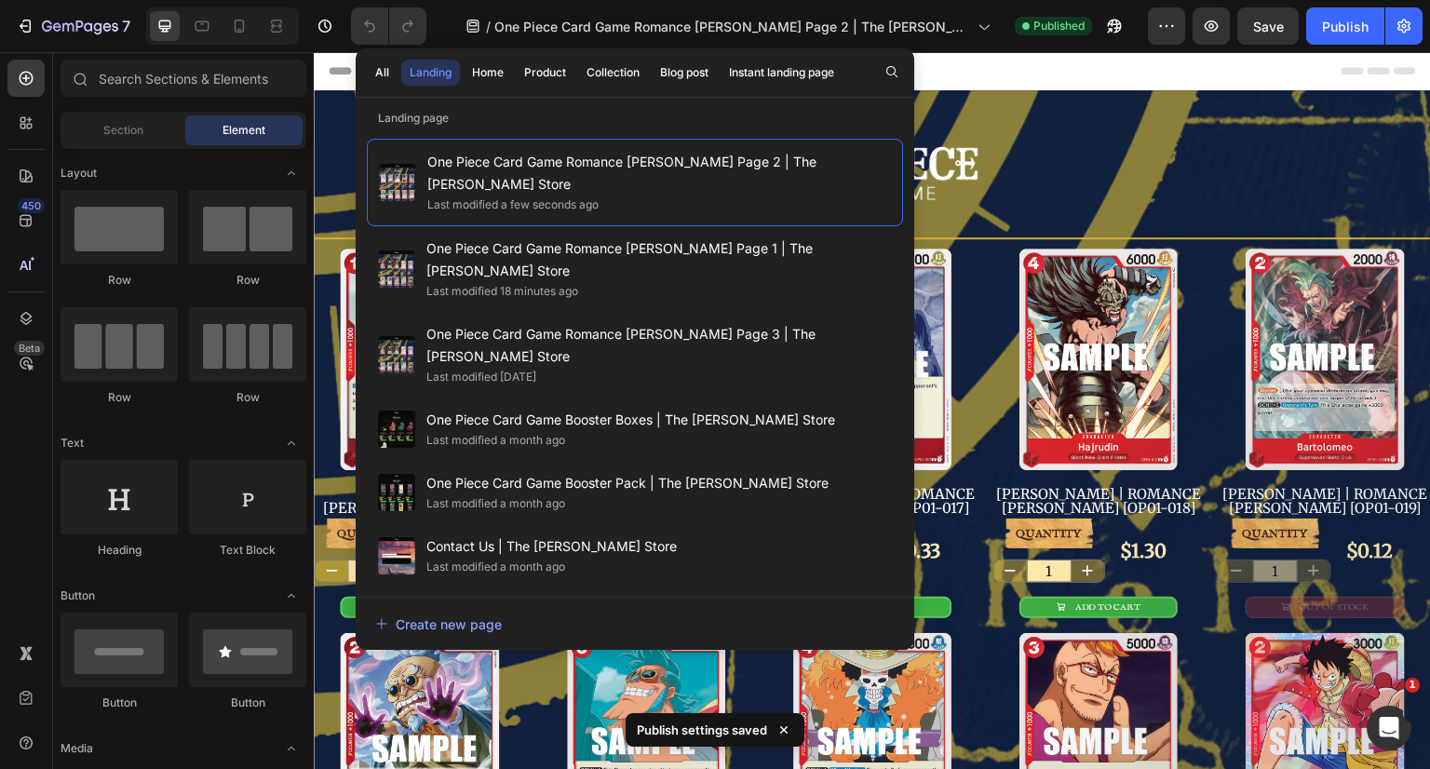
click at [670, 323] on span "One Piece Card Game Romance [PERSON_NAME] Page 3 | The [PERSON_NAME] Store" at bounding box center [660, 345] width 466 height 45
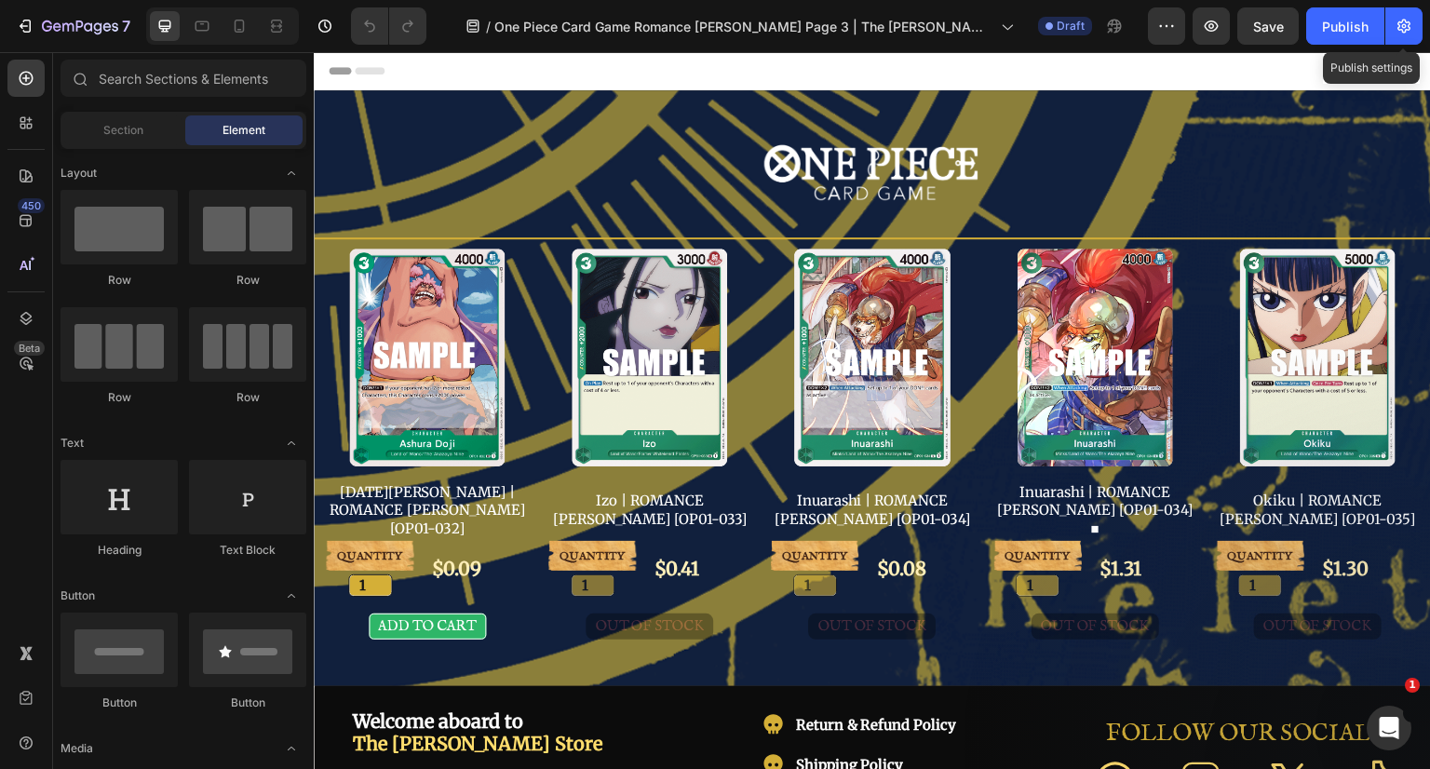
click at [1412, 23] on icon "button" at bounding box center [1404, 26] width 19 height 19
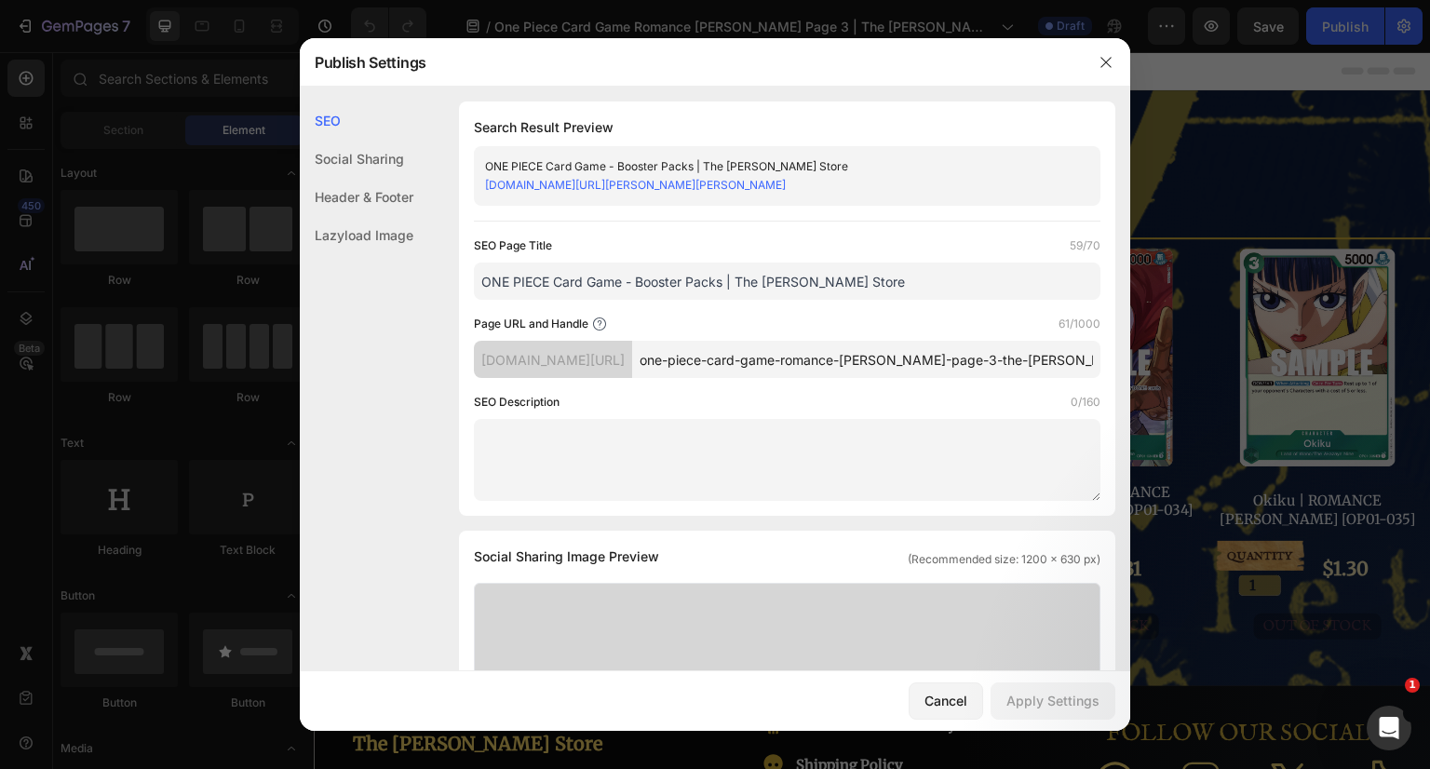
click at [1399, 38] on div at bounding box center [715, 384] width 1430 height 769
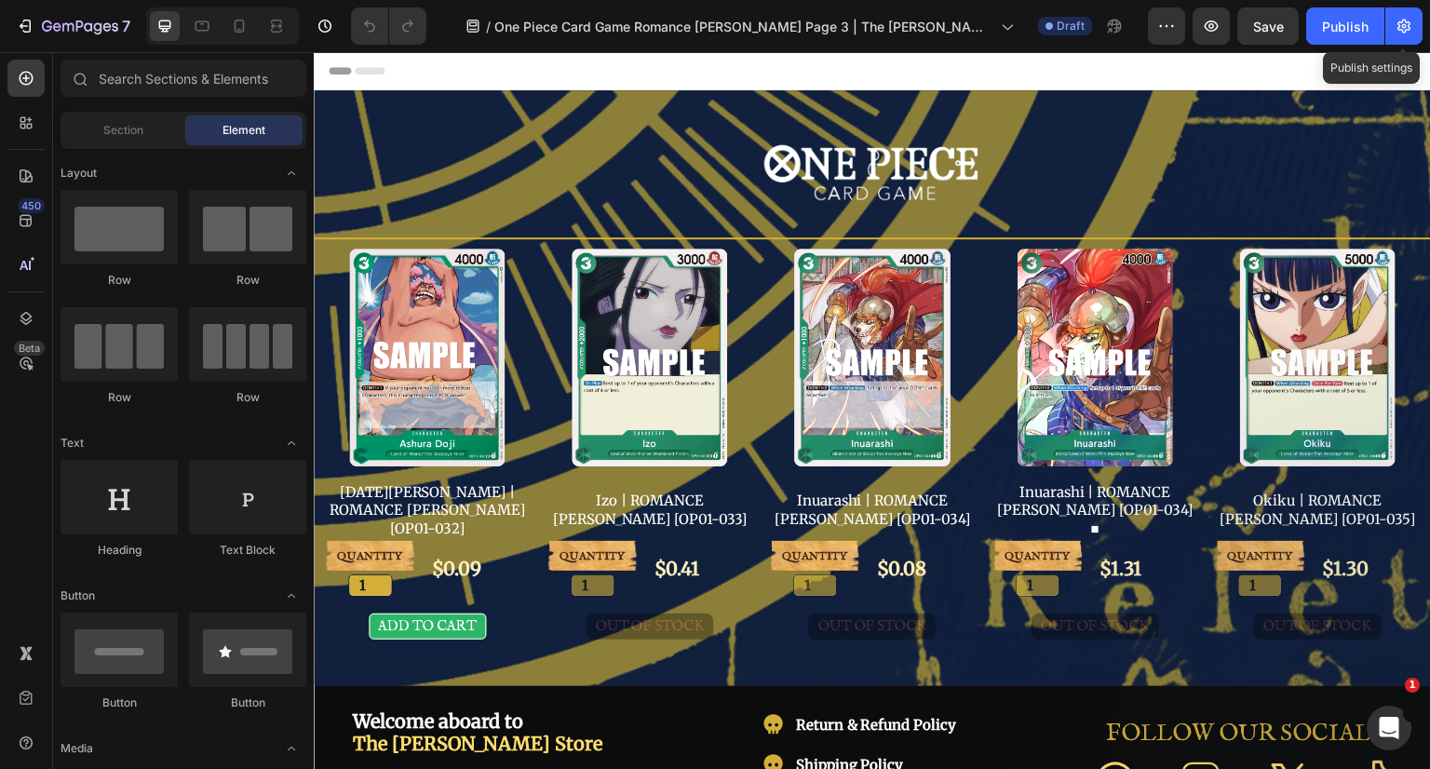
click at [1411, 23] on icon "button" at bounding box center [1404, 26] width 19 height 19
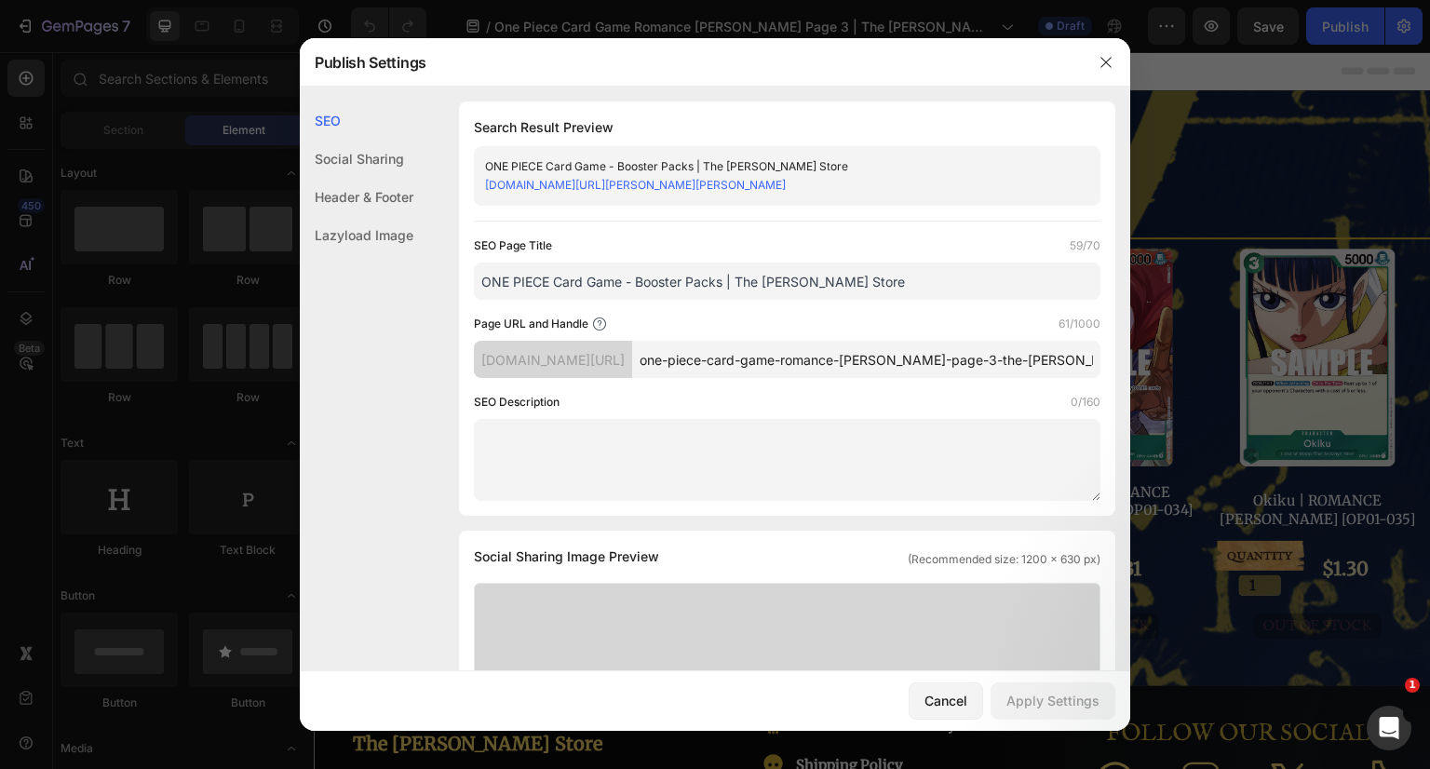
click at [704, 286] on input "ONE PIECE Card Game - Booster Packs | The [PERSON_NAME] Store" at bounding box center [787, 281] width 627 height 37
type input "ONE PIECE Card Game - ROMANCE [PERSON_NAME] | The [PERSON_NAME] Store"
drag, startPoint x: 995, startPoint y: 362, endPoint x: 1316, endPoint y: 372, distance: 321.4
click at [1316, 372] on div "Publish Settings SEO Social Sharing Header & Footer Lazyload Image SEO Search R…" at bounding box center [715, 384] width 1430 height 769
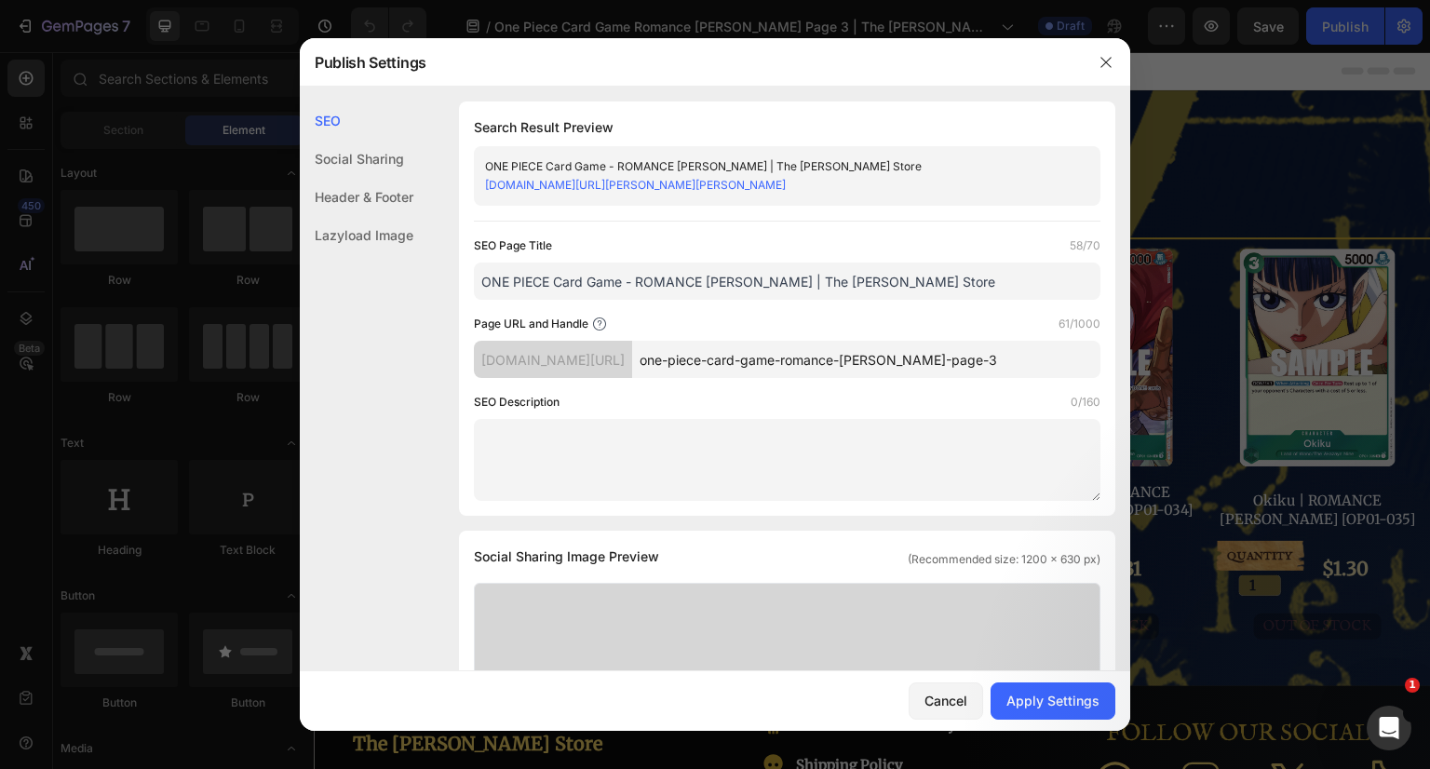
scroll to position [0, 0]
type input "one-piece-card-game-romance-[PERSON_NAME]-page-3"
click at [1053, 698] on div "Apply Settings" at bounding box center [1053, 701] width 93 height 20
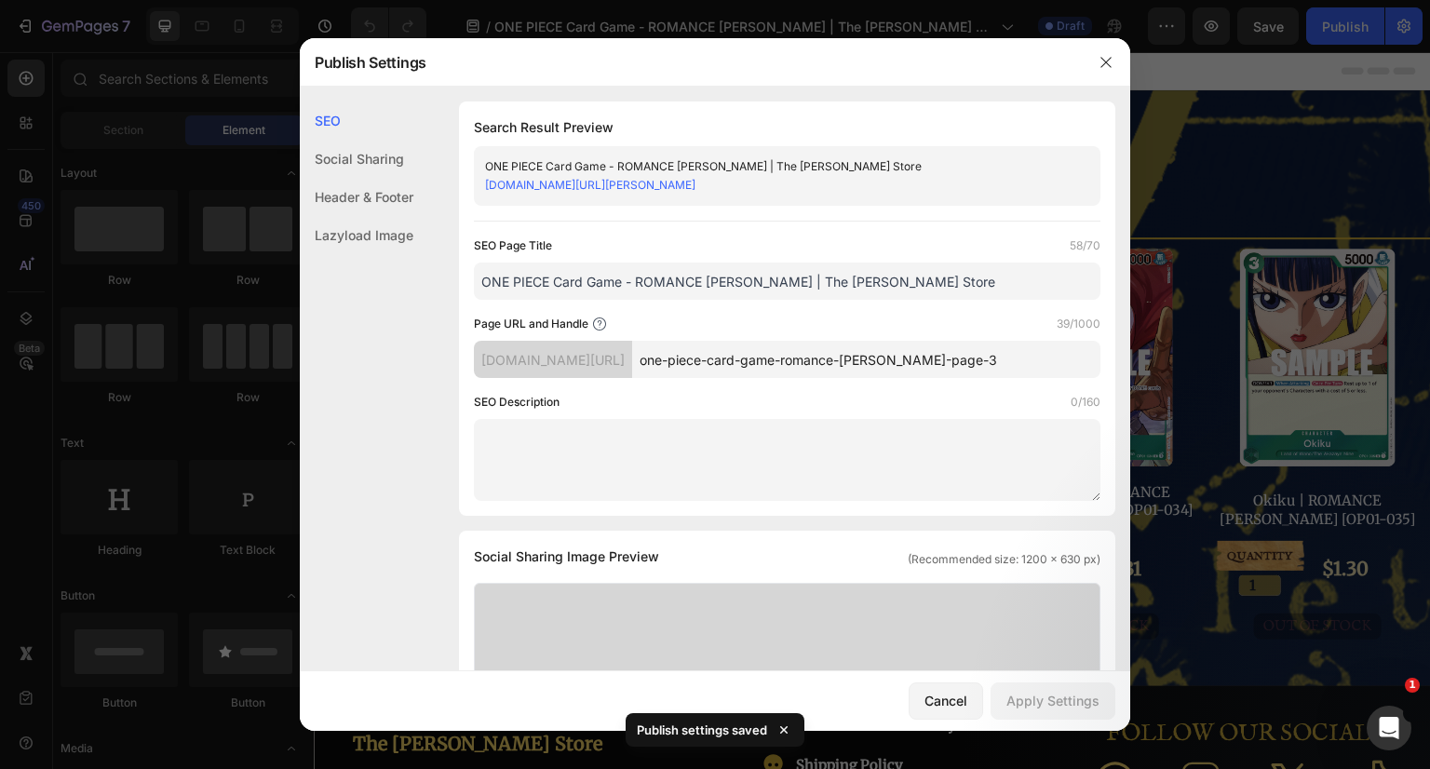
click at [1101, 64] on icon "button" at bounding box center [1106, 62] width 15 height 15
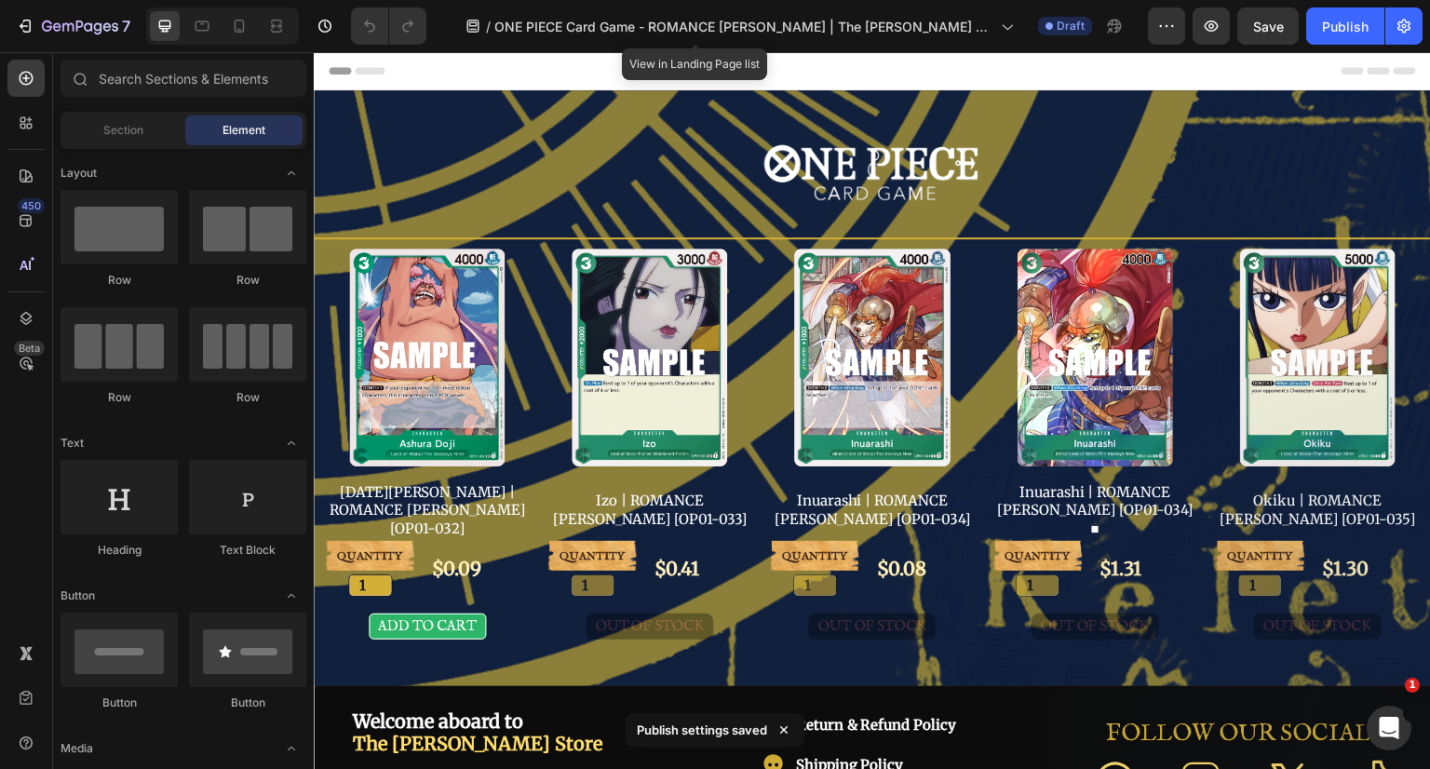
click at [930, 11] on div "/ ONE PIECE Card Game - ROMANCE [PERSON_NAME] | The [PERSON_NAME] Store" at bounding box center [739, 25] width 567 height 37
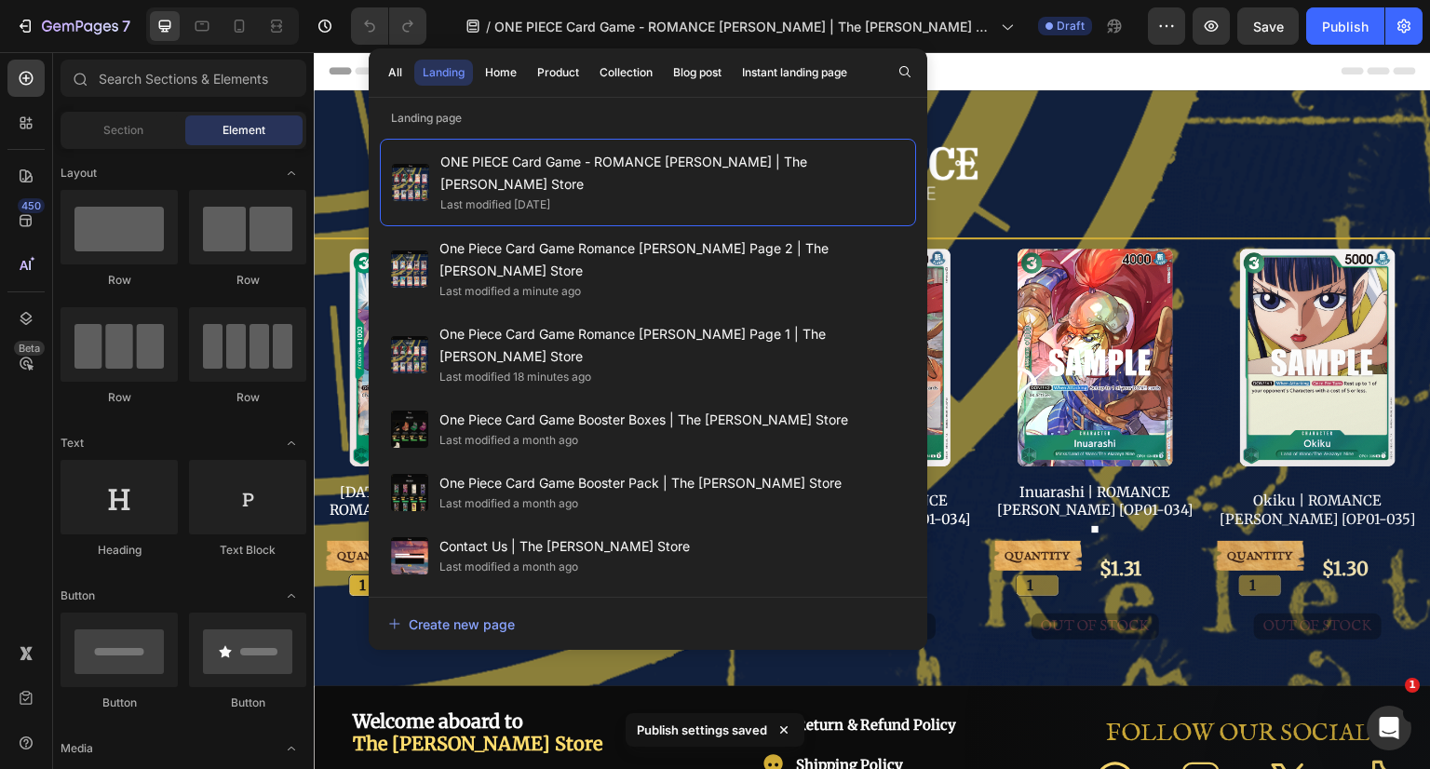
click at [760, 237] on span "One Piece Card Game Romance [PERSON_NAME] Page 2 | The [PERSON_NAME] Store" at bounding box center [673, 259] width 466 height 45
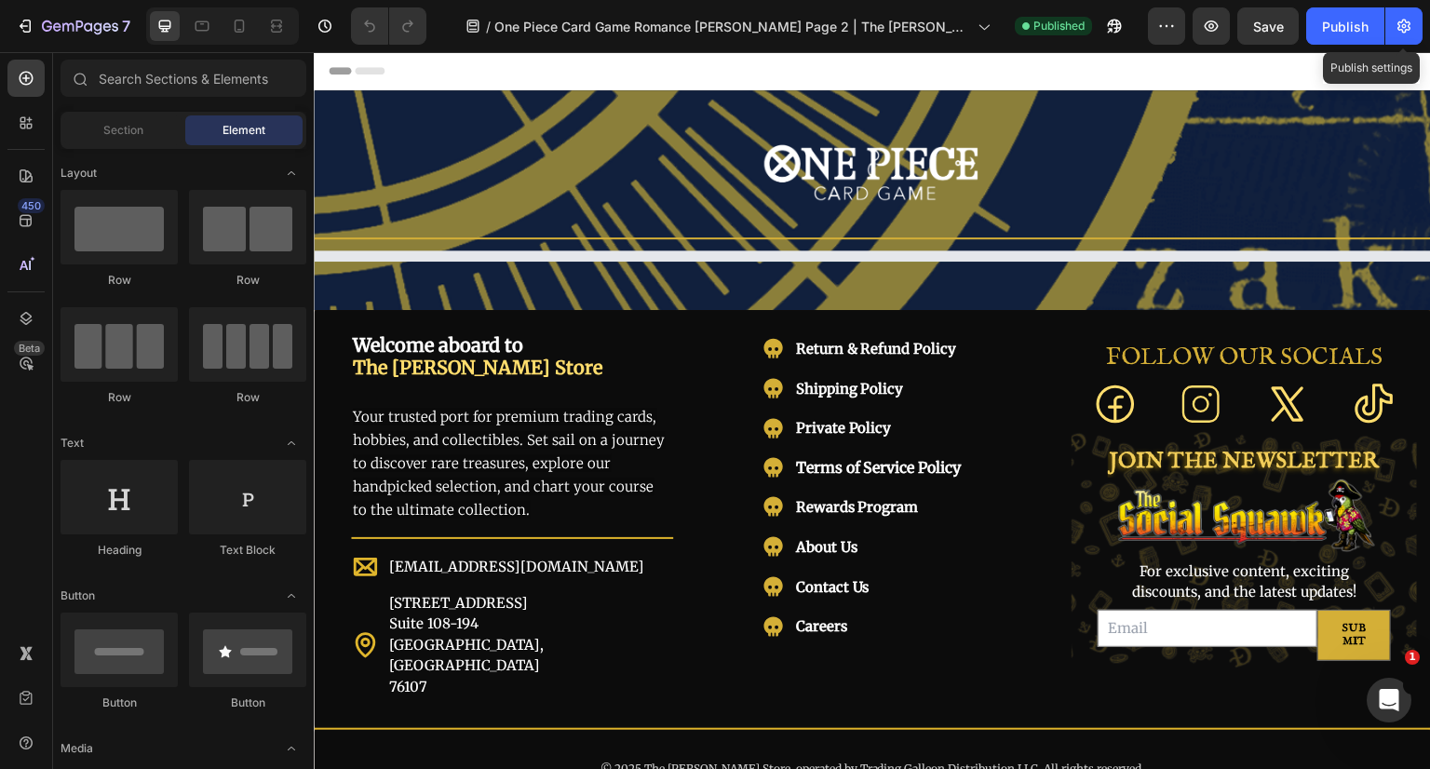
click at [1401, 27] on icon "button" at bounding box center [1404, 26] width 19 height 19
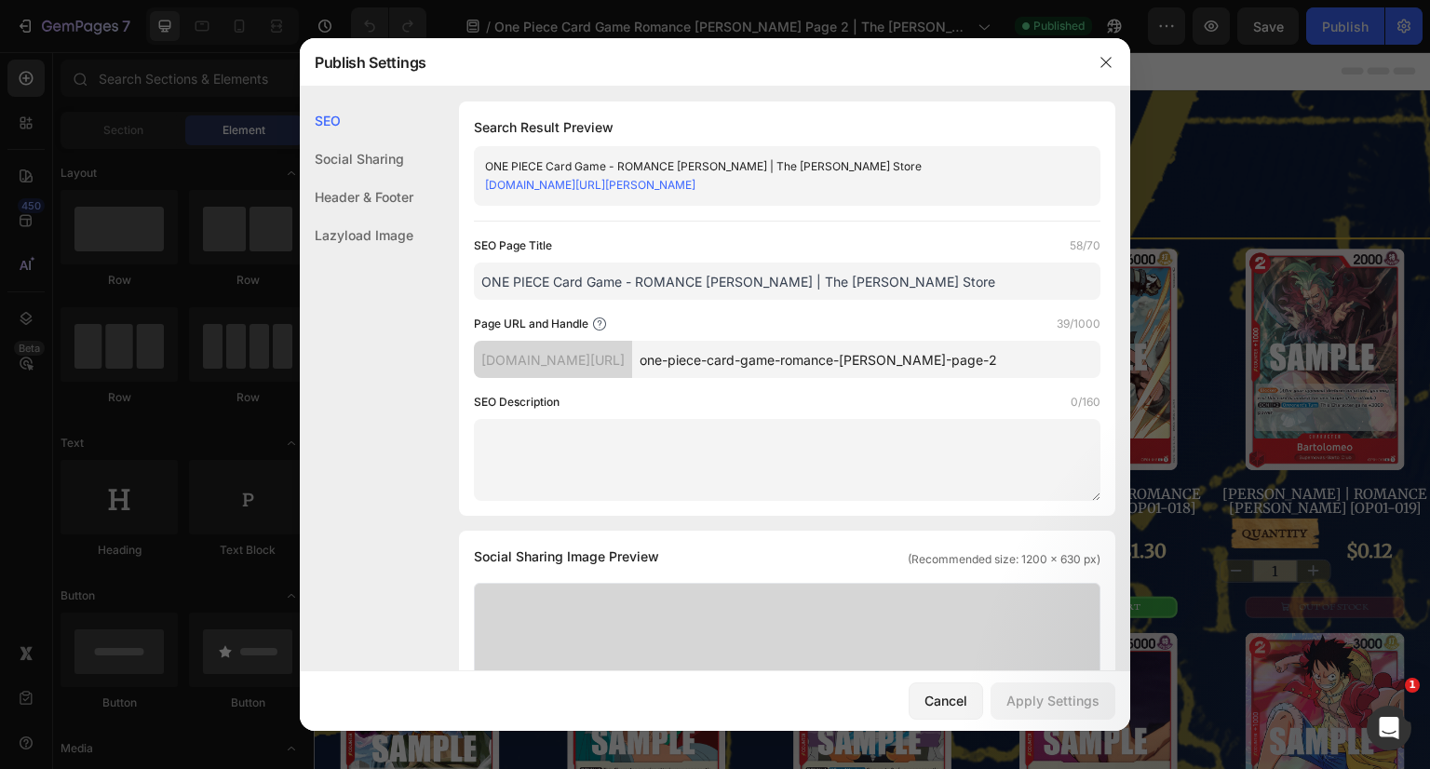
click at [953, 698] on div "Cancel" at bounding box center [946, 701] width 43 height 20
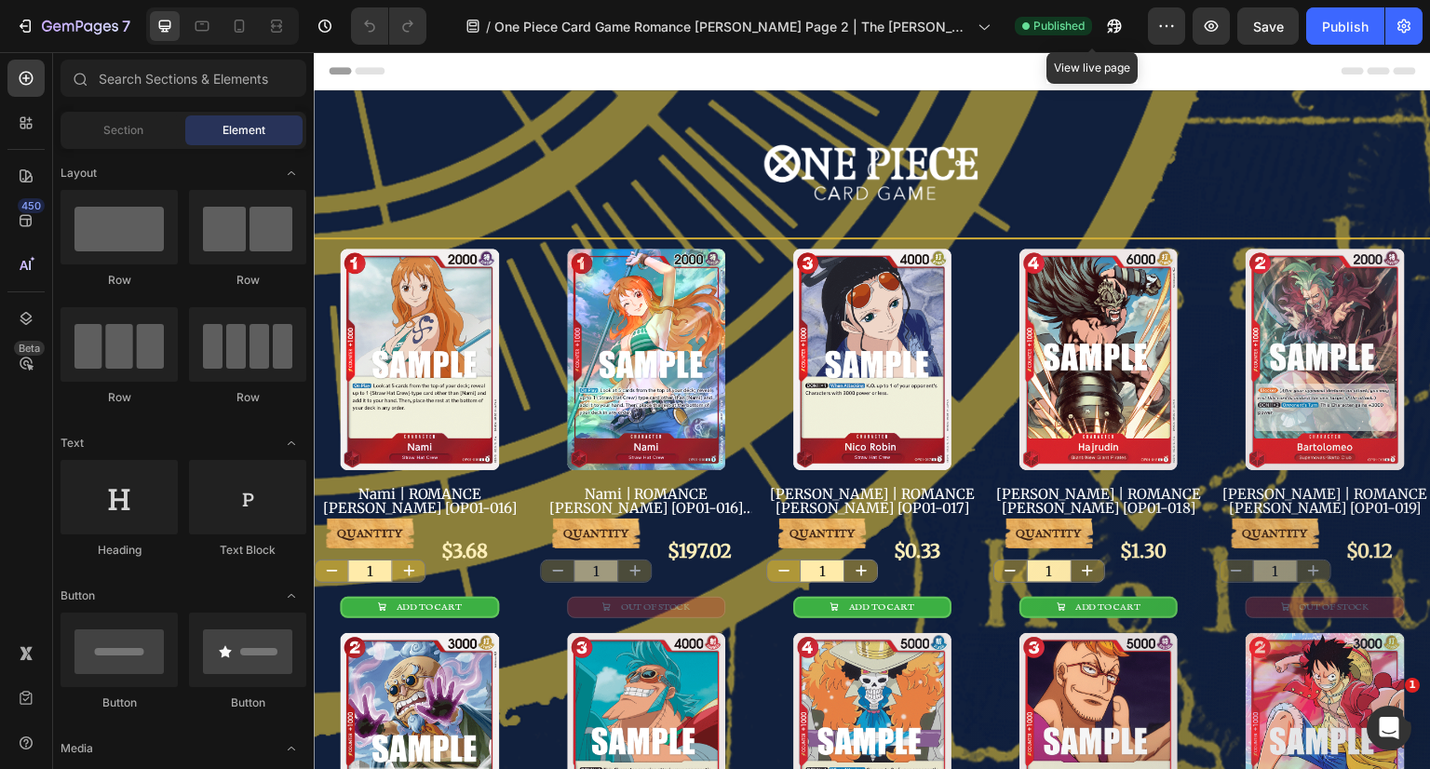
click at [1105, 31] on icon "button" at bounding box center [1114, 26] width 19 height 19
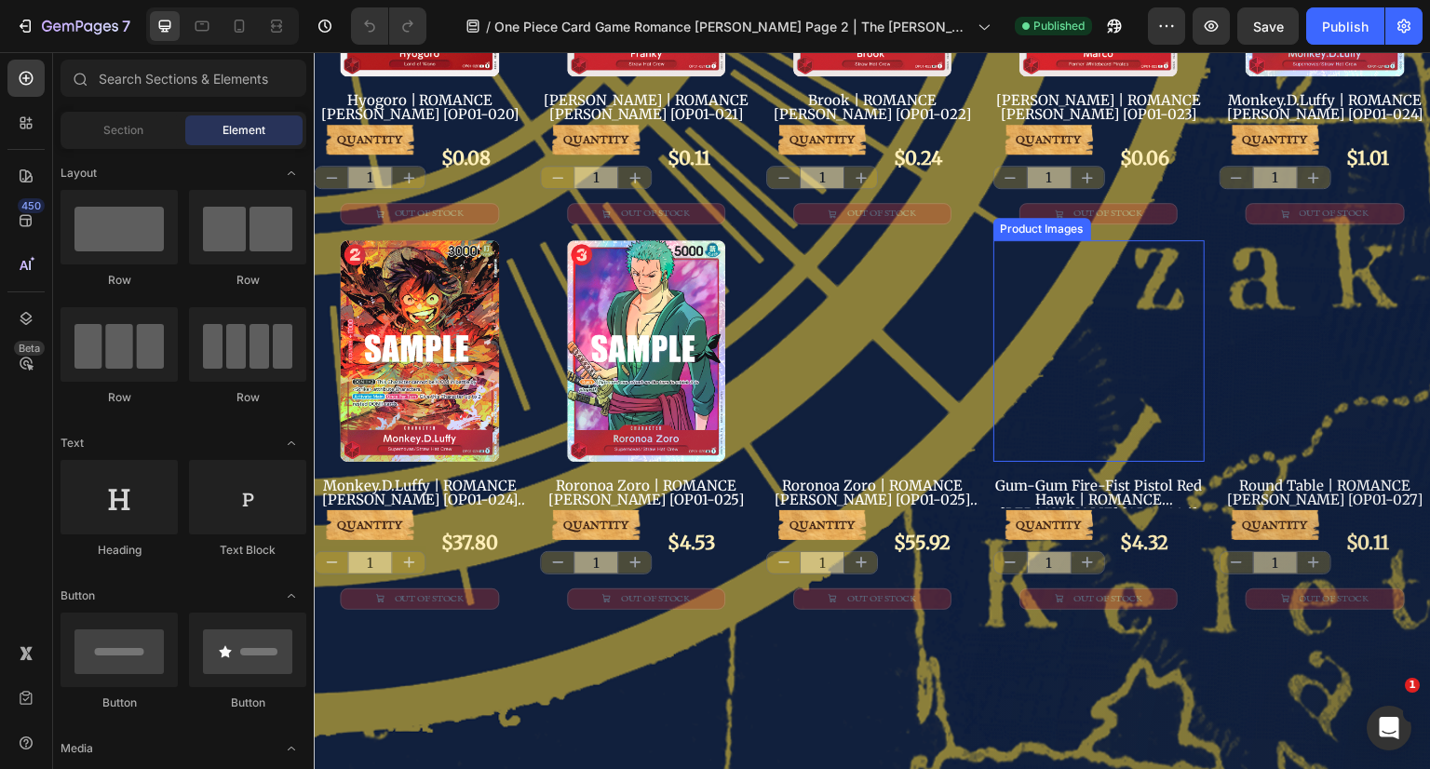
scroll to position [931, 0]
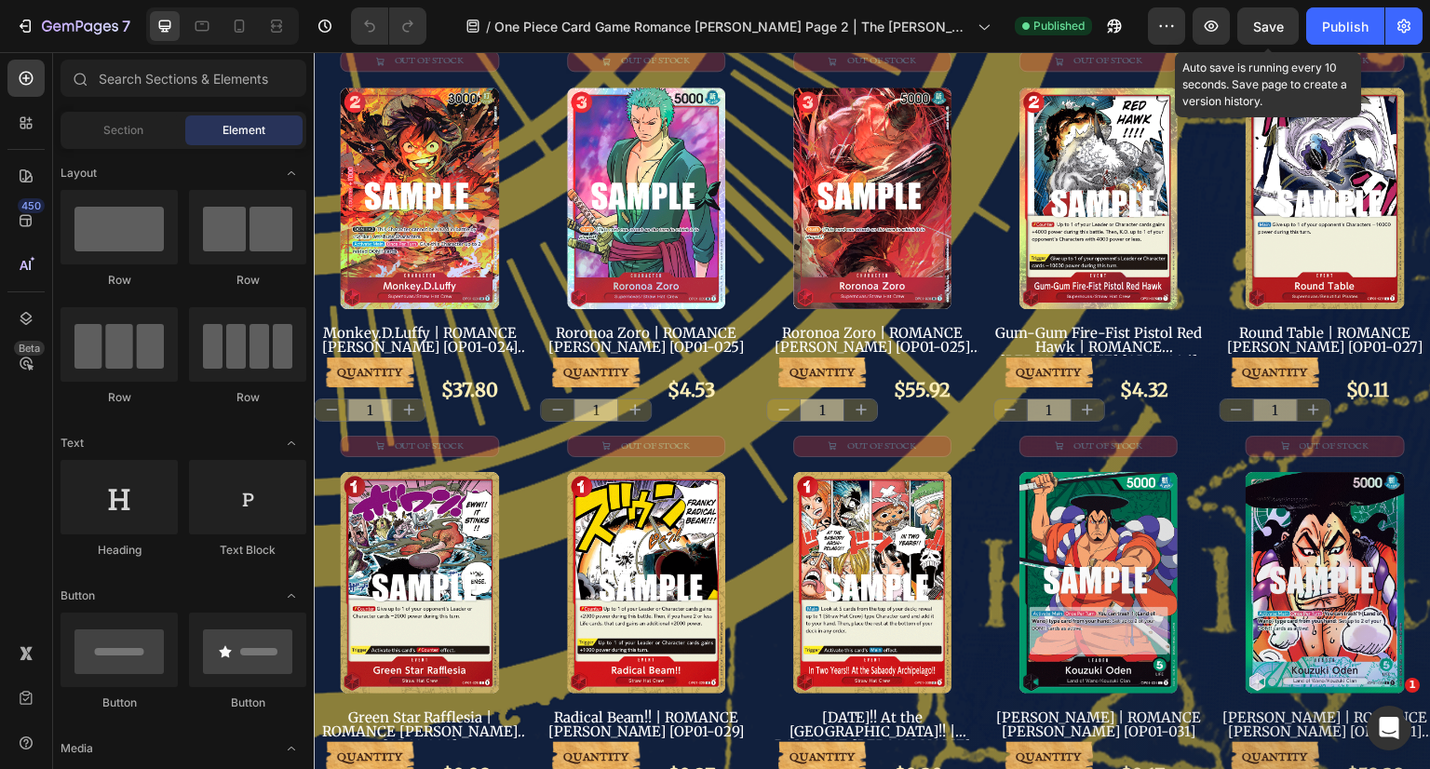
click at [1256, 25] on span "Save" at bounding box center [1268, 27] width 31 height 16
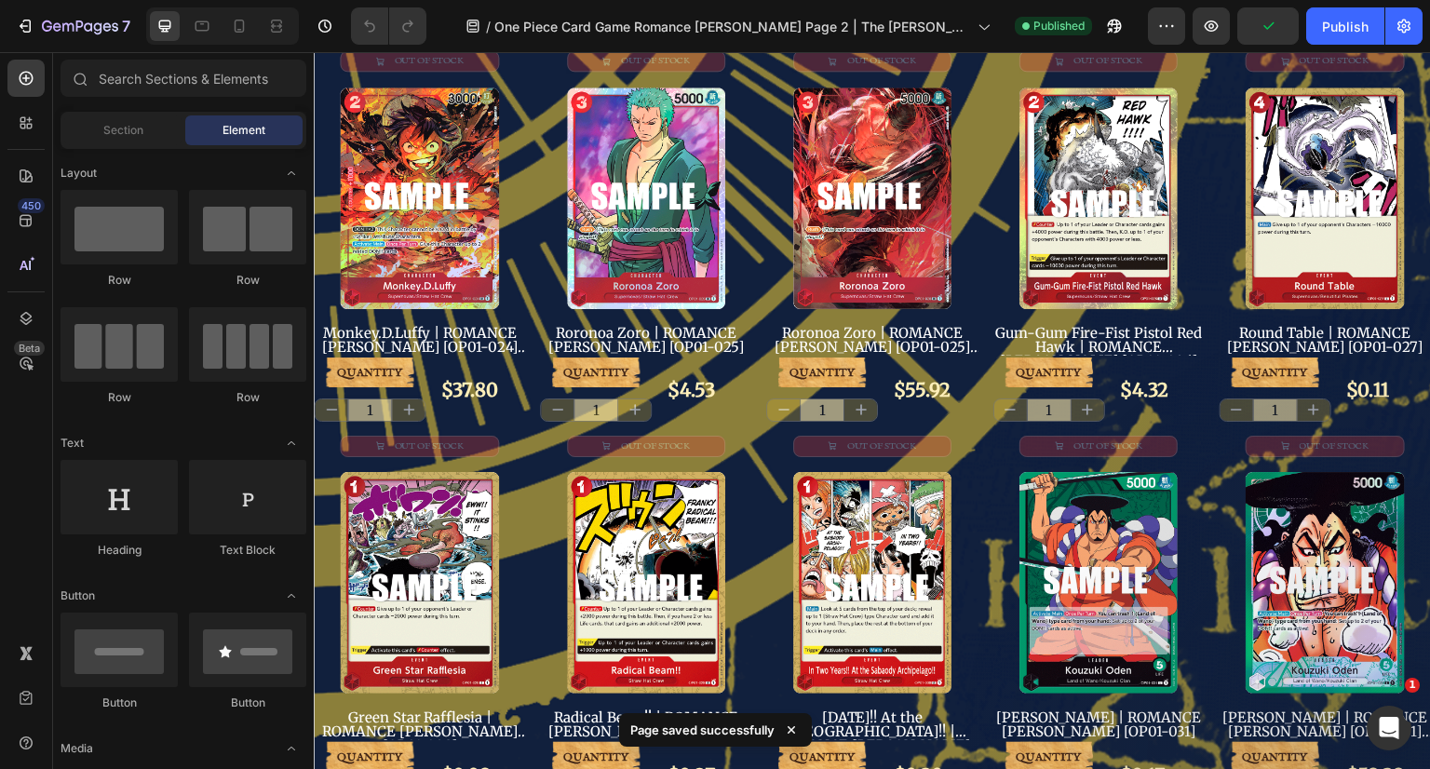
click at [1331, 24] on div "Publish" at bounding box center [1345, 27] width 47 height 20
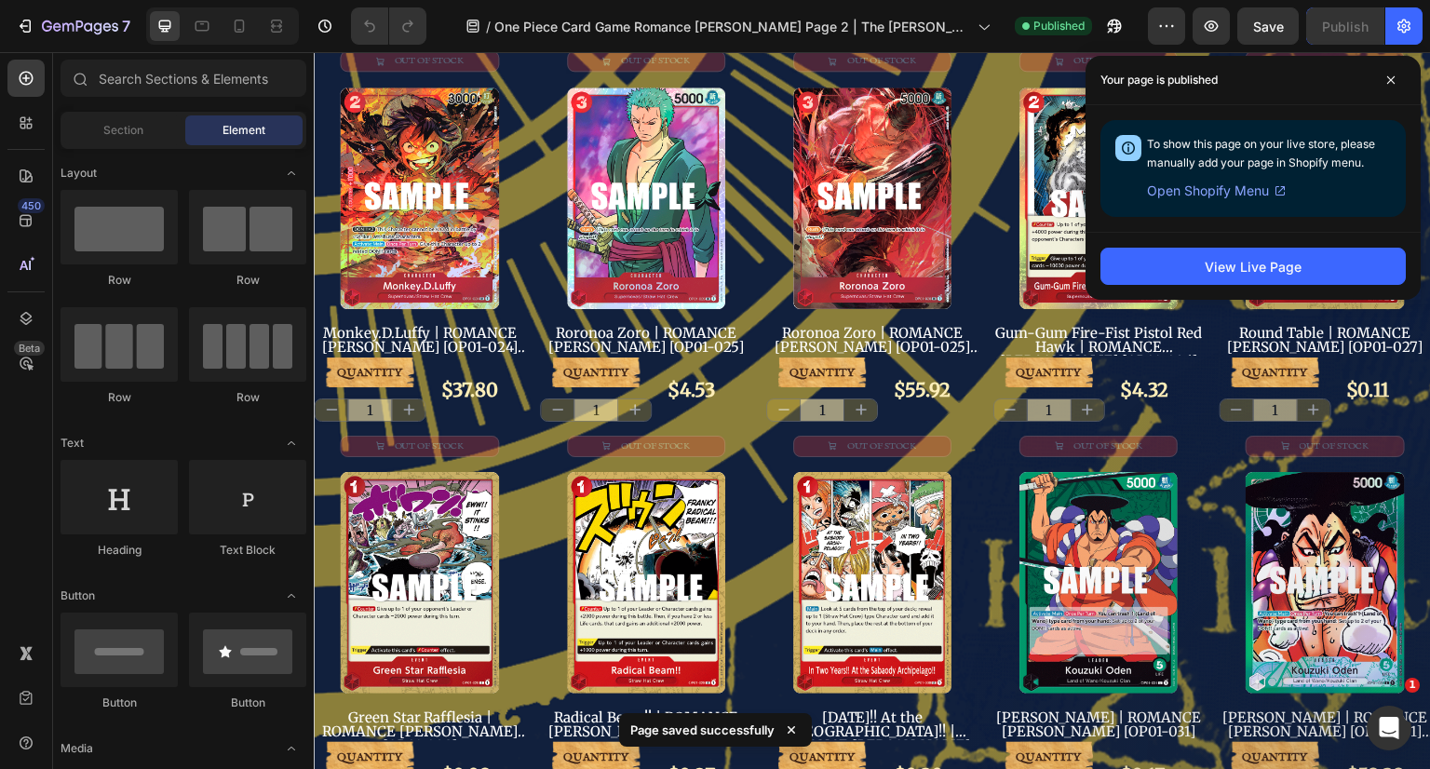
click at [1394, 72] on span at bounding box center [1391, 80] width 30 height 30
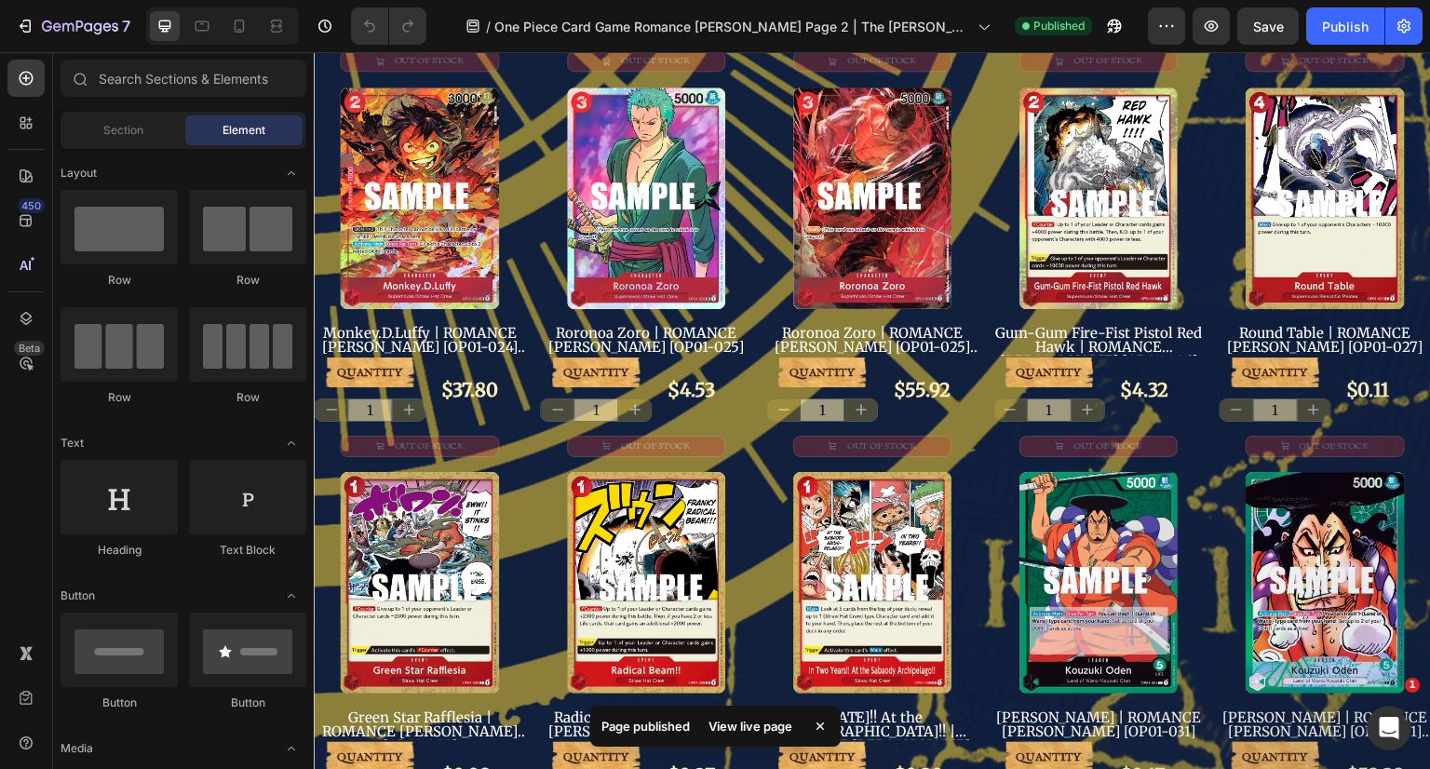
click at [1096, 12] on button "button" at bounding box center [1114, 25] width 37 height 37
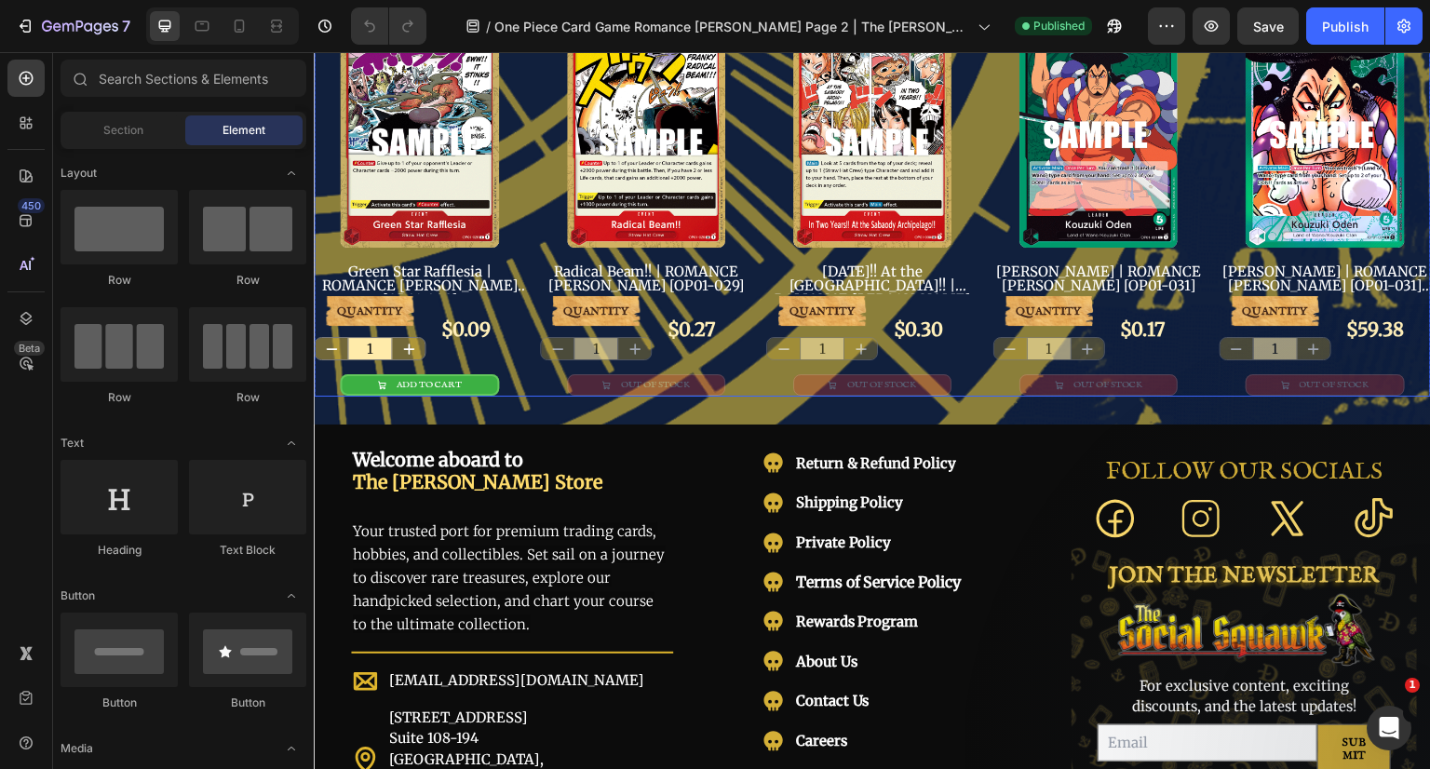
scroll to position [1332, 0]
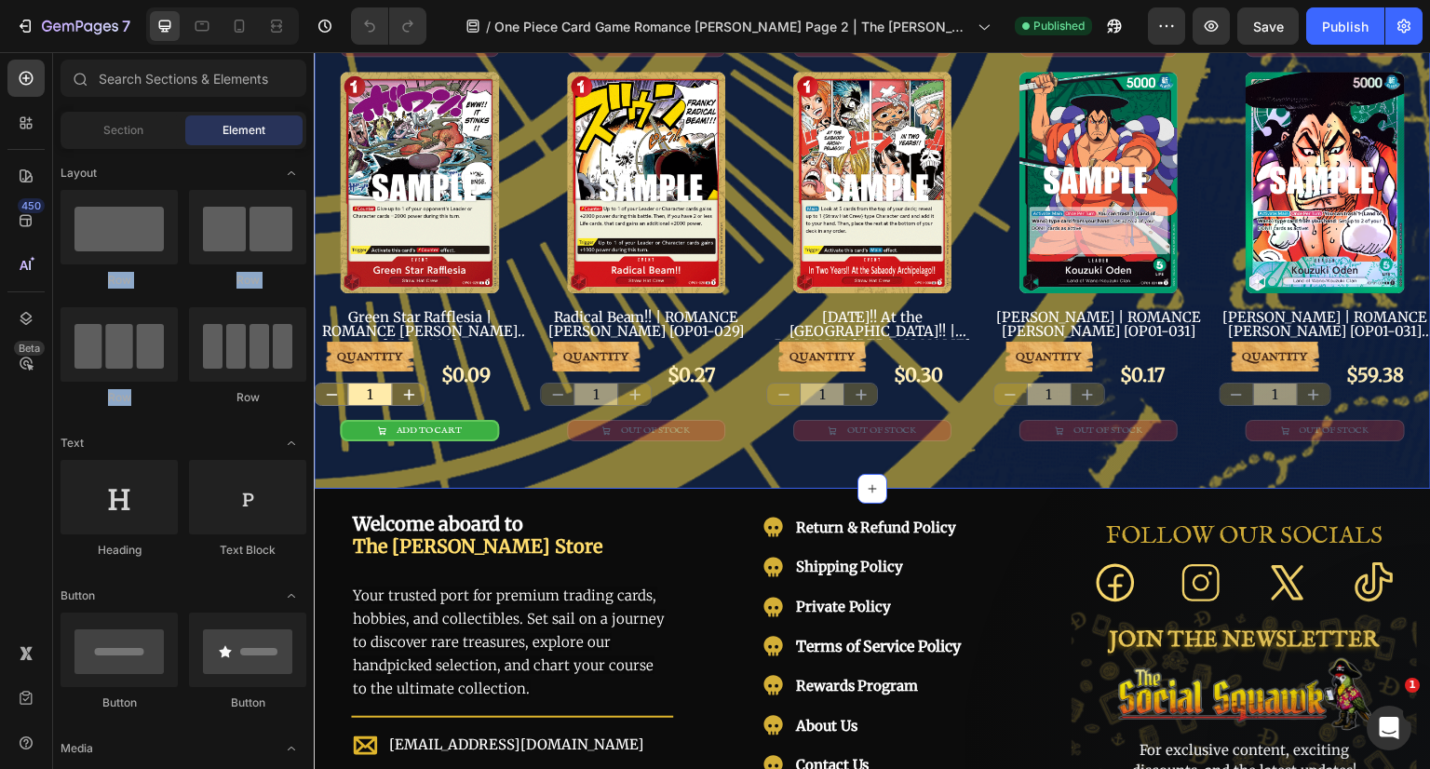
drag, startPoint x: 400, startPoint y: 301, endPoint x: 757, endPoint y: 431, distance: 380.6
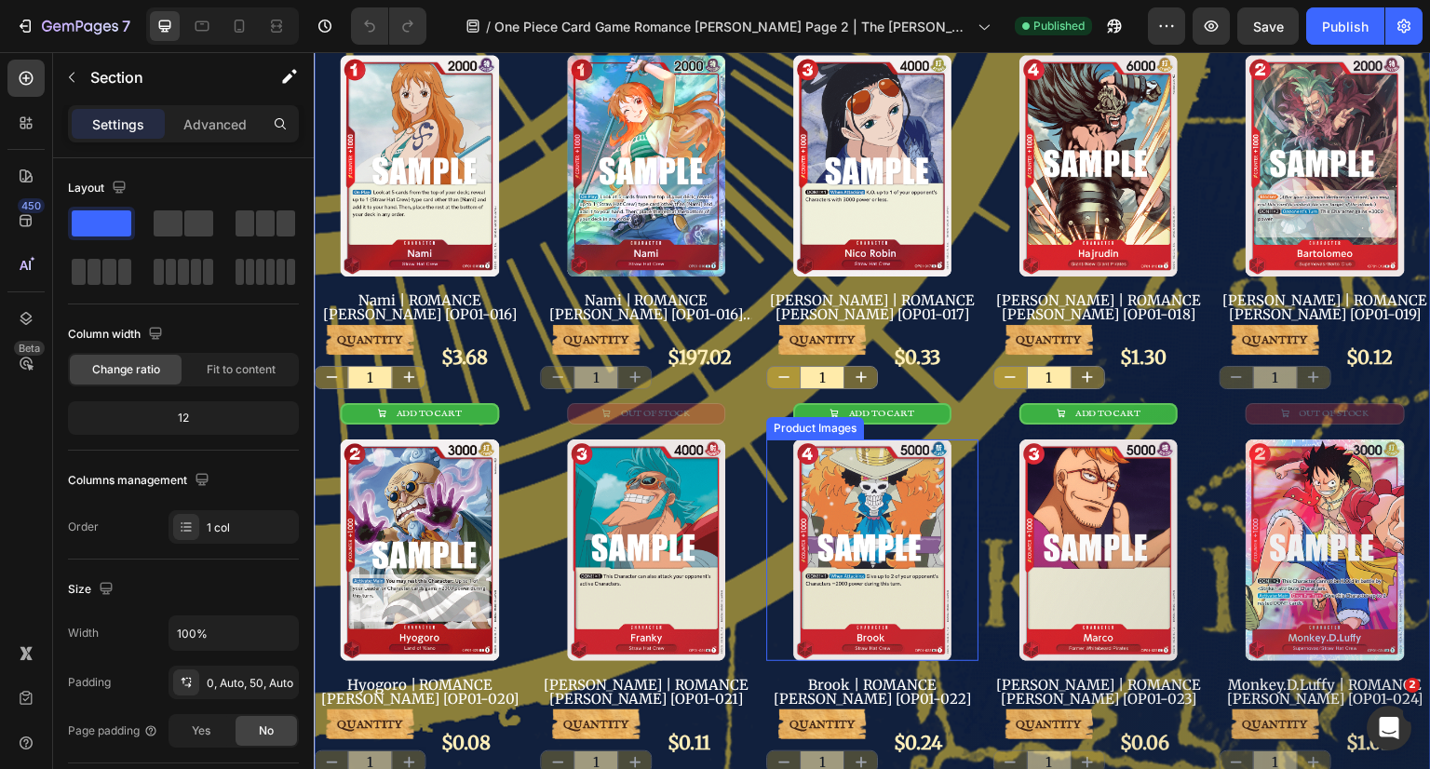
scroll to position [0, 0]
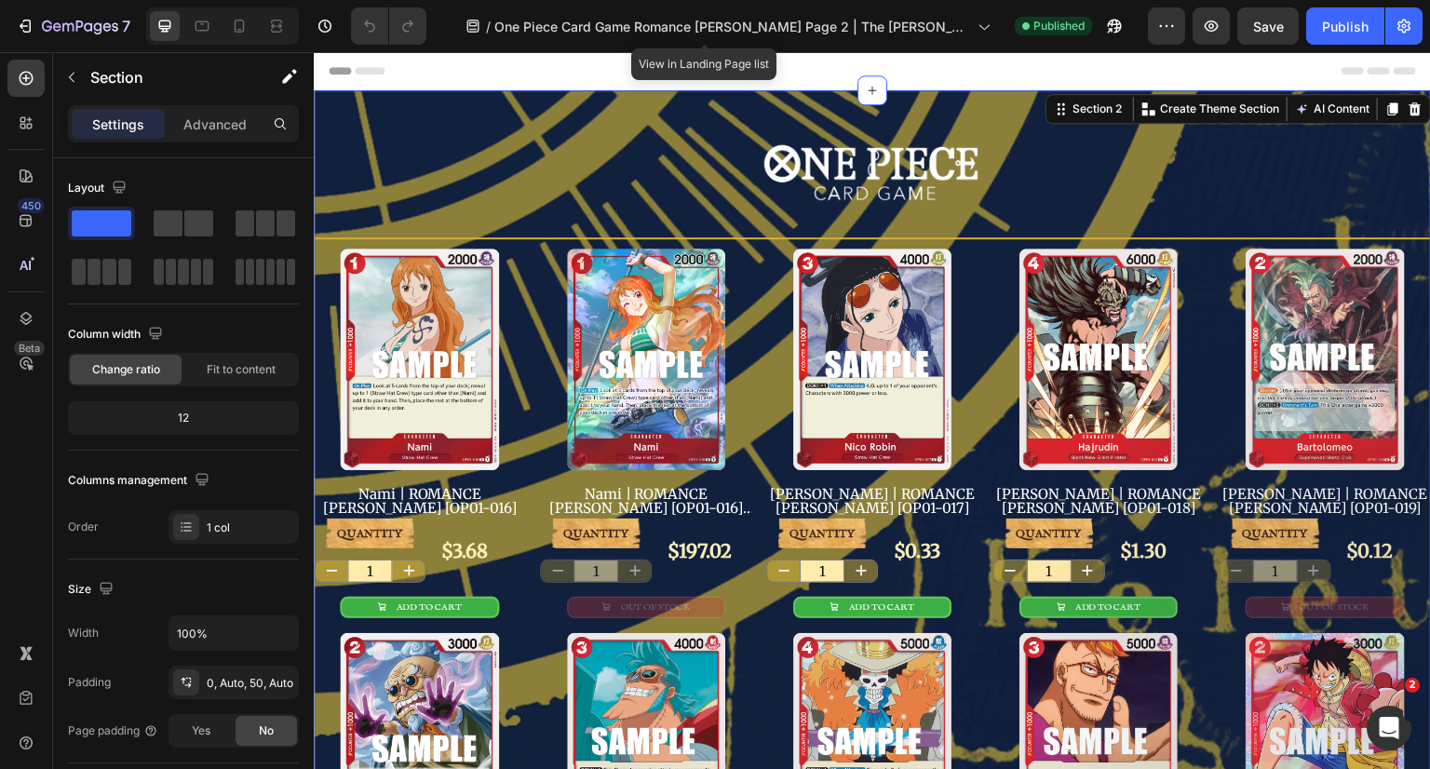
click at [788, 23] on span "One Piece Card Game Romance [PERSON_NAME] Page 2 | The [PERSON_NAME] Store" at bounding box center [732, 27] width 476 height 20
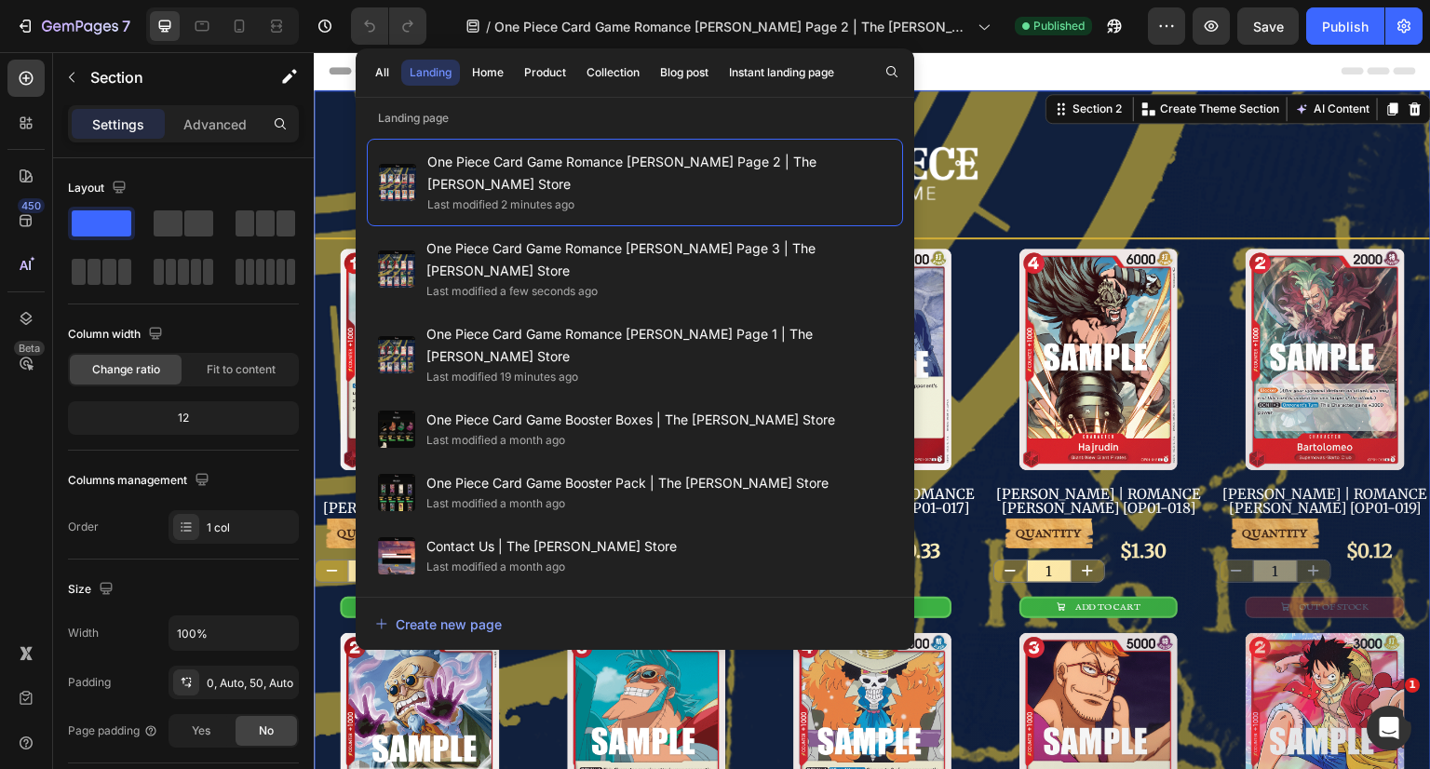
click at [659, 282] on div "Last modified a few seconds ago" at bounding box center [660, 291] width 466 height 19
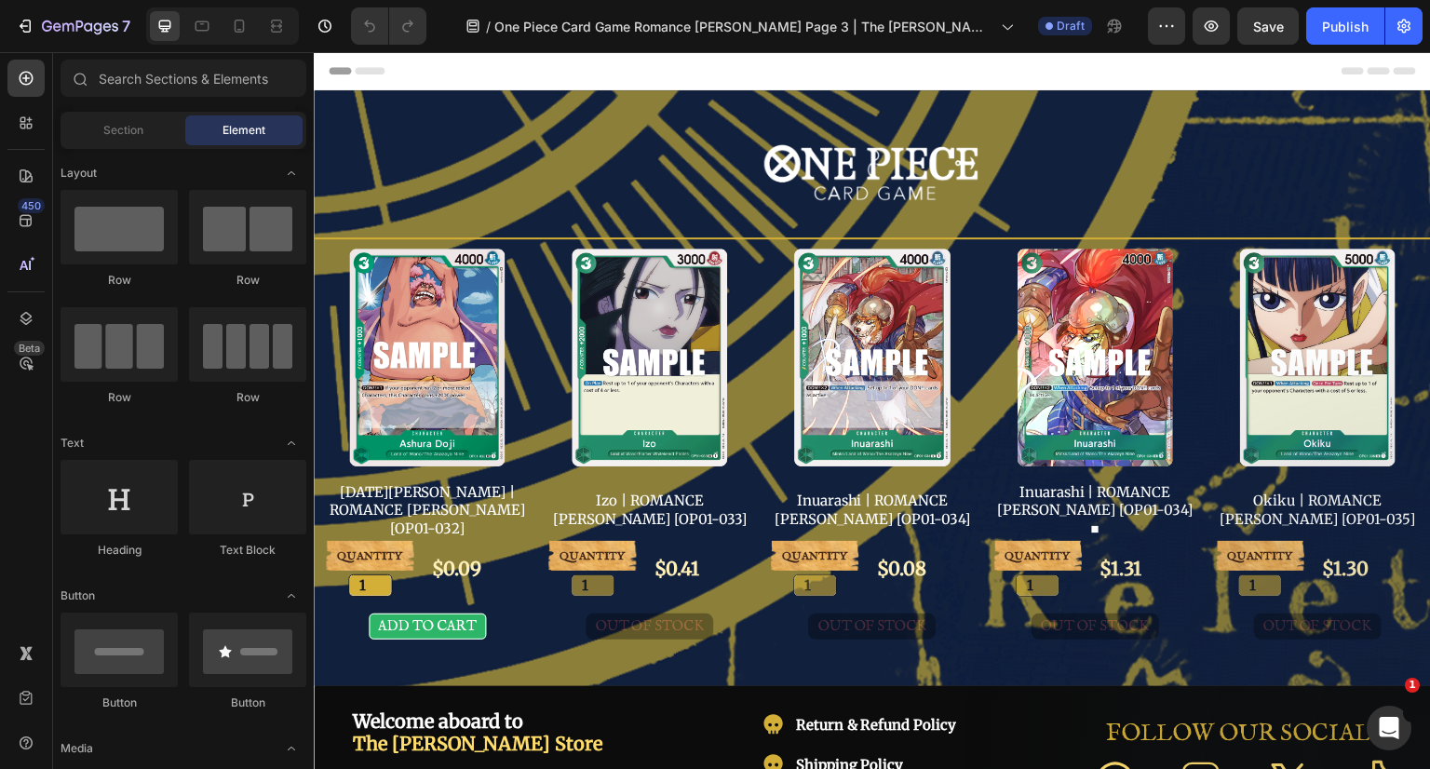
click at [1327, 24] on div "Publish" at bounding box center [1345, 27] width 47 height 20
click at [952, 18] on span "One Piece Card Game Romance [PERSON_NAME] Page 3 | The [PERSON_NAME] Store" at bounding box center [743, 27] width 499 height 20
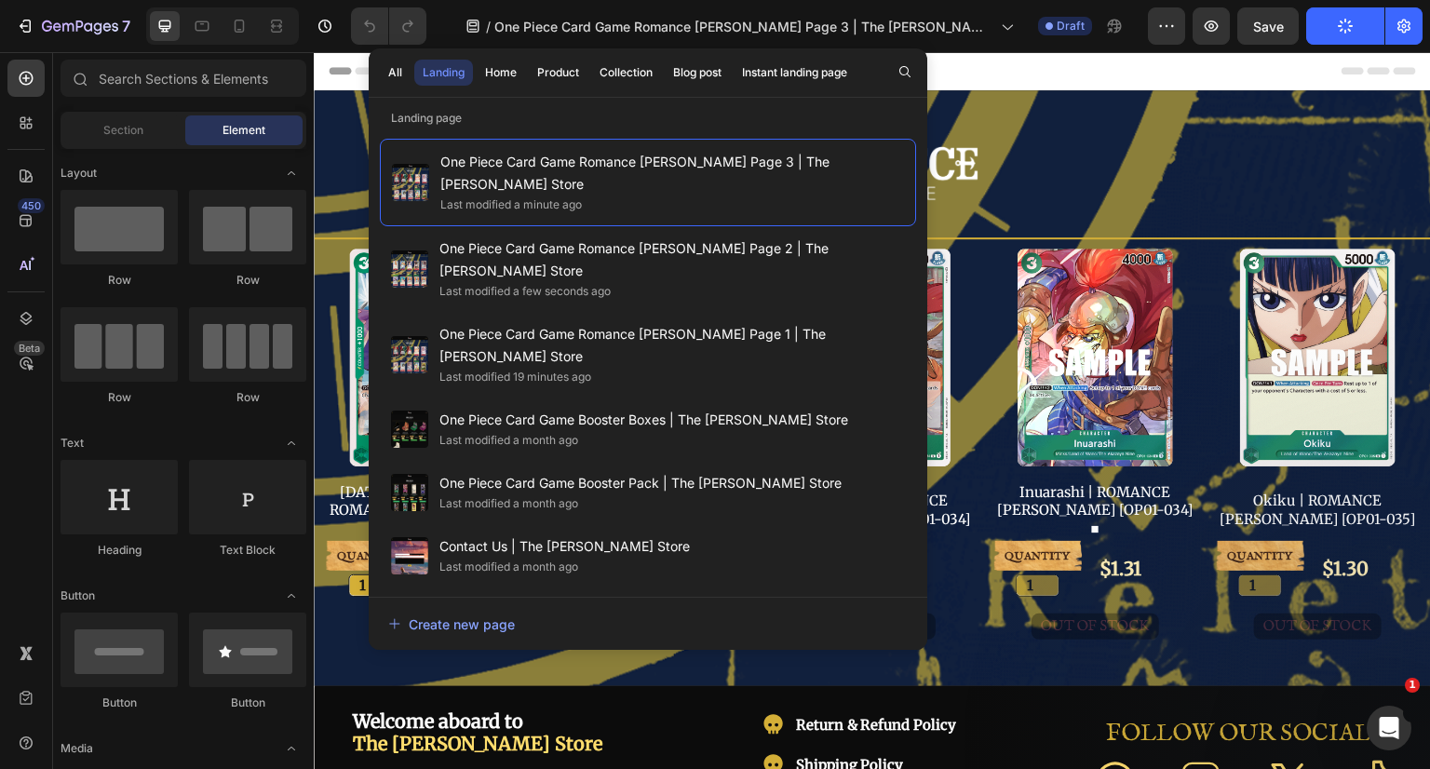
click at [667, 237] on span "One Piece Card Game Romance [PERSON_NAME] Page 2 | The [PERSON_NAME] Store" at bounding box center [673, 259] width 466 height 45
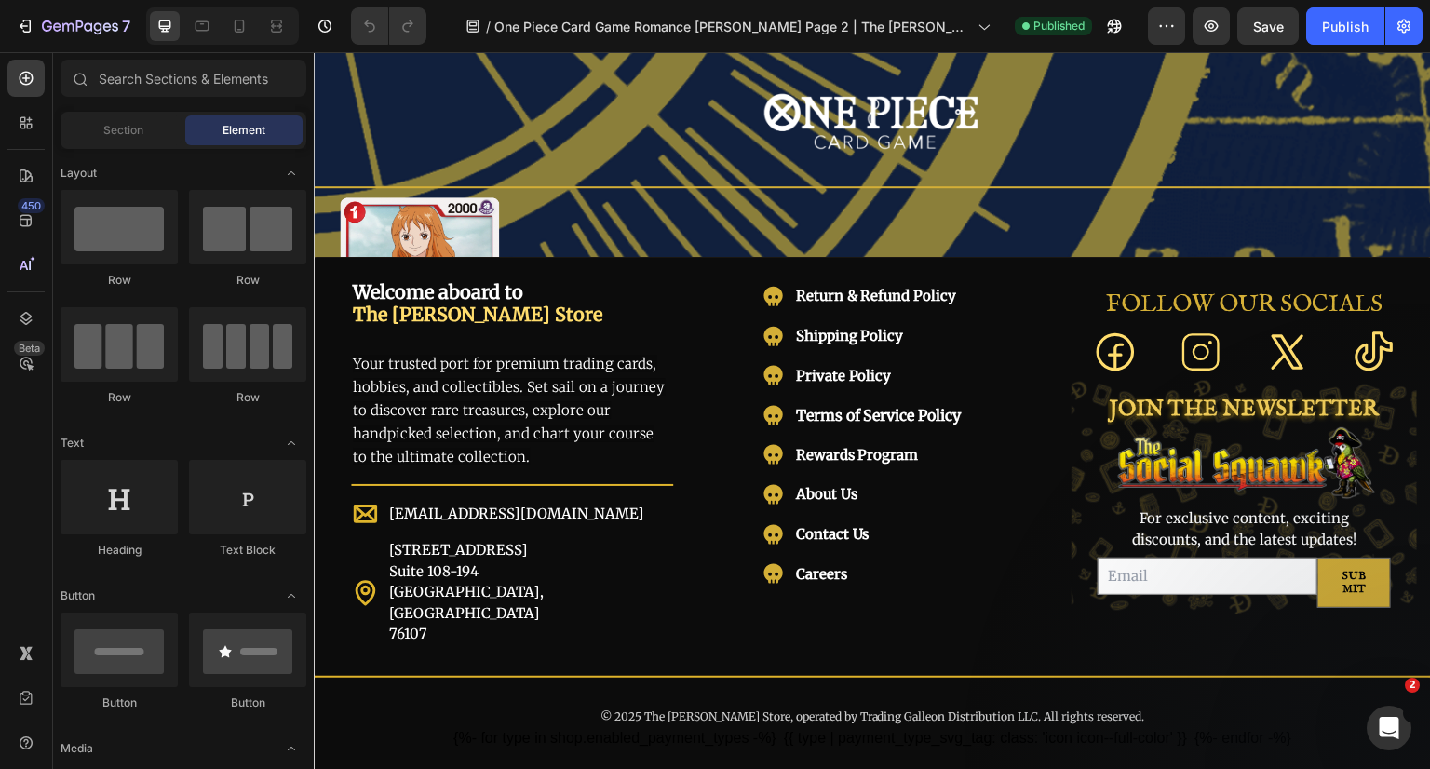
scroll to position [93, 0]
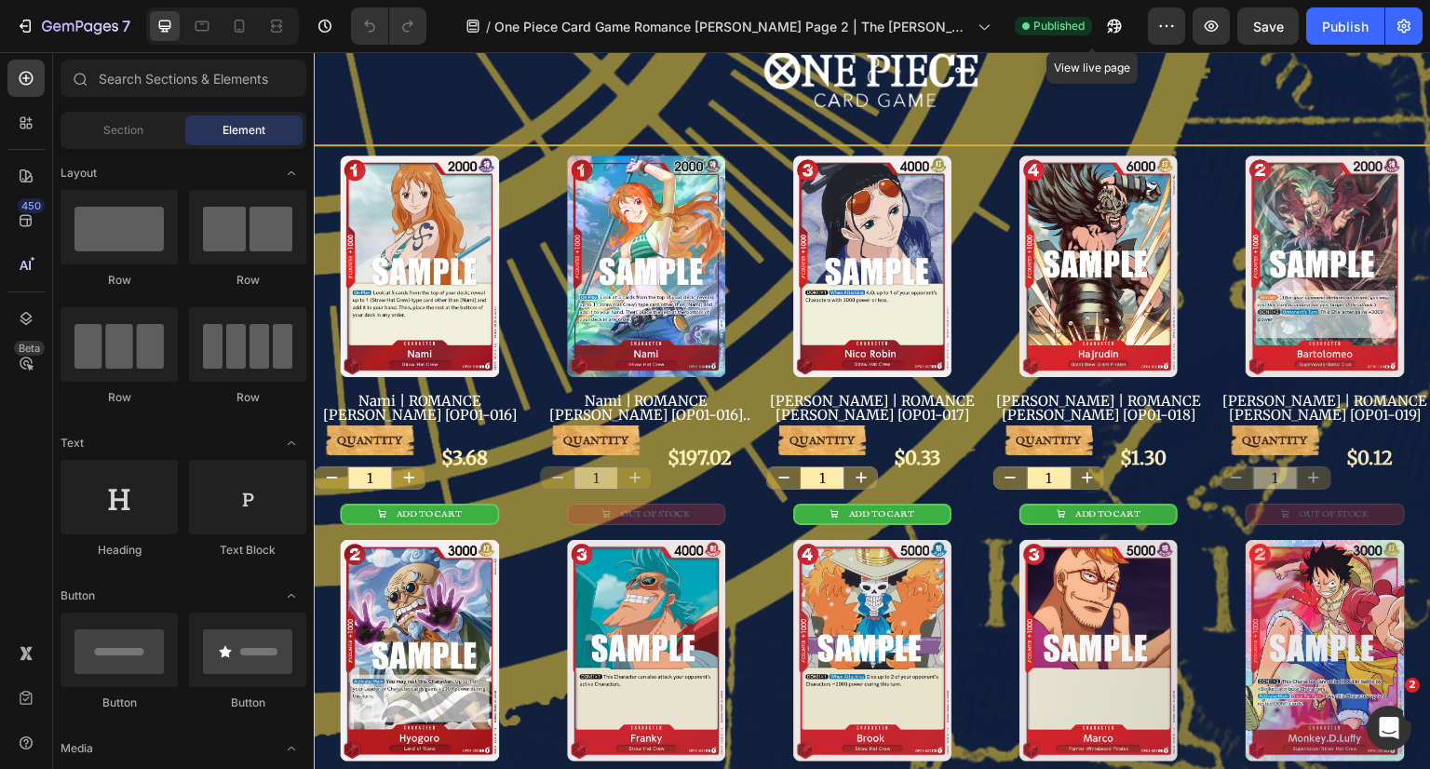
click at [1105, 31] on icon "button" at bounding box center [1114, 26] width 19 height 19
click at [1108, 28] on icon "button" at bounding box center [1110, 30] width 5 height 5
click at [791, 27] on span "One Piece Card Game Romance [PERSON_NAME] Page 2 | The [PERSON_NAME] Store" at bounding box center [732, 27] width 476 height 20
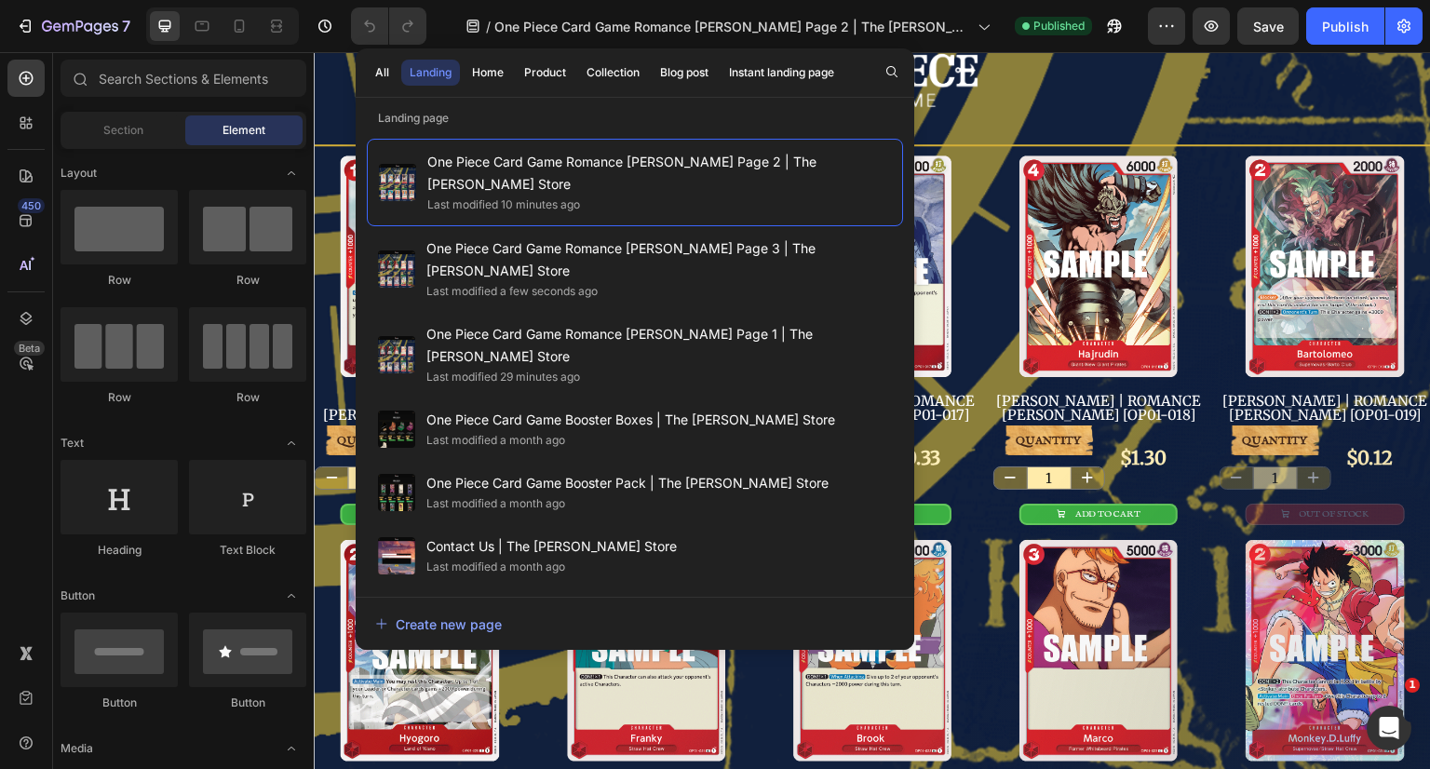
click at [697, 323] on span "One Piece Card Game Romance [PERSON_NAME] Page 1 | The [PERSON_NAME] Store" at bounding box center [660, 345] width 466 height 45
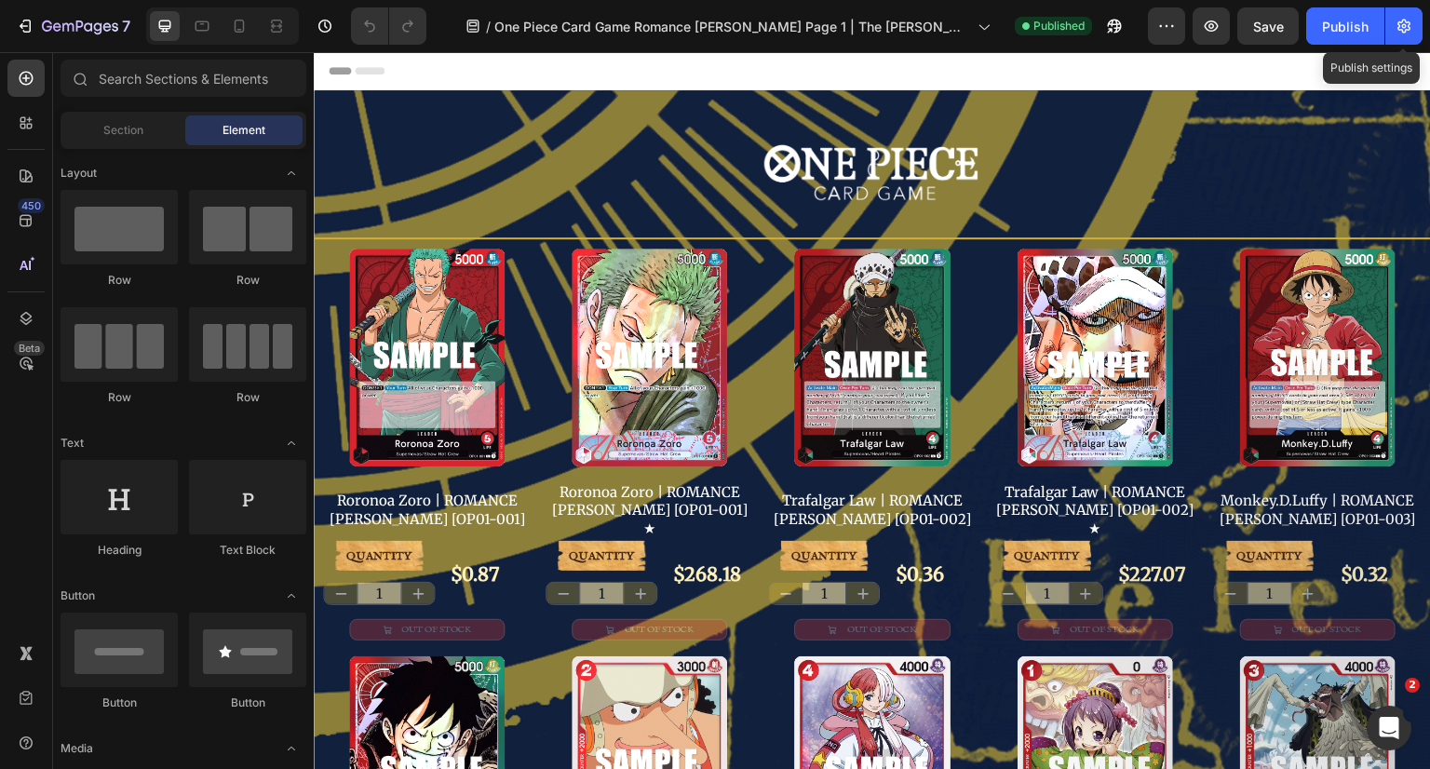
click at [1412, 33] on icon "button" at bounding box center [1404, 26] width 19 height 19
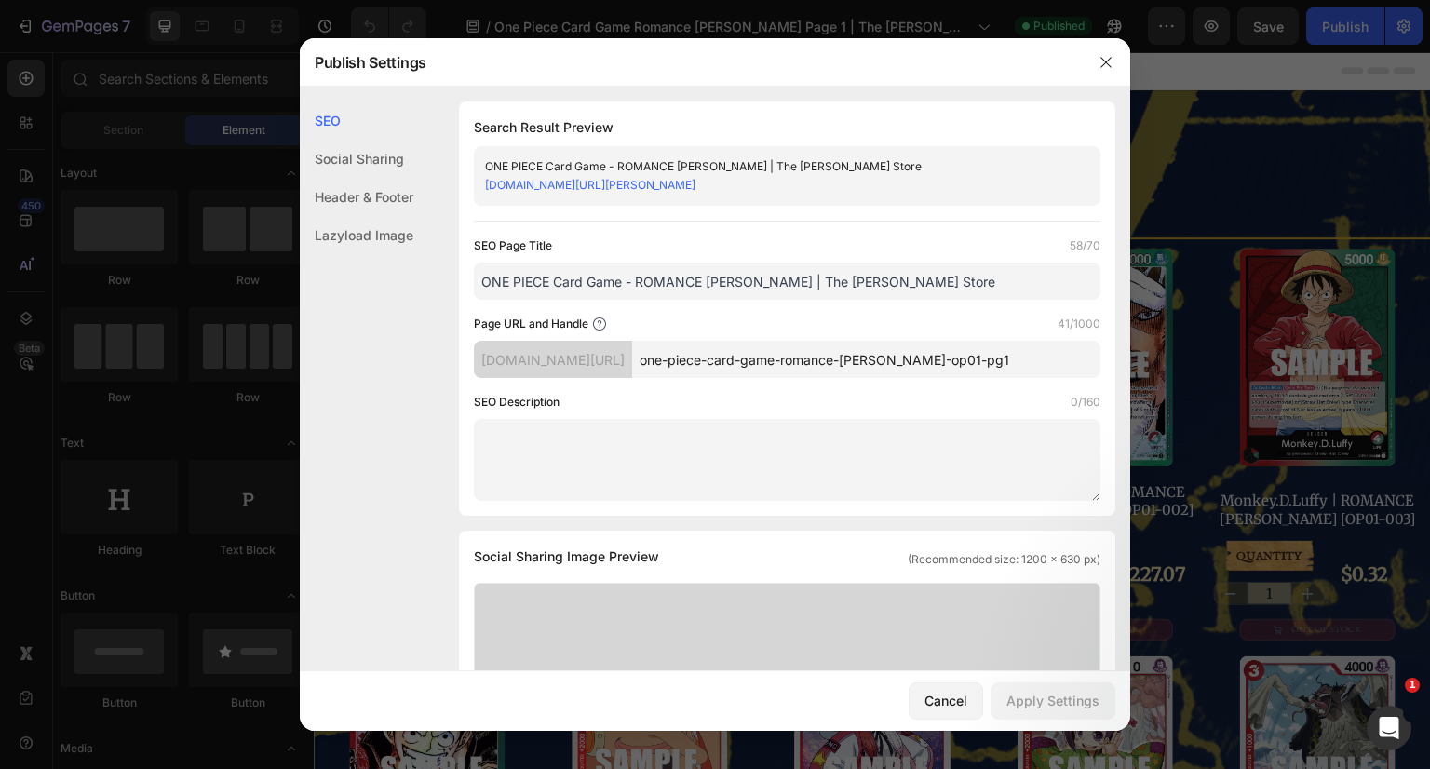
click at [1006, 356] on input "one-piece-card-game-romance-[PERSON_NAME]-op01-pg1" at bounding box center [866, 359] width 468 height 37
click at [1052, 692] on div "Apply Settings" at bounding box center [1053, 701] width 93 height 20
drag, startPoint x: 707, startPoint y: 362, endPoint x: 1100, endPoint y: 349, distance: 393.2
click at [1100, 349] on div "Search Result Preview ONE PIECE Card Game - ROMANCE DAWN | The Jolly Roger Stor…" at bounding box center [787, 309] width 657 height 414
type input "one-piece-card-game-romance-dawn-page-1"
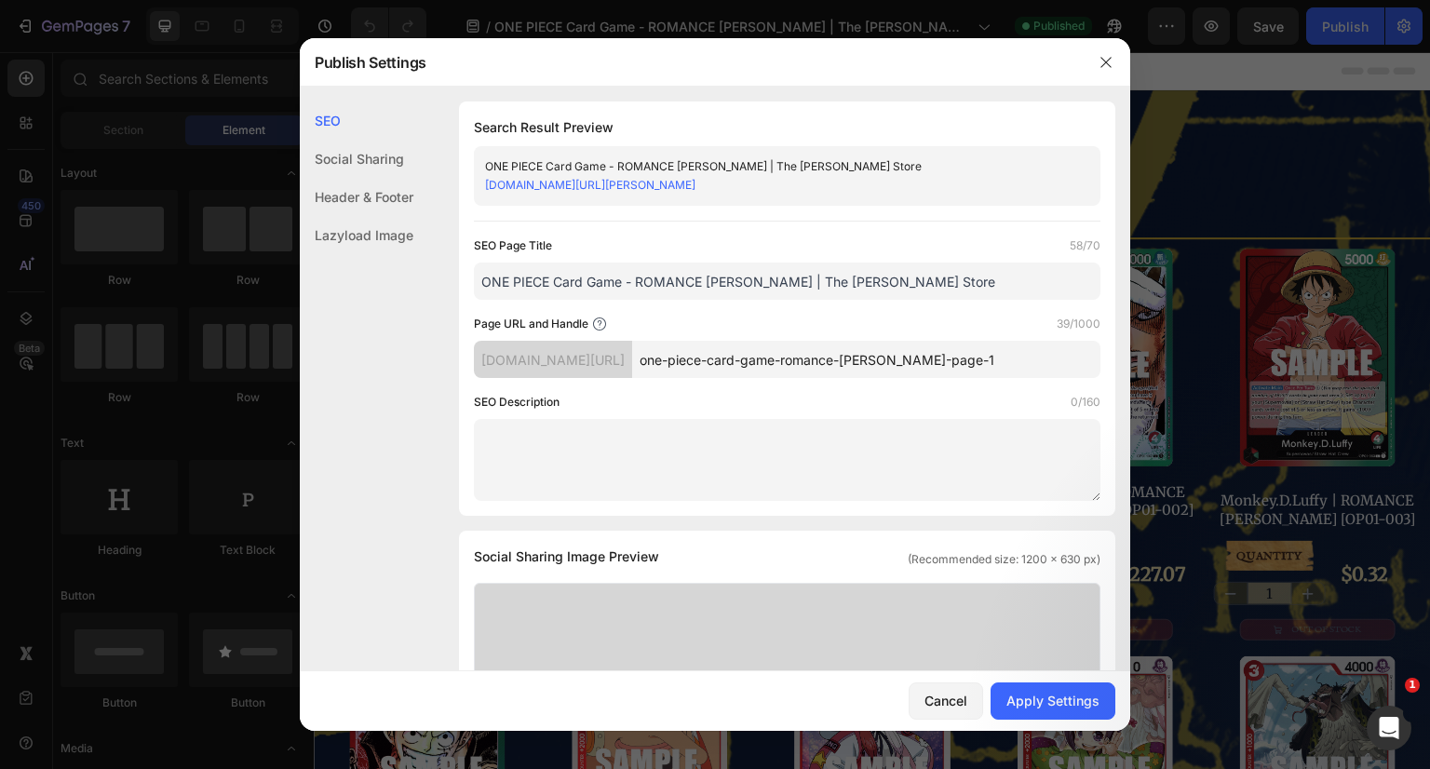
click at [1061, 698] on div "Apply Settings" at bounding box center [1053, 701] width 93 height 20
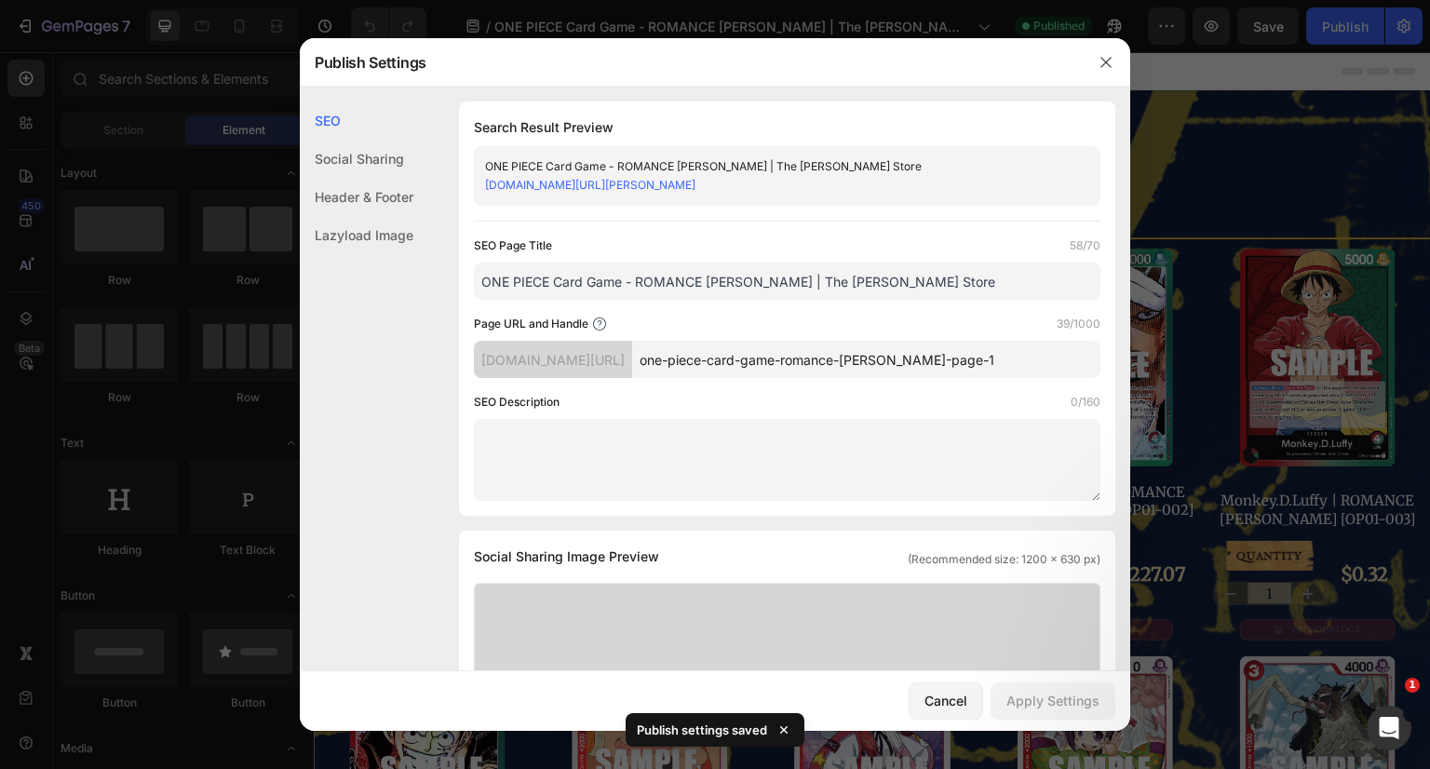
click at [1106, 70] on button "button" at bounding box center [1106, 62] width 30 height 30
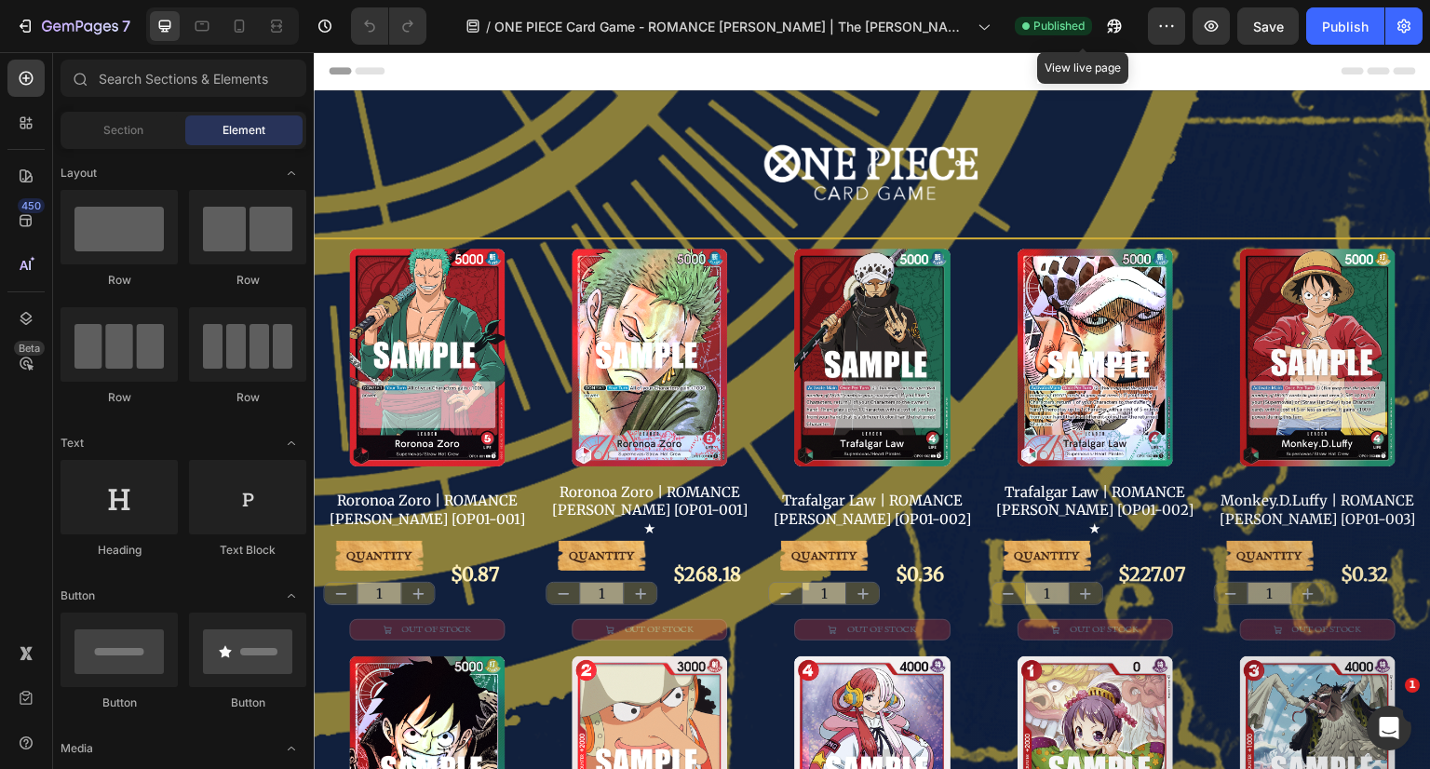
click at [1108, 23] on icon "button" at bounding box center [1115, 27] width 14 height 14
